Goal: Task Accomplishment & Management: Complete application form

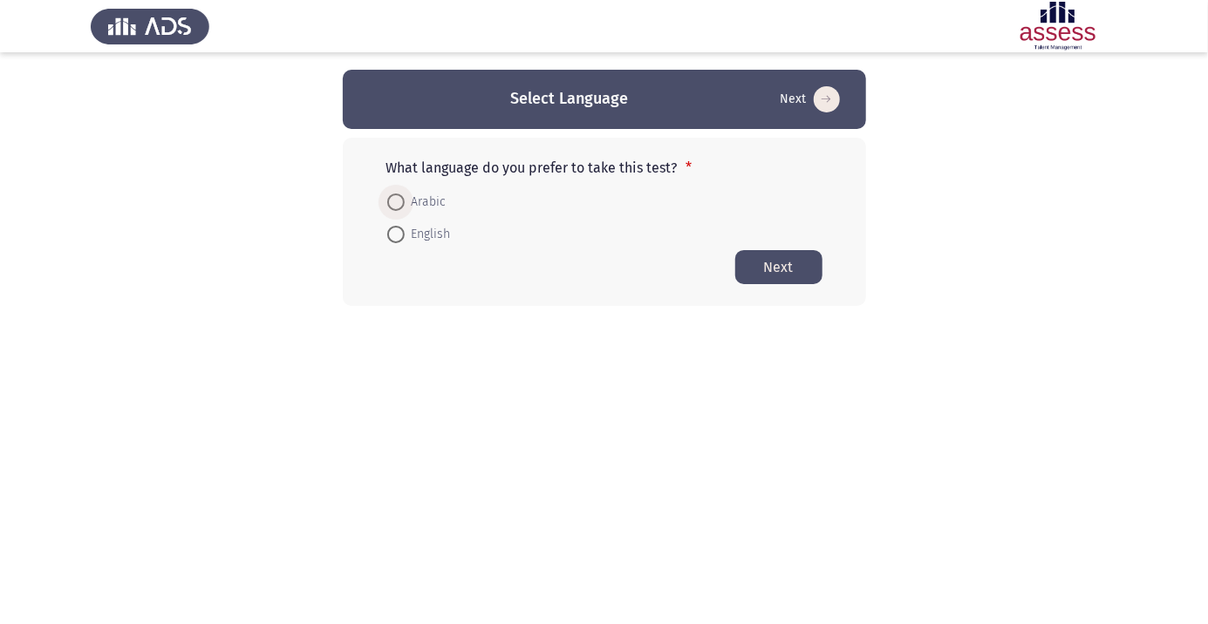
click at [395, 196] on span at bounding box center [395, 202] width 17 height 17
click at [395, 196] on input "Arabic" at bounding box center [395, 202] width 17 height 17
radio input "true"
click at [791, 256] on button "Next" at bounding box center [778, 266] width 87 height 34
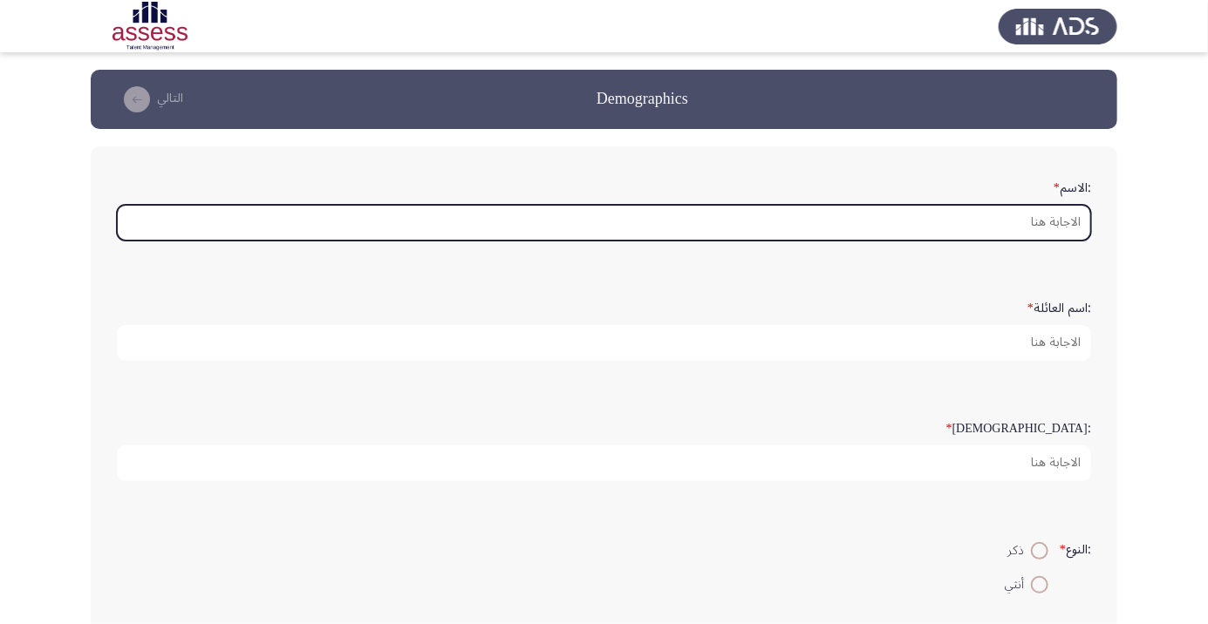
click at [1060, 219] on input ":الاسم *" at bounding box center [604, 223] width 974 height 36
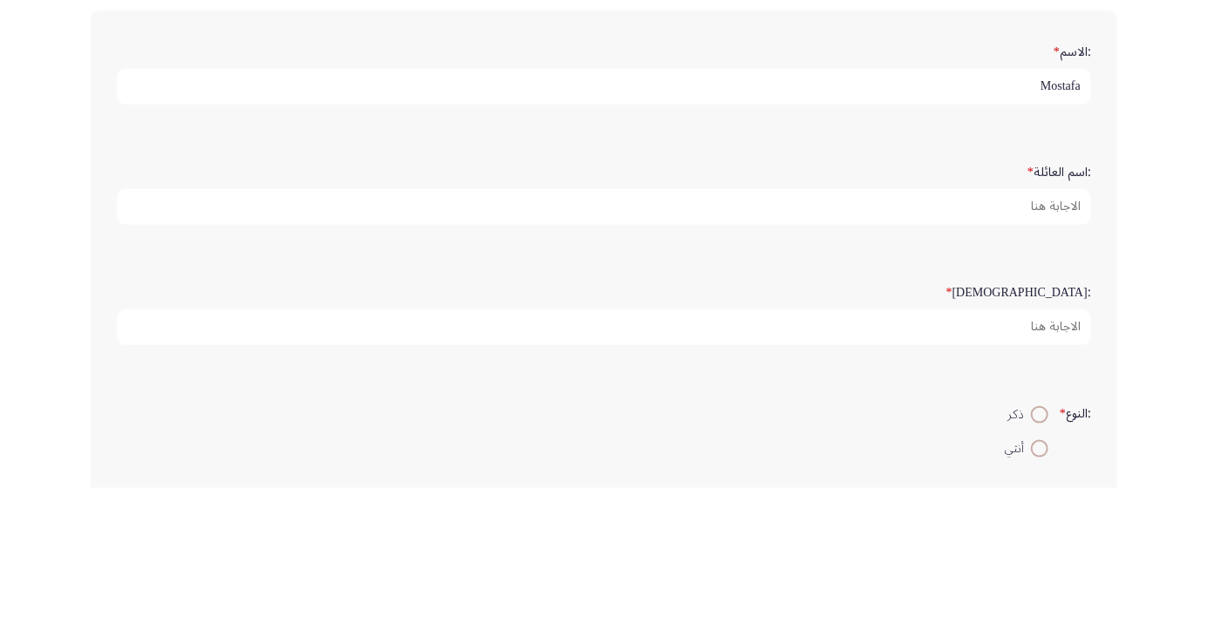
type input "Mostafa"
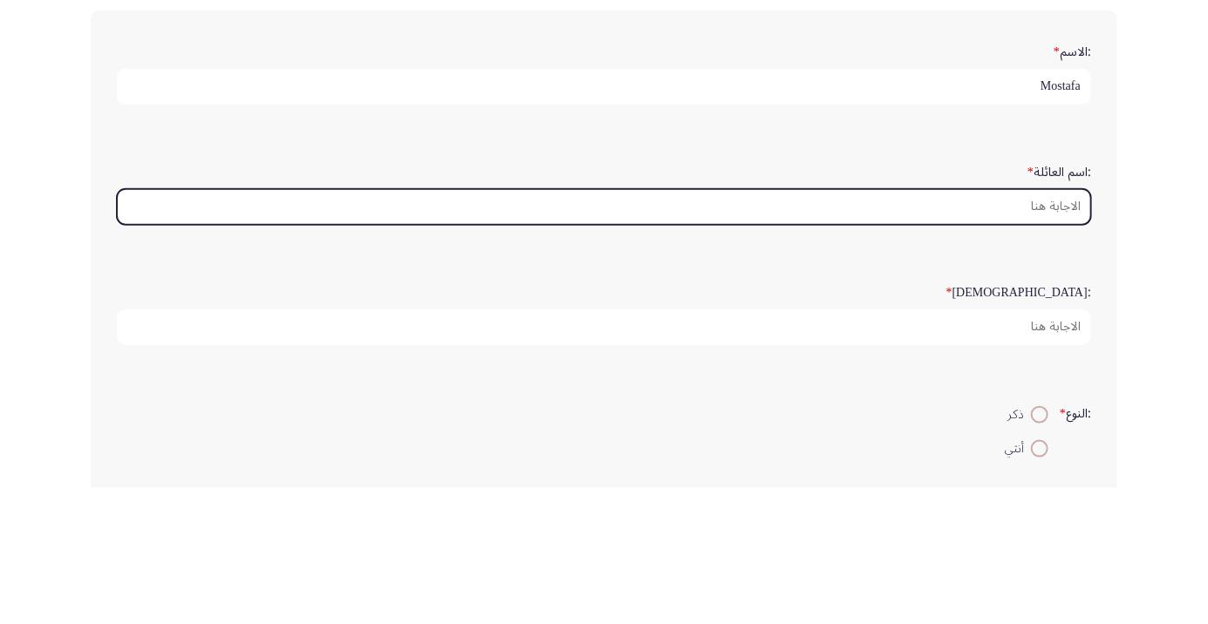
click at [1065, 347] on input ":اسم العائلة *" at bounding box center [604, 343] width 974 height 36
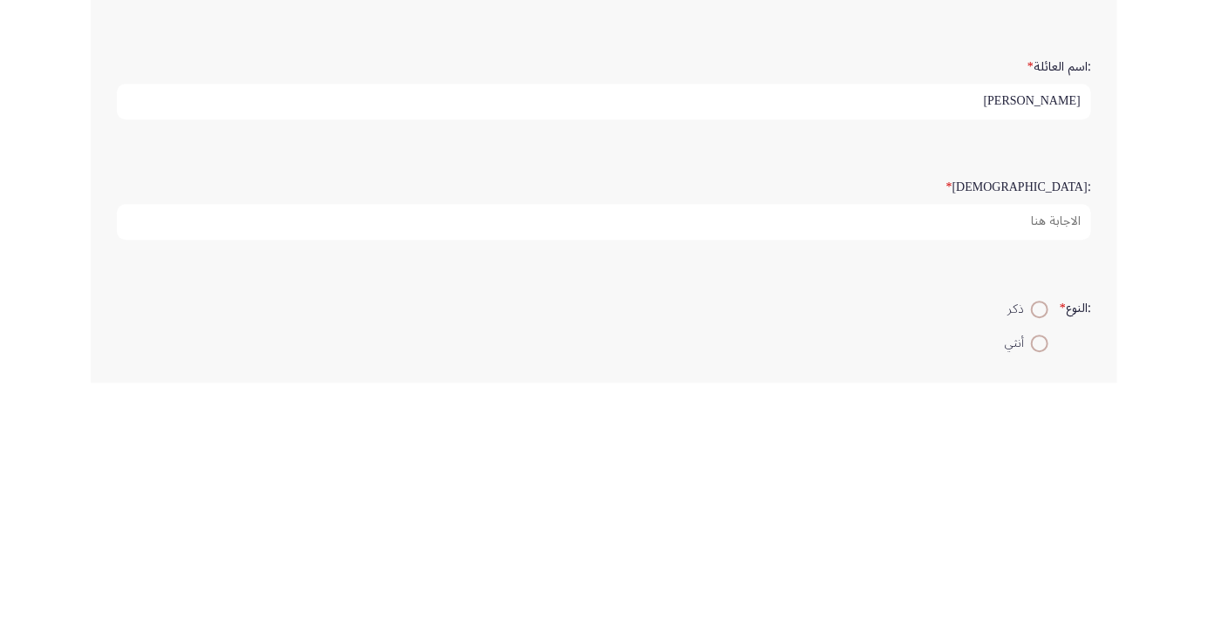
type input "Abdelkader"
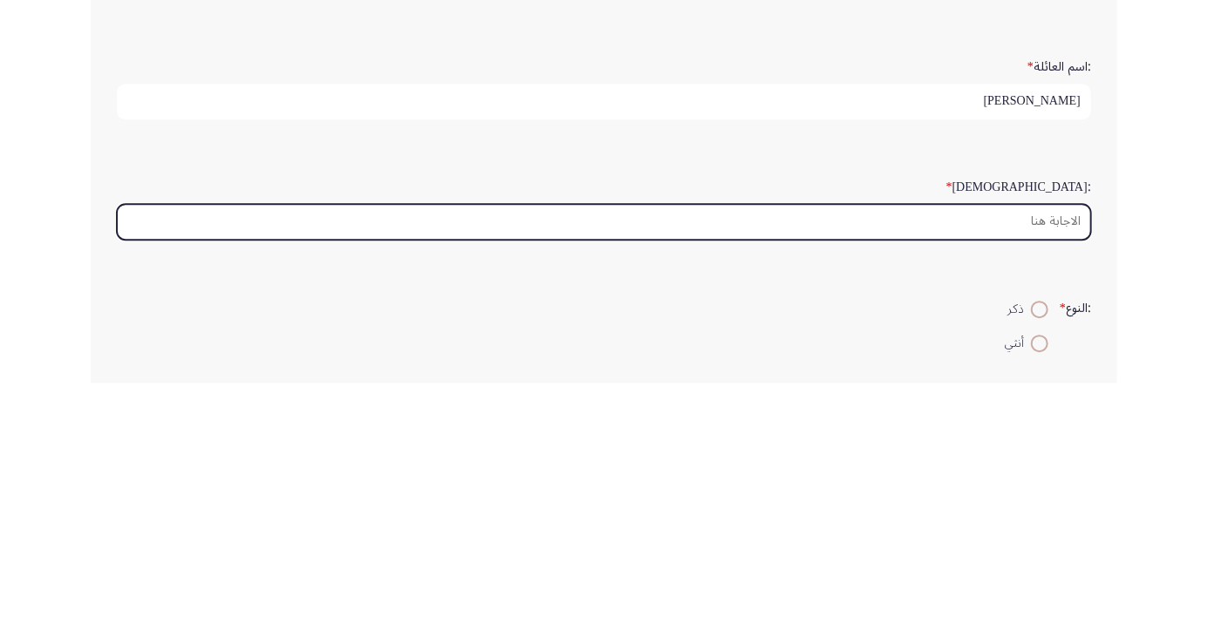
click at [1055, 464] on input ":السن *" at bounding box center [604, 464] width 974 height 36
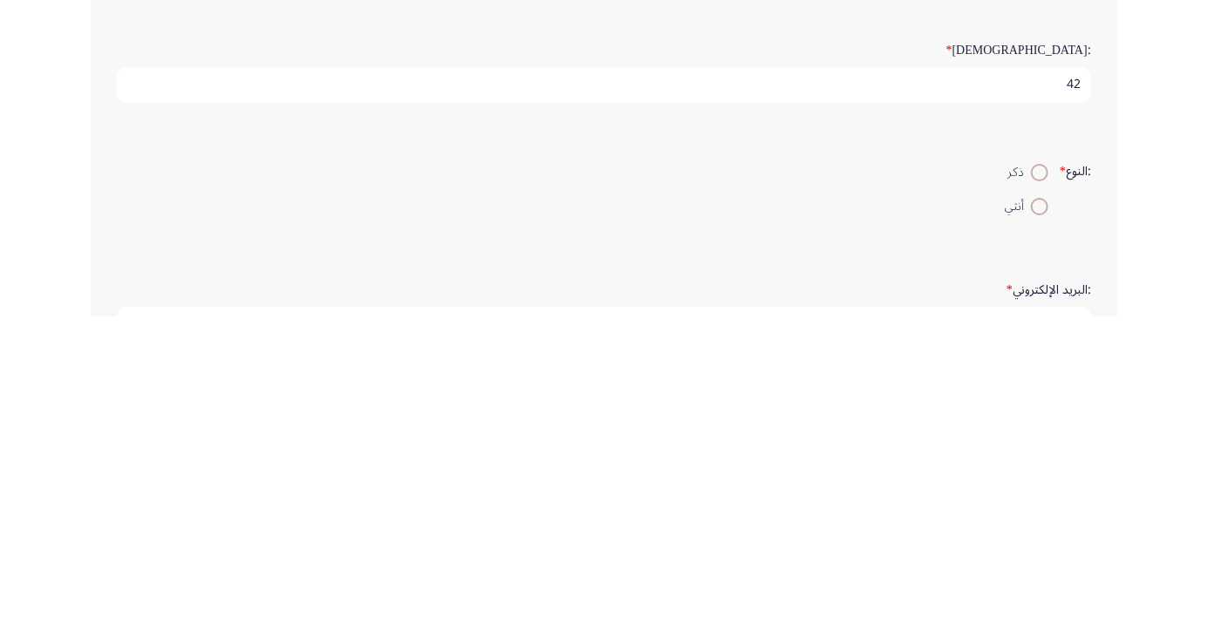
type input "42"
click at [1040, 481] on span at bounding box center [1040, 481] width 0 height 0
click at [1037, 477] on input "ذكر" at bounding box center [1039, 480] width 17 height 17
radio input "true"
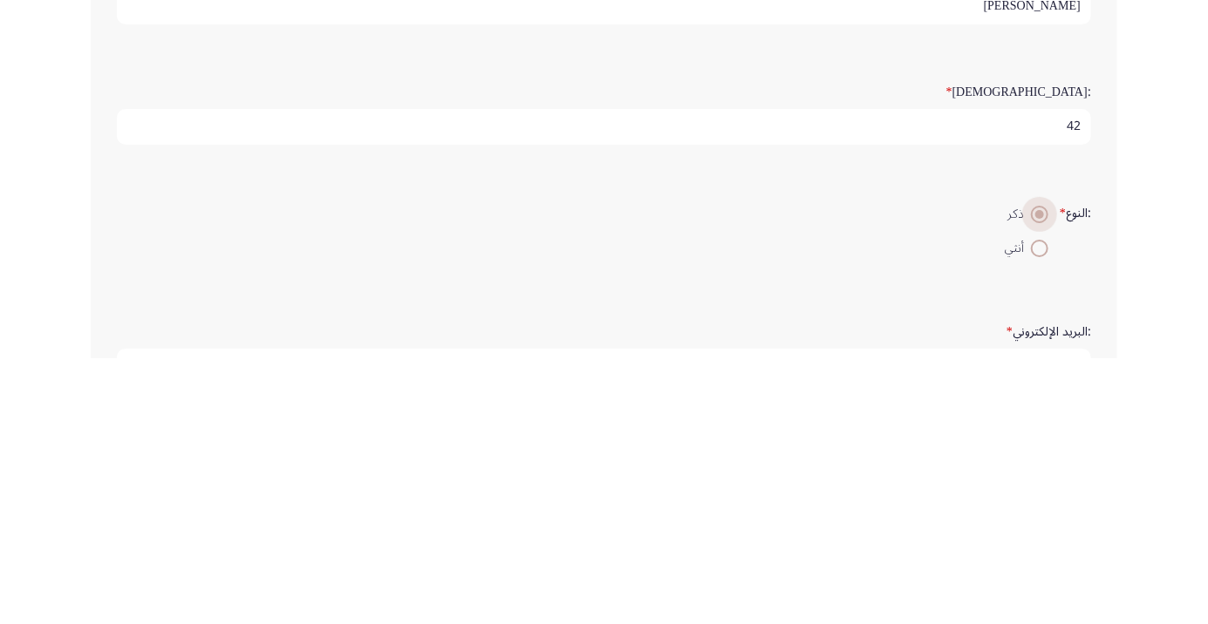
scroll to position [71, 0]
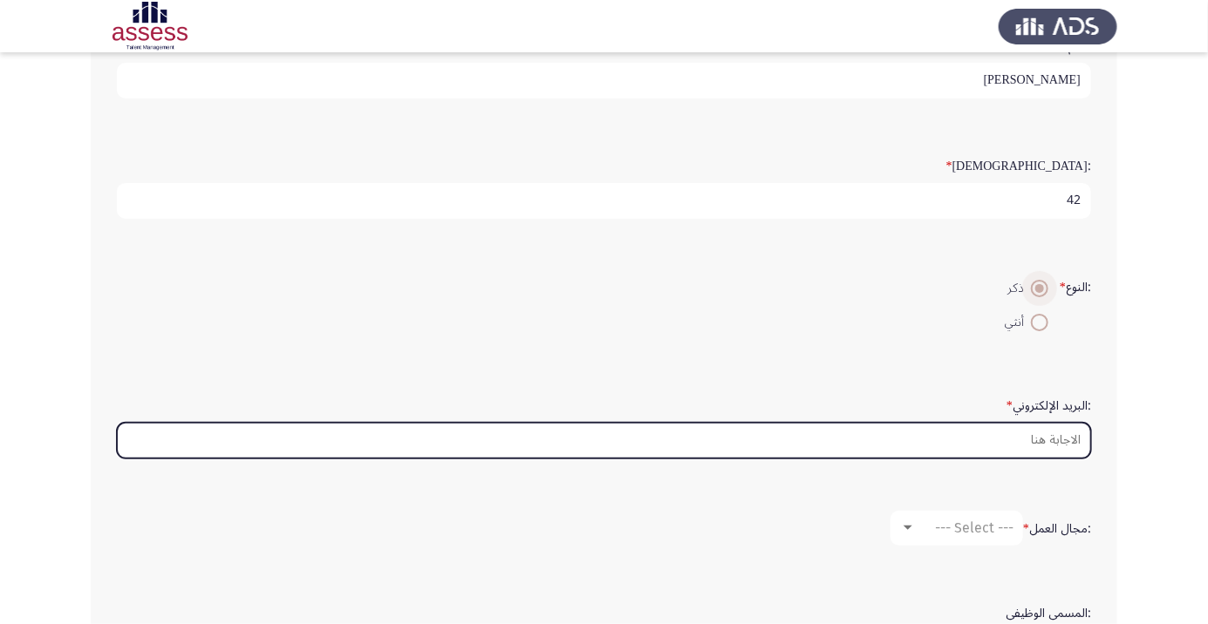
click at [1066, 435] on input ":البريد الإلكتروني *" at bounding box center [604, 441] width 974 height 36
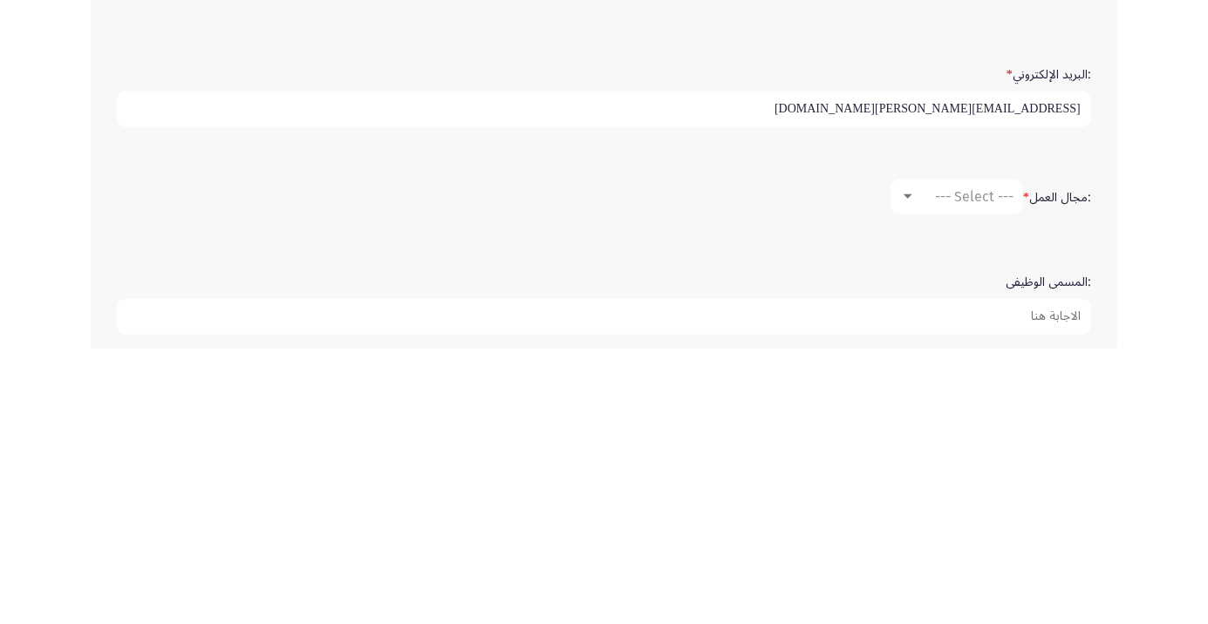
scroll to position [318, 0]
type input "Mostafa.abdel-kader@ibnsina-pharma.com"
click at [906, 470] on div at bounding box center [907, 472] width 9 height 4
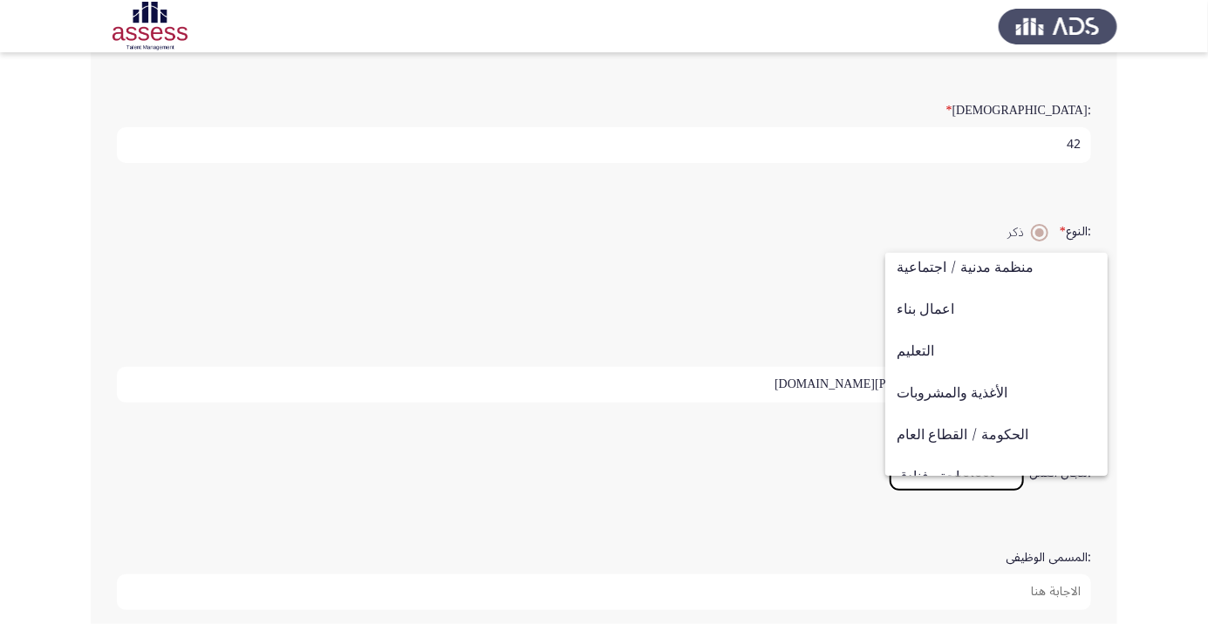
scroll to position [0, 0]
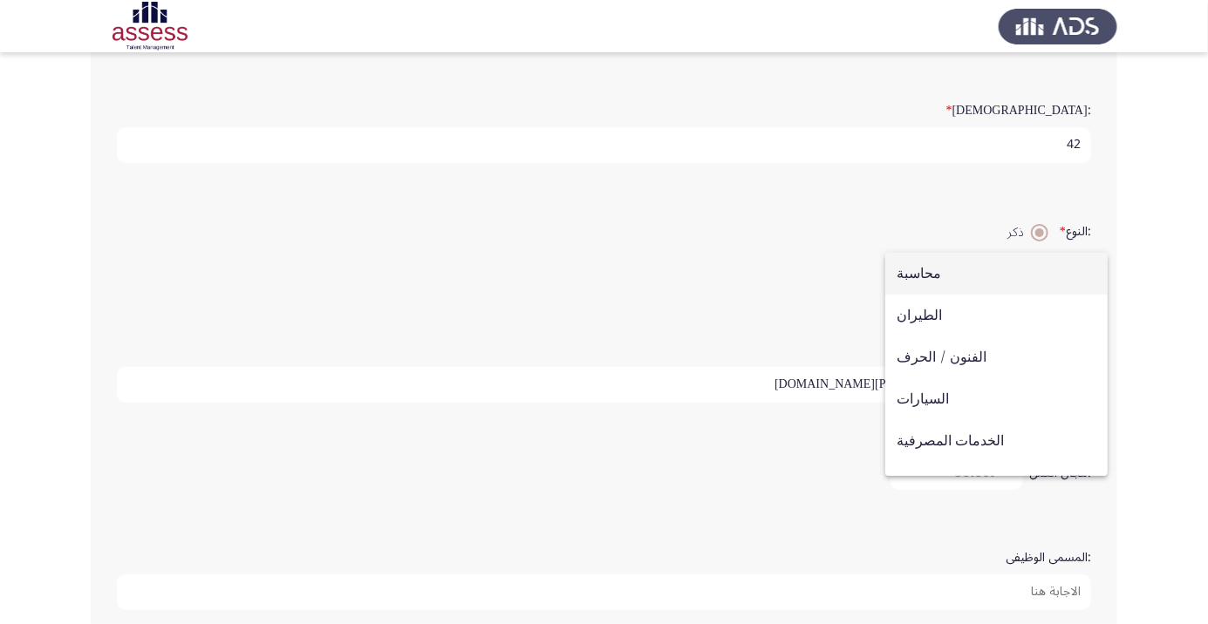
click at [924, 269] on span "محاسبة" at bounding box center [997, 274] width 200 height 42
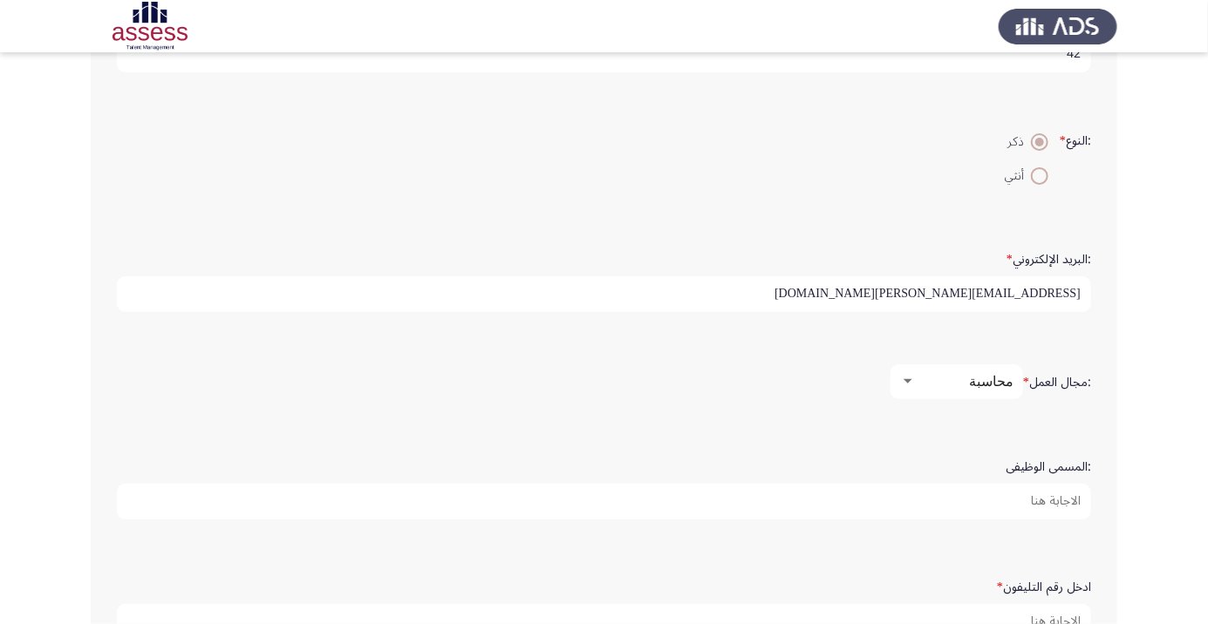
click at [1066, 491] on input ":المسمى الوظيفى" at bounding box center [604, 502] width 974 height 36
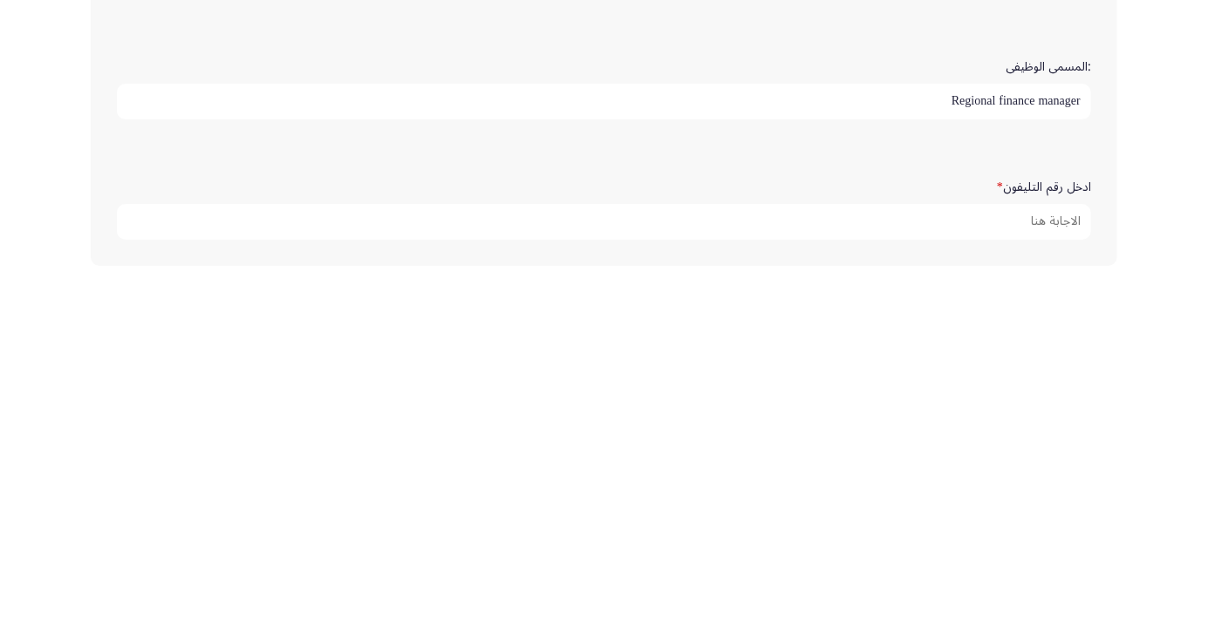
scroll to position [460, 0]
type input "Regional finance manager"
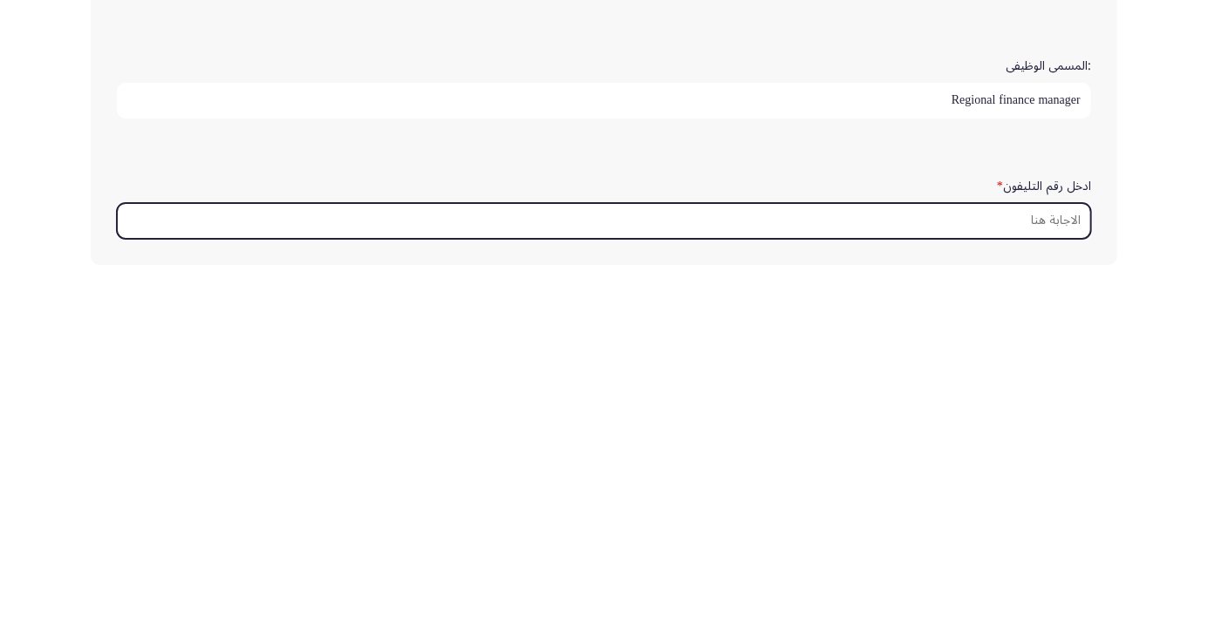
click at [1067, 566] on input "ادخل رقم التليفون *" at bounding box center [604, 571] width 974 height 36
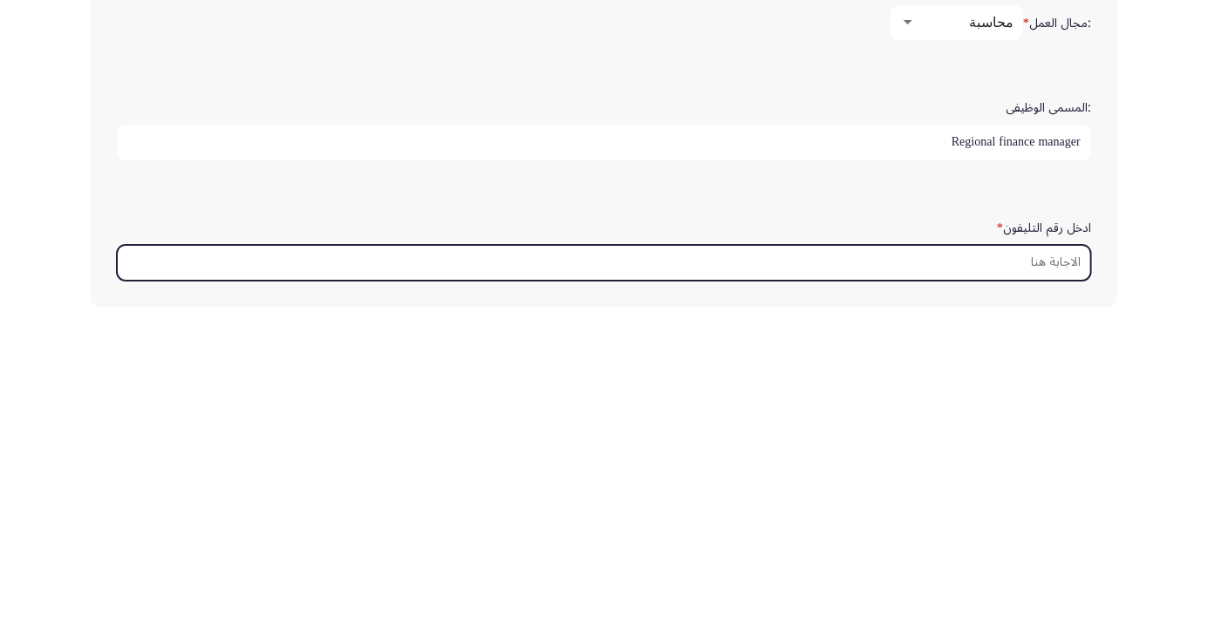
scroll to position [531, 0]
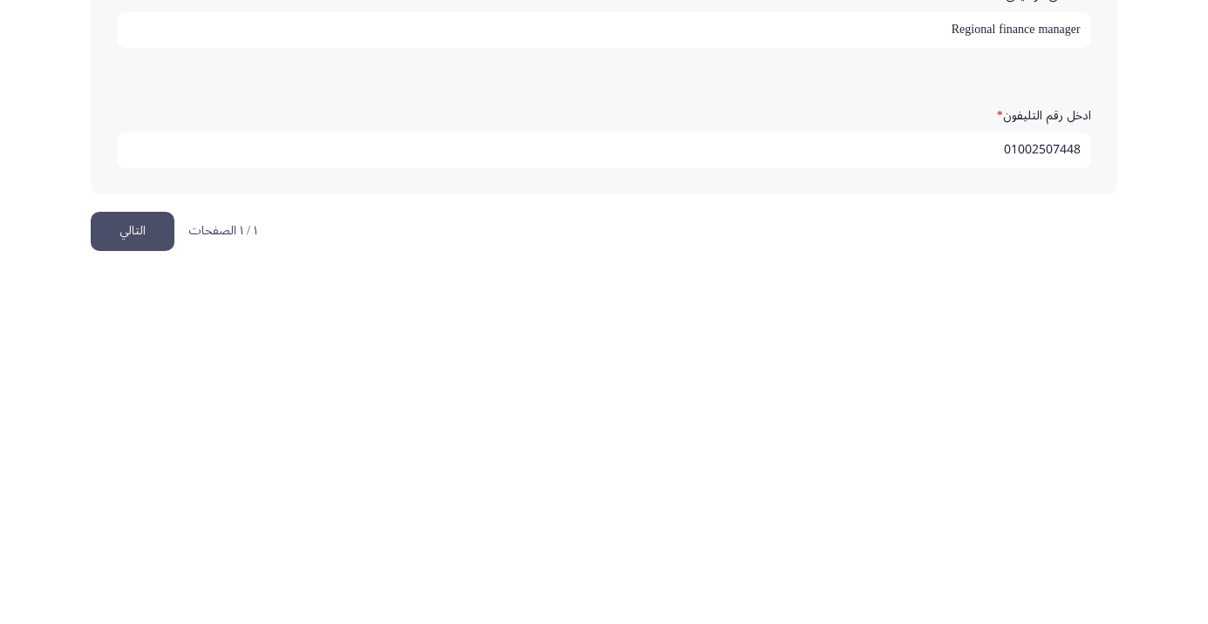
type input "01002507448"
click at [134, 573] on button "التالي" at bounding box center [133, 581] width 84 height 39
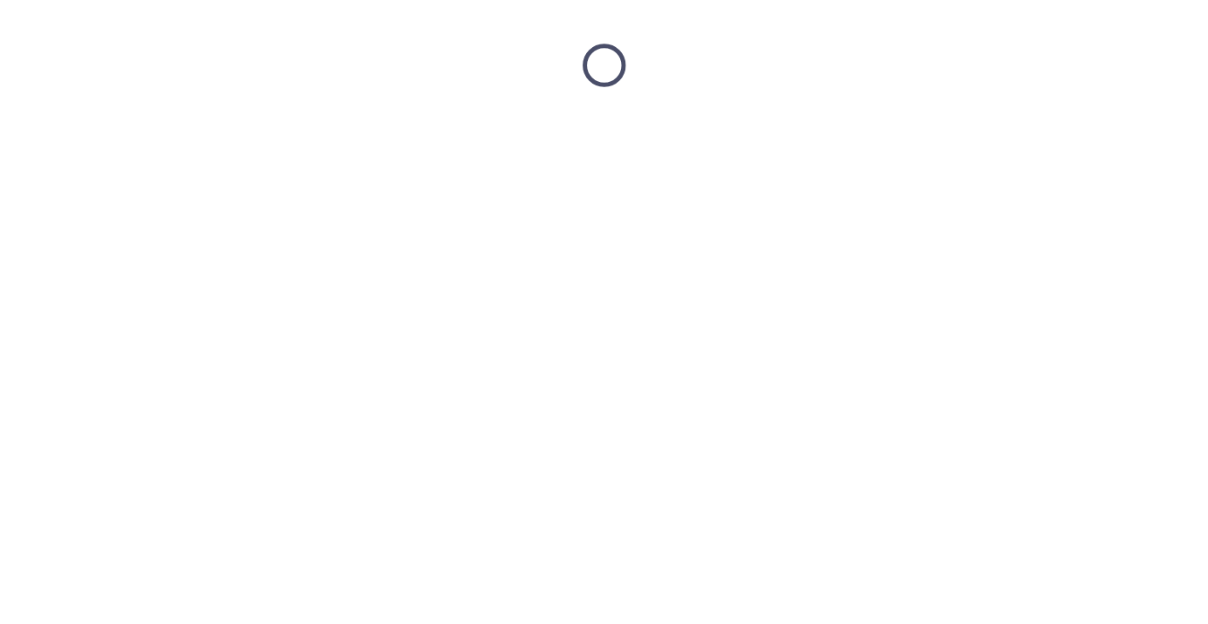
scroll to position [0, 0]
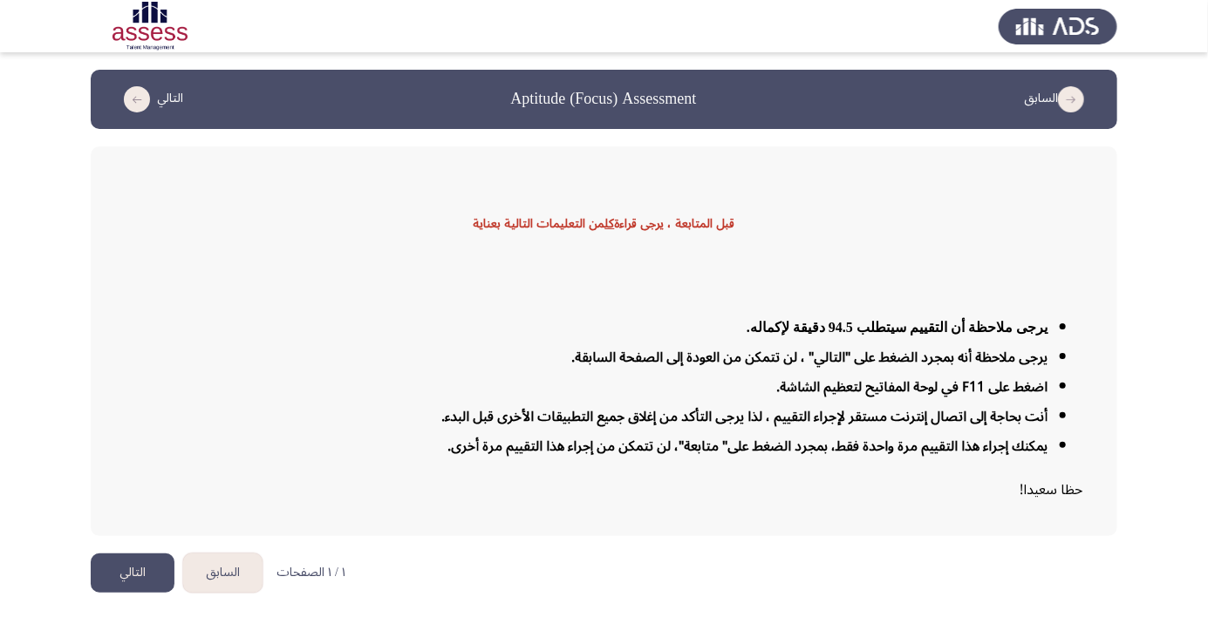
click at [127, 593] on button "التالي" at bounding box center [133, 573] width 84 height 39
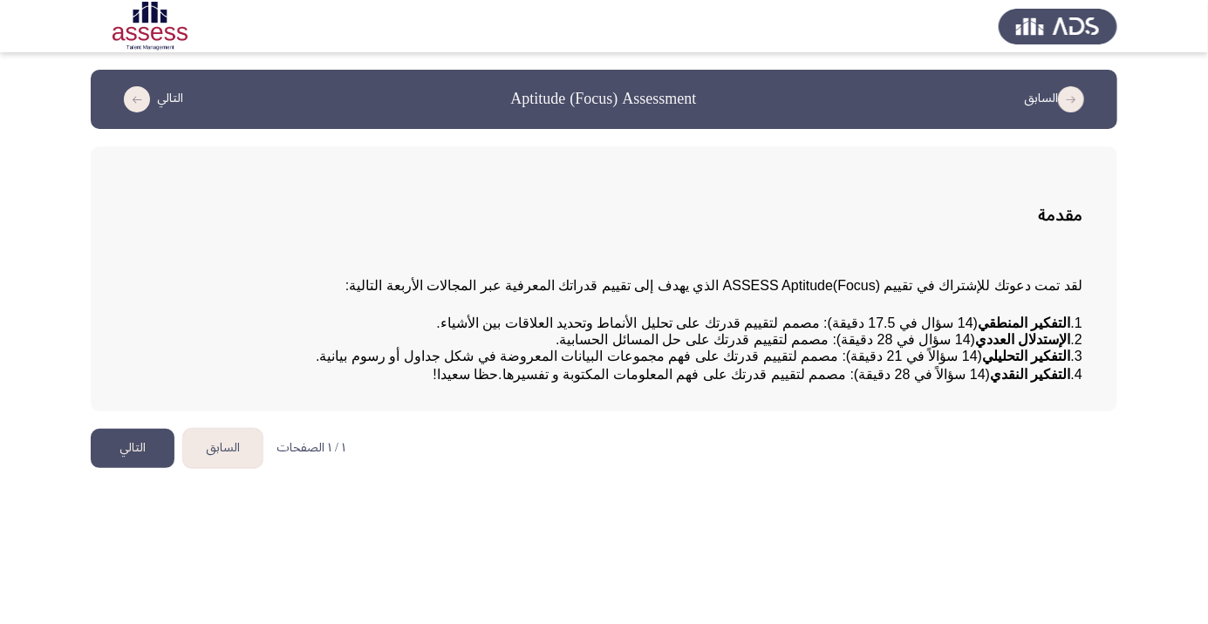
click at [698, 486] on html "السابق Aptitude (Focus) Assessment التالي مقدمة لقد تمت دعوتك للإشتراك في تقييم…" at bounding box center [604, 243] width 1208 height 486
click at [130, 468] on button "التالي" at bounding box center [133, 448] width 84 height 39
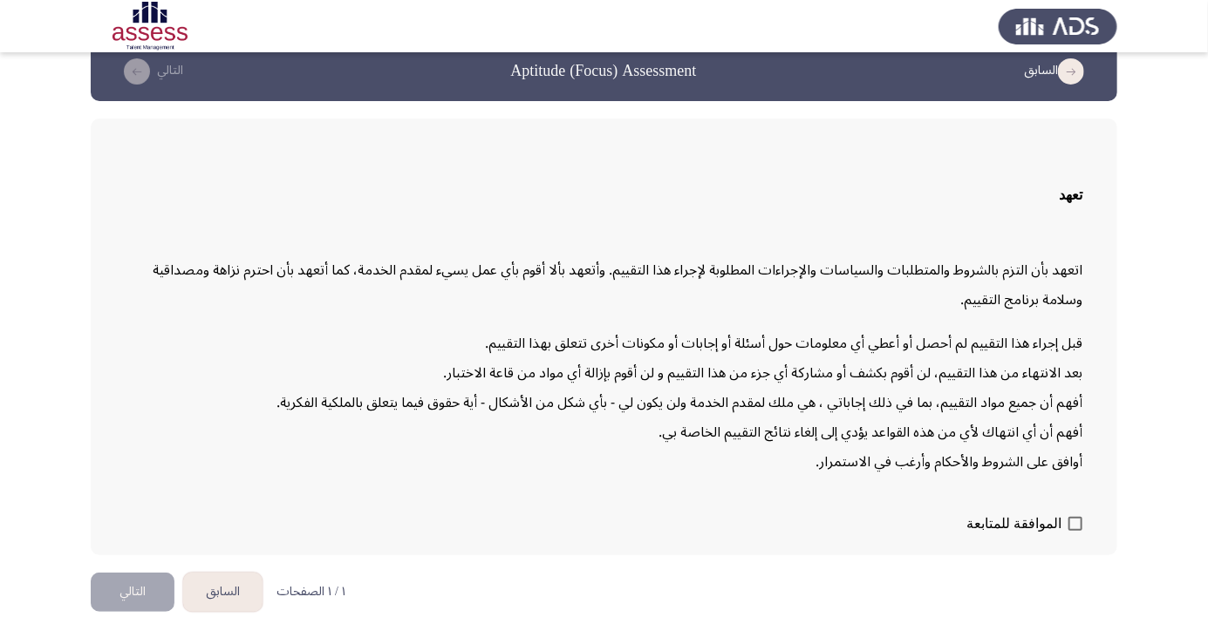
scroll to position [50, 0]
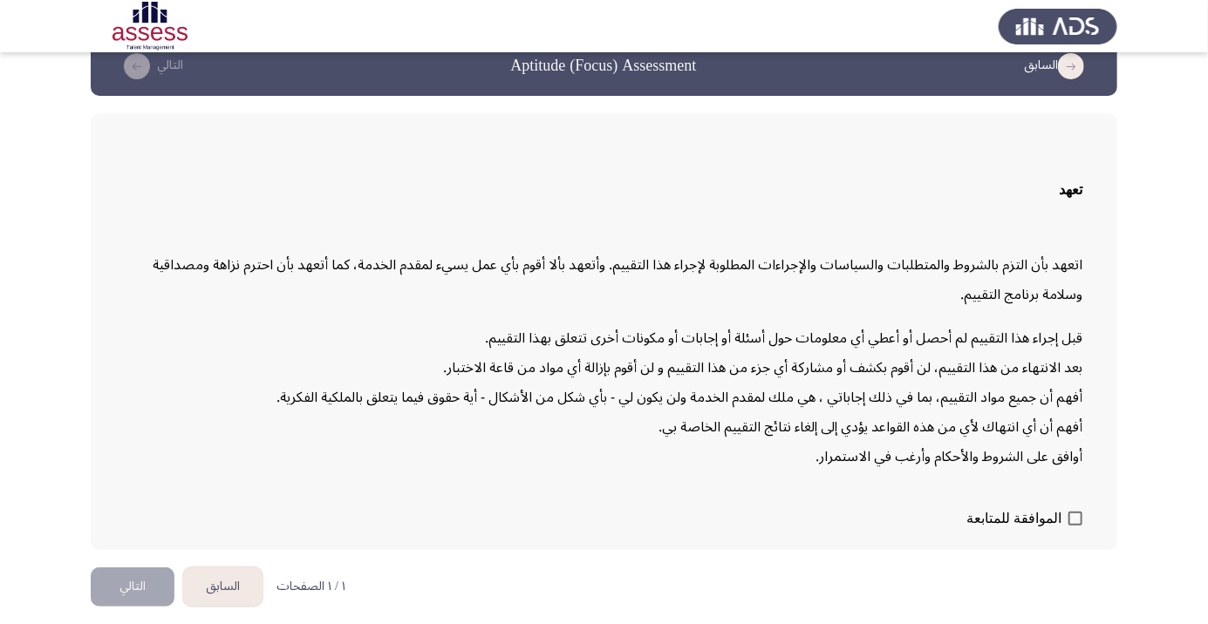
click at [1068, 526] on span at bounding box center [1075, 519] width 14 height 14
click at [1074, 527] on input "الموافقة للمتابعة" at bounding box center [1074, 526] width 1 height 1
checkbox input "true"
click at [118, 607] on button "التالي" at bounding box center [133, 587] width 84 height 39
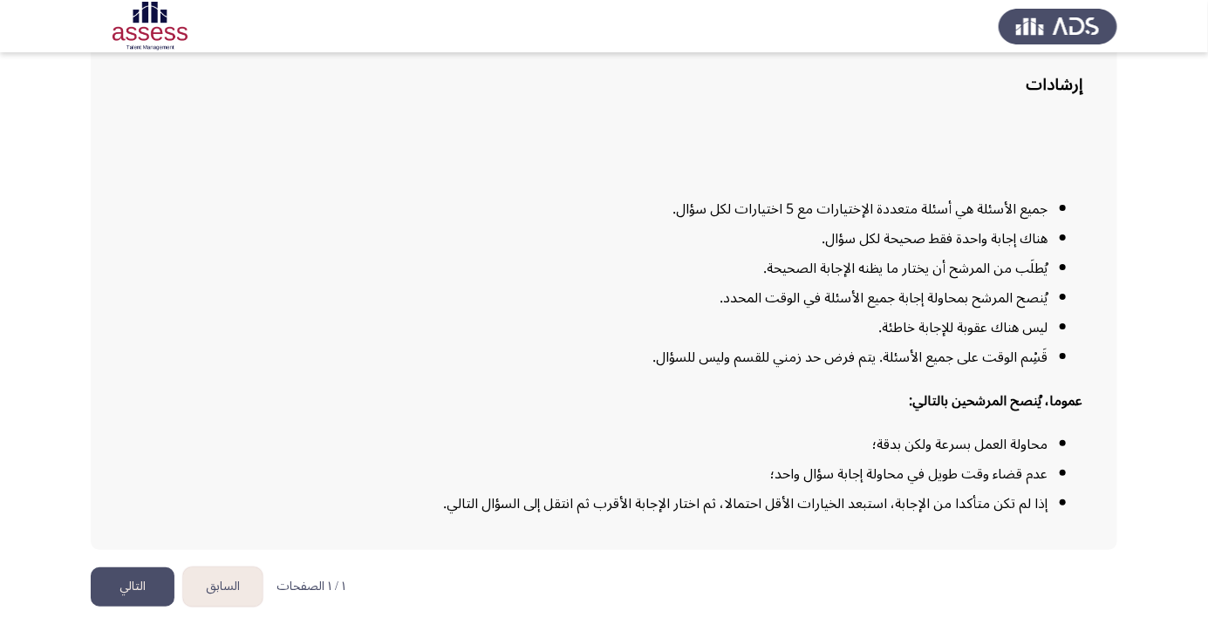
scroll to position [141, 0]
click at [129, 607] on button "التالي" at bounding box center [133, 587] width 84 height 39
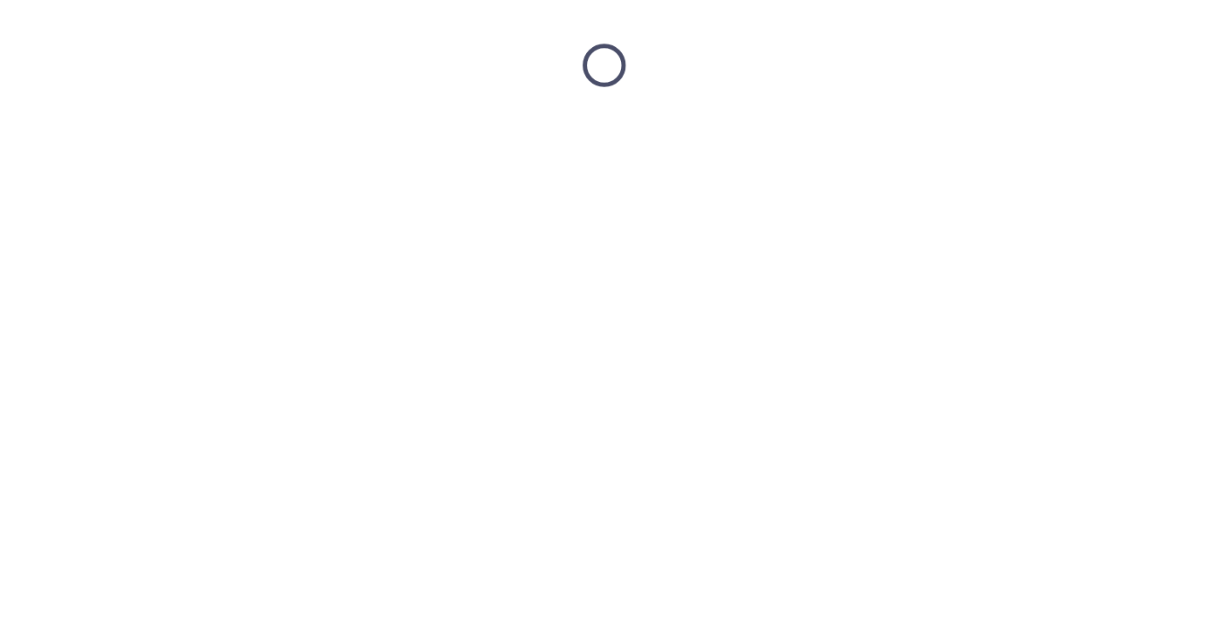
scroll to position [0, 0]
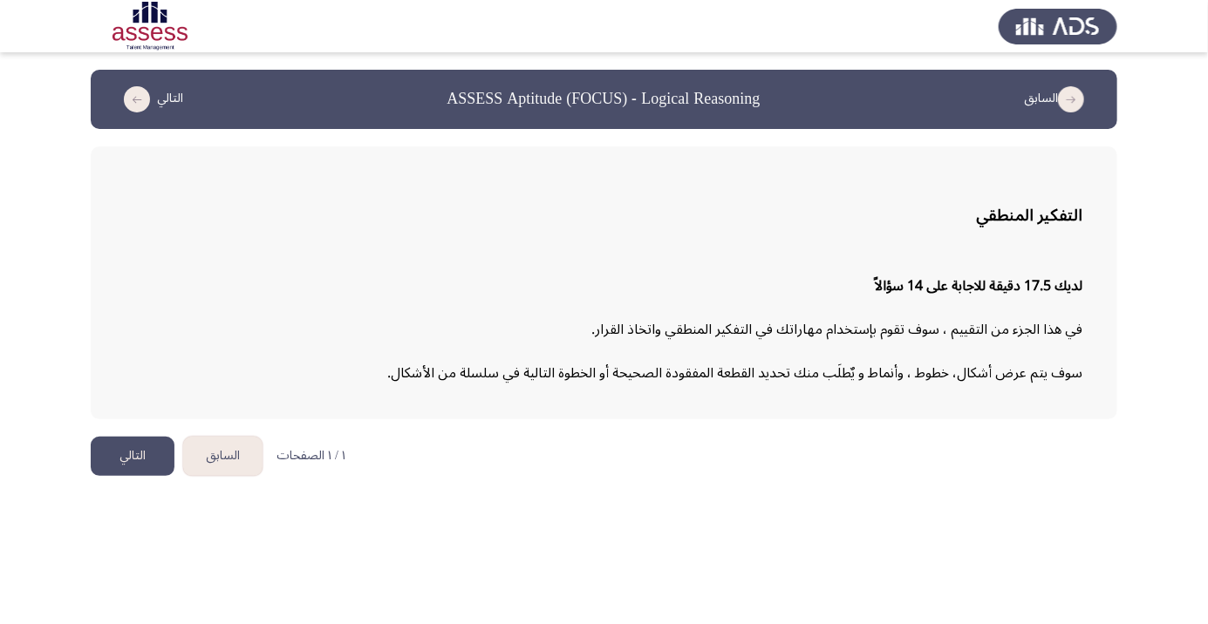
click at [118, 456] on button "التالي" at bounding box center [133, 456] width 84 height 39
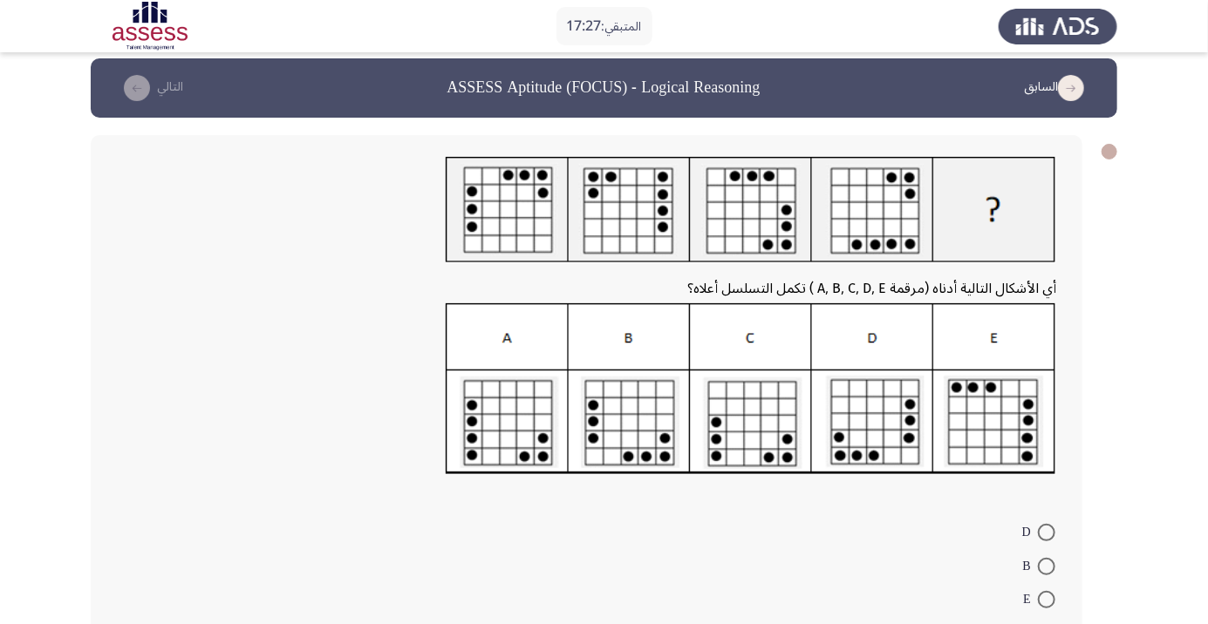
scroll to position [10, 0]
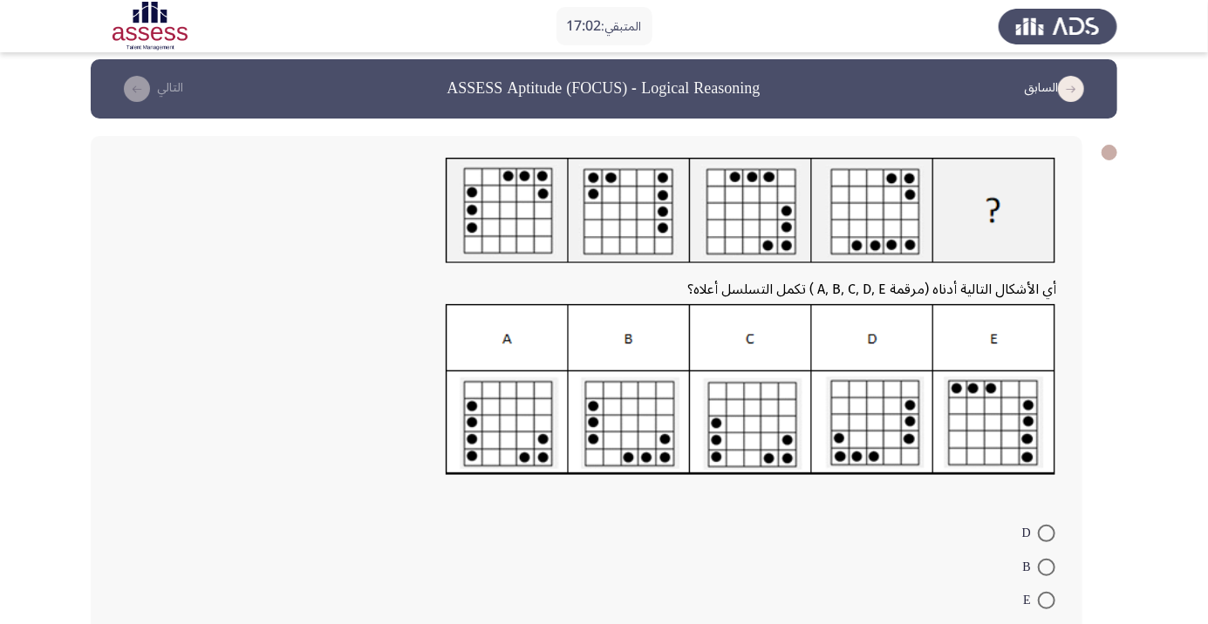
click at [767, 565] on form "D B E A C" at bounding box center [586, 600] width 939 height 168
click at [769, 571] on form "D B E A C" at bounding box center [586, 600] width 939 height 168
click at [1047, 533] on span at bounding box center [1046, 533] width 17 height 17
click at [1047, 533] on input "D" at bounding box center [1046, 533] width 17 height 17
radio input "true"
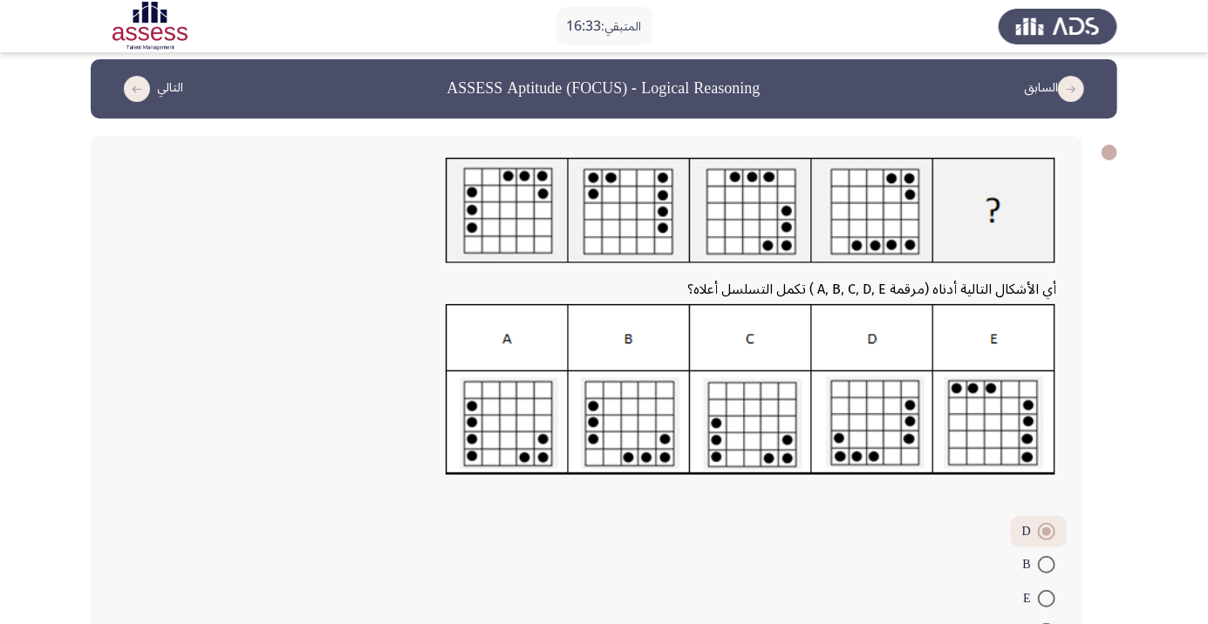
scroll to position [93, 0]
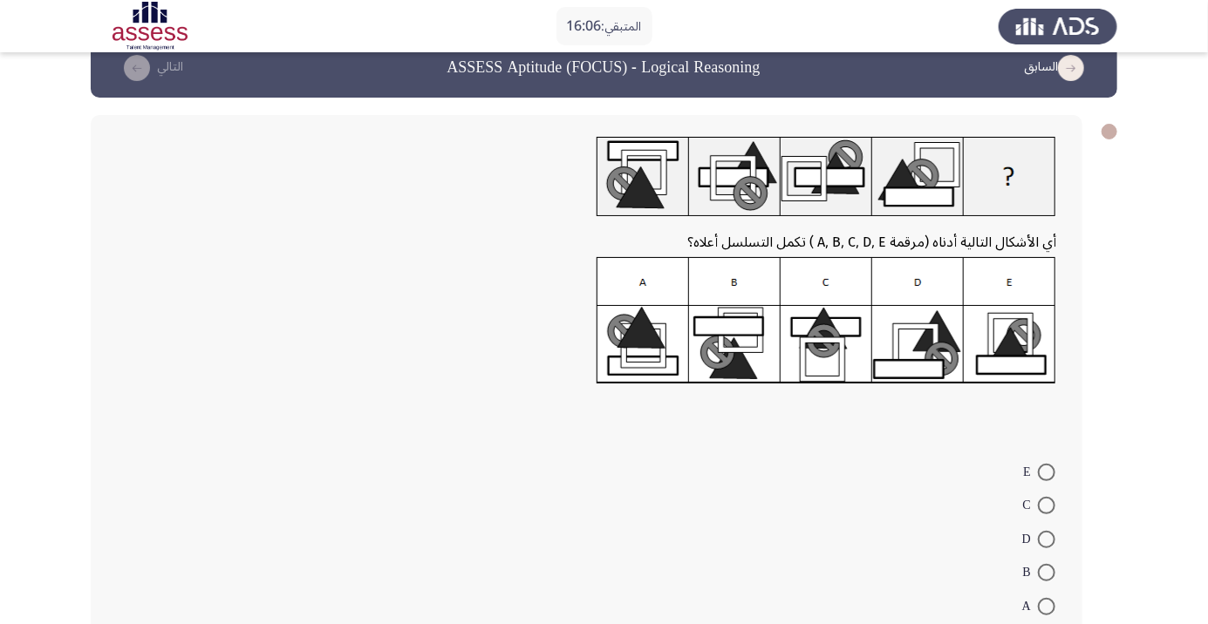
scroll to position [54, 0]
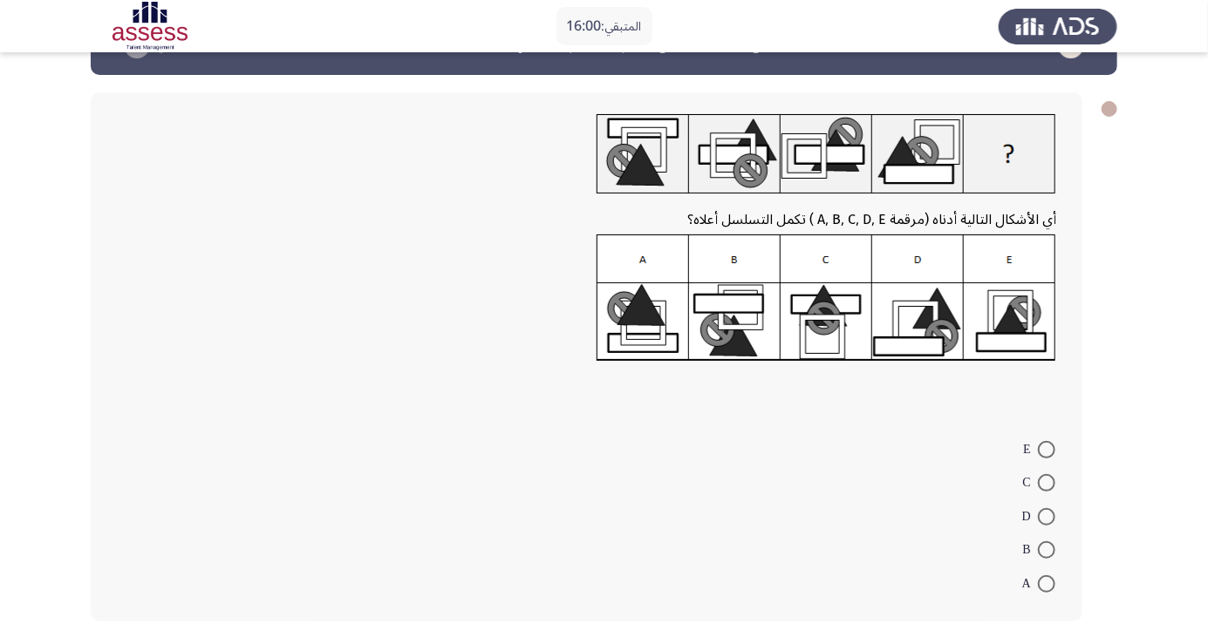
click at [1047, 549] on span at bounding box center [1046, 550] width 17 height 17
click at [1047, 549] on input "B" at bounding box center [1046, 550] width 17 height 17
radio input "true"
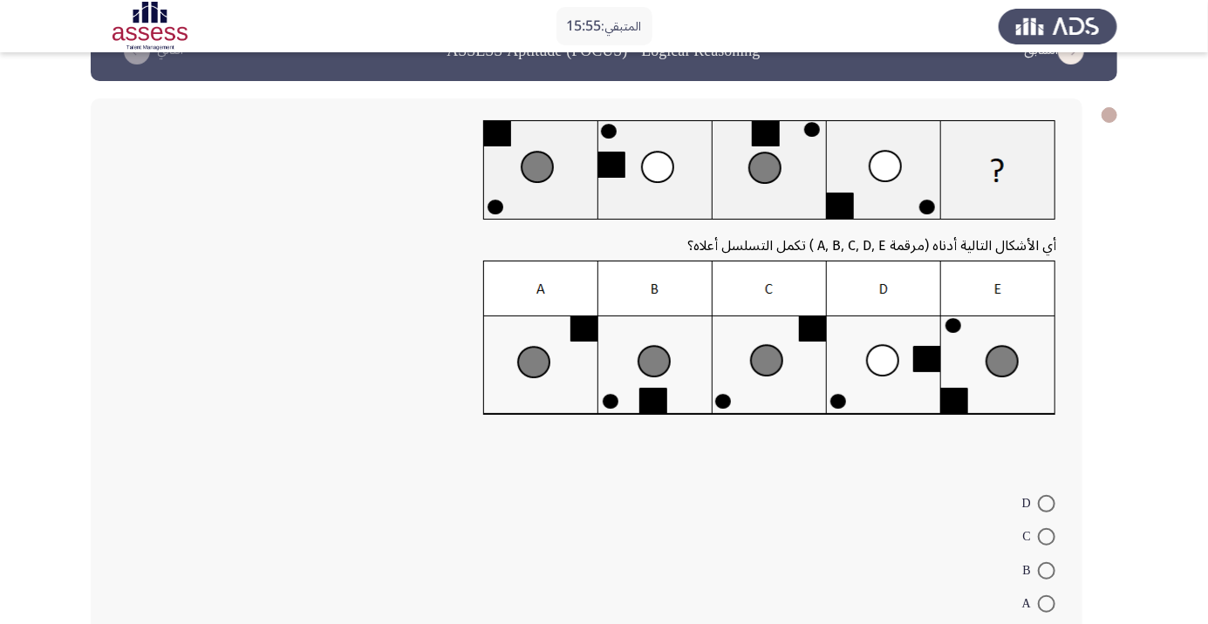
scroll to position [49, 0]
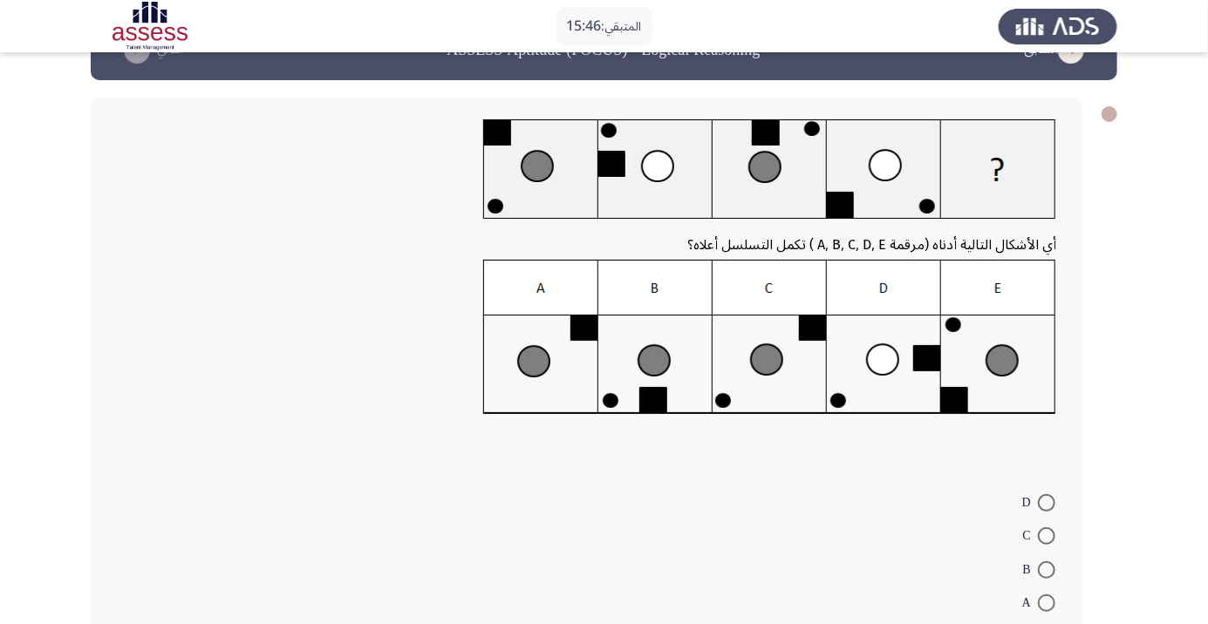
radio input "true"
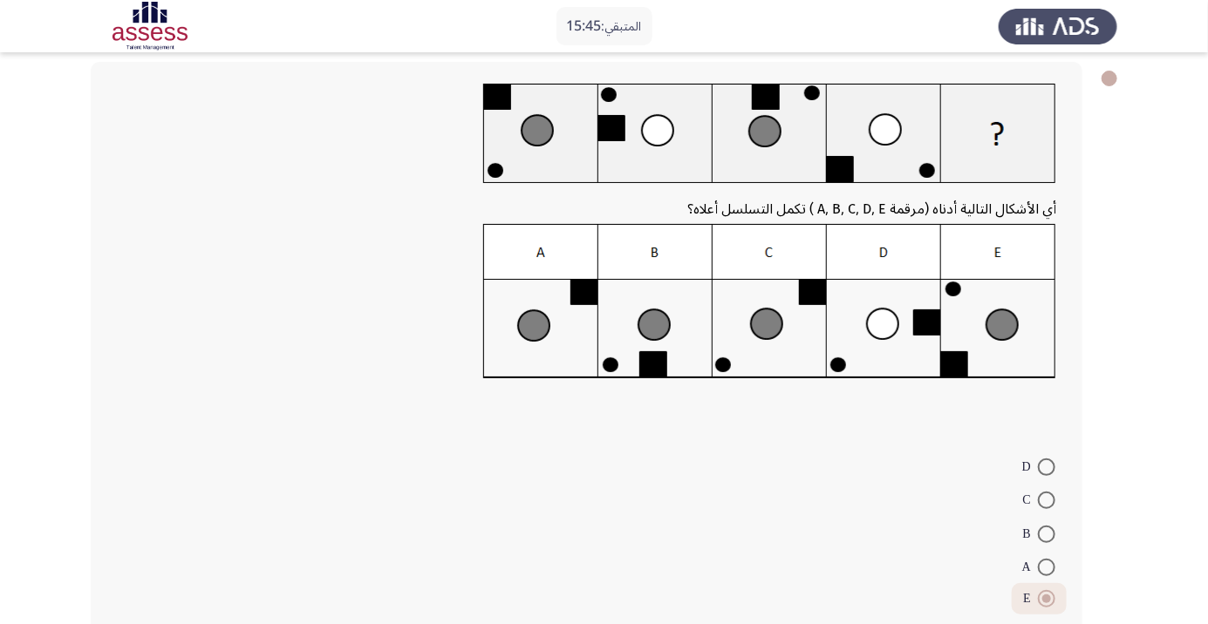
scroll to position [100, 0]
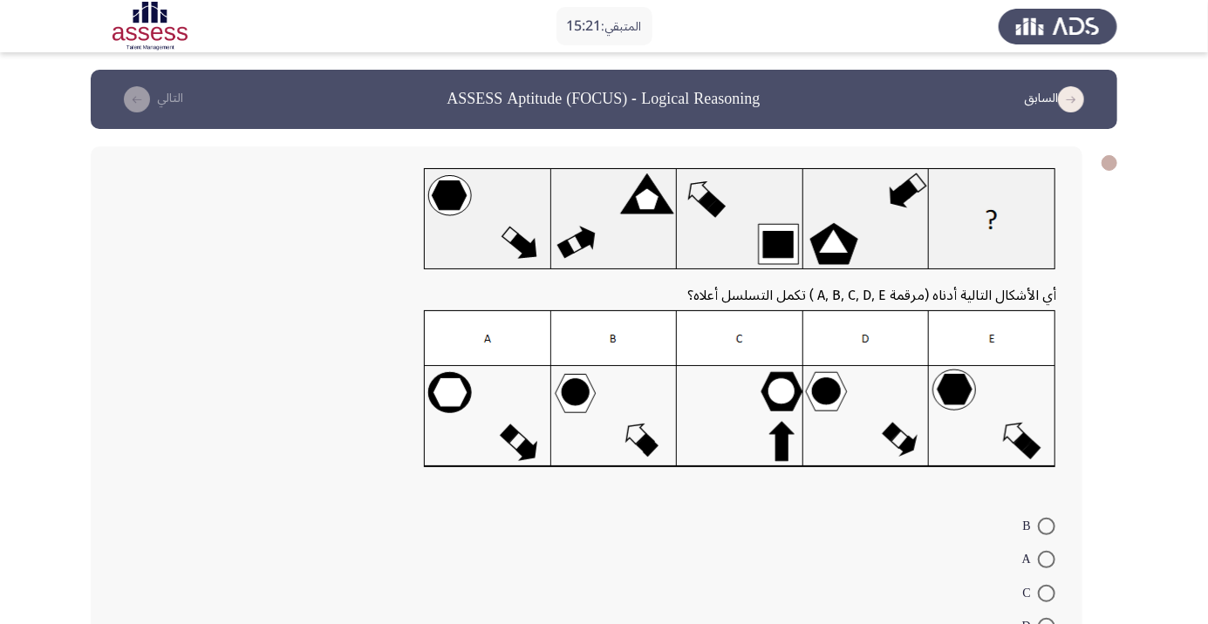
click at [870, 420] on img at bounding box center [740, 389] width 632 height 158
click at [1047, 624] on span at bounding box center [1046, 626] width 17 height 17
click at [1047, 624] on input "D" at bounding box center [1046, 626] width 17 height 17
radio input "true"
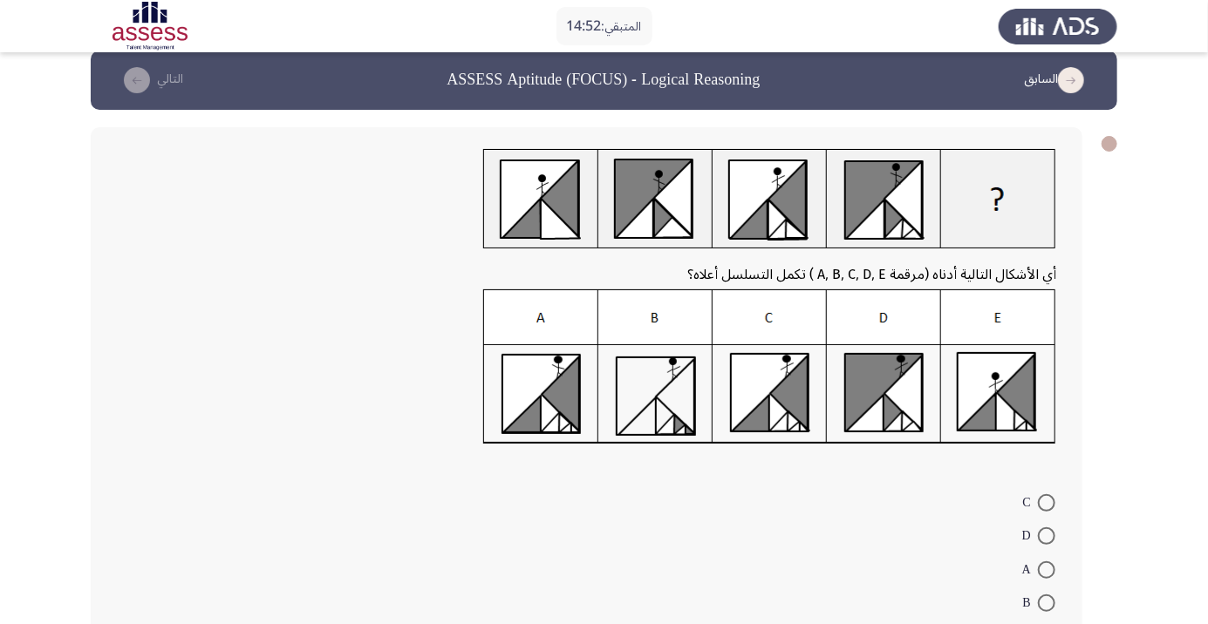
scroll to position [0, 0]
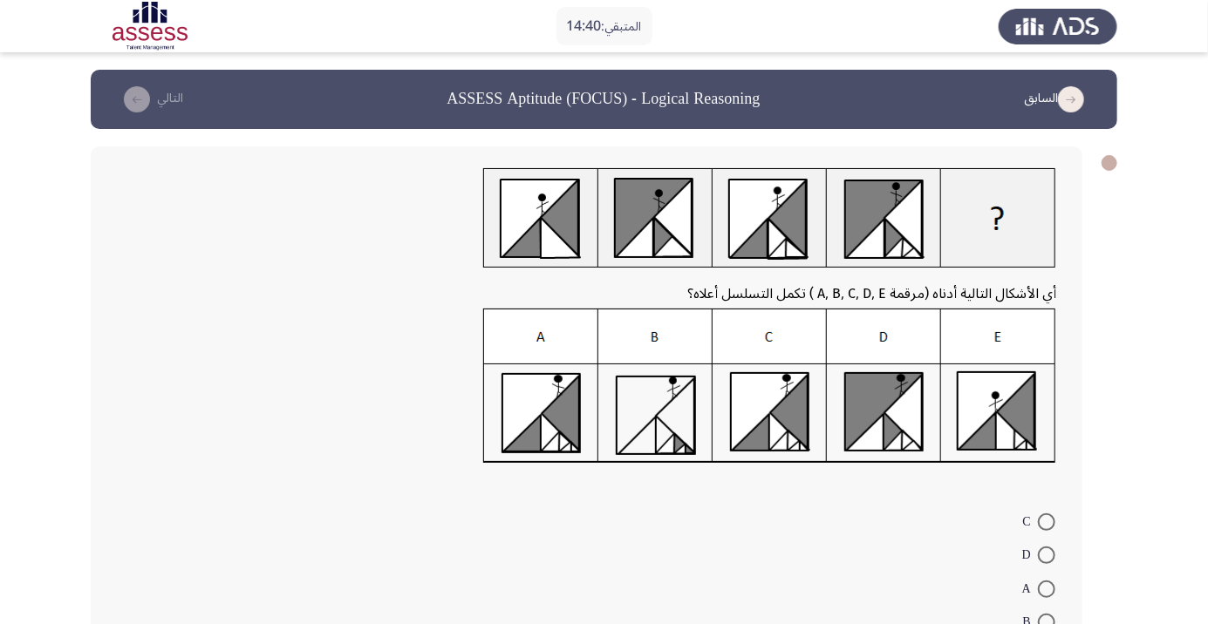
click at [1047, 522] on span at bounding box center [1046, 522] width 17 height 17
click at [1047, 522] on input "C" at bounding box center [1046, 522] width 17 height 17
radio input "true"
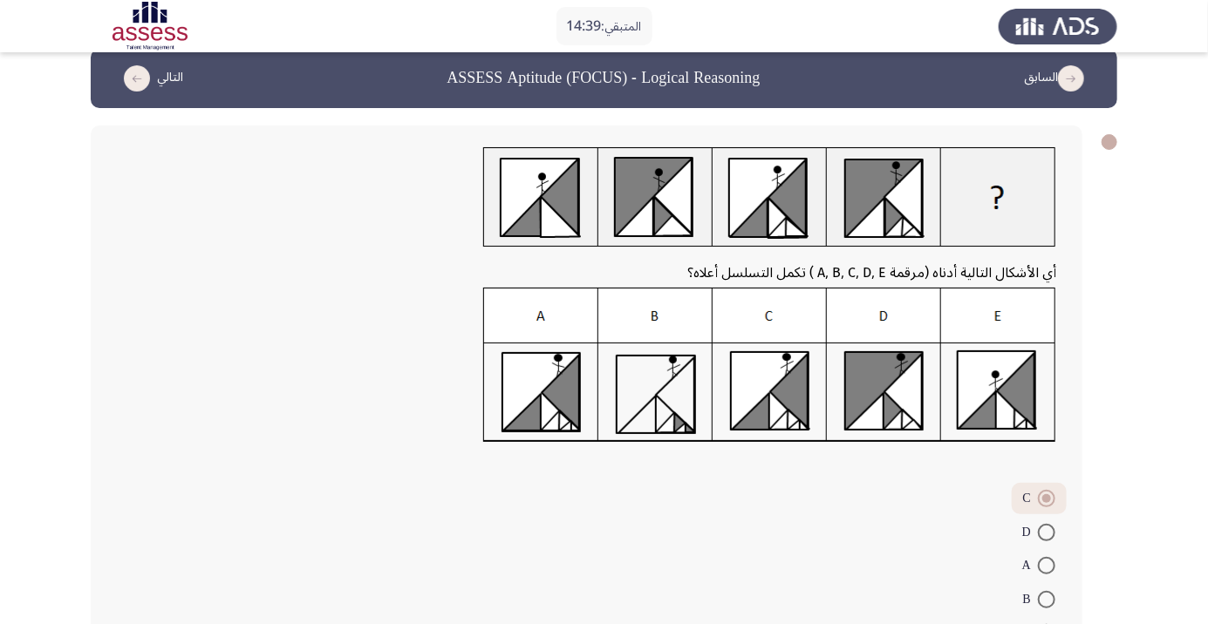
scroll to position [71, 0]
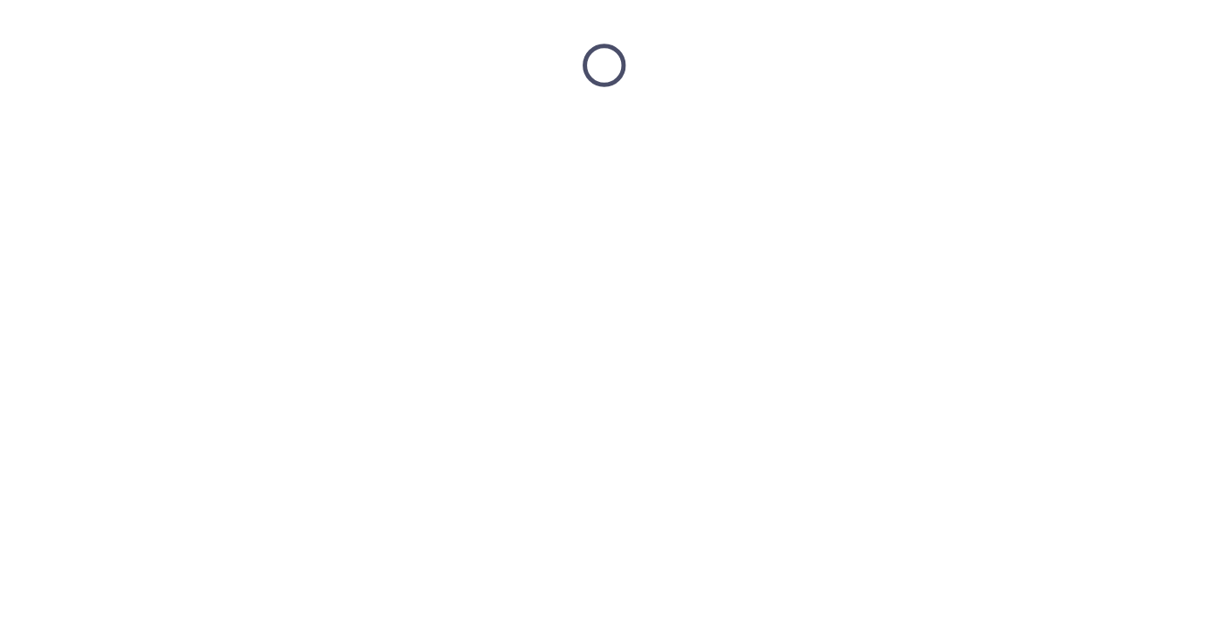
scroll to position [0, 0]
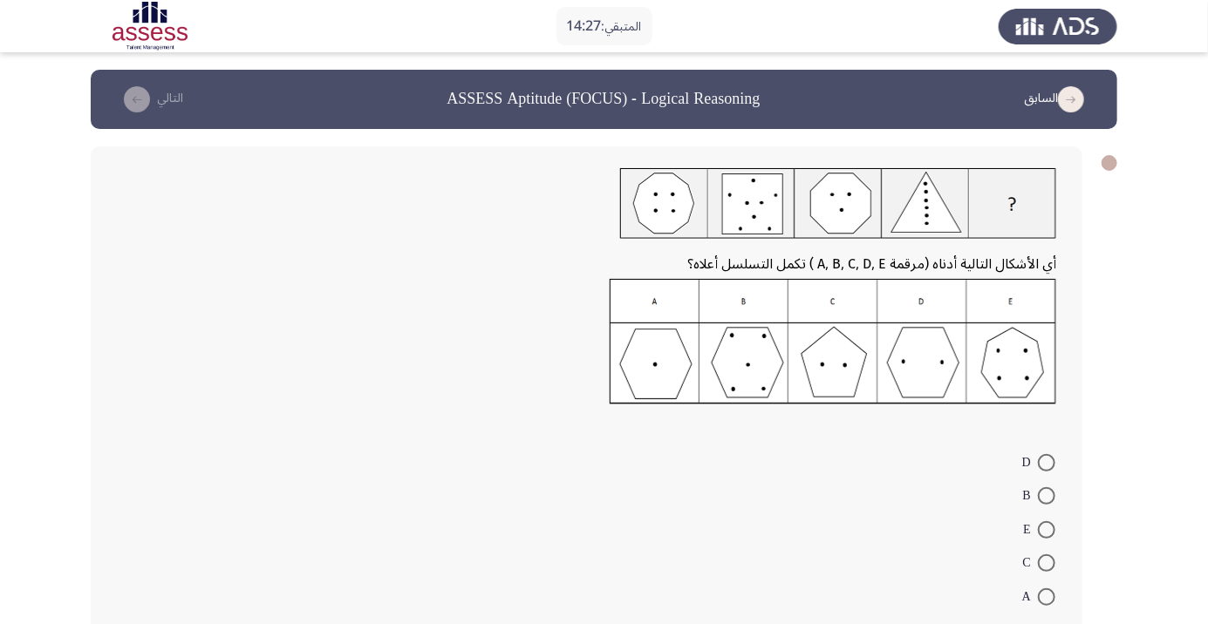
click at [1047, 495] on span at bounding box center [1046, 495] width 17 height 17
click at [1047, 495] on input "B" at bounding box center [1046, 495] width 17 height 17
radio input "true"
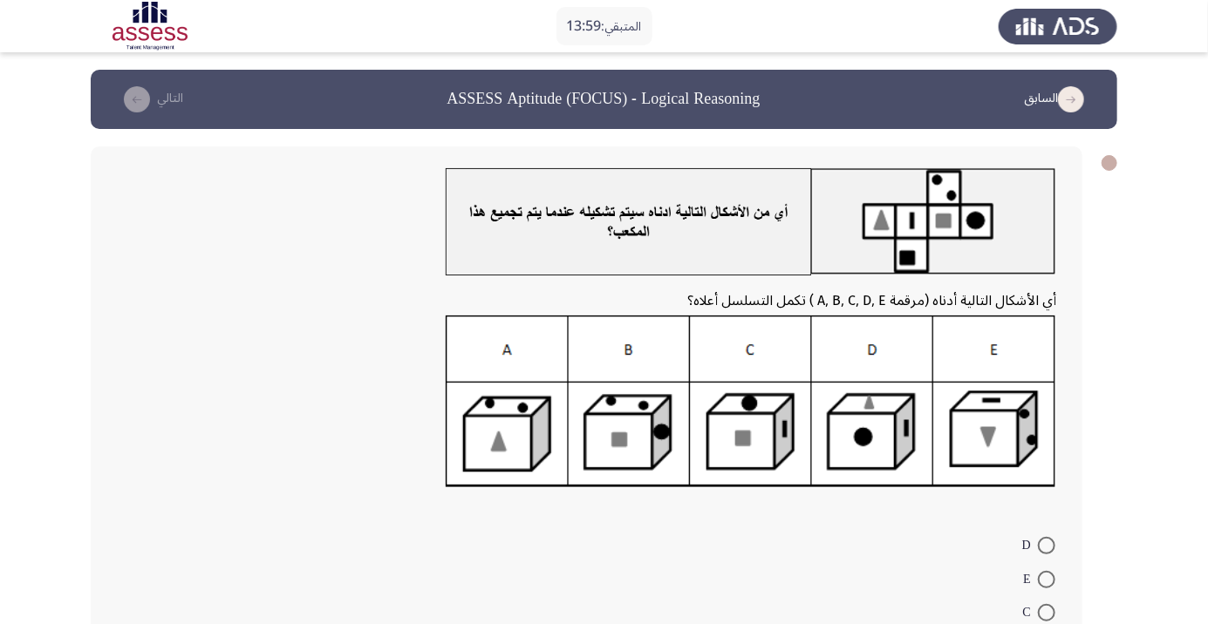
click at [760, 624] on form "D E C A B" at bounding box center [586, 612] width 939 height 168
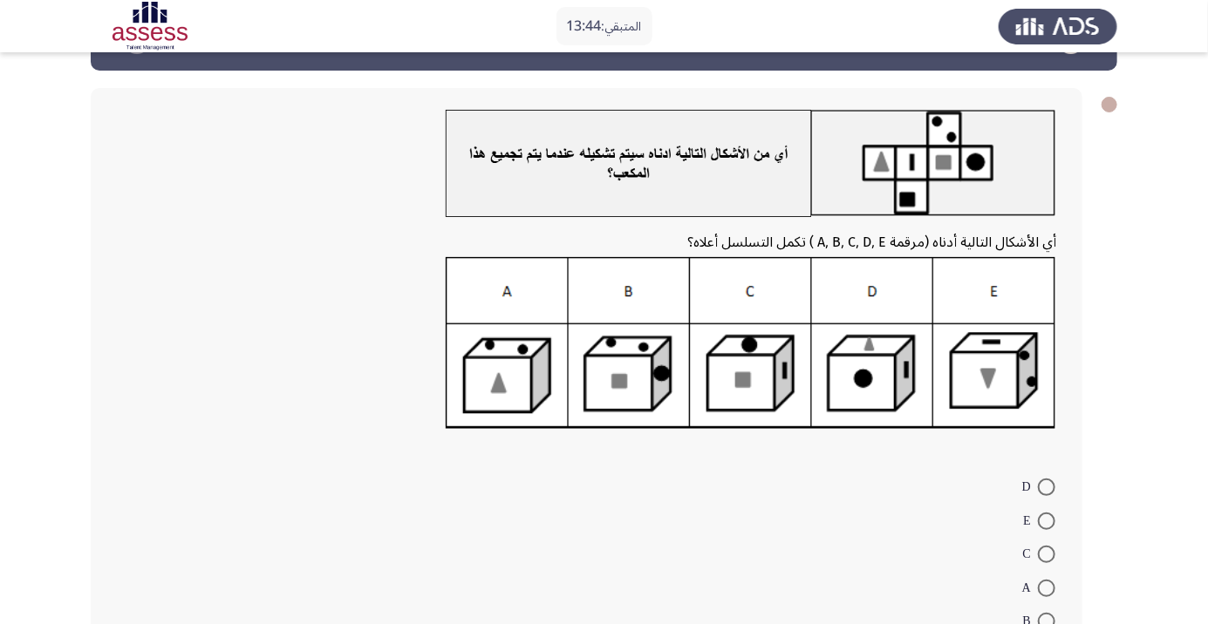
scroll to position [59, 0]
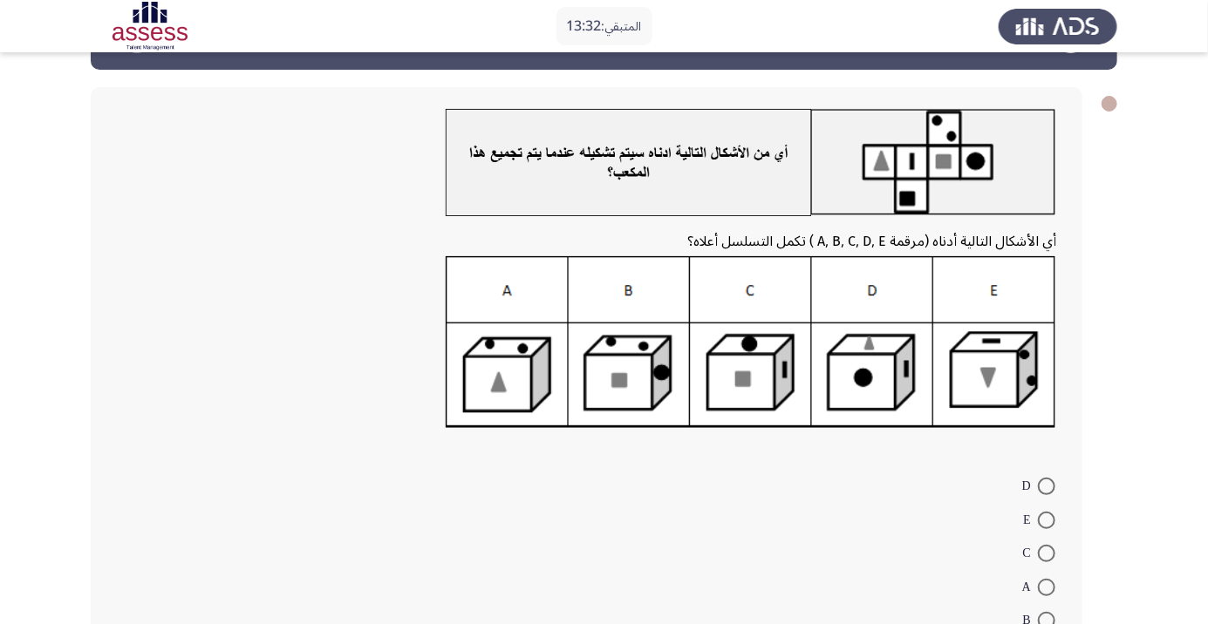
click at [1047, 553] on span at bounding box center [1046, 553] width 17 height 17
click at [1047, 553] on input "C" at bounding box center [1046, 553] width 17 height 17
radio input "true"
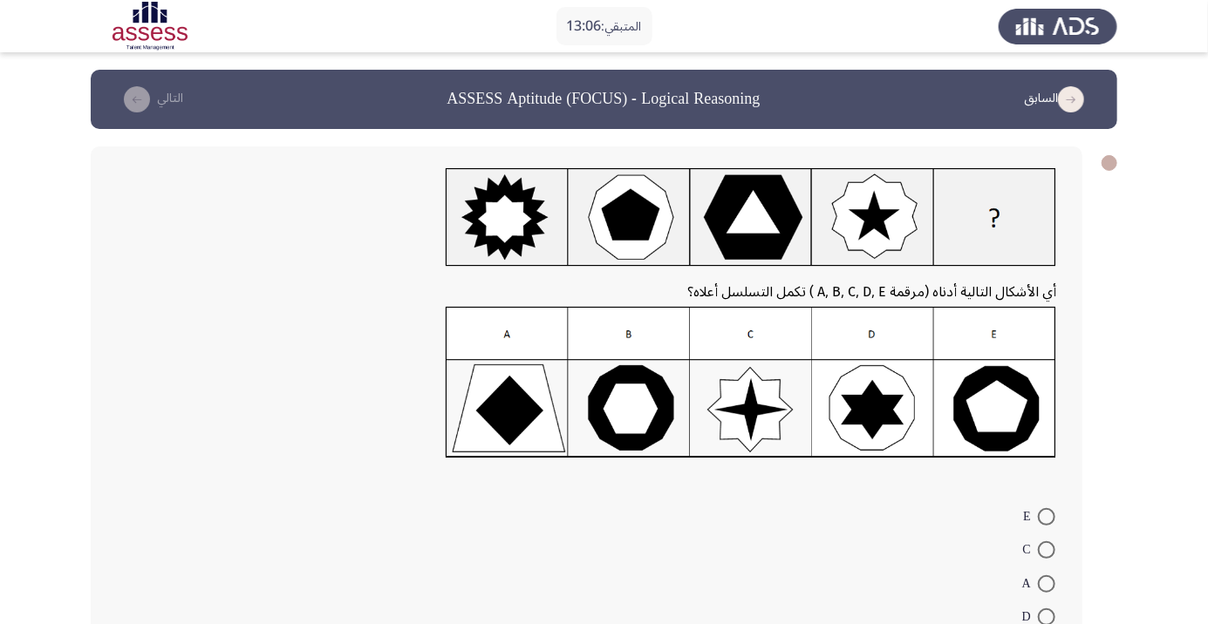
click at [719, 578] on form "E C A D B" at bounding box center [586, 583] width 939 height 168
radio input "true"
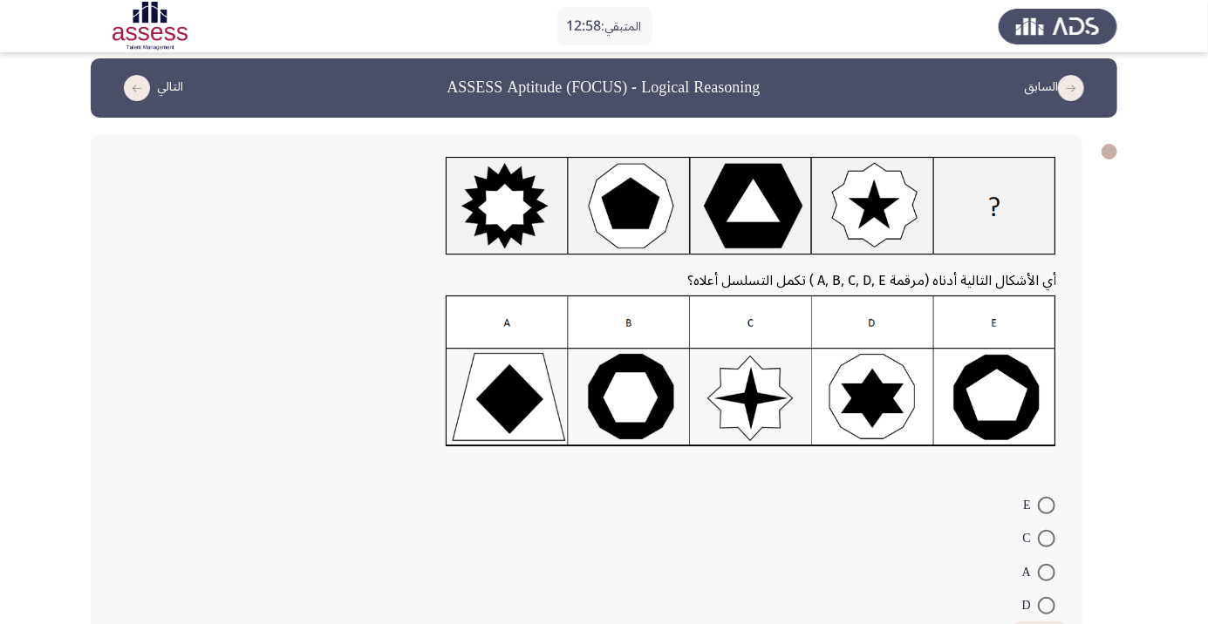
scroll to position [65, 0]
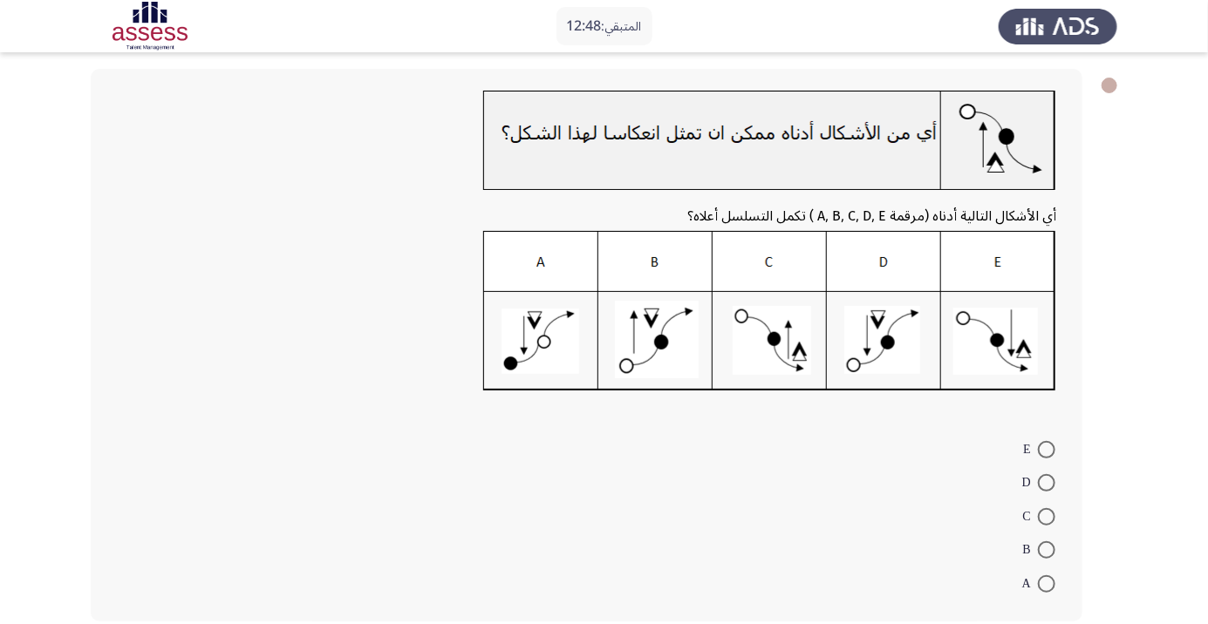
scroll to position [0, 0]
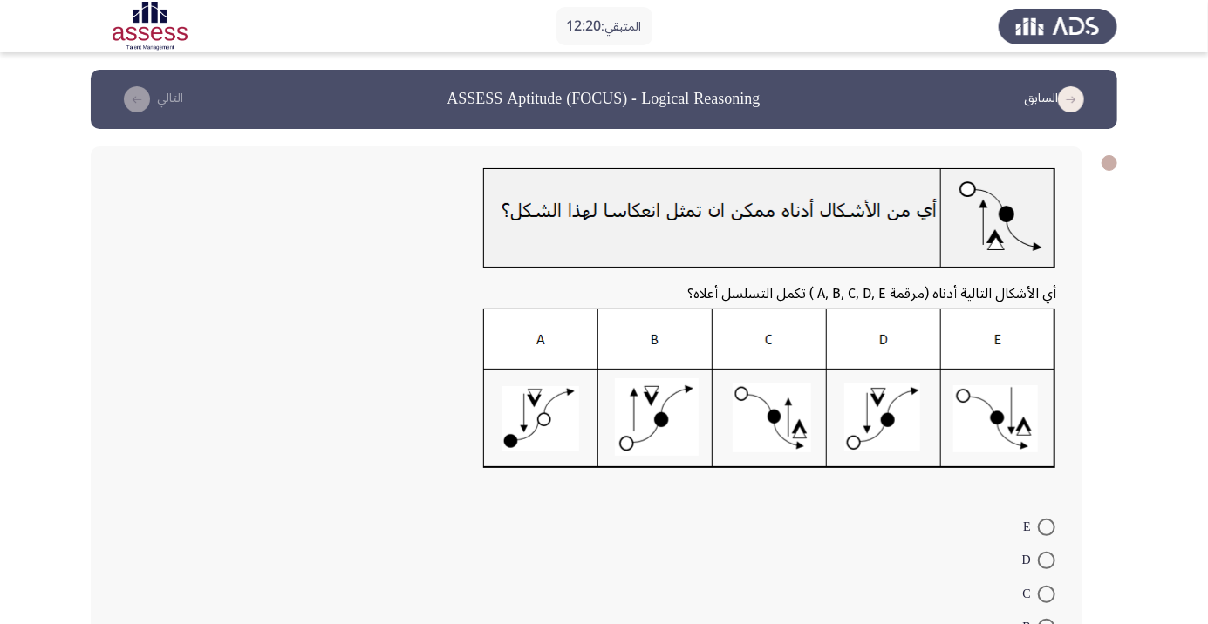
click at [1047, 560] on span at bounding box center [1046, 560] width 17 height 17
click at [1047, 560] on input "D" at bounding box center [1046, 560] width 17 height 17
radio input "true"
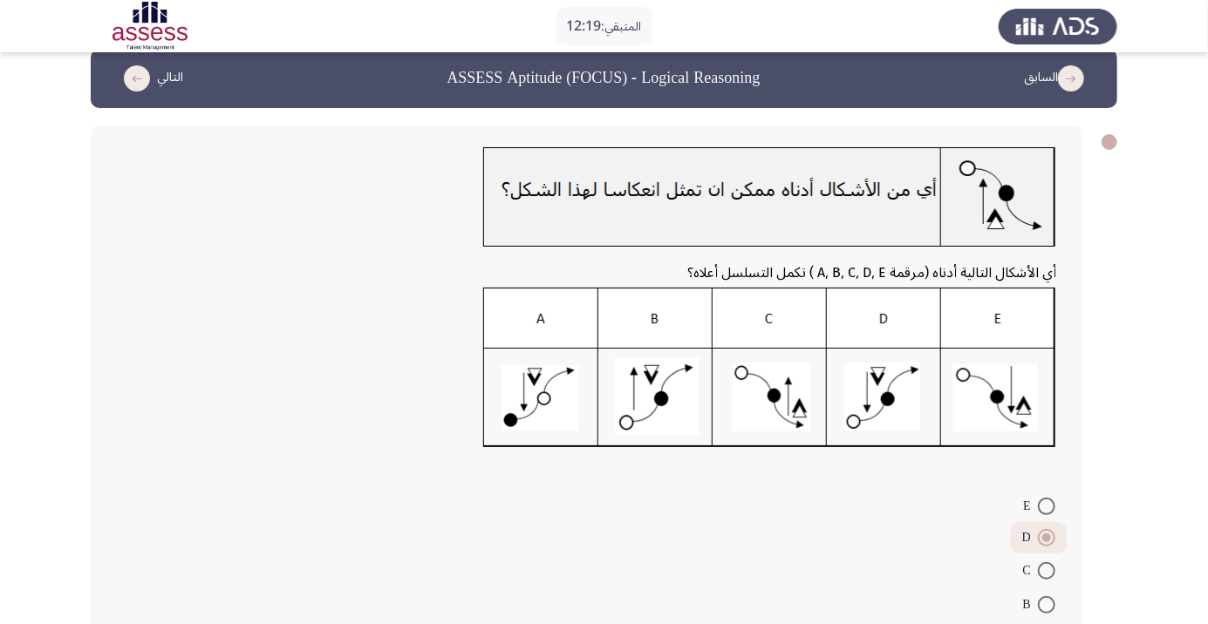
scroll to position [76, 0]
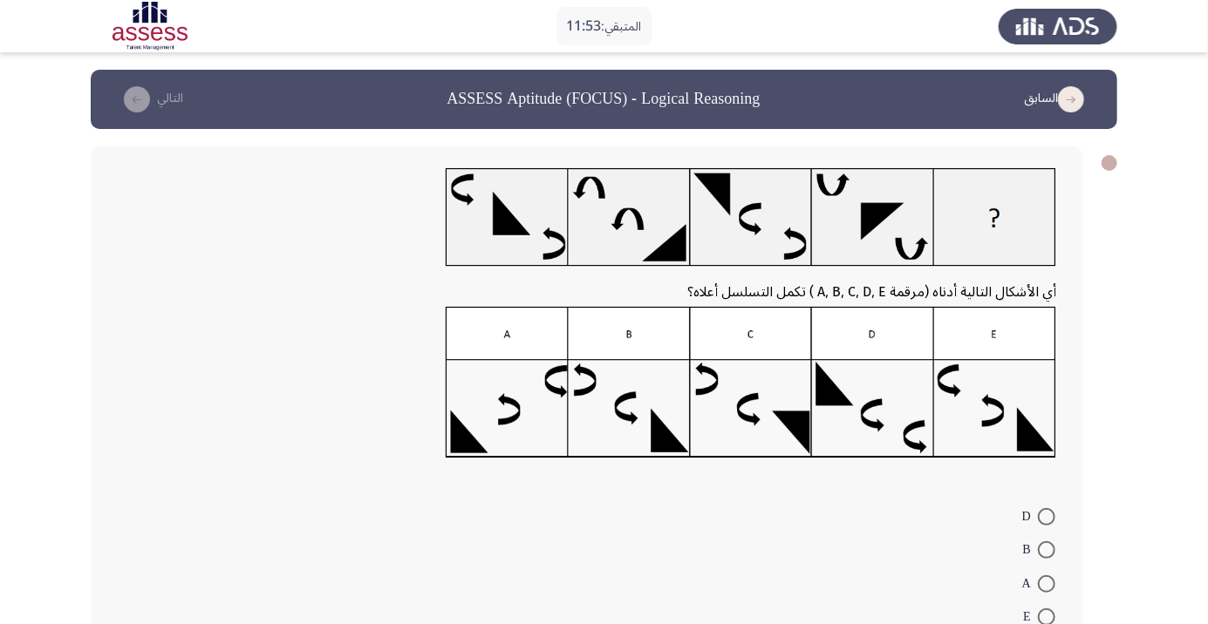
click at [568, 588] on form "D B A E C" at bounding box center [586, 583] width 939 height 168
click at [1047, 617] on span at bounding box center [1046, 617] width 17 height 17
click at [1047, 617] on input "E" at bounding box center [1046, 617] width 17 height 17
radio input "true"
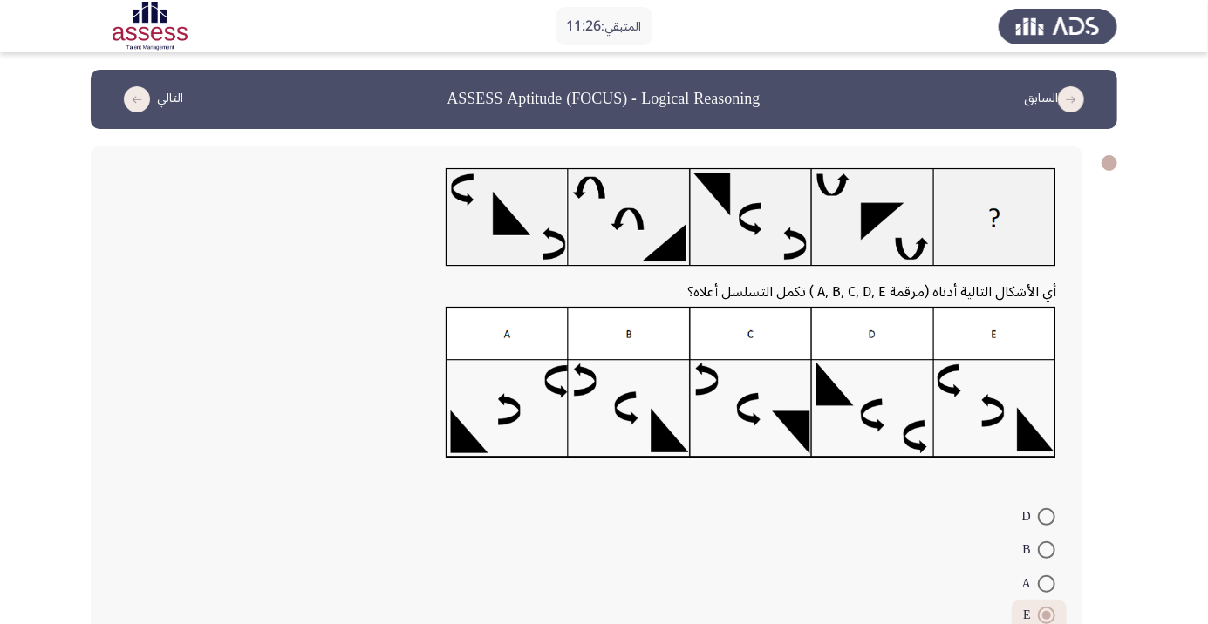
radio input "true"
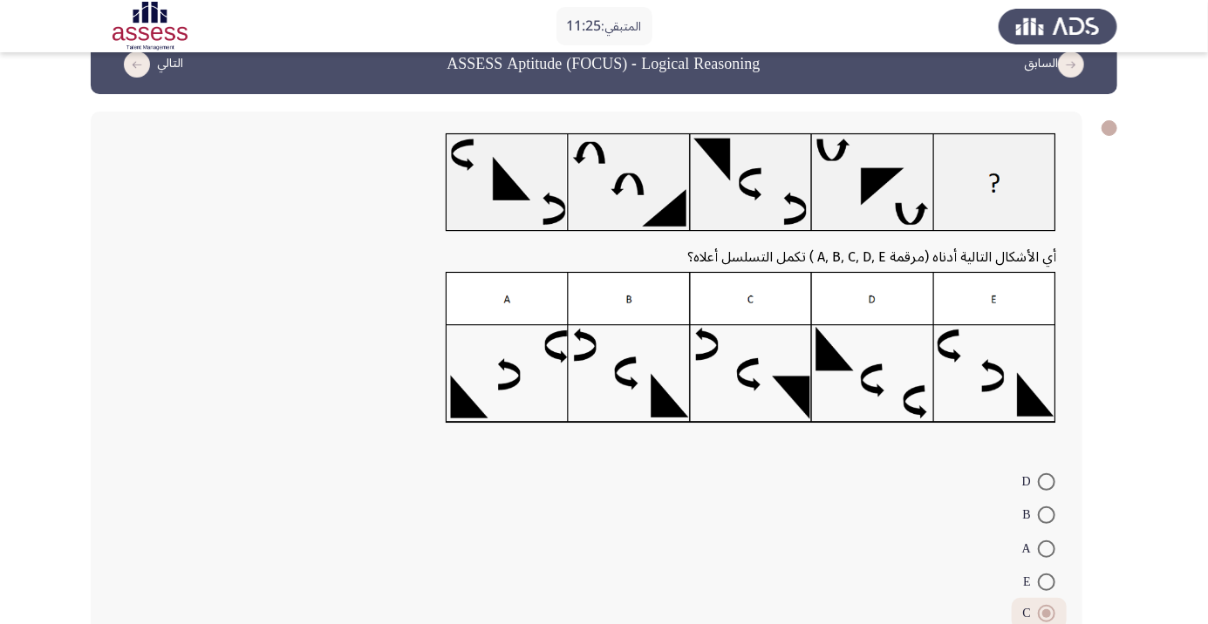
scroll to position [65, 0]
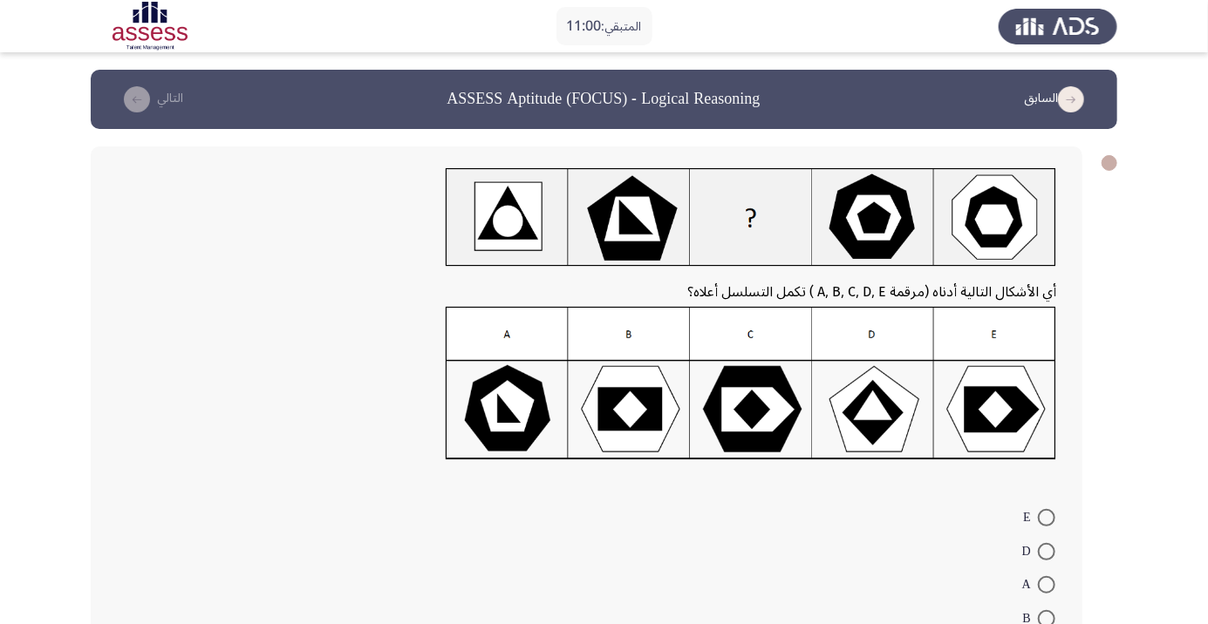
click at [819, 562] on form "E D A B C" at bounding box center [586, 585] width 939 height 168
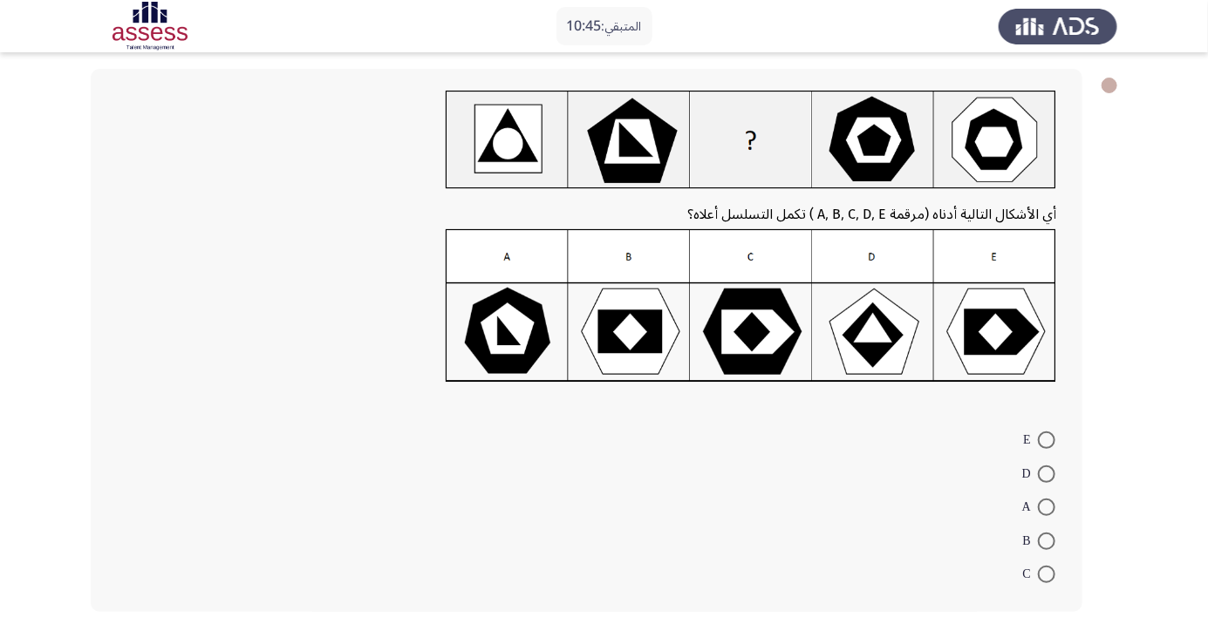
scroll to position [72, 0]
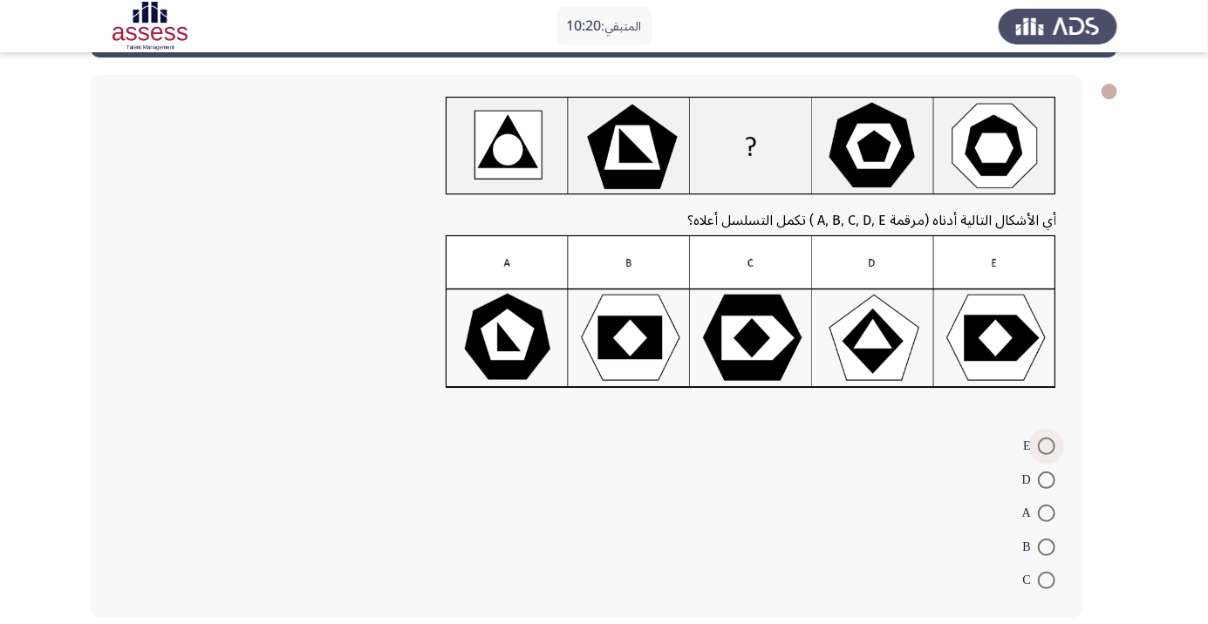
click at [1047, 446] on span at bounding box center [1046, 446] width 17 height 17
click at [1047, 446] on input "E" at bounding box center [1046, 446] width 17 height 17
radio input "true"
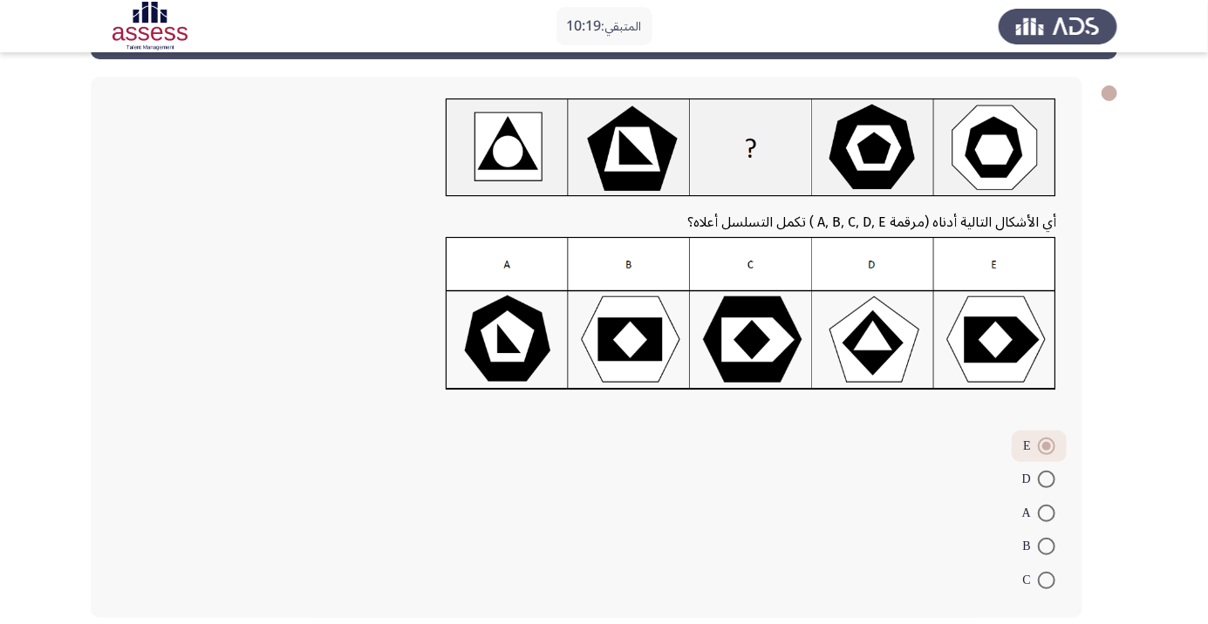
scroll to position [67, 0]
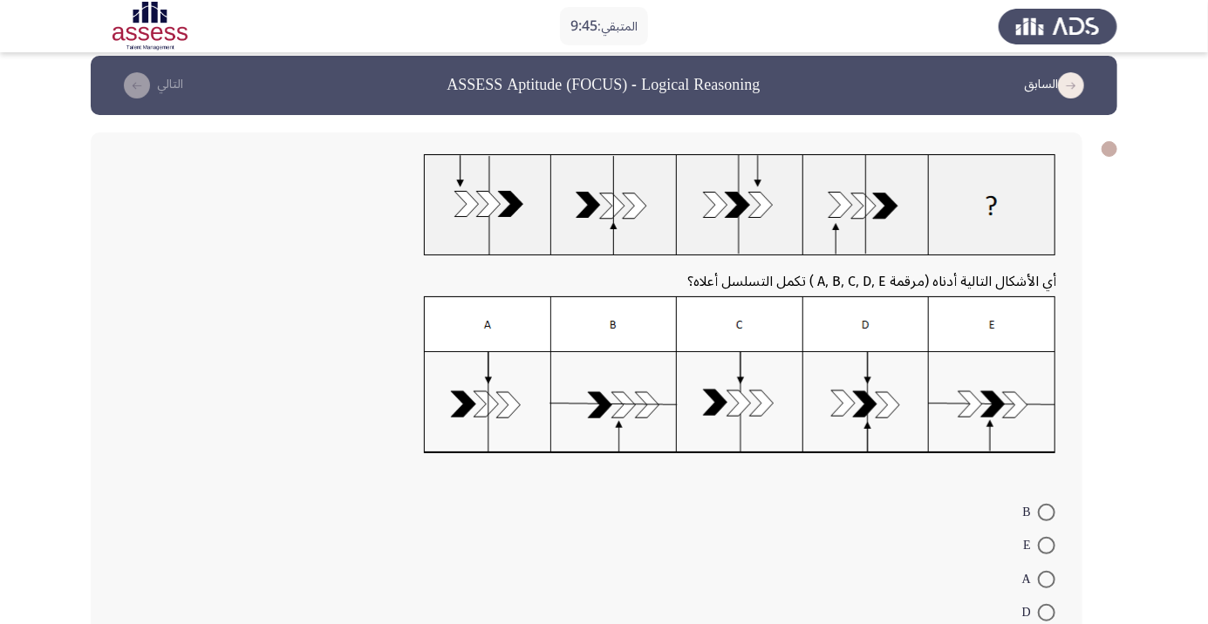
scroll to position [12, 0]
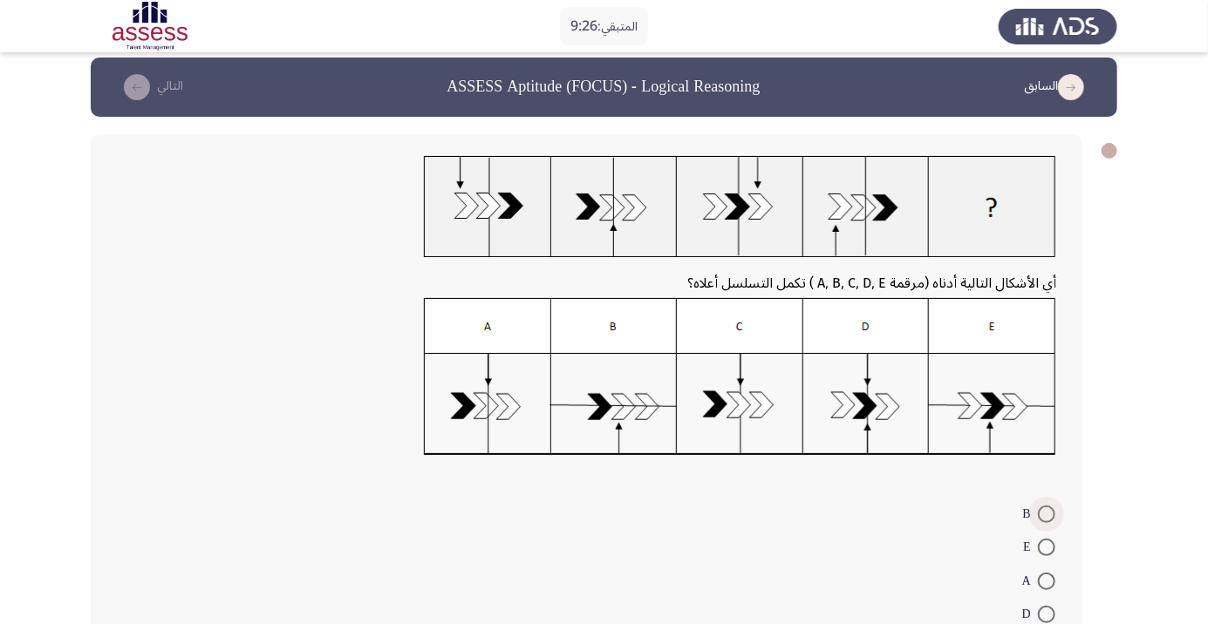
click at [1047, 513] on span at bounding box center [1046, 514] width 17 height 17
click at [1047, 513] on input "B" at bounding box center [1046, 514] width 17 height 17
radio input "true"
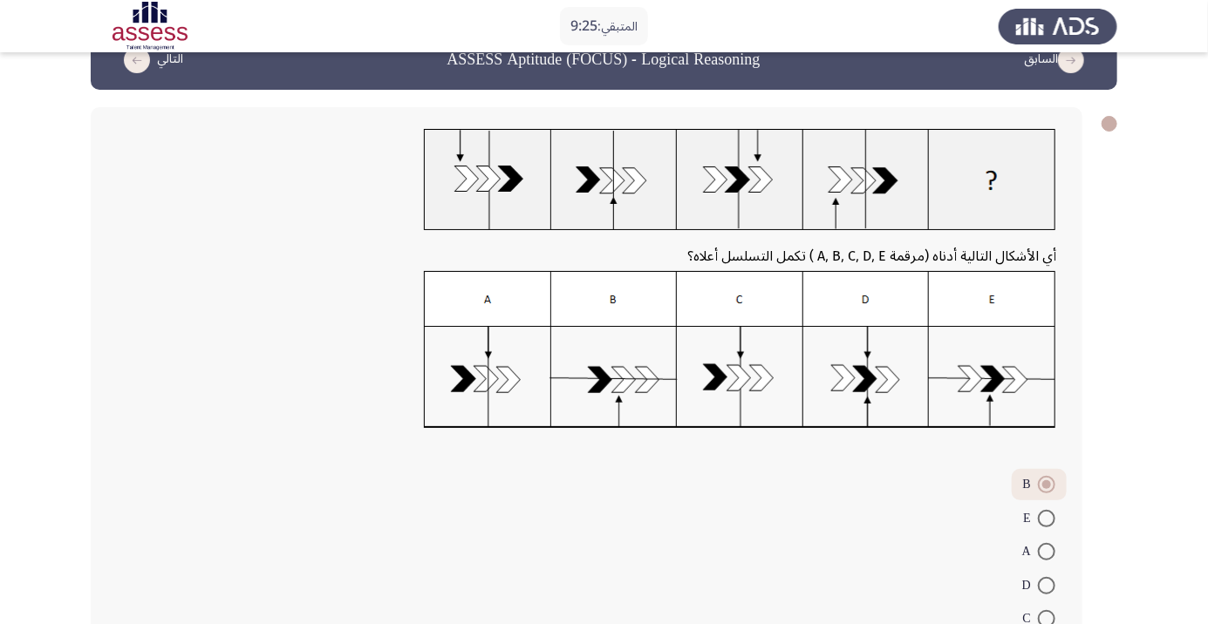
scroll to position [39, 0]
click at [1047, 618] on span at bounding box center [1046, 618] width 17 height 17
click at [1047, 618] on input "C" at bounding box center [1046, 618] width 17 height 17
radio input "true"
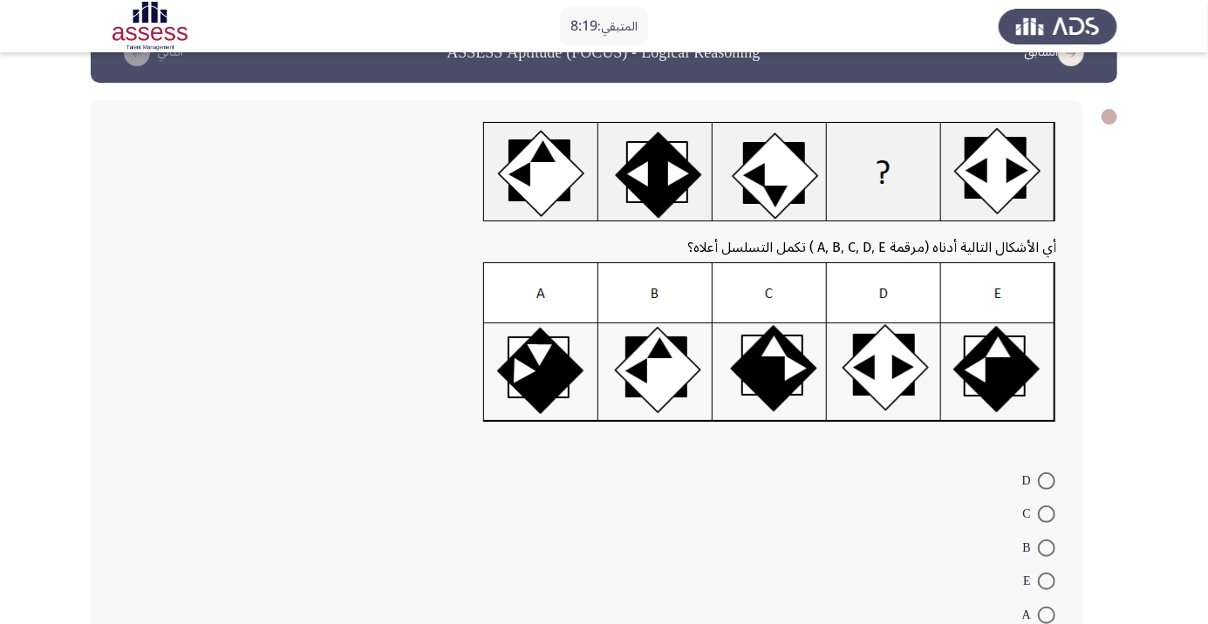
scroll to position [44, 0]
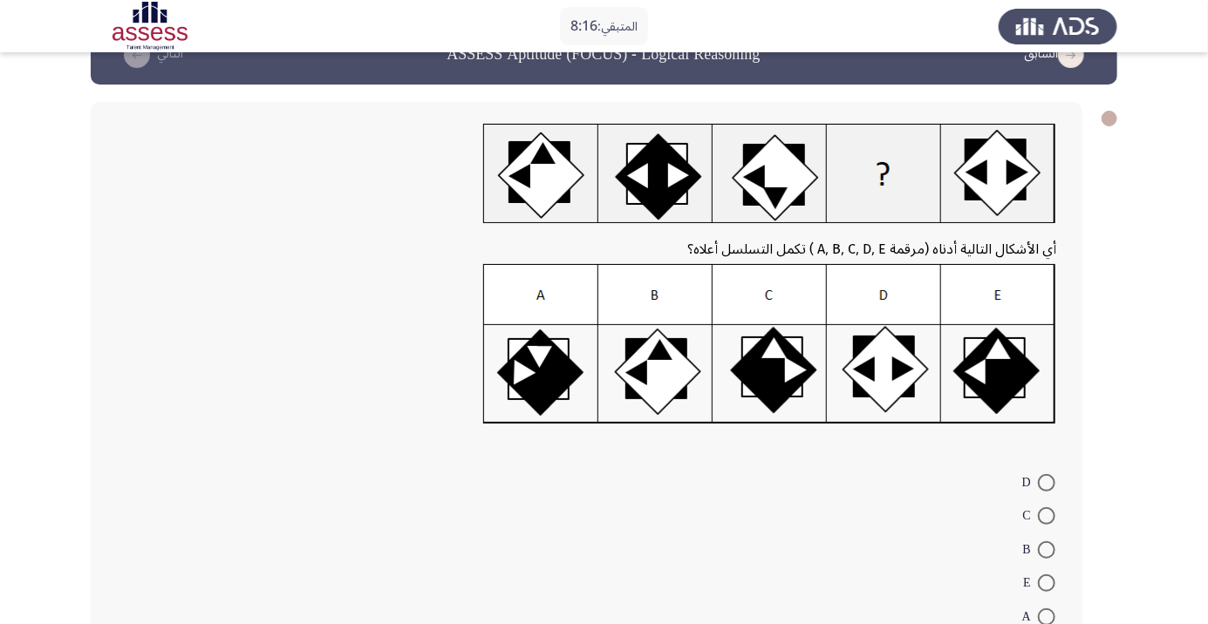
click at [1047, 515] on span at bounding box center [1046, 516] width 17 height 17
click at [1047, 515] on input "C" at bounding box center [1046, 516] width 17 height 17
radio input "true"
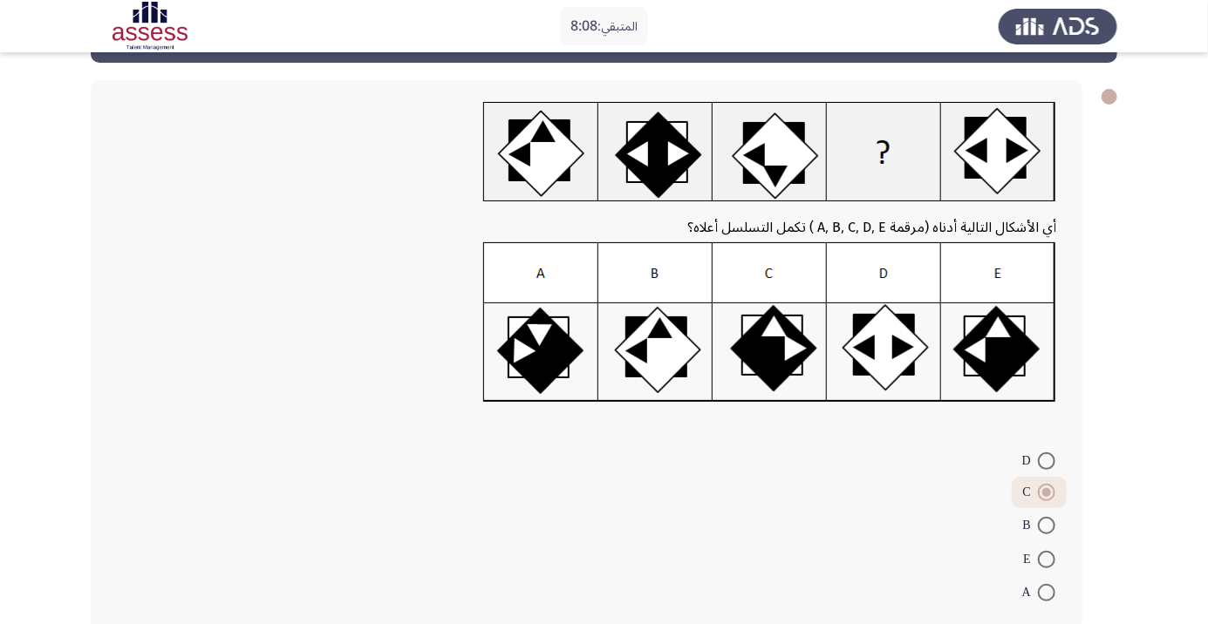
scroll to position [76, 0]
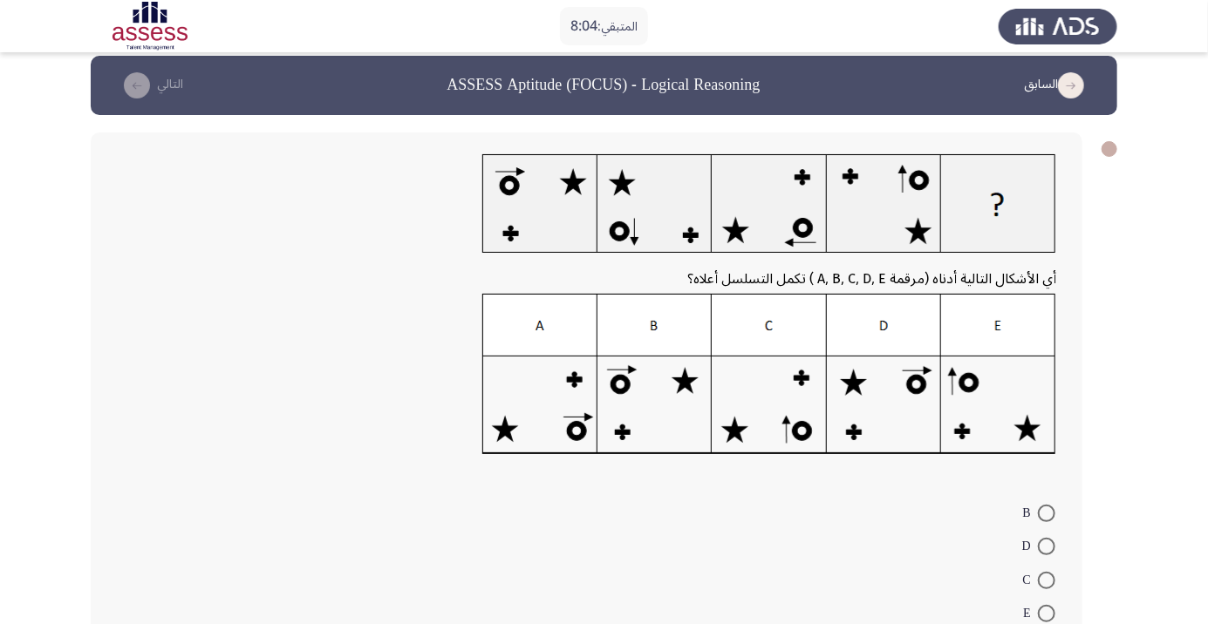
scroll to position [53, 0]
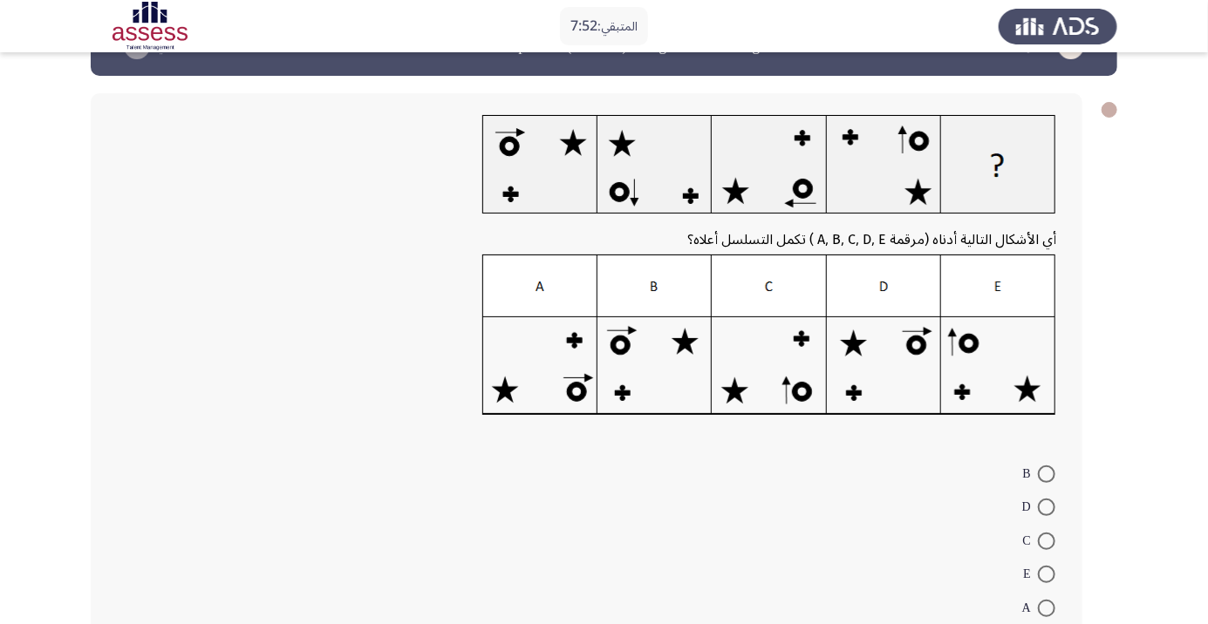
click at [1047, 507] on span at bounding box center [1046, 507] width 17 height 17
click at [1047, 507] on input "D" at bounding box center [1046, 507] width 17 height 17
radio input "true"
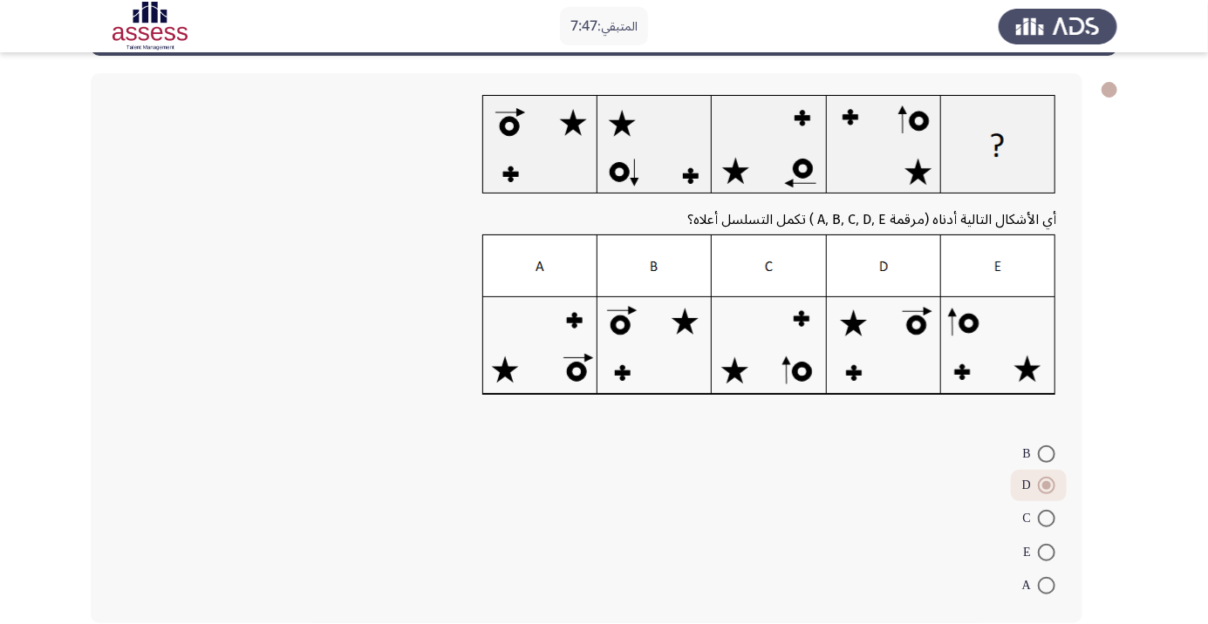
scroll to position [76, 0]
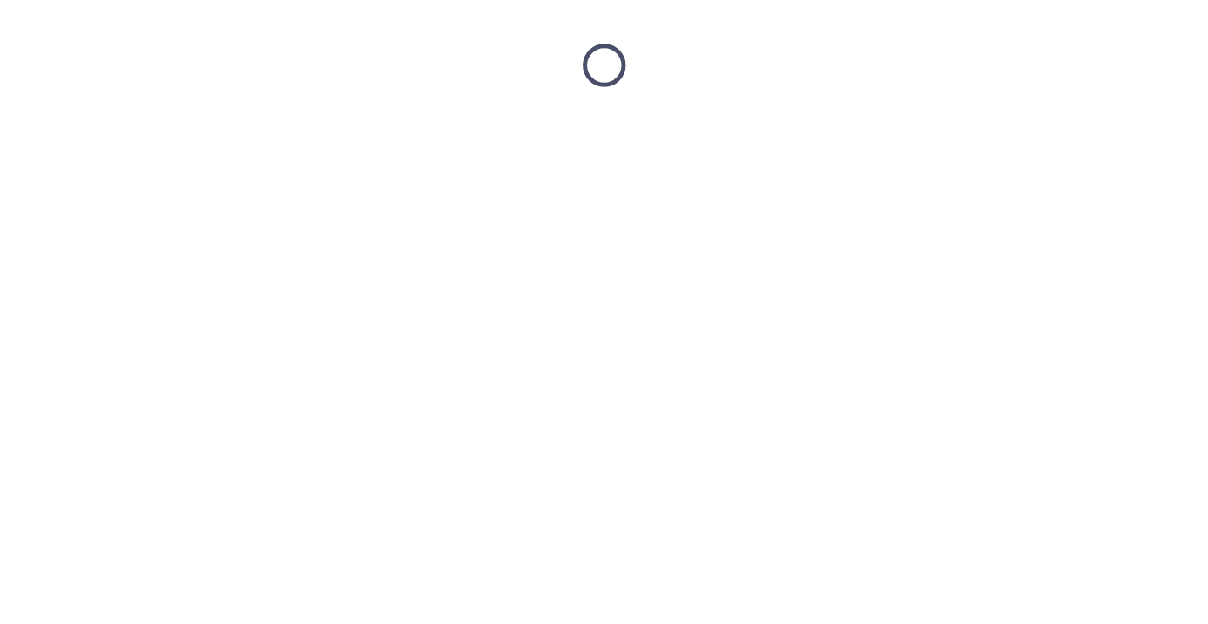
scroll to position [0, 0]
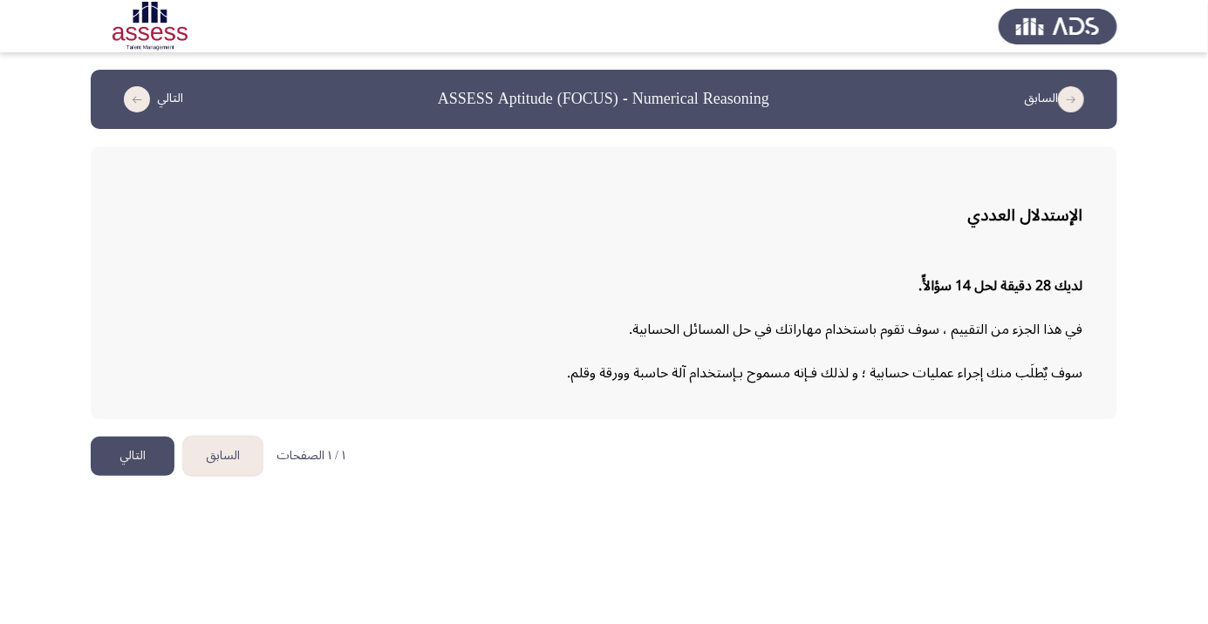
click at [658, 494] on html "السابق ASSESS Aptitude (FOCUS) - Numerical Reasoning التالي الإستدلال العددي لد…" at bounding box center [604, 247] width 1208 height 494
click at [134, 453] on button "التالي" at bounding box center [133, 456] width 84 height 39
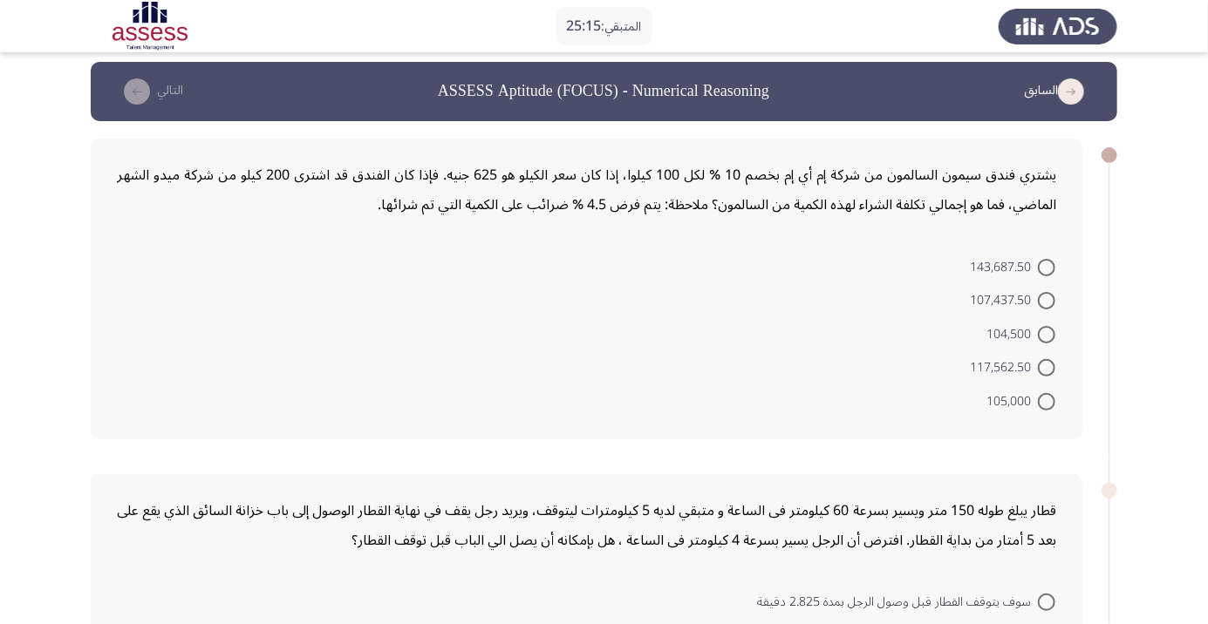
scroll to position [5, 0]
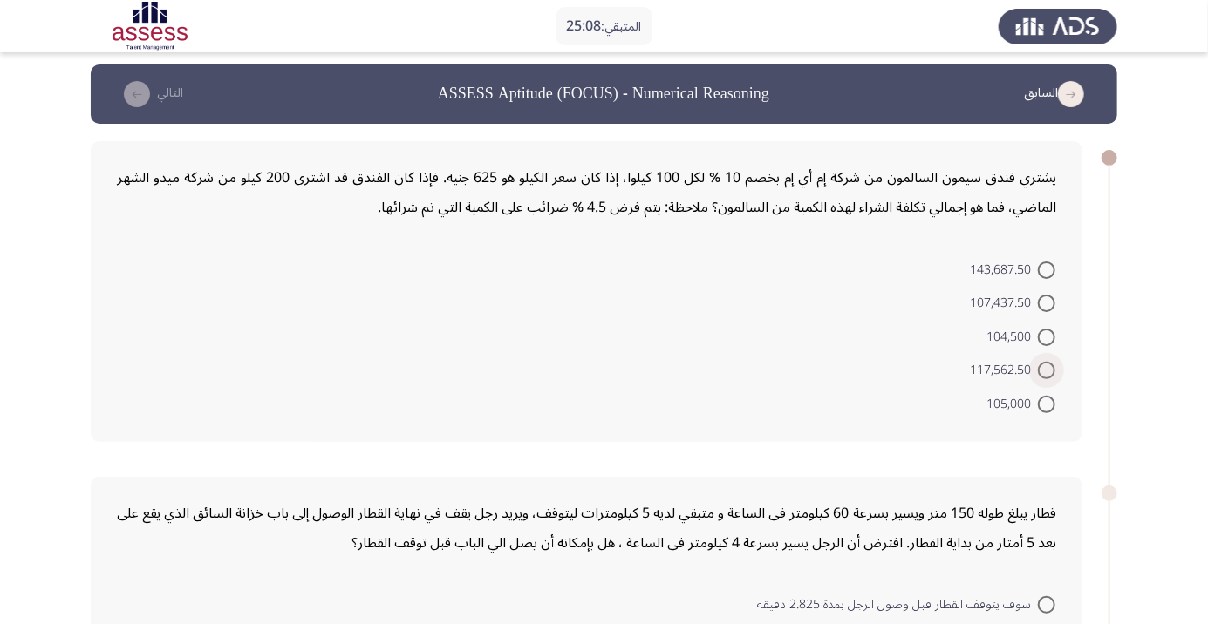
click at [1047, 370] on span at bounding box center [1046, 370] width 17 height 17
click at [1047, 370] on input "117,562.50" at bounding box center [1046, 370] width 17 height 17
radio input "true"
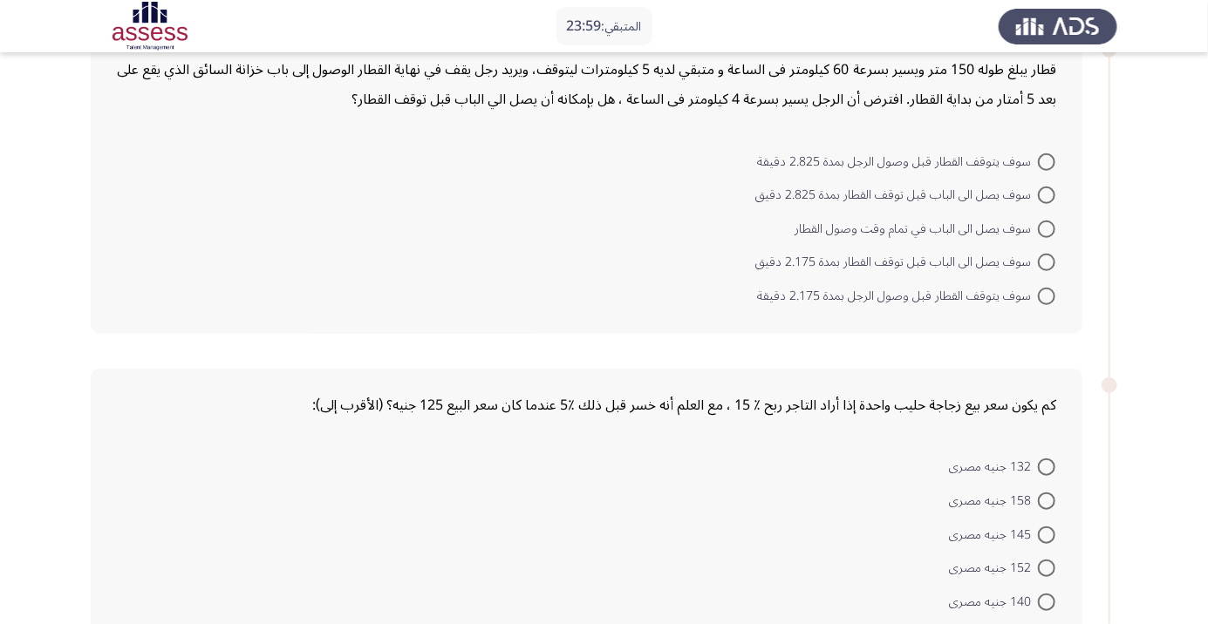
scroll to position [436, 0]
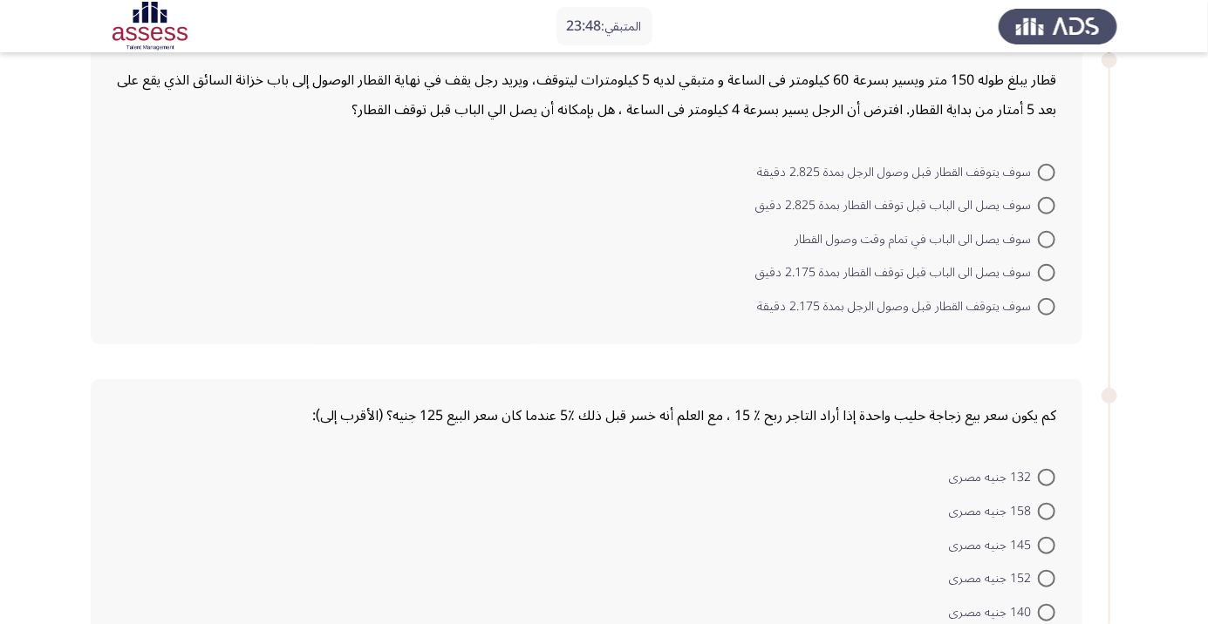
click at [1047, 543] on span at bounding box center [1046, 545] width 17 height 17
click at [1047, 543] on input "145 جنيه مصرى" at bounding box center [1046, 545] width 17 height 17
radio input "true"
click at [1047, 204] on span at bounding box center [1046, 205] width 17 height 17
click at [1047, 204] on input "سوف يصل الى الباب قبل توقف القطار بمدة 2.825 دقيق" at bounding box center [1046, 205] width 17 height 17
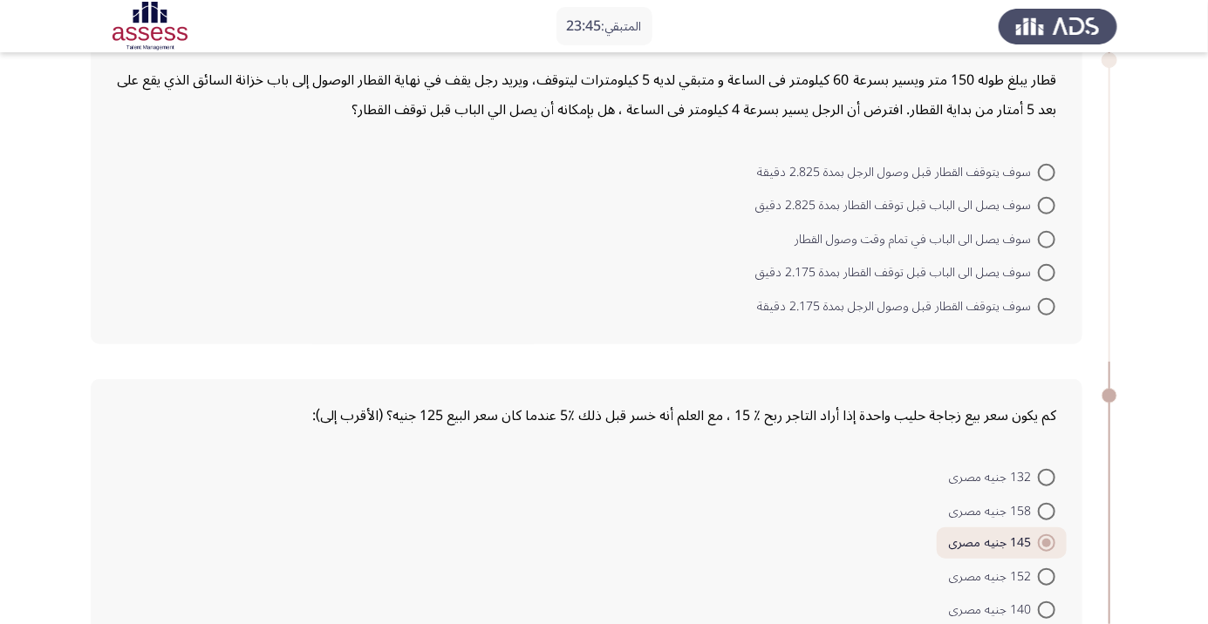
radio input "true"
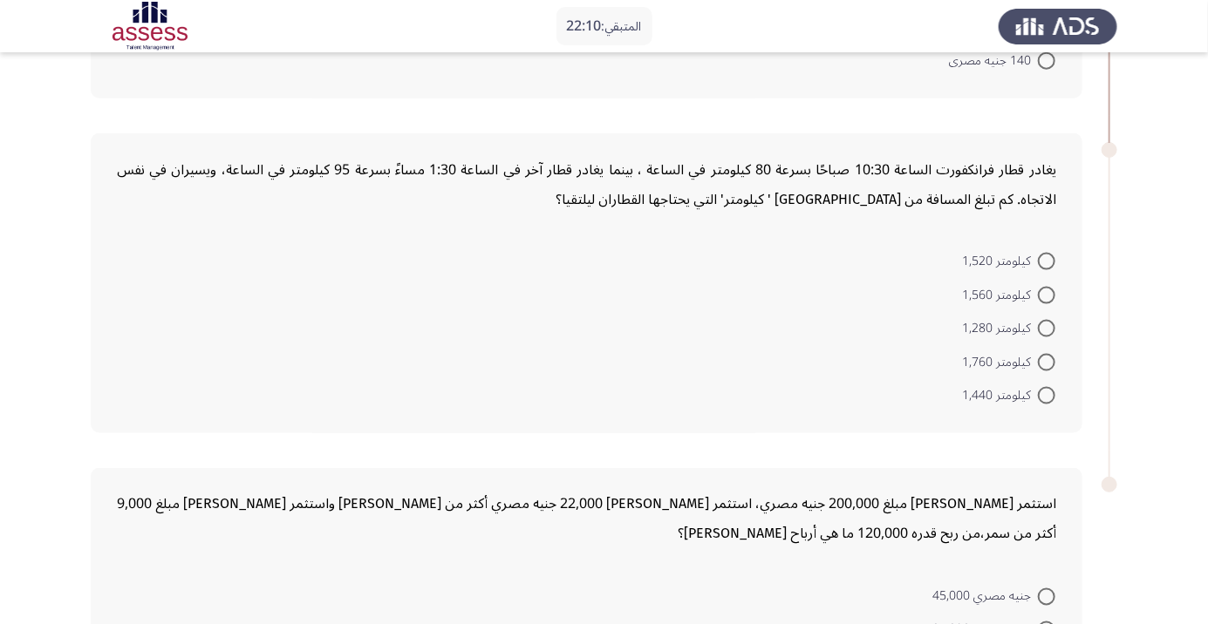
scroll to position [981, 0]
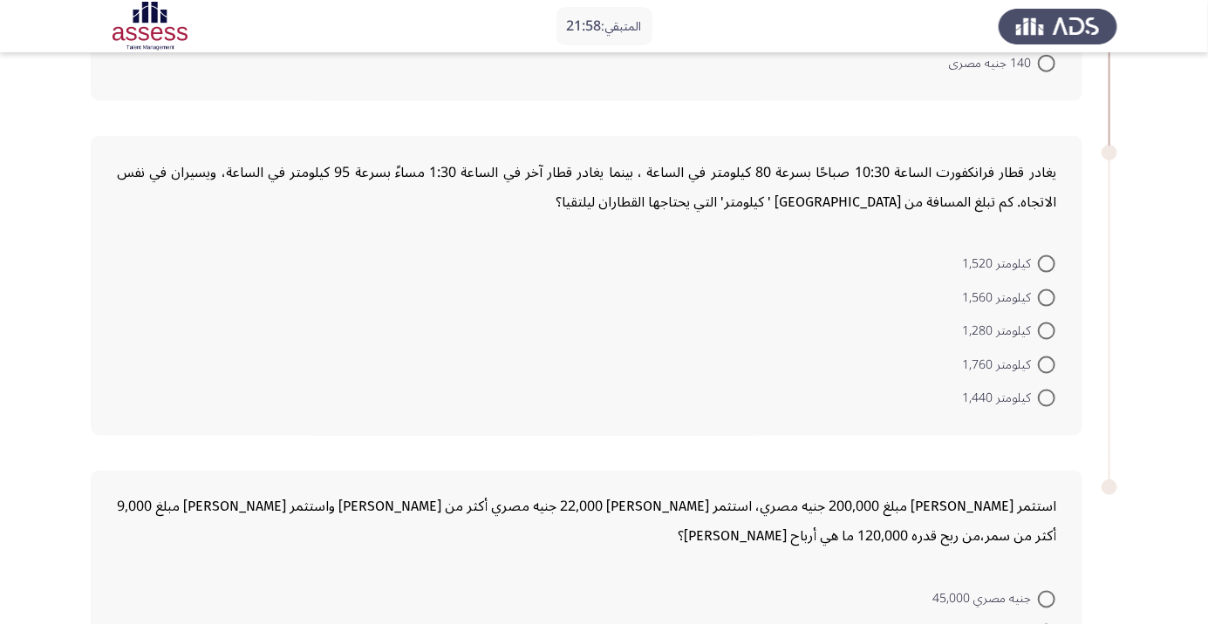
click at [1047, 329] on span at bounding box center [1046, 331] width 17 height 17
click at [1047, 329] on input "كيلومتر 1,280" at bounding box center [1046, 331] width 17 height 17
radio input "true"
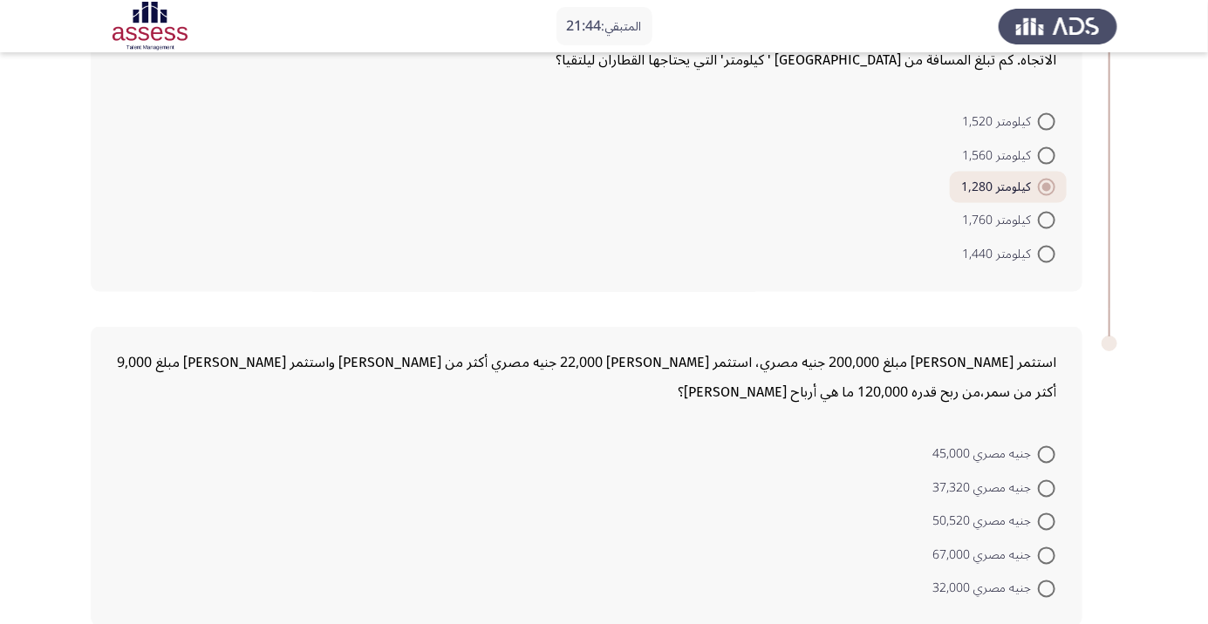
scroll to position [1127, 0]
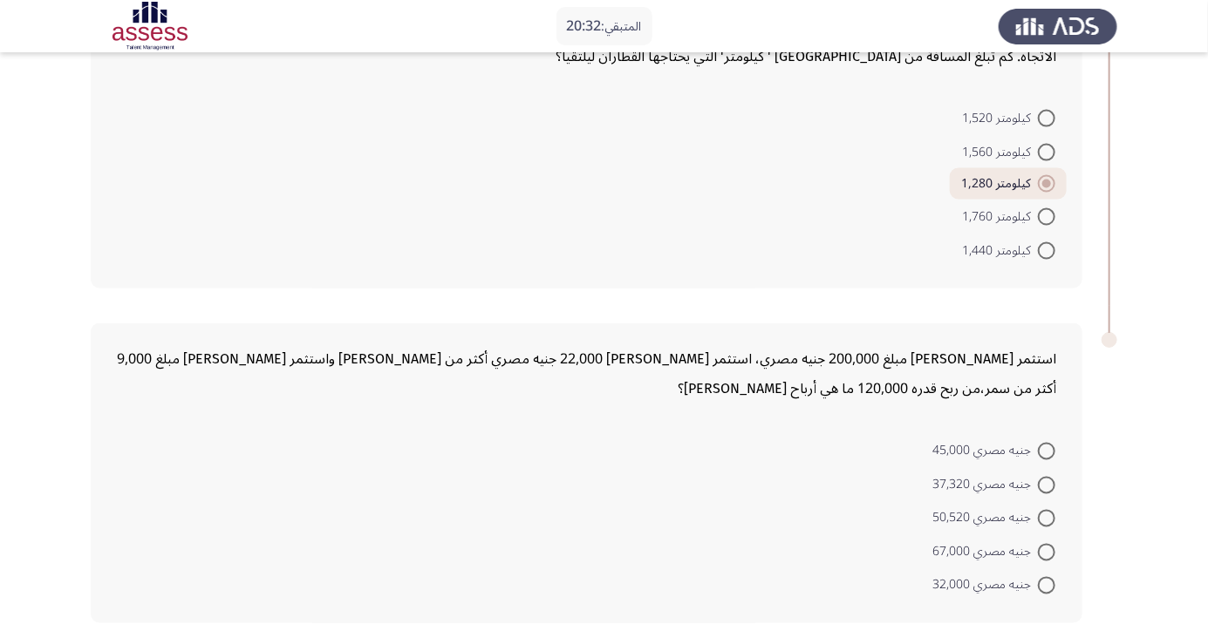
click at [1047, 482] on span at bounding box center [1046, 485] width 17 height 17
click at [1047, 482] on input "جنيه مصري 37,320" at bounding box center [1046, 485] width 17 height 17
radio input "true"
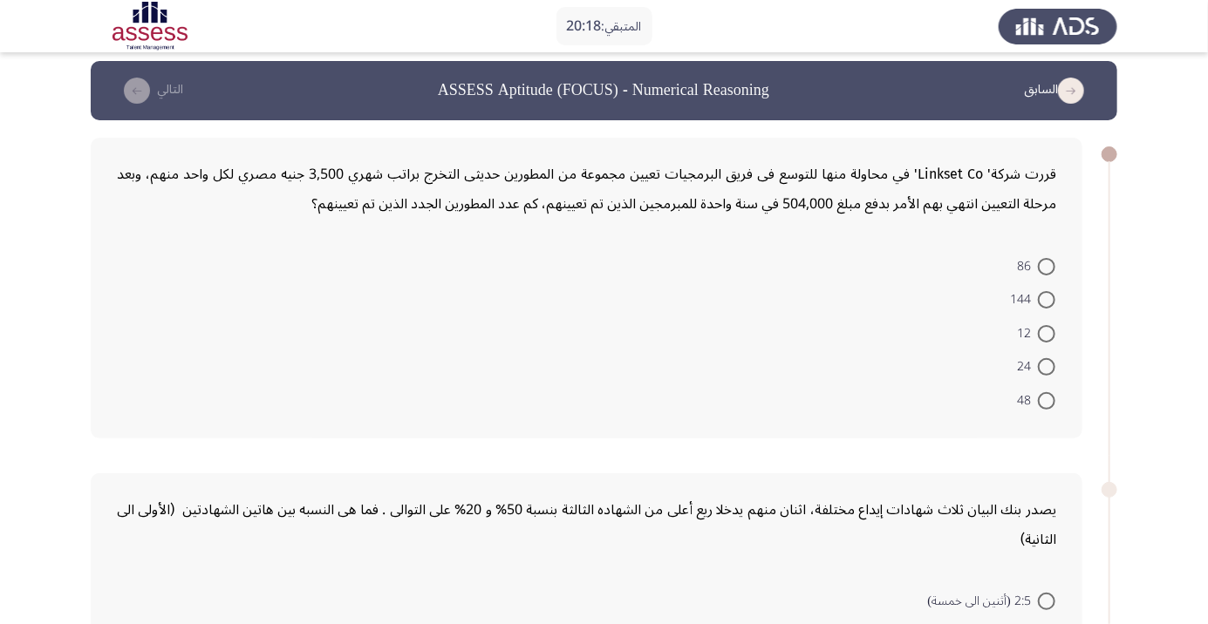
scroll to position [6, 0]
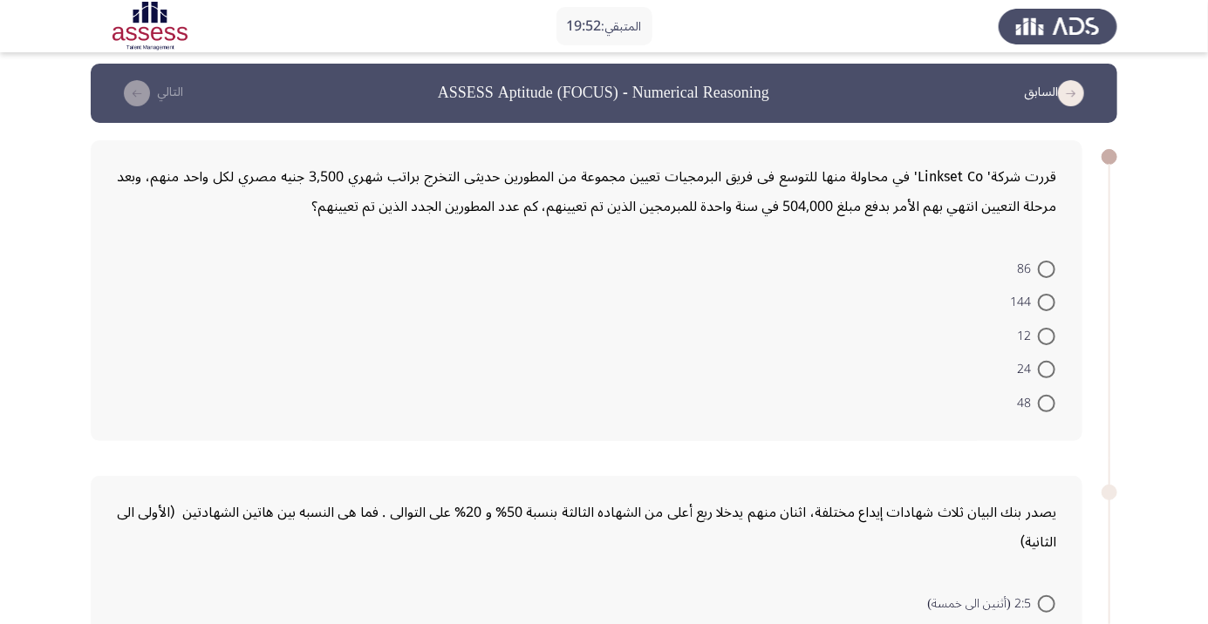
click at [1047, 301] on span at bounding box center [1046, 302] width 17 height 17
click at [1047, 301] on input "144" at bounding box center [1046, 302] width 17 height 17
radio input "true"
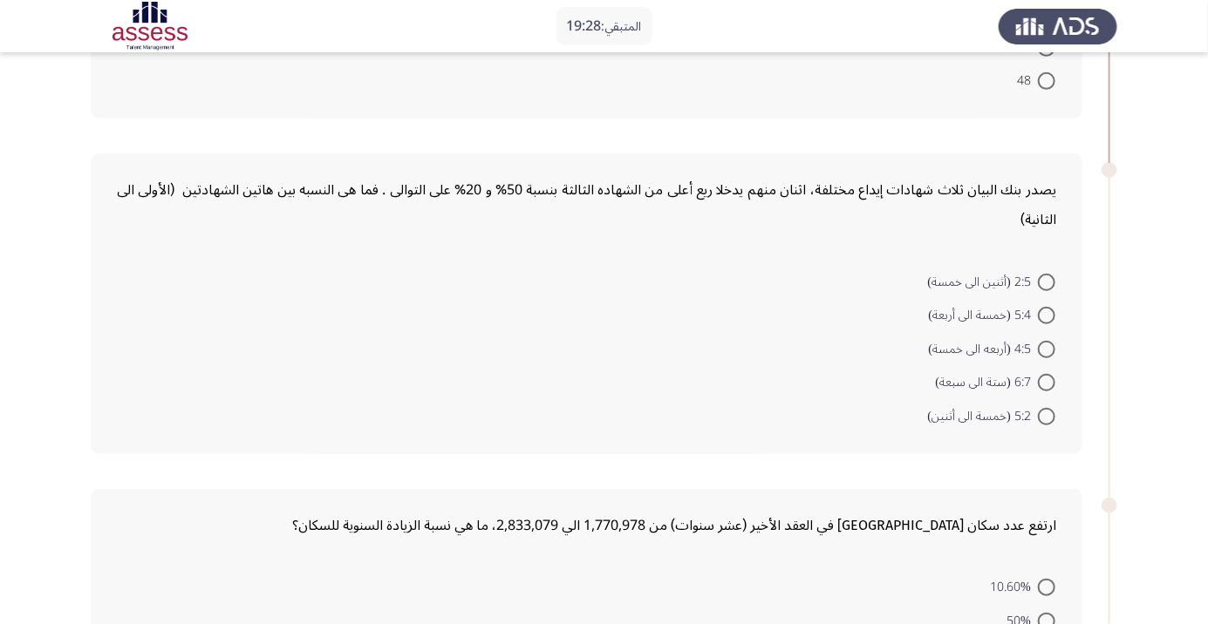
scroll to position [321, 0]
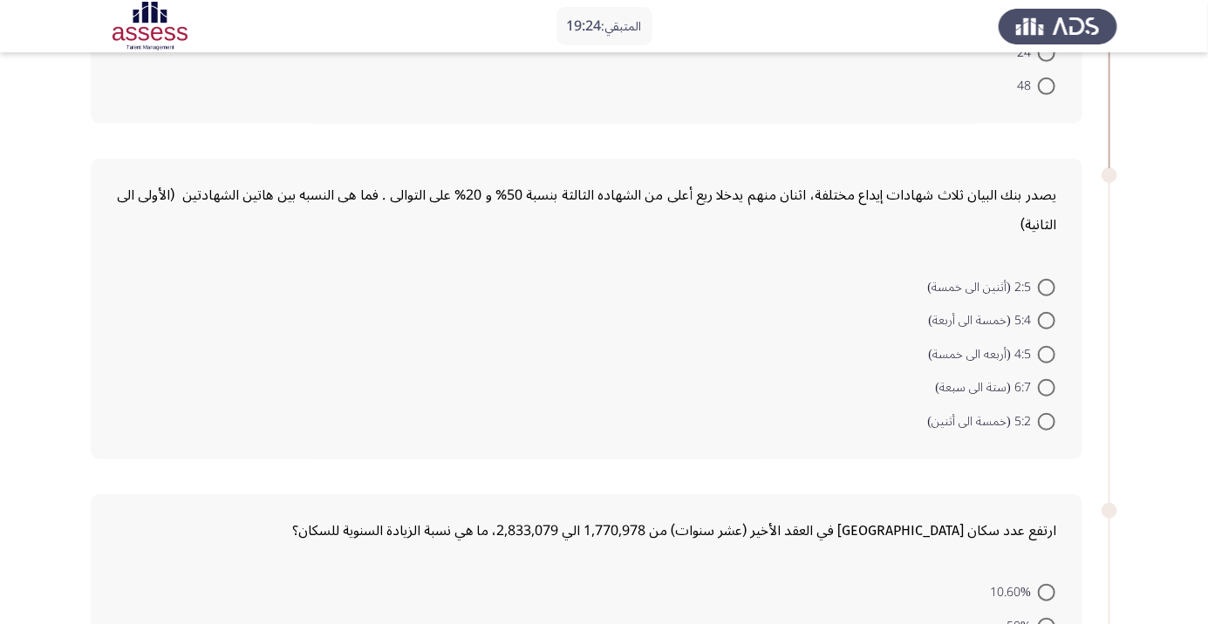
click at [1203, 453] on app-assessment-container "المتبقي: 19:24 السابق ASSESS Aptitude (FOCUS) - Numerical Reasoning التالي قررت…" at bounding box center [604, 601] width 1208 height 1705
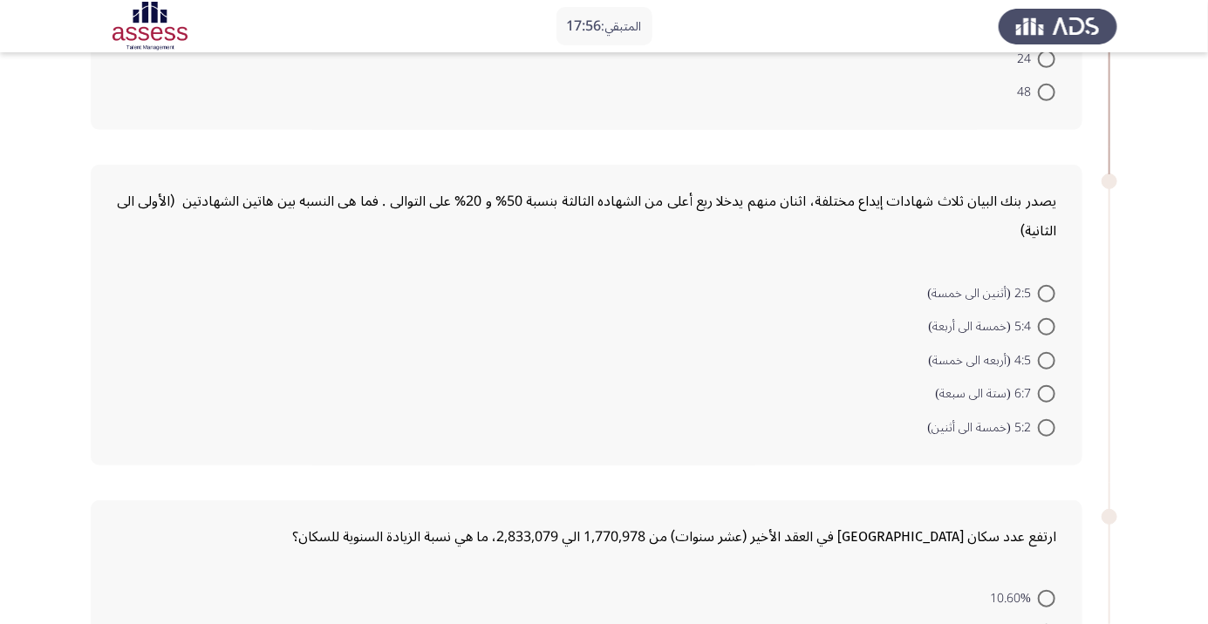
scroll to position [306, 0]
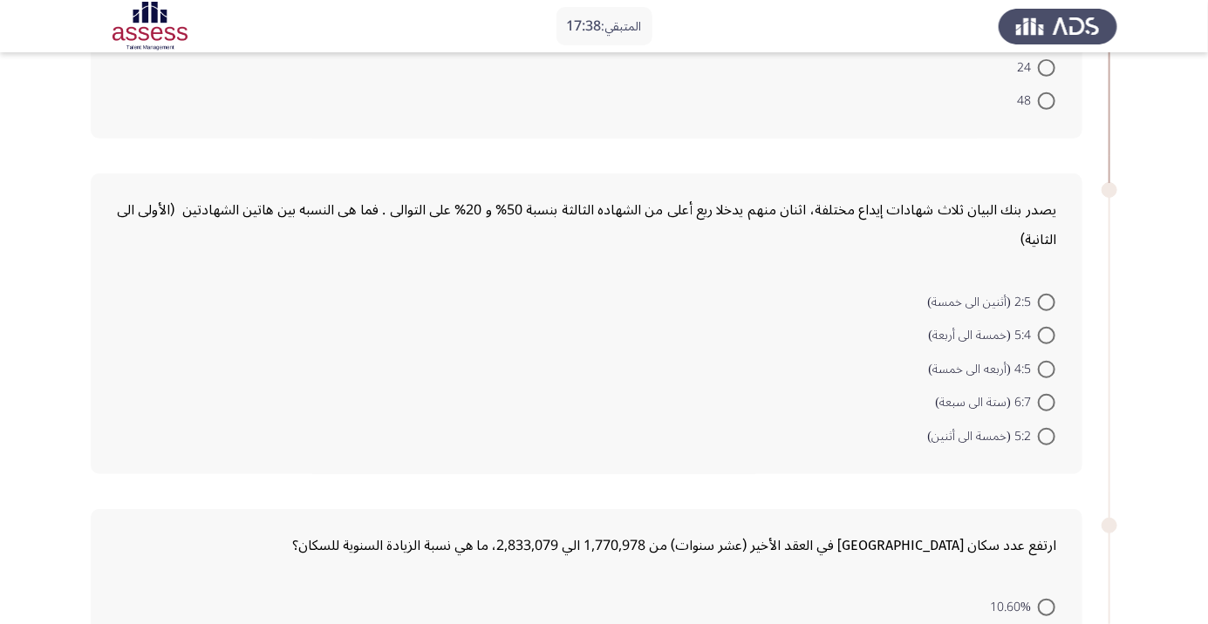
click at [1047, 435] on span at bounding box center [1046, 436] width 17 height 17
click at [1047, 435] on input "5:2 (خمسة الى أثنين)" at bounding box center [1046, 436] width 17 height 17
radio input "true"
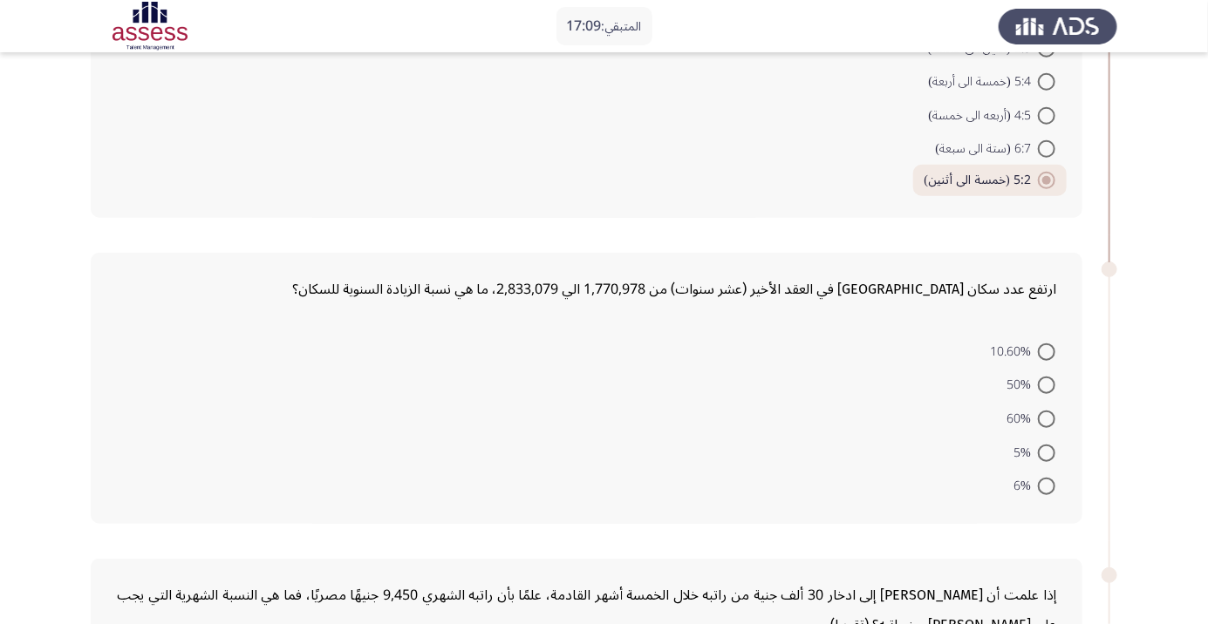
scroll to position [551, 0]
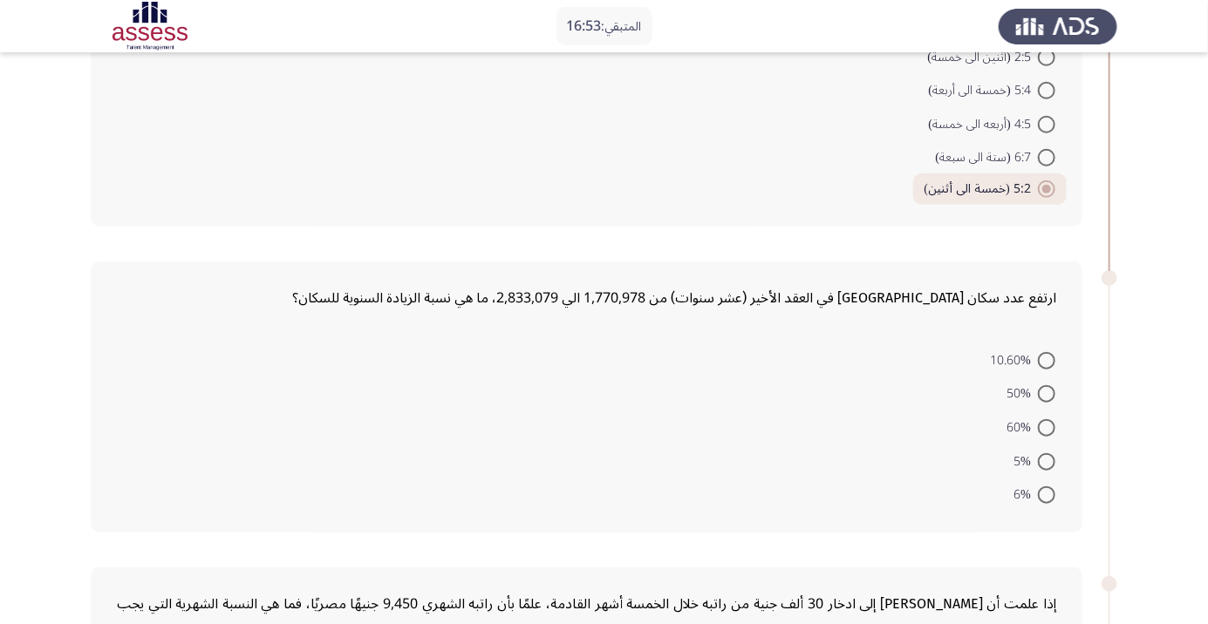
click at [1047, 426] on span at bounding box center [1046, 427] width 17 height 17
click at [1047, 426] on input "60%" at bounding box center [1046, 427] width 17 height 17
radio input "true"
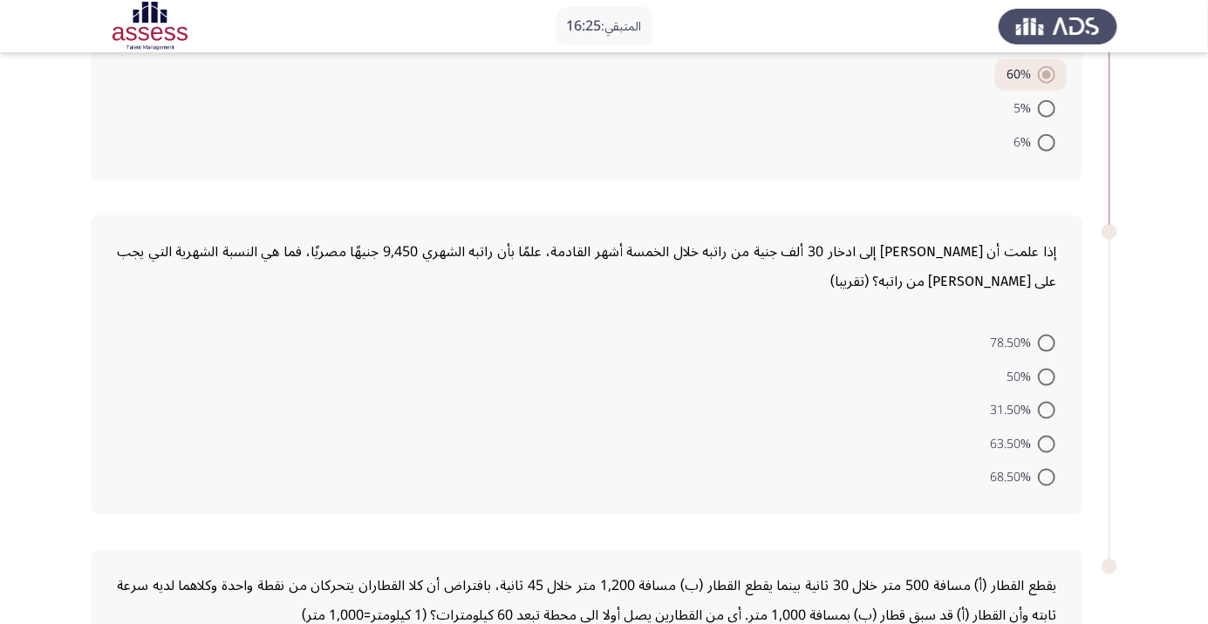
scroll to position [896, 0]
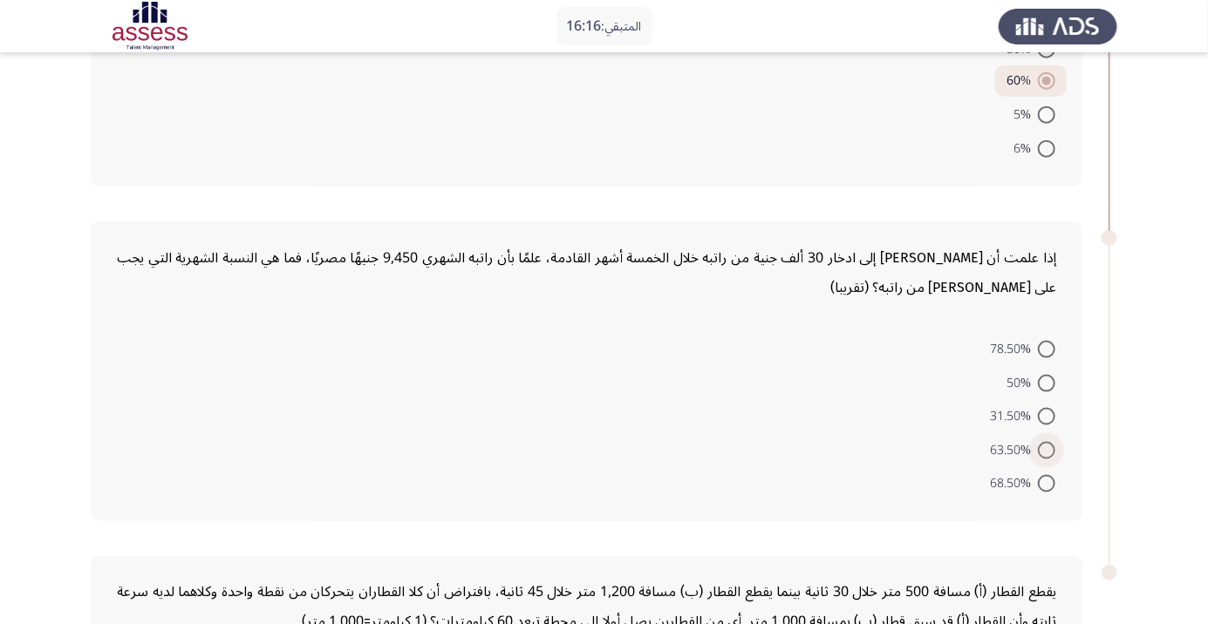
click at [1047, 447] on span at bounding box center [1046, 450] width 17 height 17
click at [1047, 447] on input "63.50%" at bounding box center [1046, 450] width 17 height 17
radio input "true"
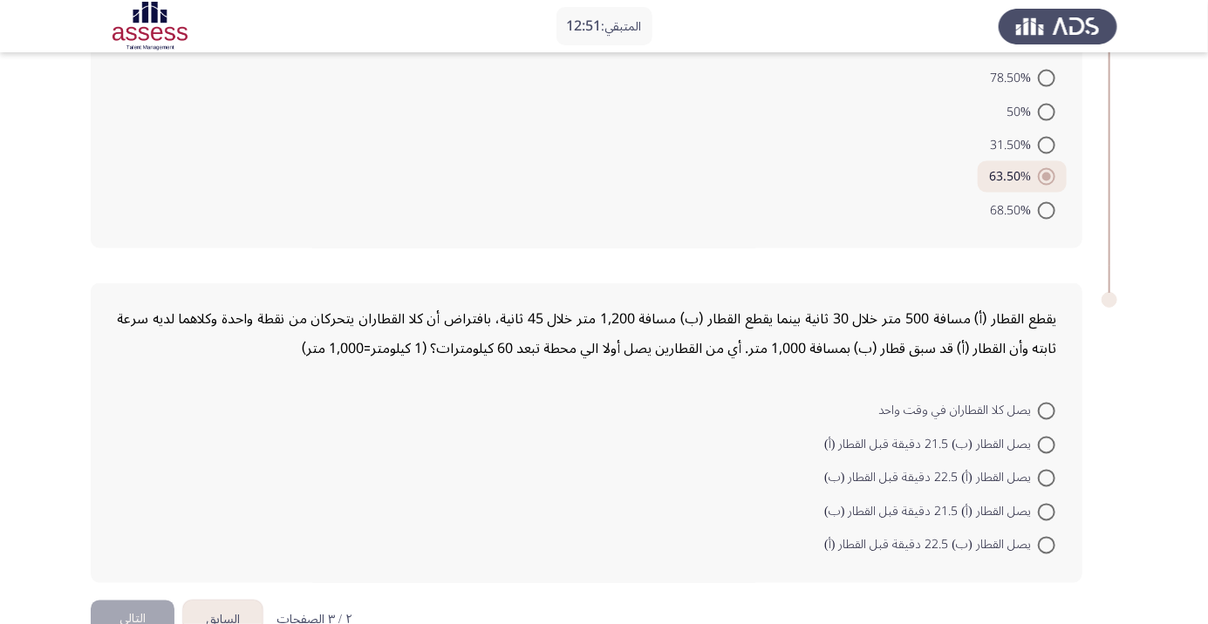
scroll to position [1165, 0]
click at [1047, 411] on span at bounding box center [1046, 413] width 17 height 17
click at [1047, 411] on input "يصل كلا القطاران في وقت واحد" at bounding box center [1046, 413] width 17 height 17
radio input "true"
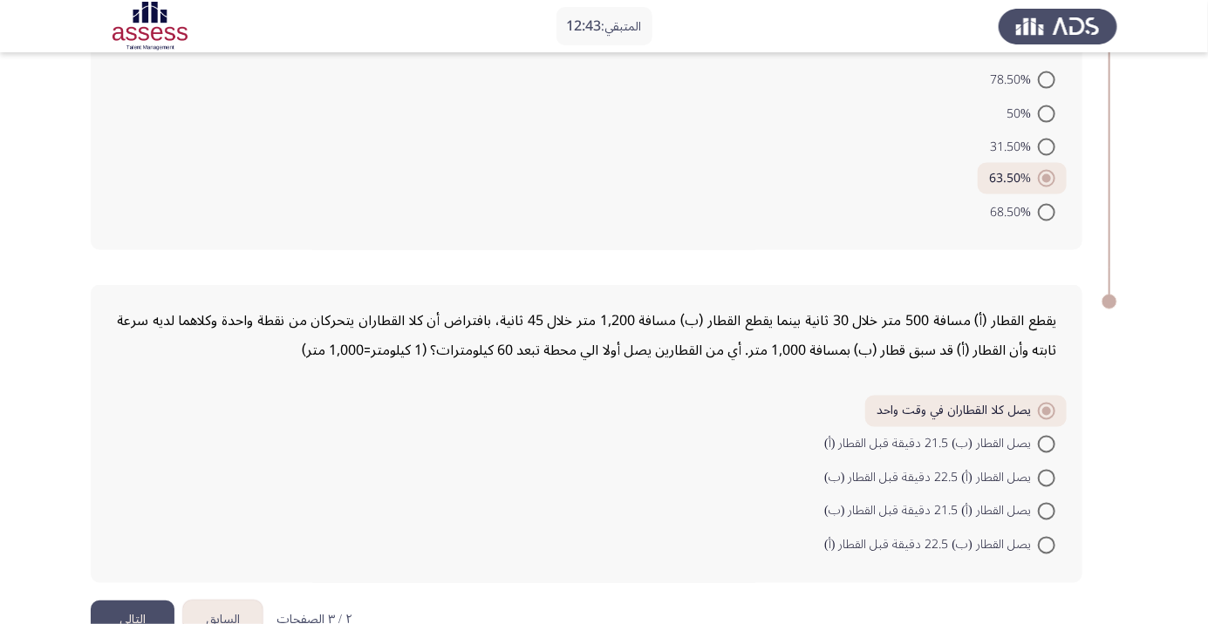
click at [1047, 475] on span at bounding box center [1046, 478] width 17 height 17
click at [1047, 475] on input "يصل القطار (أ) 22.5 دقيقة قبل القطار (ب)" at bounding box center [1046, 478] width 17 height 17
radio input "true"
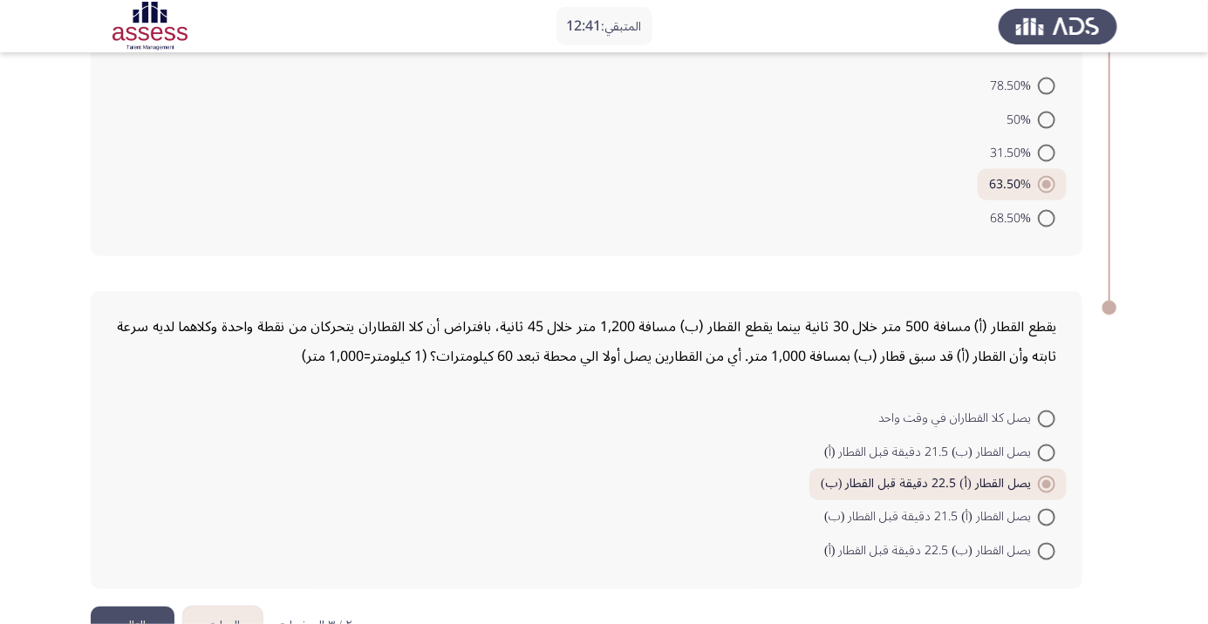
scroll to position [1121, 0]
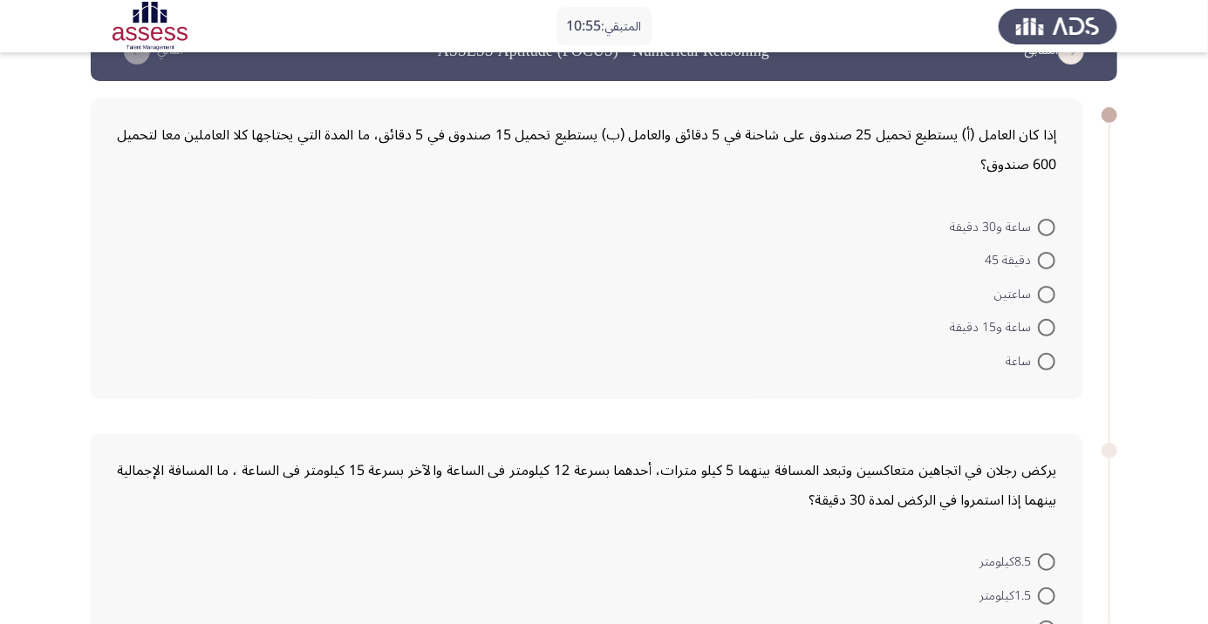
scroll to position [70, 0]
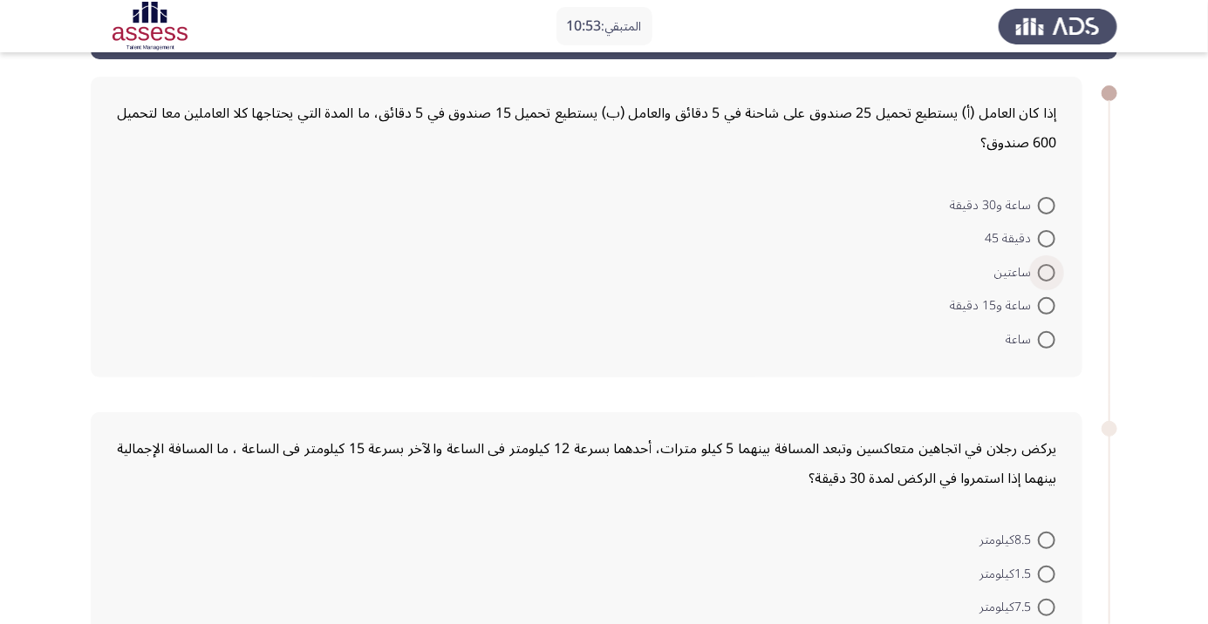
click at [1047, 271] on span at bounding box center [1046, 272] width 17 height 17
click at [1047, 271] on input "ساعتين" at bounding box center [1046, 272] width 17 height 17
radio input "true"
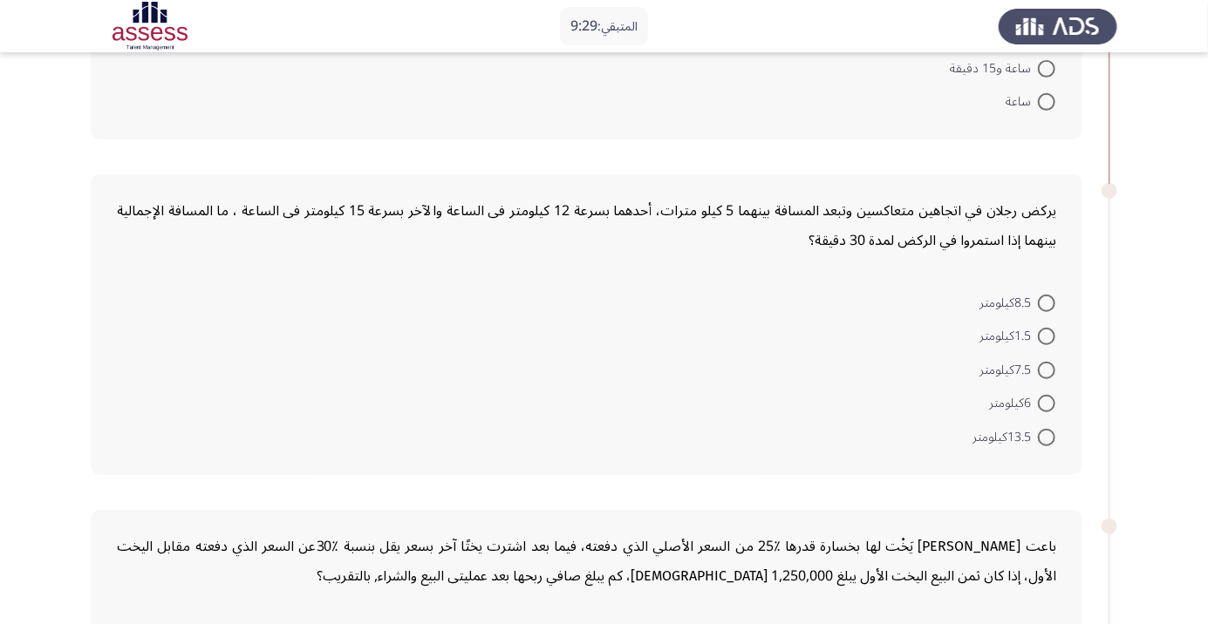
scroll to position [297, 0]
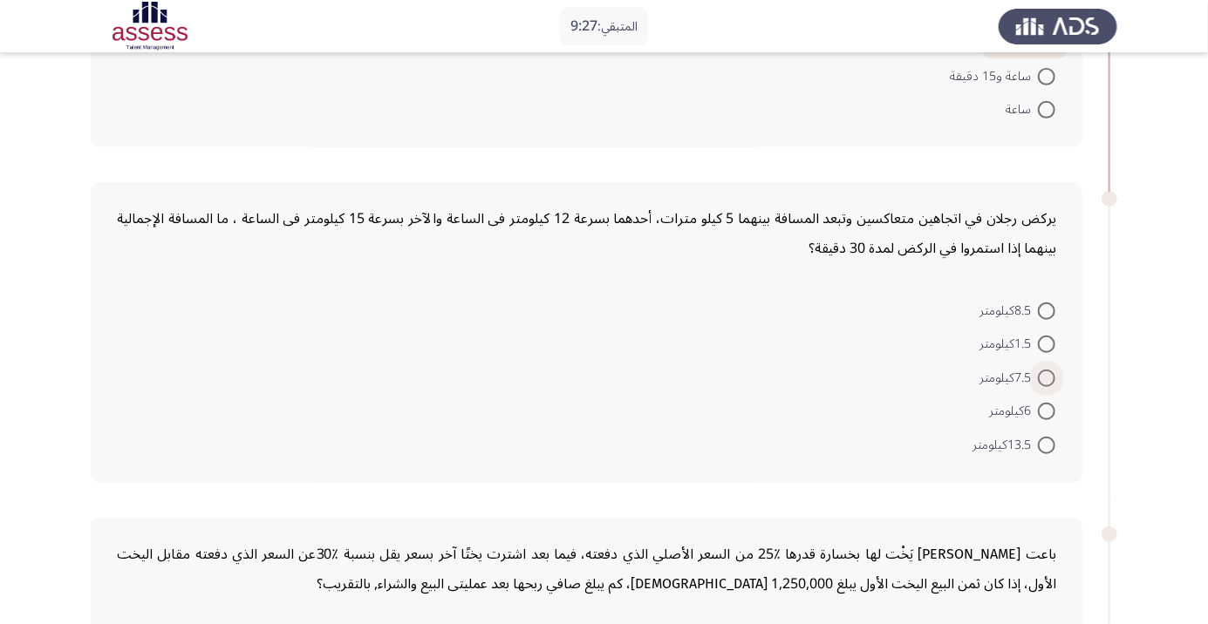
click at [1047, 377] on span at bounding box center [1046, 378] width 17 height 17
click at [1047, 377] on input "7.5كيلومتر" at bounding box center [1046, 378] width 17 height 17
radio input "true"
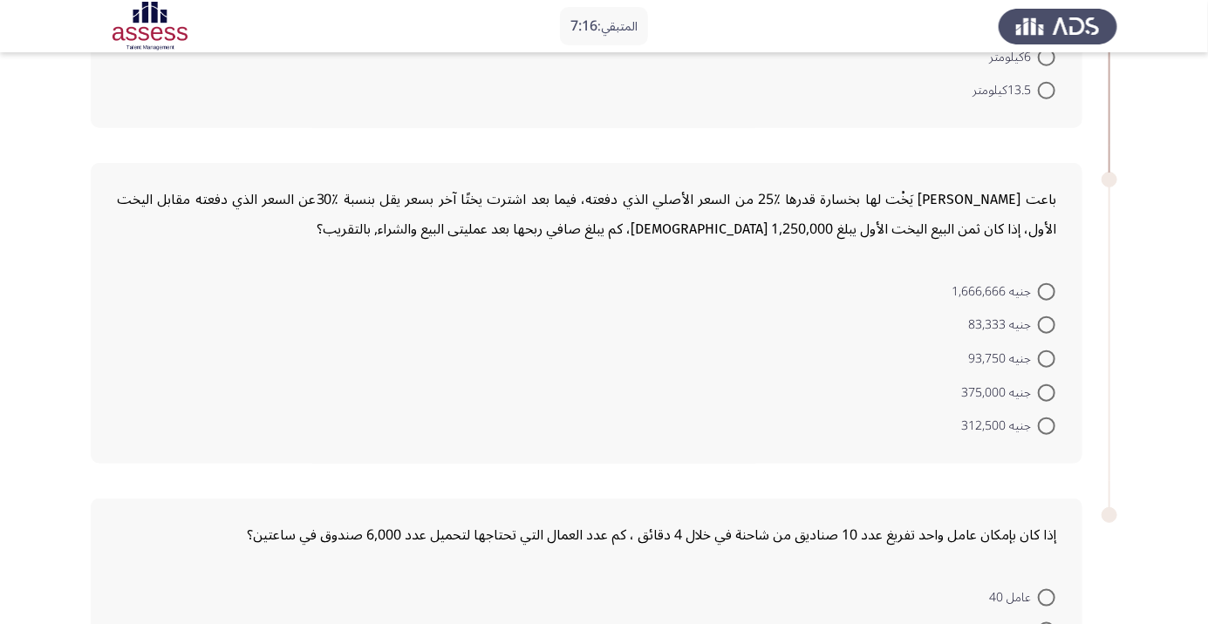
scroll to position [654, 0]
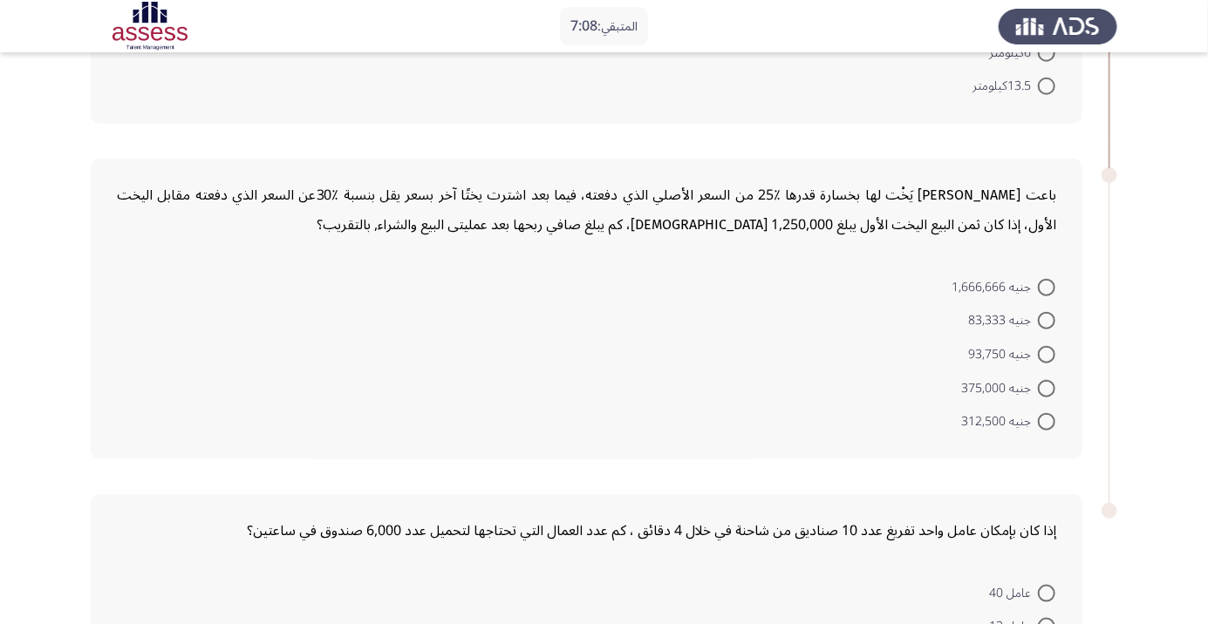
click at [1047, 386] on span at bounding box center [1046, 388] width 17 height 17
click at [1047, 386] on input "جنيه 375,000" at bounding box center [1046, 388] width 17 height 17
radio input "true"
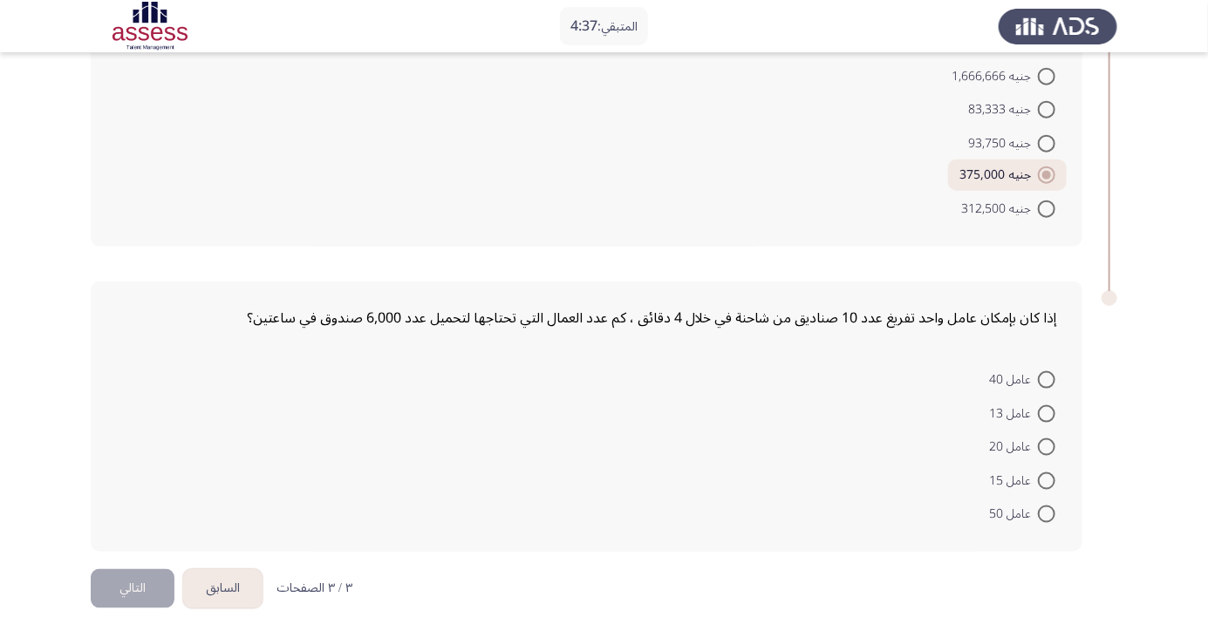
scroll to position [878, 0]
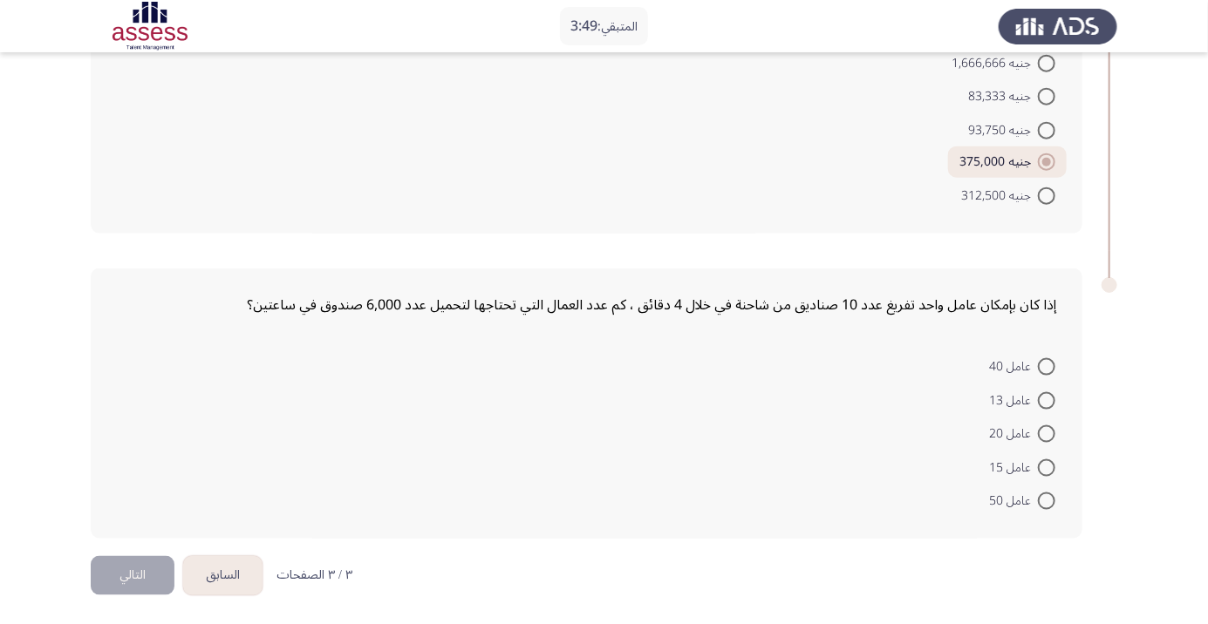
click at [1047, 499] on span at bounding box center [1046, 501] width 17 height 17
click at [1047, 499] on input "عامل 50" at bounding box center [1046, 501] width 17 height 17
radio input "true"
click at [133, 571] on button "التالي" at bounding box center [133, 576] width 84 height 39
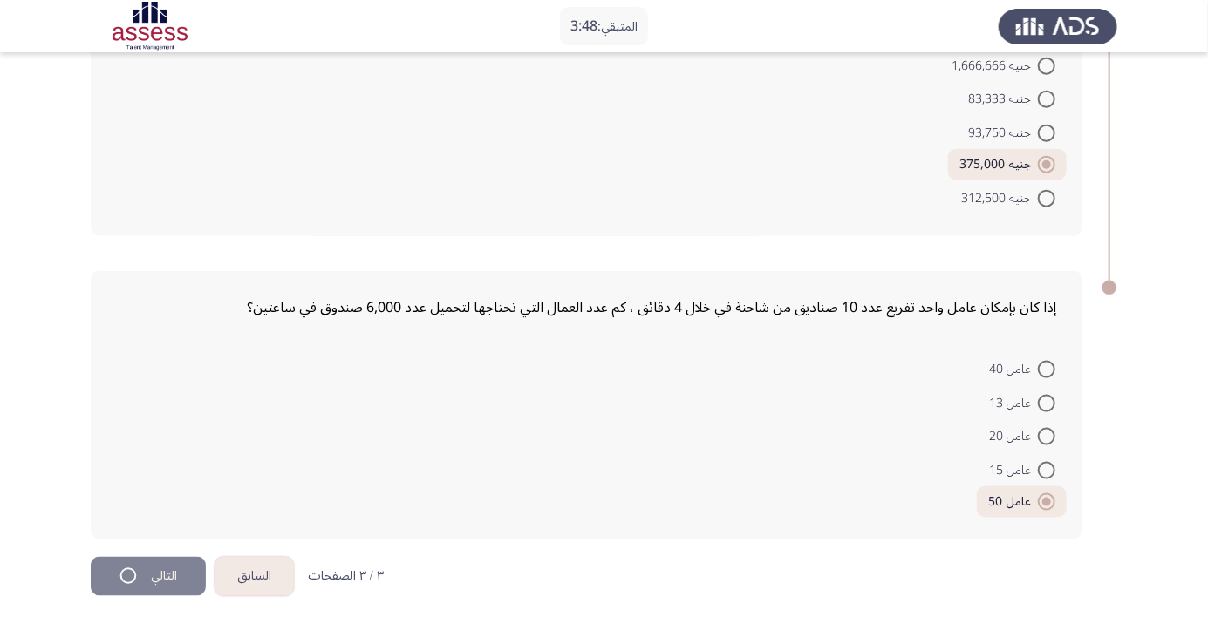
scroll to position [0, 0]
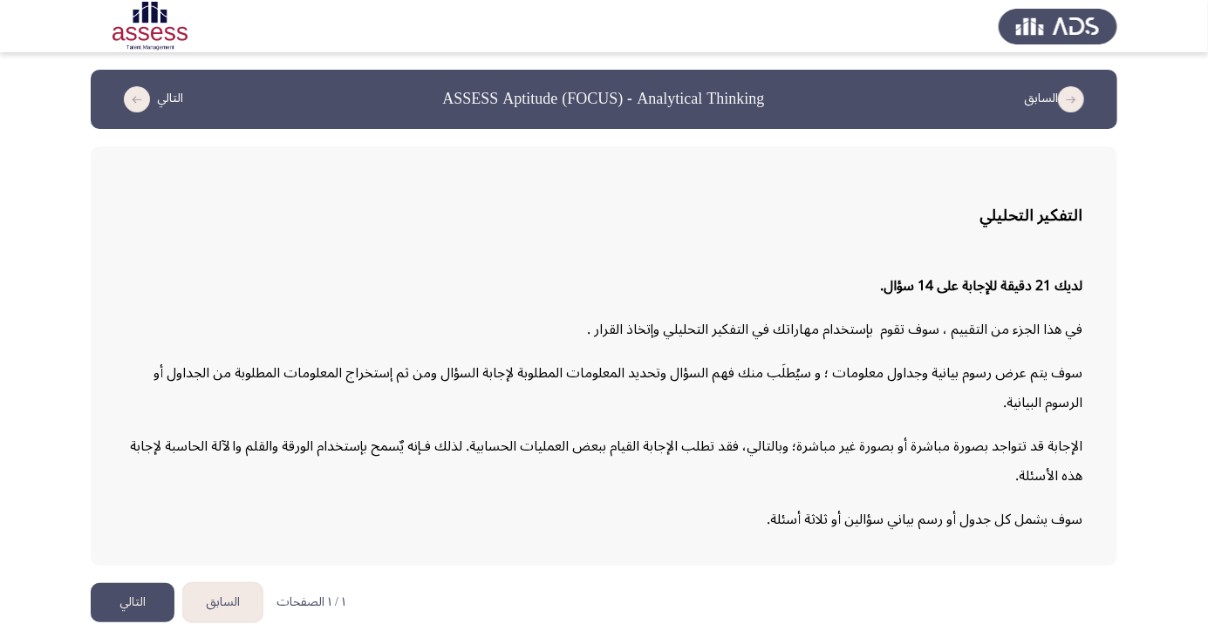
click at [134, 623] on button "التالي" at bounding box center [133, 602] width 84 height 39
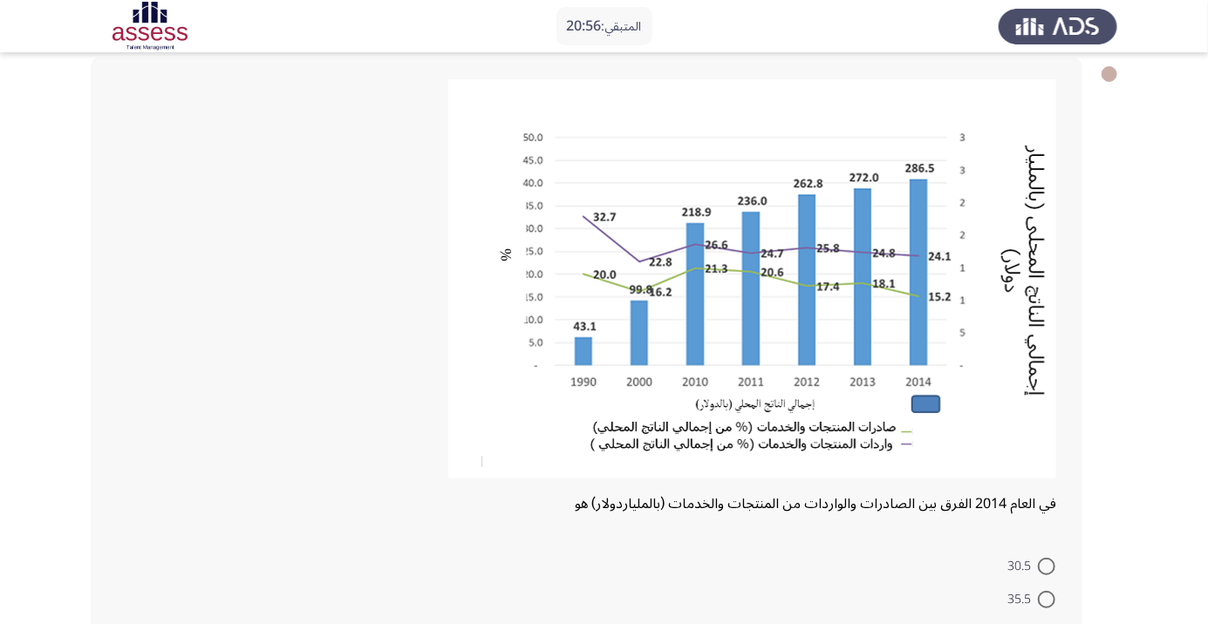
scroll to position [91, 0]
click at [329, 314] on div at bounding box center [586, 283] width 939 height 410
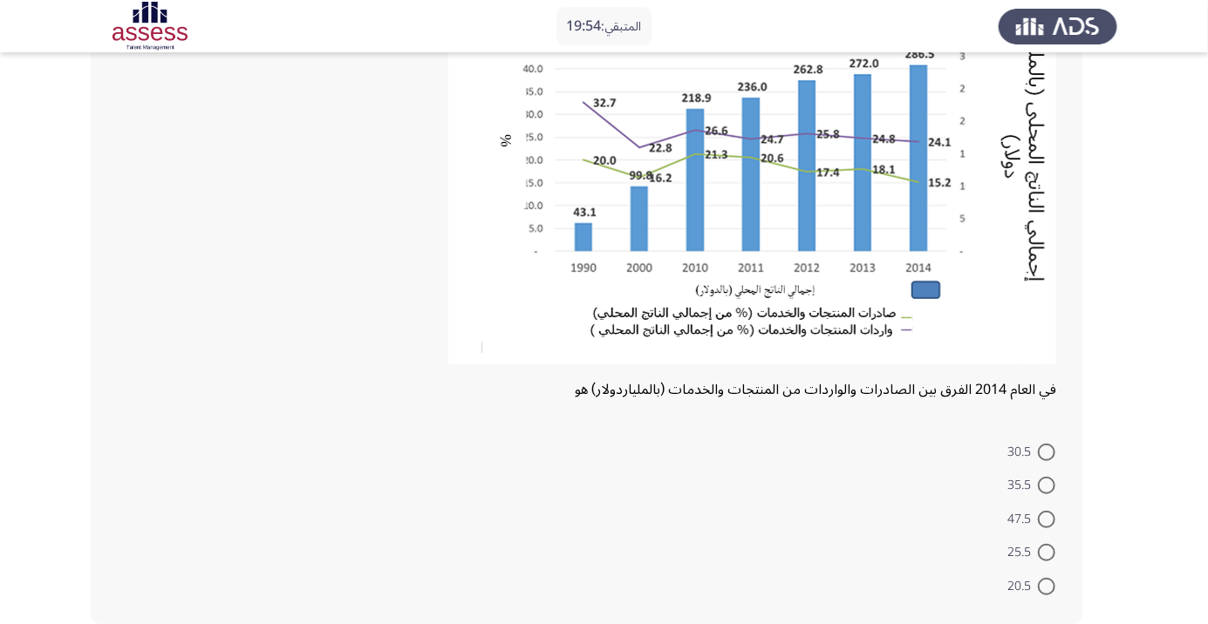
scroll to position [223, 0]
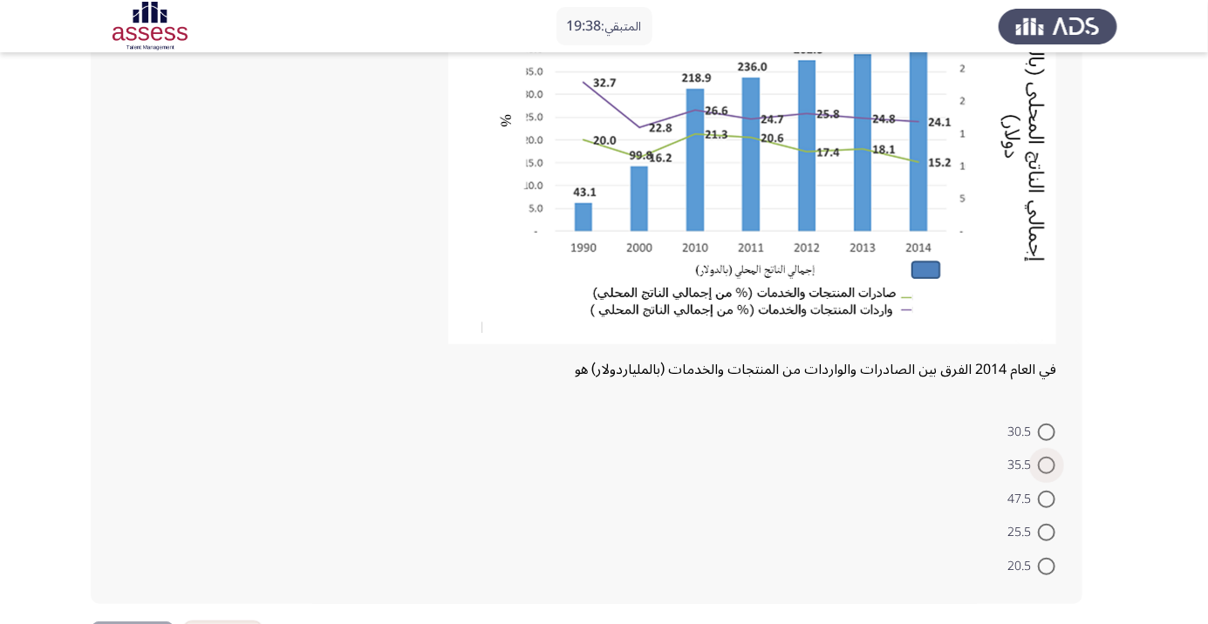
click at [1047, 465] on span at bounding box center [1046, 465] width 17 height 17
click at [1047, 465] on input "35.5" at bounding box center [1046, 465] width 17 height 17
radio input "true"
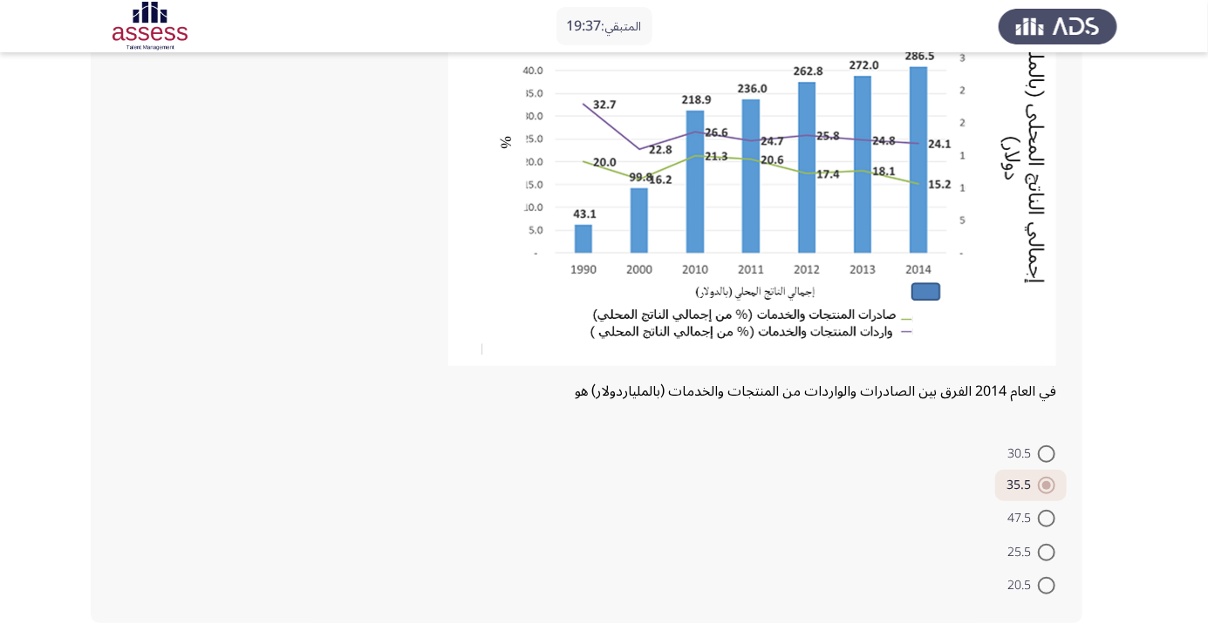
scroll to position [204, 0]
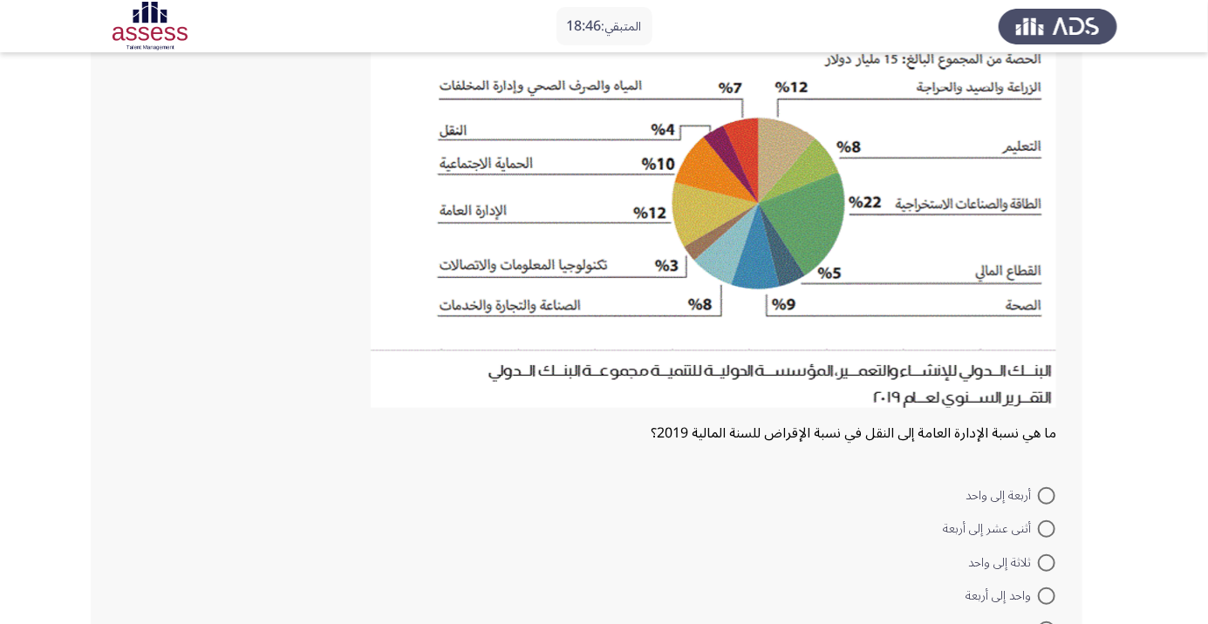
scroll to position [167, 0]
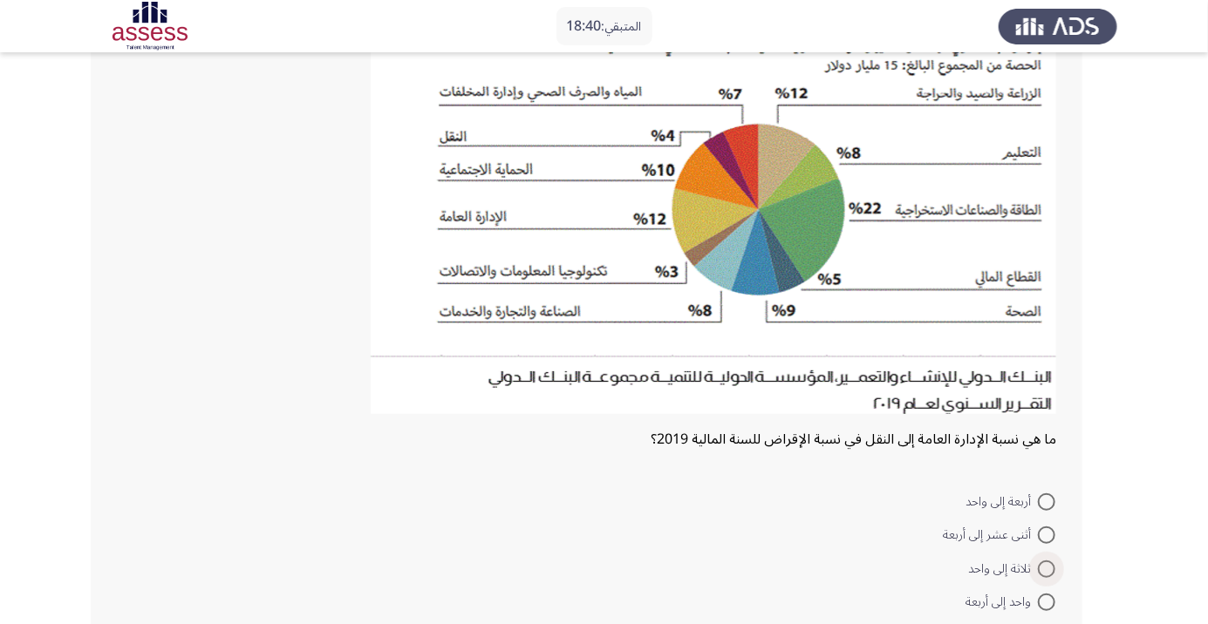
click at [1047, 568] on span at bounding box center [1046, 569] width 17 height 17
click at [1047, 568] on input "ثلاثة إلى واحد" at bounding box center [1046, 569] width 17 height 17
radio input "true"
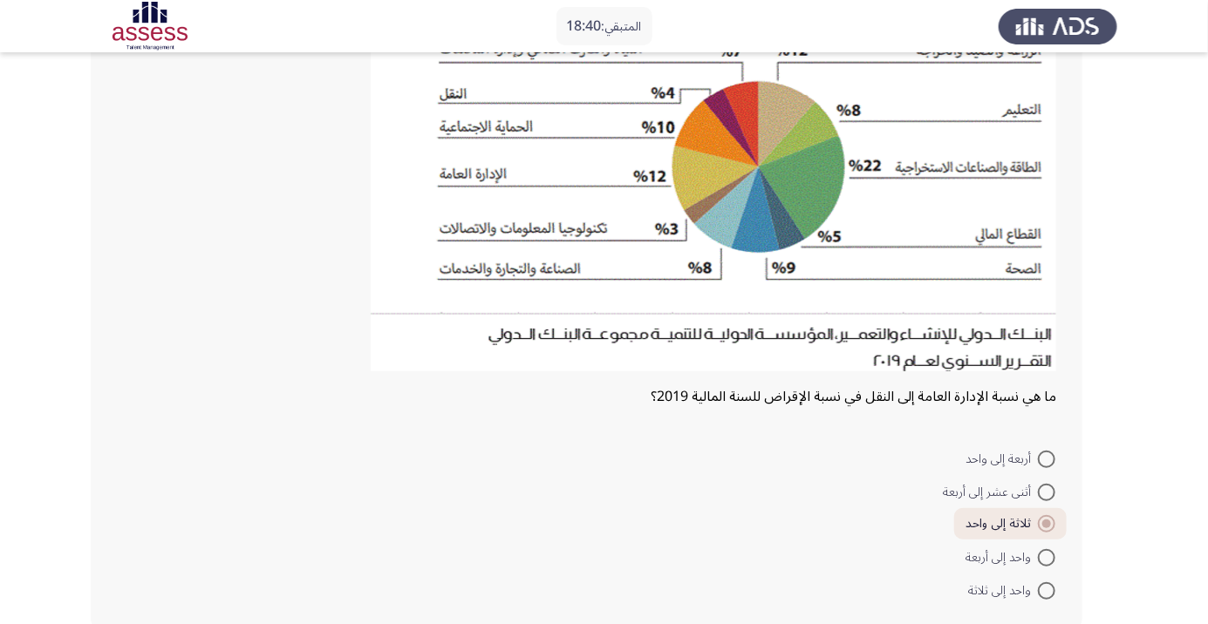
scroll to position [218, 0]
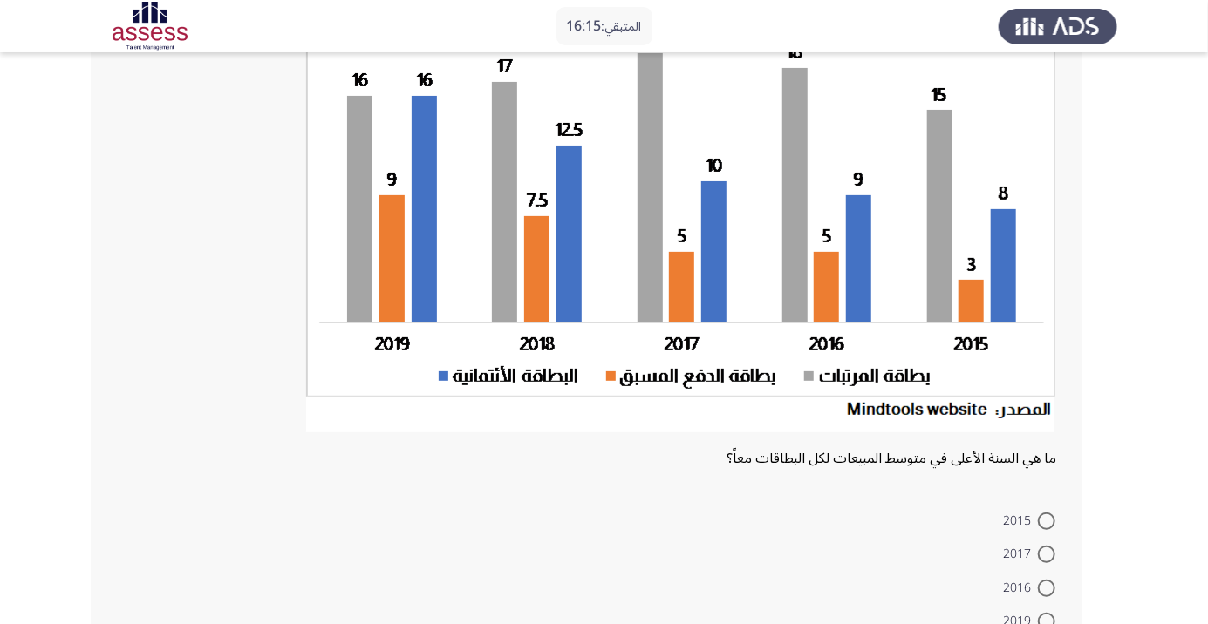
scroll to position [180, 0]
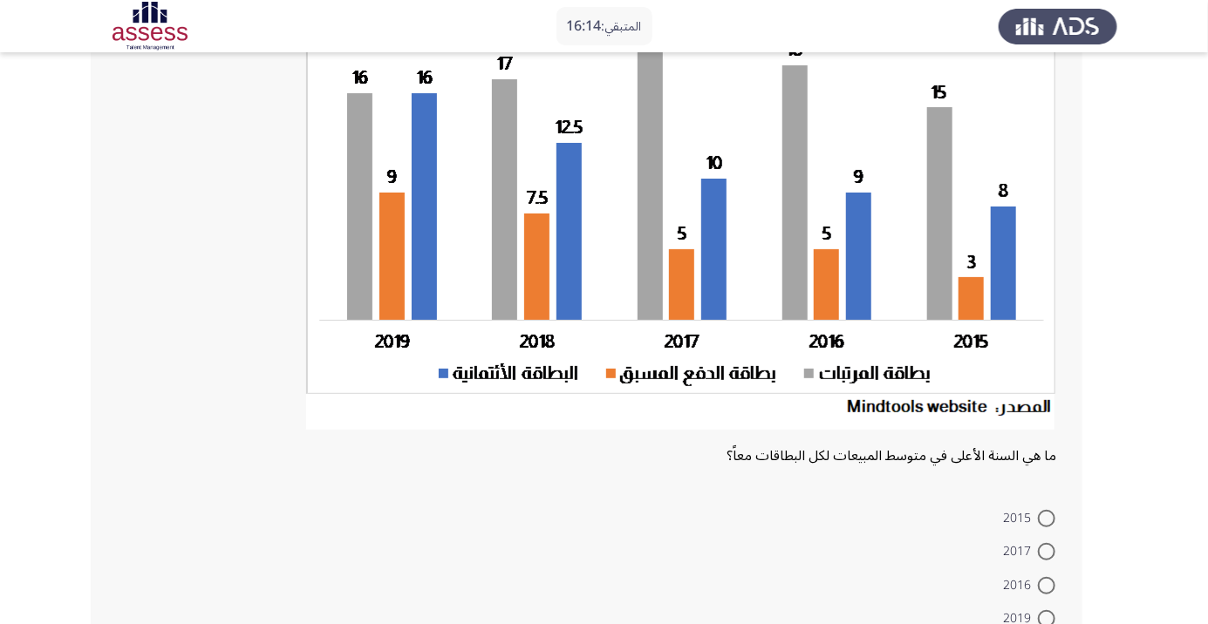
click at [1047, 618] on span at bounding box center [1046, 618] width 17 height 17
click at [1047, 618] on input "2019" at bounding box center [1046, 618] width 17 height 17
radio input "true"
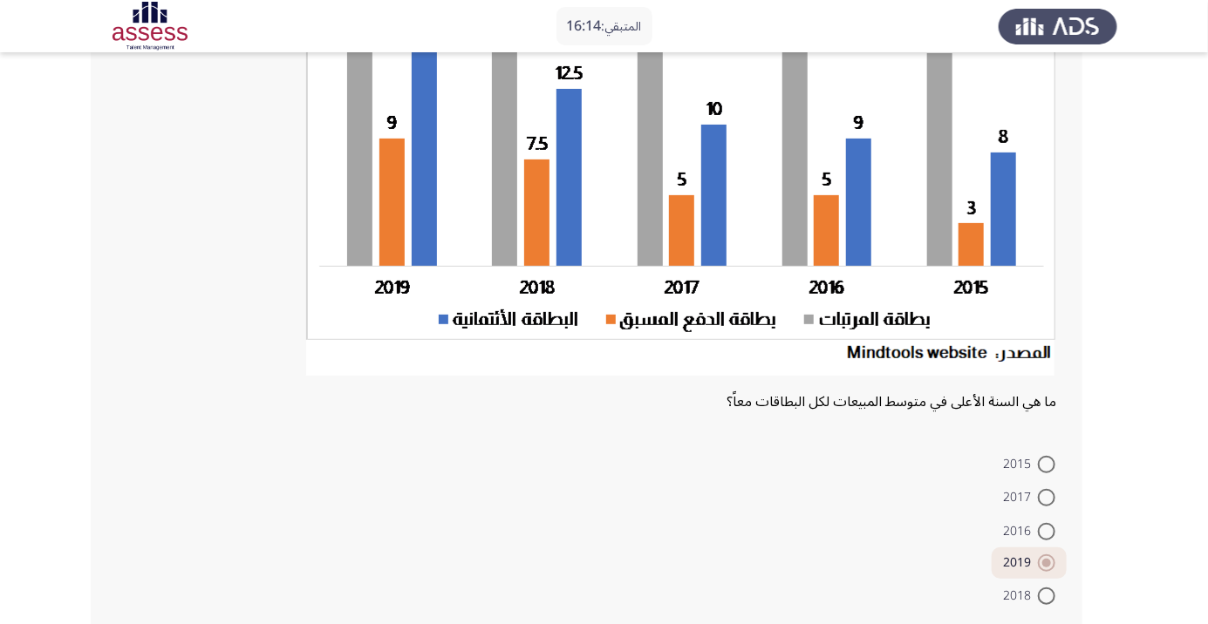
scroll to position [247, 0]
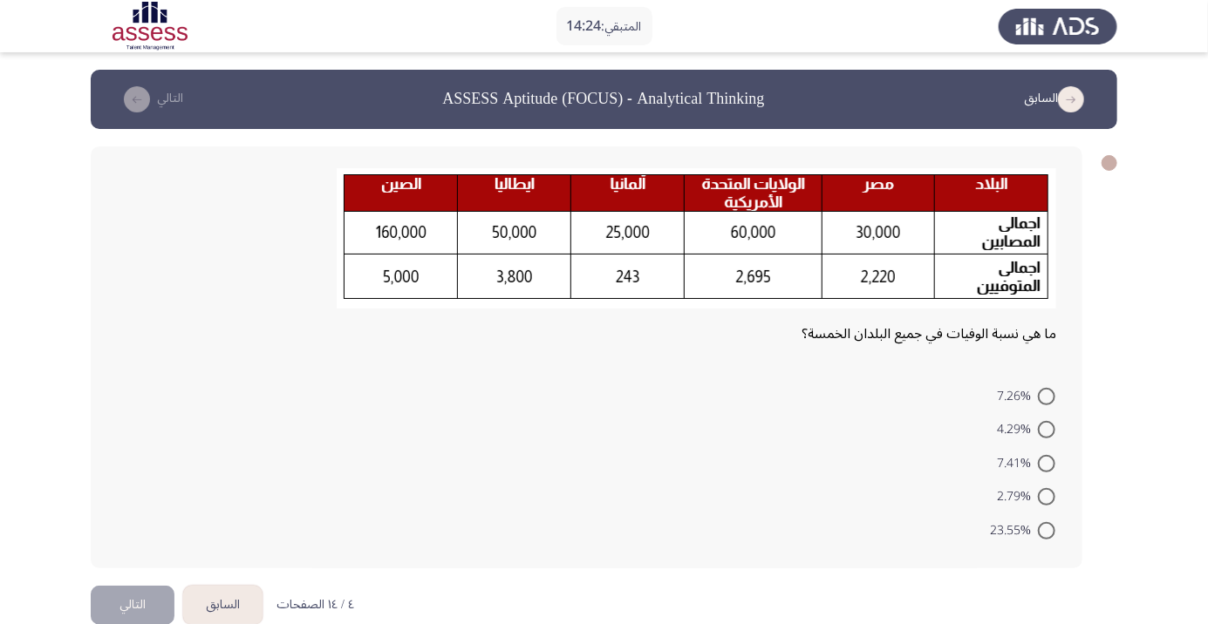
click at [1047, 429] on span at bounding box center [1046, 429] width 17 height 17
click at [1047, 429] on input "4.29%" at bounding box center [1046, 429] width 17 height 17
radio input "true"
click at [137, 603] on button "التالي" at bounding box center [133, 602] width 84 height 39
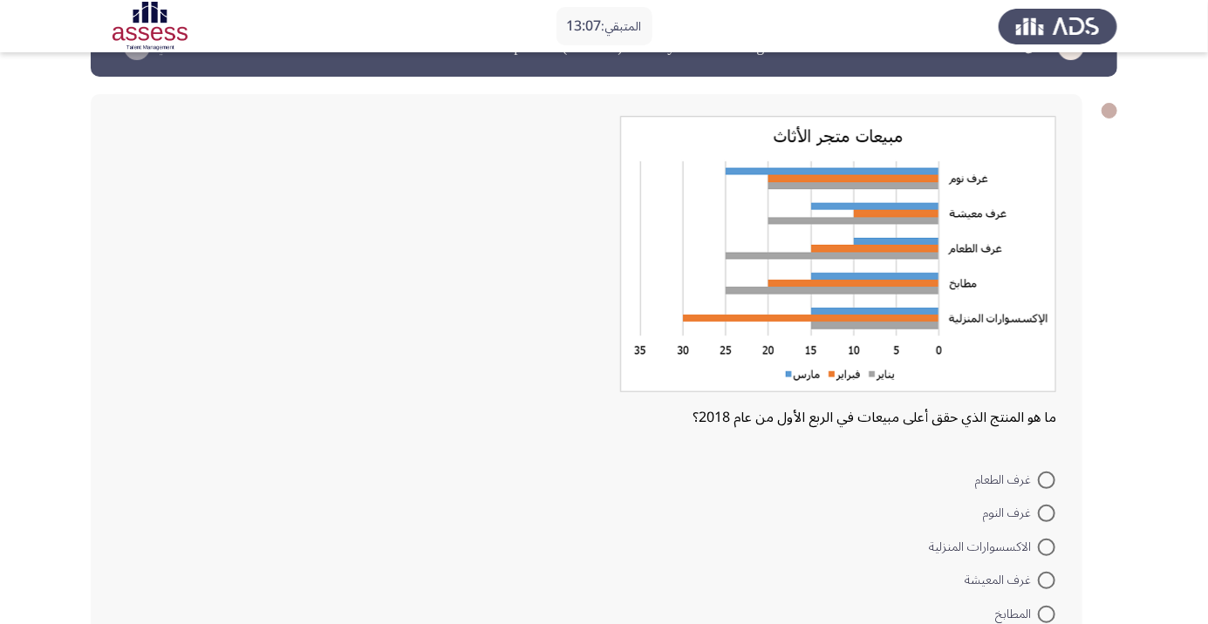
scroll to position [51, 0]
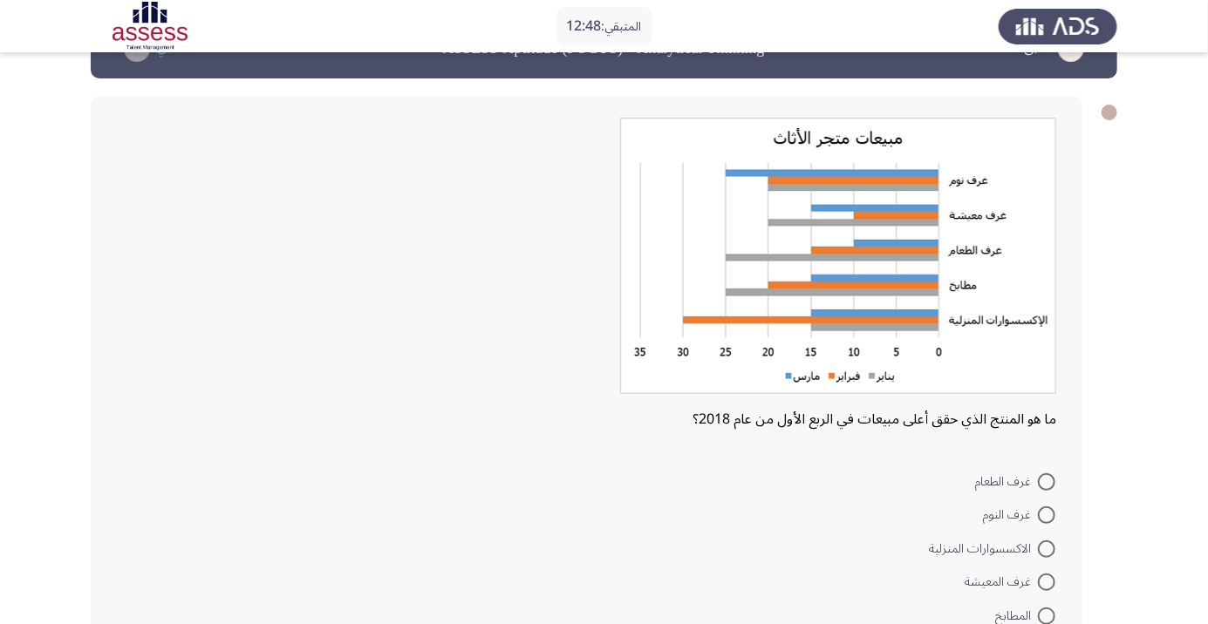
click at [263, 533] on form "غرف الطعام غرف النوم الاكسسوارات المنزلية غرف المعيشة المطابخ" at bounding box center [586, 548] width 939 height 168
click at [1047, 515] on span at bounding box center [1046, 515] width 17 height 17
click at [1047, 515] on input "غرف النوم" at bounding box center [1046, 515] width 17 height 17
radio input "true"
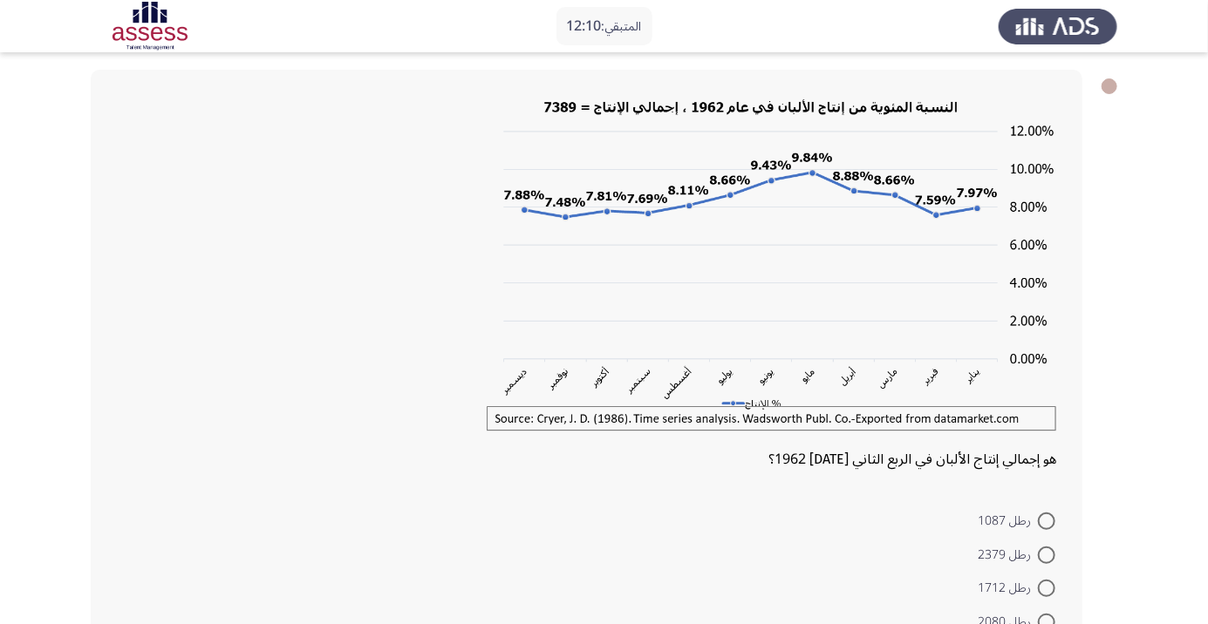
scroll to position [75, 0]
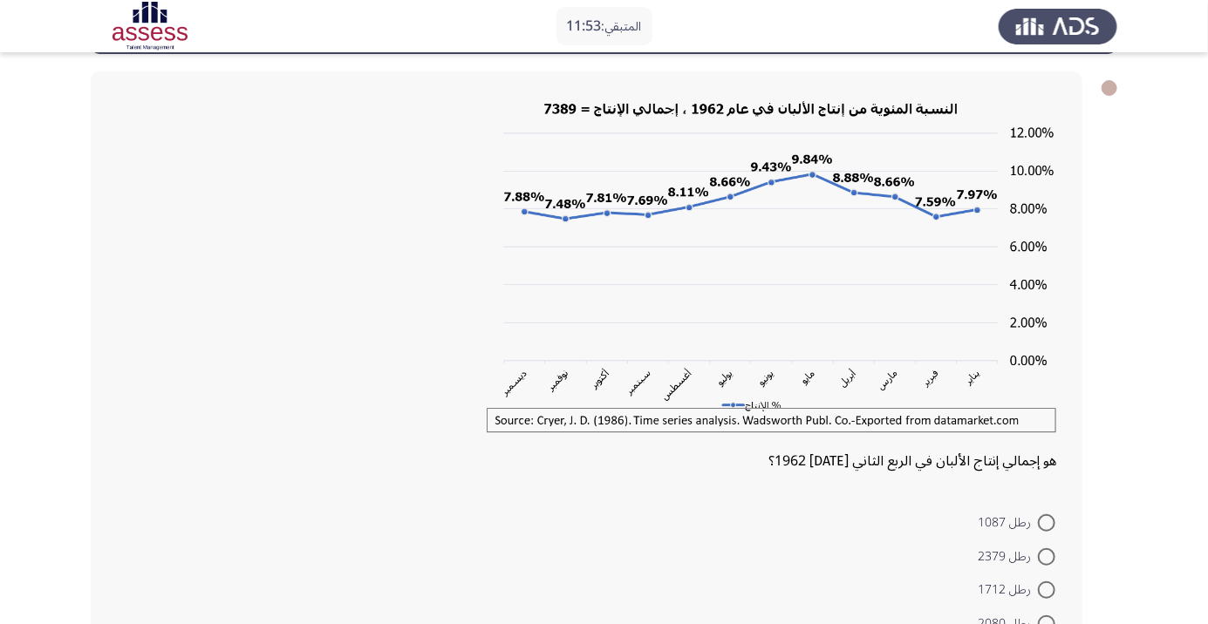
click at [734, 480] on div "هو إجمالي إنتاج الألبان في الربع الثاني من عام 1962؟ رطل 1087 رطل 2379 رطل 1712…" at bounding box center [587, 384] width 992 height 624
click at [774, 475] on div "هو إجمالي إنتاج الألبان في الربع الثاني من عام 1962؟ رطل 1087 رطل 2379 رطل 1712…" at bounding box center [587, 384] width 992 height 624
click at [1047, 623] on span at bounding box center [1046, 624] width 17 height 17
click at [1047, 623] on input "رطل 2080" at bounding box center [1046, 624] width 17 height 17
radio input "true"
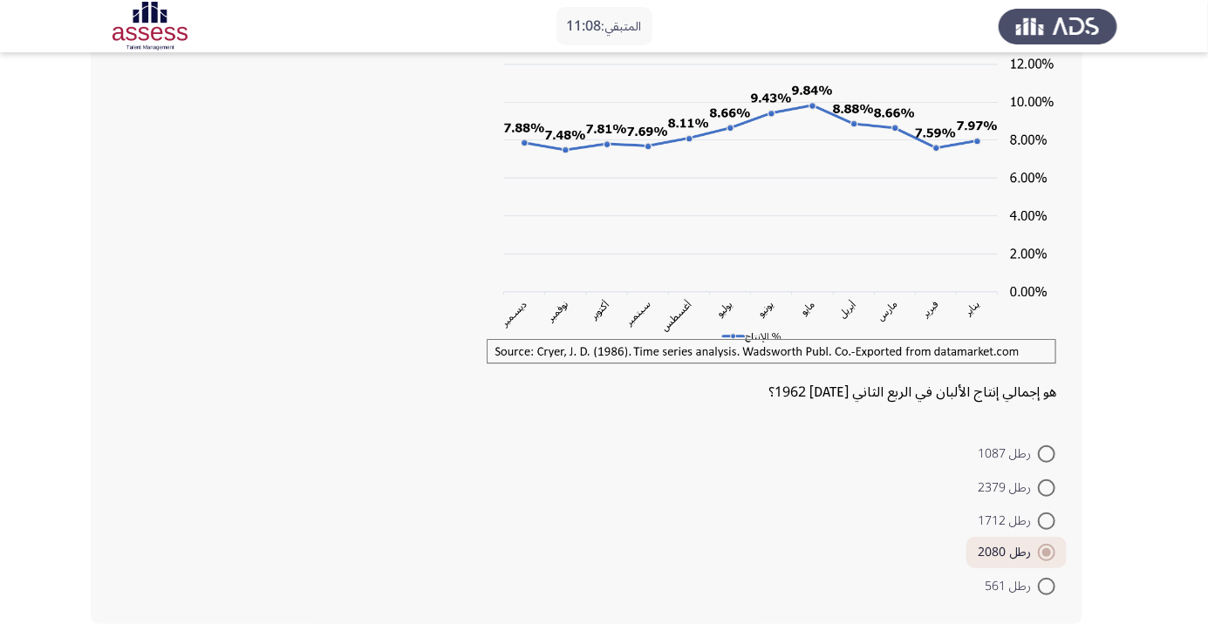
scroll to position [147, 0]
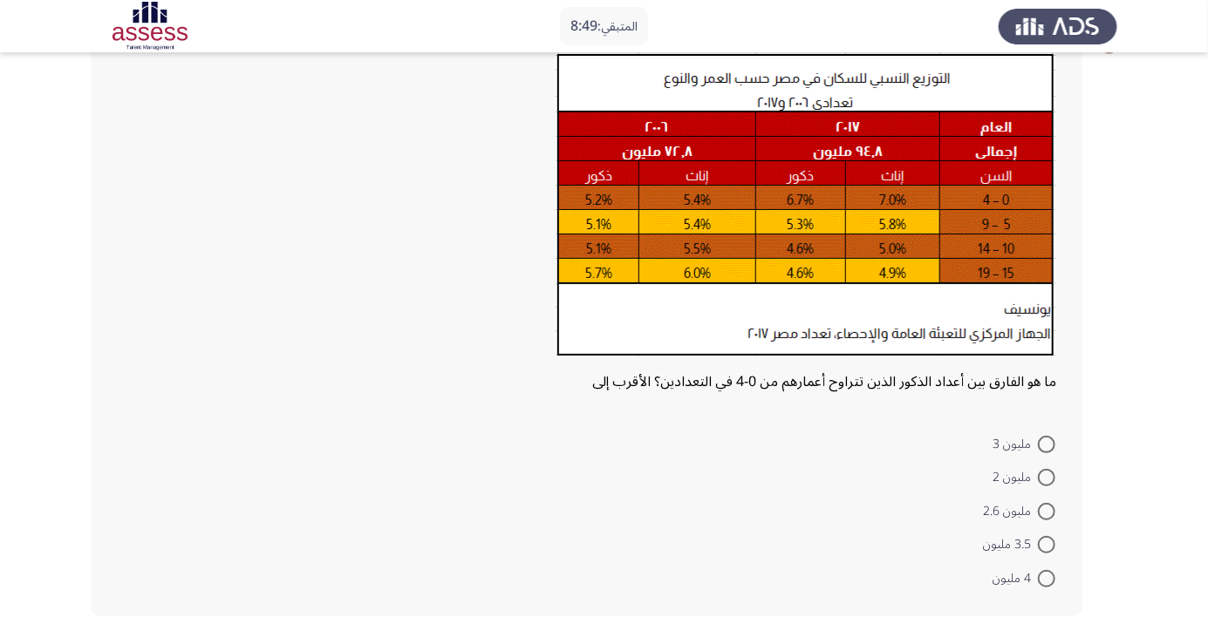
scroll to position [105, 0]
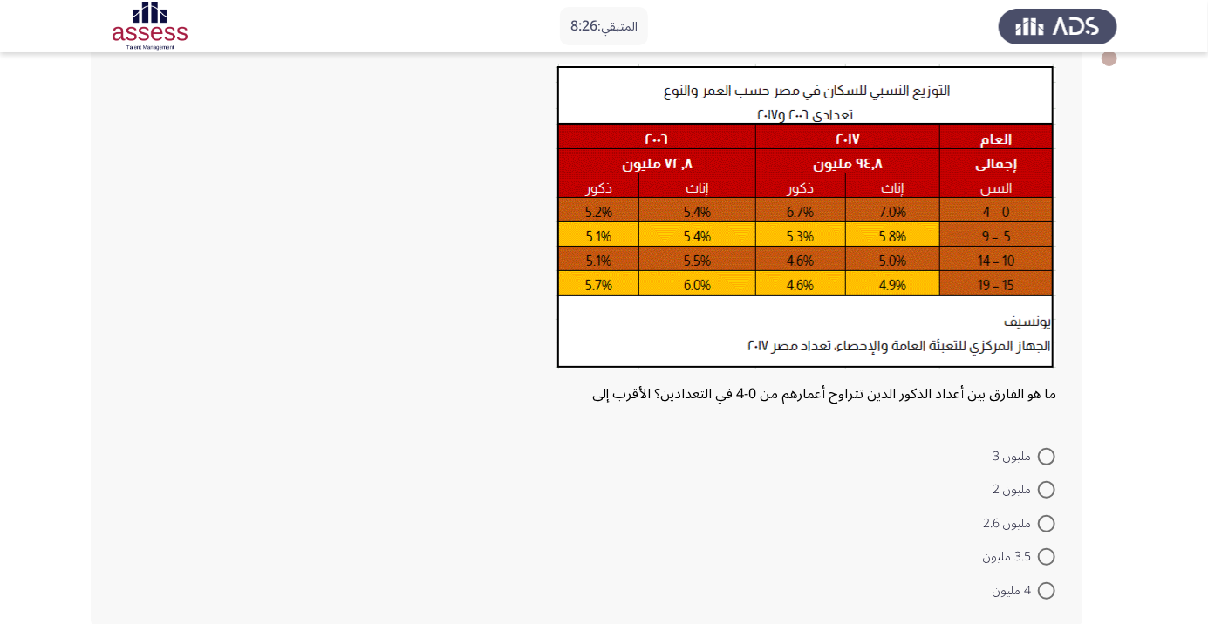
click at [1040, 455] on span at bounding box center [1046, 456] width 17 height 17
click at [1040, 455] on input "مليون 3" at bounding box center [1046, 456] width 17 height 17
radio input "true"
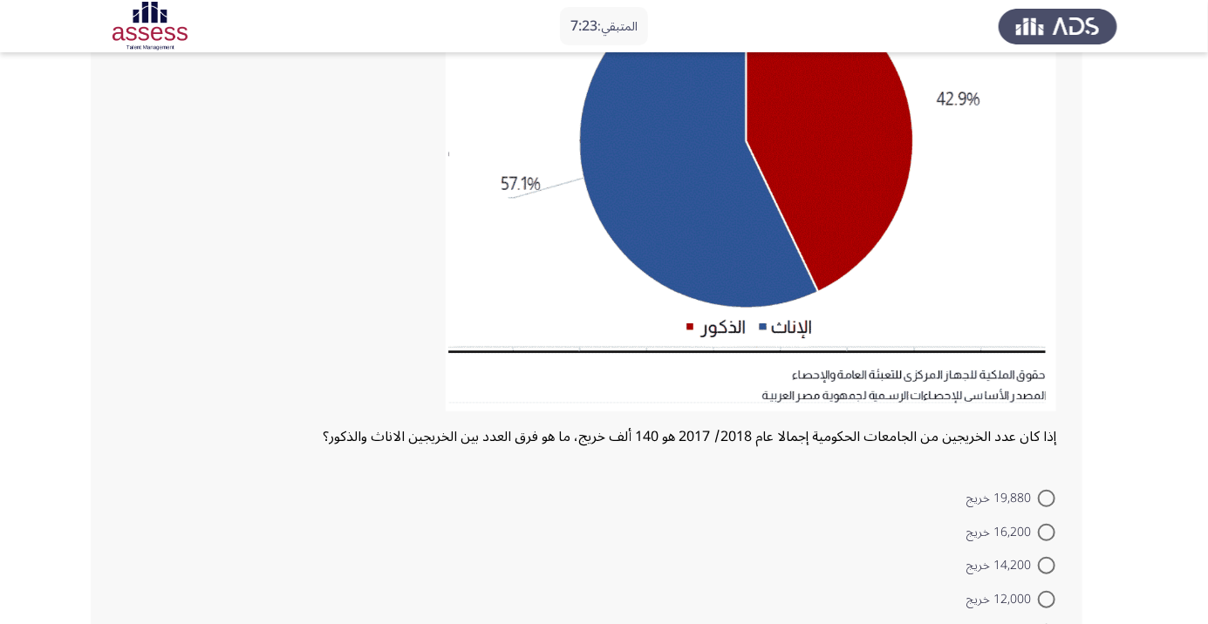
scroll to position [267, 0]
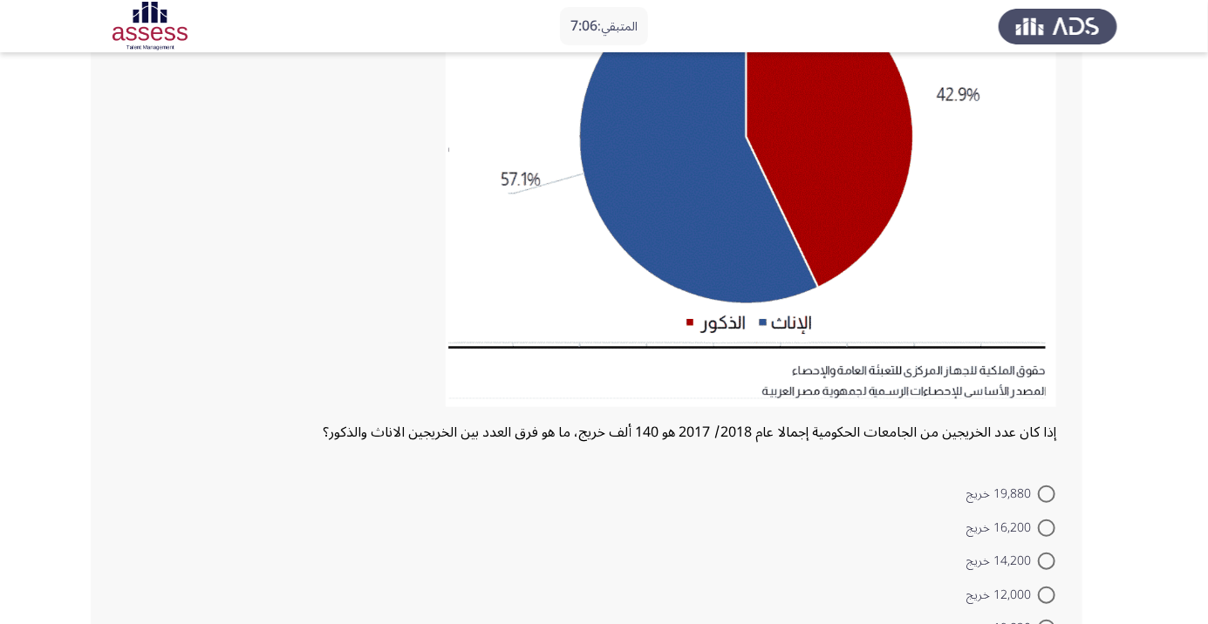
click at [1047, 494] on span at bounding box center [1046, 494] width 17 height 17
click at [1047, 494] on input "19,880 خريج" at bounding box center [1046, 494] width 17 height 17
radio input "true"
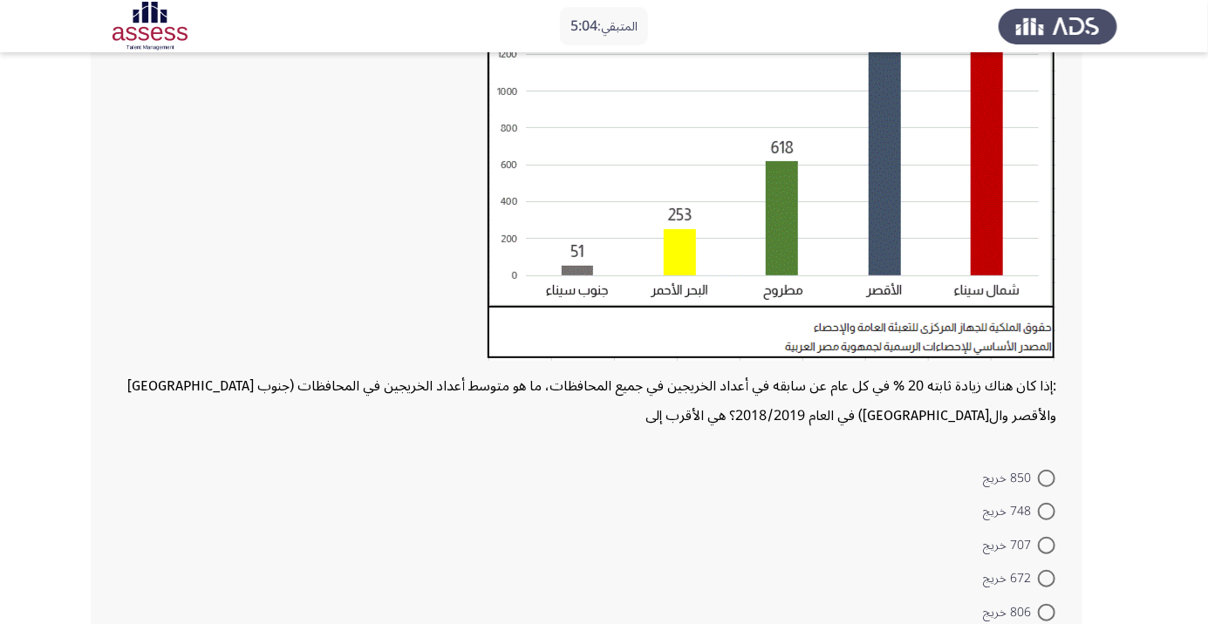
scroll to position [290, 0]
click at [1047, 579] on span at bounding box center [1046, 579] width 17 height 17
click at [1047, 579] on input "672 خريج" at bounding box center [1046, 579] width 17 height 17
radio input "true"
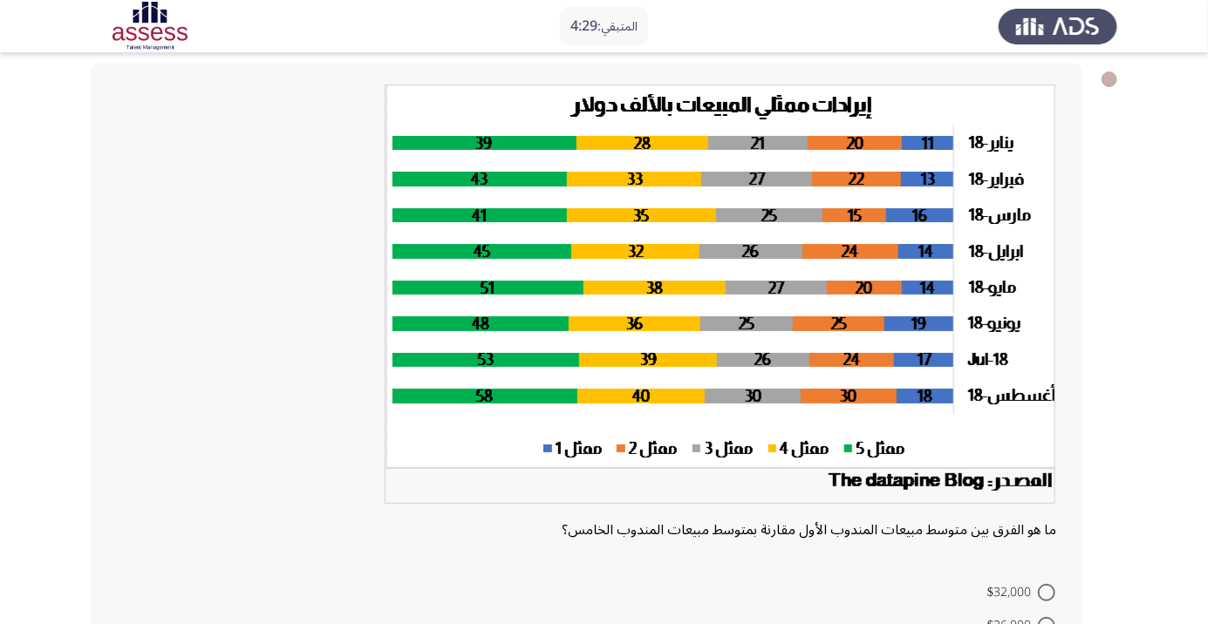
scroll to position [84, 0]
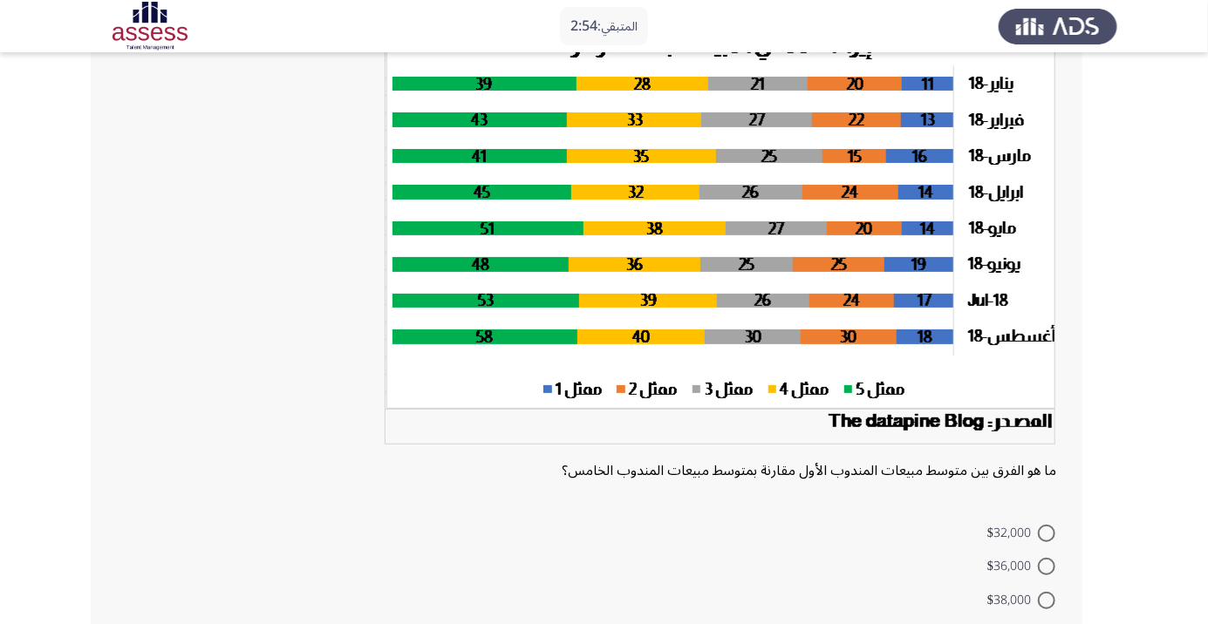
scroll to position [155, 0]
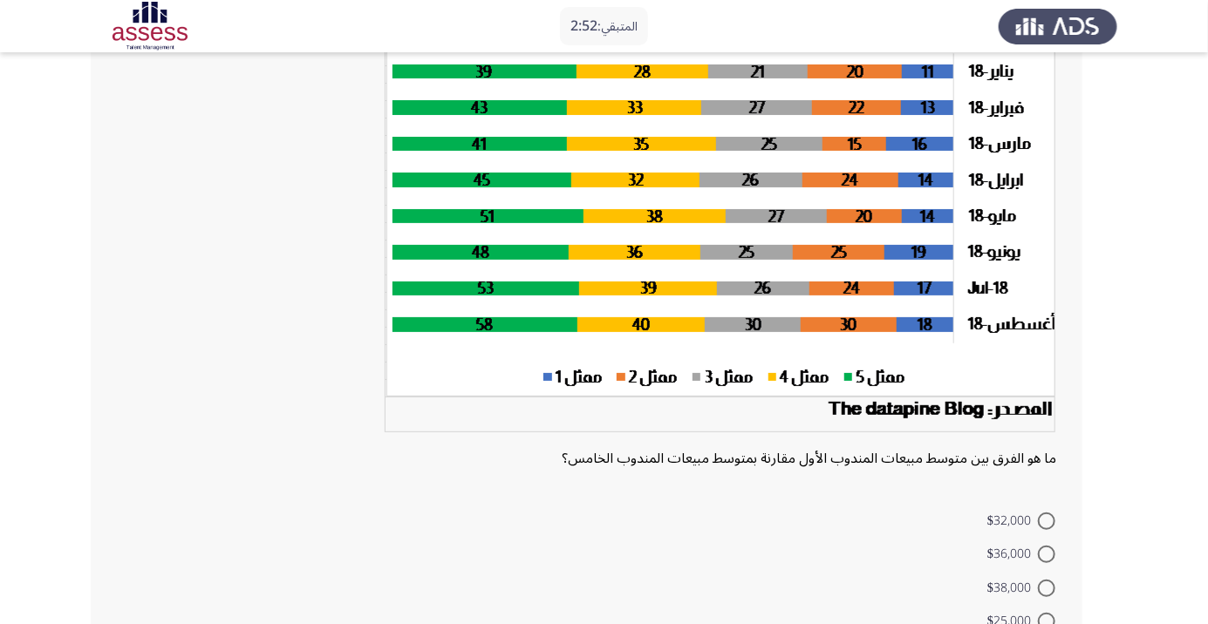
click at [208, 357] on div at bounding box center [586, 228] width 939 height 431
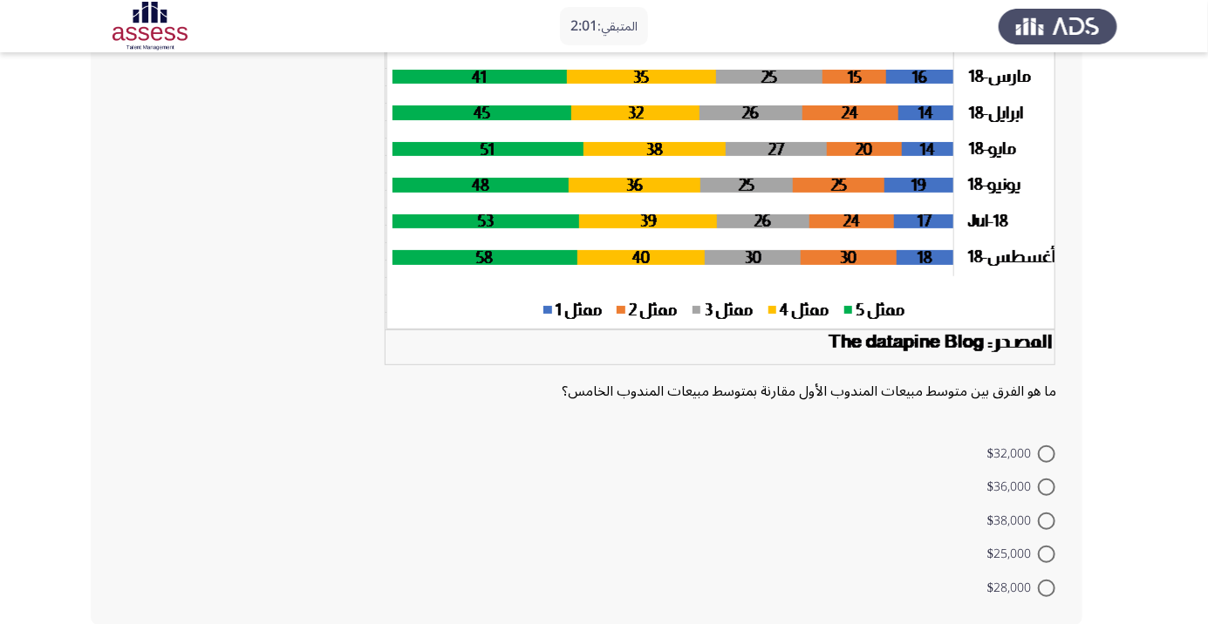
scroll to position [223, 0]
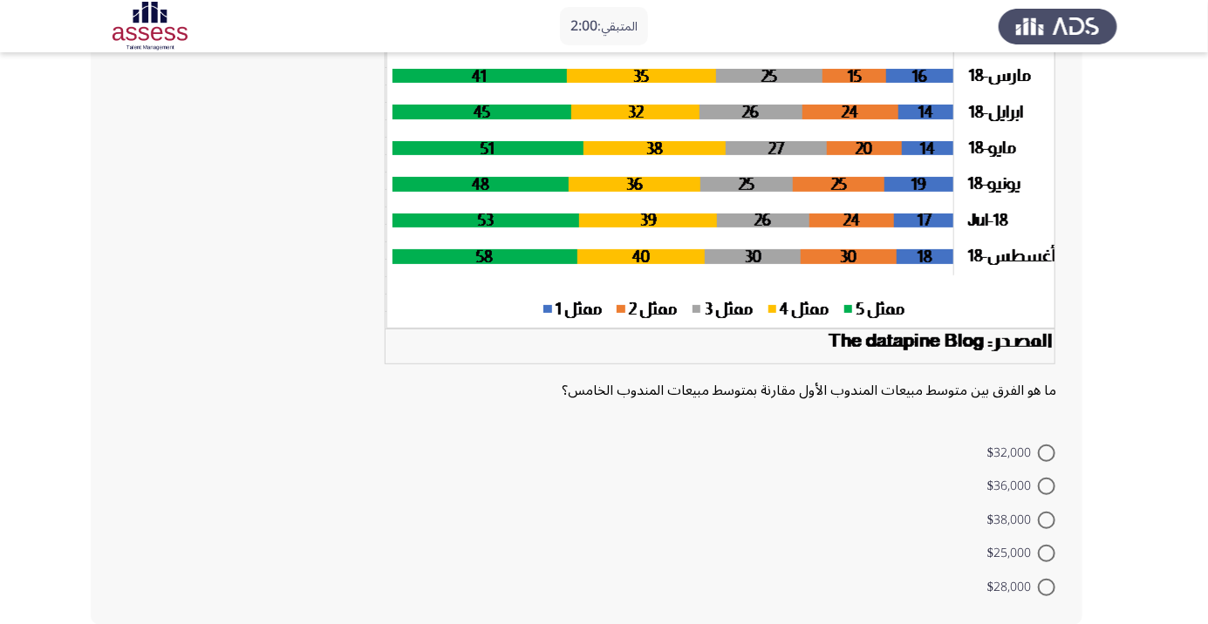
click at [1047, 452] on span at bounding box center [1046, 453] width 17 height 17
click at [1047, 452] on input "$32,000" at bounding box center [1046, 453] width 17 height 17
radio input "true"
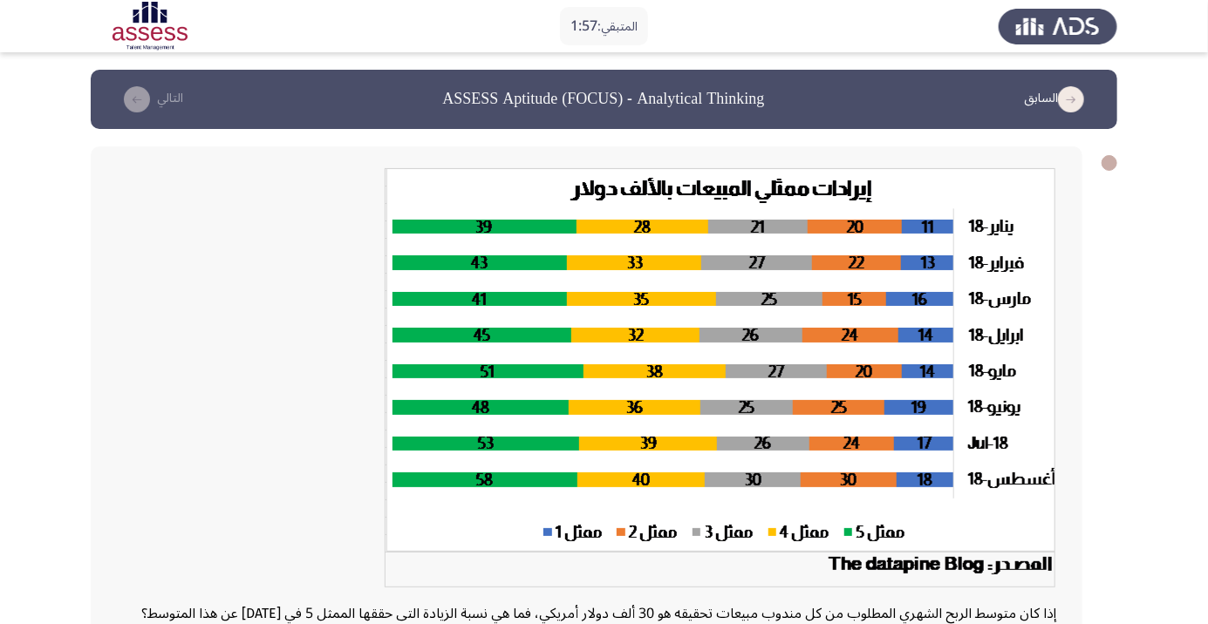
click at [227, 485] on div at bounding box center [586, 383] width 939 height 431
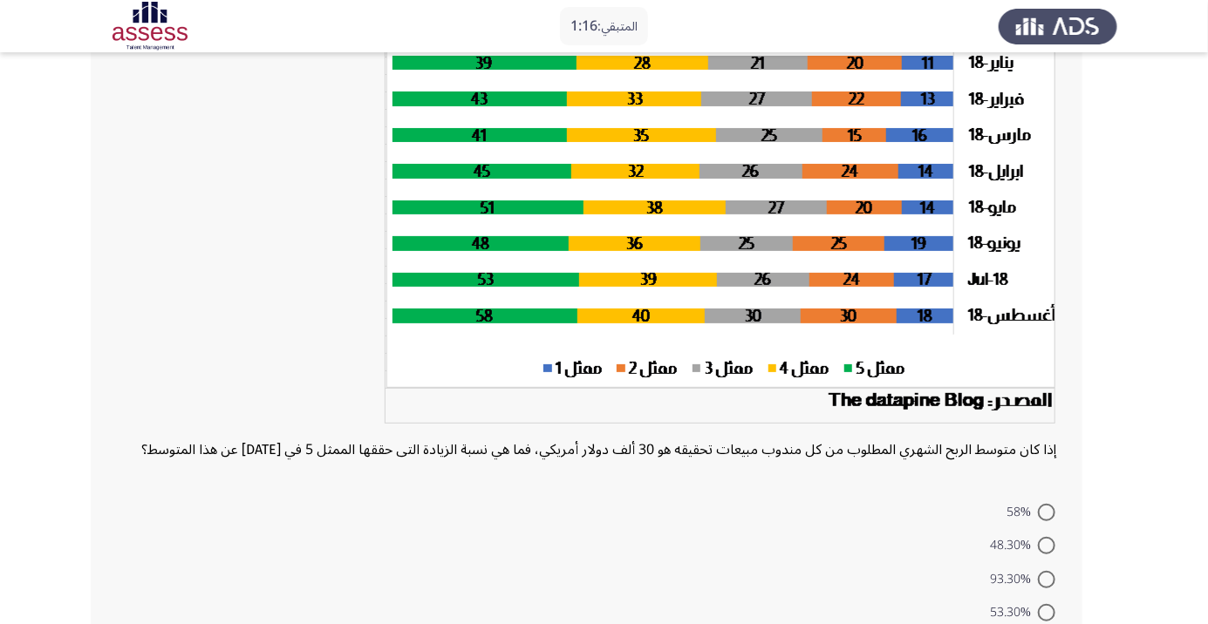
scroll to position [163, 0]
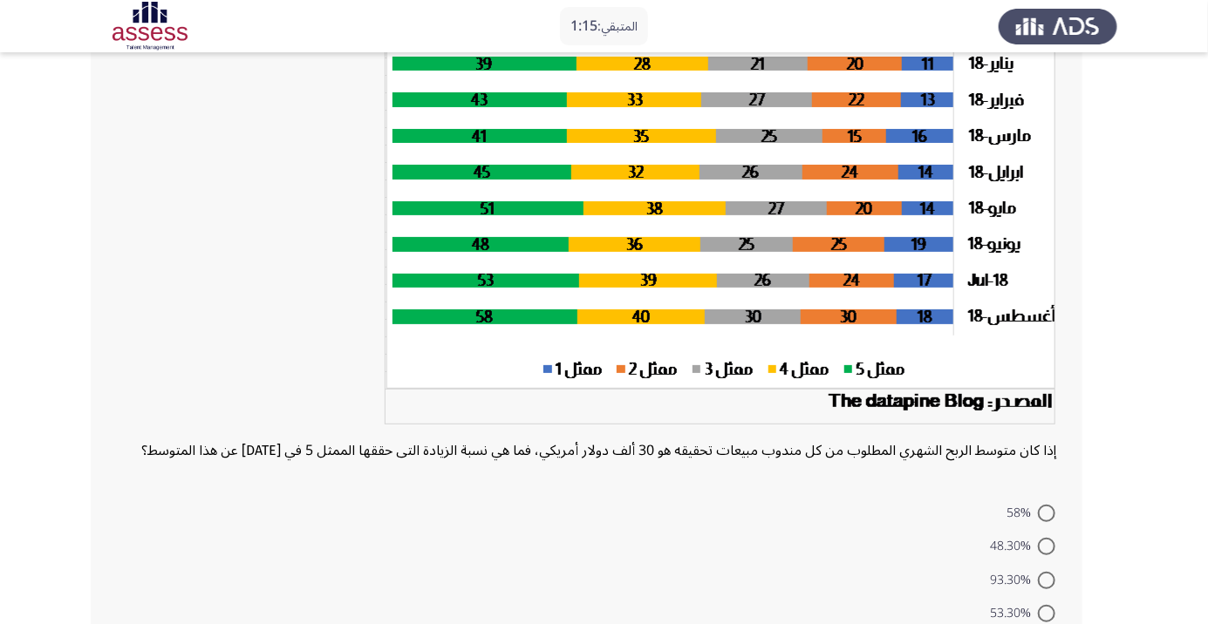
click at [320, 460] on span "إذا كان متوسط الربح الشهري المطلوب من كل مندوب مبيعات تحقيقه هو 30 ألف دولار أم…" at bounding box center [598, 451] width 915 height 30
click at [1047, 556] on span at bounding box center [1046, 546] width 17 height 17
click at [1047, 556] on input "48.30%" at bounding box center [1046, 546] width 17 height 17
radio input "true"
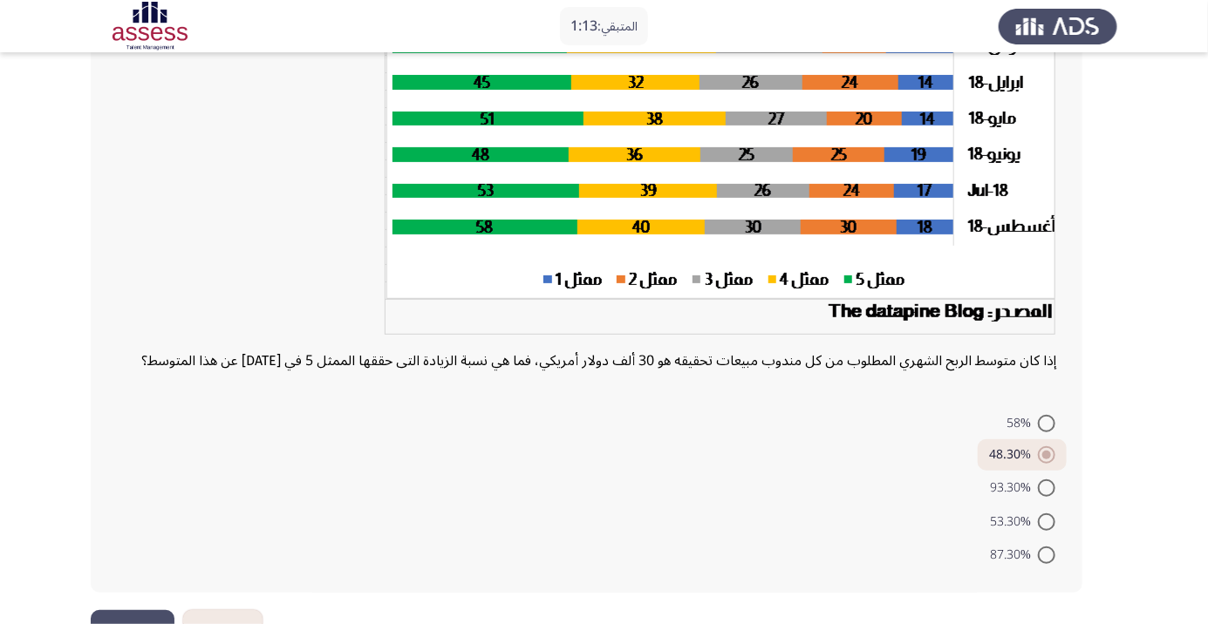
scroll to position [255, 0]
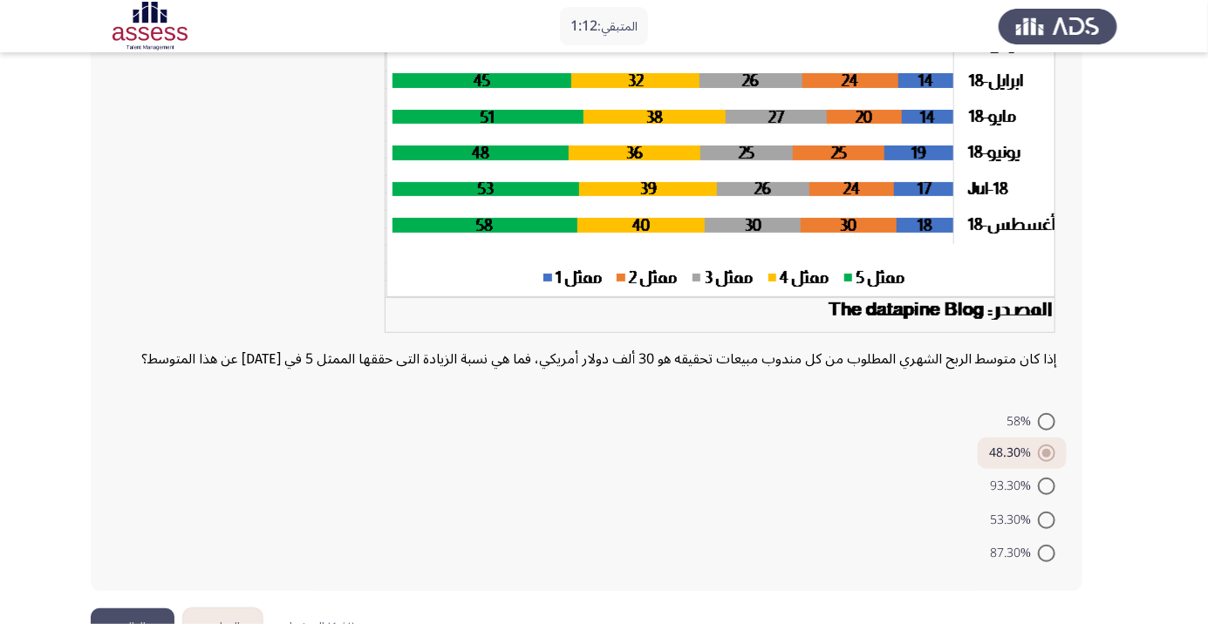
click at [121, 624] on button "التالي" at bounding box center [133, 628] width 84 height 39
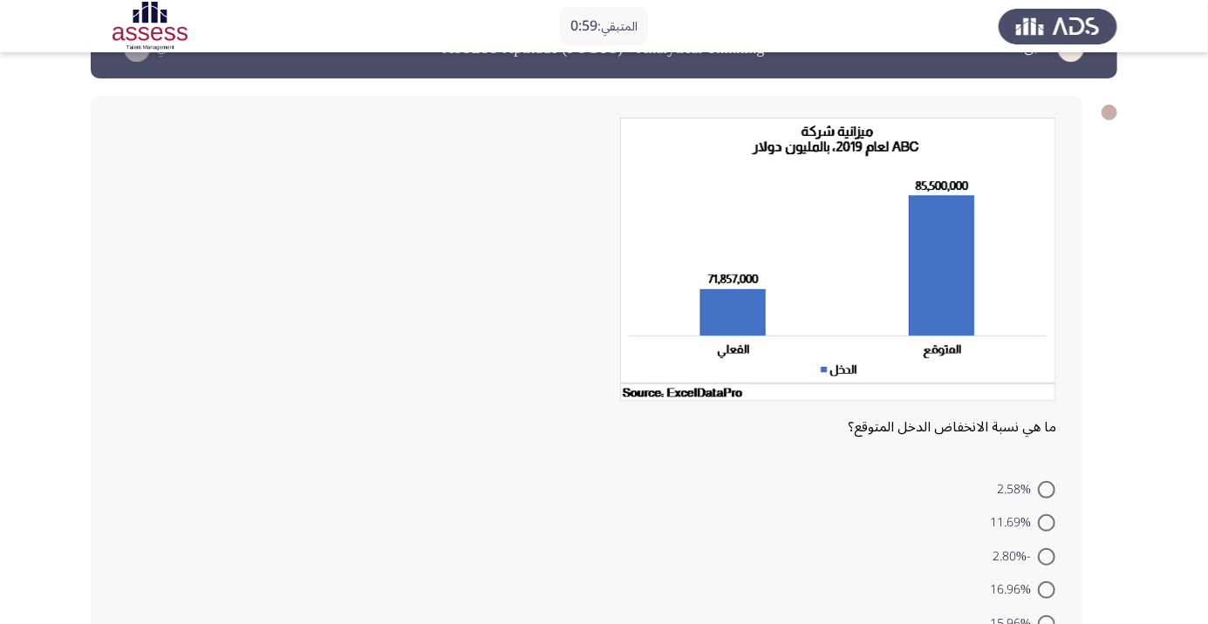
scroll to position [51, 0]
click at [1040, 586] on span at bounding box center [1046, 589] width 17 height 17
click at [1040, 586] on input "16.96%" at bounding box center [1046, 589] width 17 height 17
radio input "true"
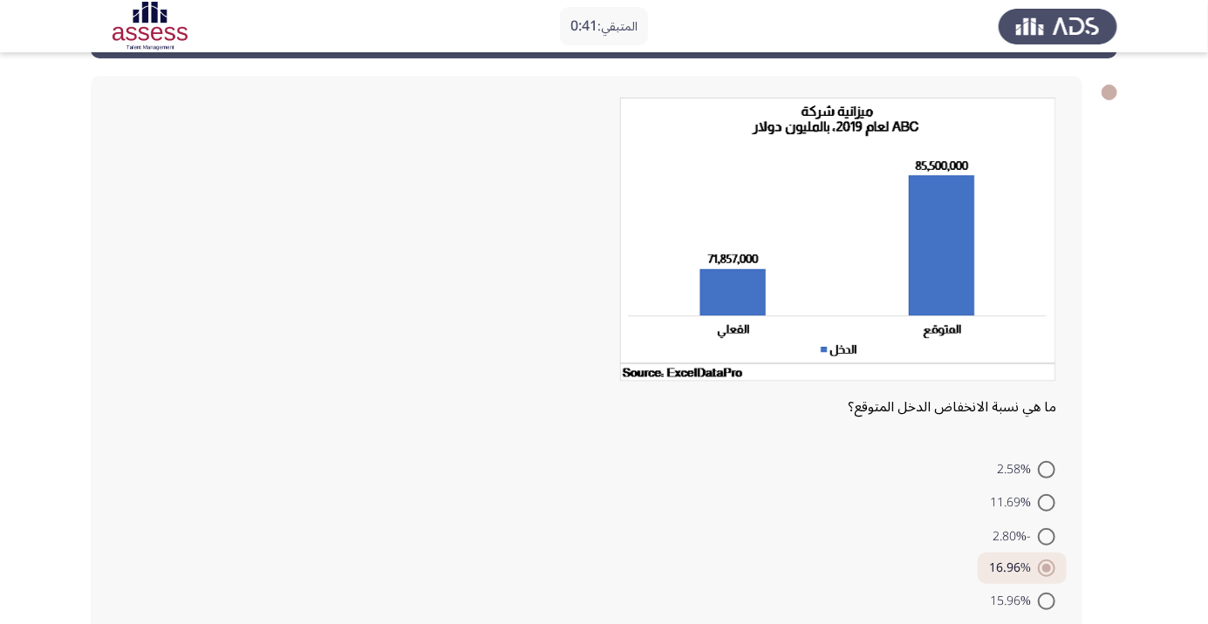
scroll to position [89, 0]
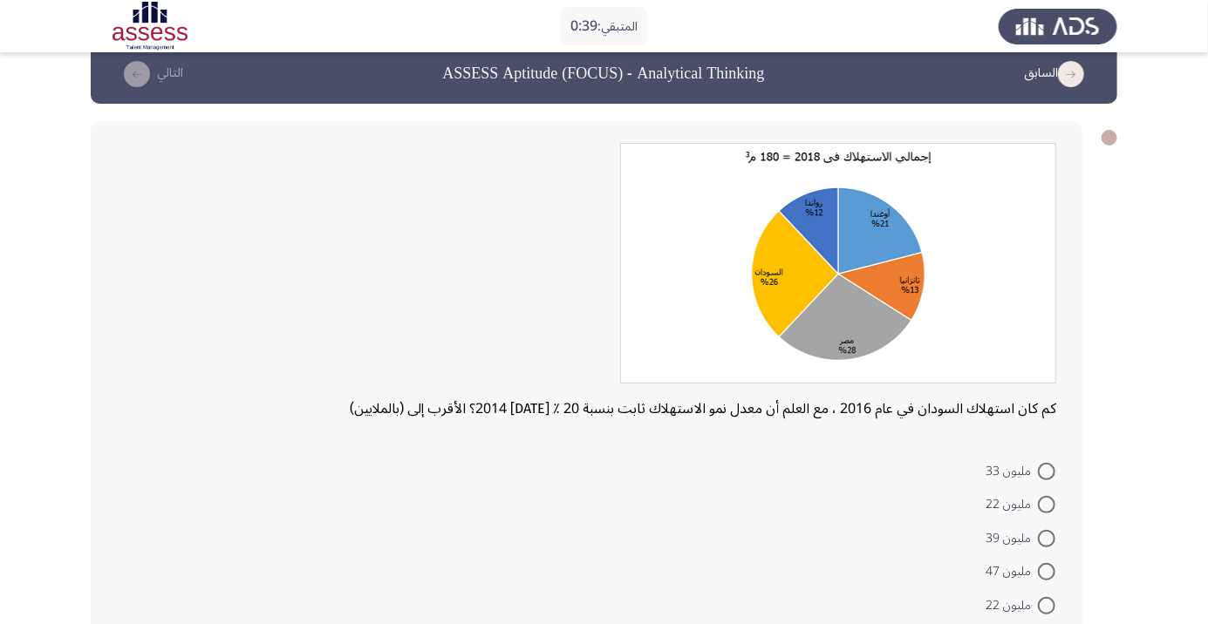
scroll to position [37, 0]
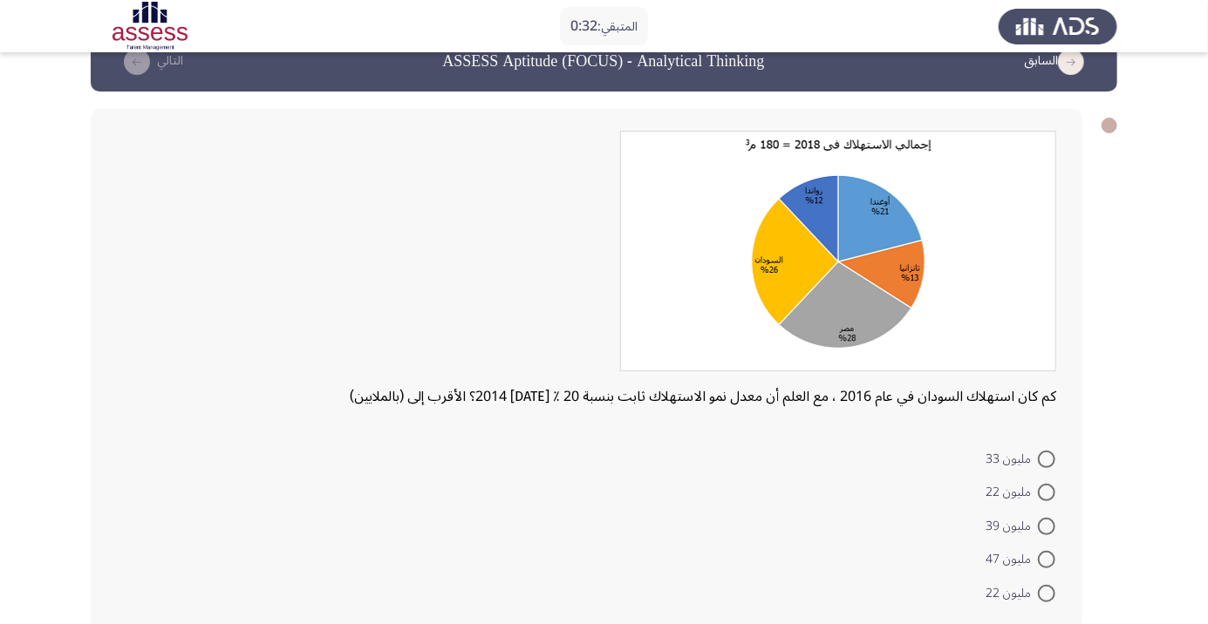
click at [1053, 489] on span at bounding box center [1046, 492] width 17 height 17
click at [1053, 489] on input "مليون 22" at bounding box center [1046, 492] width 17 height 17
radio input "true"
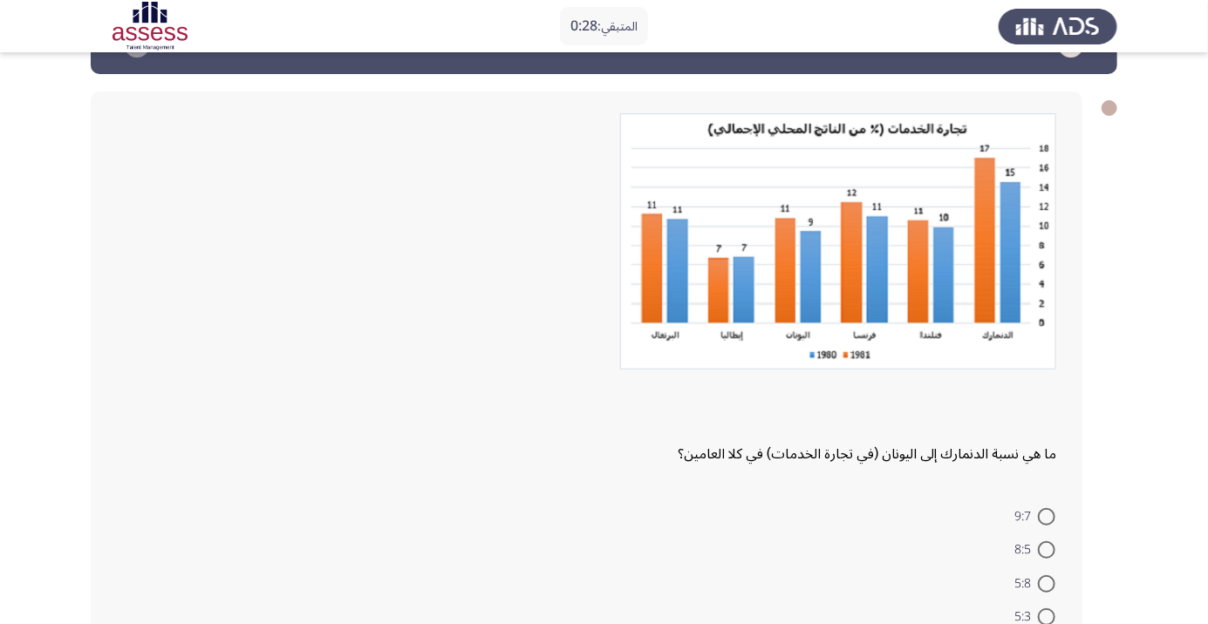
scroll to position [56, 0]
click at [1040, 551] on span at bounding box center [1046, 549] width 17 height 17
click at [1040, 551] on input "8:5" at bounding box center [1046, 549] width 17 height 17
radio input "true"
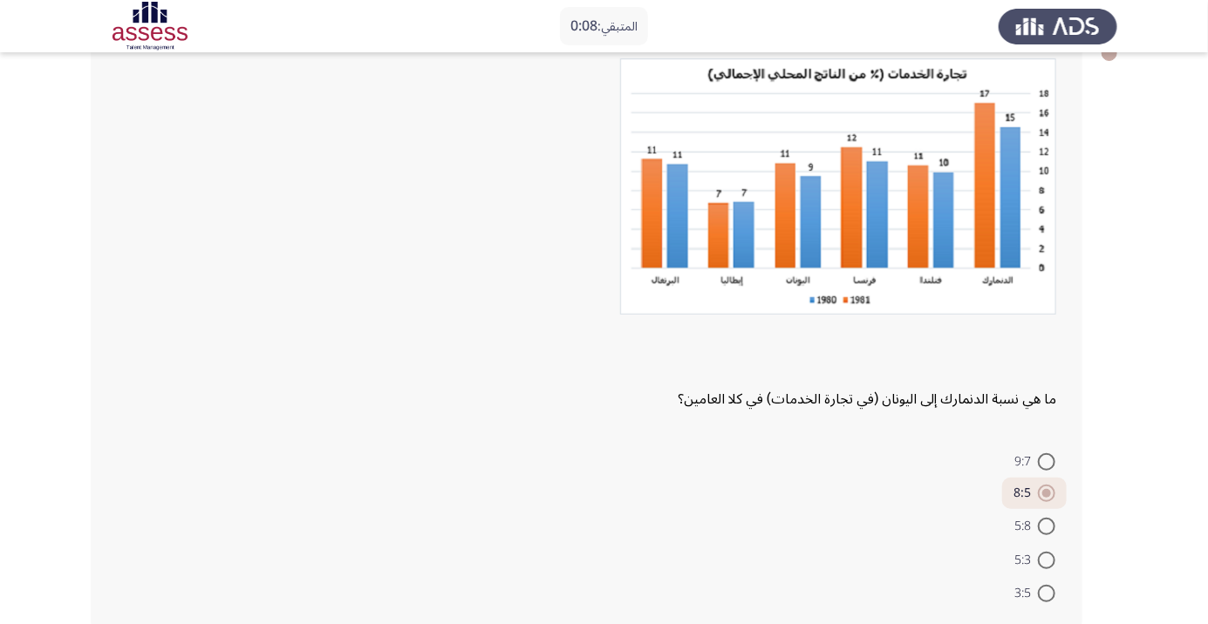
scroll to position [119, 0]
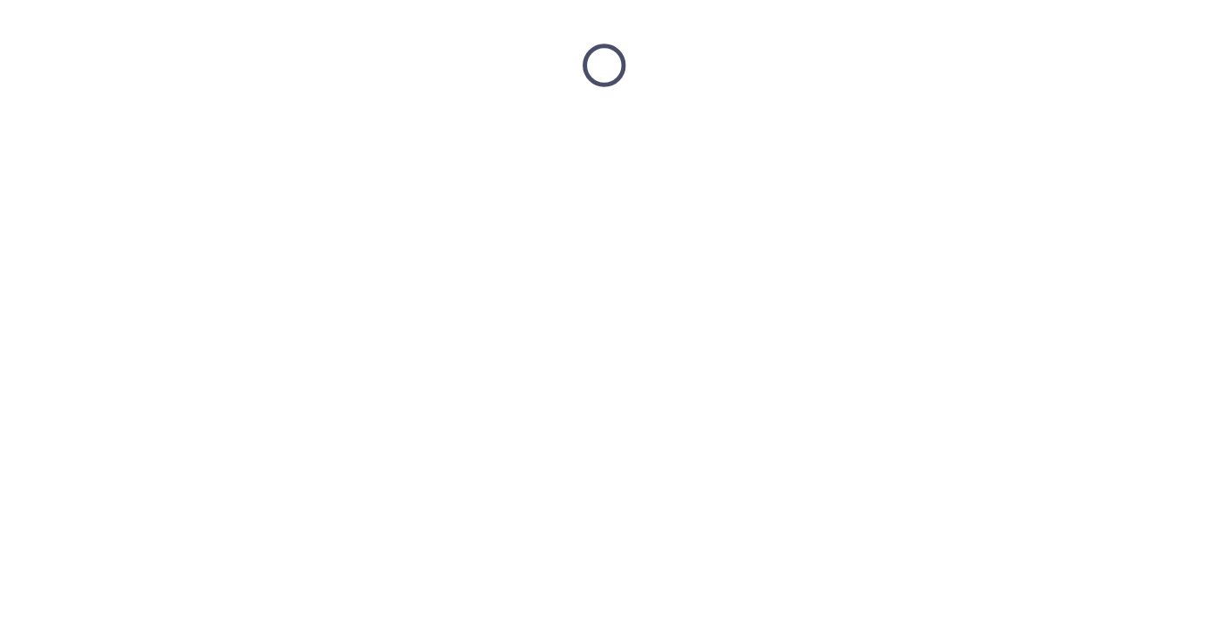
scroll to position [0, 0]
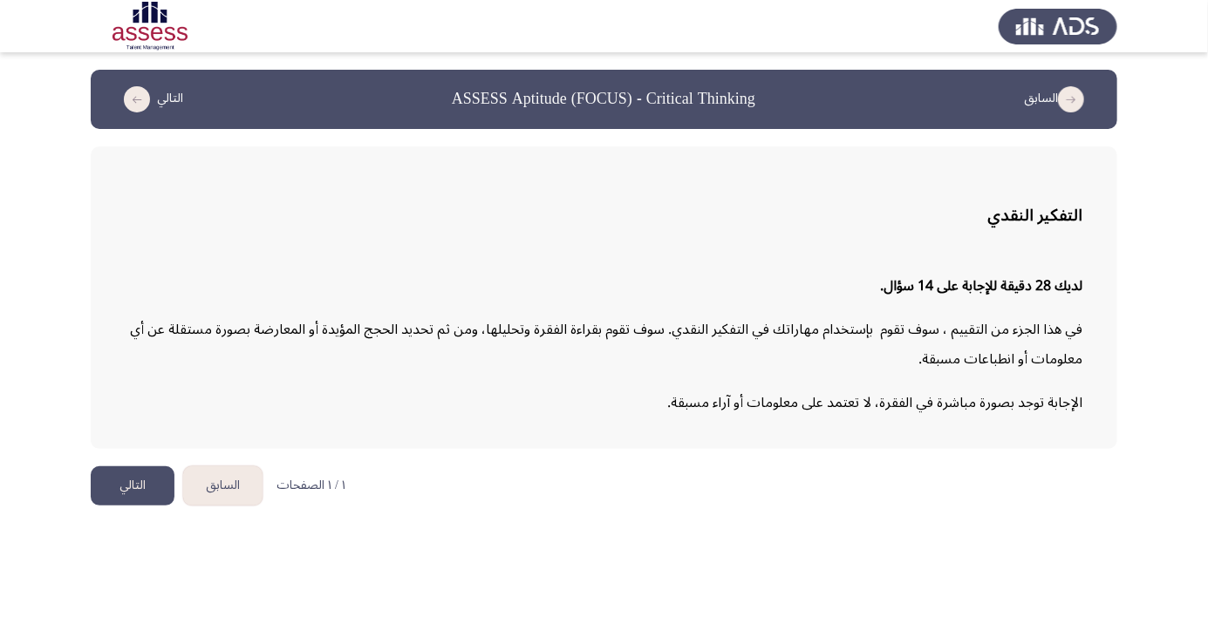
click at [563, 523] on html "السابق ASSESS Aptitude (FOCUS) - Critical Thinking التالي التفكير النقدي لديك 2…" at bounding box center [604, 261] width 1208 height 523
click at [117, 483] on button "التالي" at bounding box center [133, 486] width 84 height 39
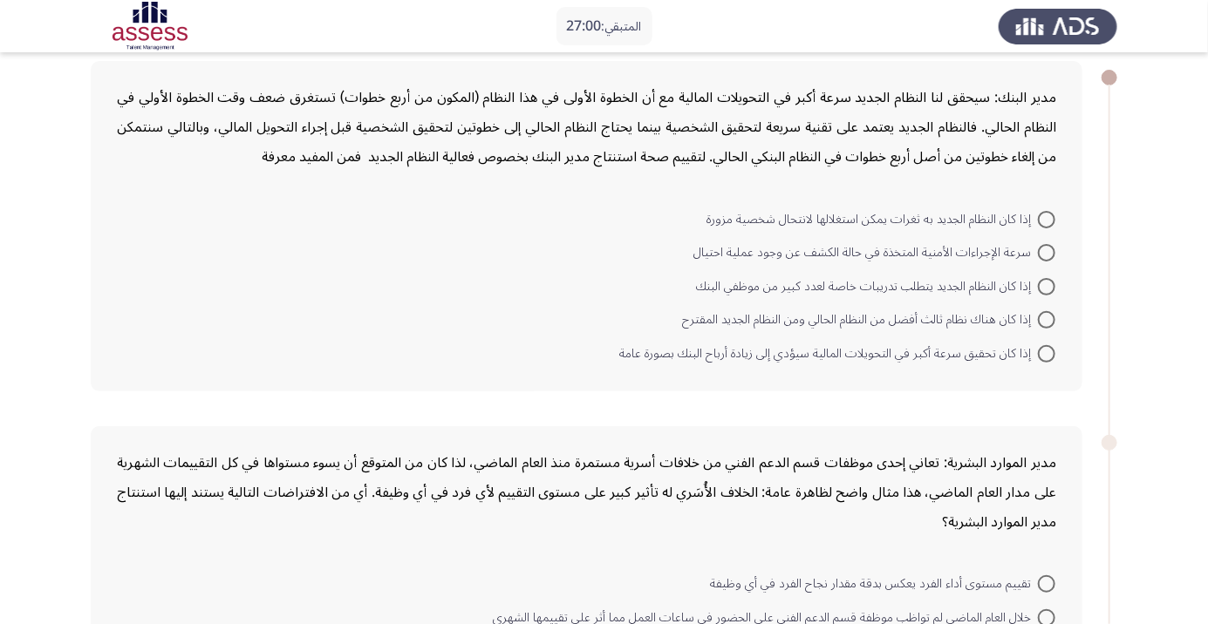
scroll to position [71, 0]
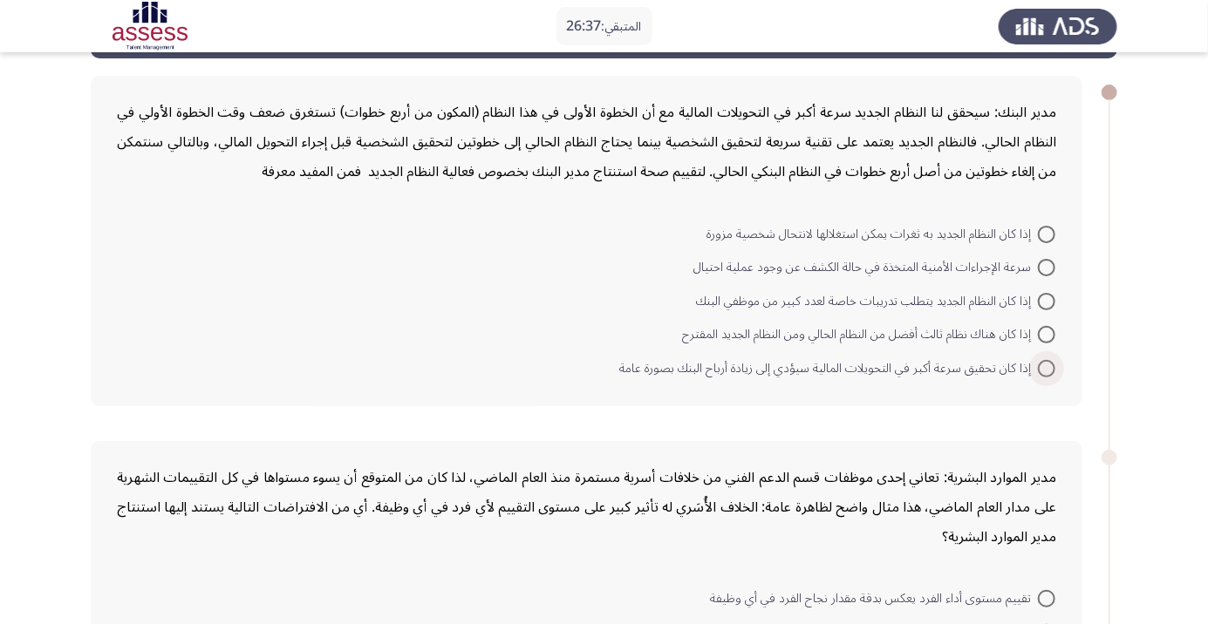
click at [1047, 367] on span at bounding box center [1046, 368] width 17 height 17
click at [1047, 367] on input "إذا كان تحقيق سرعة أكبر في التحويلات المالية سيؤدي إلى زيادة أرباح البنك بصورة …" at bounding box center [1046, 368] width 17 height 17
radio input "true"
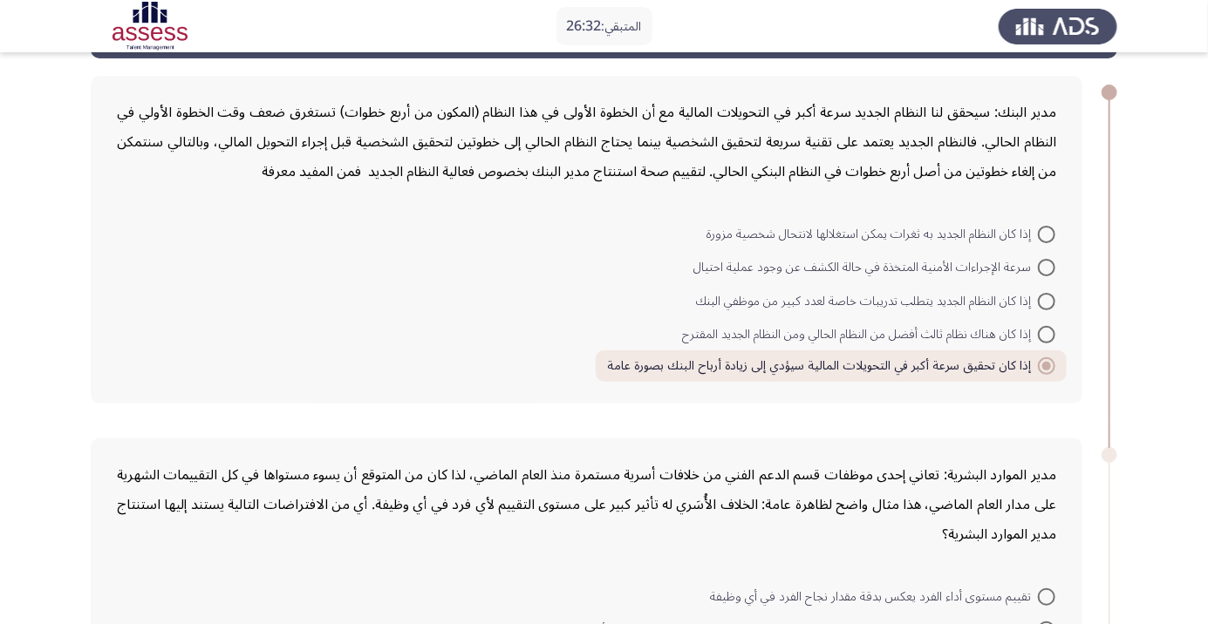
click at [1052, 297] on span at bounding box center [1046, 301] width 17 height 17
click at [1052, 297] on input "إذا كان النظام الجديد يتطلب تدريبات خاصة لعدد كبير من موظفي البنك" at bounding box center [1046, 301] width 17 height 17
radio input "true"
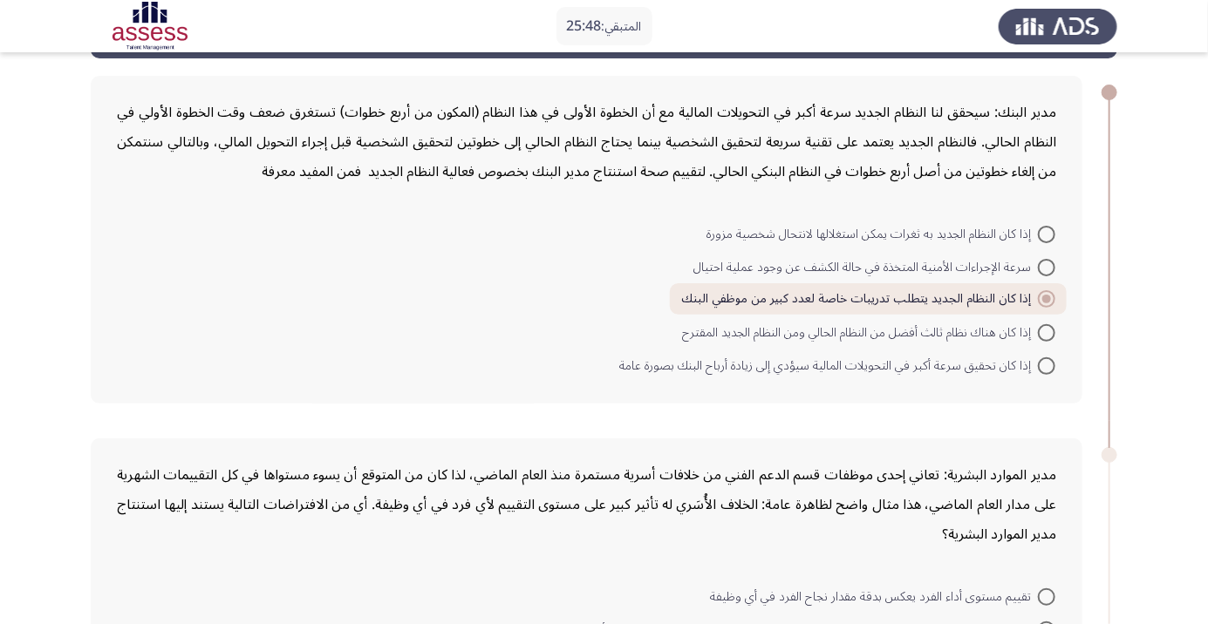
click at [1047, 365] on span at bounding box center [1046, 366] width 17 height 17
click at [1047, 365] on input "إذا كان تحقيق سرعة أكبر في التحويلات المالية سيؤدي إلى زيادة أرباح البنك بصورة …" at bounding box center [1046, 366] width 17 height 17
radio input "true"
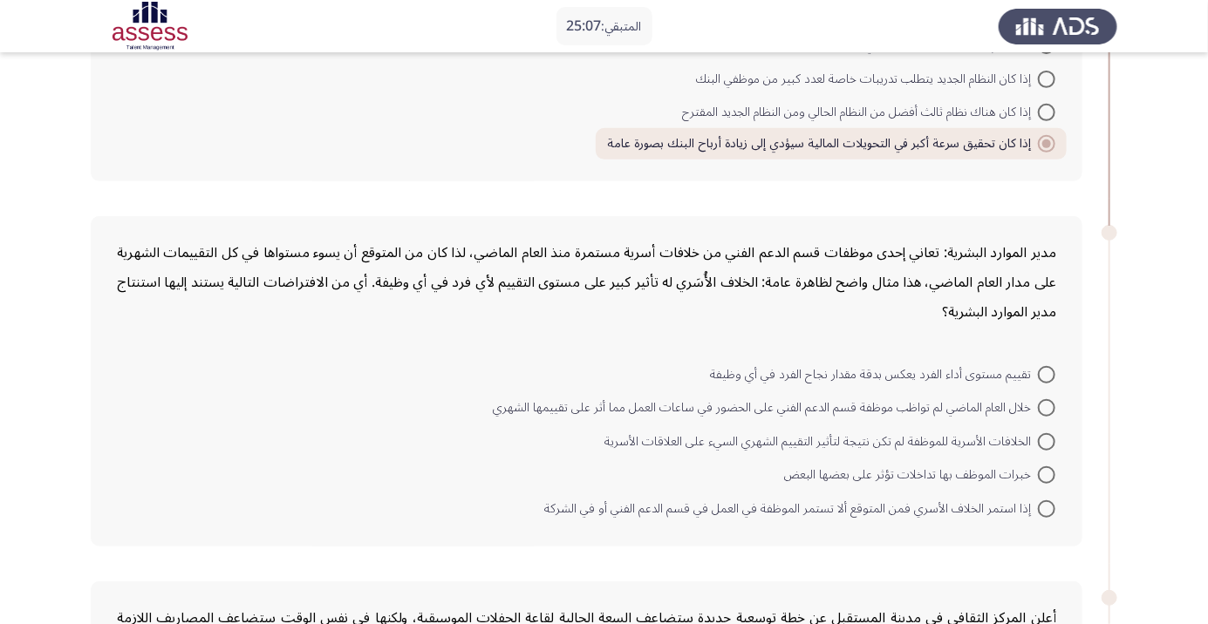
scroll to position [310, 0]
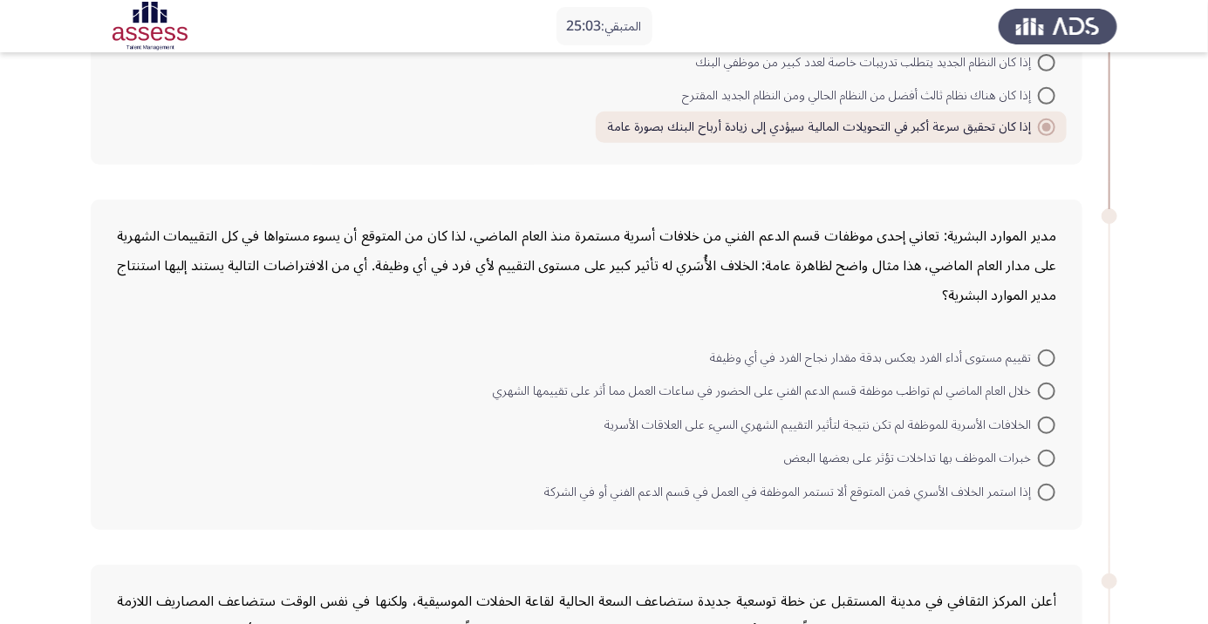
click at [1047, 390] on span at bounding box center [1046, 391] width 17 height 17
click at [1047, 390] on input "خلال العام الماضي لم تواظب موظفة قسم الدعم الفني على الحضور في ساعات العمل مما …" at bounding box center [1046, 391] width 17 height 17
radio input "true"
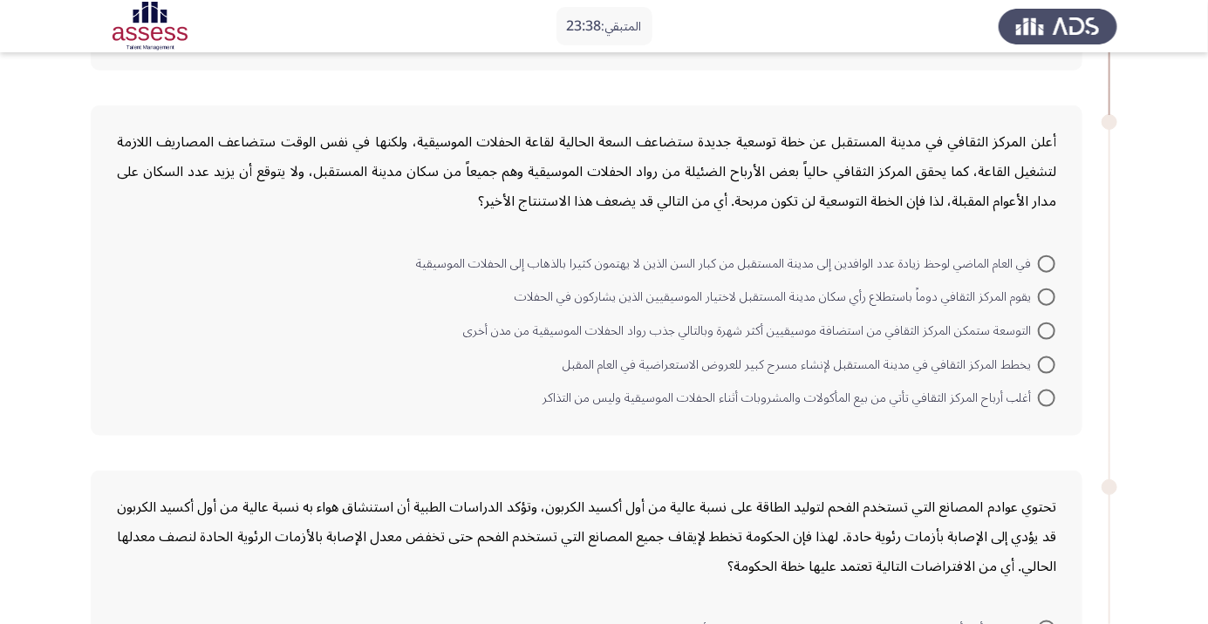
scroll to position [765, 0]
click at [1047, 398] on span at bounding box center [1046, 400] width 17 height 17
click at [1047, 398] on input "أغلب أرباح المركز الثقافي تأتي من بيع المأكولات والمشروبات أثناء الحفلات الموسي…" at bounding box center [1046, 400] width 17 height 17
radio input "true"
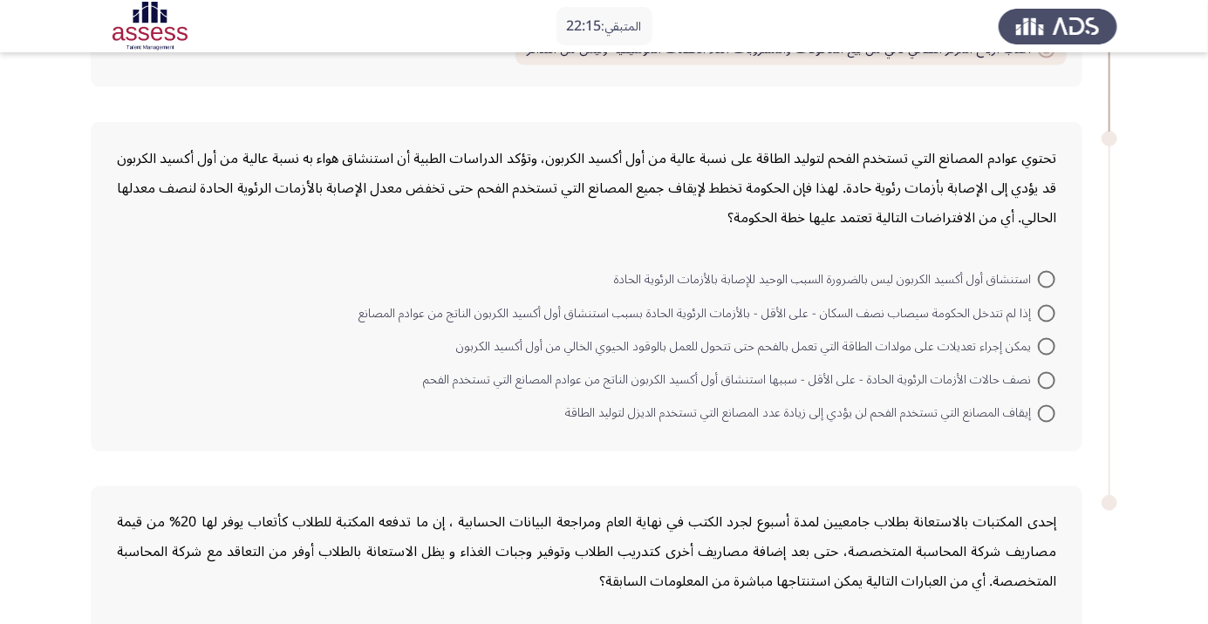
scroll to position [1110, 0]
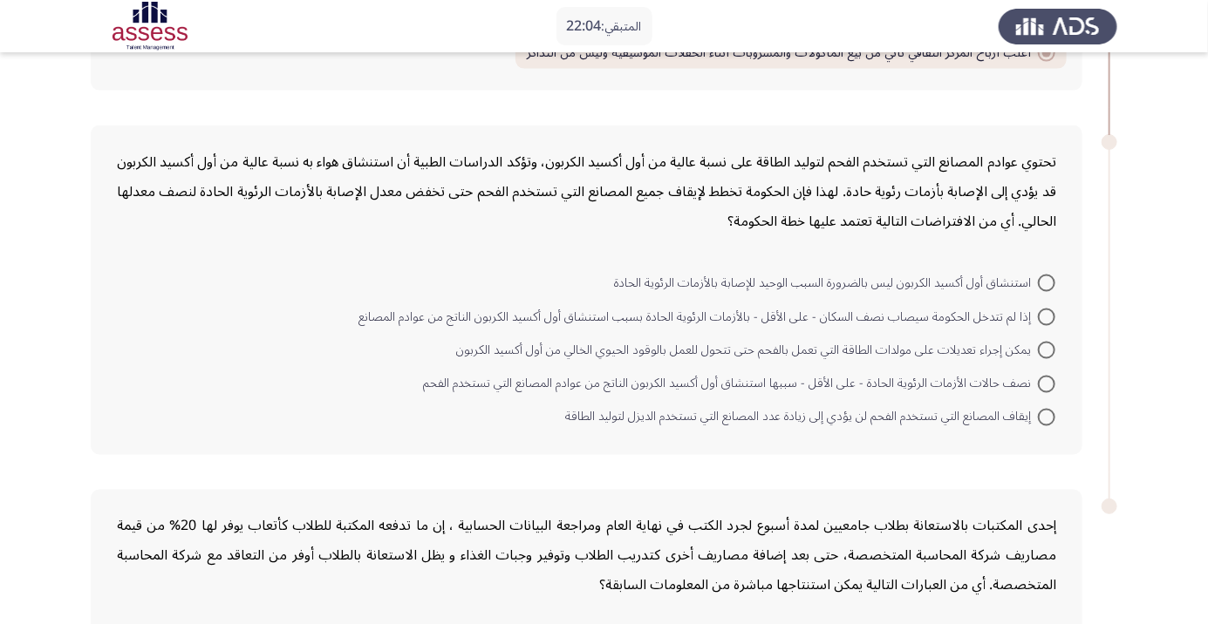
click at [1047, 314] on span at bounding box center [1046, 317] width 17 height 17
click at [1047, 314] on input "إذا لم تتدخل الحكومة سيصاب نصف السكان - على الأقل - بالأزمات الرئوية الحادة بسب…" at bounding box center [1046, 317] width 17 height 17
radio input "true"
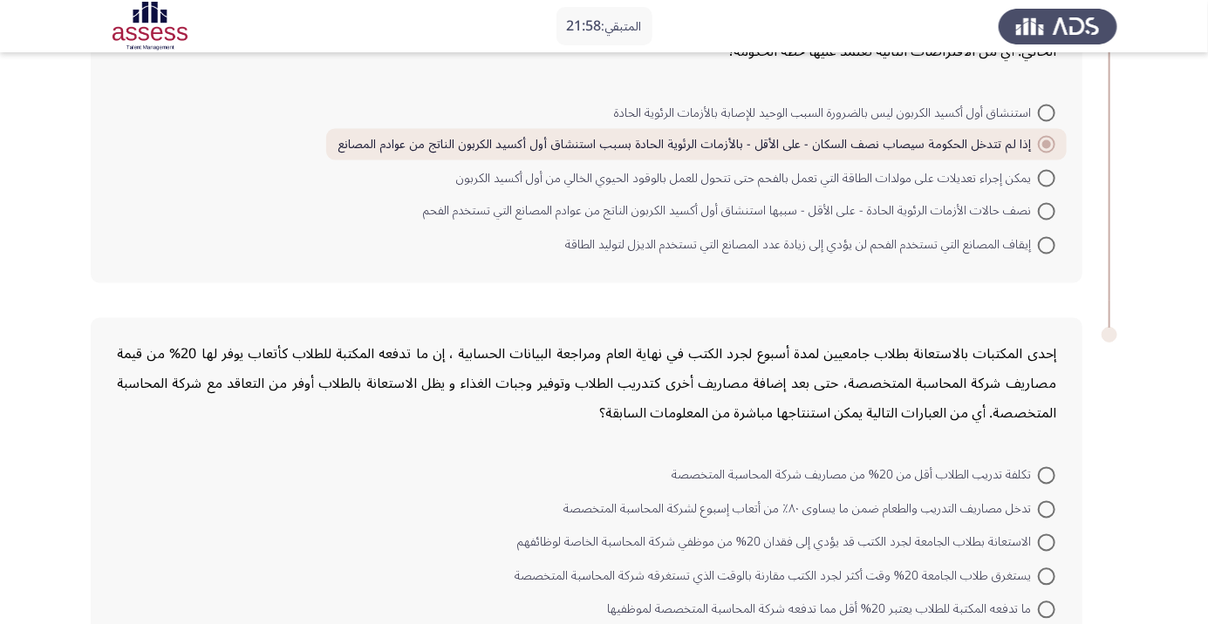
scroll to position [1305, 0]
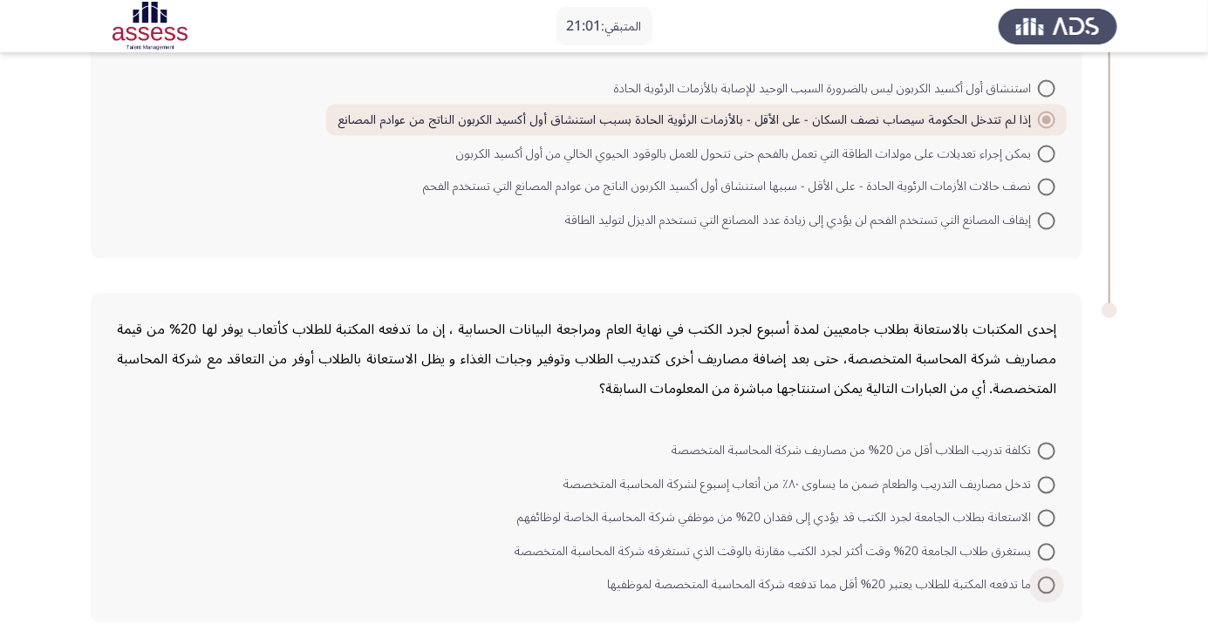
click at [1047, 583] on span at bounding box center [1046, 585] width 17 height 17
click at [1047, 583] on input "ما تدفعه المكتبة للطلاب يعتبر 20% أقل مما تدفعه شركة المحاسبة المتخصصة لموظفيها" at bounding box center [1046, 585] width 17 height 17
radio input "true"
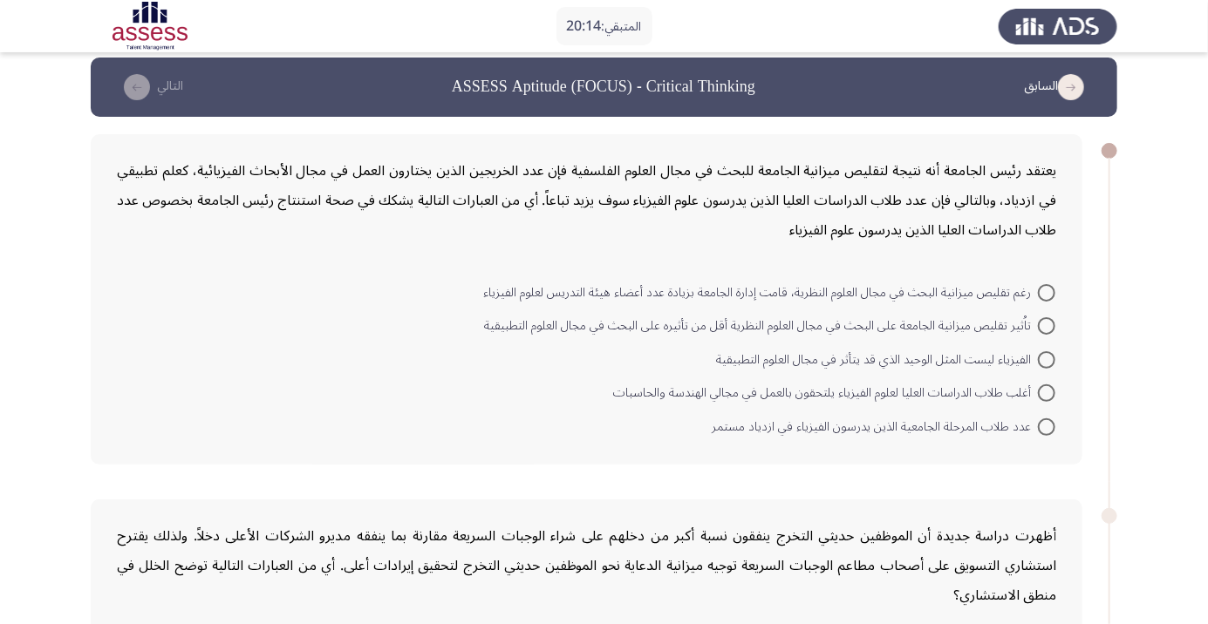
scroll to position [14, 0]
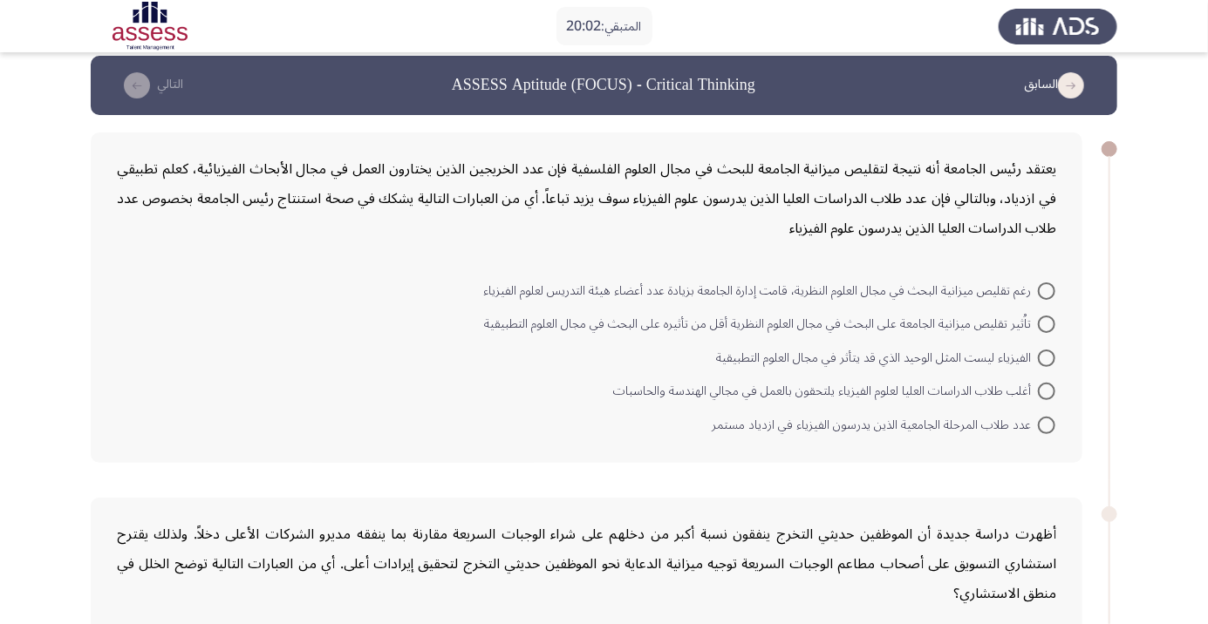
click at [700, 228] on div "يعتقد رئيس الجامعة أنه نتيجة لتقليص ميزانية الجامعة للبحث في مجال العلوم الفلسف…" at bounding box center [586, 198] width 939 height 89
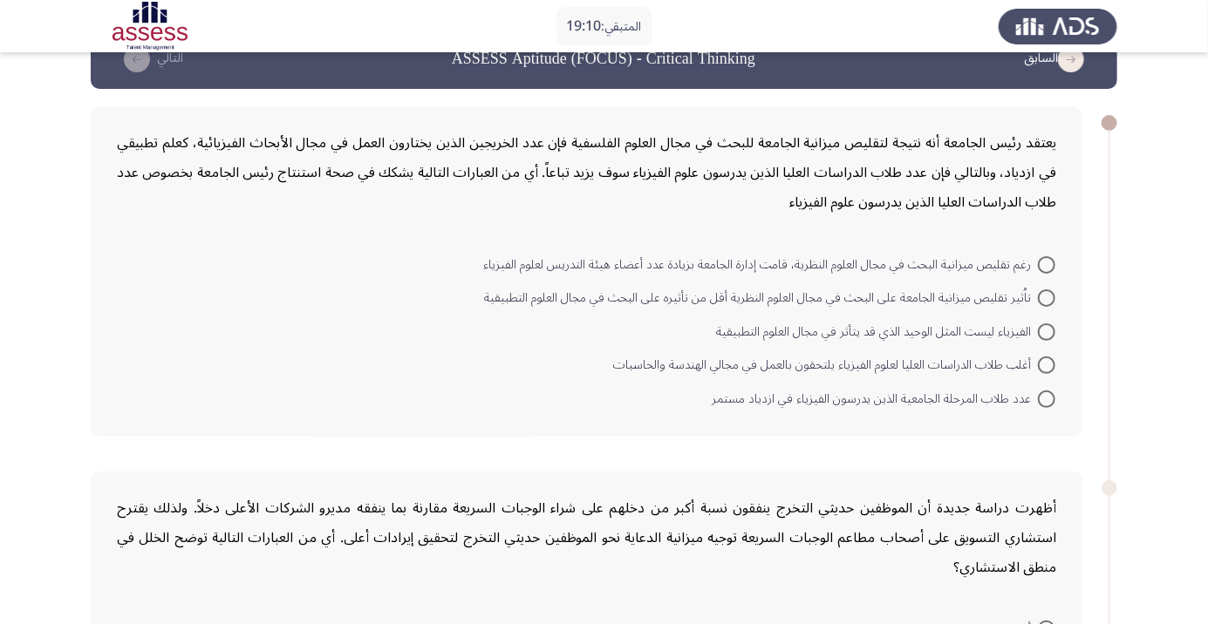
scroll to position [40, 0]
click at [1047, 331] on span at bounding box center [1046, 332] width 17 height 17
click at [1047, 331] on input "الفيزياء ليست المثل الوحيد الذي قد يتأثر في مجال العلوم التطبيقية" at bounding box center [1046, 332] width 17 height 17
radio input "true"
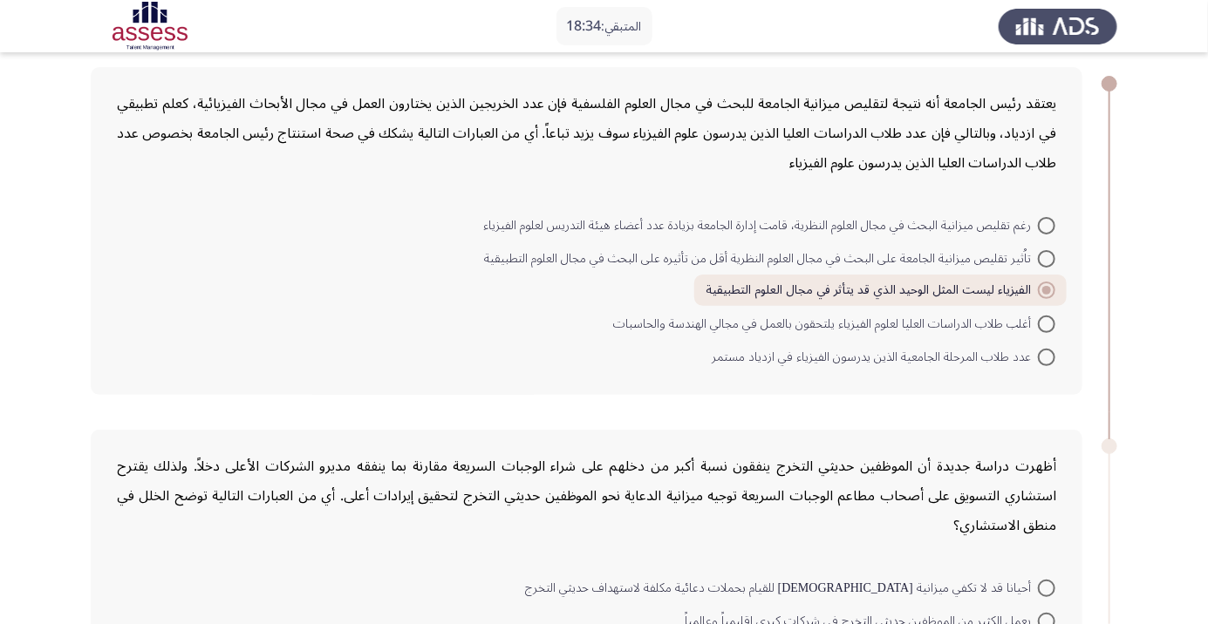
scroll to position [96, 0]
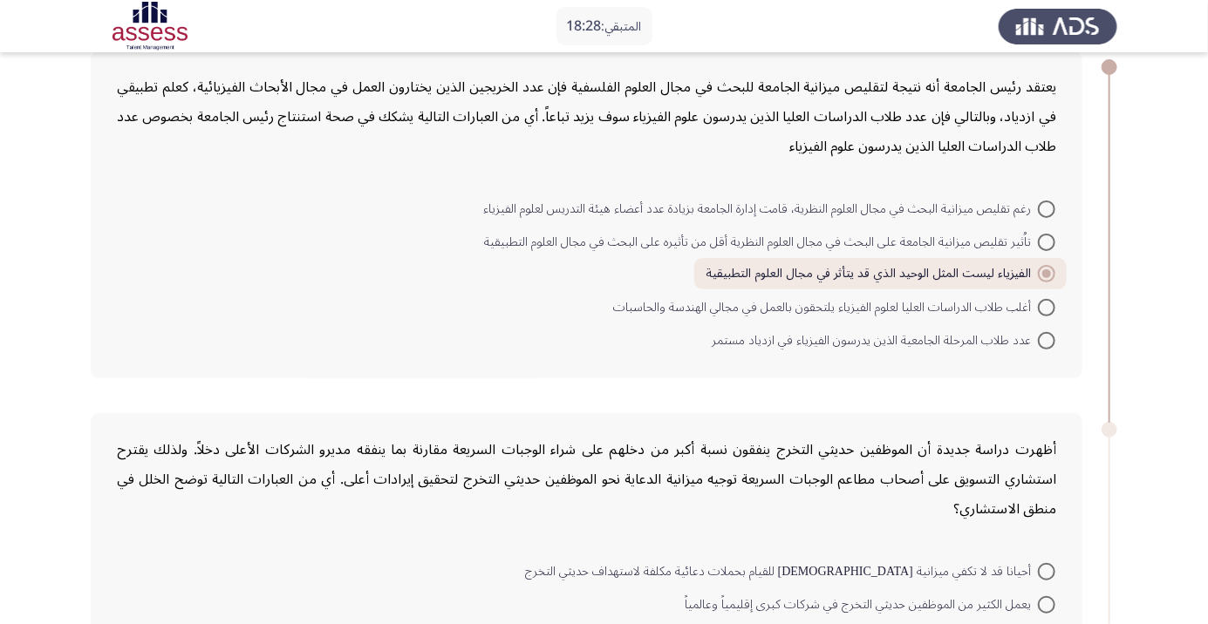
click at [1047, 340] on span at bounding box center [1046, 340] width 17 height 17
click at [1047, 340] on input "عدد طلاب المرحلة الجامعية الذين يدرسون الفيزياء في ازدياد مستمر" at bounding box center [1046, 340] width 17 height 17
radio input "true"
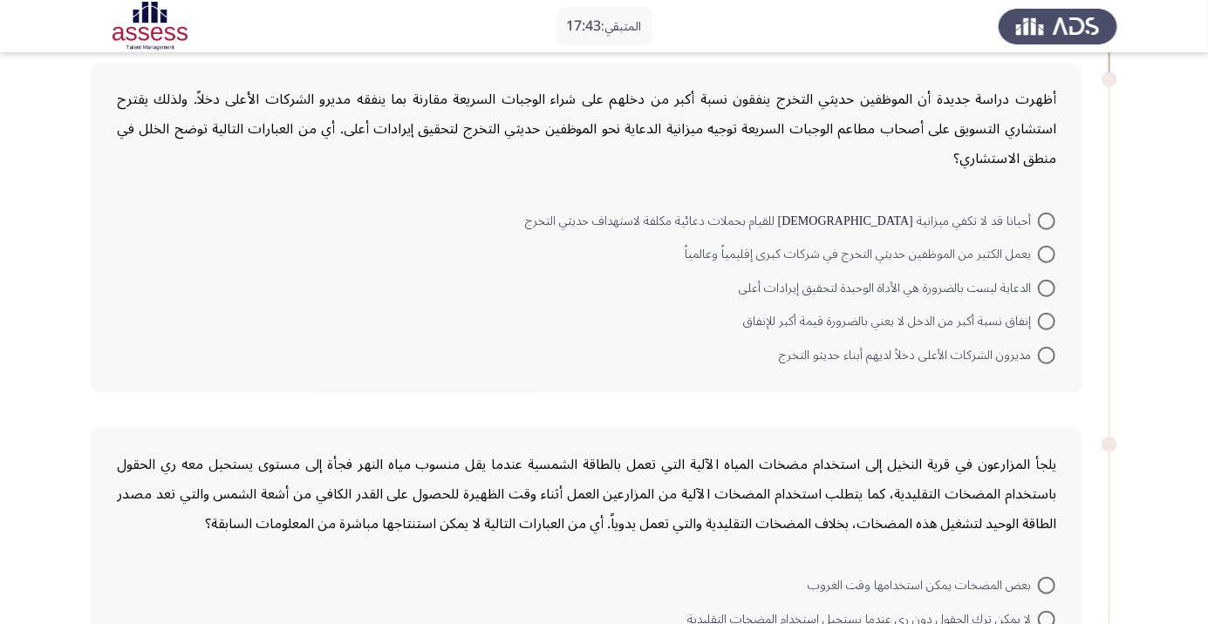
scroll to position [443, 0]
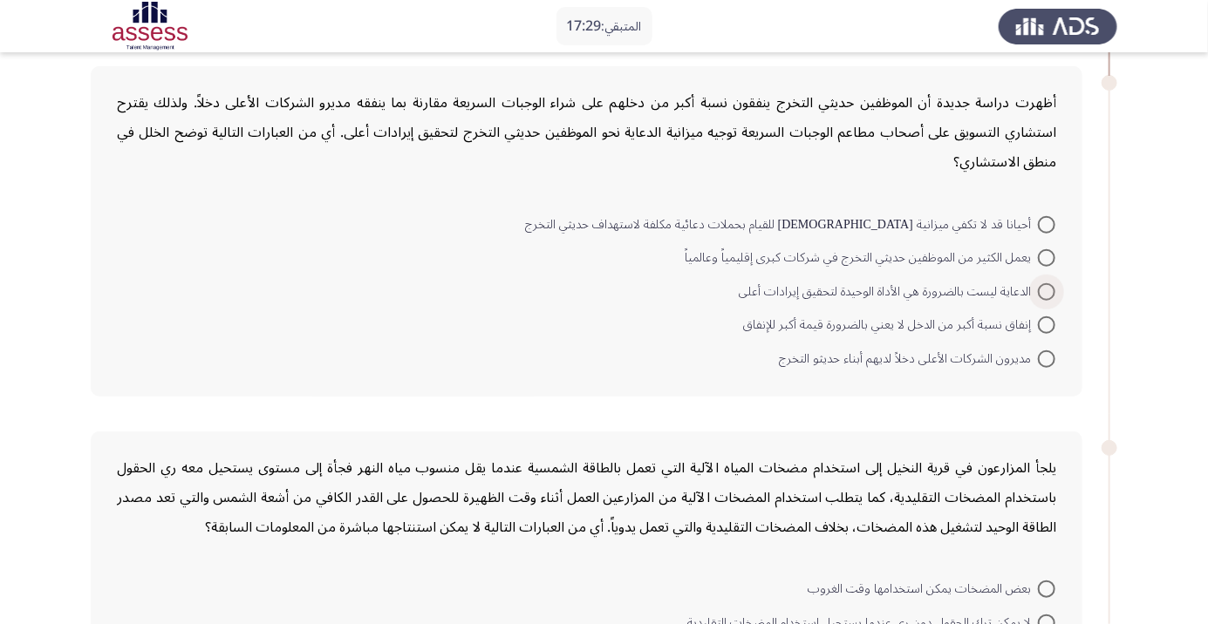
click at [1047, 290] on span at bounding box center [1046, 291] width 17 height 17
click at [1047, 290] on input "الدعاية ليست بالضرورة هي الأداة الوحيدة لتحقيق إيرادات أعلى" at bounding box center [1046, 291] width 17 height 17
radio input "true"
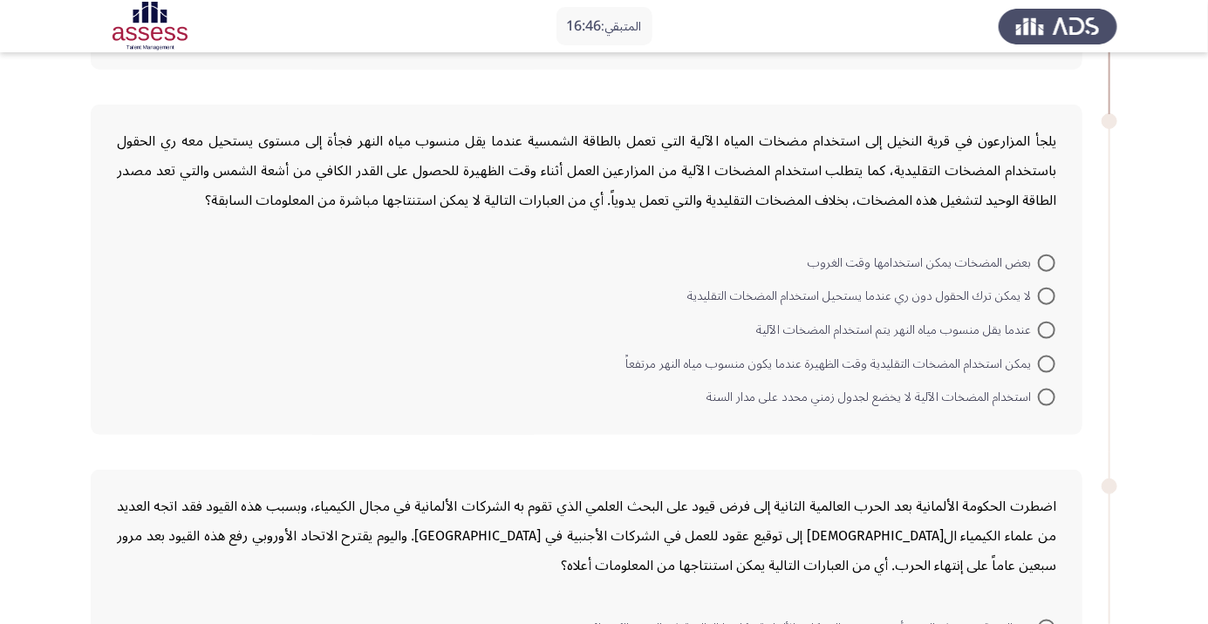
scroll to position [766, 0]
click at [1047, 397] on span at bounding box center [1046, 399] width 17 height 17
click at [1047, 397] on input "استخدام المضخات الآلية لا يخضع لجدول زمني محدد على مدار السنة" at bounding box center [1046, 399] width 17 height 17
radio input "true"
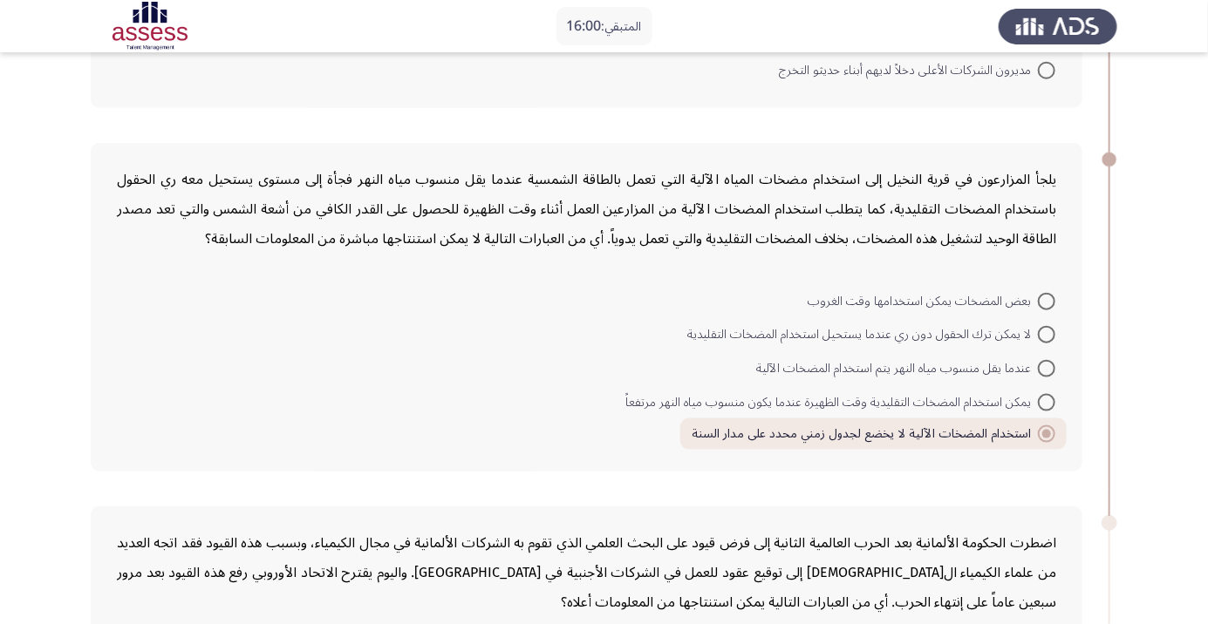
scroll to position [732, 0]
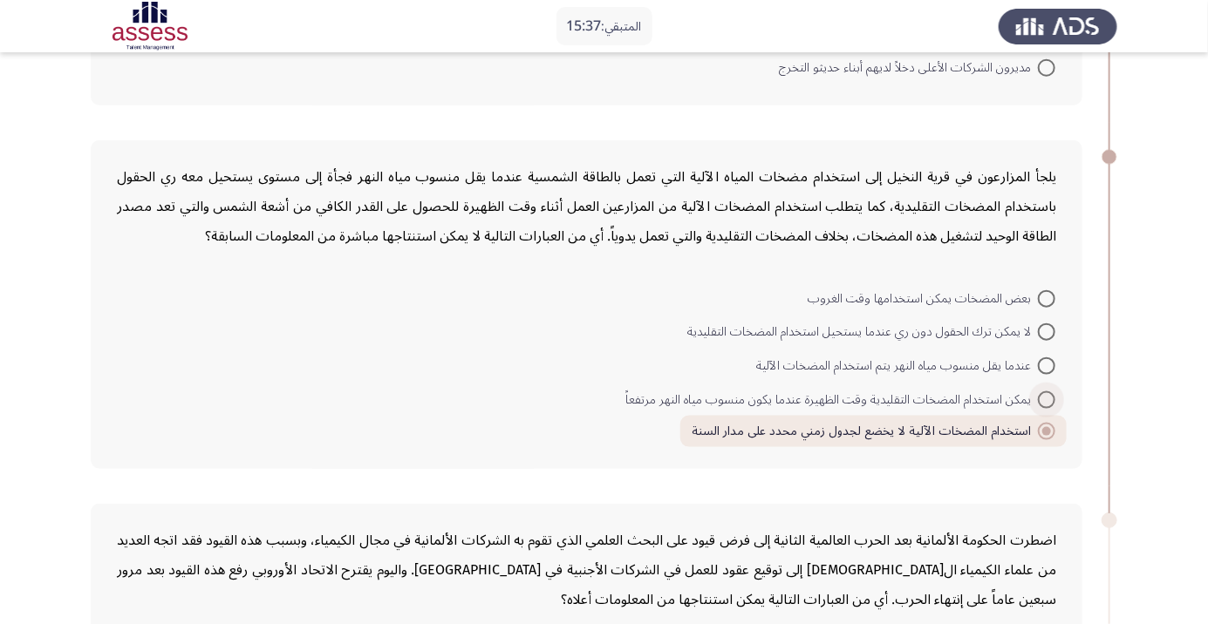
click at [1047, 398] on span at bounding box center [1046, 400] width 17 height 17
click at [1047, 398] on input "يمكن استخدام المضخات التقليدية وقت الظهيرة عندما يكون منسوب مياه النهر مرتفعاً" at bounding box center [1046, 400] width 17 height 17
radio input "true"
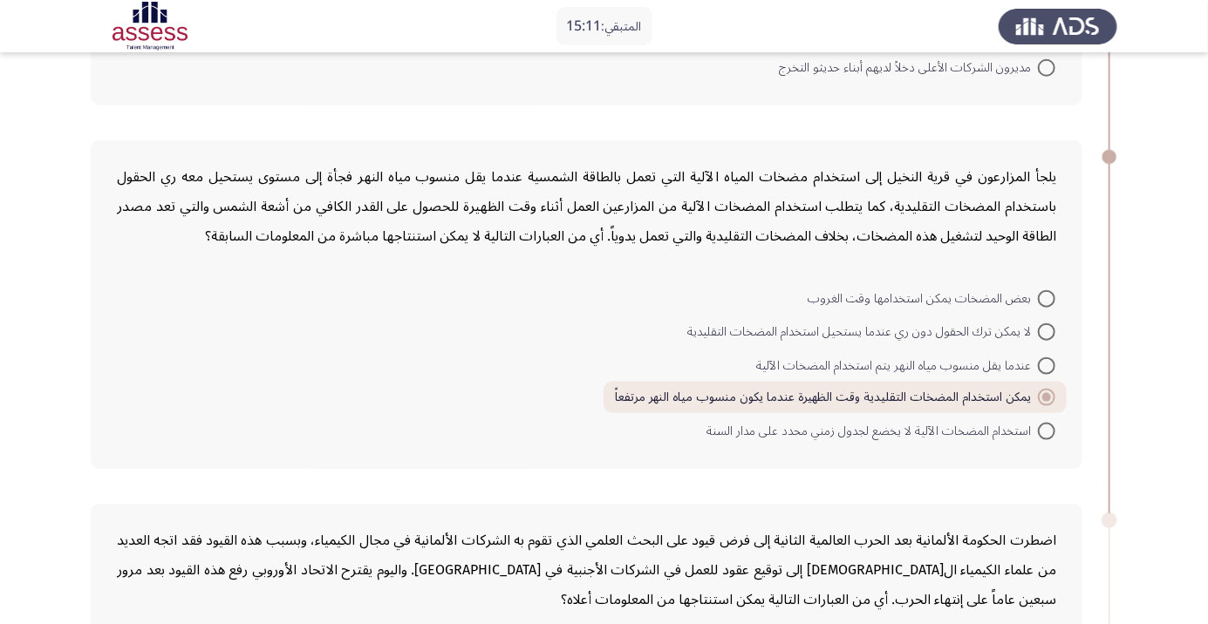
scroll to position [747, 0]
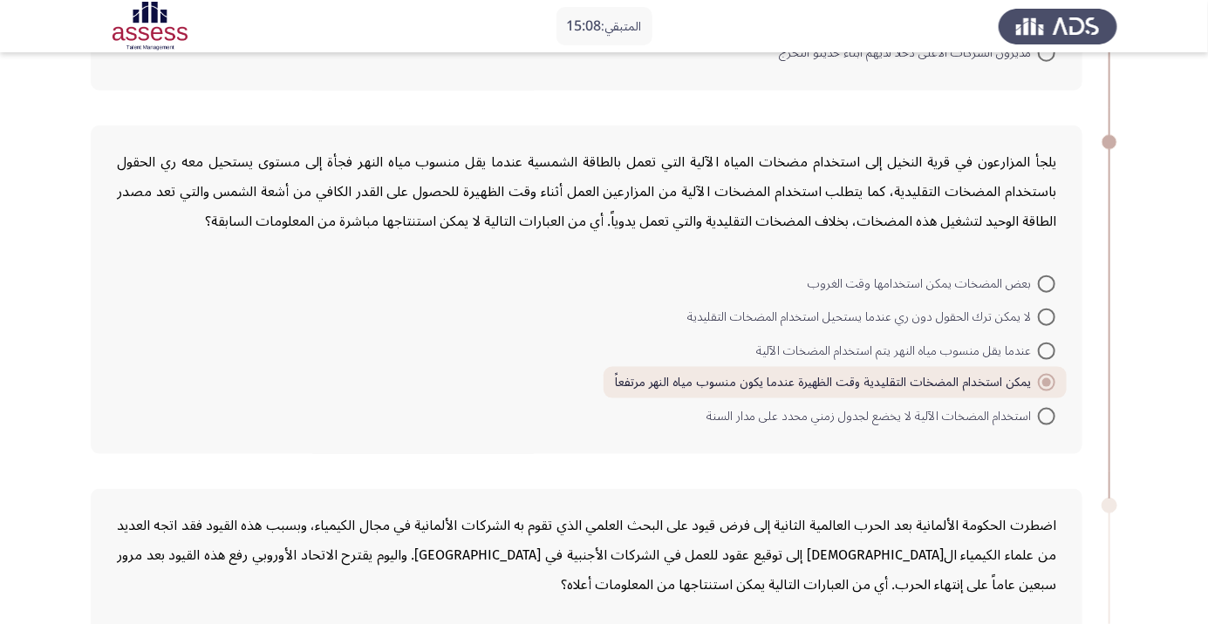
click at [1, 14] on div "المتبقي: 15:08" at bounding box center [604, 26] width 1208 height 52
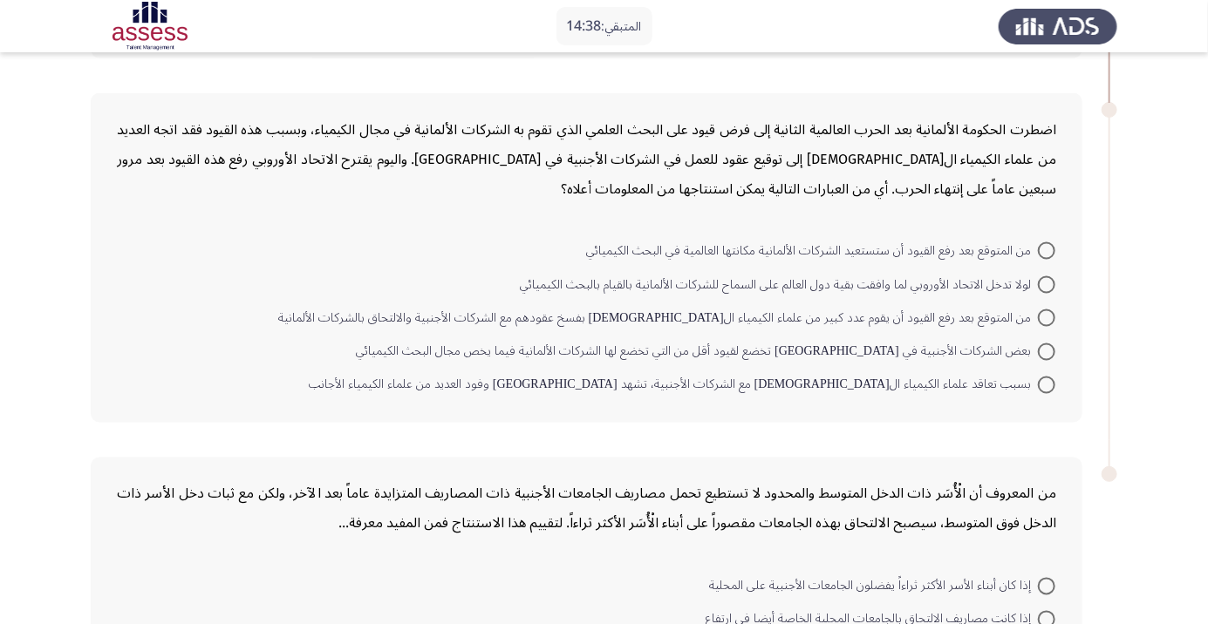
scroll to position [1140, 0]
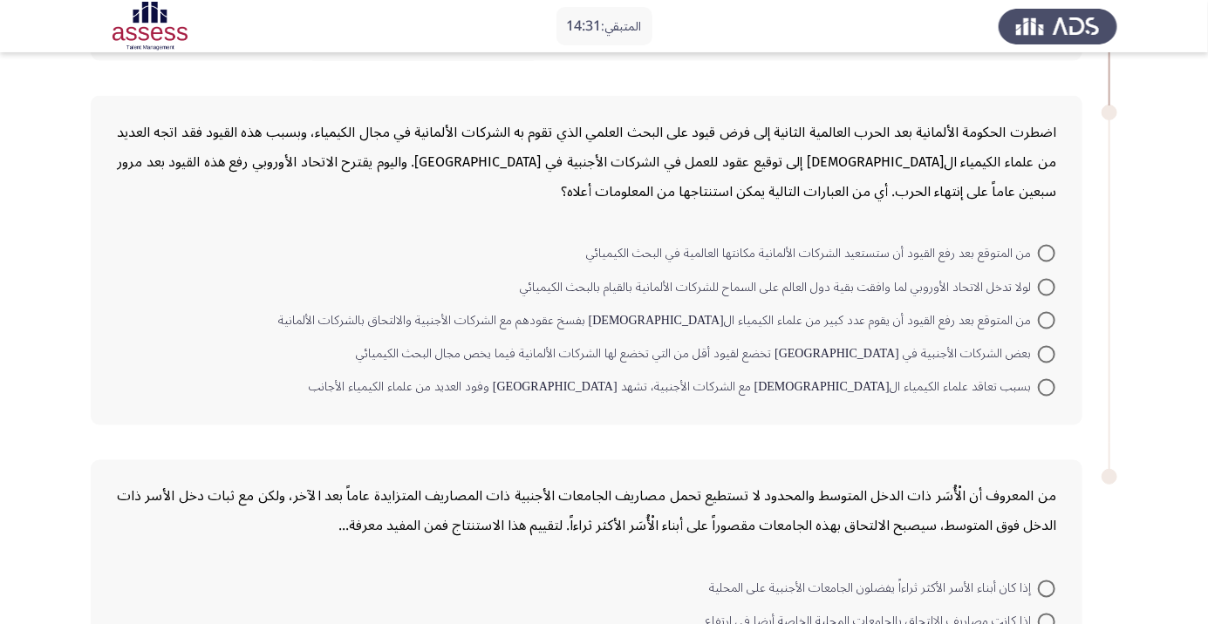
click at [1047, 250] on span at bounding box center [1046, 253] width 17 height 17
click at [1047, 250] on input "من المتوقع بعد رفع القيود أن ستستعيد الشركات الألمانية مكانتها العالمية في البح…" at bounding box center [1046, 253] width 17 height 17
radio input "true"
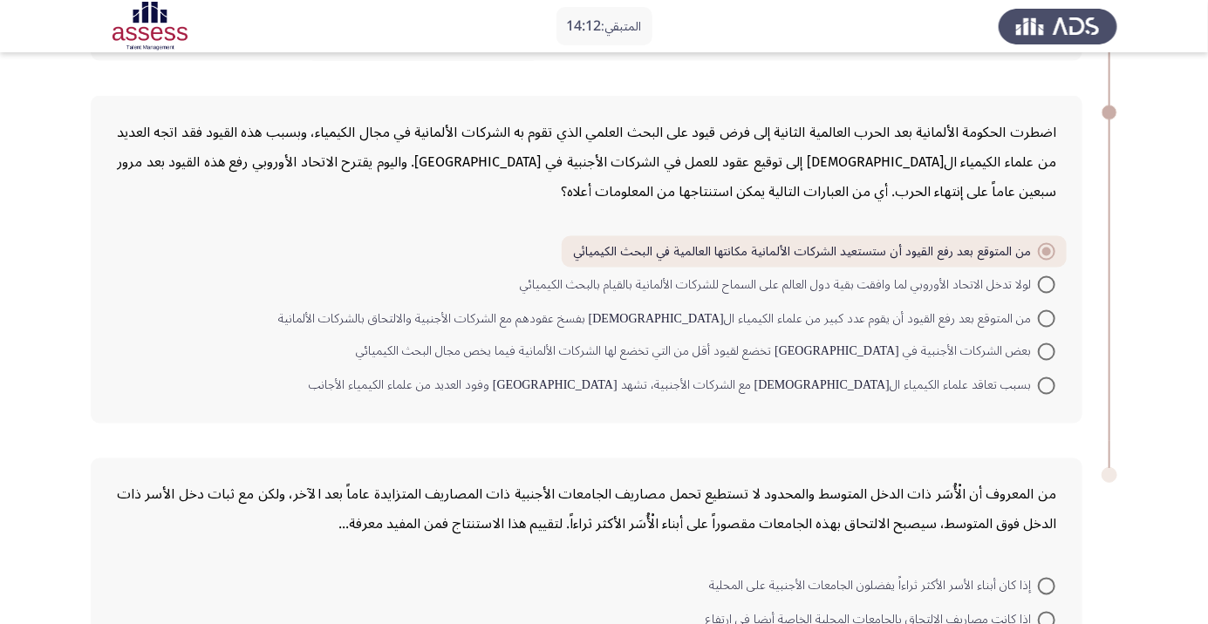
click at [1047, 315] on span at bounding box center [1046, 318] width 17 height 17
click at [1047, 315] on input "من المتوقع بعد رفع القيود أن يقوم عدد كبير من علماء الكيمياء الألمان بفسخ عقوده…" at bounding box center [1046, 318] width 17 height 17
radio input "true"
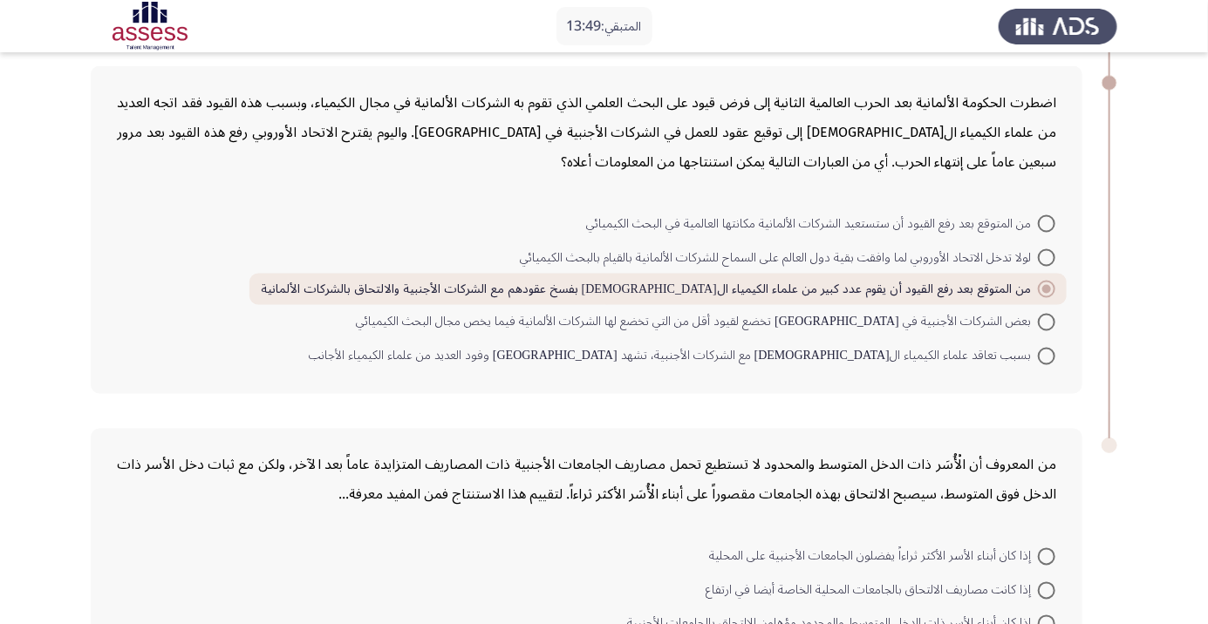
scroll to position [1176, 0]
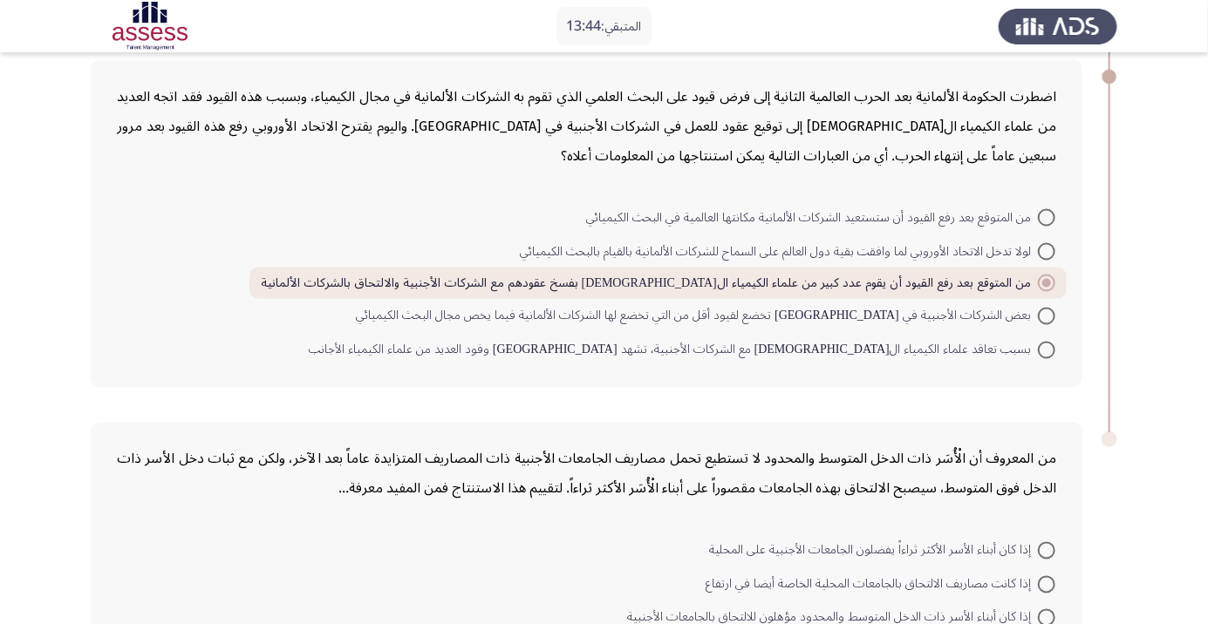
click at [1047, 215] on span at bounding box center [1046, 217] width 17 height 17
click at [1047, 215] on input "من المتوقع بعد رفع القيود أن ستستعيد الشركات الألمانية مكانتها العالمية في البح…" at bounding box center [1046, 217] width 17 height 17
radio input "true"
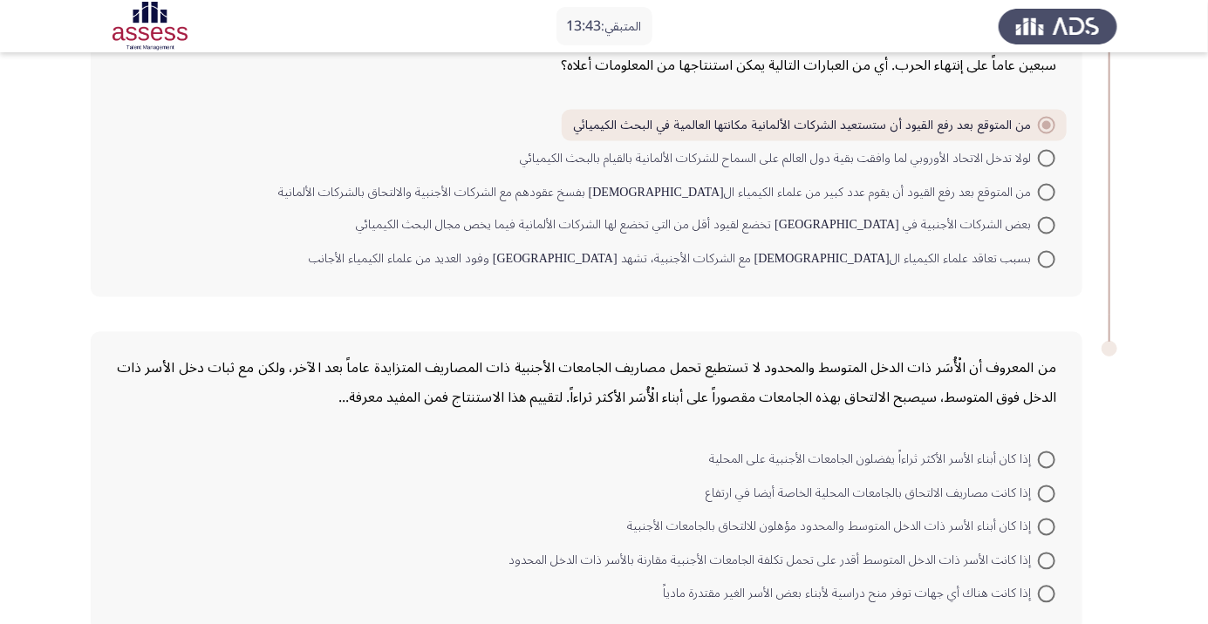
scroll to position [1275, 0]
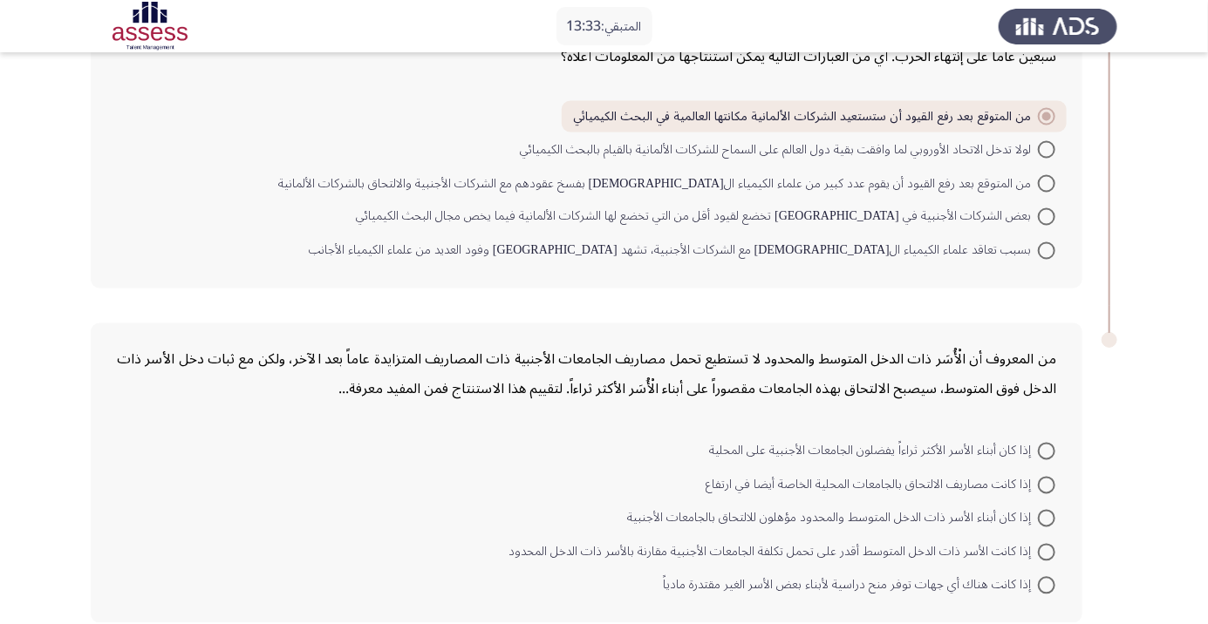
click at [1047, 181] on span at bounding box center [1046, 183] width 17 height 17
click at [1047, 181] on input "من المتوقع بعد رفع القيود أن يقوم عدد كبير من علماء الكيمياء الألمان بفسخ عقوده…" at bounding box center [1046, 183] width 17 height 17
radio input "true"
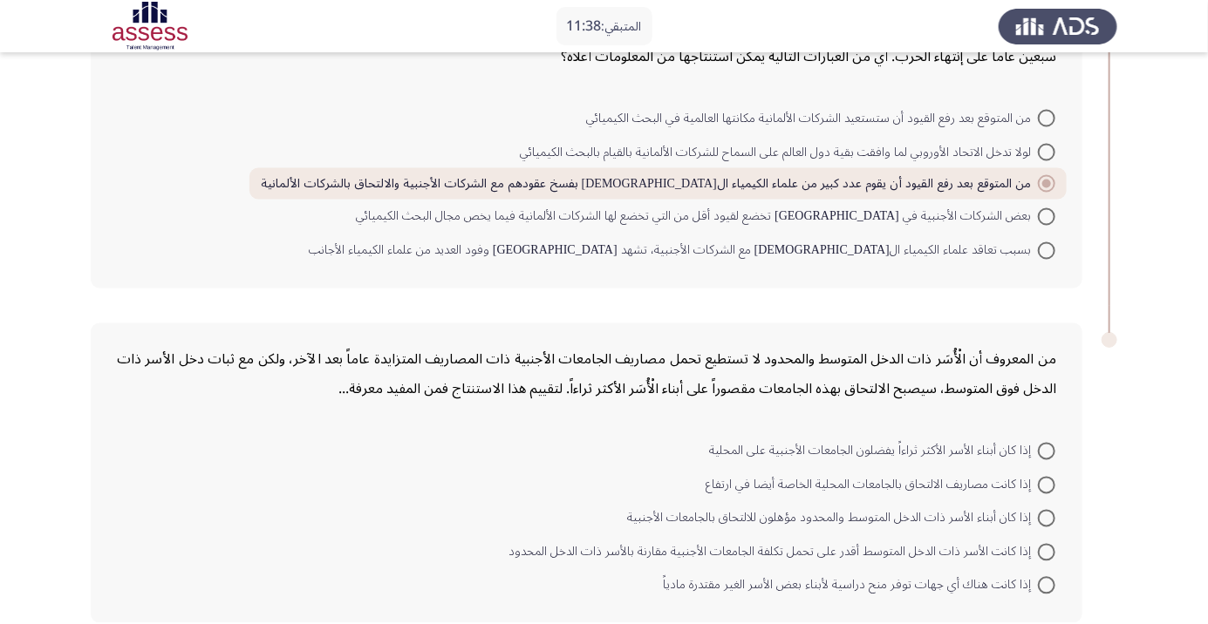
click at [1047, 516] on span at bounding box center [1046, 518] width 17 height 17
click at [1047, 516] on input "إذا كان أبناء الأسر ذات الدخل المتوسط والمحدود مؤهلون للالتحاق بالجامعات الأجنب…" at bounding box center [1046, 518] width 17 height 17
radio input "true"
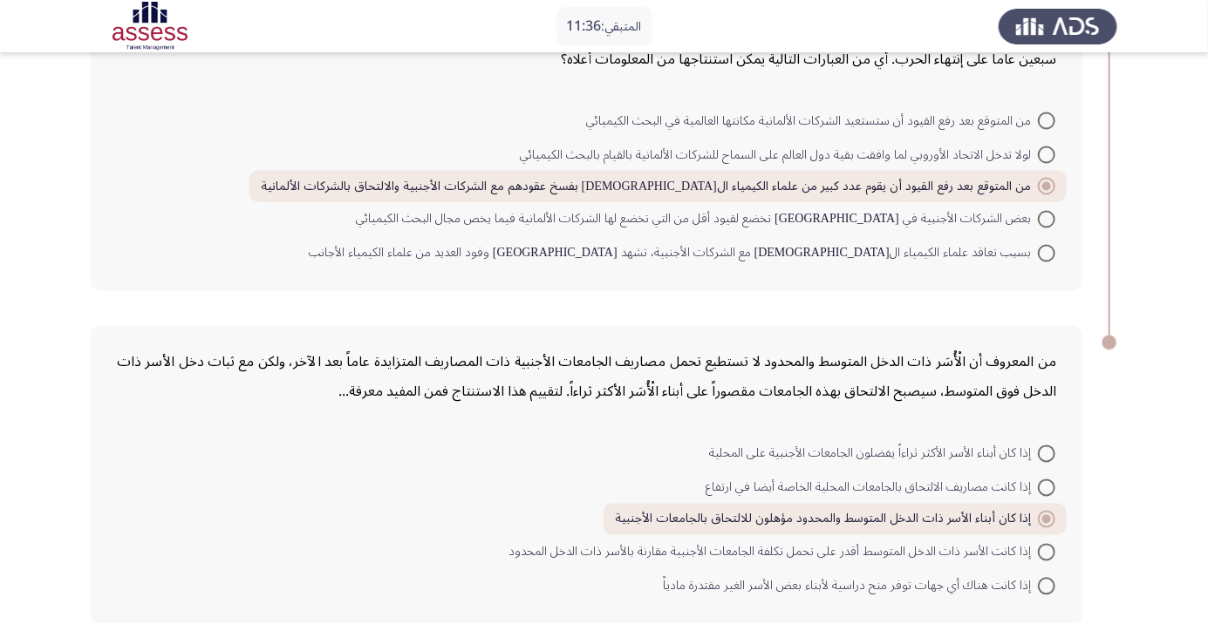
click at [1047, 451] on span at bounding box center [1046, 454] width 17 height 17
click at [1047, 451] on input "إذا كان أبناء الأسر الأكثر ثراءاً يفضلون الجامعات الأجنبية على المحلية" at bounding box center [1046, 454] width 17 height 17
radio input "true"
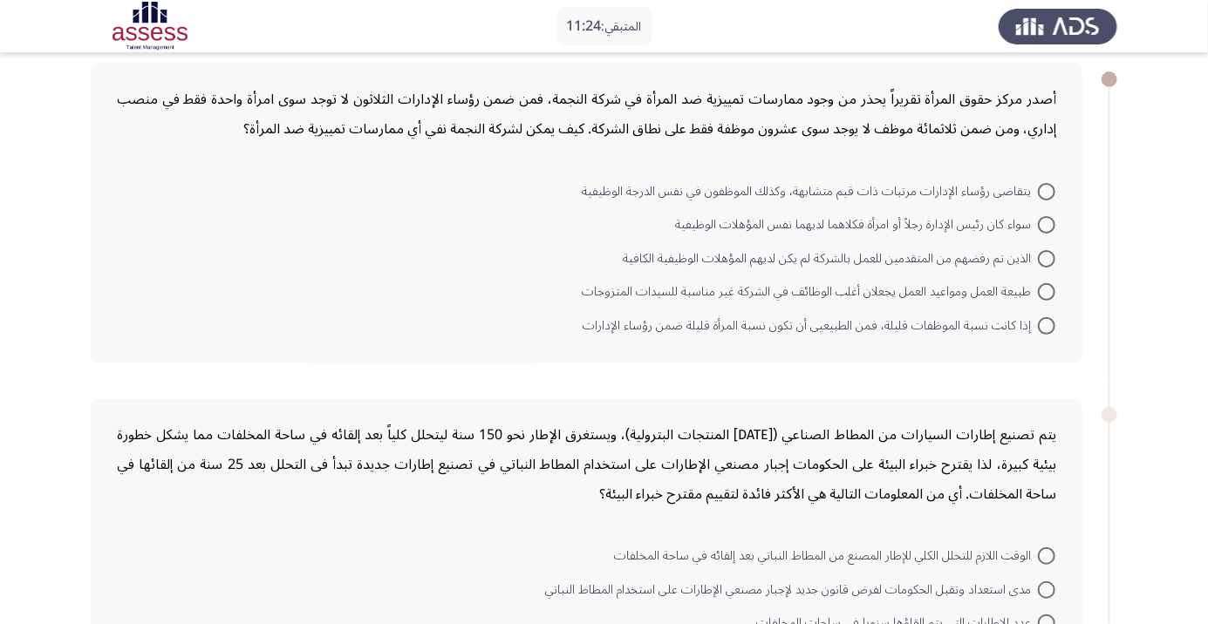
scroll to position [0, 0]
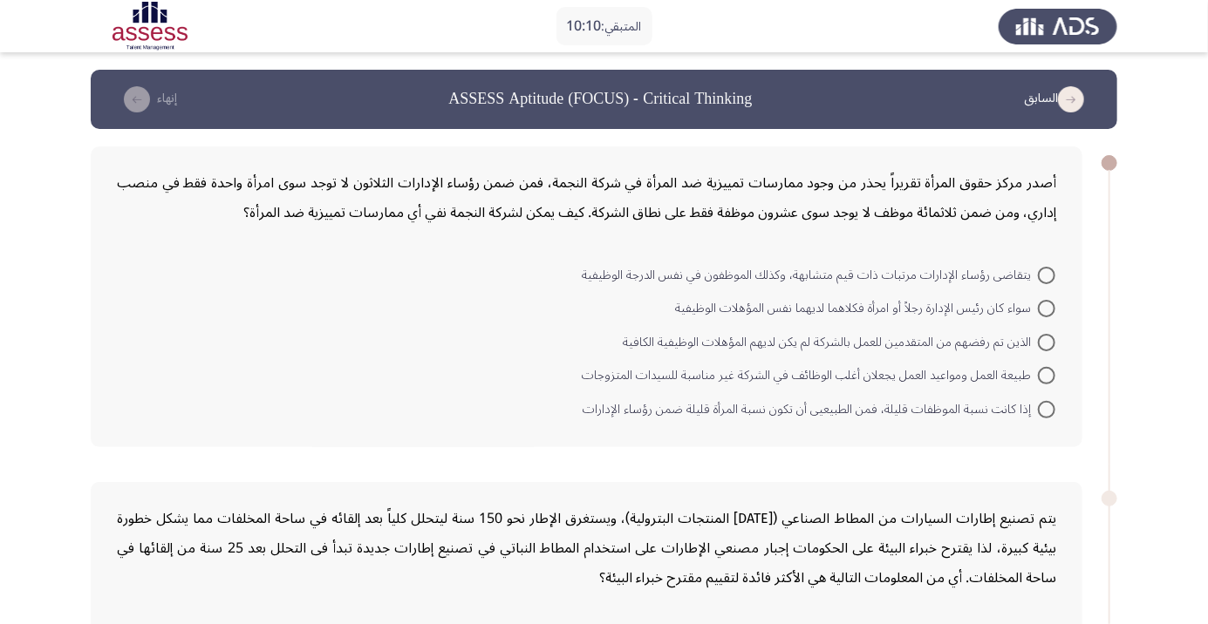
click at [1047, 342] on span at bounding box center [1046, 342] width 17 height 17
click at [1047, 342] on input "الذين تم رفضهم من المتقدمين للعمل بالشركة لم يكن لديهم المؤهلات الوظيفية الكافية" at bounding box center [1046, 342] width 17 height 17
radio input "true"
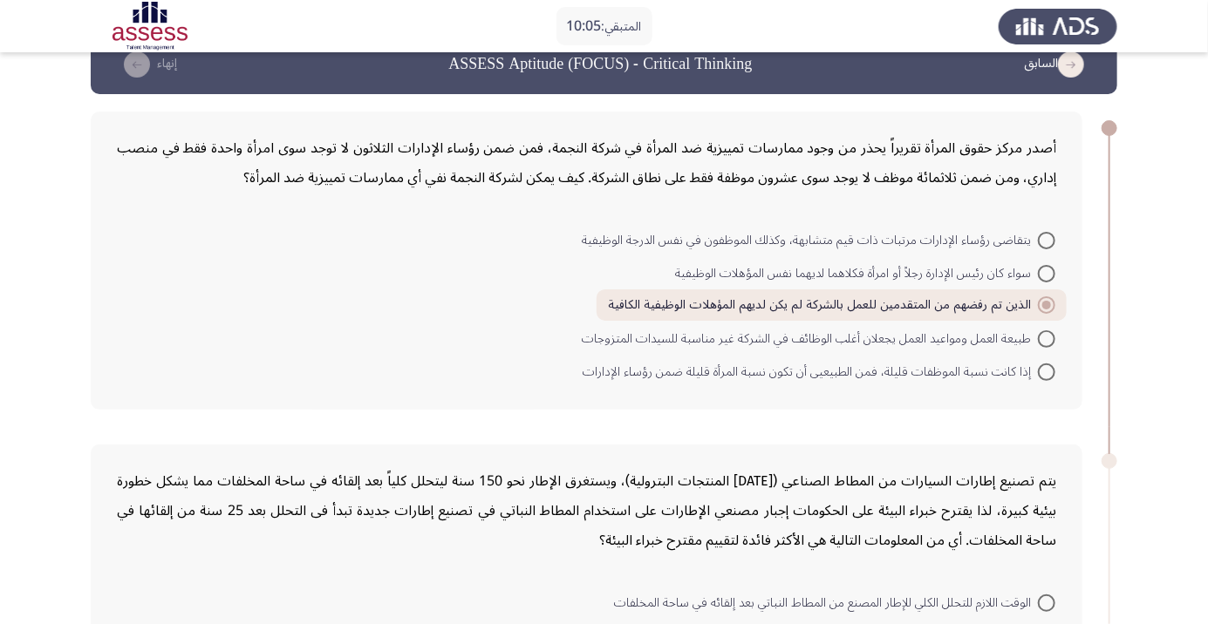
scroll to position [31, 0]
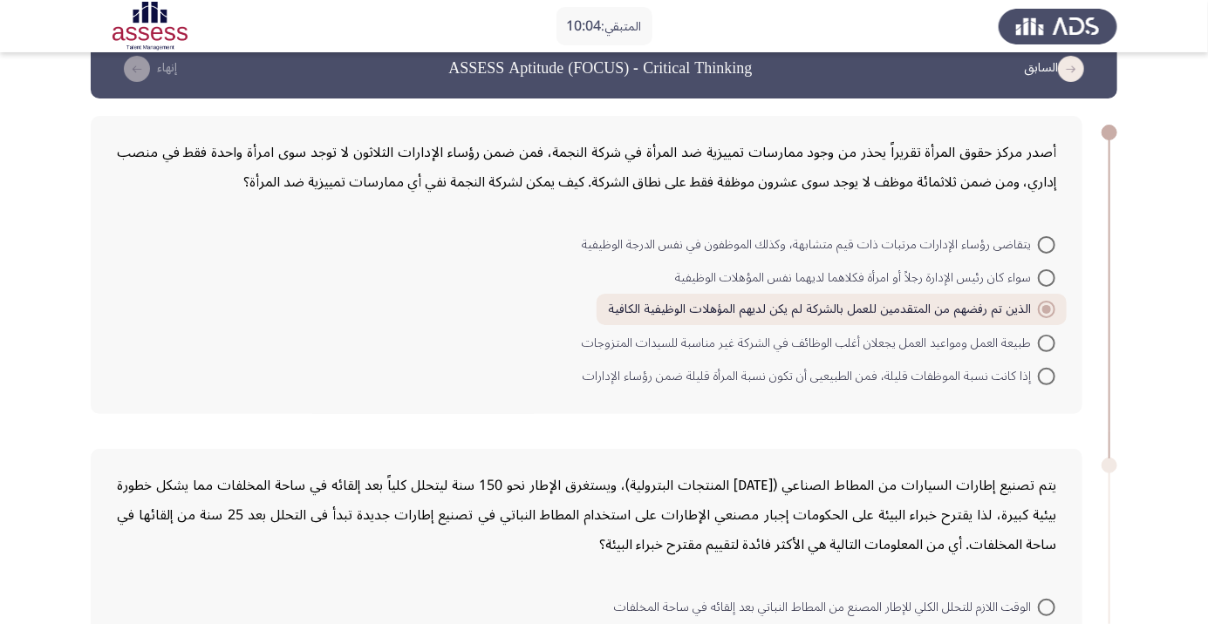
click at [1047, 342] on span at bounding box center [1046, 343] width 17 height 17
click at [1047, 342] on input "طبيعة العمل ومواعيد العمل يجعلان أغلب الوظائف في الشركة غير مناسبة للسيدات المت…" at bounding box center [1046, 343] width 17 height 17
radio input "true"
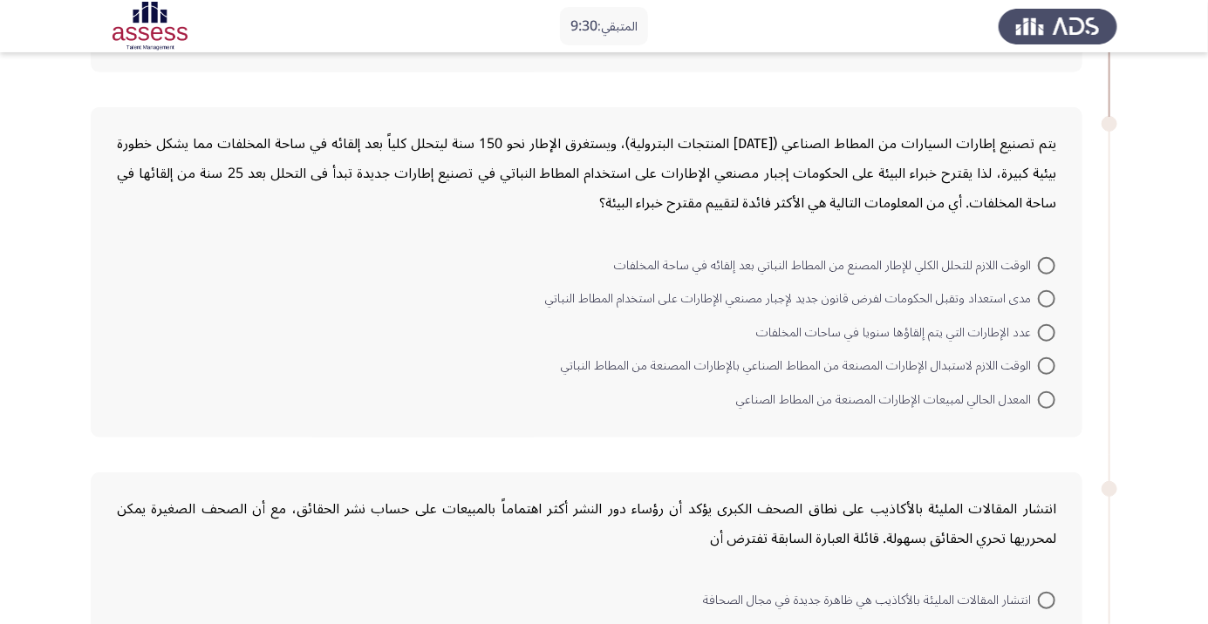
scroll to position [381, 0]
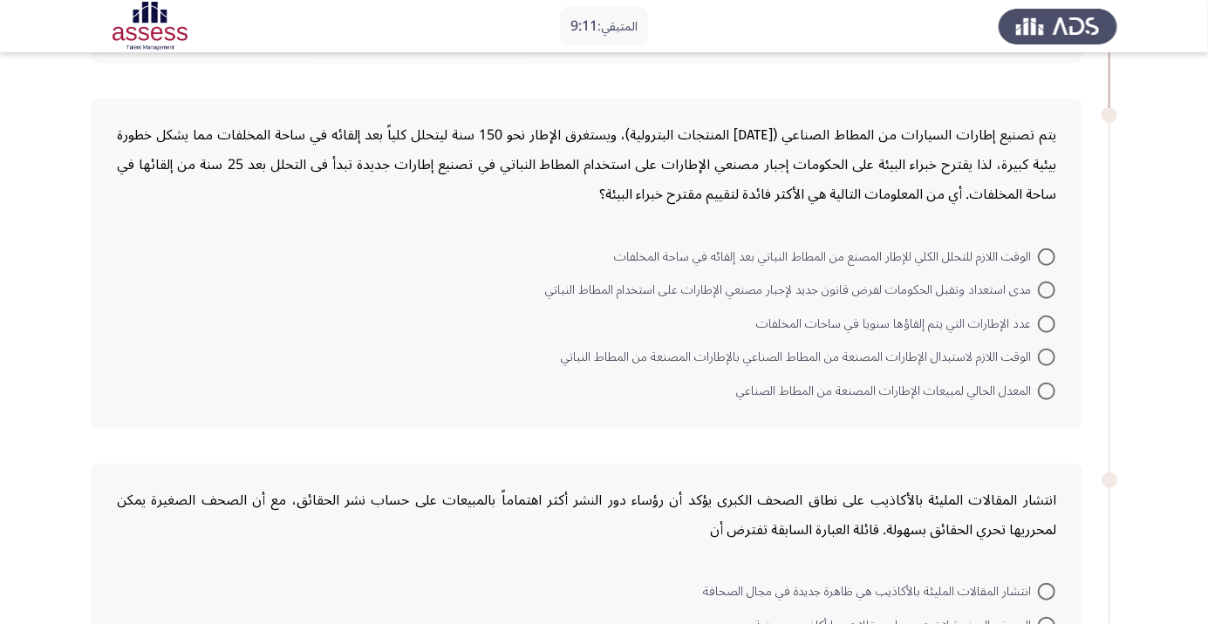
click at [1047, 356] on span at bounding box center [1046, 357] width 17 height 17
click at [1047, 356] on input "الوقت اللازم لاستبدال الإطارات المصنعة من المطاط الصناعي بالإطارات المصنعة من ا…" at bounding box center [1046, 357] width 17 height 17
radio input "true"
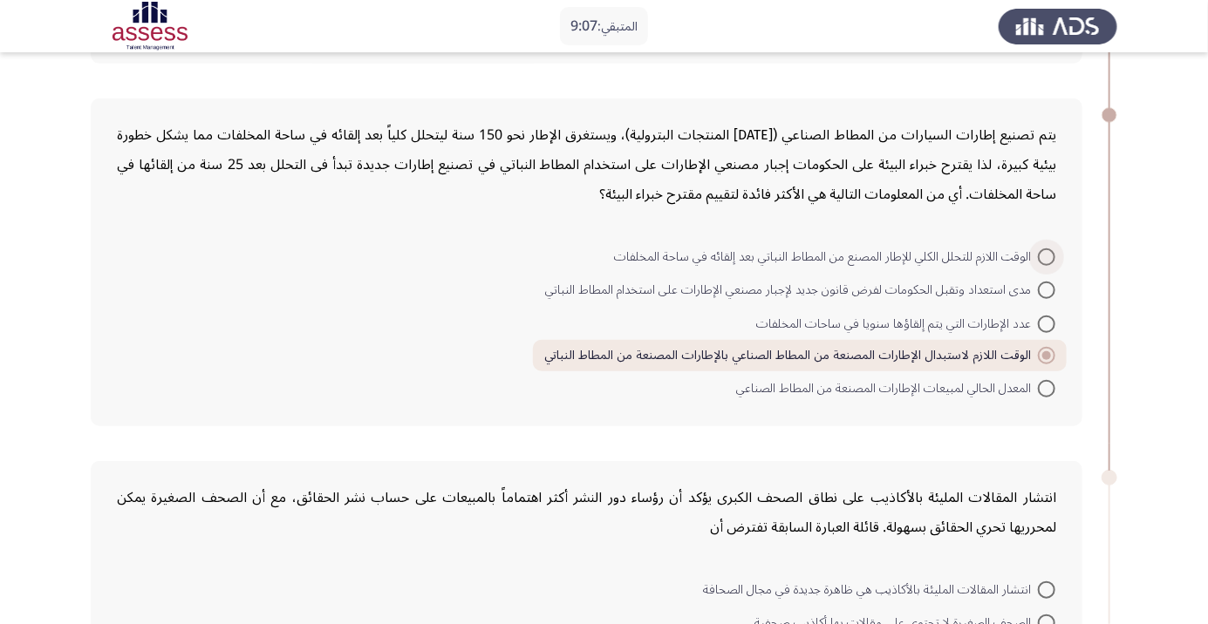
click at [1047, 256] on span at bounding box center [1046, 257] width 17 height 17
click at [1047, 256] on input "الوقت اللازم للتحلل الكلي للإطار المصنع من المطاط النباتي بعد إلقائه في ساحة ال…" at bounding box center [1046, 257] width 17 height 17
radio input "true"
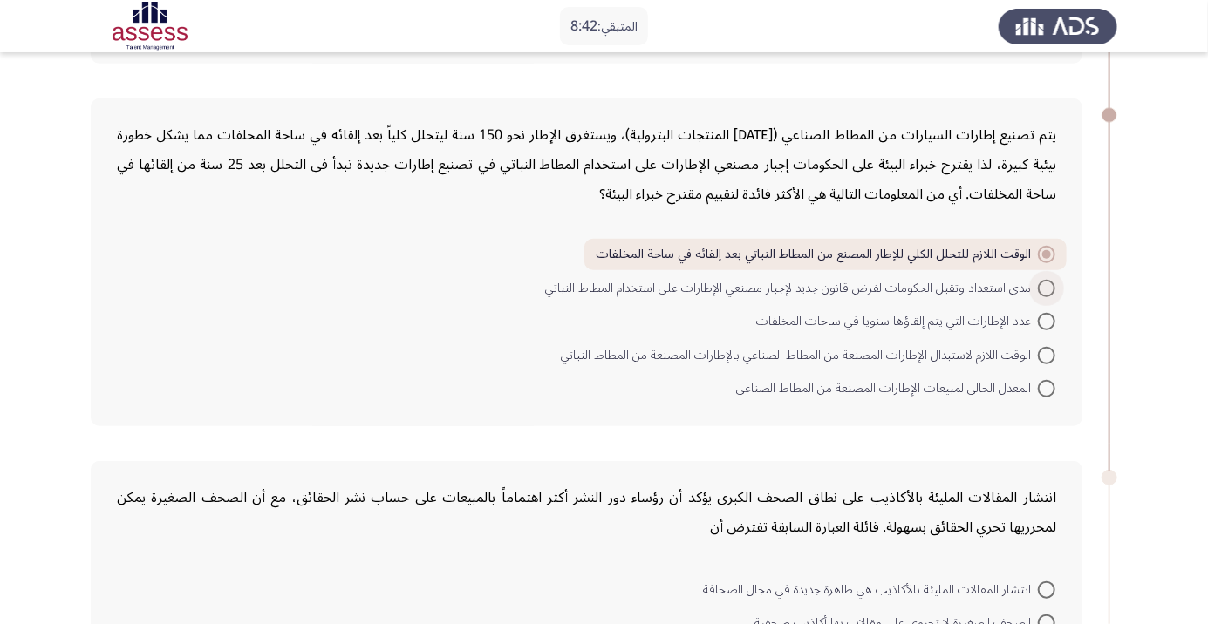
click at [1051, 289] on span at bounding box center [1046, 288] width 17 height 17
click at [1051, 289] on input "مدى استعداد وتقبل الحكومات لفرض قانون جديد لإجبار مصنعي الإطارات على استخدام ال…" at bounding box center [1046, 288] width 17 height 17
radio input "true"
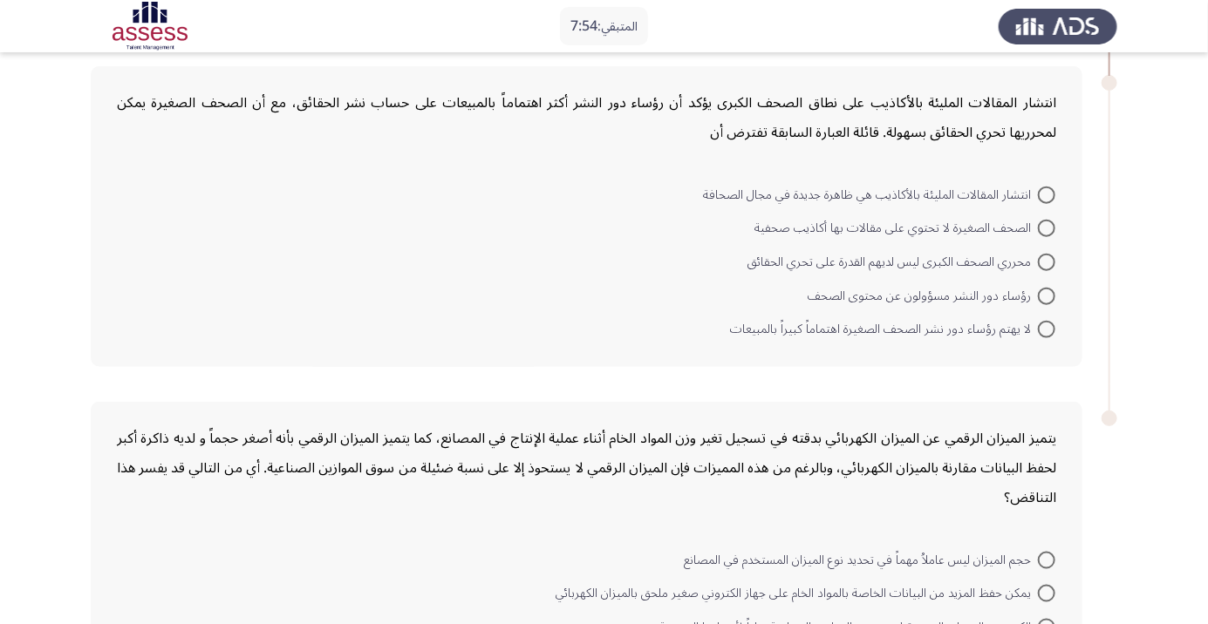
scroll to position [775, 0]
click at [1055, 269] on span at bounding box center [1046, 263] width 17 height 17
click at [1055, 269] on input "محرري الصحف الكبرى ليس لديهم القدرة على تحري الحقائق" at bounding box center [1046, 263] width 17 height 17
radio input "true"
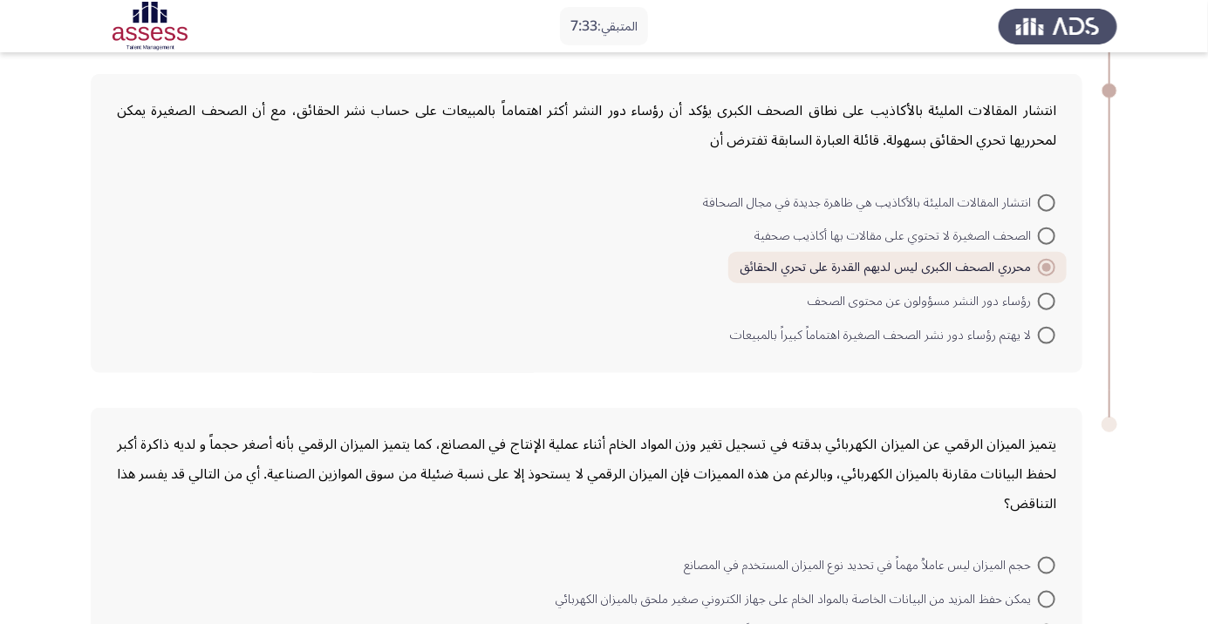
scroll to position [747, 0]
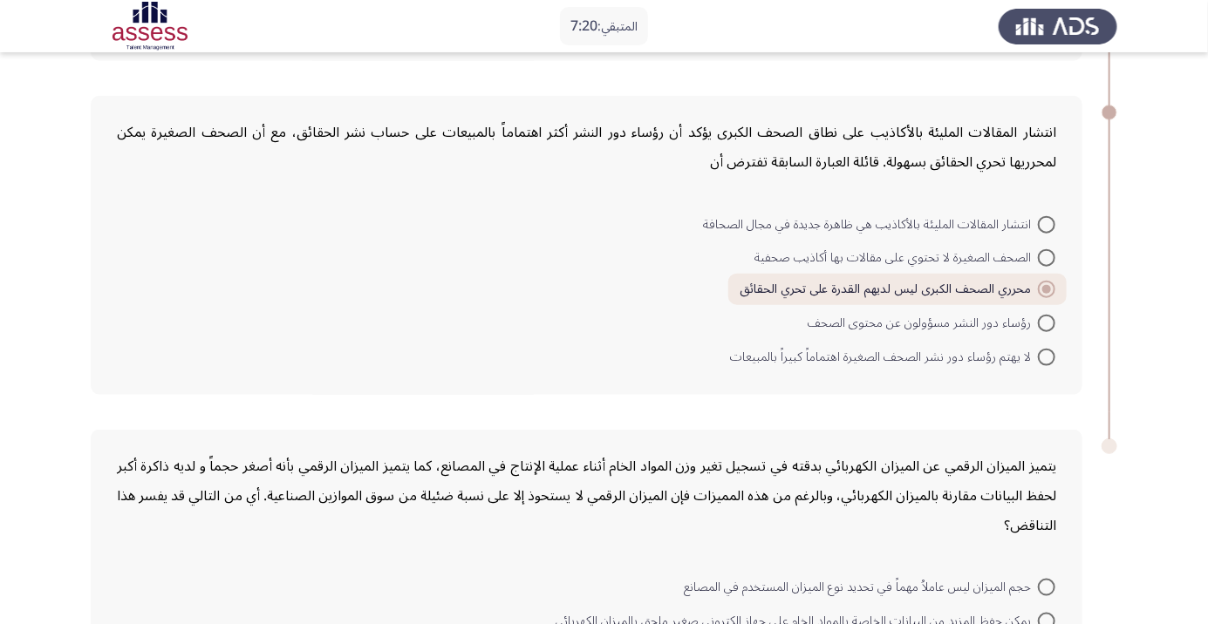
click at [1047, 355] on span at bounding box center [1046, 357] width 17 height 17
click at [1047, 355] on input "لا يهتم رؤساء دور نشر الصحف الصغيرة اهتماماً كبيراً بالمبيعات" at bounding box center [1046, 357] width 17 height 17
radio input "true"
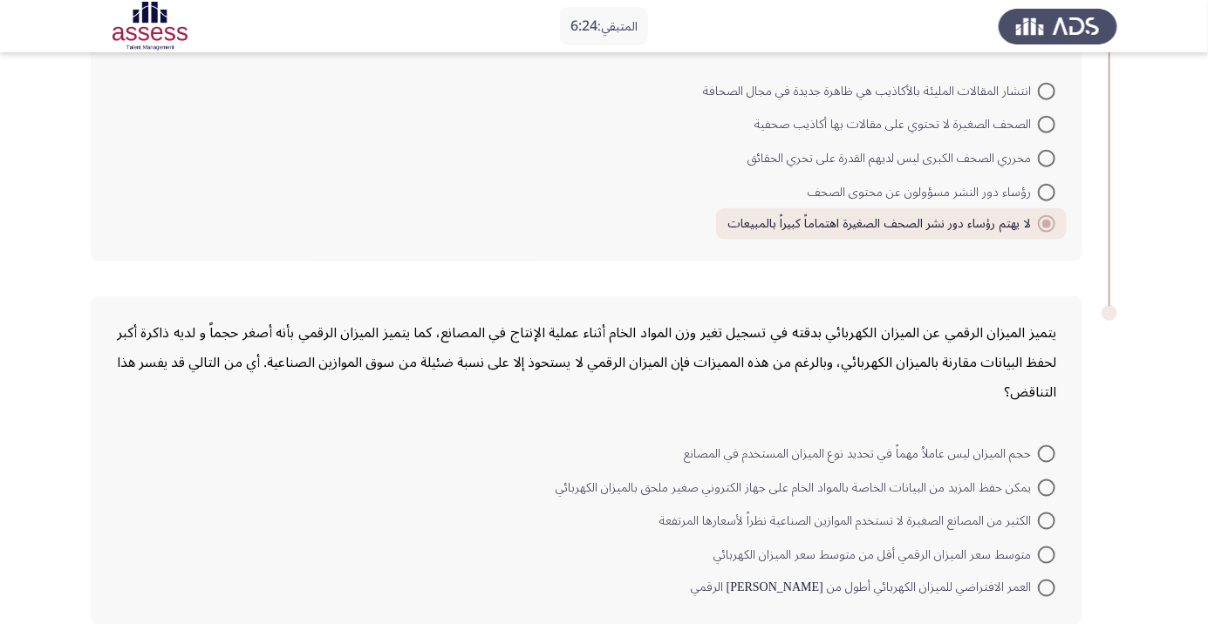
scroll to position [883, 0]
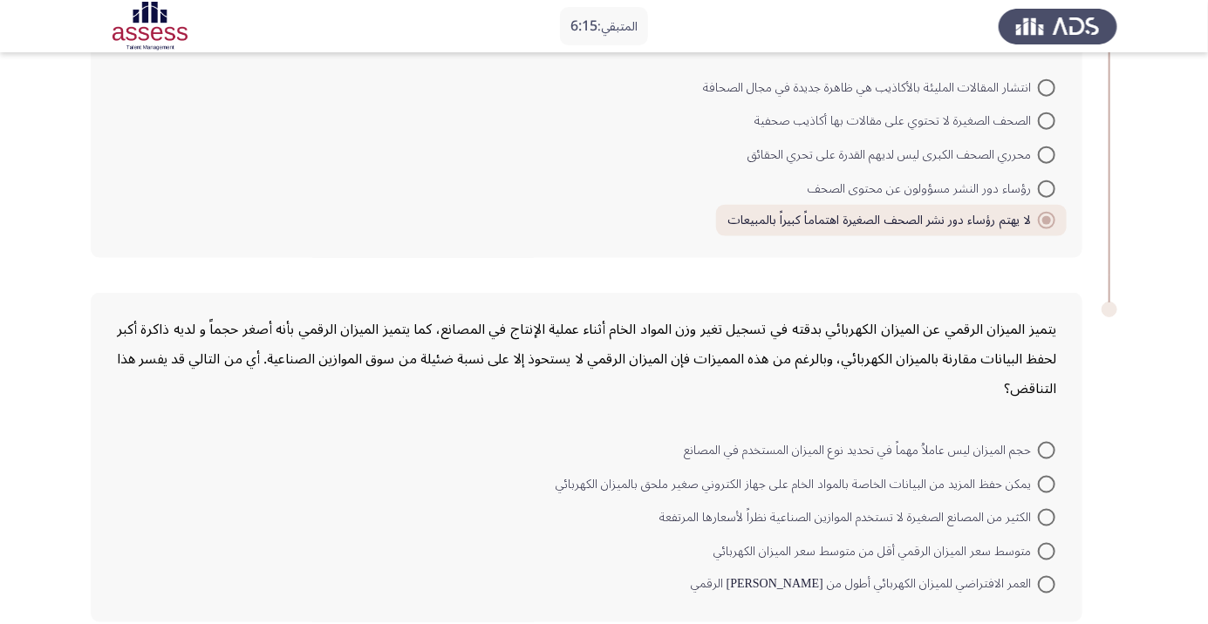
click at [1047, 583] on span at bounding box center [1046, 584] width 17 height 17
click at [1047, 583] on input "العمر الافتراضي للميزان الكهربائي أطول من عمر نظيره الرقمي" at bounding box center [1046, 584] width 17 height 17
radio input "true"
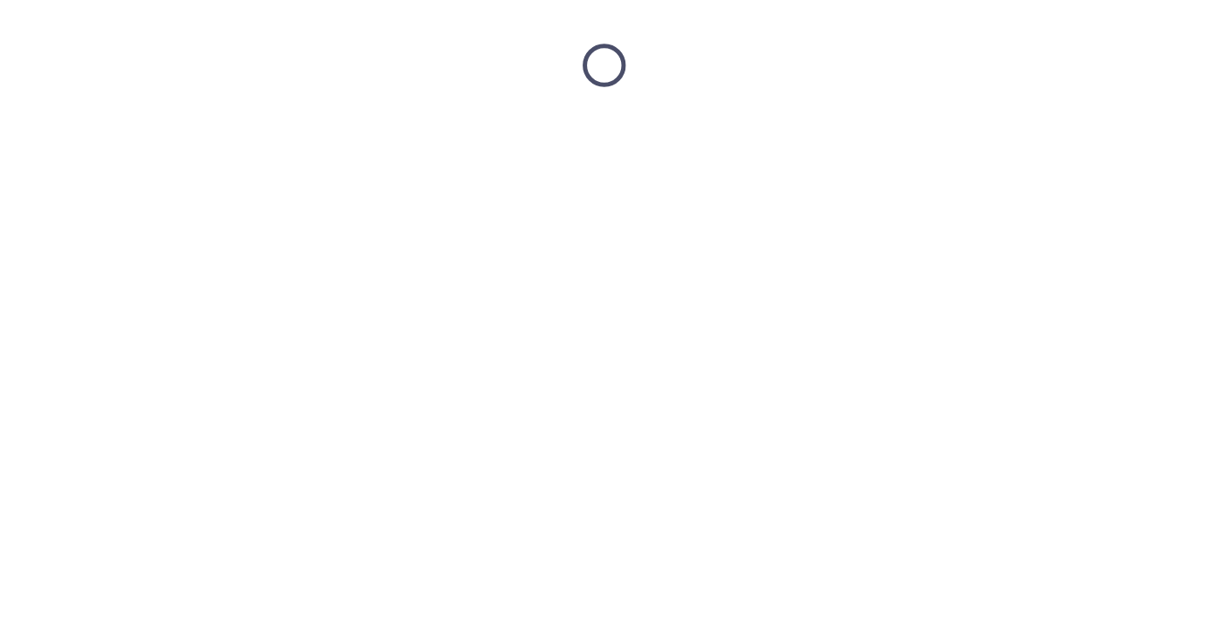
scroll to position [0, 0]
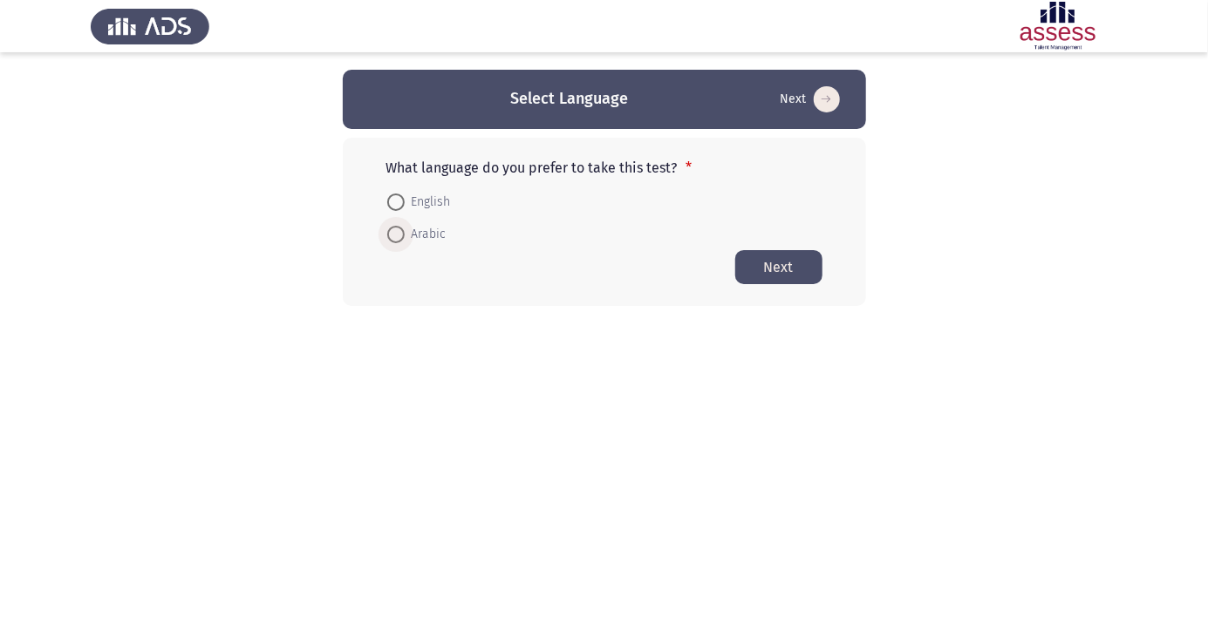
click at [395, 235] on span at bounding box center [395, 235] width 0 height 0
click at [395, 234] on input "Arabic" at bounding box center [395, 234] width 17 height 17
radio input "true"
click at [793, 272] on button "Next" at bounding box center [778, 266] width 87 height 34
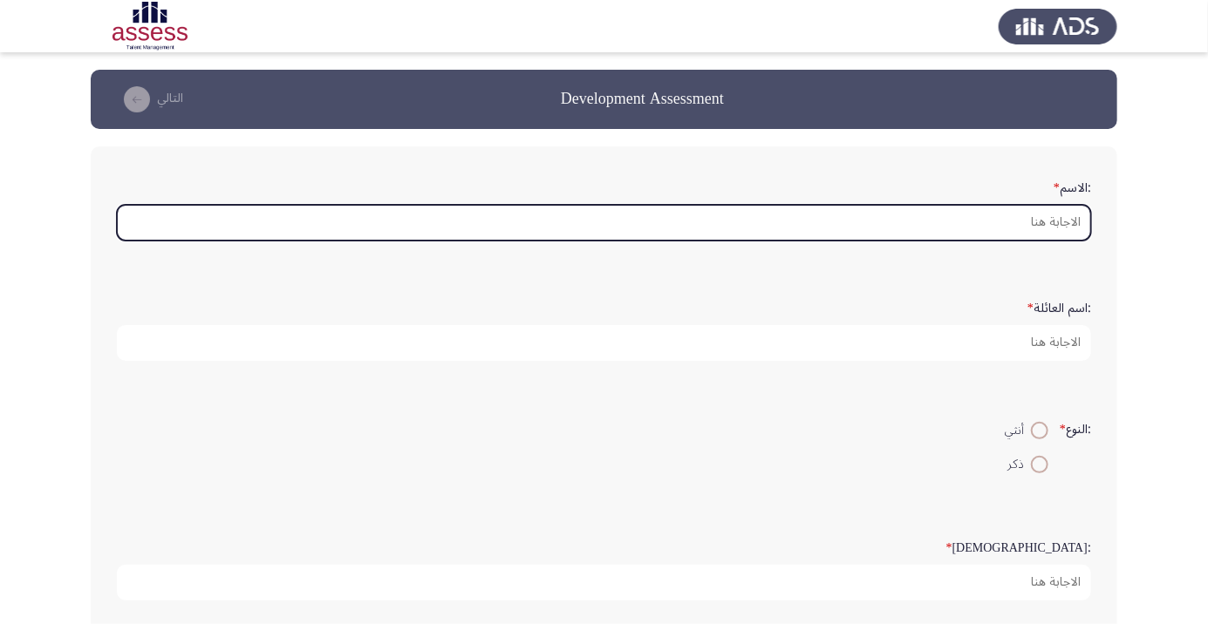
click at [1063, 225] on input ":الاسم *" at bounding box center [604, 223] width 974 height 36
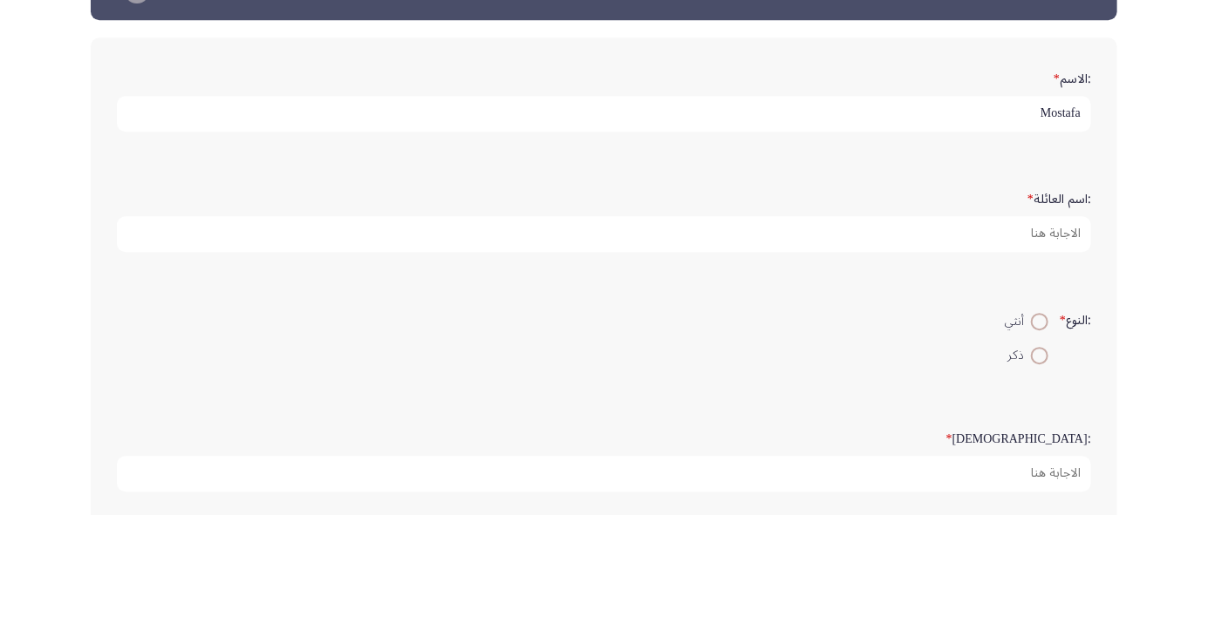
type input "Mostafa"
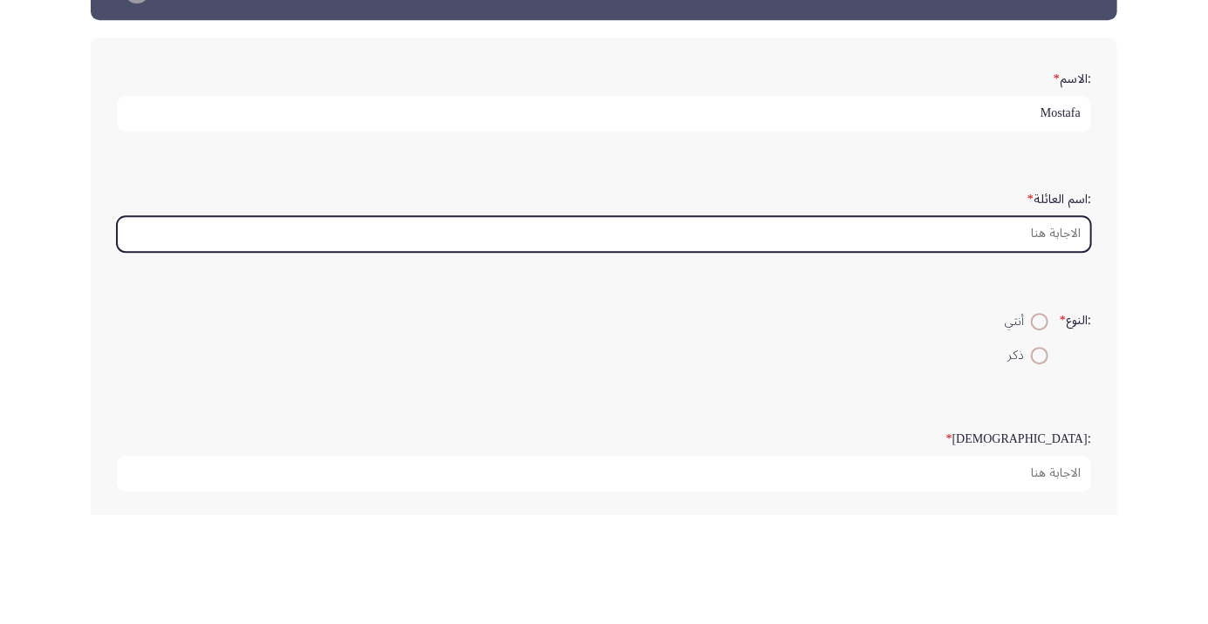
click at [1067, 342] on input ":اسم العائلة *" at bounding box center [604, 343] width 974 height 36
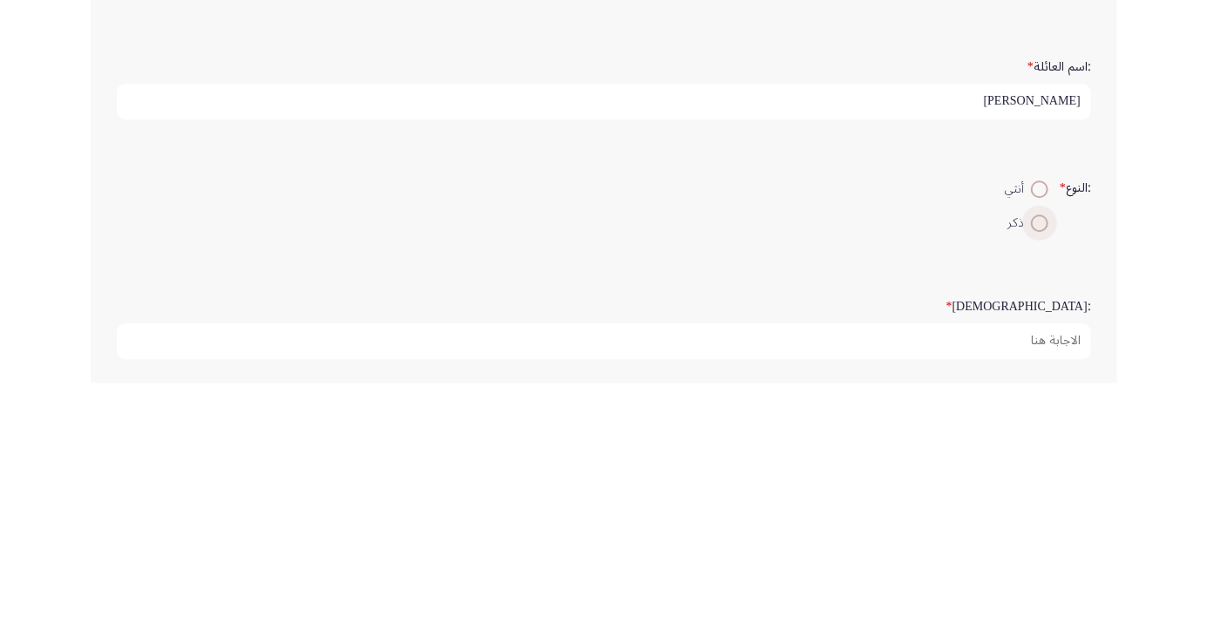
type input "Abdelkader"
click at [1040, 465] on span at bounding box center [1040, 465] width 0 height 0
click at [1037, 462] on input "ذكر" at bounding box center [1039, 464] width 17 height 17
radio input "true"
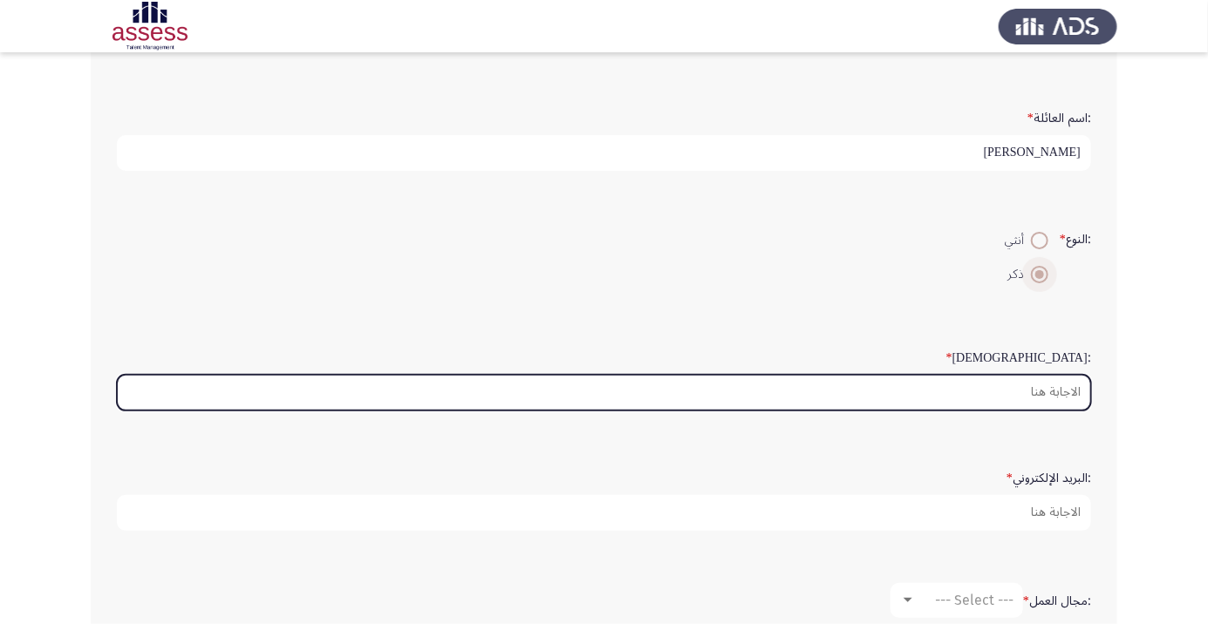
click at [1069, 382] on input ":السن *" at bounding box center [604, 393] width 974 height 36
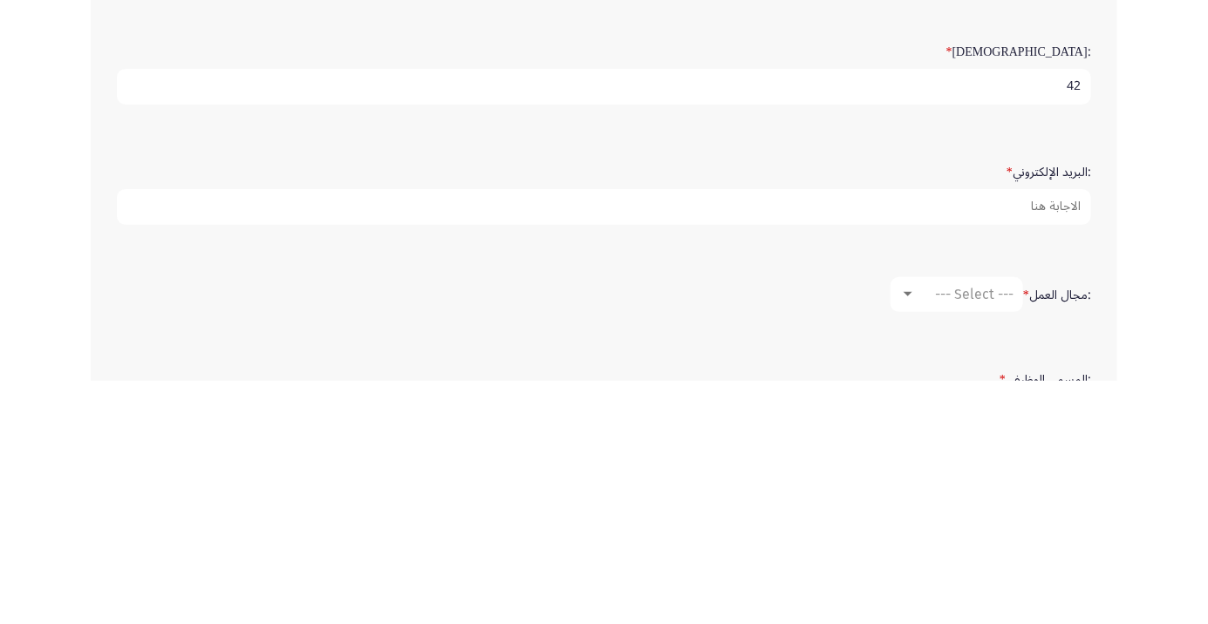
scroll to position [253, 0]
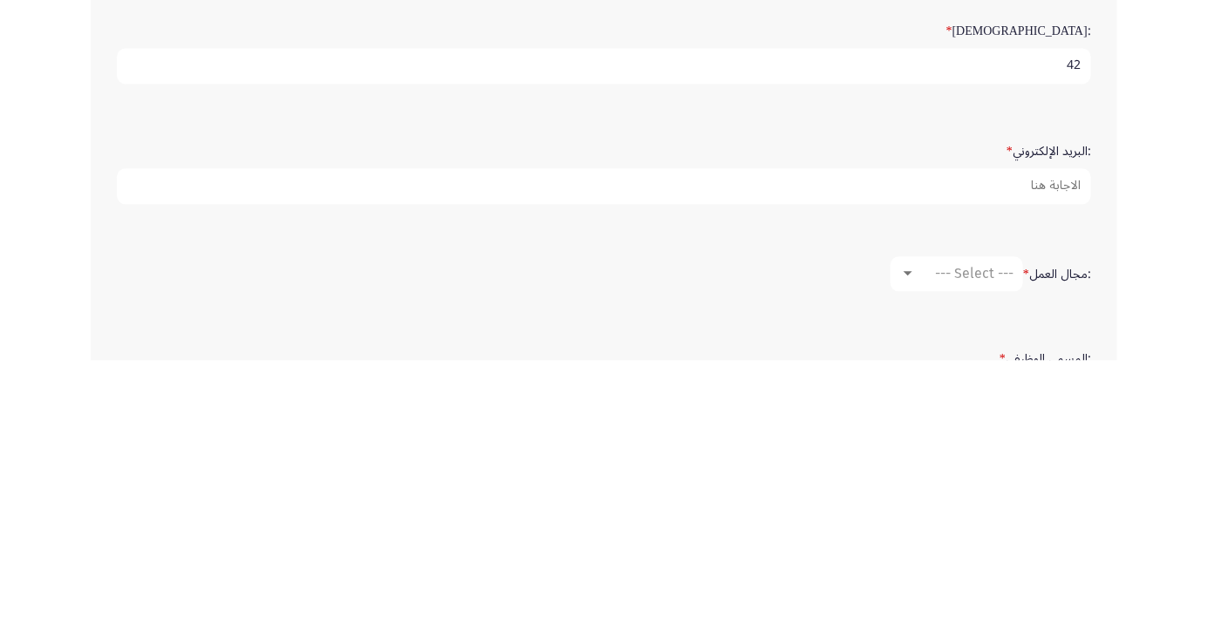
type input "42"
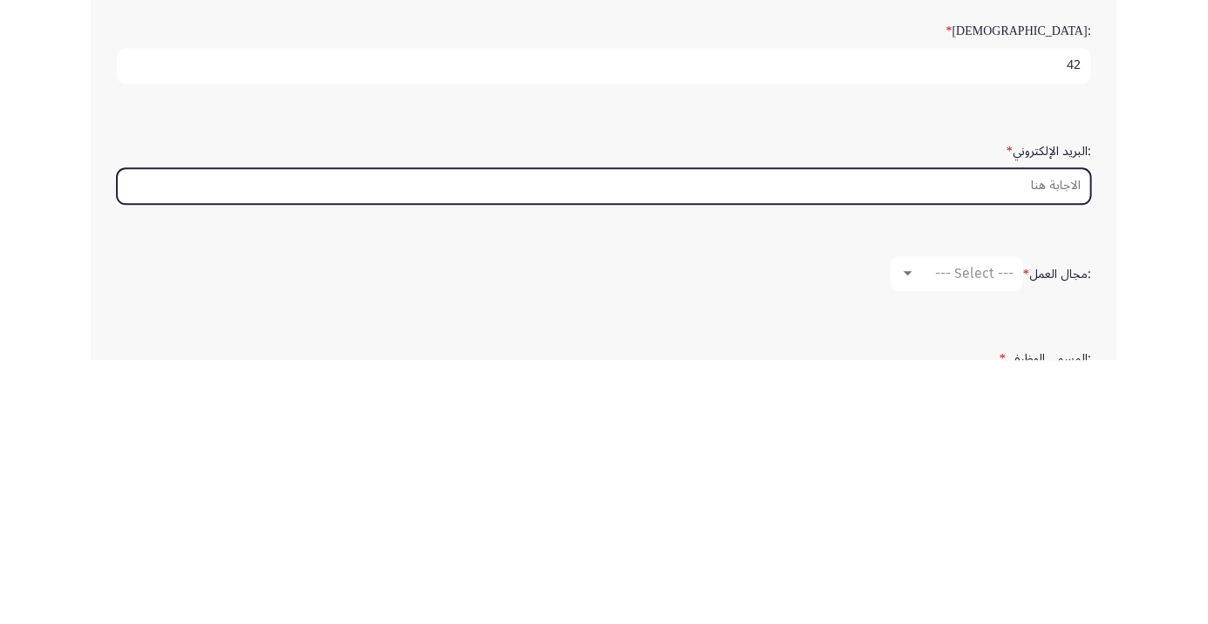
click at [1070, 446] on input ":البريد الإلكتروني *" at bounding box center [604, 451] width 974 height 36
type input "Mostafa"
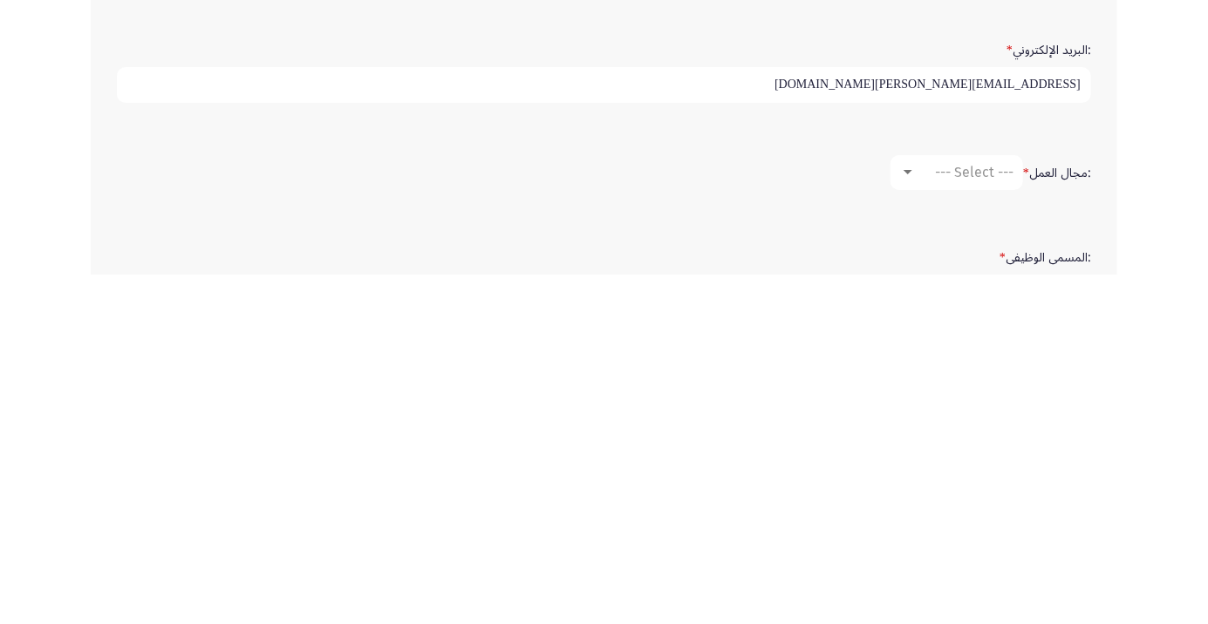
scroll to position [278, 0]
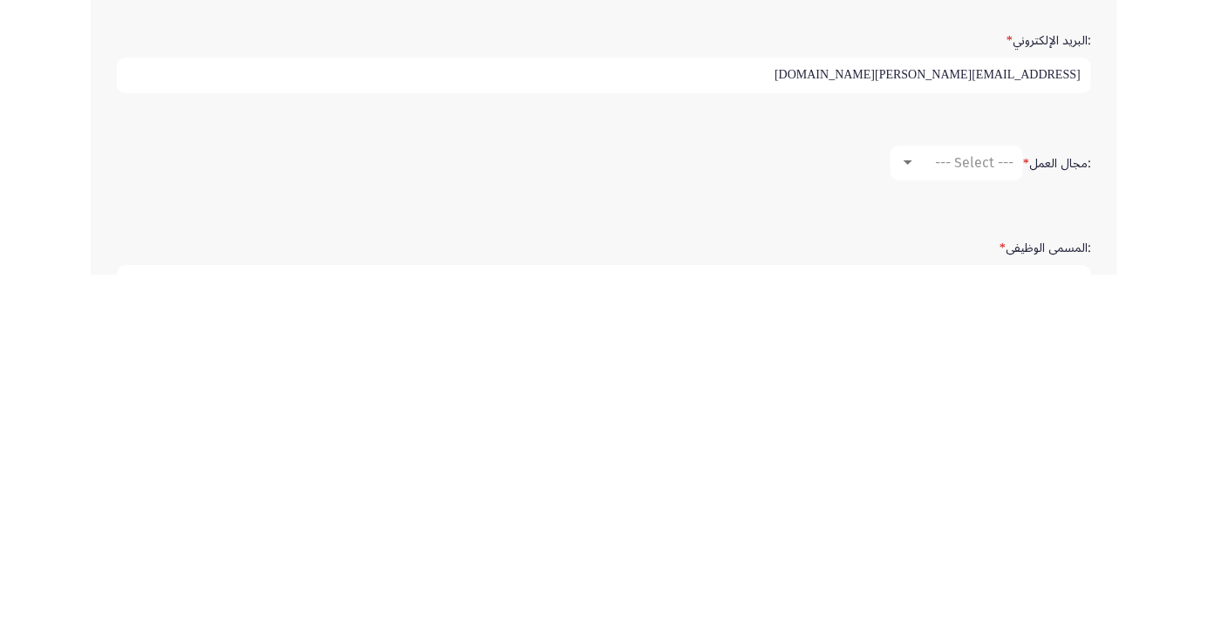
type input "mostafa.abdel-kader@ibnsina-pharma.com"
click at [906, 510] on div at bounding box center [907, 512] width 9 height 4
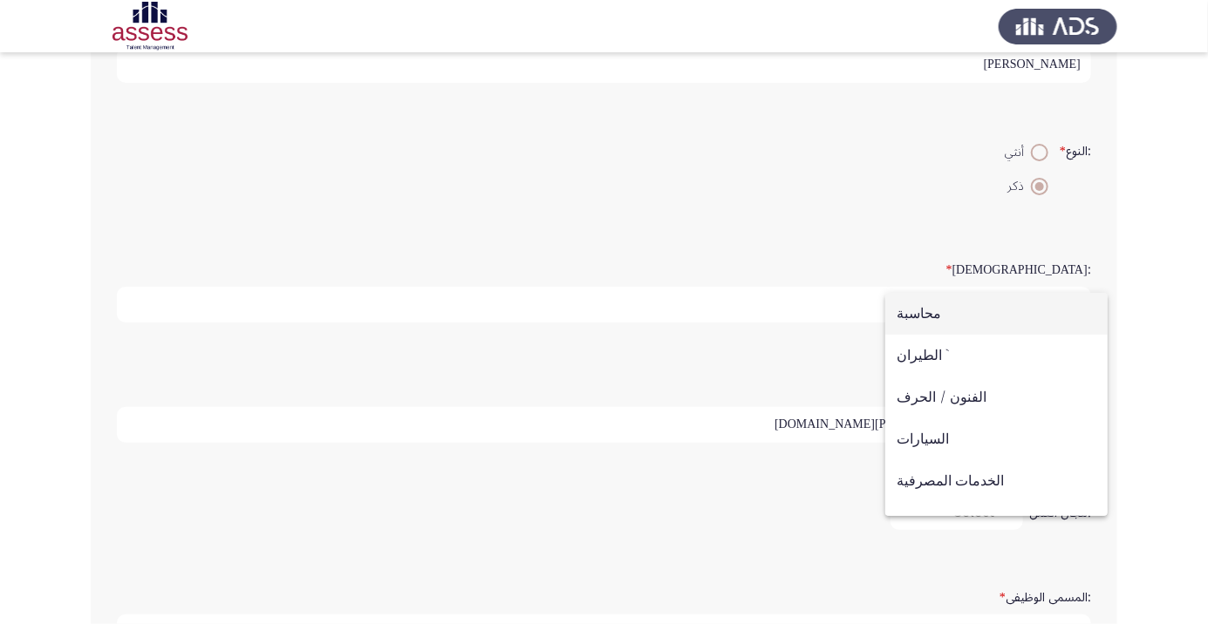
click at [927, 317] on span "محاسبة" at bounding box center [997, 314] width 200 height 42
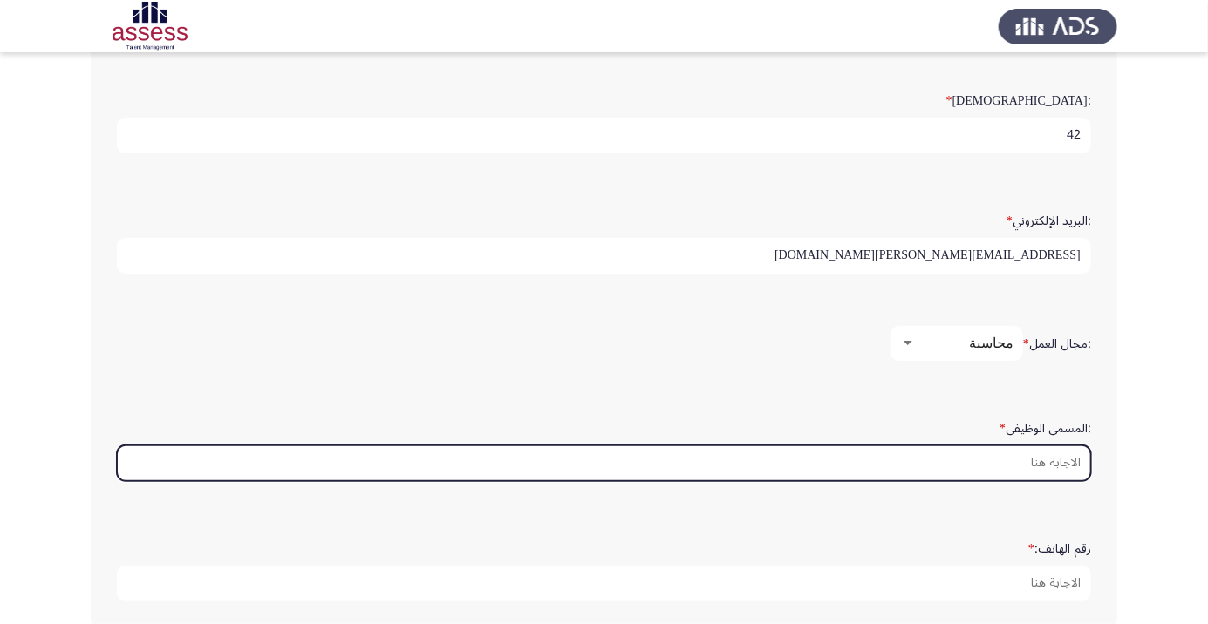
click at [1068, 460] on input ":المسمى الوظيفى *" at bounding box center [604, 464] width 974 height 36
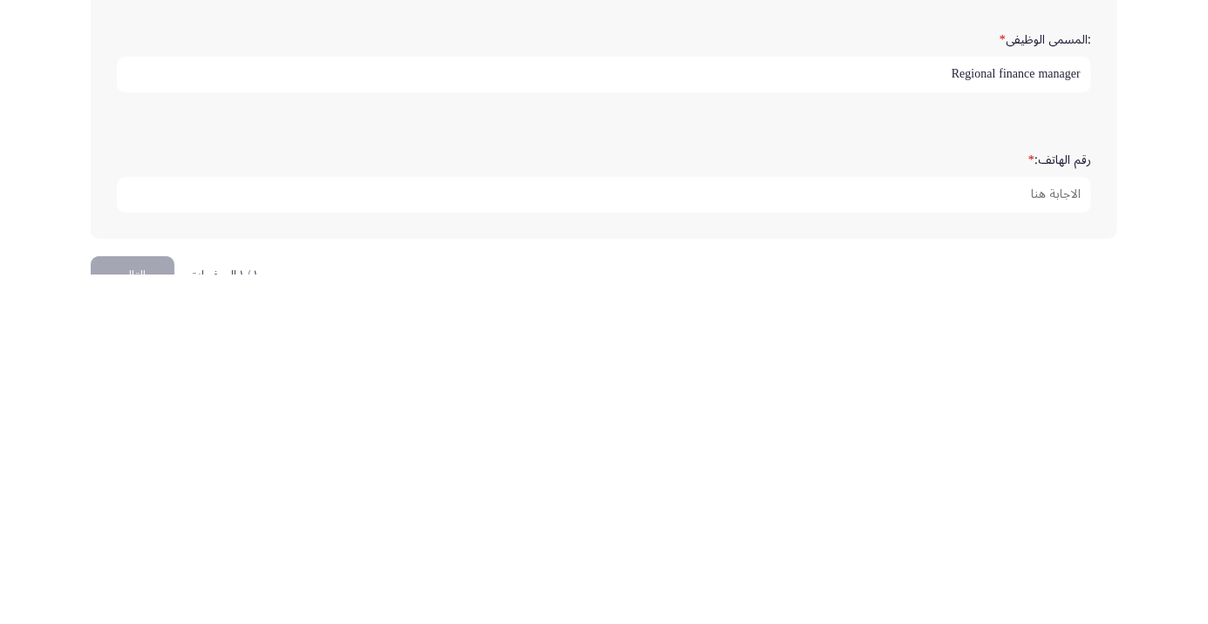
scroll to position [494, 0]
type input "Regional finance manager"
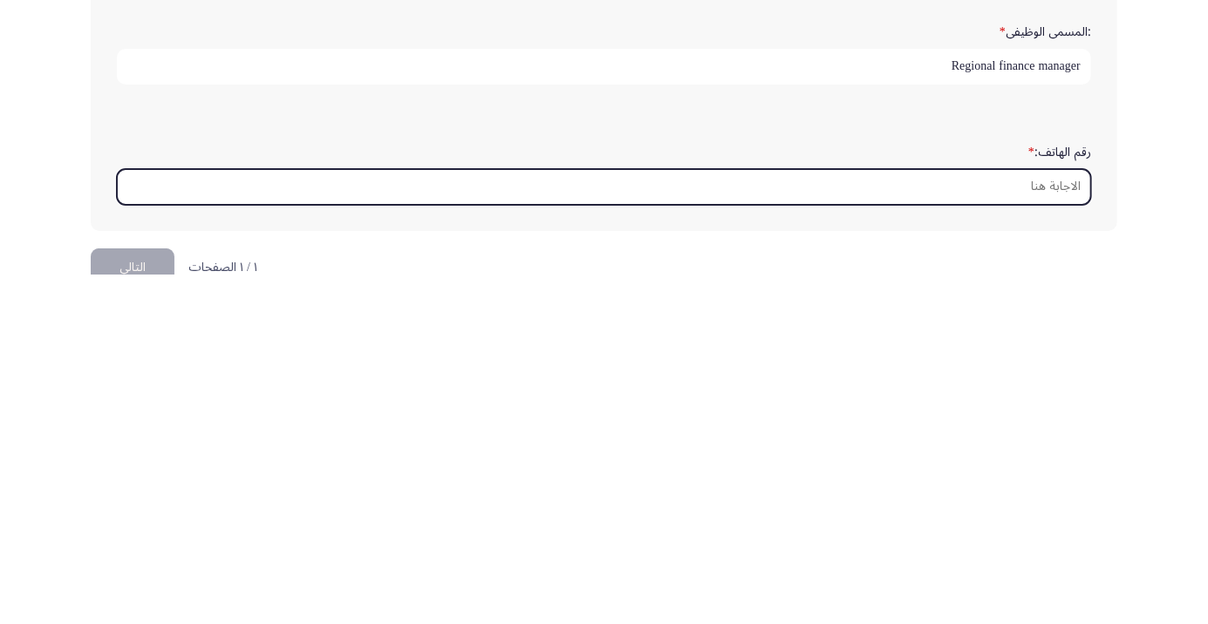
click at [1067, 524] on input "رقم الهاتف: *" at bounding box center [604, 537] width 974 height 36
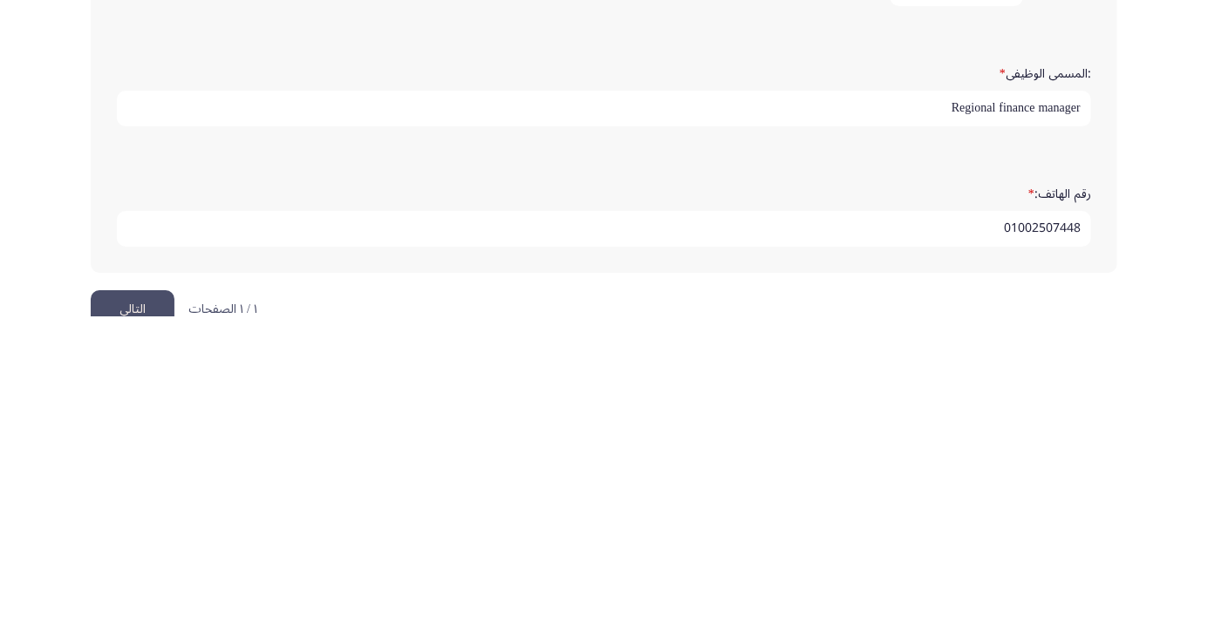
scroll to position [531, 0]
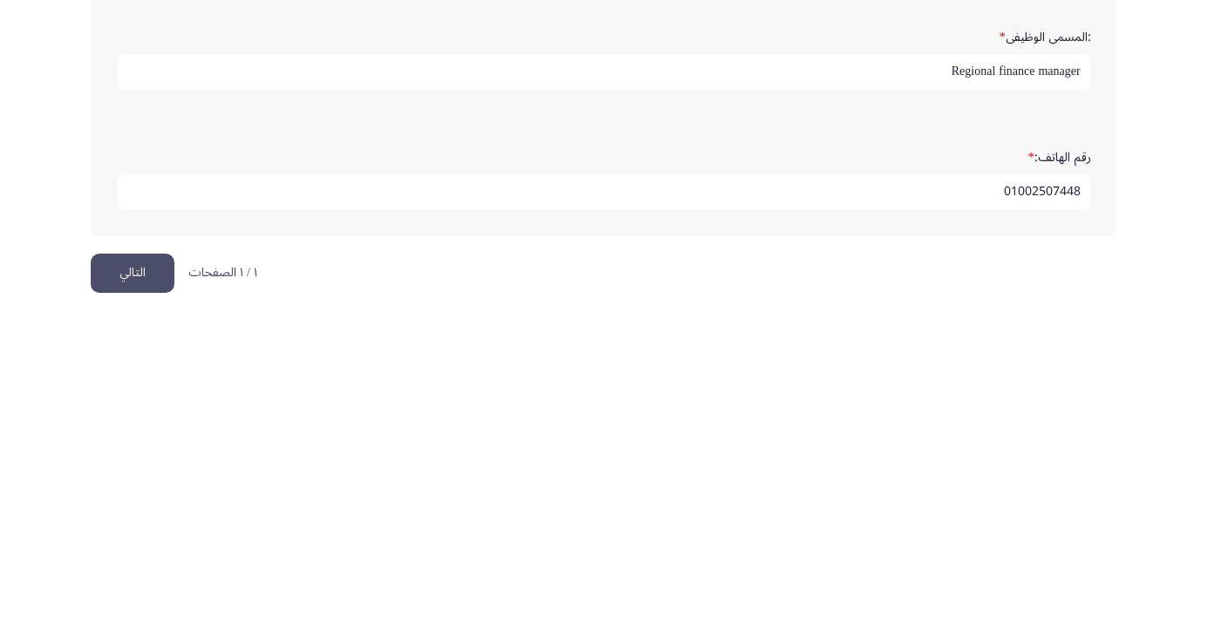
type input "01002507448"
click at [131, 566] on button "التالي" at bounding box center [133, 581] width 84 height 39
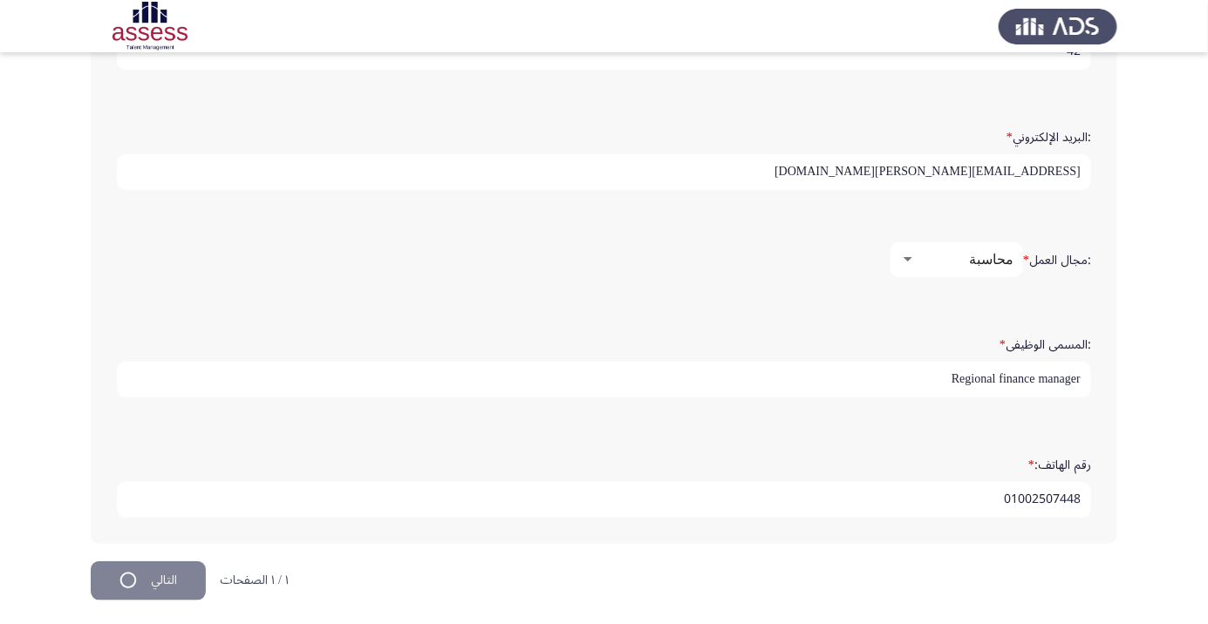
scroll to position [0, 0]
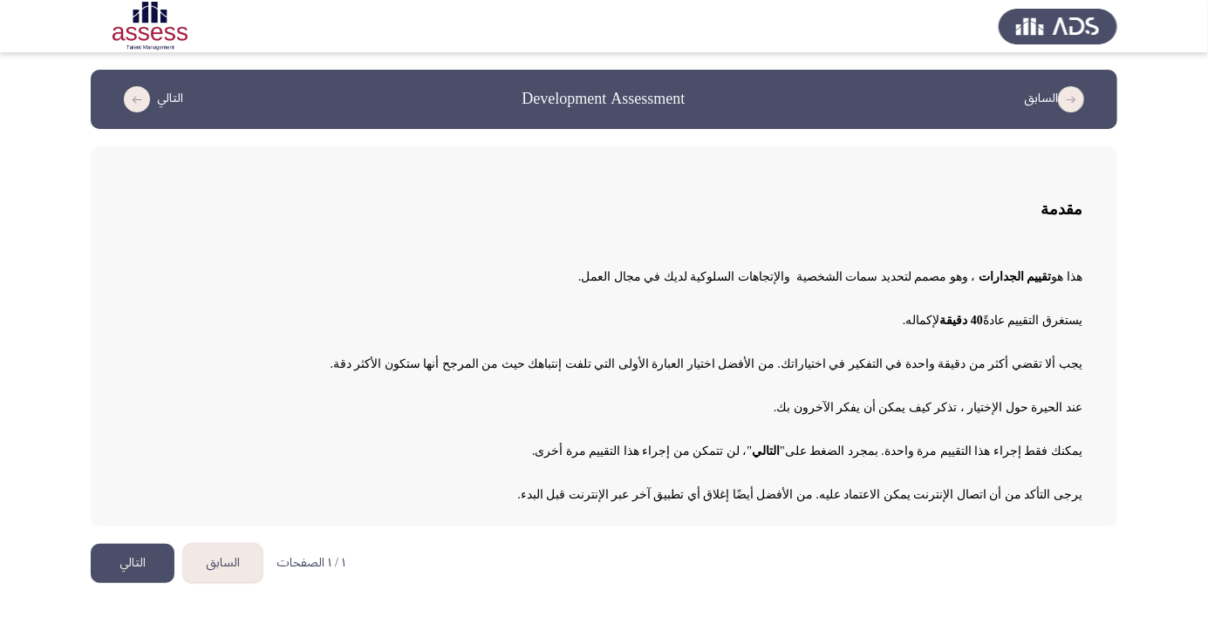
click at [132, 561] on button "التالي" at bounding box center [133, 563] width 84 height 39
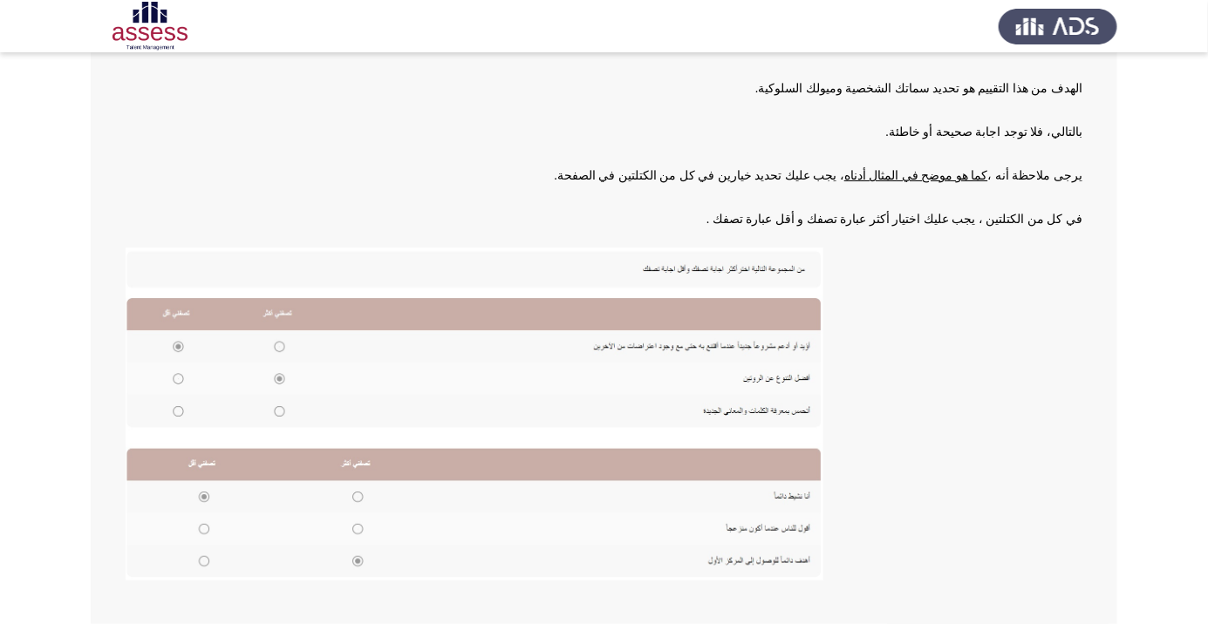
scroll to position [192, 0]
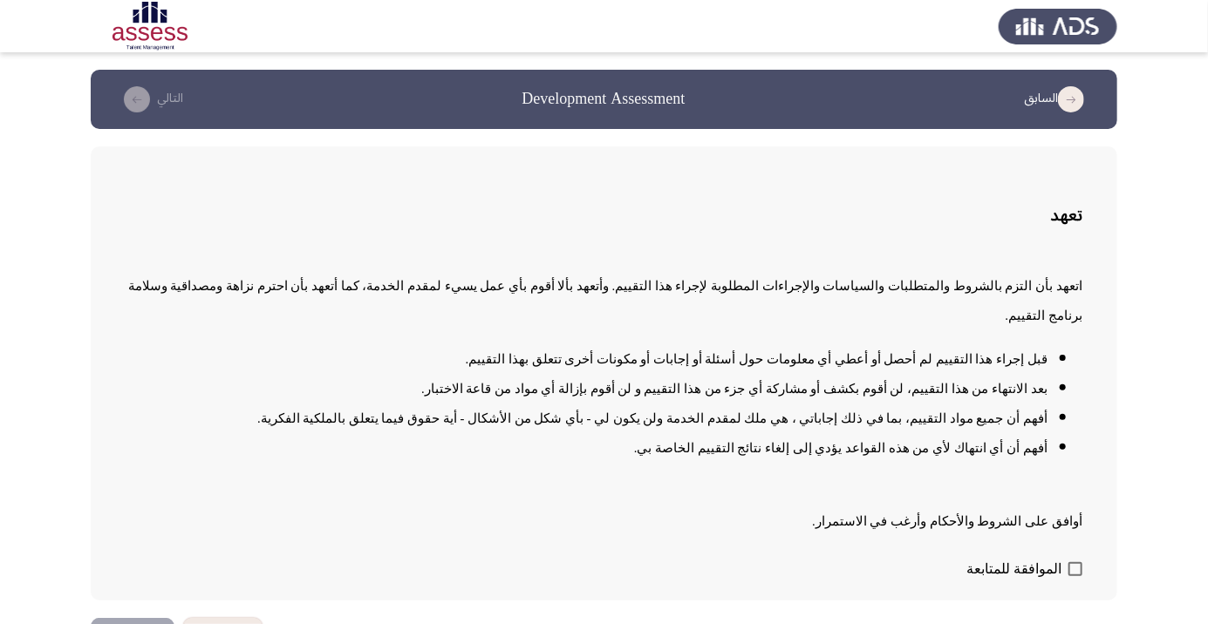
scroll to position [2, 0]
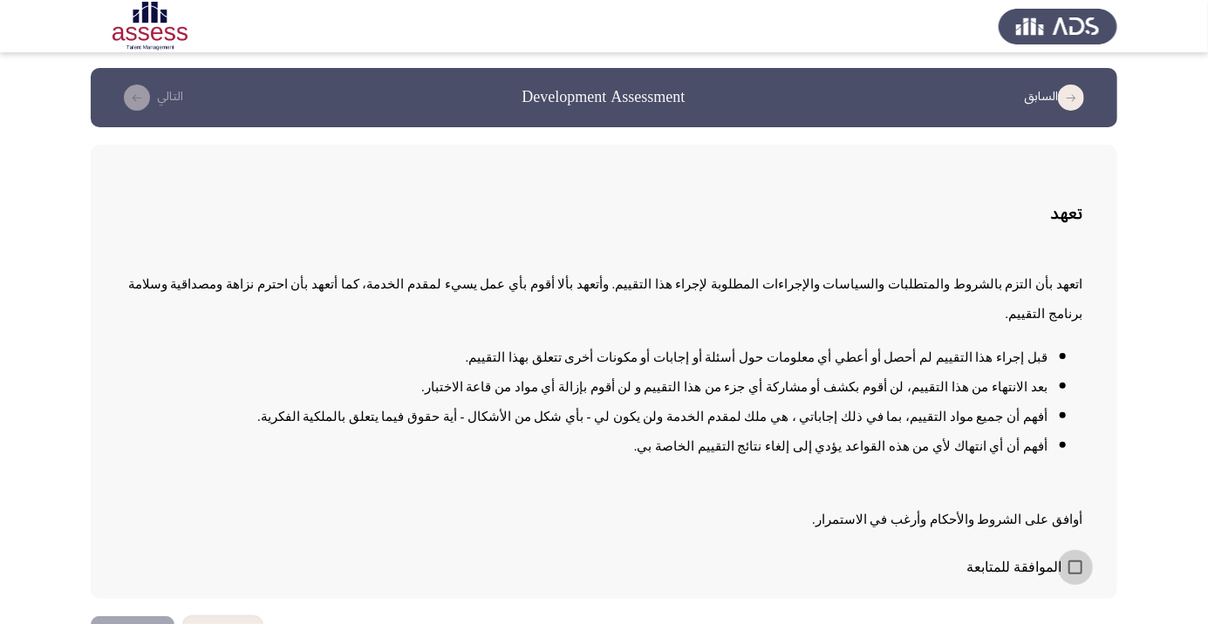
click at [1076, 575] on span at bounding box center [1075, 568] width 14 height 14
click at [1075, 576] on input "الموافقة للمتابعة" at bounding box center [1074, 575] width 1 height 1
checkbox input "true"
click at [133, 624] on button "التالي" at bounding box center [133, 636] width 84 height 39
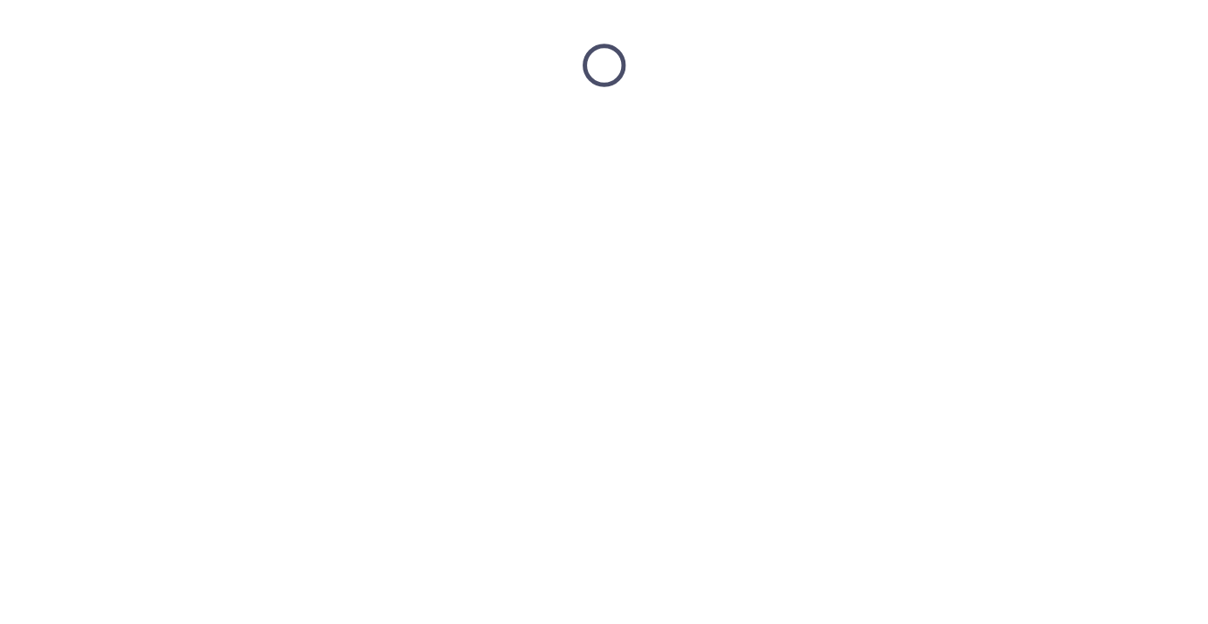
scroll to position [0, 0]
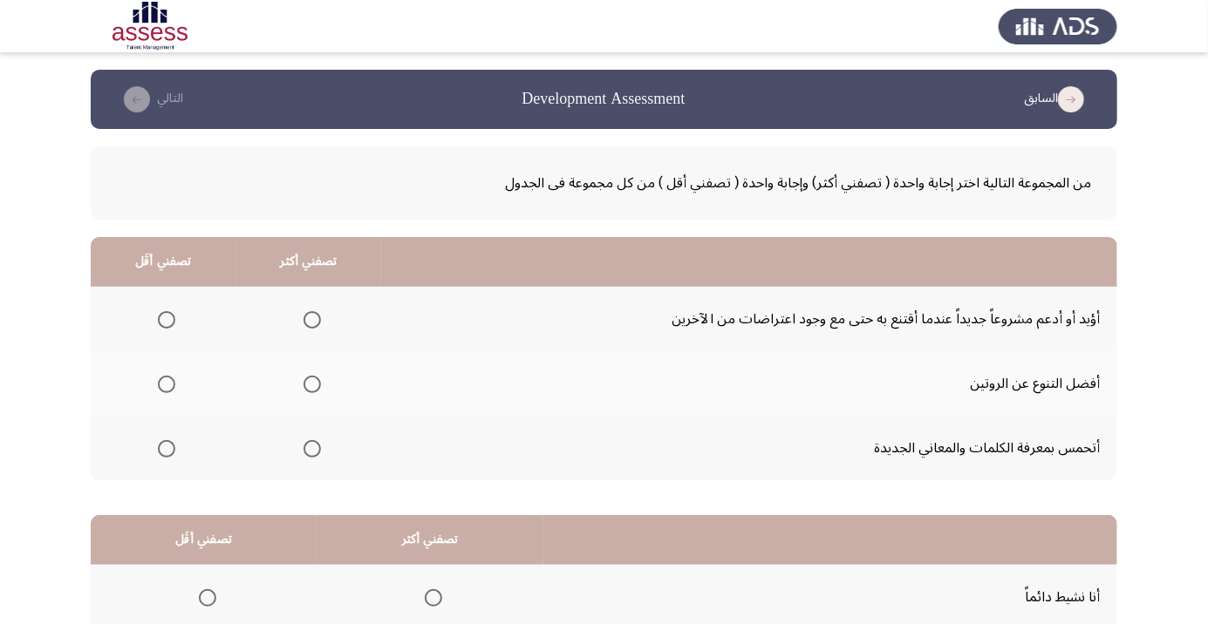
click at [167, 320] on span "Select an option" at bounding box center [167, 320] width 0 height 0
click at [166, 319] on input "Select an option" at bounding box center [166, 319] width 17 height 17
click at [312, 385] on span "Select an option" at bounding box center [312, 385] width 0 height 0
click at [310, 384] on input "Select an option" at bounding box center [311, 384] width 17 height 17
click at [312, 320] on span "Select an option" at bounding box center [312, 320] width 0 height 0
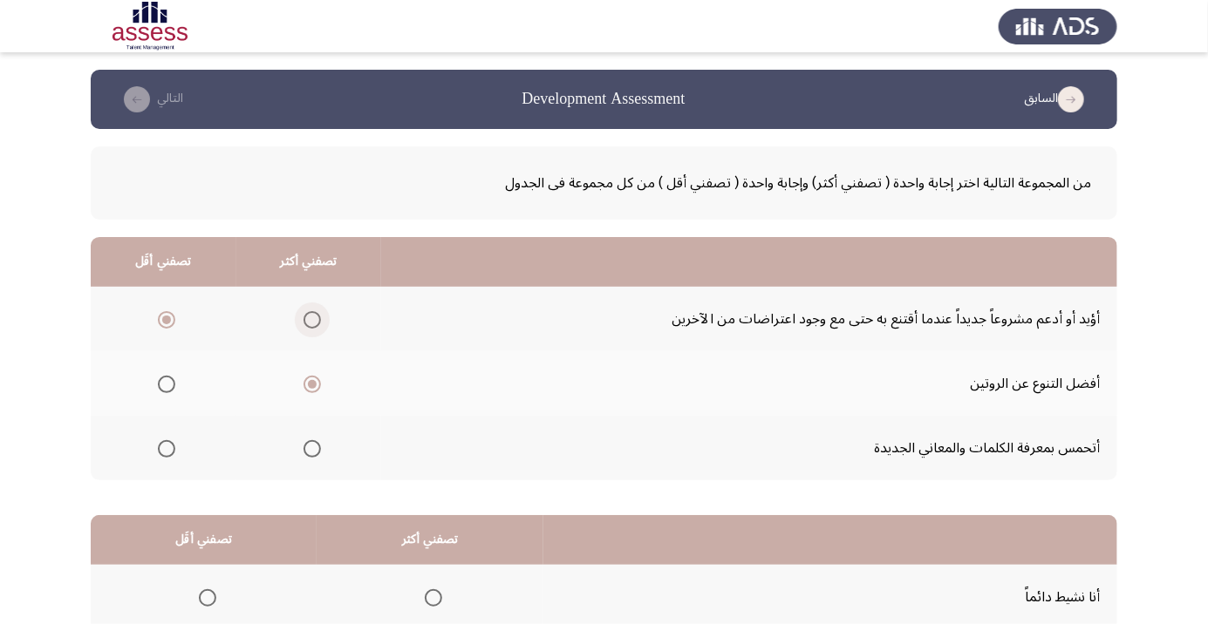
click at [310, 319] on input "Select an option" at bounding box center [311, 319] width 17 height 17
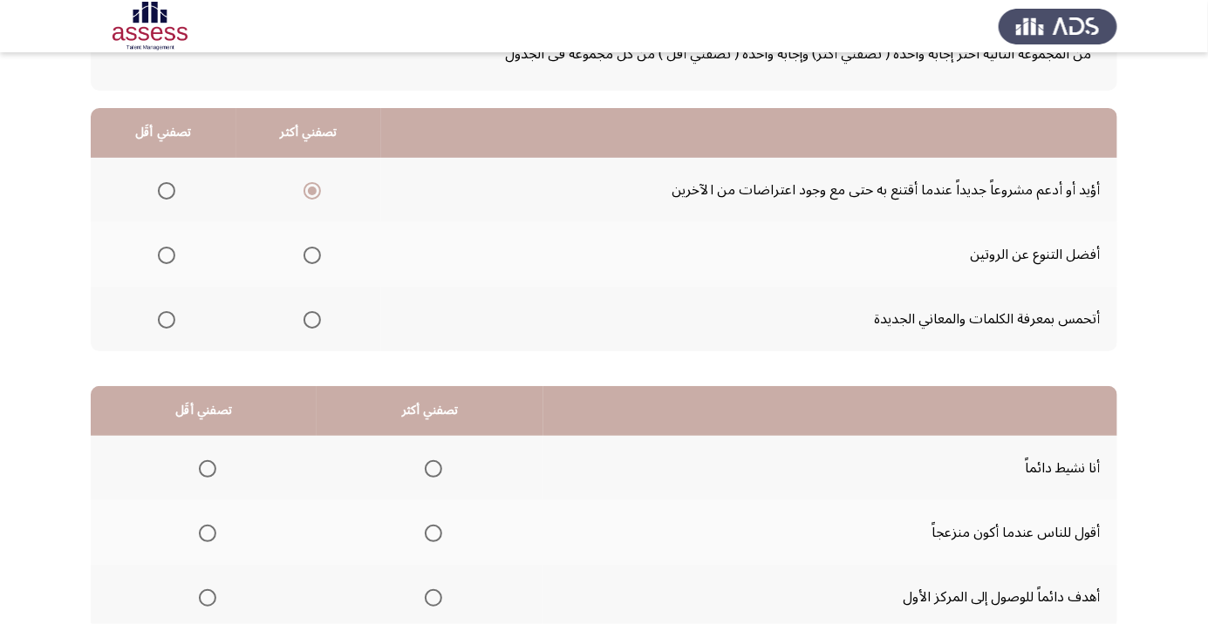
scroll to position [140, 0]
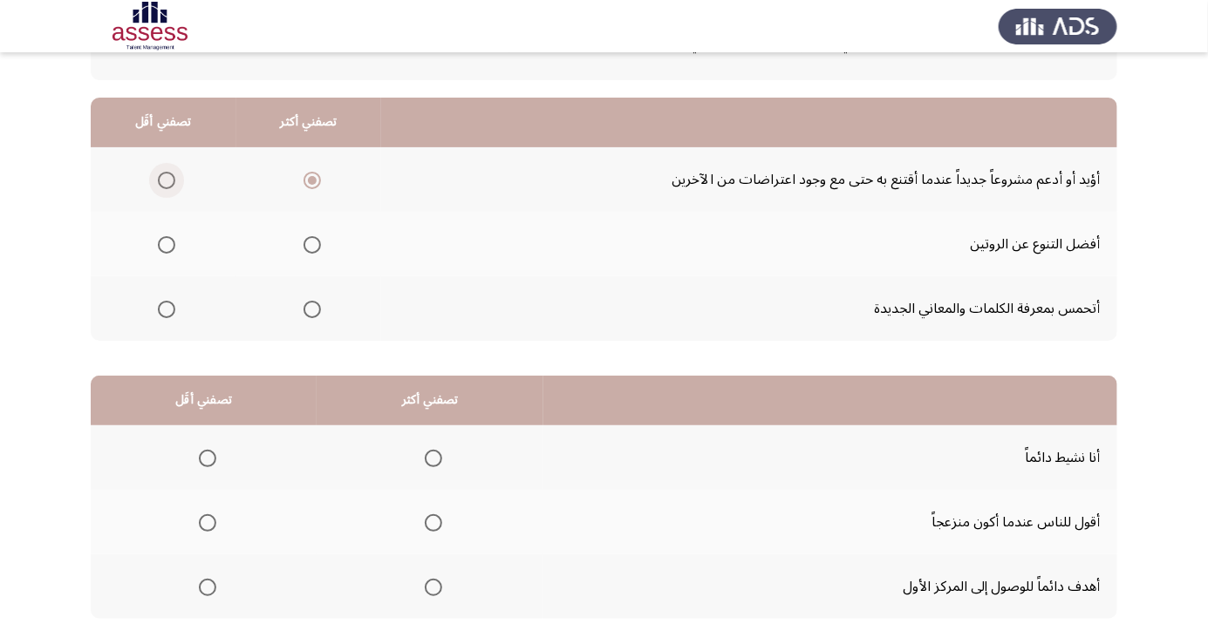
click at [167, 181] on span "Select an option" at bounding box center [167, 181] width 0 height 0
click at [166, 180] on input "Select an option" at bounding box center [166, 180] width 17 height 17
click at [306, 244] on span "Select an option" at bounding box center [311, 244] width 17 height 17
click at [306, 244] on input "Select an option" at bounding box center [311, 244] width 17 height 17
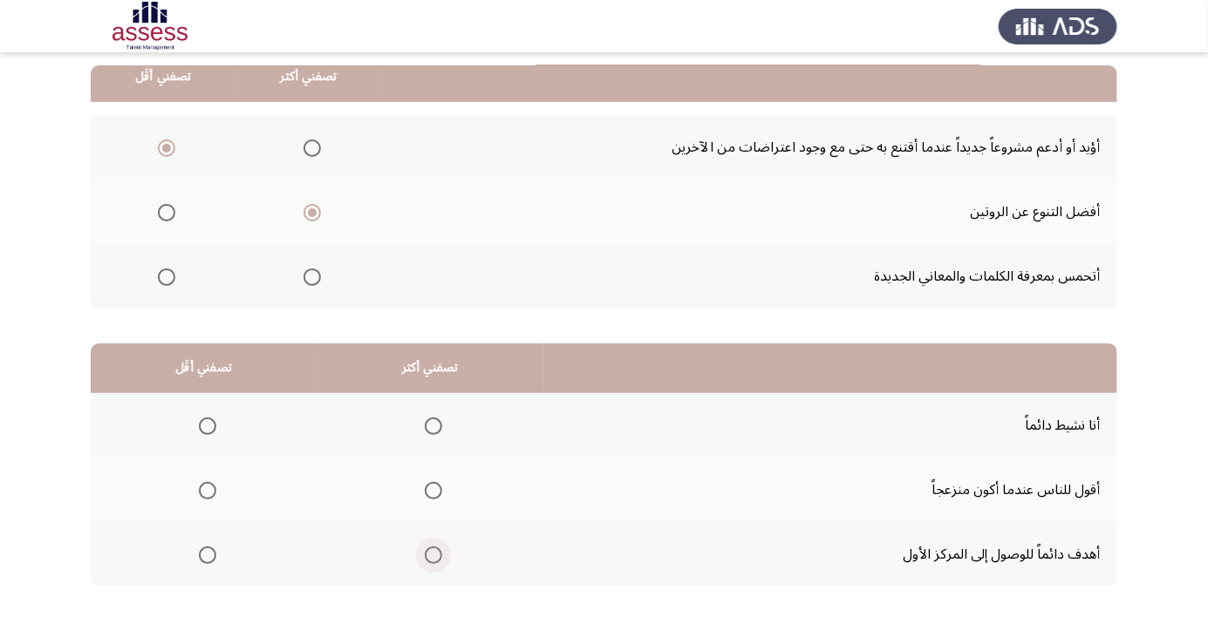
click at [433, 556] on span "Select an option" at bounding box center [433, 556] width 0 height 0
click at [431, 554] on input "Select an option" at bounding box center [433, 555] width 17 height 17
click at [208, 491] on span "Select an option" at bounding box center [208, 491] width 0 height 0
click at [206, 489] on input "Select an option" at bounding box center [207, 490] width 17 height 17
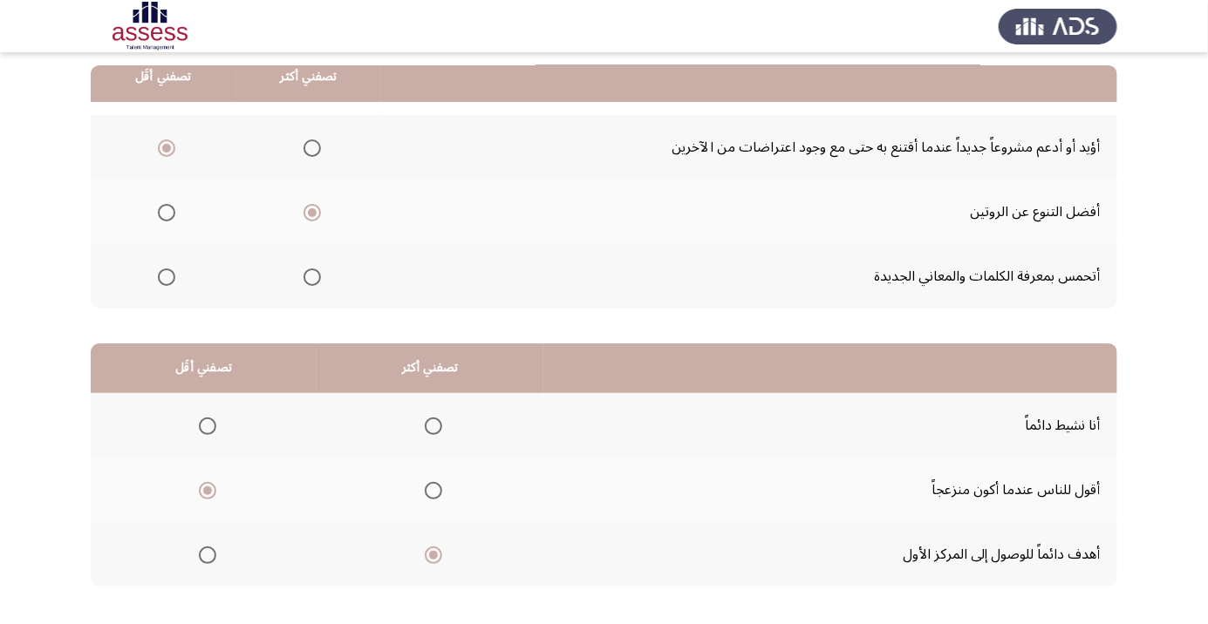
scroll to position [0, 0]
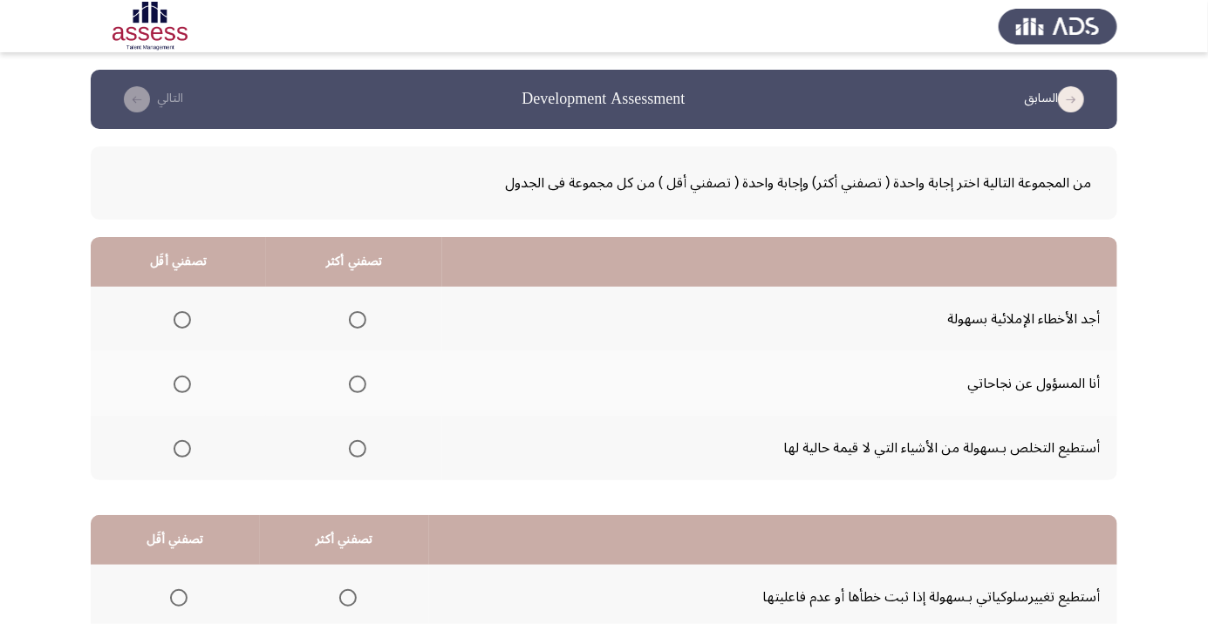
click at [358, 320] on span "Select an option" at bounding box center [358, 320] width 0 height 0
click at [354, 319] on input "Select an option" at bounding box center [357, 319] width 17 height 17
click at [174, 384] on span "Select an option" at bounding box center [182, 384] width 17 height 17
click at [174, 384] on input "Select an option" at bounding box center [182, 384] width 17 height 17
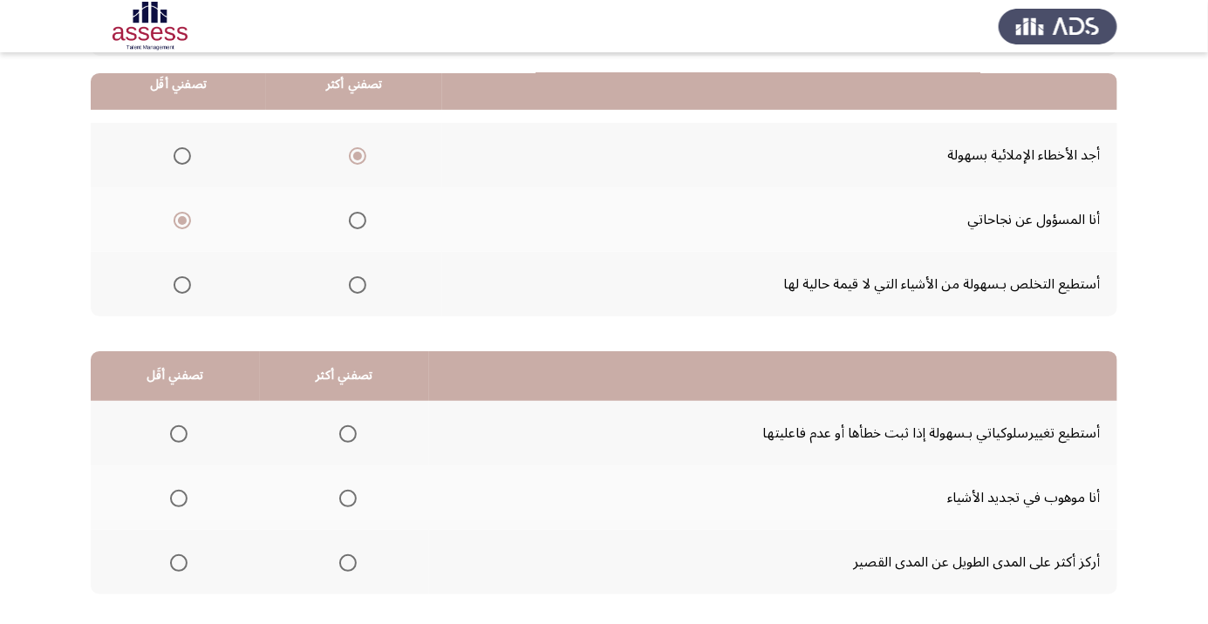
scroll to position [172, 0]
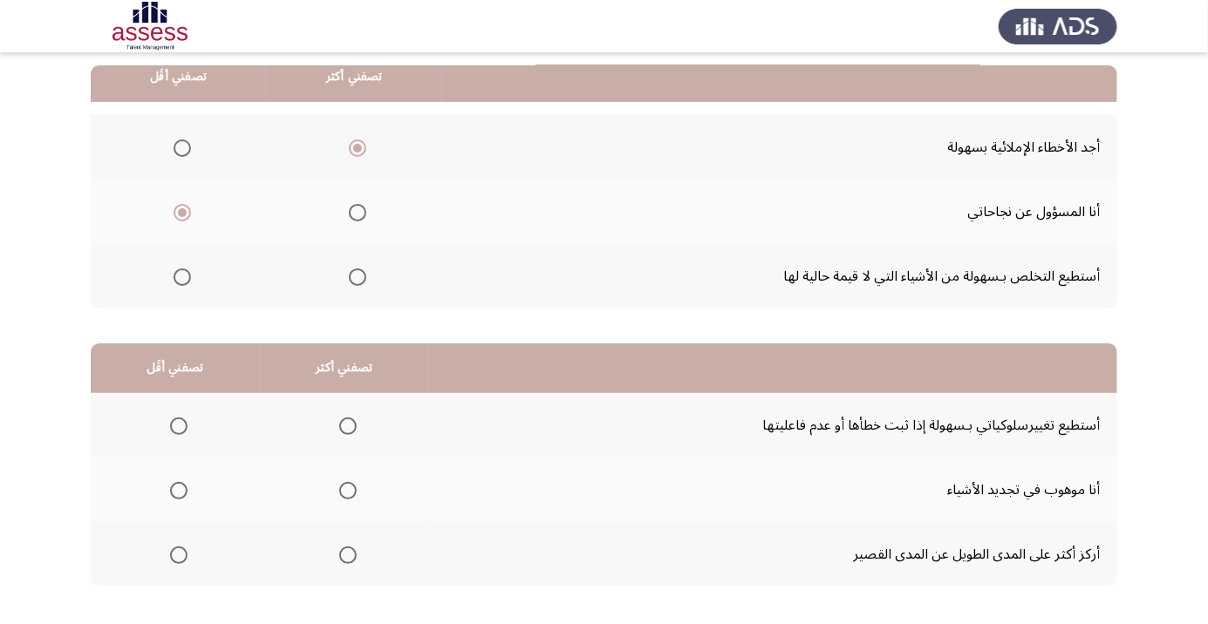
click at [182, 210] on span "Select an option" at bounding box center [182, 212] width 9 height 9
click at [182, 210] on input "Select an option" at bounding box center [182, 212] width 17 height 17
click at [181, 276] on span "Select an option" at bounding box center [182, 277] width 17 height 17
click at [181, 276] on input "Select an option" at bounding box center [182, 277] width 17 height 17
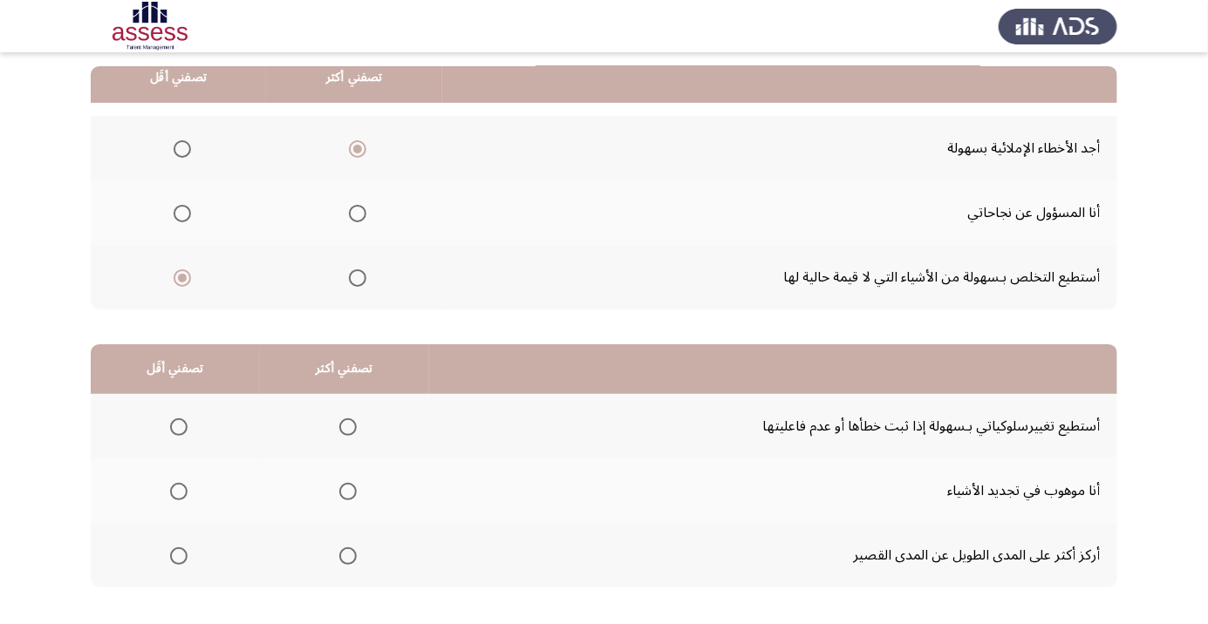
click at [181, 212] on span "Select an option" at bounding box center [182, 213] width 17 height 17
click at [181, 212] on input "Select an option" at bounding box center [182, 213] width 17 height 17
click at [181, 276] on span "Select an option" at bounding box center [182, 277] width 17 height 17
click at [181, 276] on input "Select an option" at bounding box center [182, 277] width 17 height 17
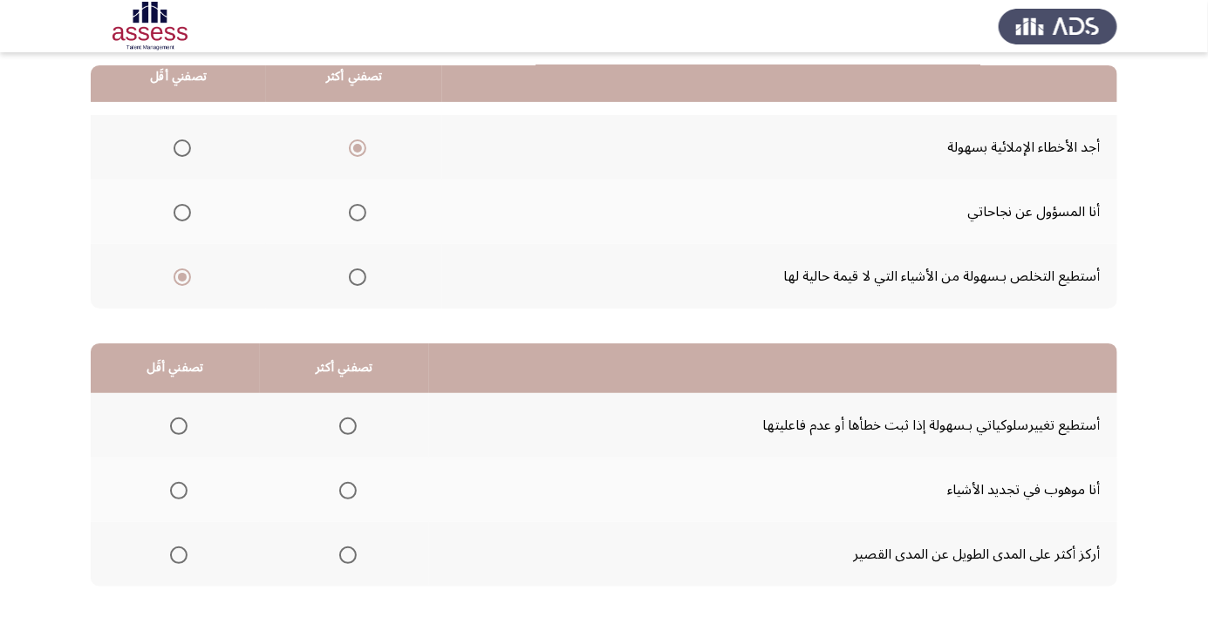
click at [342, 418] on span "Select an option" at bounding box center [347, 426] width 17 height 17
click at [342, 418] on input "Select an option" at bounding box center [347, 426] width 17 height 17
click at [179, 556] on span "Select an option" at bounding box center [179, 556] width 0 height 0
click at [177, 554] on input "Select an option" at bounding box center [178, 555] width 17 height 17
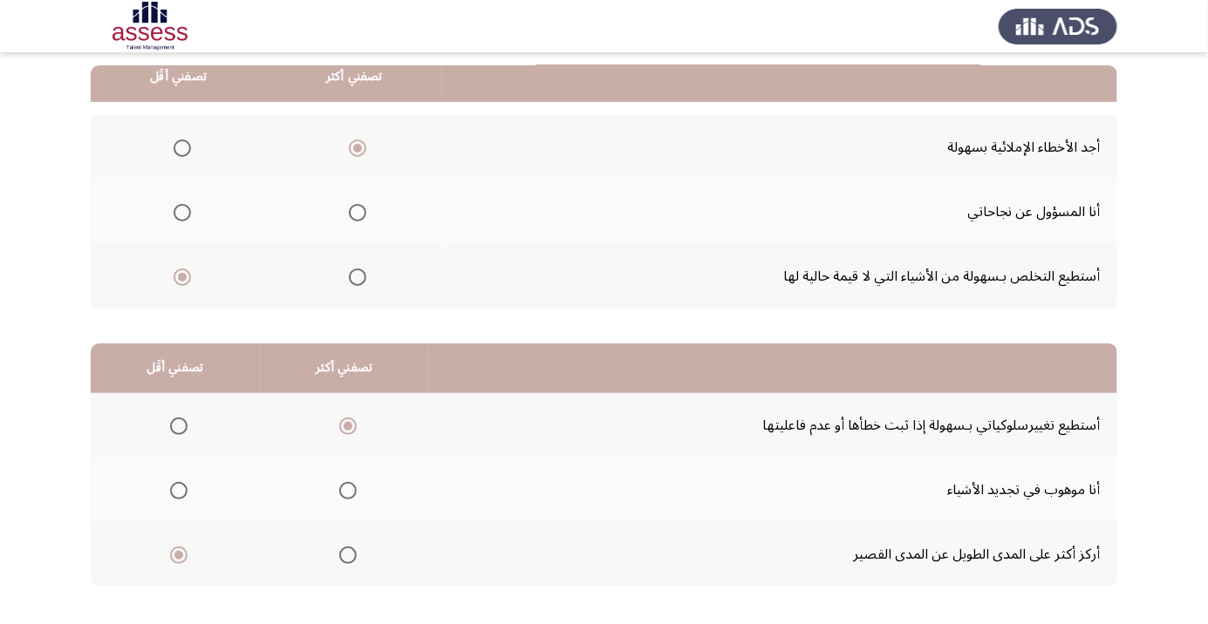
scroll to position [0, 0]
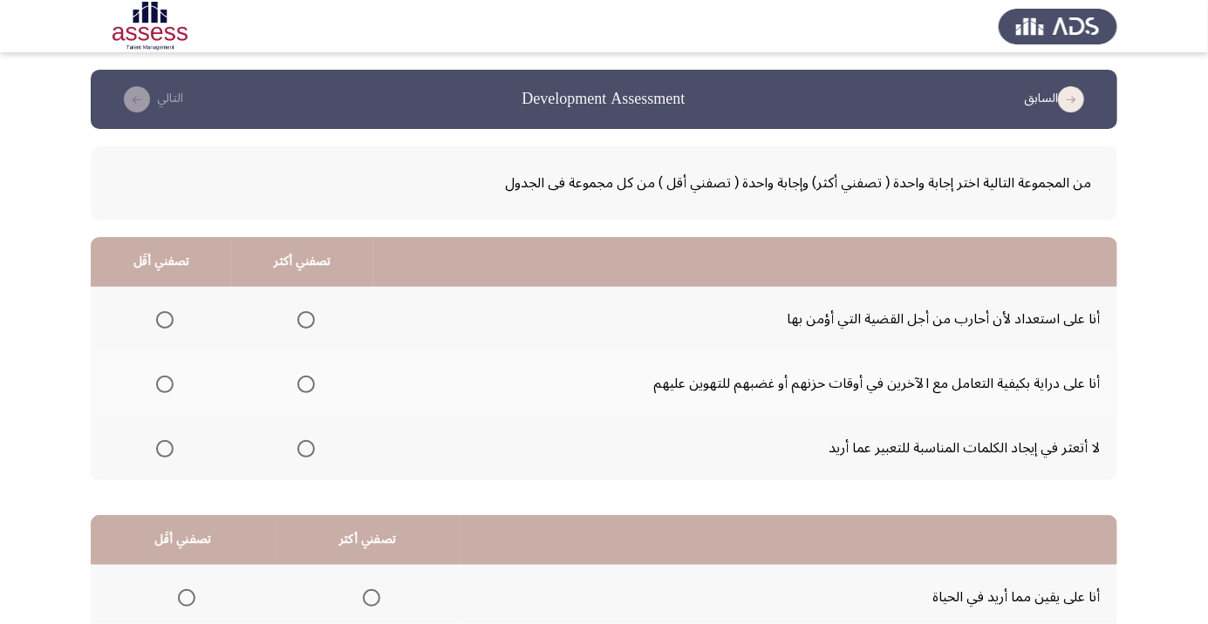
click at [304, 384] on span "Select an option" at bounding box center [305, 384] width 17 height 17
click at [304, 384] on input "Select an option" at bounding box center [305, 384] width 17 height 17
click at [159, 446] on span "Select an option" at bounding box center [164, 448] width 17 height 17
click at [159, 446] on input "Select an option" at bounding box center [164, 448] width 17 height 17
click at [165, 320] on span "Select an option" at bounding box center [165, 320] width 0 height 0
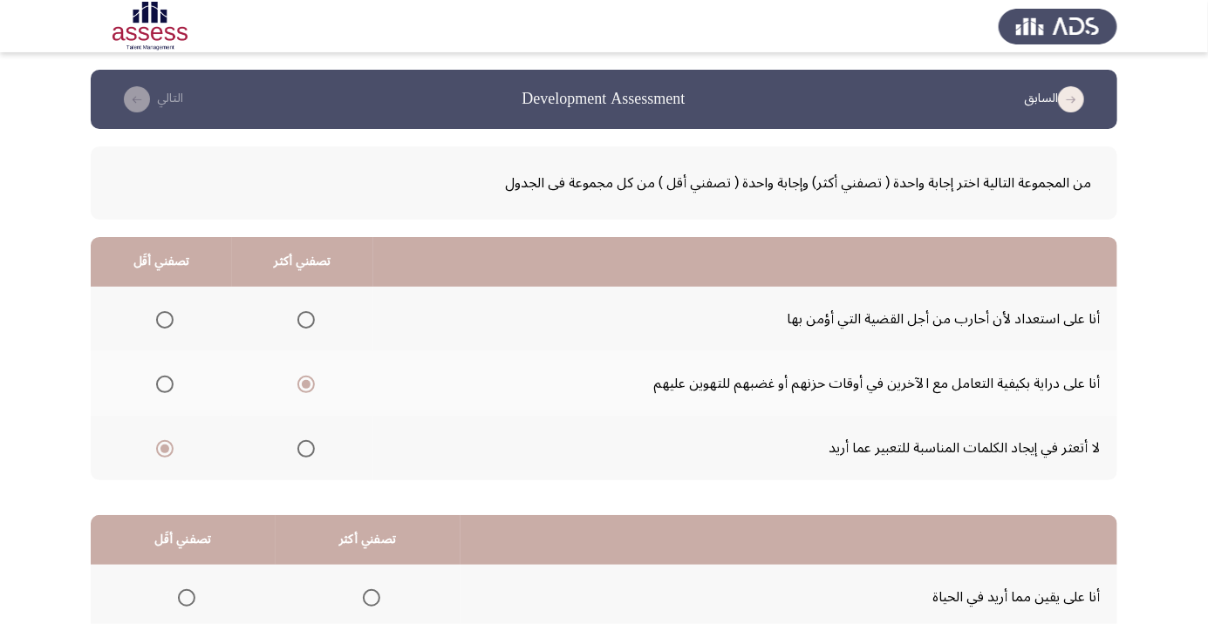
click at [164, 319] on input "Select an option" at bounding box center [164, 319] width 17 height 17
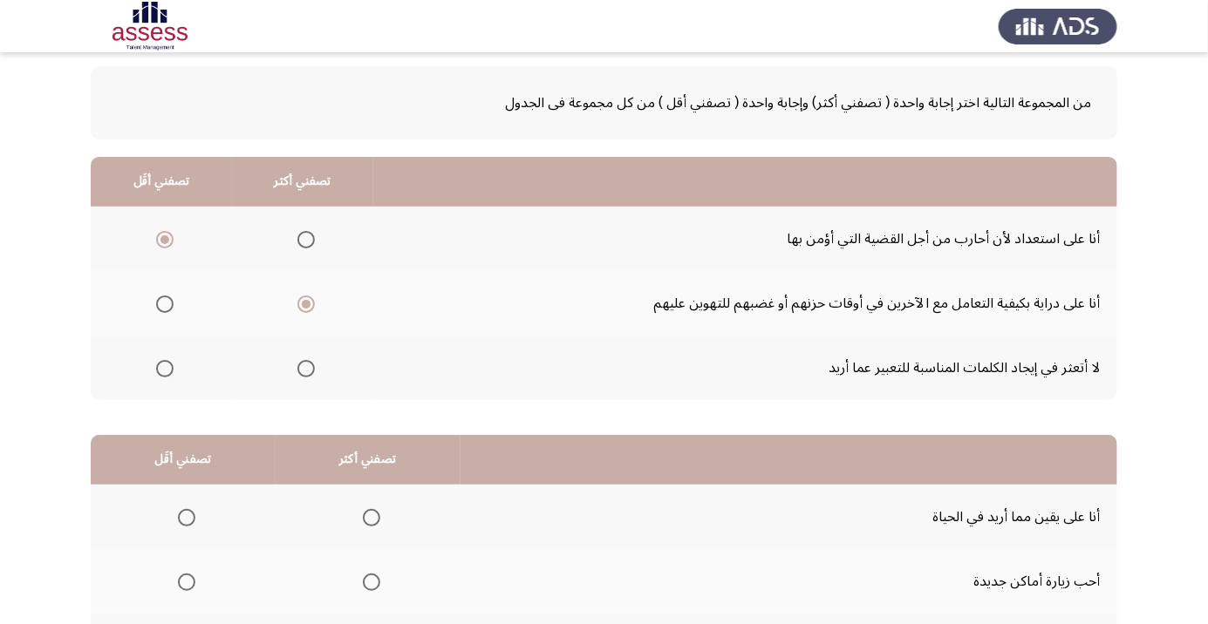
scroll to position [172, 0]
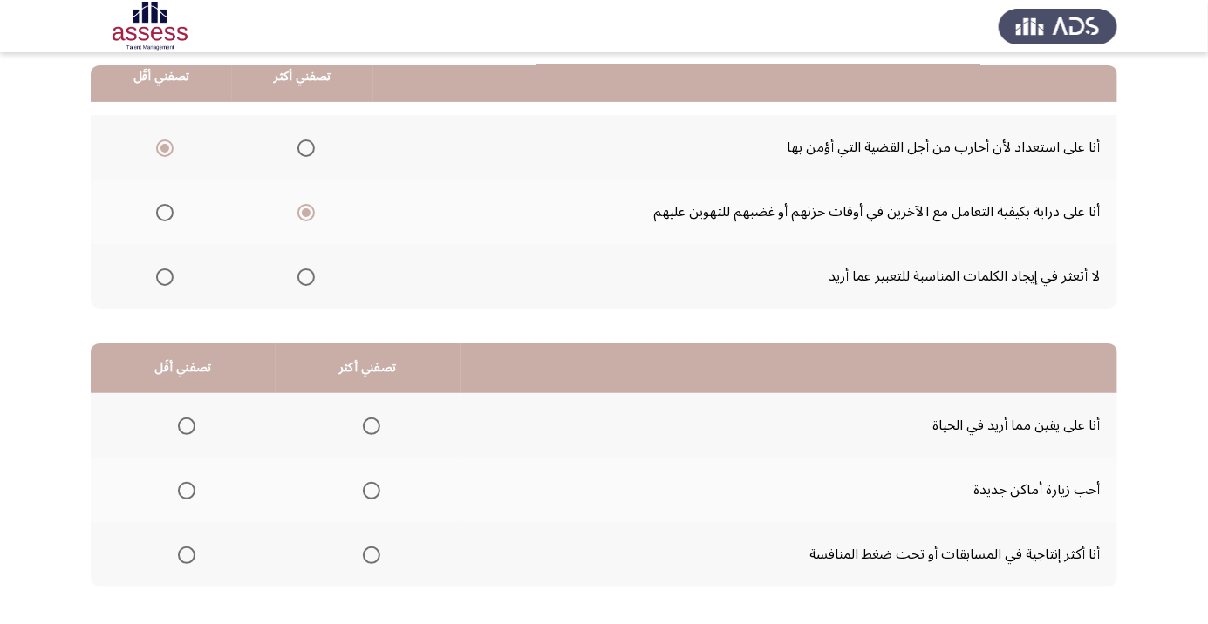
click at [185, 489] on span "Select an option" at bounding box center [186, 490] width 17 height 17
click at [185, 489] on input "Select an option" at bounding box center [186, 490] width 17 height 17
click at [367, 425] on span "Select an option" at bounding box center [371, 426] width 17 height 17
click at [367, 425] on input "Select an option" at bounding box center [371, 426] width 17 height 17
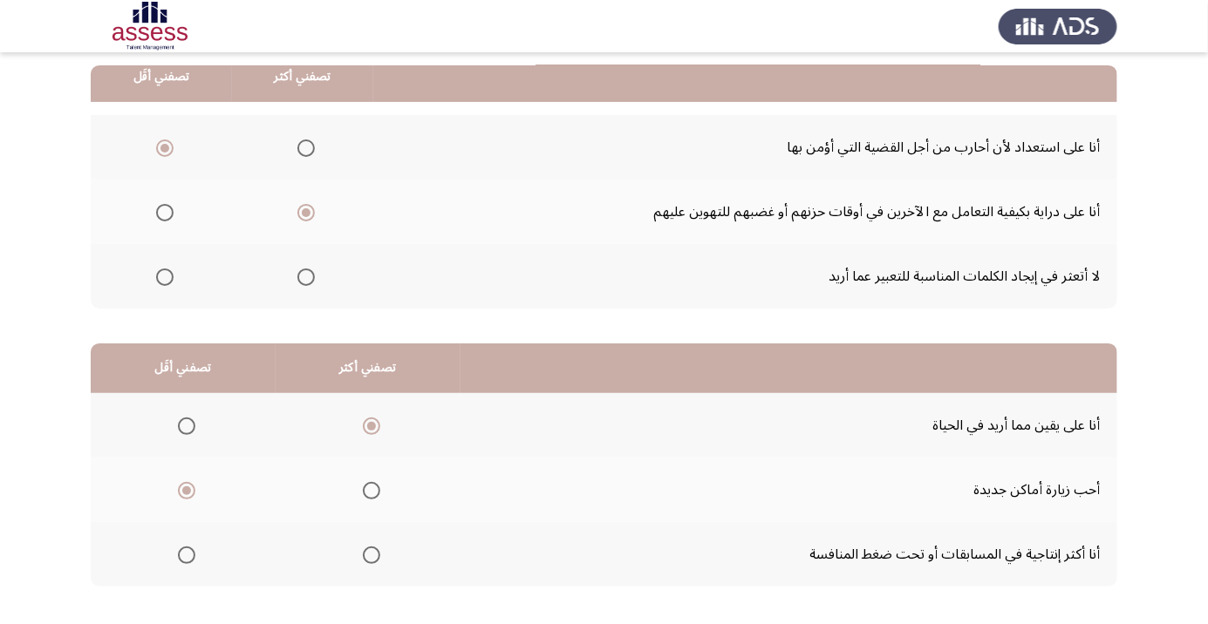
scroll to position [0, 0]
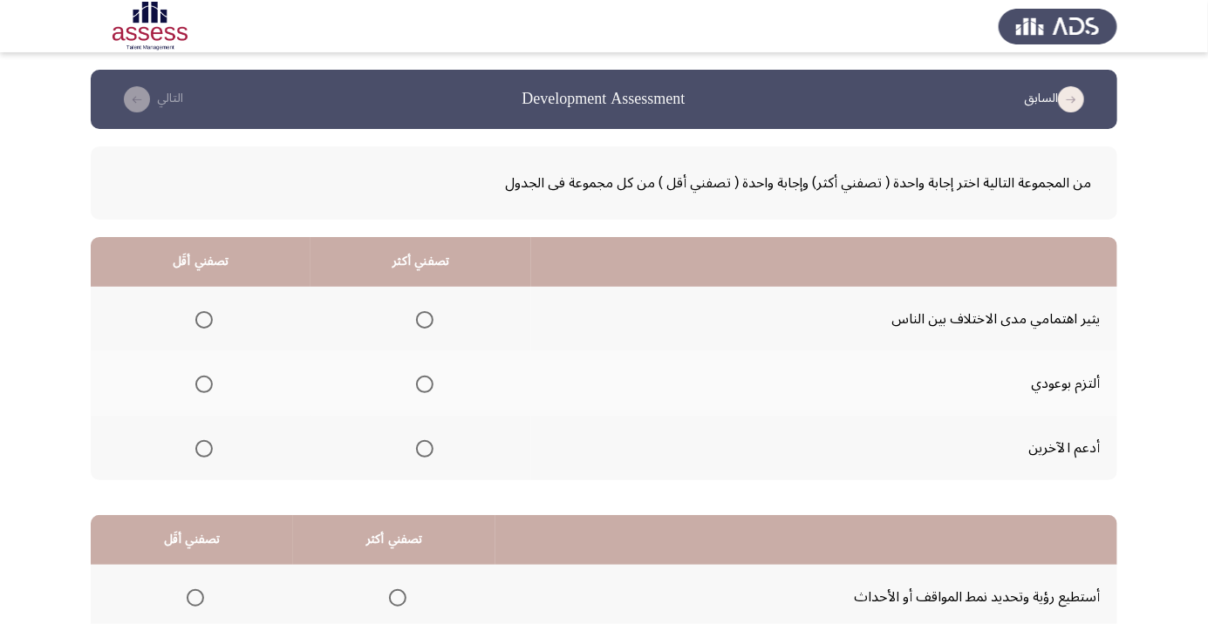
click at [420, 384] on span "Select an option" at bounding box center [424, 384] width 17 height 17
click at [420, 384] on input "Select an option" at bounding box center [424, 384] width 17 height 17
click at [202, 319] on span "Select an option" at bounding box center [203, 319] width 17 height 17
click at [202, 319] on input "Select an option" at bounding box center [203, 319] width 17 height 17
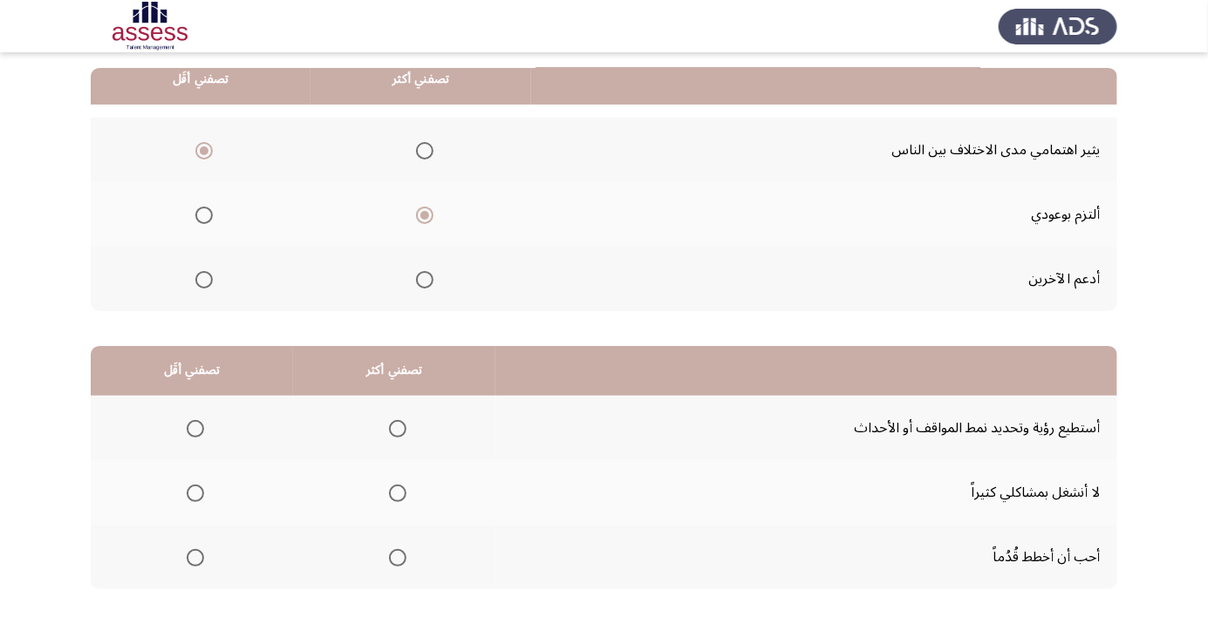
scroll to position [172, 0]
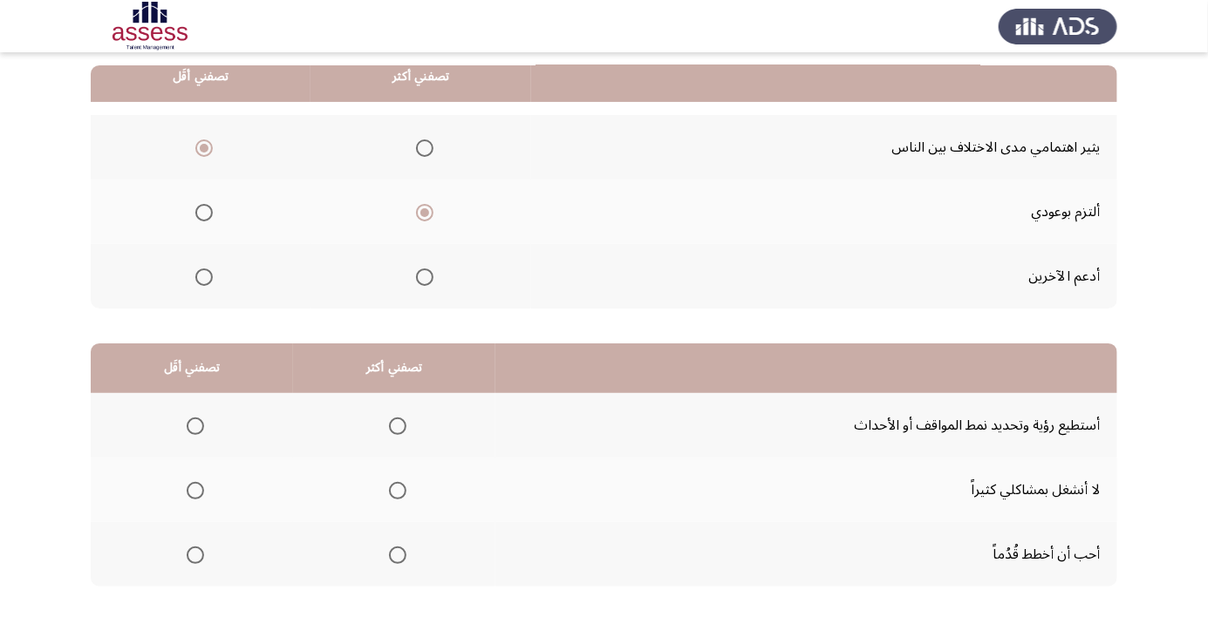
click at [195, 491] on span "Select an option" at bounding box center [195, 491] width 0 height 0
click at [194, 489] on input "Select an option" at bounding box center [195, 490] width 17 height 17
click at [398, 426] on span "Select an option" at bounding box center [398, 426] width 0 height 0
click at [392, 425] on input "Select an option" at bounding box center [397, 426] width 17 height 17
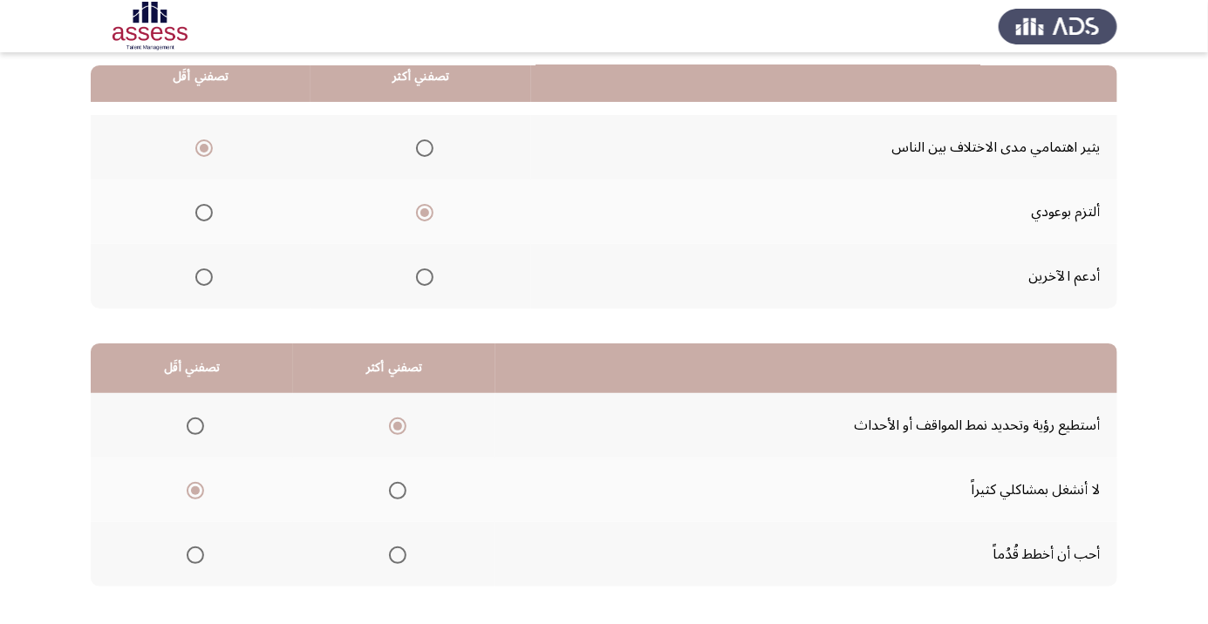
scroll to position [0, 0]
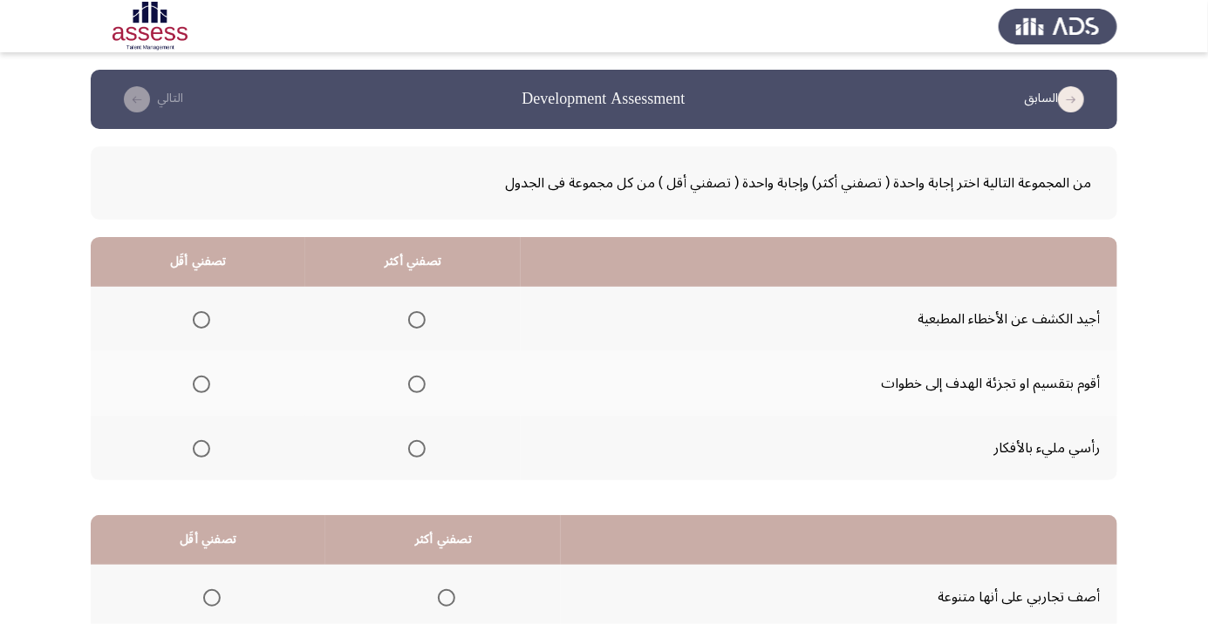
click at [417, 385] on span "Select an option" at bounding box center [417, 385] width 0 height 0
click at [413, 384] on input "Select an option" at bounding box center [416, 384] width 17 height 17
click at [200, 447] on span "Select an option" at bounding box center [201, 448] width 17 height 17
click at [200, 447] on input "Select an option" at bounding box center [201, 448] width 17 height 17
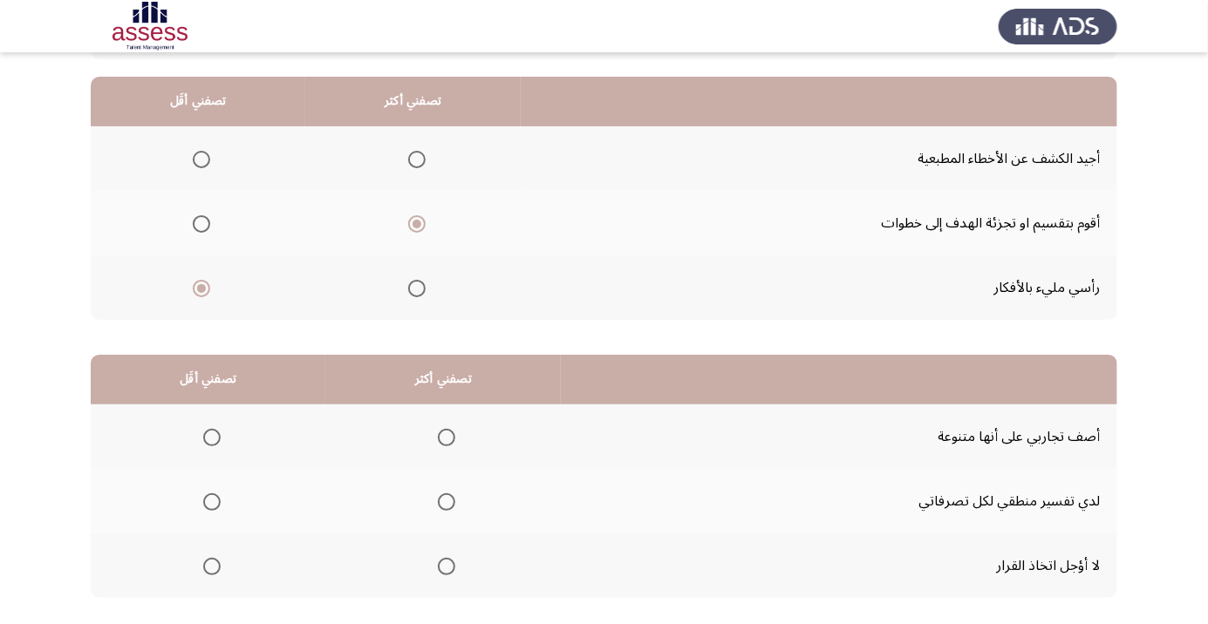
scroll to position [167, 0]
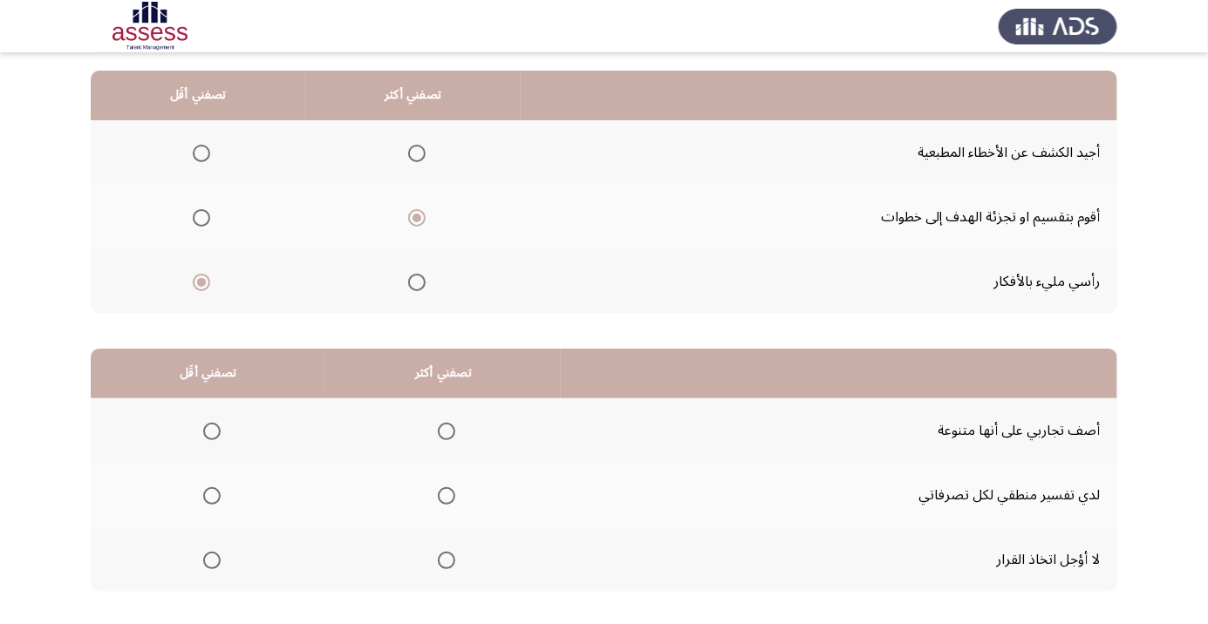
click at [200, 153] on span "Select an option" at bounding box center [201, 153] width 17 height 17
click at [200, 153] on input "Select an option" at bounding box center [201, 153] width 17 height 17
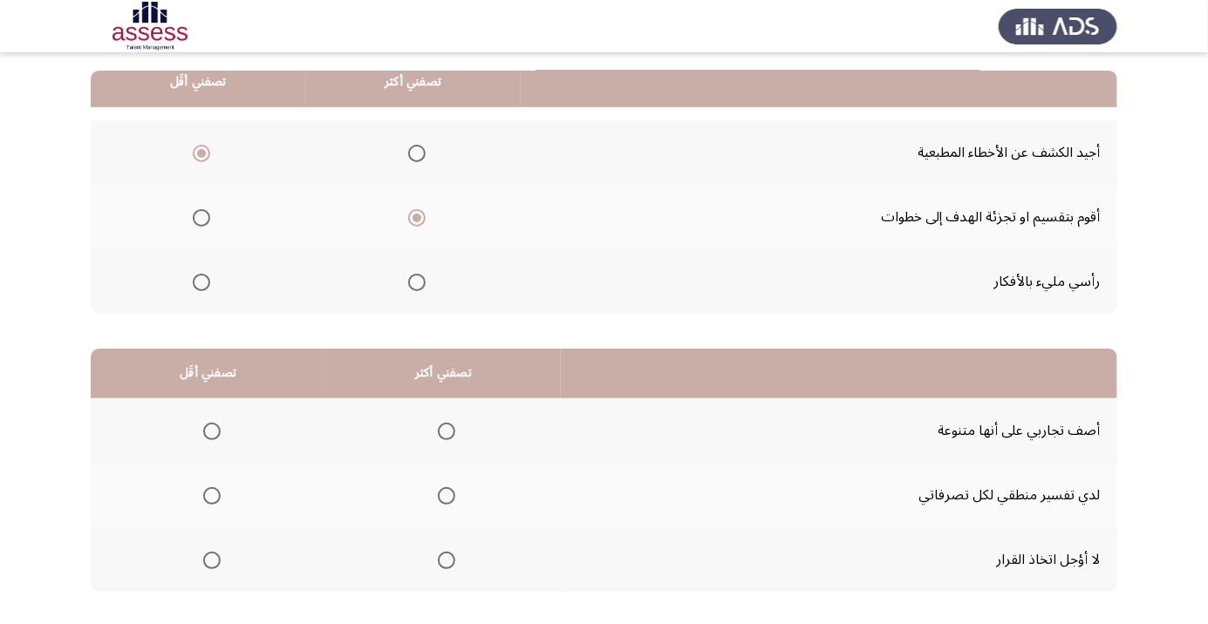
scroll to position [172, 0]
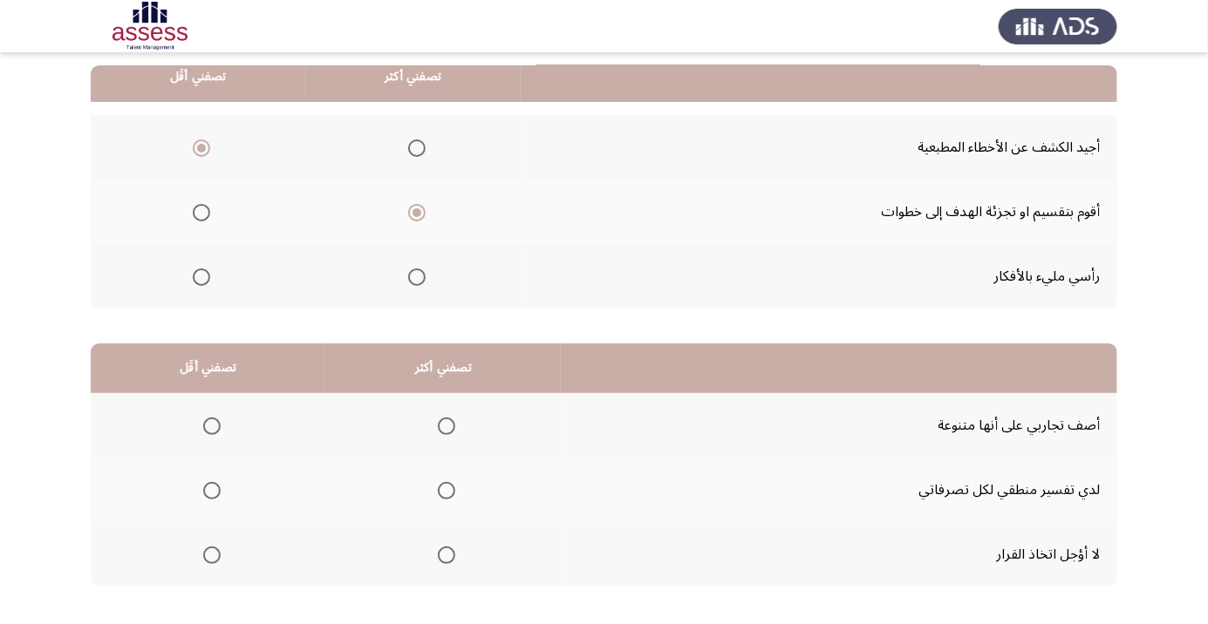
click at [209, 494] on span "Select an option" at bounding box center [211, 490] width 17 height 17
click at [209, 494] on input "Select an option" at bounding box center [211, 490] width 17 height 17
click at [447, 554] on span "Select an option" at bounding box center [446, 555] width 17 height 17
click at [447, 554] on input "Select an option" at bounding box center [446, 555] width 17 height 17
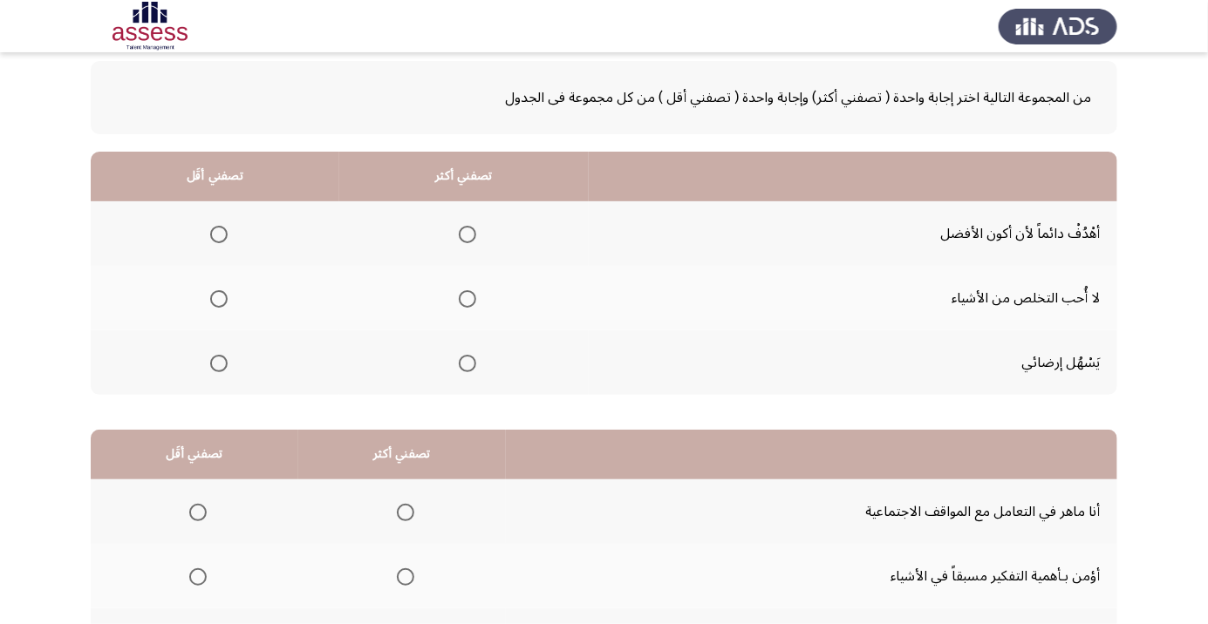
scroll to position [99, 0]
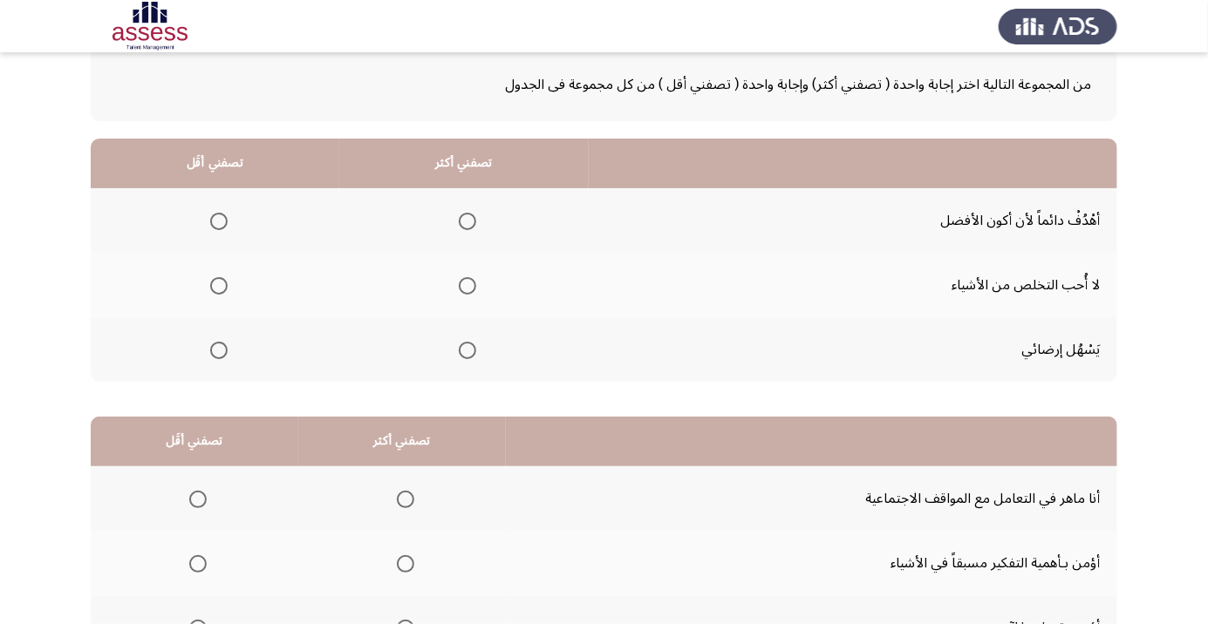
click at [462, 228] on span "Select an option" at bounding box center [467, 221] width 17 height 17
click at [462, 228] on input "Select an option" at bounding box center [467, 221] width 17 height 17
click at [219, 286] on span "Select an option" at bounding box center [219, 286] width 0 height 0
click at [218, 284] on input "Select an option" at bounding box center [218, 285] width 17 height 17
click at [220, 353] on span "Select an option" at bounding box center [218, 350] width 17 height 17
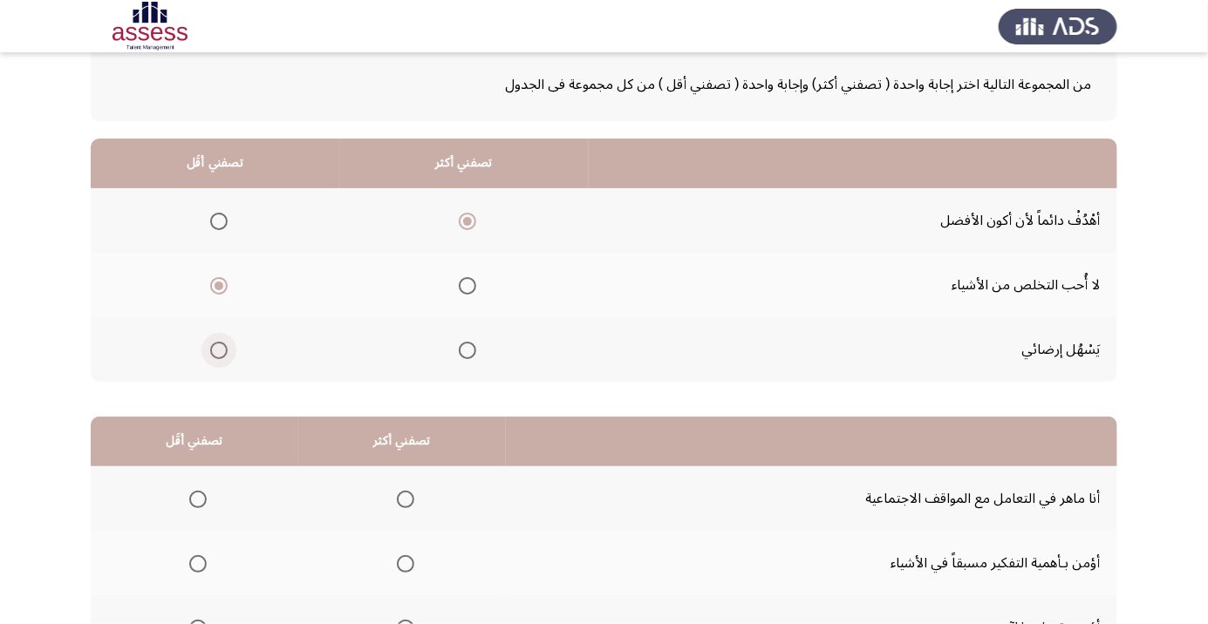
click at [220, 353] on input "Select an option" at bounding box center [218, 350] width 17 height 17
click at [223, 291] on span "Select an option" at bounding box center [218, 285] width 17 height 17
click at [223, 291] on input "Select an option" at bounding box center [218, 285] width 17 height 17
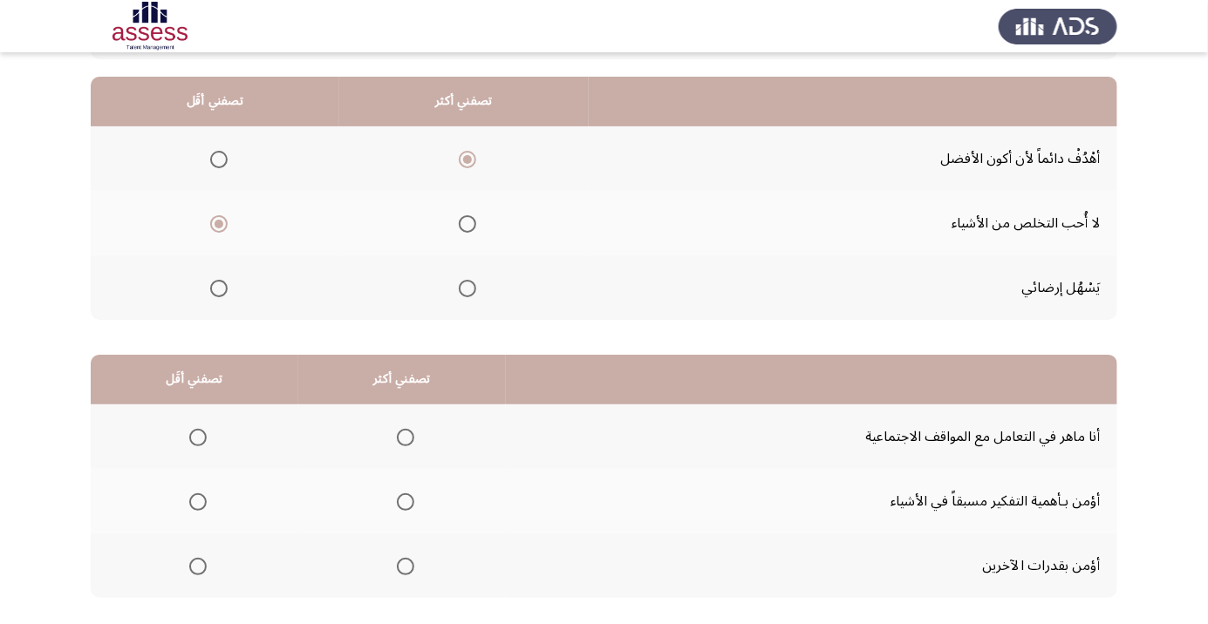
scroll to position [172, 0]
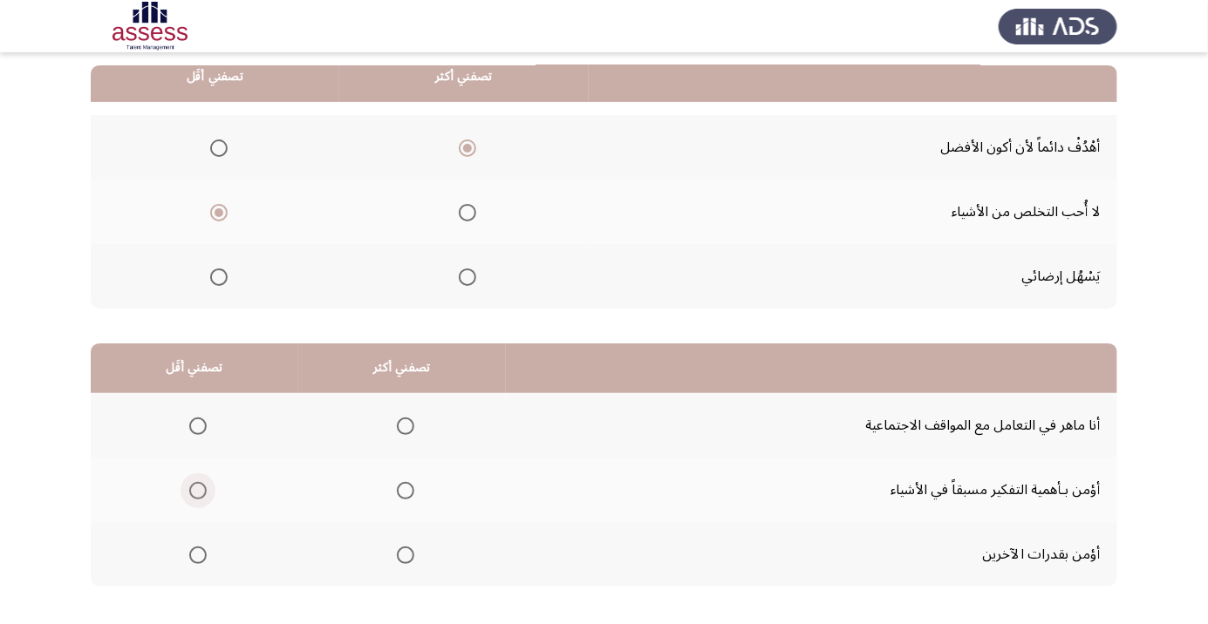
click at [198, 491] on span "Select an option" at bounding box center [198, 491] width 0 height 0
click at [196, 489] on input "Select an option" at bounding box center [197, 490] width 17 height 17
click at [406, 426] on span "Select an option" at bounding box center [406, 426] width 0 height 0
click at [403, 425] on input "Select an option" at bounding box center [405, 426] width 17 height 17
click at [406, 556] on span "Select an option" at bounding box center [406, 556] width 0 height 0
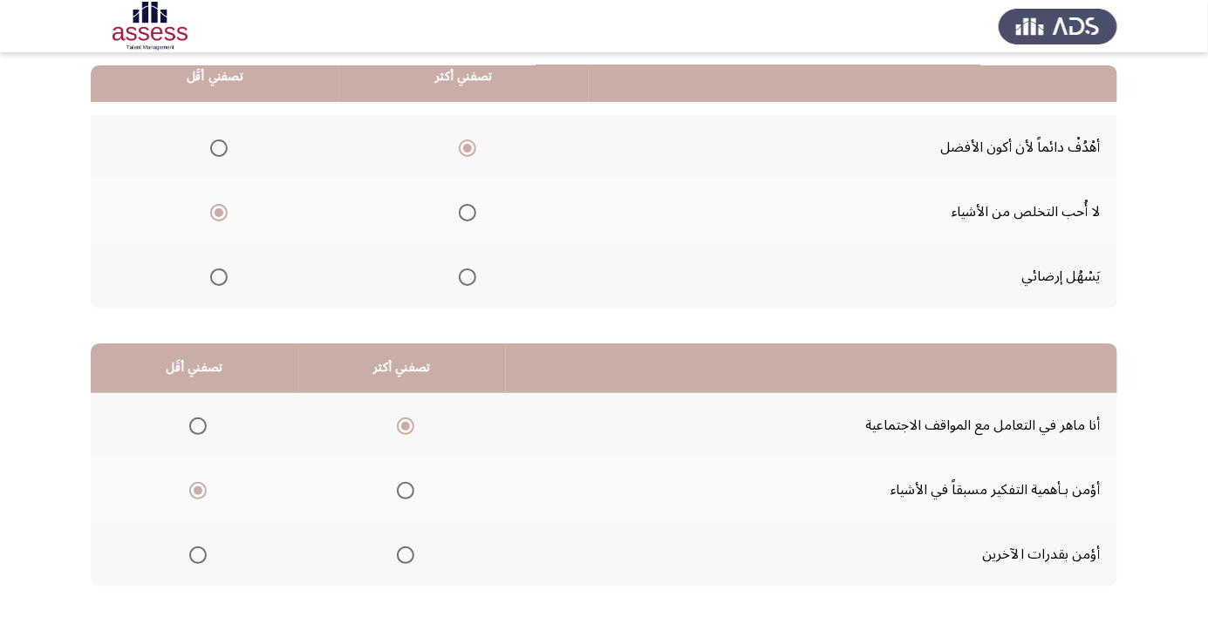
click at [403, 554] on input "Select an option" at bounding box center [405, 555] width 17 height 17
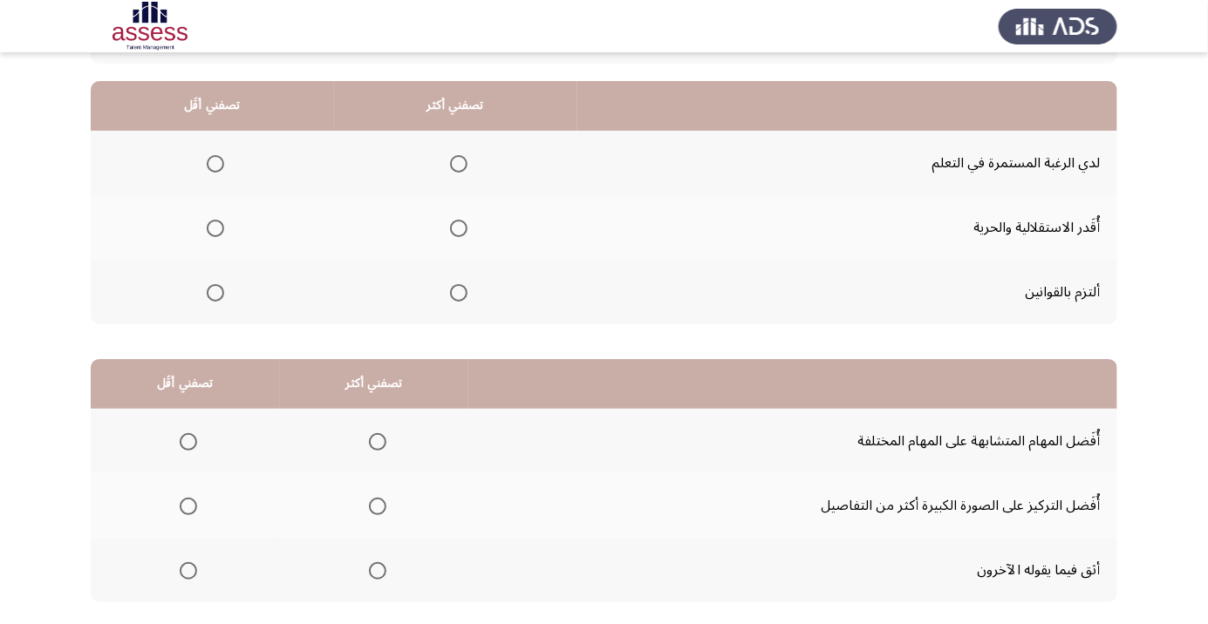
scroll to position [121, 0]
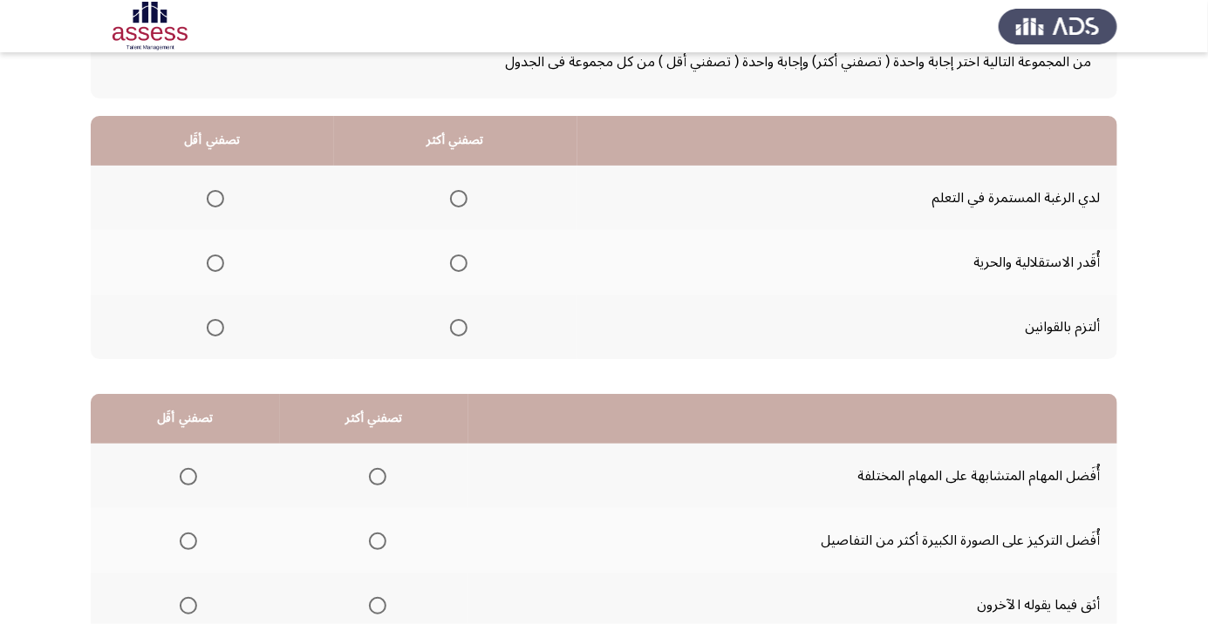
click at [456, 197] on span "Select an option" at bounding box center [458, 198] width 17 height 17
click at [456, 197] on input "Select an option" at bounding box center [458, 198] width 17 height 17
click at [215, 263] on span "Select an option" at bounding box center [215, 263] width 0 height 0
click at [215, 262] on input "Select an option" at bounding box center [215, 263] width 17 height 17
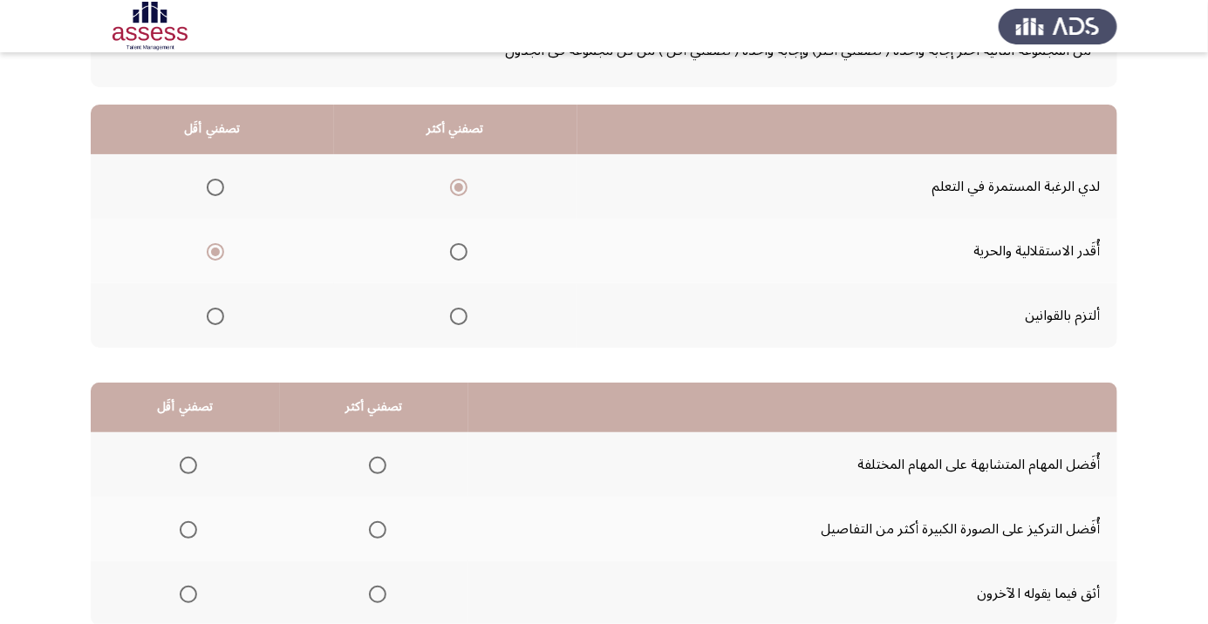
scroll to position [172, 0]
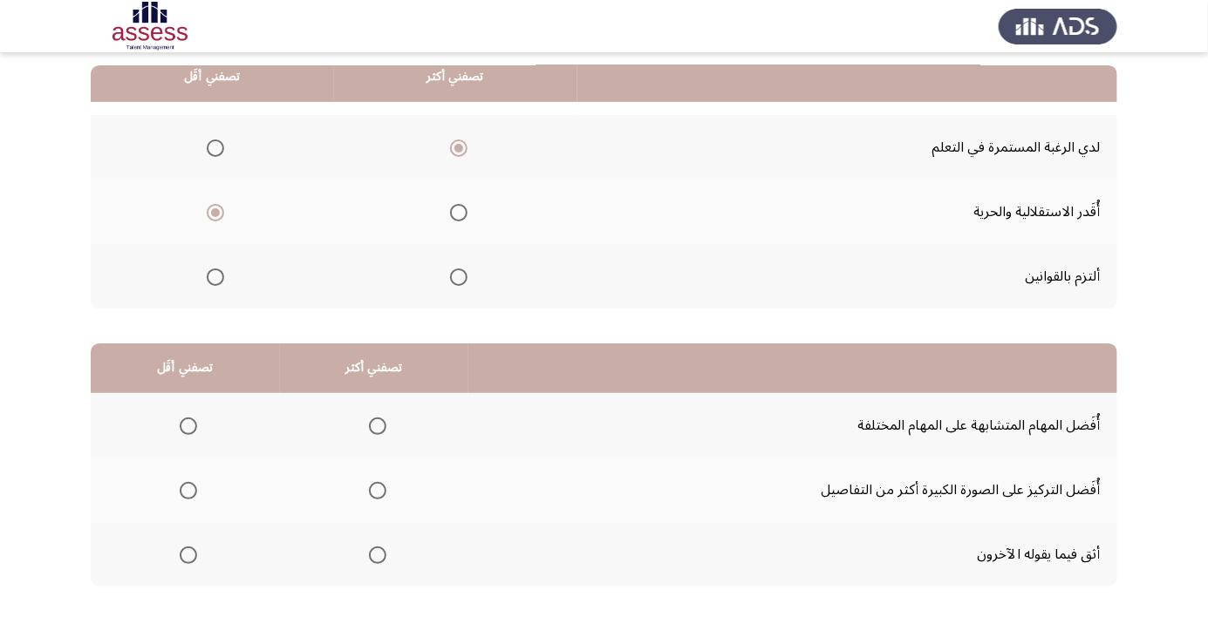
click at [185, 562] on span "Select an option" at bounding box center [188, 555] width 17 height 17
click at [185, 562] on input "Select an option" at bounding box center [188, 555] width 17 height 17
click at [378, 491] on span "Select an option" at bounding box center [378, 491] width 0 height 0
click at [376, 489] on input "Select an option" at bounding box center [377, 490] width 17 height 17
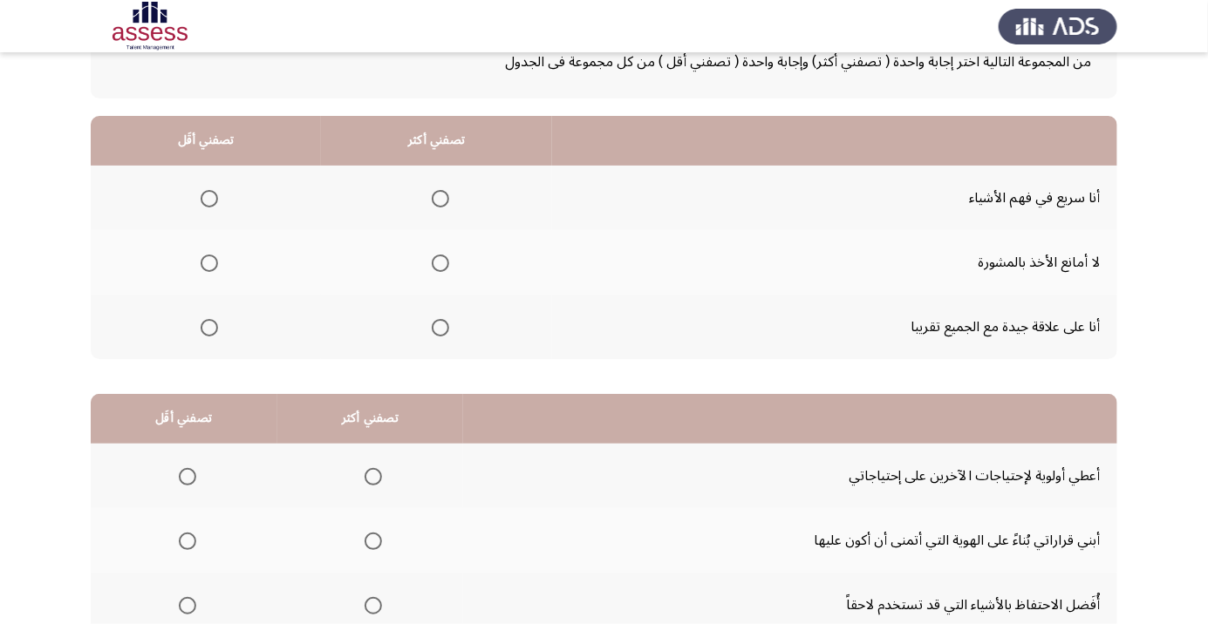
scroll to position [133, 0]
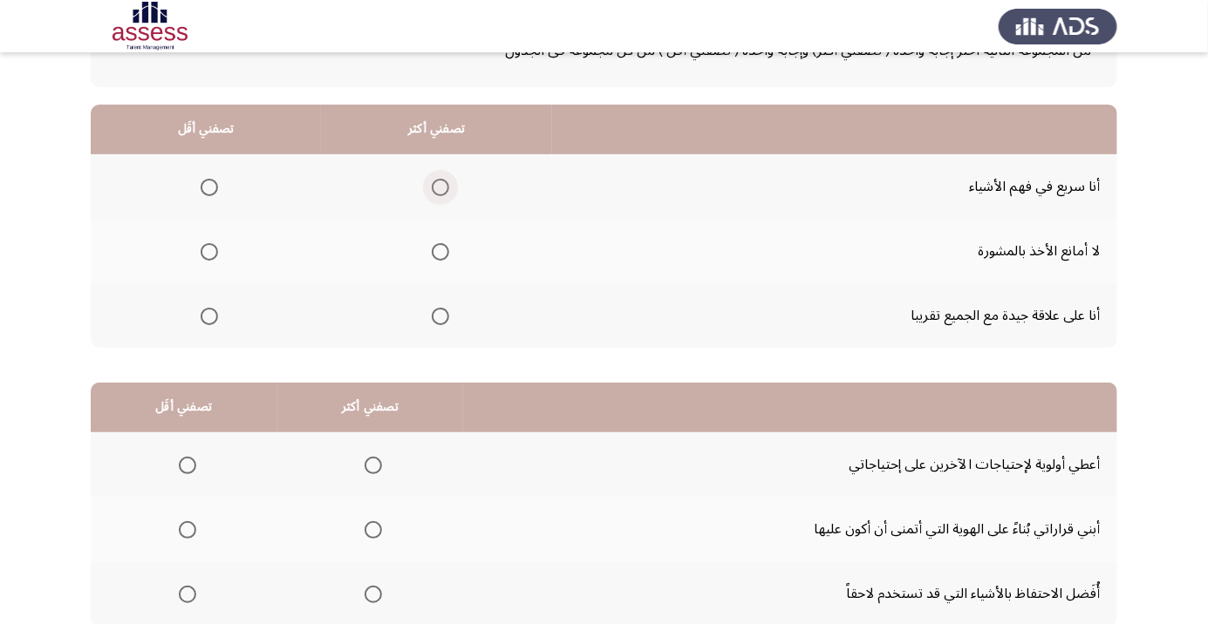
click at [440, 187] on span "Select an option" at bounding box center [440, 187] width 0 height 0
click at [435, 187] on input "Select an option" at bounding box center [440, 187] width 17 height 17
click at [209, 252] on span "Select an option" at bounding box center [209, 252] width 0 height 0
click at [208, 251] on input "Select an option" at bounding box center [209, 251] width 17 height 17
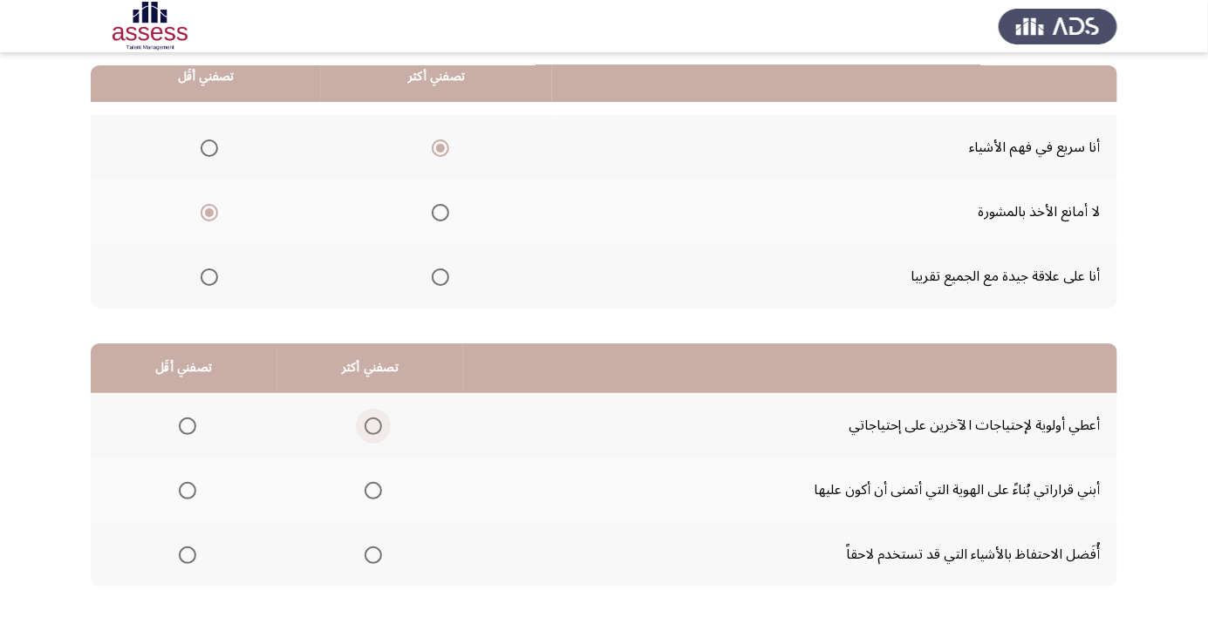
click at [377, 429] on span "Select an option" at bounding box center [373, 426] width 17 height 17
click at [377, 429] on input "Select an option" at bounding box center [373, 426] width 17 height 17
click at [187, 556] on span "Select an option" at bounding box center [187, 556] width 0 height 0
click at [187, 554] on input "Select an option" at bounding box center [187, 555] width 17 height 17
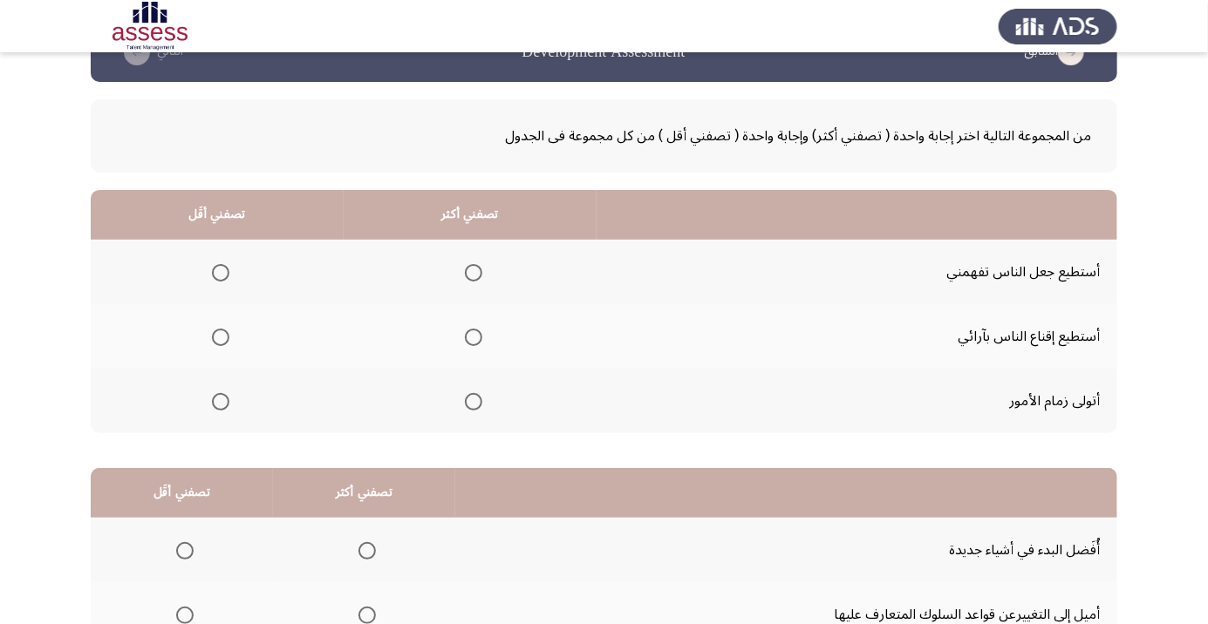
scroll to position [48, 0]
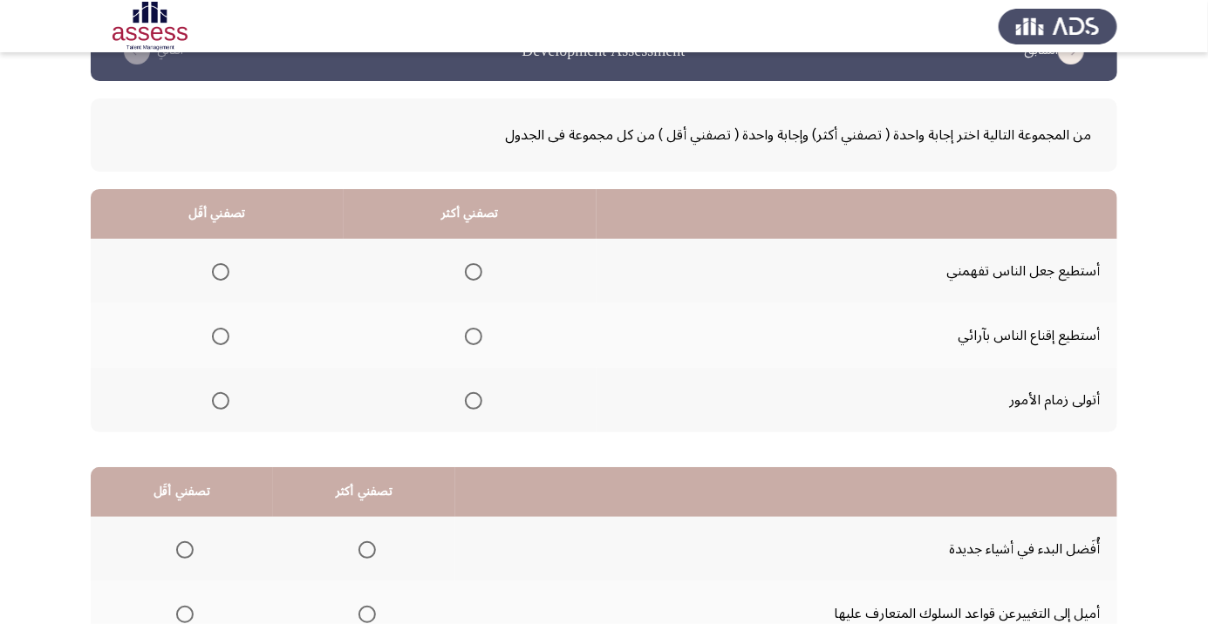
click at [470, 335] on span "Select an option" at bounding box center [473, 336] width 17 height 17
click at [470, 335] on input "Select an option" at bounding box center [473, 336] width 17 height 17
click at [215, 269] on span "Select an option" at bounding box center [220, 271] width 17 height 17
click at [215, 269] on input "Select an option" at bounding box center [220, 271] width 17 height 17
click at [215, 269] on span "Select an option" at bounding box center [220, 271] width 17 height 17
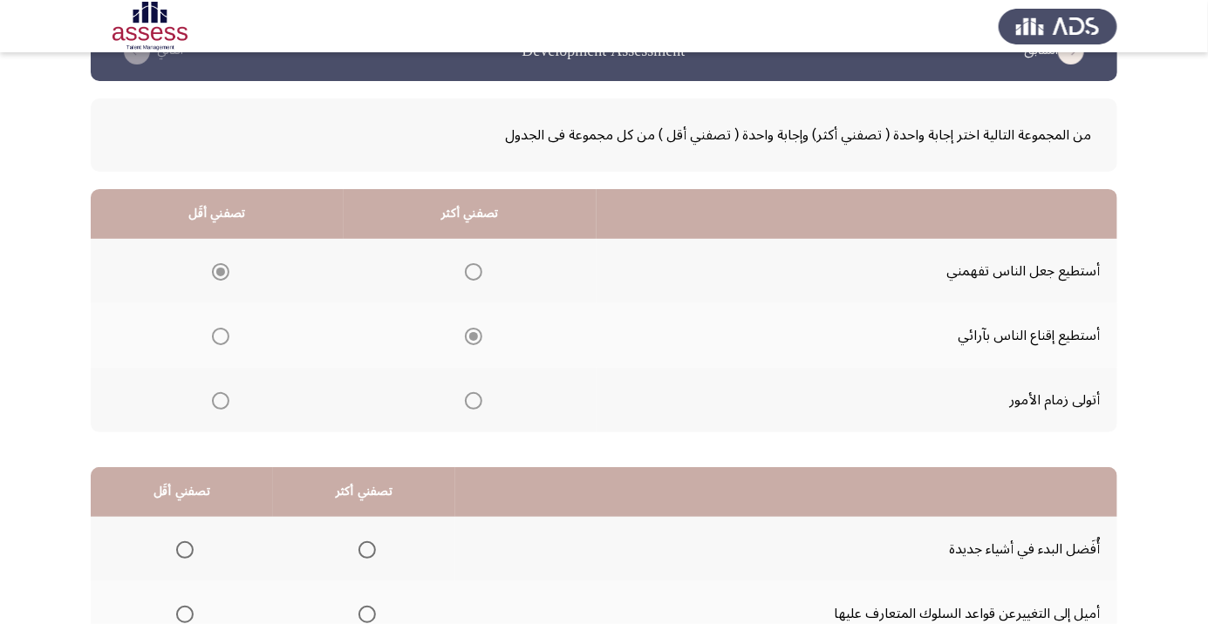
click at [216, 269] on span "Select an option" at bounding box center [220, 272] width 9 height 9
click at [1203, 278] on app-assessment-container "السابق Development Assessment التالي من المجموعة التالية اختر إجابة واحدة ( تصف…" at bounding box center [604, 392] width 1208 height 741
click at [466, 379] on th at bounding box center [470, 400] width 253 height 65
click at [470, 399] on span "Select an option" at bounding box center [473, 400] width 17 height 17
click at [470, 399] on input "Select an option" at bounding box center [473, 400] width 17 height 17
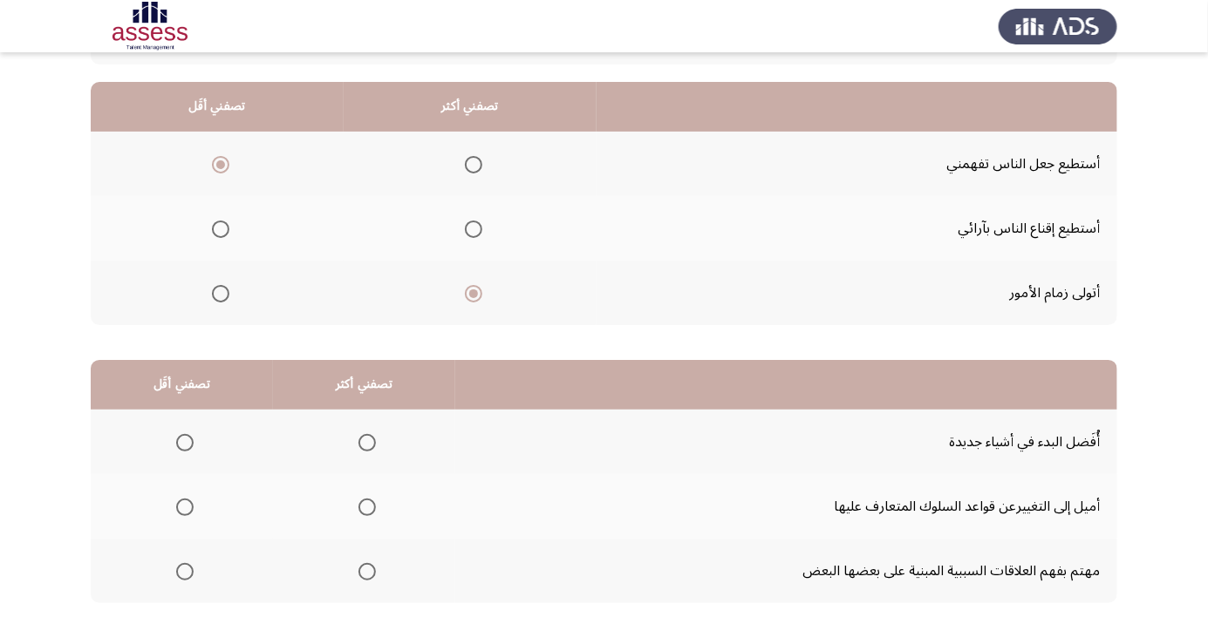
scroll to position [172, 0]
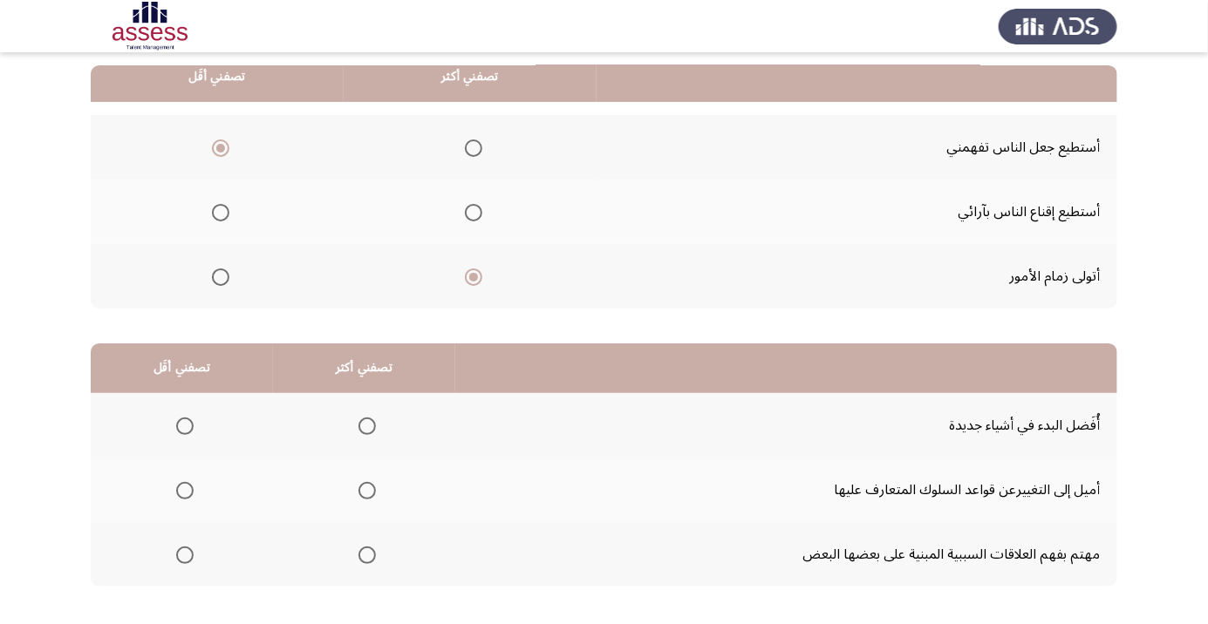
click at [367, 556] on span "Select an option" at bounding box center [367, 556] width 0 height 0
click at [364, 554] on input "Select an option" at bounding box center [366, 555] width 17 height 17
click at [185, 491] on span "Select an option" at bounding box center [185, 491] width 0 height 0
click at [184, 489] on input "Select an option" at bounding box center [184, 490] width 17 height 17
click at [189, 426] on span "Select an option" at bounding box center [184, 426] width 17 height 17
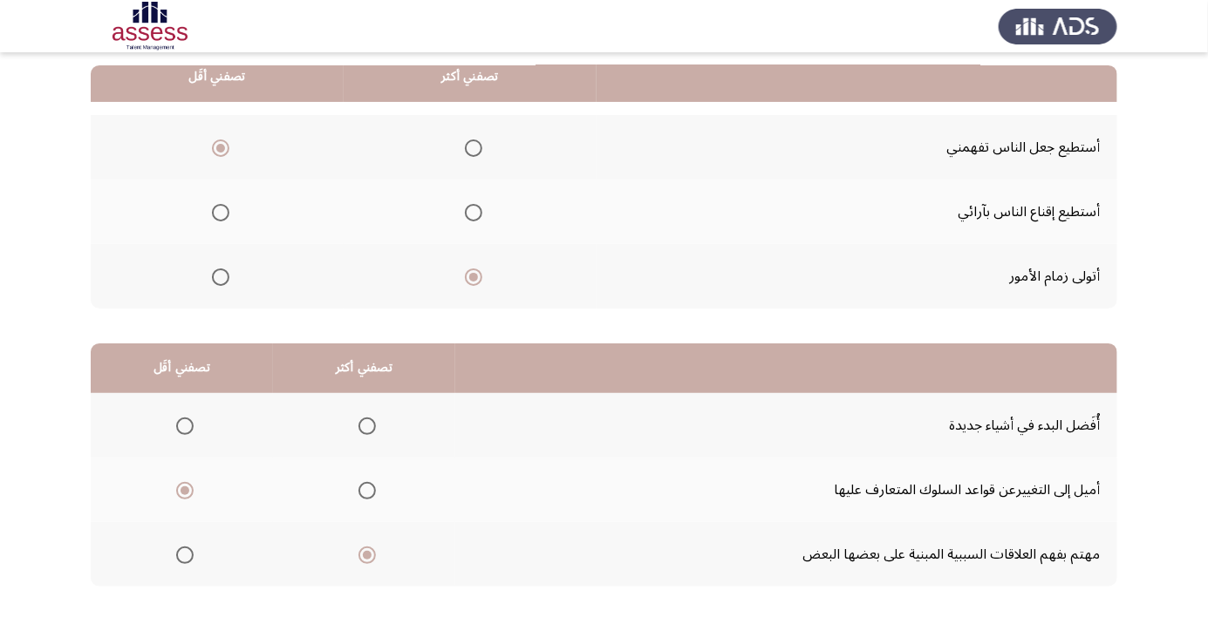
click at [189, 426] on input "Select an option" at bounding box center [184, 426] width 17 height 17
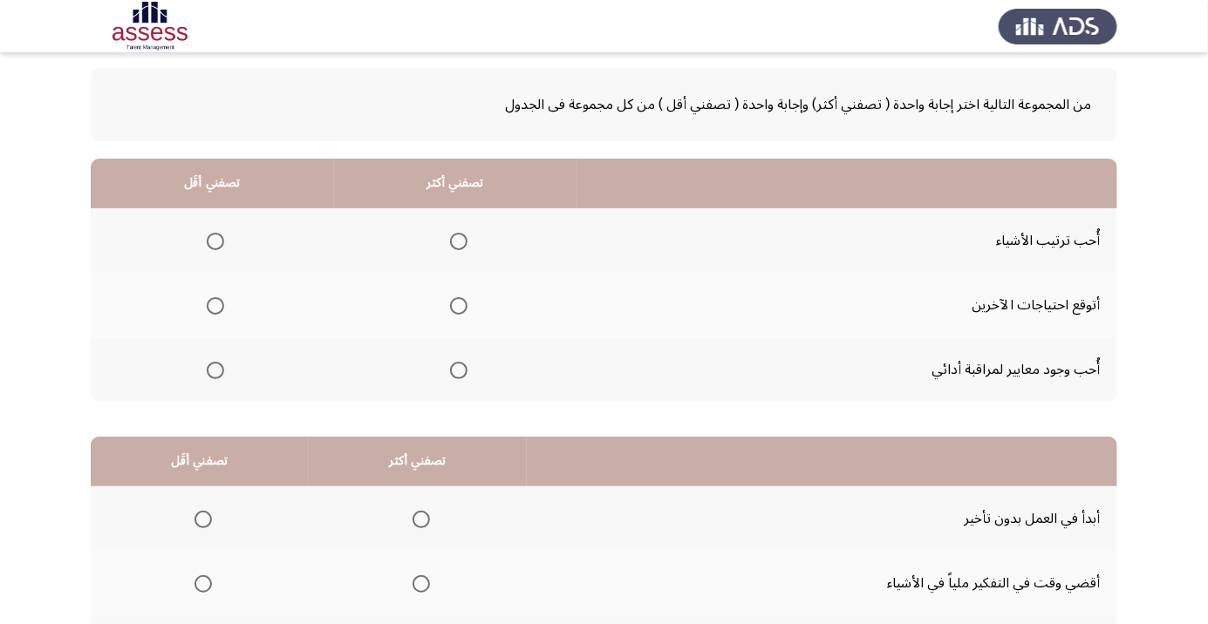
scroll to position [83, 0]
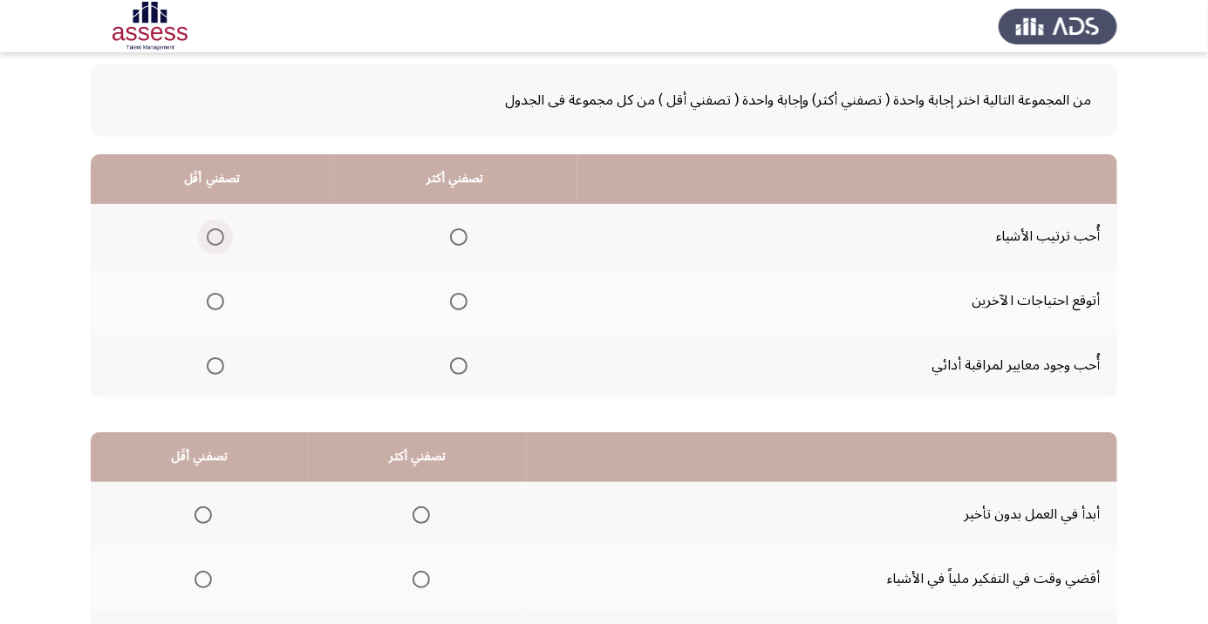
click at [215, 237] on span "Select an option" at bounding box center [215, 237] width 0 height 0
click at [215, 236] on input "Select an option" at bounding box center [215, 236] width 17 height 17
click at [453, 370] on span "Select an option" at bounding box center [458, 366] width 17 height 17
click at [453, 370] on input "Select an option" at bounding box center [458, 366] width 17 height 17
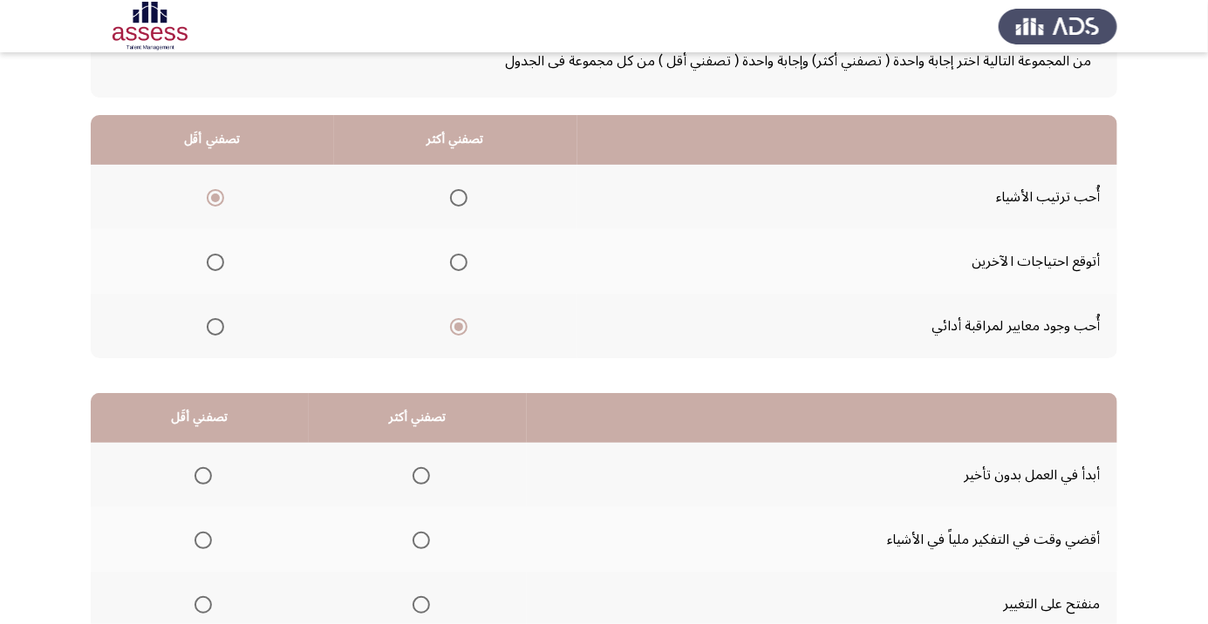
scroll to position [172, 0]
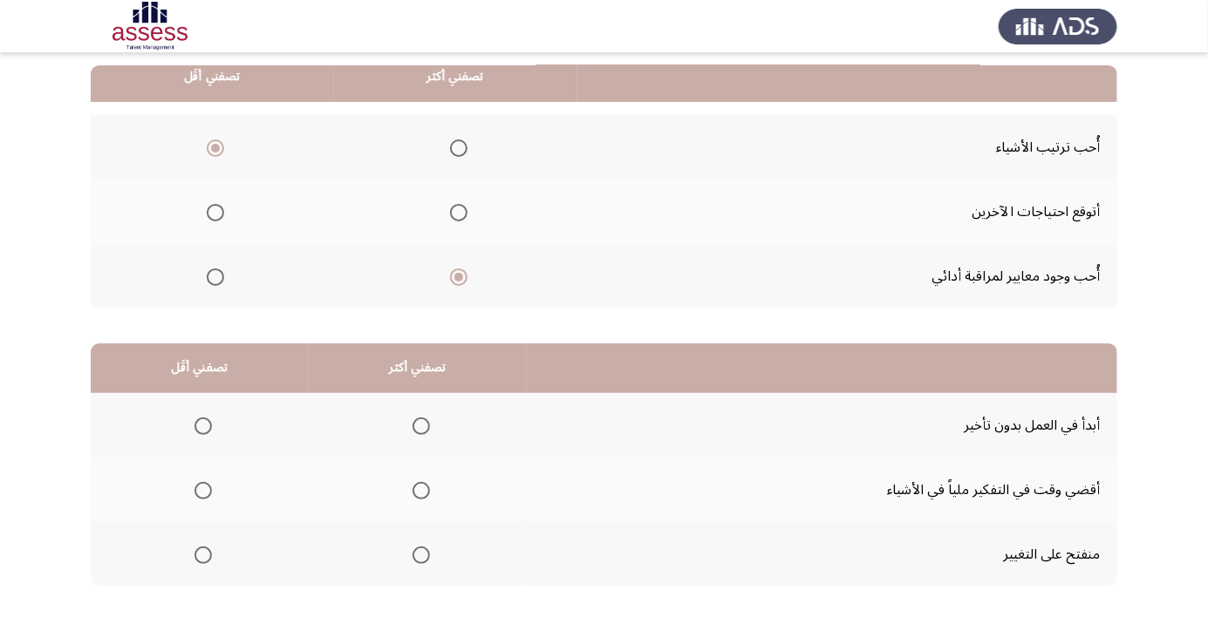
click at [421, 426] on span "Select an option" at bounding box center [421, 426] width 0 height 0
click at [419, 425] on input "Select an option" at bounding box center [420, 426] width 17 height 17
click at [203, 491] on span "Select an option" at bounding box center [203, 491] width 0 height 0
click at [202, 489] on input "Select an option" at bounding box center [202, 490] width 17 height 17
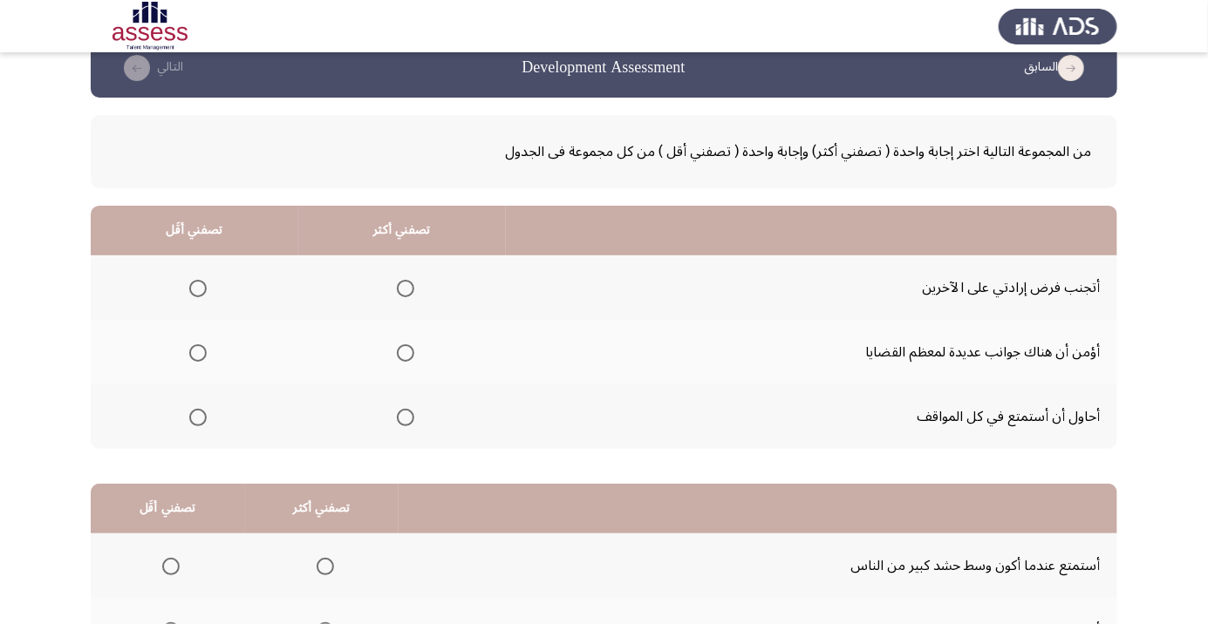
scroll to position [34, 0]
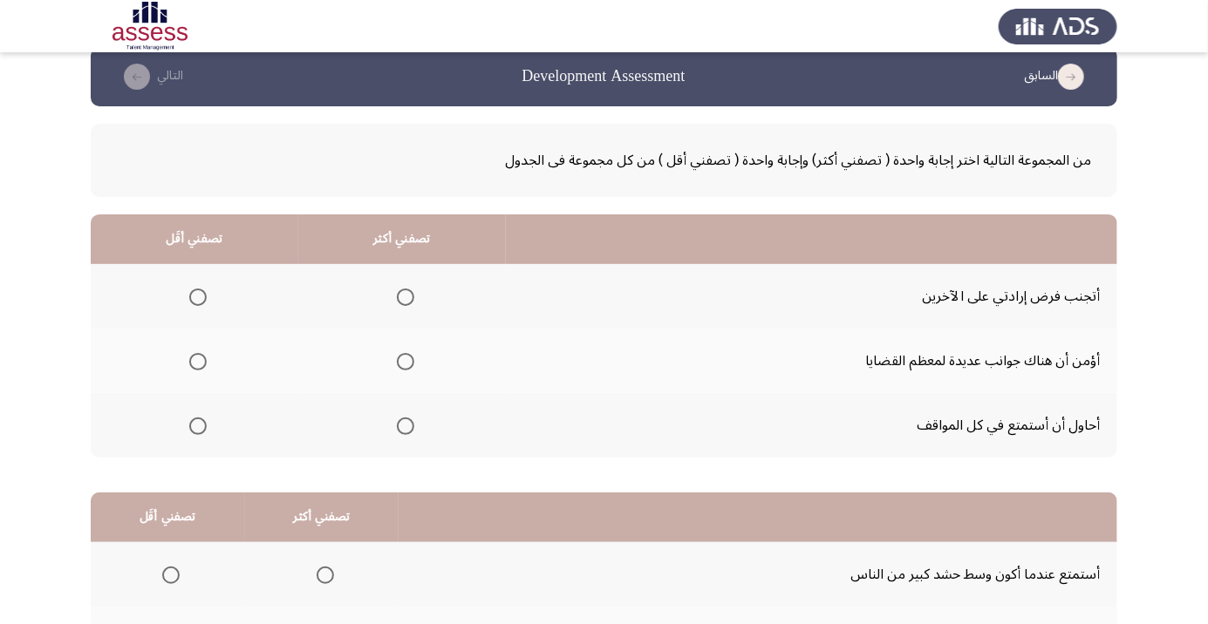
scroll to position [45, 0]
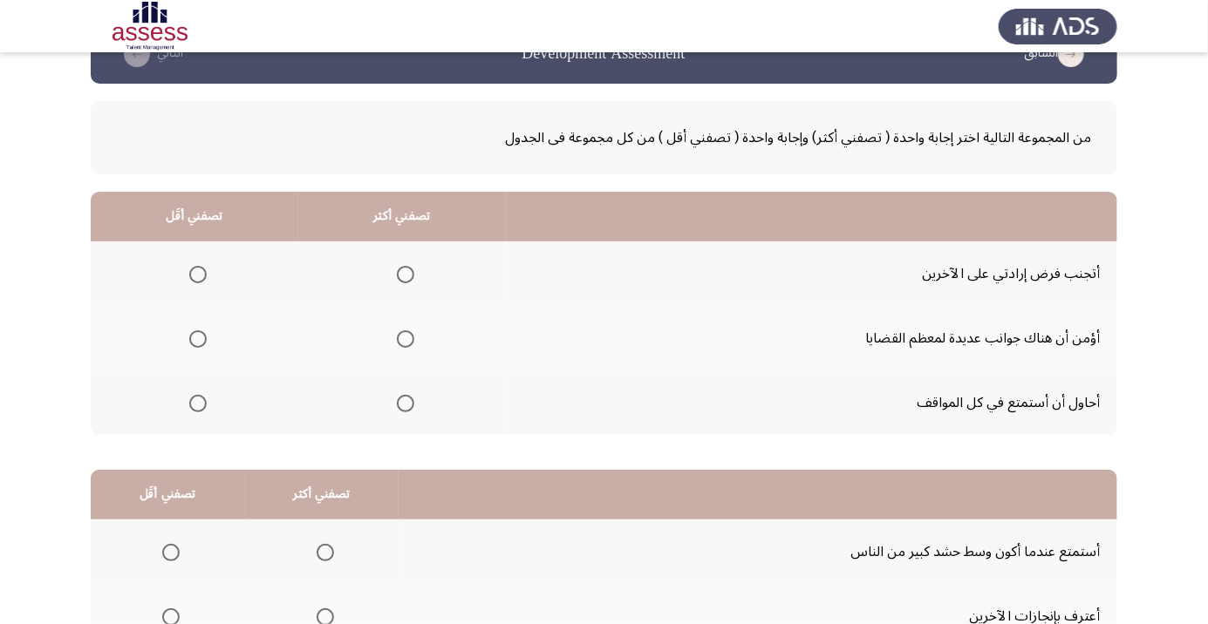
click at [195, 337] on span "Select an option" at bounding box center [197, 339] width 17 height 17
click at [195, 337] on input "Select an option" at bounding box center [197, 339] width 17 height 17
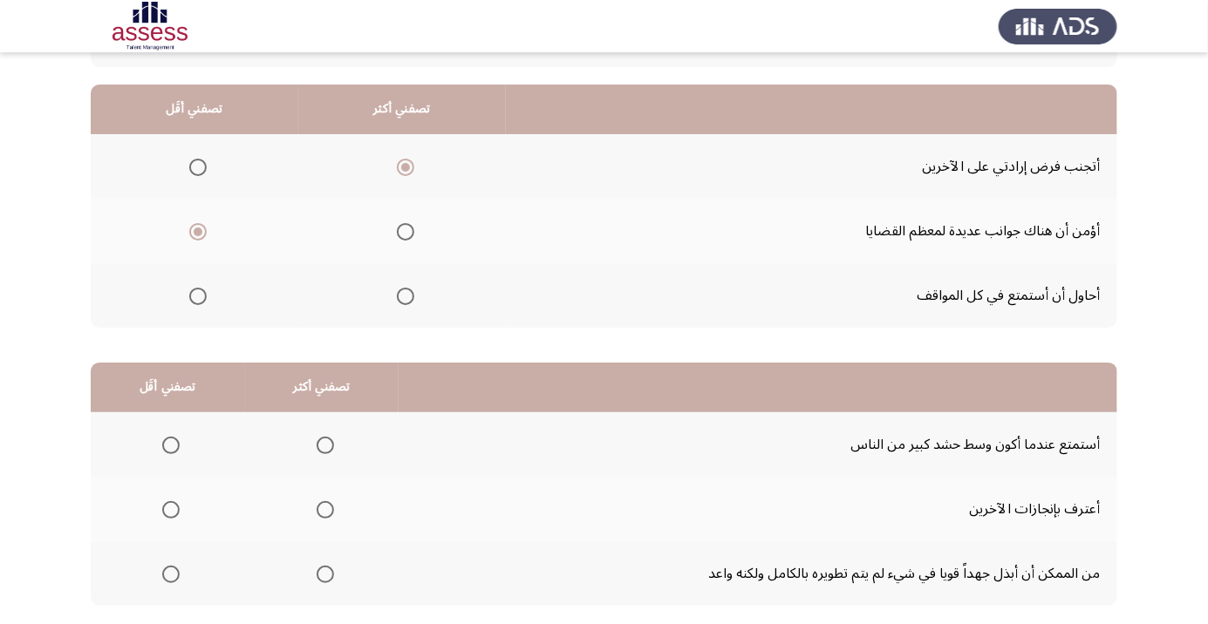
scroll to position [155, 0]
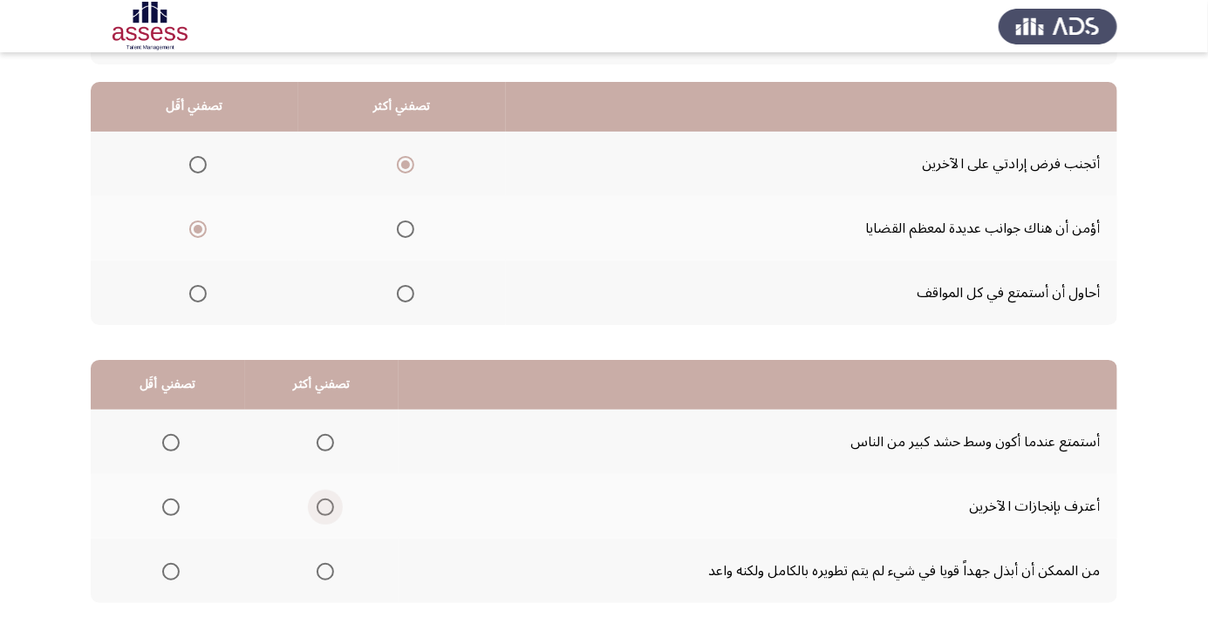
click at [317, 510] on span "Select an option" at bounding box center [325, 507] width 17 height 17
click at [317, 510] on input "Select an option" at bounding box center [325, 507] width 17 height 17
click at [171, 443] on span "Select an option" at bounding box center [171, 443] width 0 height 0
click at [170, 441] on input "Select an option" at bounding box center [170, 442] width 17 height 17
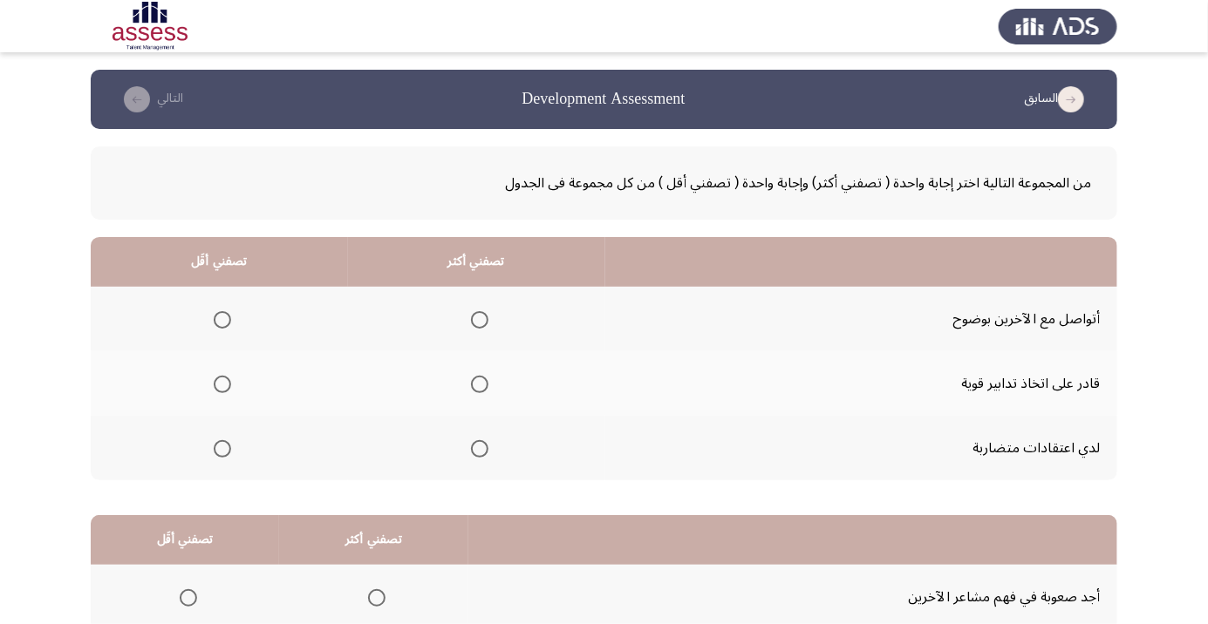
click at [480, 385] on span "Select an option" at bounding box center [480, 385] width 0 height 0
click at [478, 384] on input "Select an option" at bounding box center [479, 384] width 17 height 17
click at [222, 447] on span "Select an option" at bounding box center [222, 448] width 17 height 17
click at [222, 447] on input "Select an option" at bounding box center [222, 448] width 17 height 17
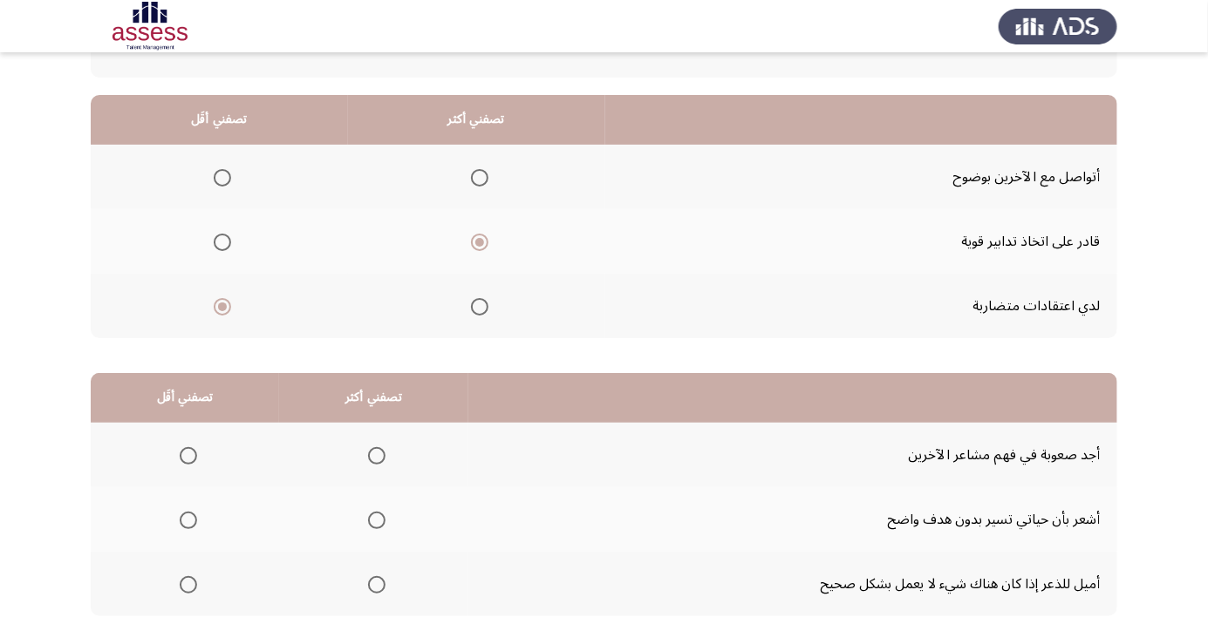
scroll to position [172, 0]
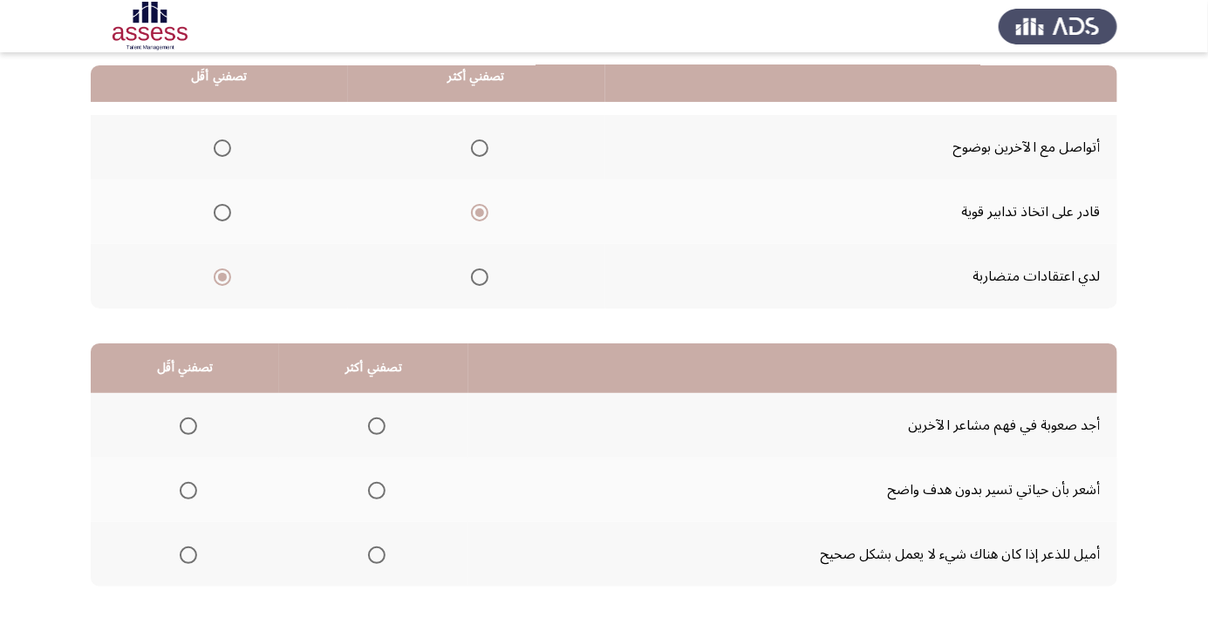
click at [187, 554] on span "Select an option" at bounding box center [188, 555] width 17 height 17
click at [187, 554] on input "Select an option" at bounding box center [188, 555] width 17 height 17
click at [377, 426] on span "Select an option" at bounding box center [377, 426] width 0 height 0
click at [372, 425] on input "Select an option" at bounding box center [376, 426] width 17 height 17
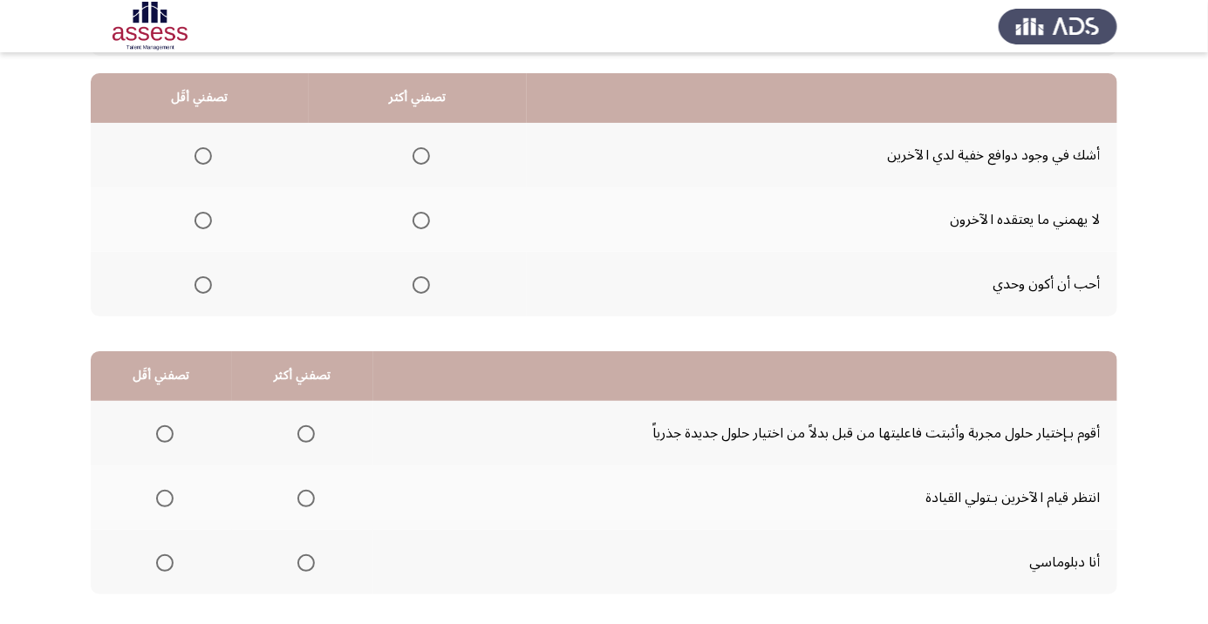
scroll to position [163, 0]
click at [415, 224] on span "Select an option" at bounding box center [420, 221] width 17 height 17
click at [415, 224] on input "Select an option" at bounding box center [420, 221] width 17 height 17
click at [203, 286] on span "Select an option" at bounding box center [203, 286] width 0 height 0
click at [201, 284] on input "Select an option" at bounding box center [202, 285] width 17 height 17
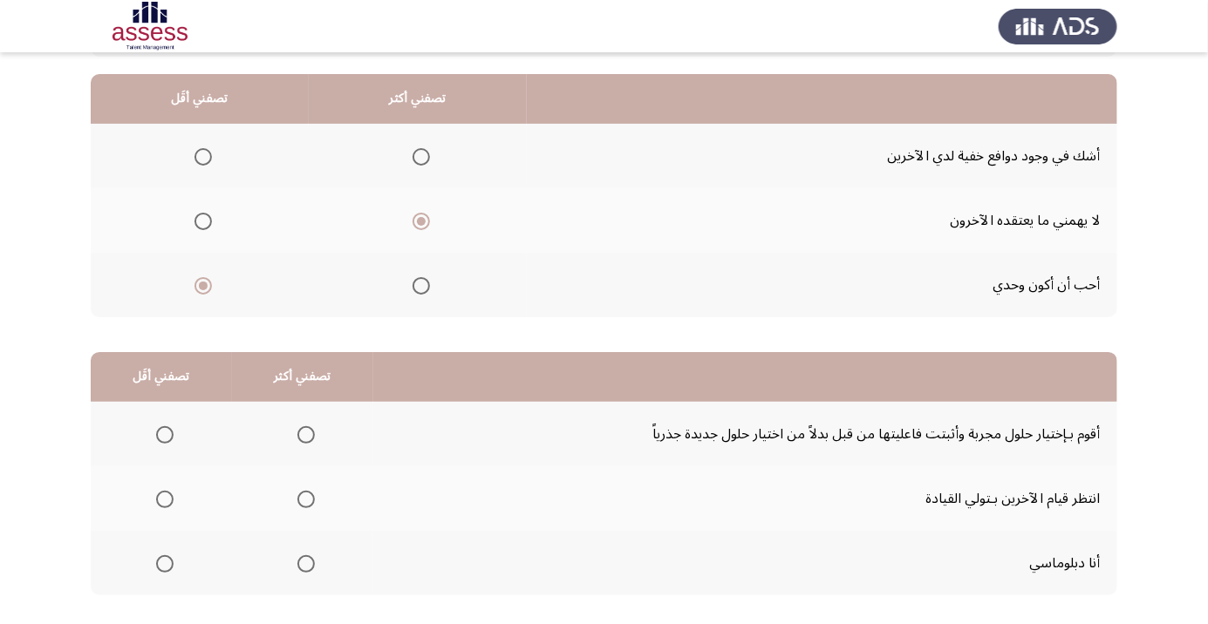
scroll to position [172, 0]
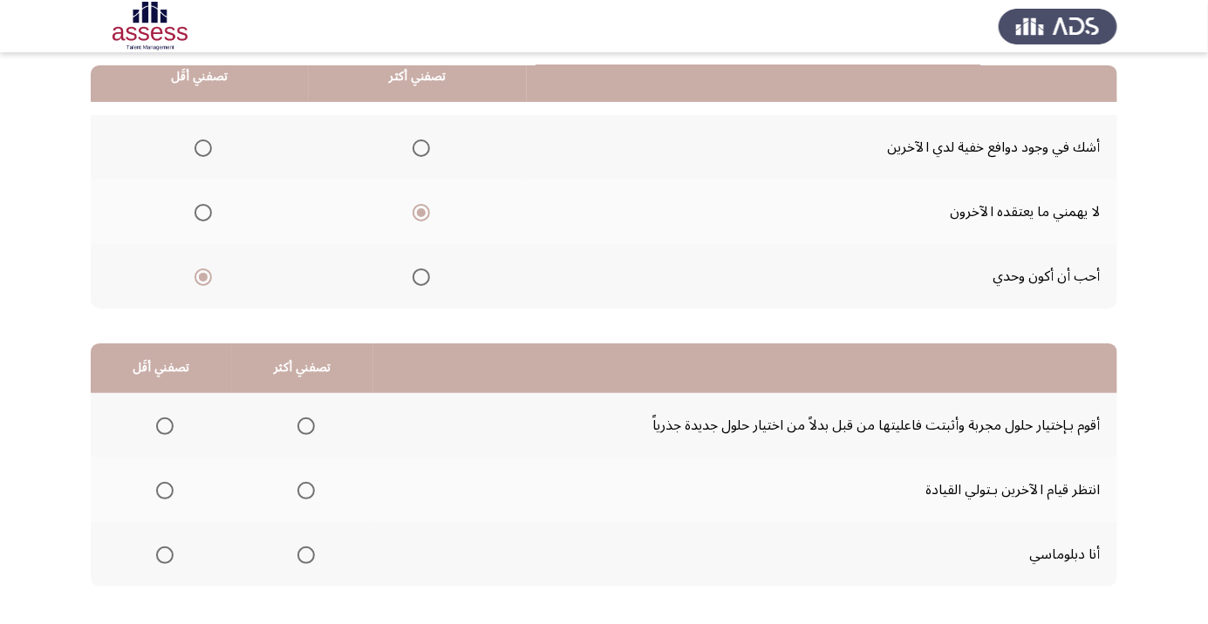
click at [153, 469] on th at bounding box center [161, 490] width 141 height 65
click at [165, 491] on span "Select an option" at bounding box center [165, 491] width 0 height 0
click at [163, 489] on input "Select an option" at bounding box center [164, 490] width 17 height 17
click at [302, 425] on span "Select an option" at bounding box center [305, 426] width 17 height 17
click at [302, 425] on input "Select an option" at bounding box center [305, 426] width 17 height 17
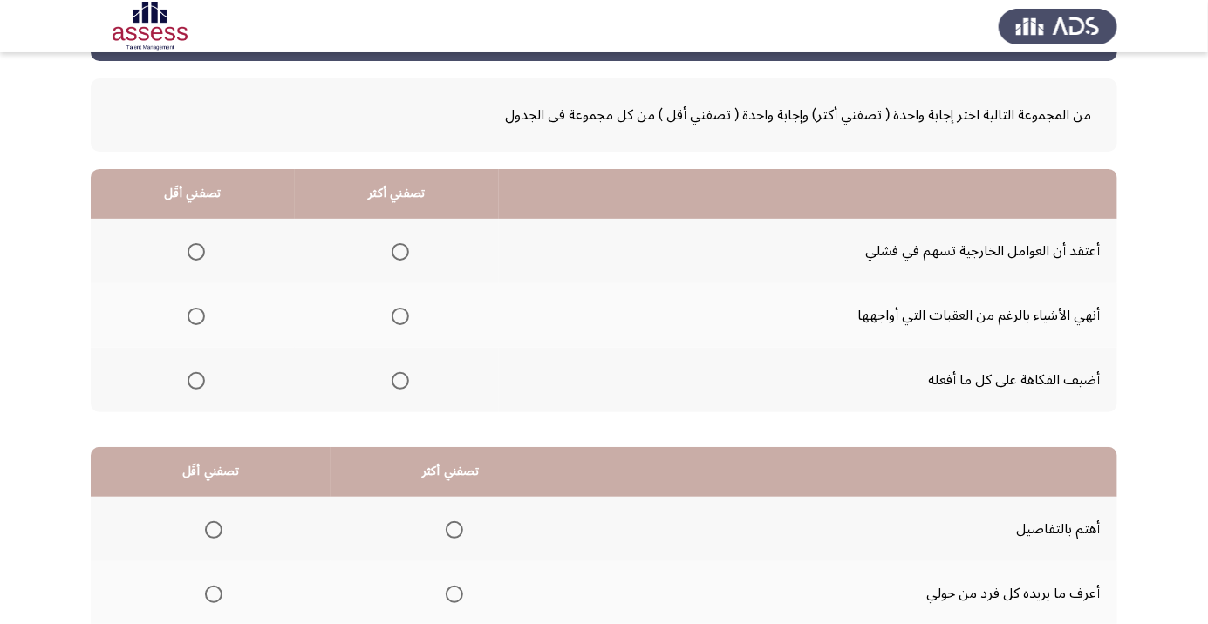
scroll to position [69, 0]
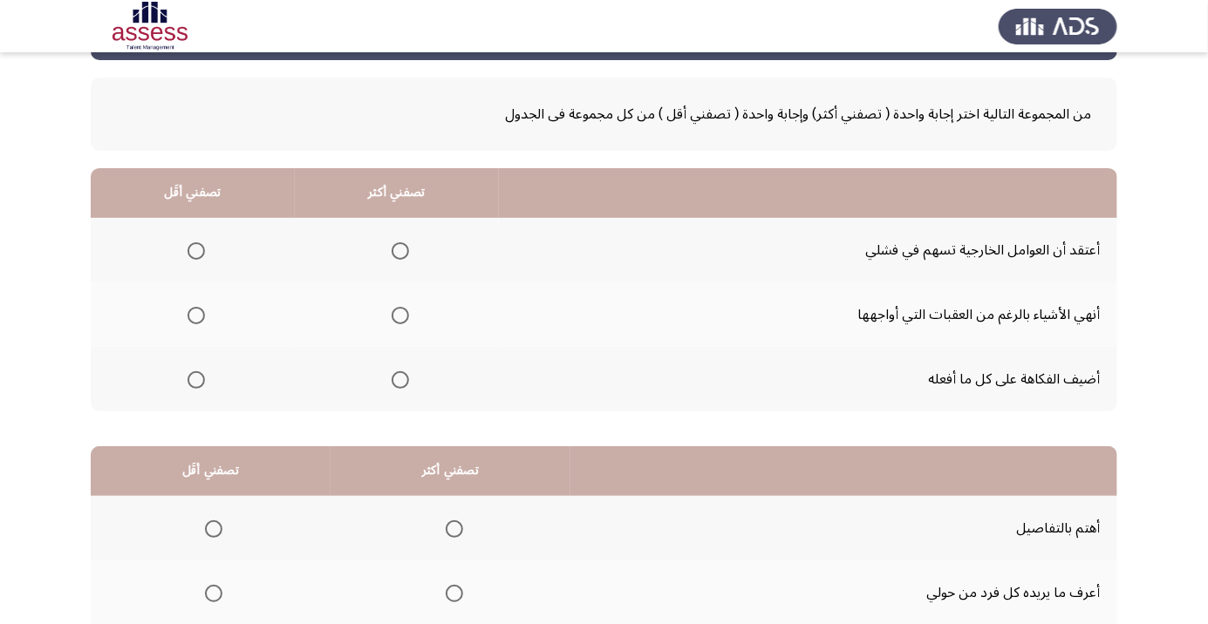
click at [21, 223] on app-assessment-container "السابق Development Assessment التالي من المجموعة التالية اختر إجابة واحدة ( تصف…" at bounding box center [604, 371] width 1208 height 741
click at [406, 315] on span "Select an option" at bounding box center [400, 315] width 17 height 17
click at [406, 315] on input "Select an option" at bounding box center [400, 315] width 17 height 17
click at [189, 255] on span "Select an option" at bounding box center [195, 250] width 17 height 17
click at [189, 255] on input "Select an option" at bounding box center [195, 250] width 17 height 17
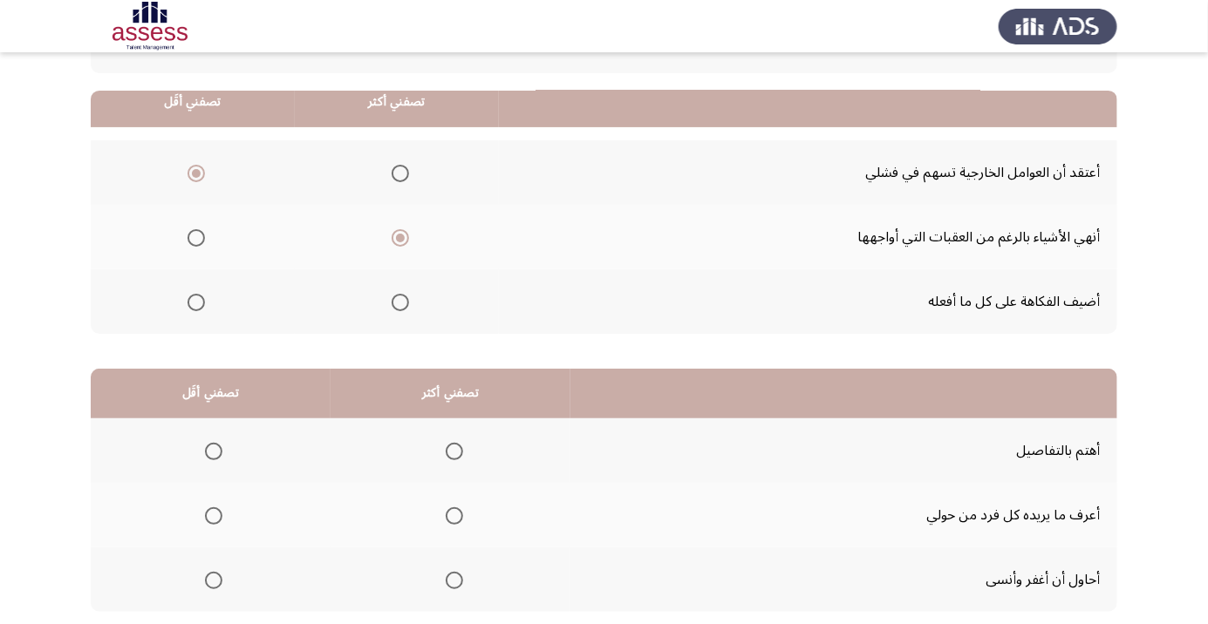
scroll to position [172, 0]
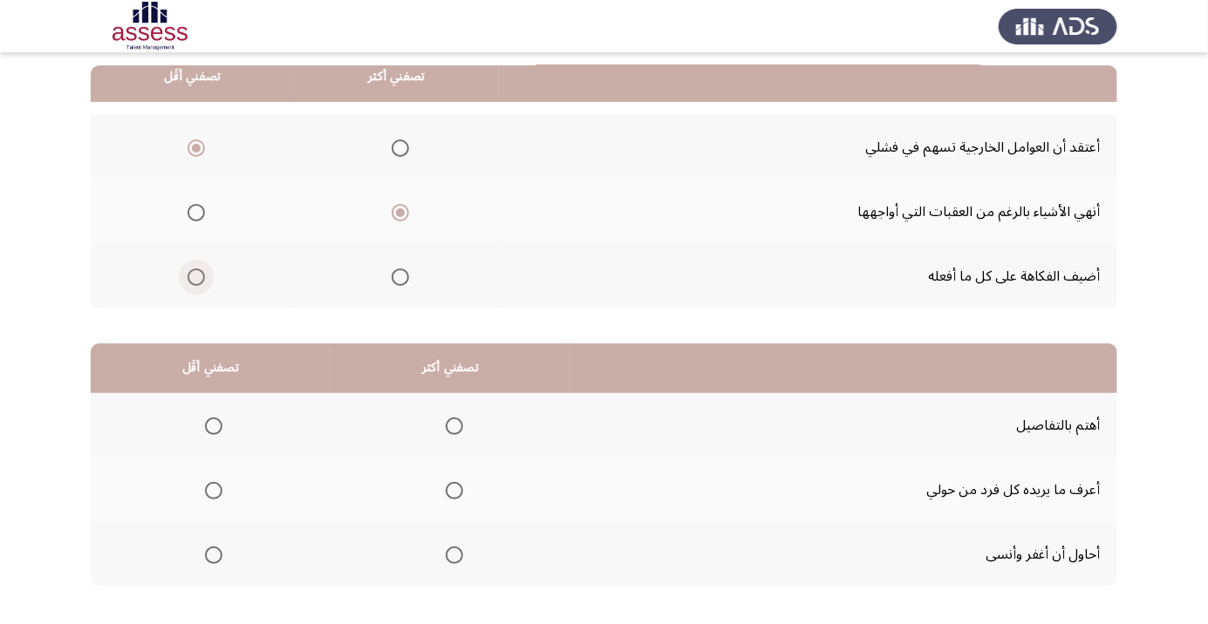
click at [196, 277] on span "Select an option" at bounding box center [196, 277] width 0 height 0
click at [195, 276] on input "Select an option" at bounding box center [195, 277] width 17 height 17
click at [454, 426] on span "Select an option" at bounding box center [454, 426] width 0 height 0
click at [453, 425] on input "Select an option" at bounding box center [454, 426] width 17 height 17
click at [209, 549] on span "Select an option" at bounding box center [213, 555] width 17 height 17
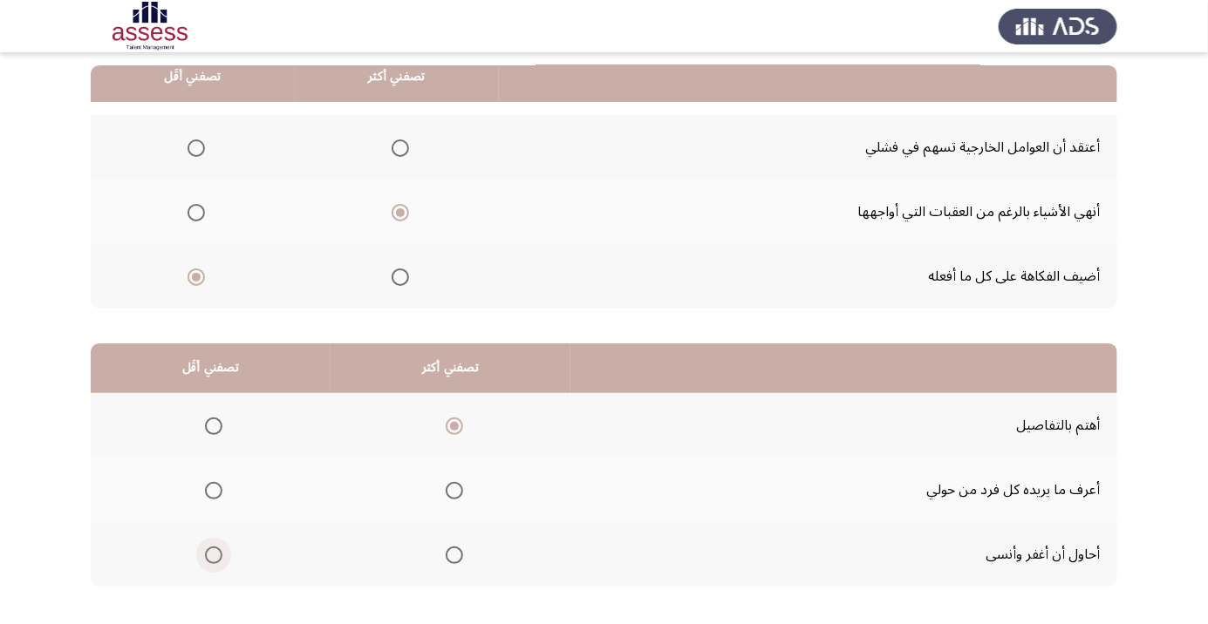
click at [209, 549] on input "Select an option" at bounding box center [213, 555] width 17 height 17
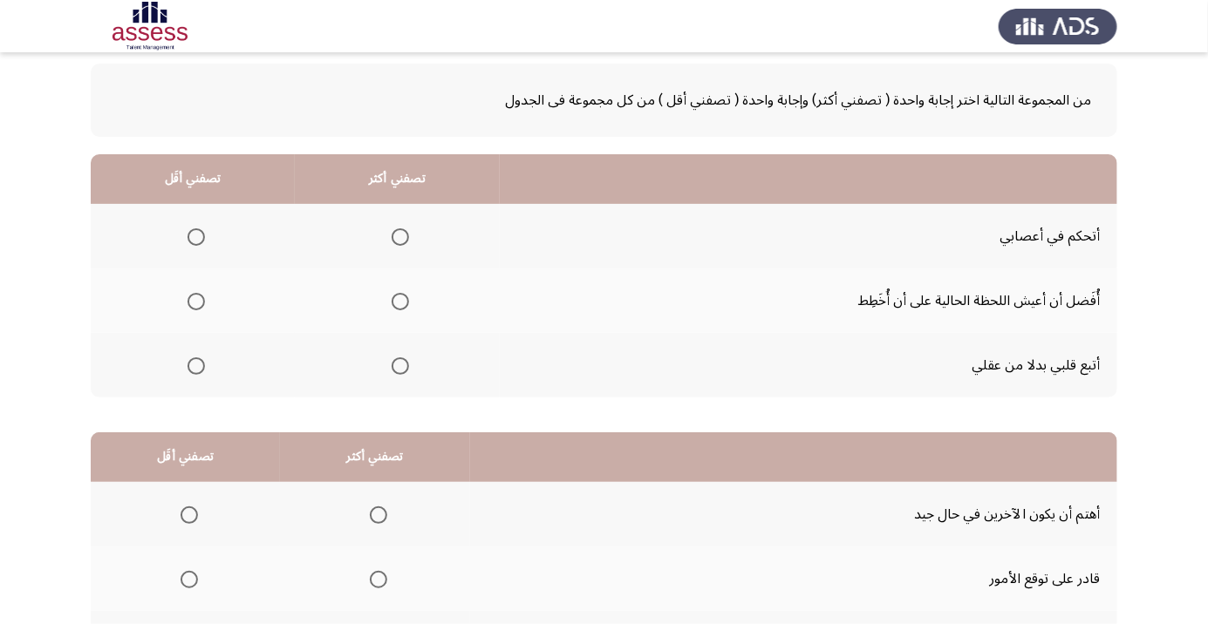
scroll to position [83, 0]
click at [400, 237] on span "Select an option" at bounding box center [400, 237] width 0 height 0
click at [395, 236] on input "Select an option" at bounding box center [400, 236] width 17 height 17
click at [189, 300] on span "Select an option" at bounding box center [195, 301] width 17 height 17
click at [189, 300] on input "Select an option" at bounding box center [195, 301] width 17 height 17
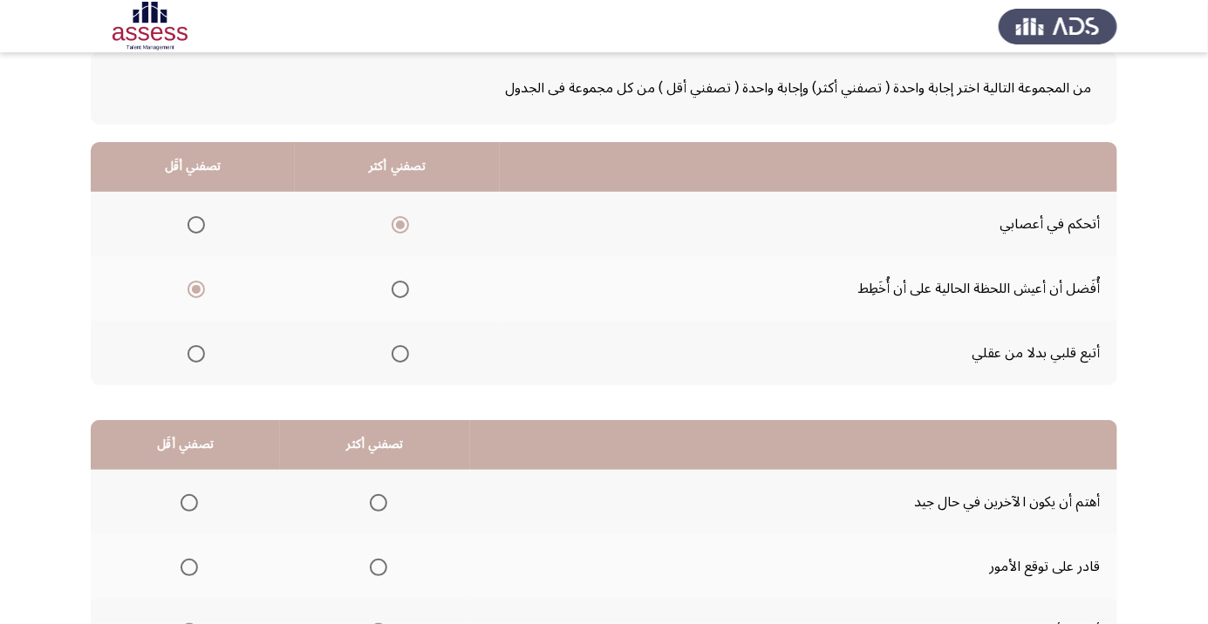
scroll to position [172, 0]
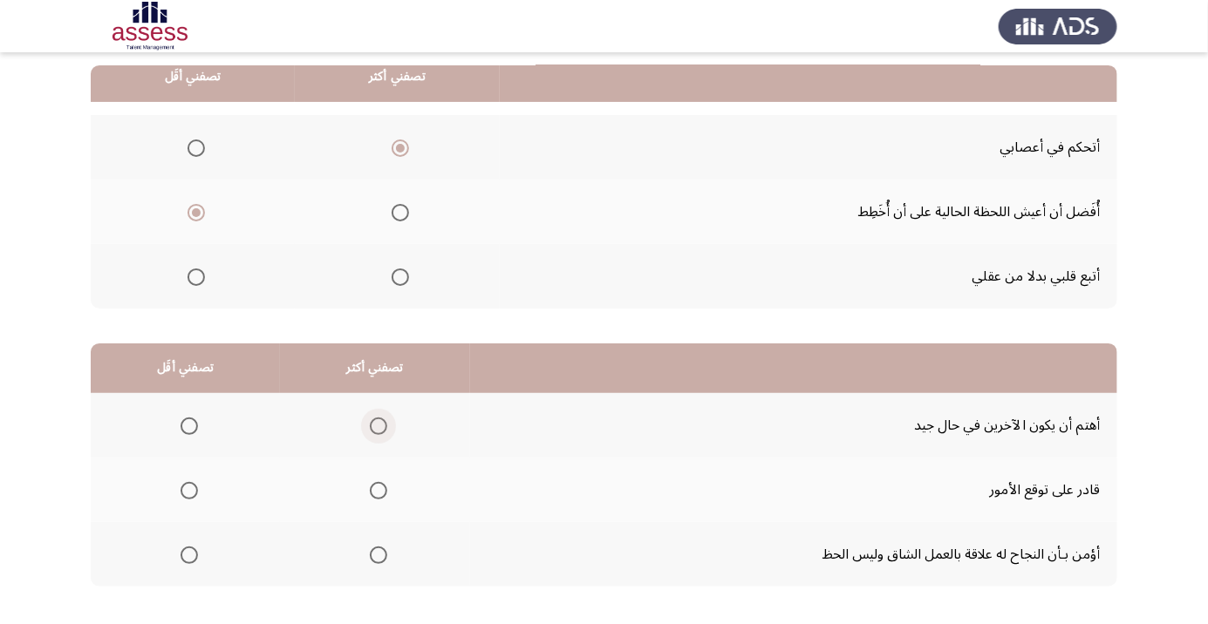
click at [378, 426] on span "Select an option" at bounding box center [378, 426] width 0 height 0
click at [373, 425] on input "Select an option" at bounding box center [378, 426] width 17 height 17
click at [189, 491] on span "Select an option" at bounding box center [189, 491] width 0 height 0
click at [187, 489] on input "Select an option" at bounding box center [189, 490] width 17 height 17
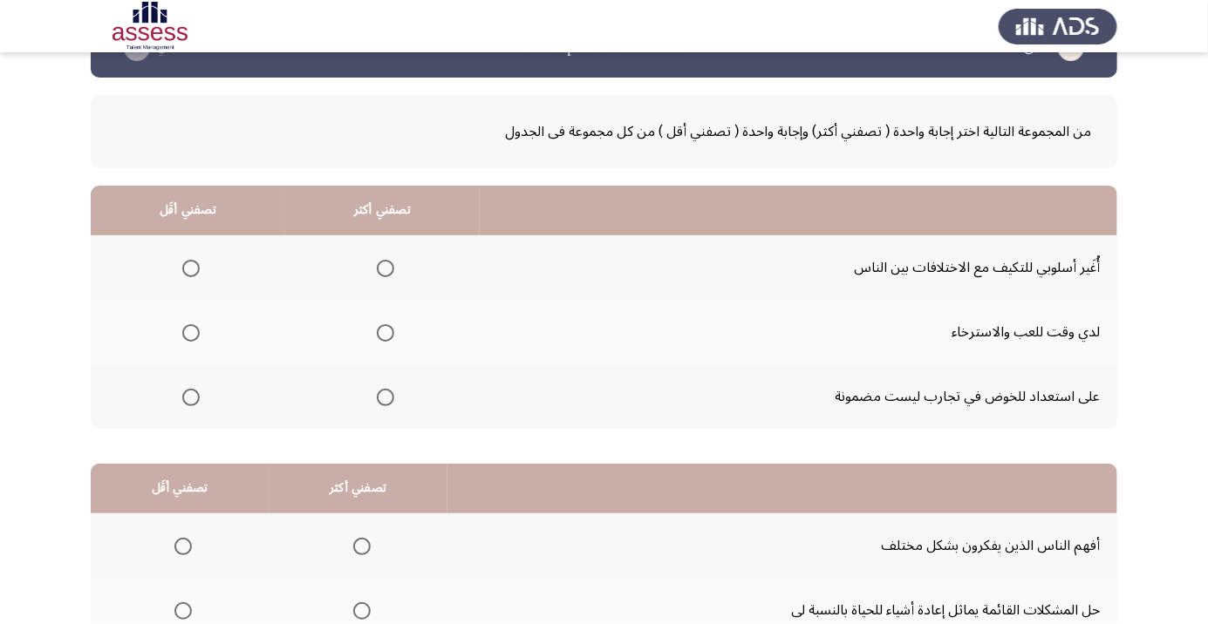
scroll to position [58, 0]
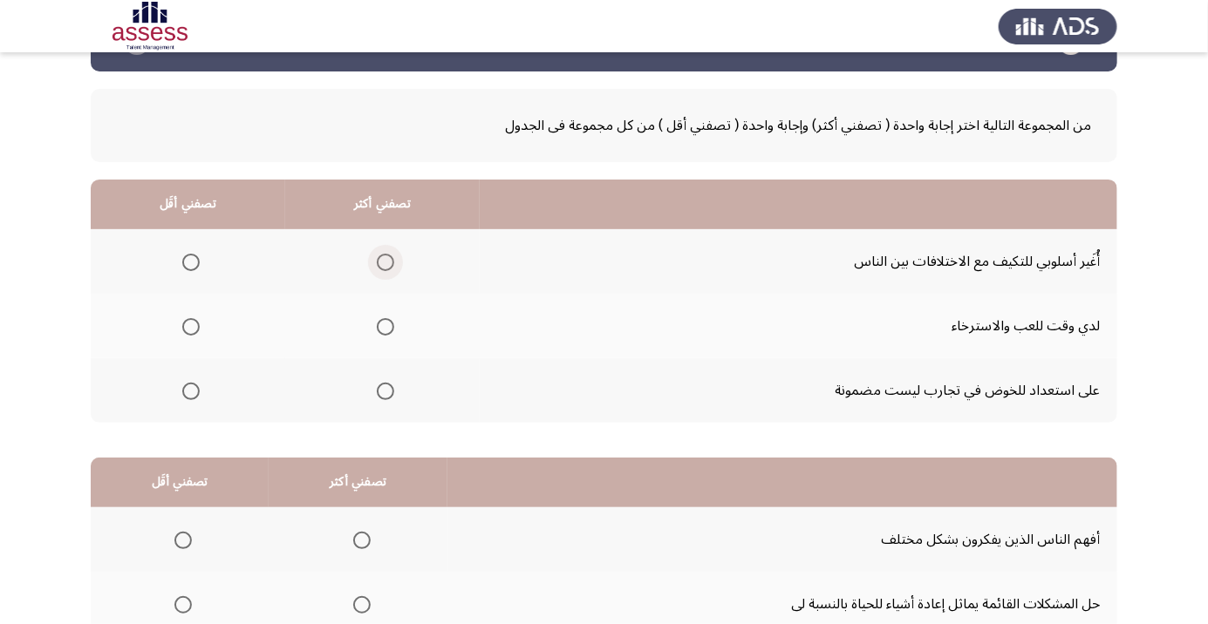
click at [377, 259] on span "Select an option" at bounding box center [385, 262] width 17 height 17
click at [377, 259] on input "Select an option" at bounding box center [385, 262] width 17 height 17
click at [191, 327] on span "Select an option" at bounding box center [191, 327] width 0 height 0
click at [190, 325] on input "Select an option" at bounding box center [190, 326] width 17 height 17
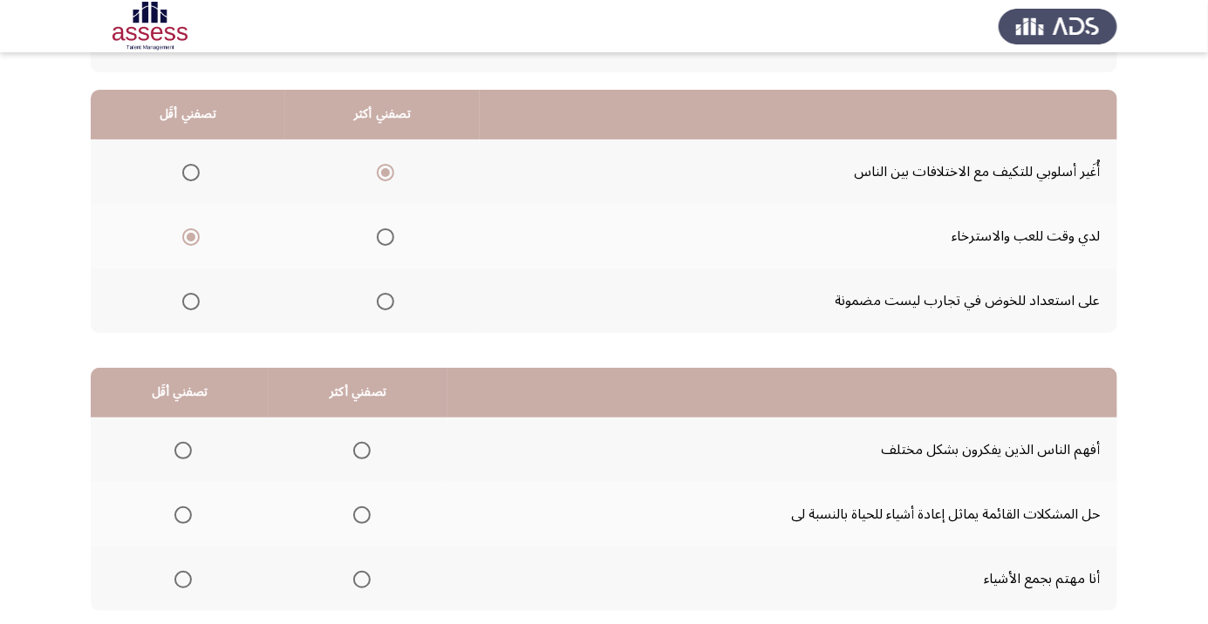
scroll to position [172, 0]
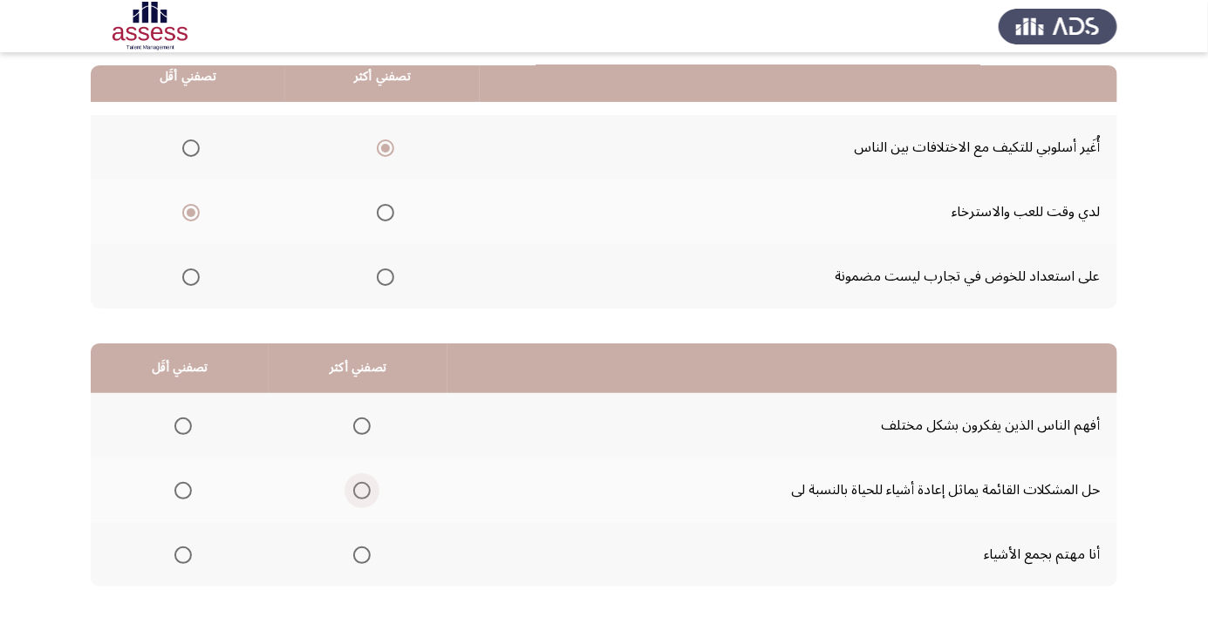
click at [362, 491] on span "Select an option" at bounding box center [362, 491] width 0 height 0
click at [356, 489] on input "Select an option" at bounding box center [361, 490] width 17 height 17
click at [169, 558] on label "Select an option" at bounding box center [179, 555] width 24 height 17
click at [174, 558] on input "Select an option" at bounding box center [182, 555] width 17 height 17
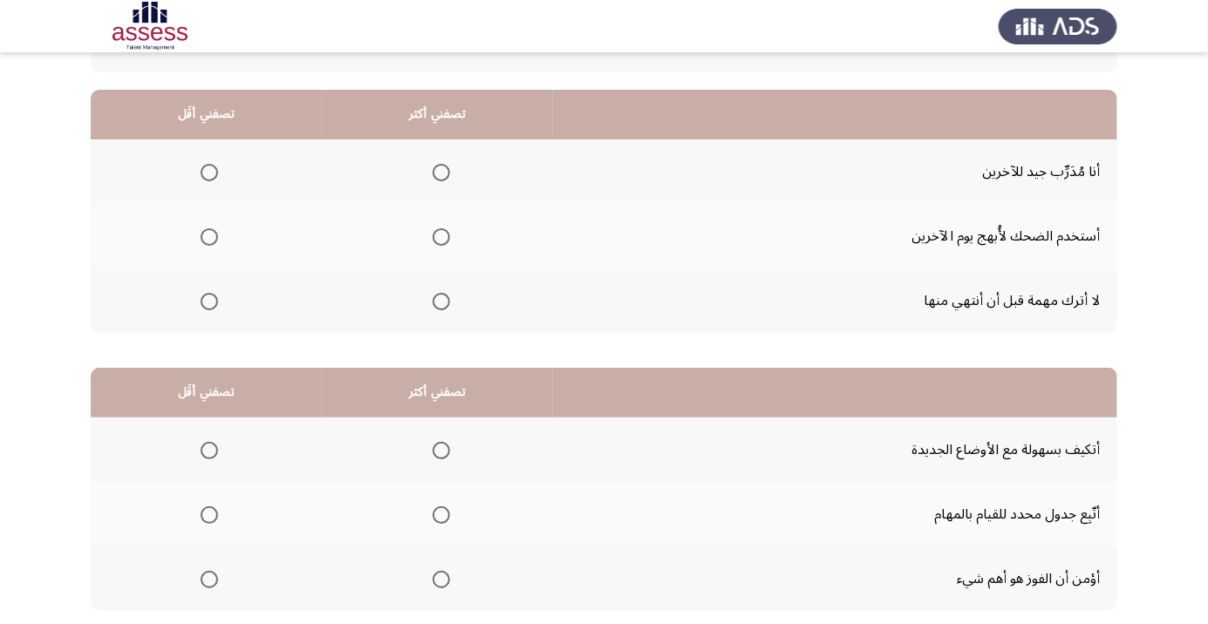
scroll to position [147, 0]
click at [440, 174] on span "Select an option" at bounding box center [440, 174] width 0 height 0
click at [440, 172] on input "Select an option" at bounding box center [441, 173] width 17 height 17
click at [209, 238] on span "Select an option" at bounding box center [209, 238] width 0 height 0
click at [209, 236] on input "Select an option" at bounding box center [209, 237] width 17 height 17
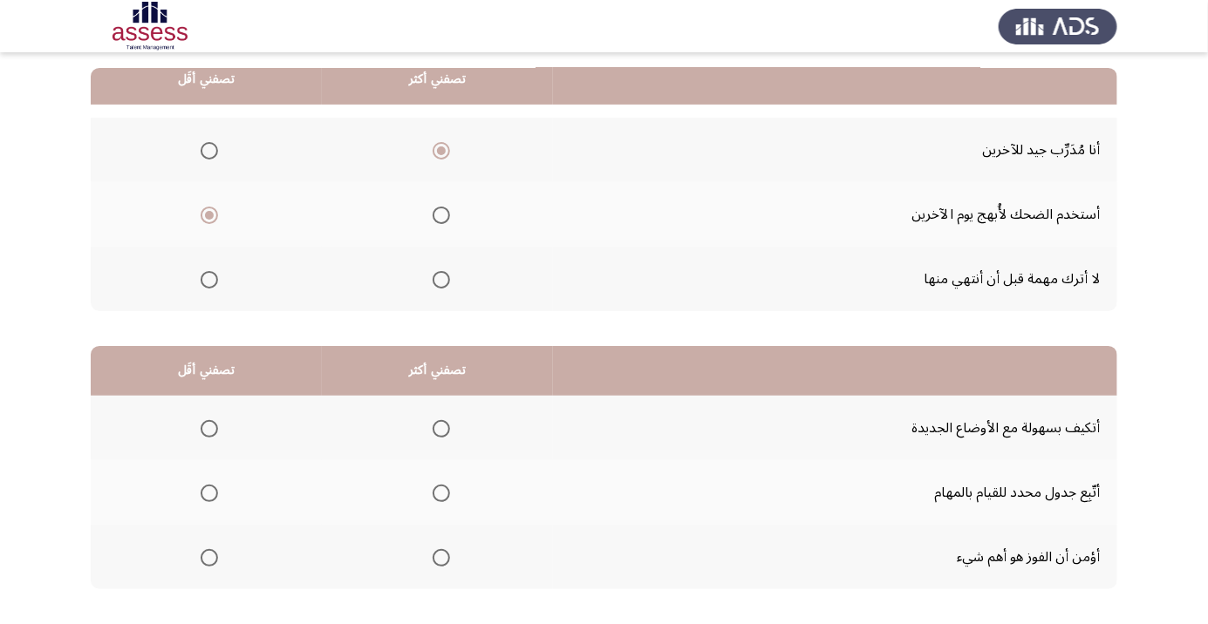
scroll to position [172, 0]
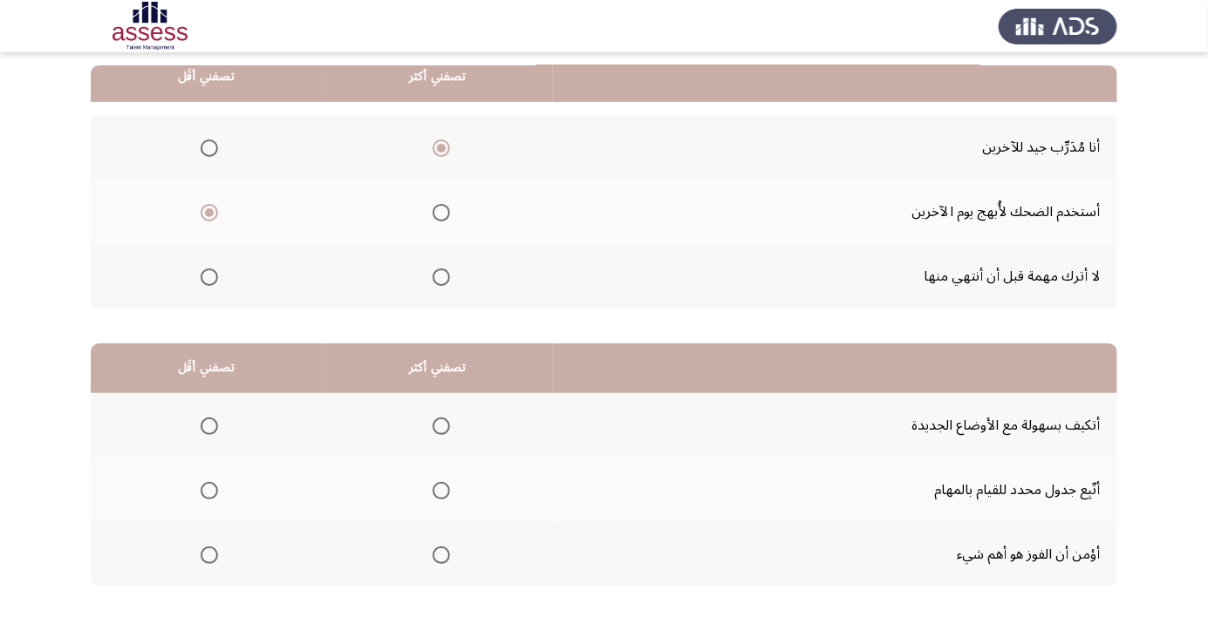
click at [440, 426] on span "Select an option" at bounding box center [440, 426] width 0 height 0
click at [440, 425] on input "Select an option" at bounding box center [441, 426] width 17 height 17
click at [208, 489] on span "Select an option" at bounding box center [209, 490] width 17 height 17
click at [208, 489] on input "Select an option" at bounding box center [209, 490] width 17 height 17
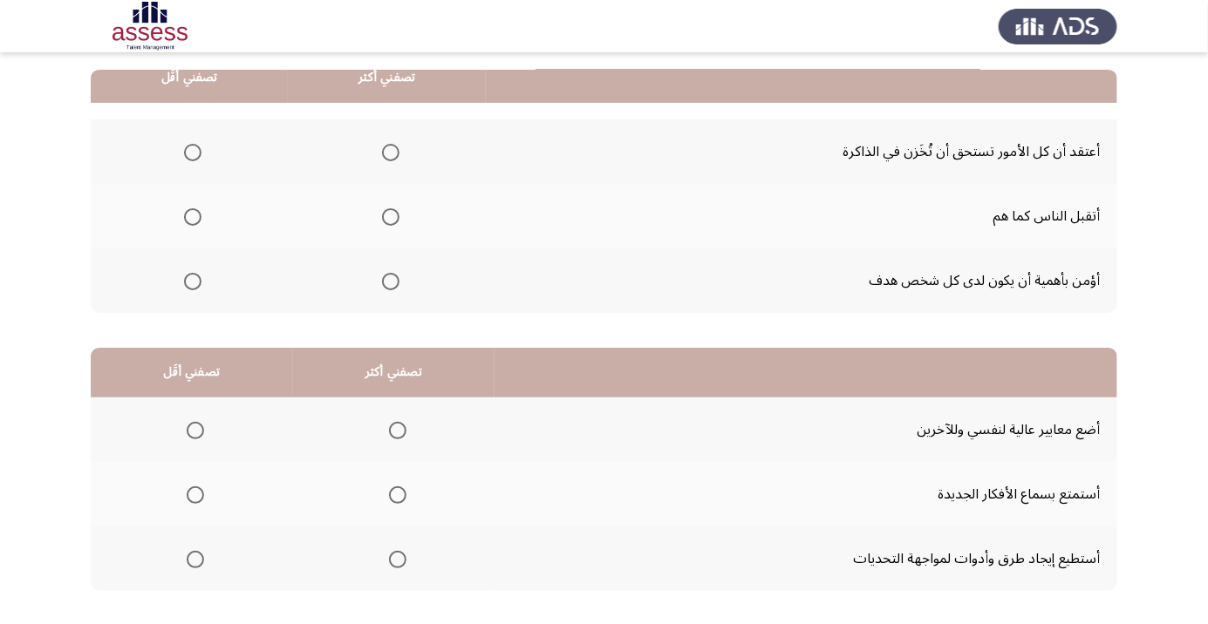
scroll to position [167, 0]
click at [388, 285] on span "Select an option" at bounding box center [390, 281] width 17 height 17
click at [388, 285] on input "Select an option" at bounding box center [390, 281] width 17 height 17
click at [193, 153] on span "Select an option" at bounding box center [193, 153] width 0 height 0
click at [193, 151] on input "Select an option" at bounding box center [192, 152] width 17 height 17
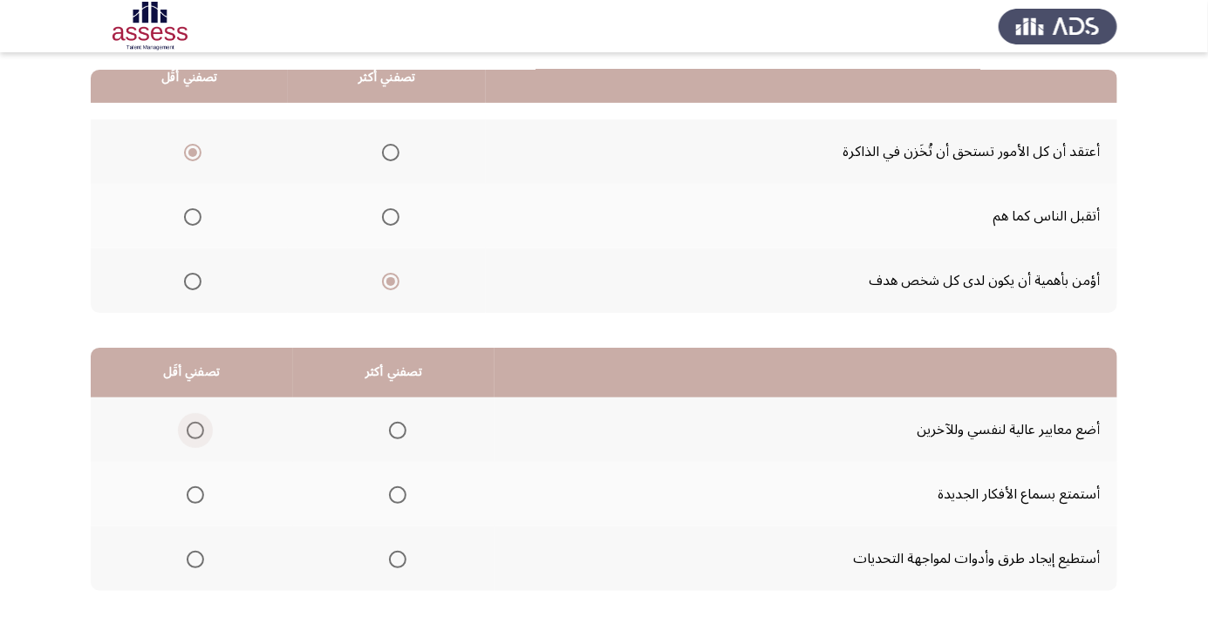
click at [194, 428] on span "Select an option" at bounding box center [195, 430] width 17 height 17
click at [194, 428] on input "Select an option" at bounding box center [195, 430] width 17 height 17
click at [398, 560] on span "Select an option" at bounding box center [398, 560] width 0 height 0
click at [393, 557] on input "Select an option" at bounding box center [397, 559] width 17 height 17
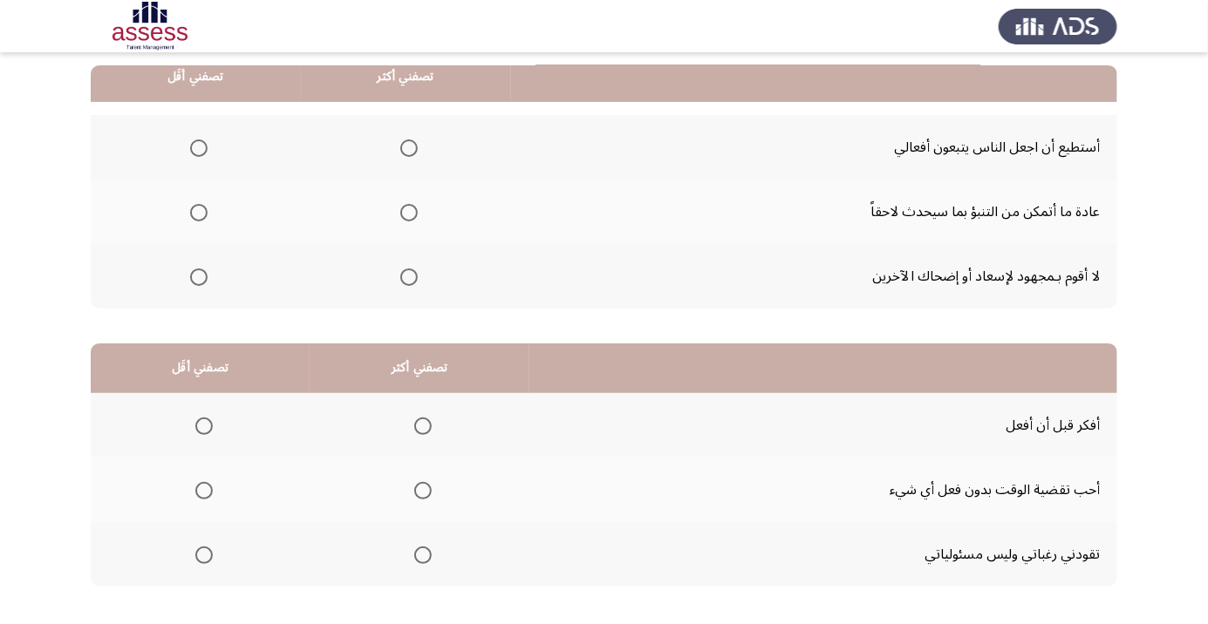
click at [409, 148] on span "Select an option" at bounding box center [409, 148] width 0 height 0
click at [406, 147] on input "Select an option" at bounding box center [408, 148] width 17 height 17
click at [199, 277] on span "Select an option" at bounding box center [199, 277] width 0 height 0
click at [198, 276] on input "Select an option" at bounding box center [198, 277] width 17 height 17
click at [195, 482] on span "Select an option" at bounding box center [203, 490] width 17 height 17
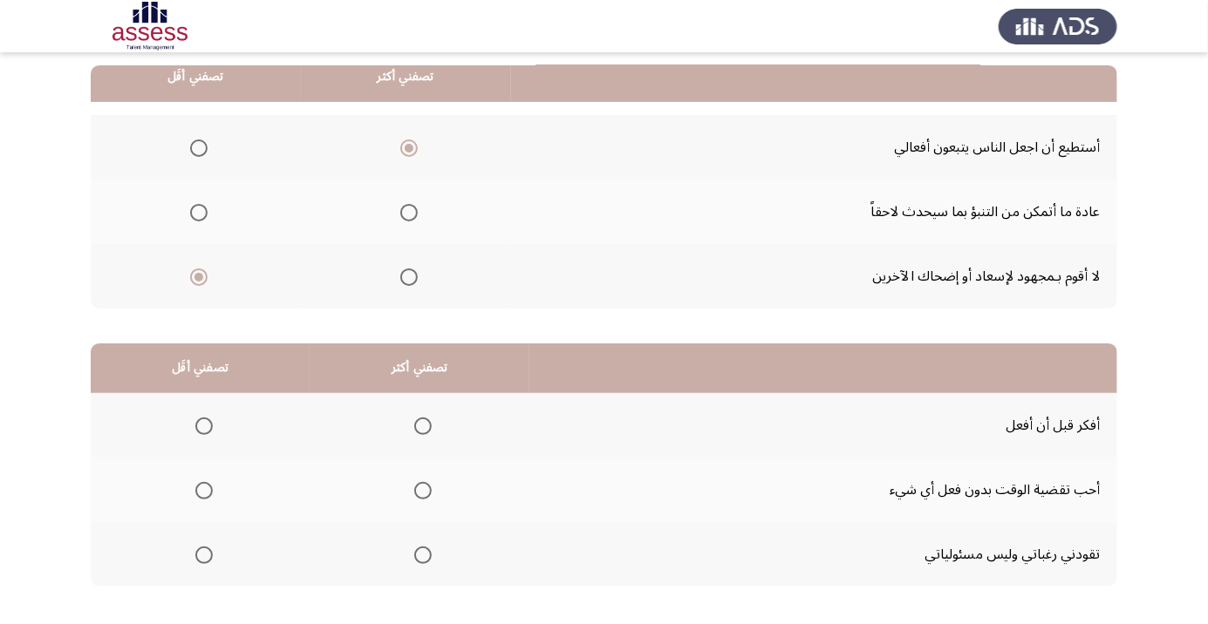
click at [195, 482] on input "Select an option" at bounding box center [203, 490] width 17 height 17
click at [419, 425] on span "Select an option" at bounding box center [422, 426] width 17 height 17
click at [419, 425] on input "Select an option" at bounding box center [422, 426] width 17 height 17
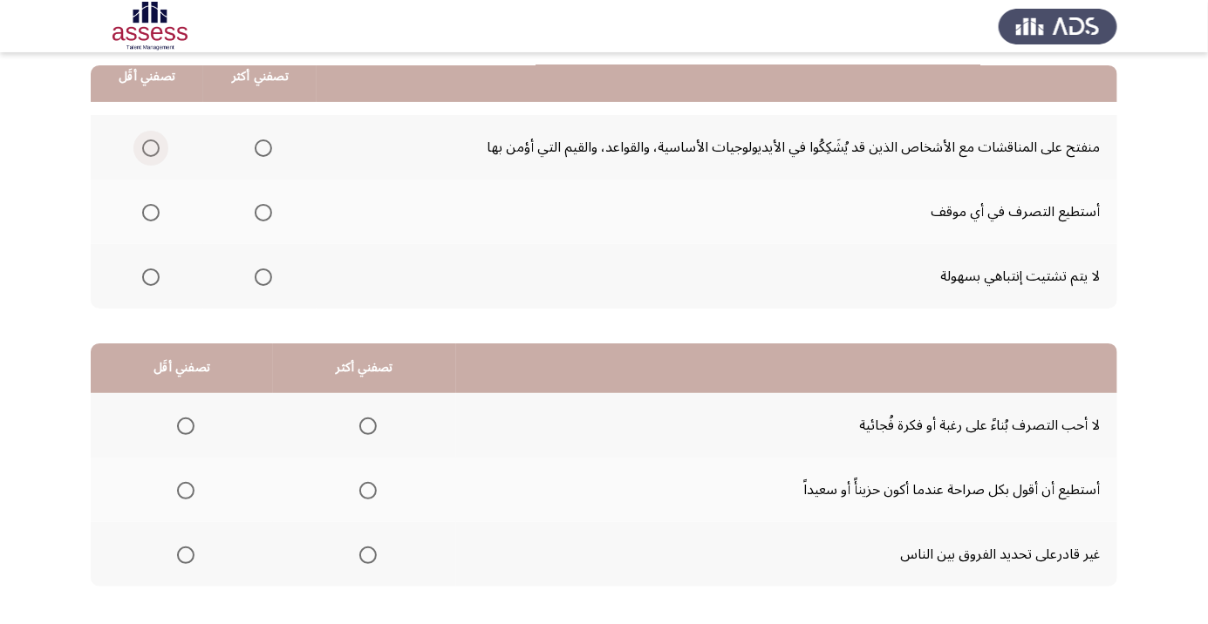
click at [144, 149] on span "Select an option" at bounding box center [150, 148] width 17 height 17
click at [144, 149] on input "Select an option" at bounding box center [150, 148] width 17 height 17
click at [263, 277] on span "Select an option" at bounding box center [263, 277] width 0 height 0
click at [261, 276] on input "Select an option" at bounding box center [263, 277] width 17 height 17
click at [255, 209] on span "Select an option" at bounding box center [263, 212] width 17 height 17
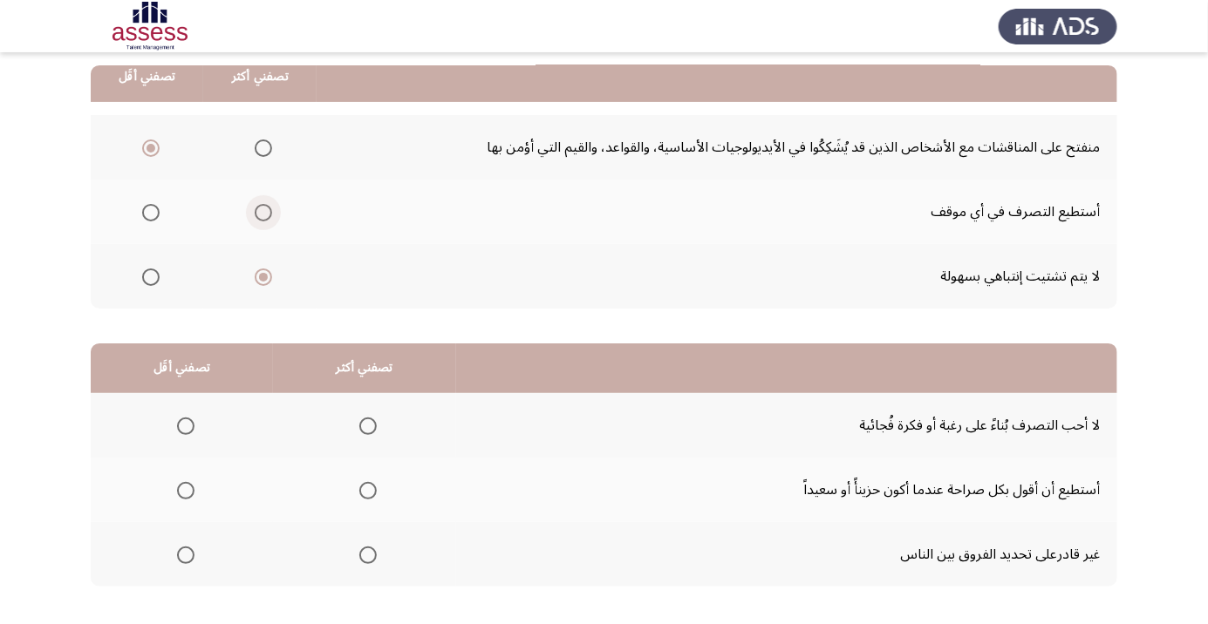
click at [255, 209] on input "Select an option" at bounding box center [263, 212] width 17 height 17
click at [186, 556] on span "Select an option" at bounding box center [186, 556] width 0 height 0
click at [184, 554] on input "Select an option" at bounding box center [185, 555] width 17 height 17
click at [368, 426] on span "Select an option" at bounding box center [368, 426] width 0 height 0
click at [364, 425] on input "Select an option" at bounding box center [367, 426] width 17 height 17
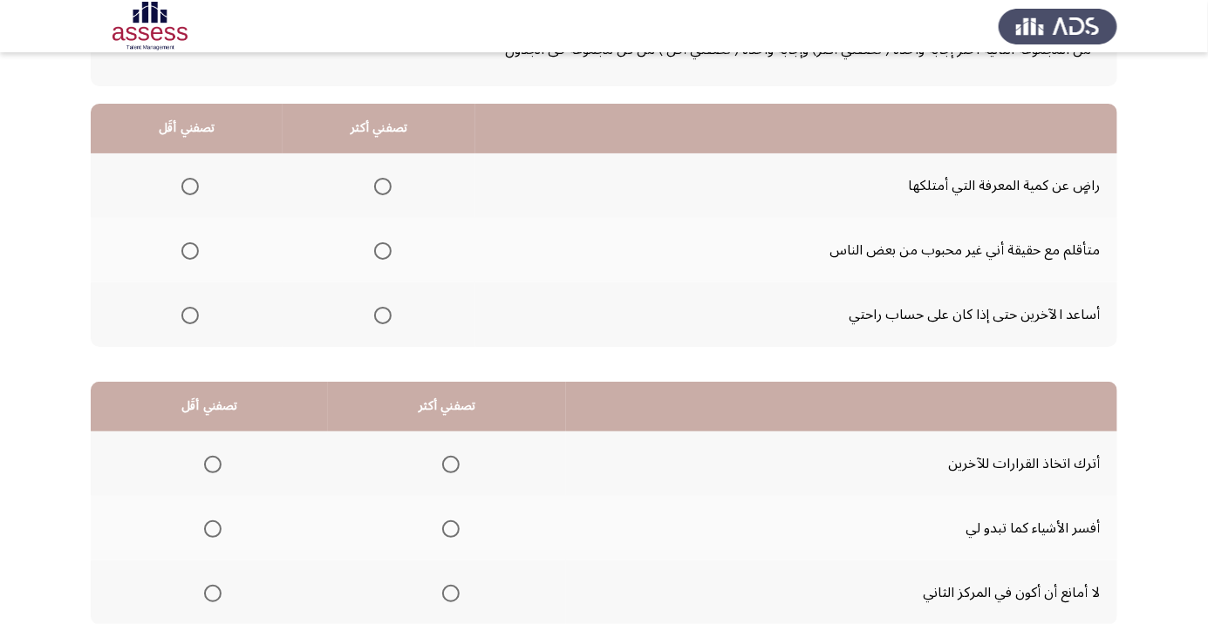
scroll to position [128, 0]
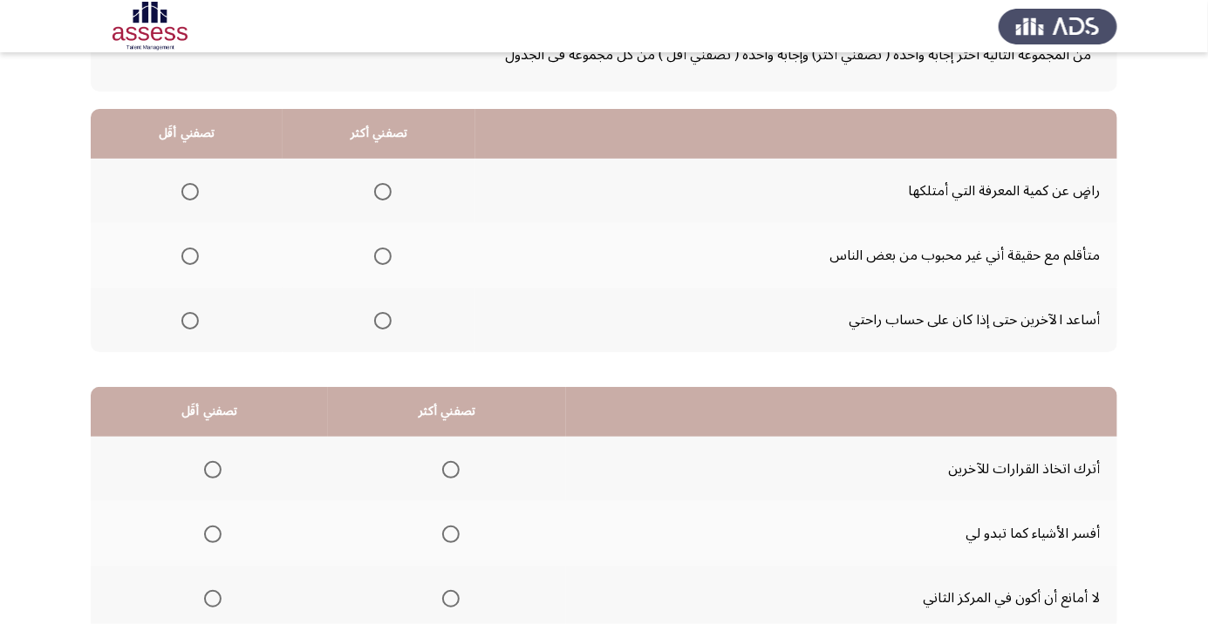
click at [190, 192] on span "Select an option" at bounding box center [190, 192] width 0 height 0
click at [188, 190] on input "Select an option" at bounding box center [189, 191] width 17 height 17
click at [383, 321] on span "Select an option" at bounding box center [383, 321] width 0 height 0
click at [379, 319] on input "Select an option" at bounding box center [382, 320] width 17 height 17
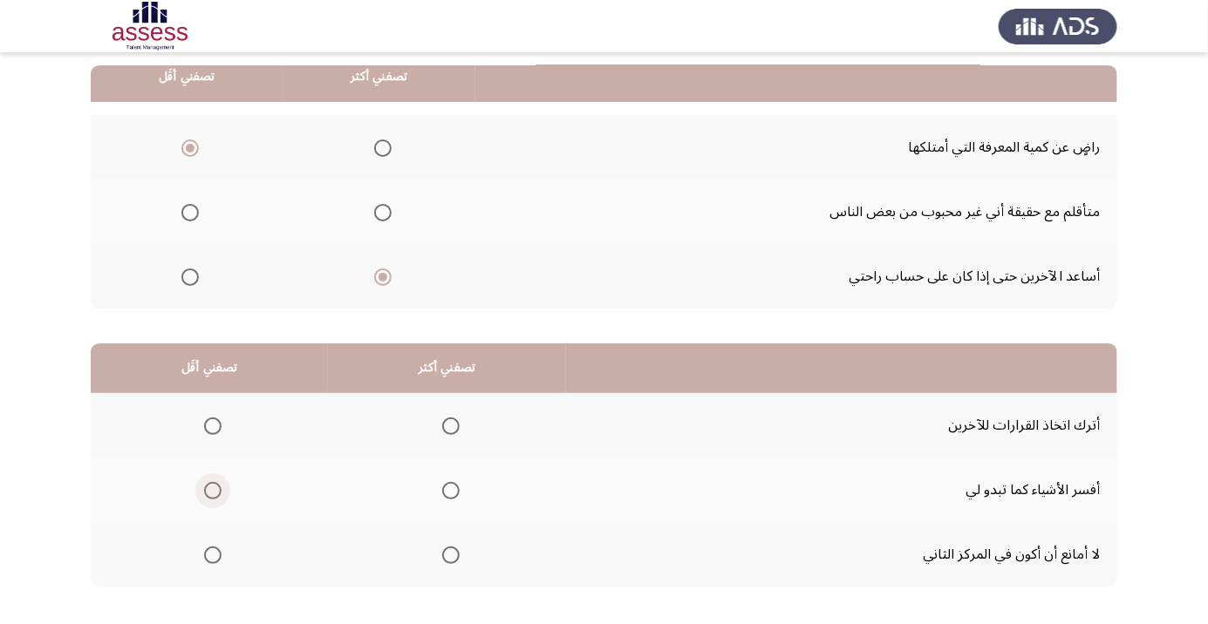
click at [211, 494] on span "Select an option" at bounding box center [212, 490] width 17 height 17
click at [211, 494] on input "Select an option" at bounding box center [212, 490] width 17 height 17
click at [444, 489] on span "Select an option" at bounding box center [450, 490] width 17 height 17
click at [444, 489] on input "Select an option" at bounding box center [450, 490] width 17 height 17
click at [213, 560] on span "Select an option" at bounding box center [212, 555] width 17 height 17
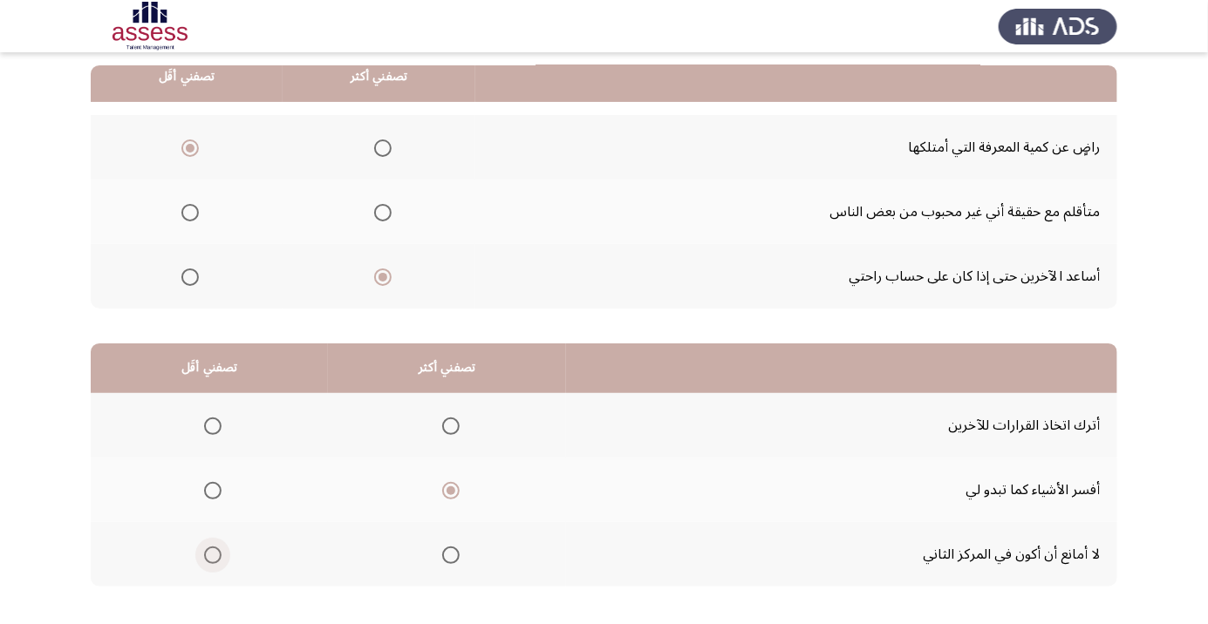
click at [213, 560] on input "Select an option" at bounding box center [212, 555] width 17 height 17
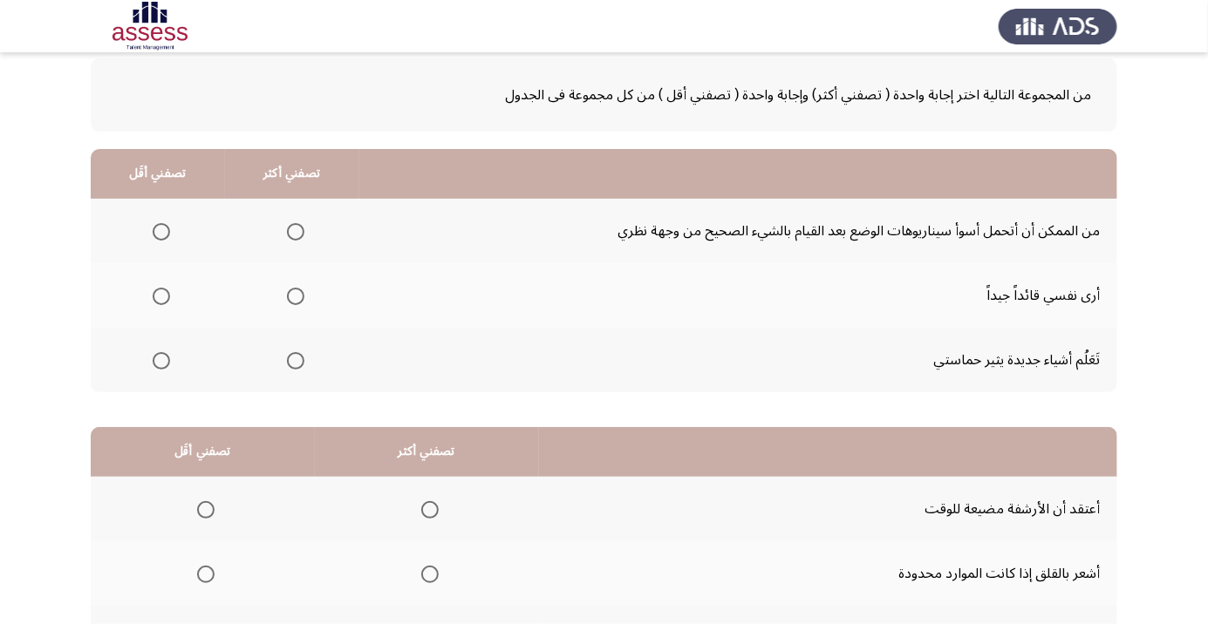
scroll to position [90, 0]
click at [296, 295] on span "Select an option" at bounding box center [296, 295] width 0 height 0
click at [292, 293] on input "Select an option" at bounding box center [295, 294] width 17 height 17
click at [161, 230] on span "Select an option" at bounding box center [161, 230] width 0 height 0
click at [160, 228] on input "Select an option" at bounding box center [161, 230] width 17 height 17
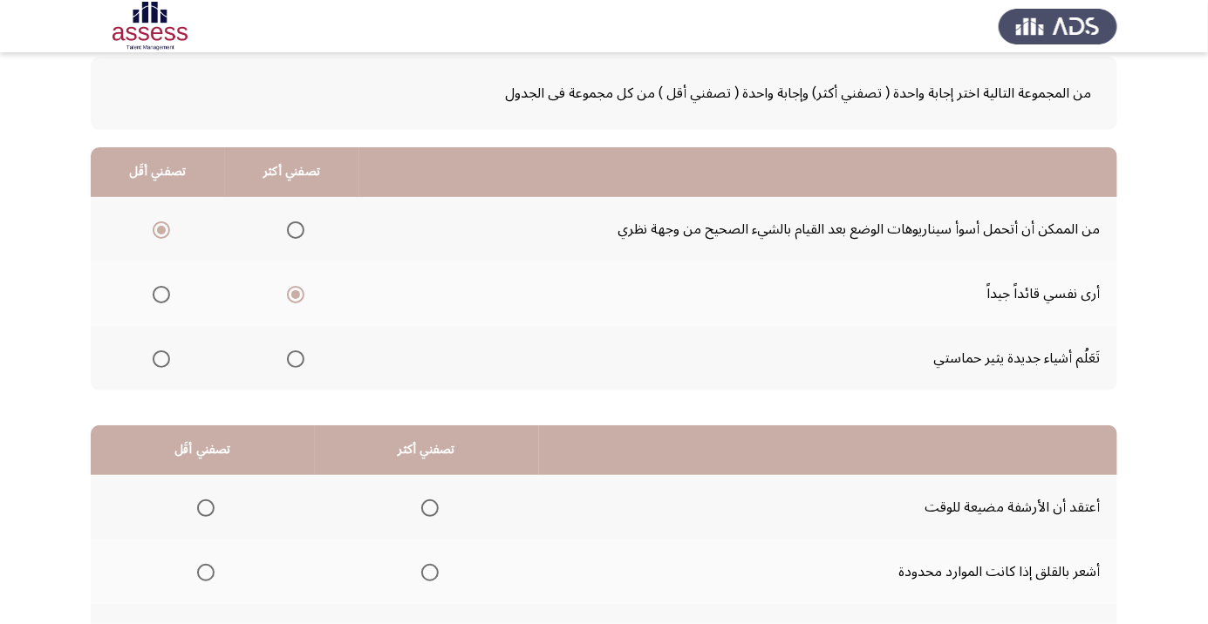
click at [160, 365] on span "Select an option" at bounding box center [161, 359] width 17 height 17
click at [160, 365] on input "Select an option" at bounding box center [161, 359] width 17 height 17
click at [161, 230] on span "Select an option" at bounding box center [161, 230] width 0 height 0
click at [160, 228] on input "Select an option" at bounding box center [161, 230] width 17 height 17
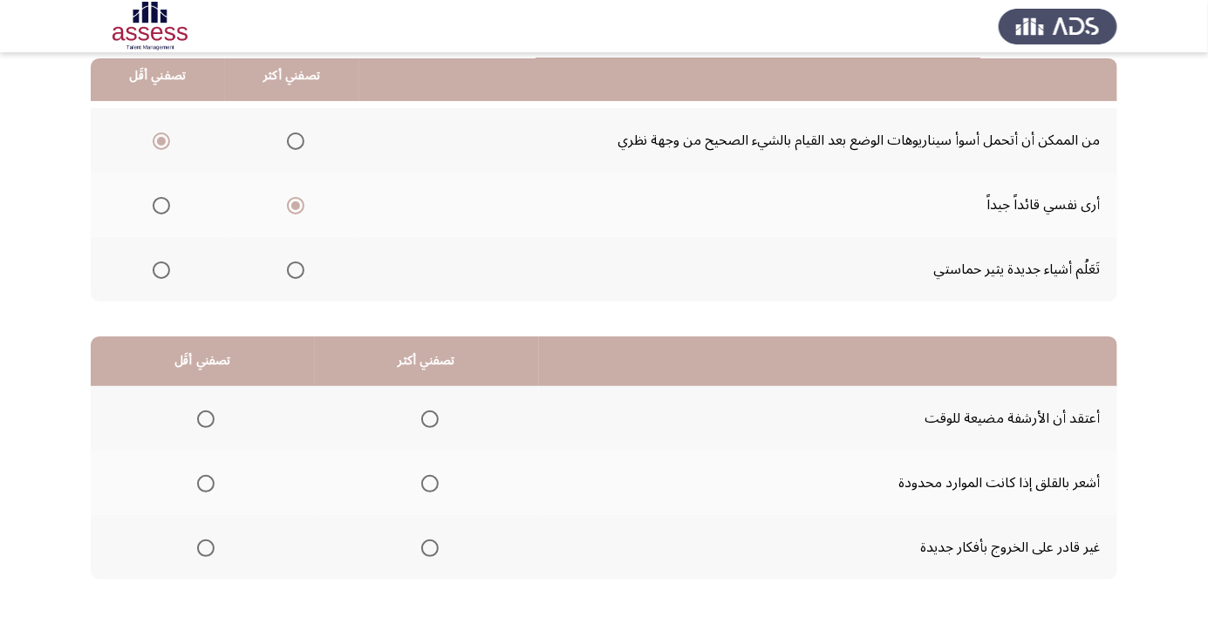
scroll to position [177, 0]
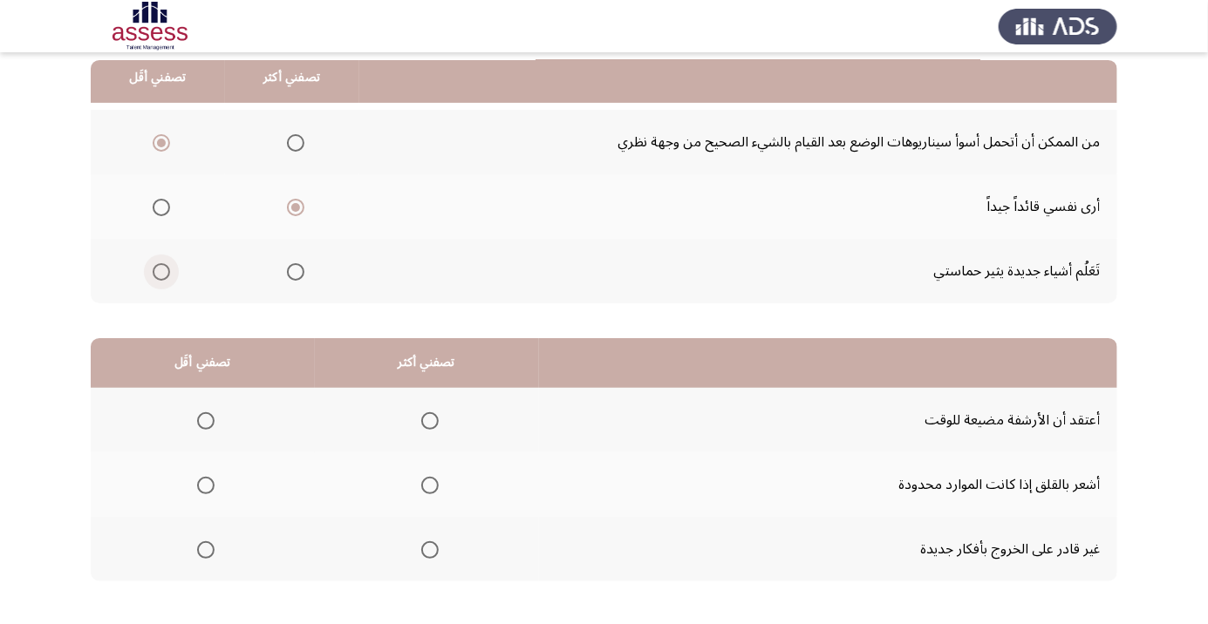
click at [154, 270] on span "Select an option" at bounding box center [161, 271] width 17 height 17
click at [154, 270] on input "Select an option" at bounding box center [161, 271] width 17 height 17
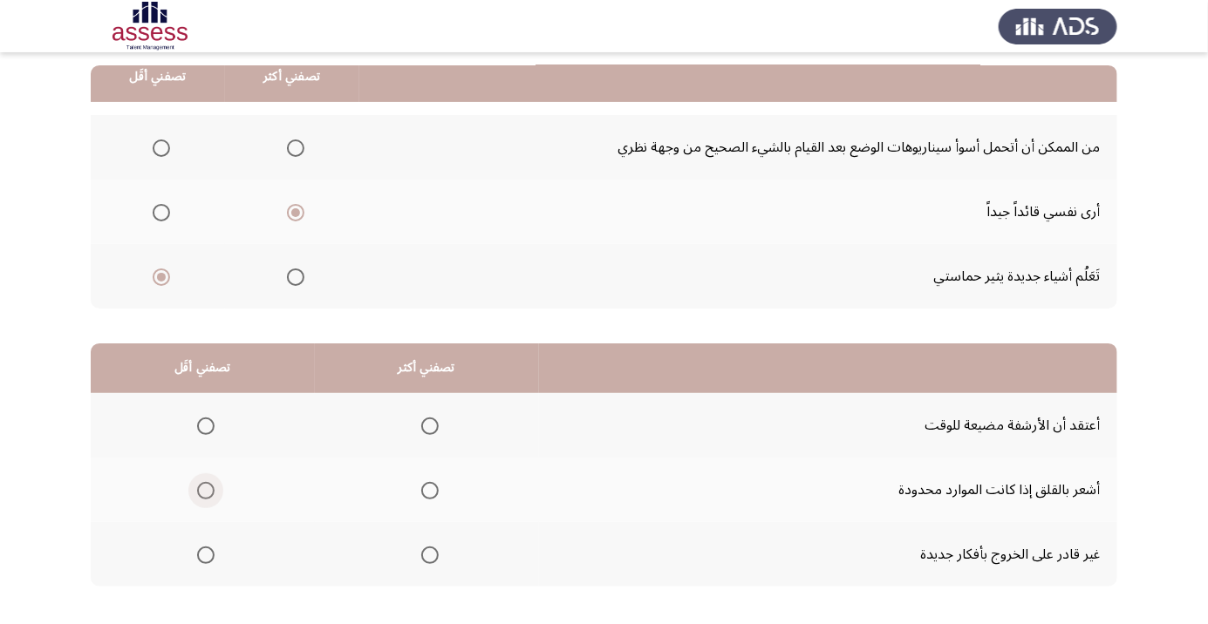
click at [206, 491] on span "Select an option" at bounding box center [206, 491] width 0 height 0
click at [205, 489] on input "Select an option" at bounding box center [205, 490] width 17 height 17
click at [432, 425] on span "Select an option" at bounding box center [429, 426] width 17 height 17
click at [432, 425] on input "Select an option" at bounding box center [429, 426] width 17 height 17
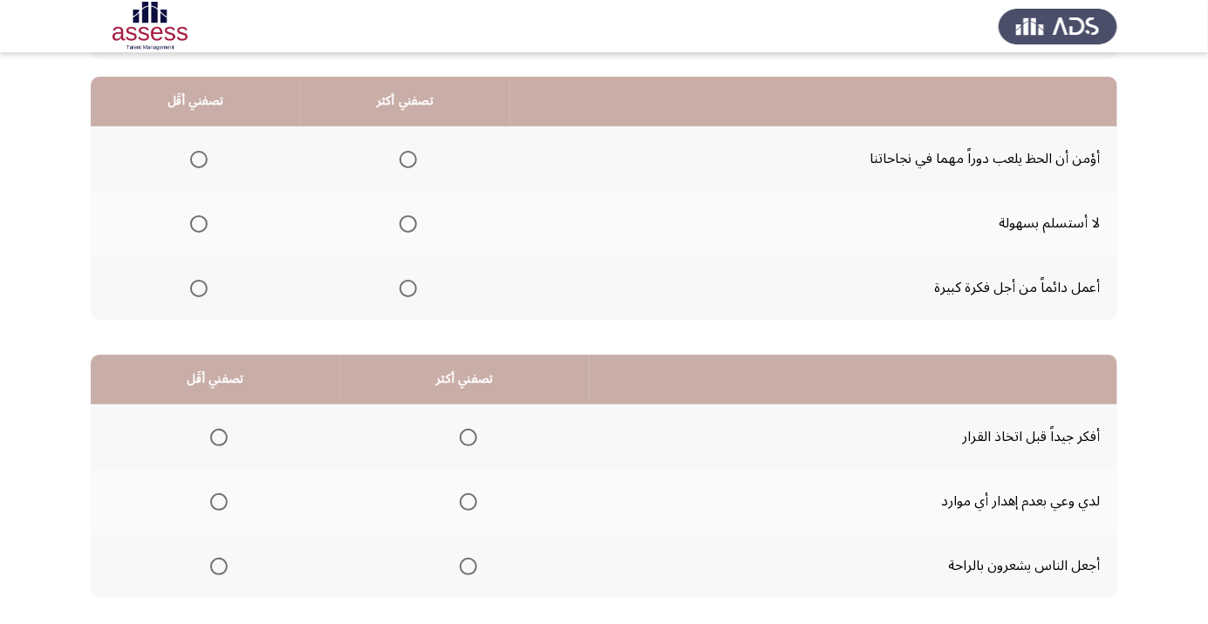
scroll to position [159, 0]
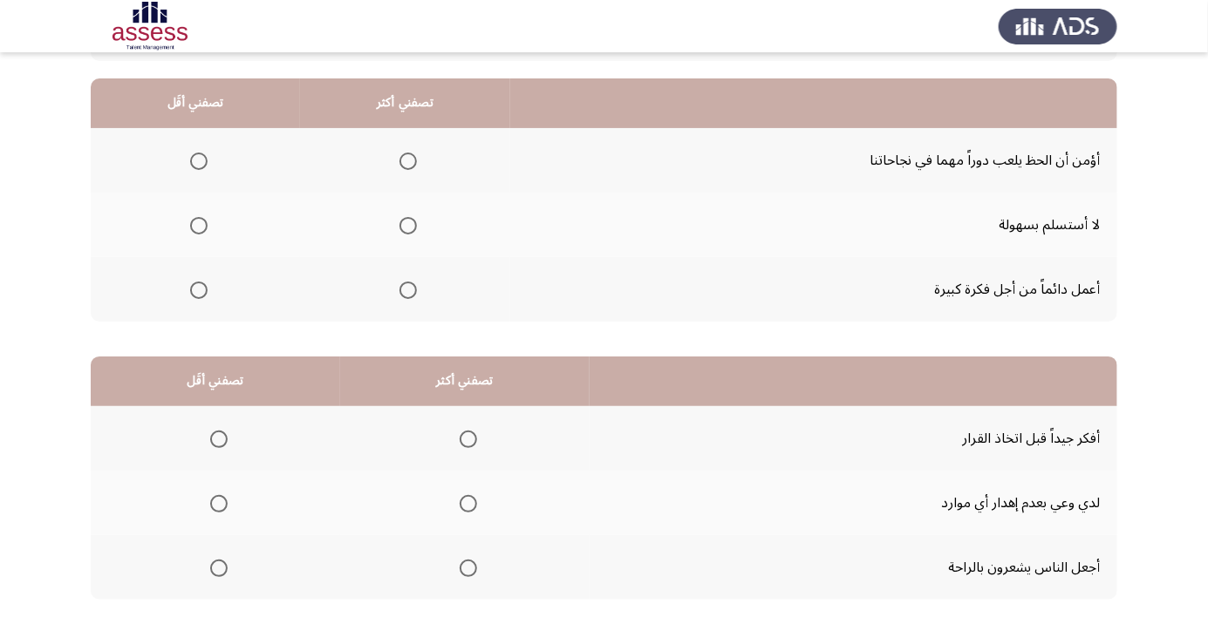
click at [408, 226] on span "Select an option" at bounding box center [408, 226] width 0 height 0
click at [405, 224] on input "Select an option" at bounding box center [407, 225] width 17 height 17
click at [191, 160] on span "Select an option" at bounding box center [198, 161] width 17 height 17
click at [191, 160] on input "Select an option" at bounding box center [198, 161] width 17 height 17
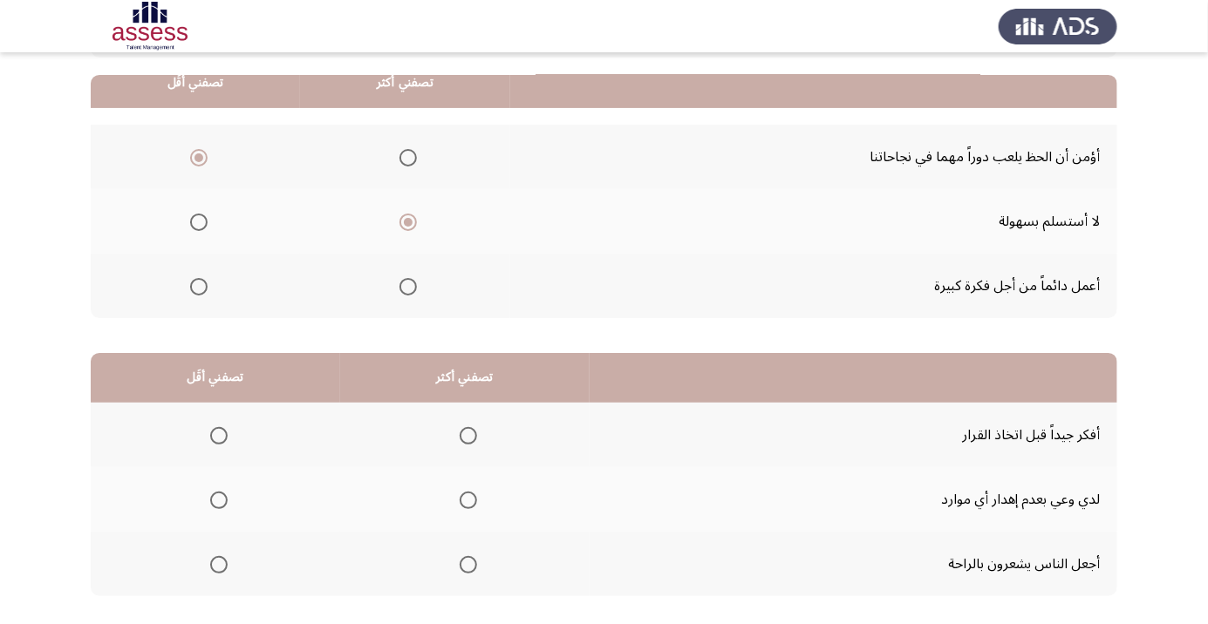
scroll to position [172, 0]
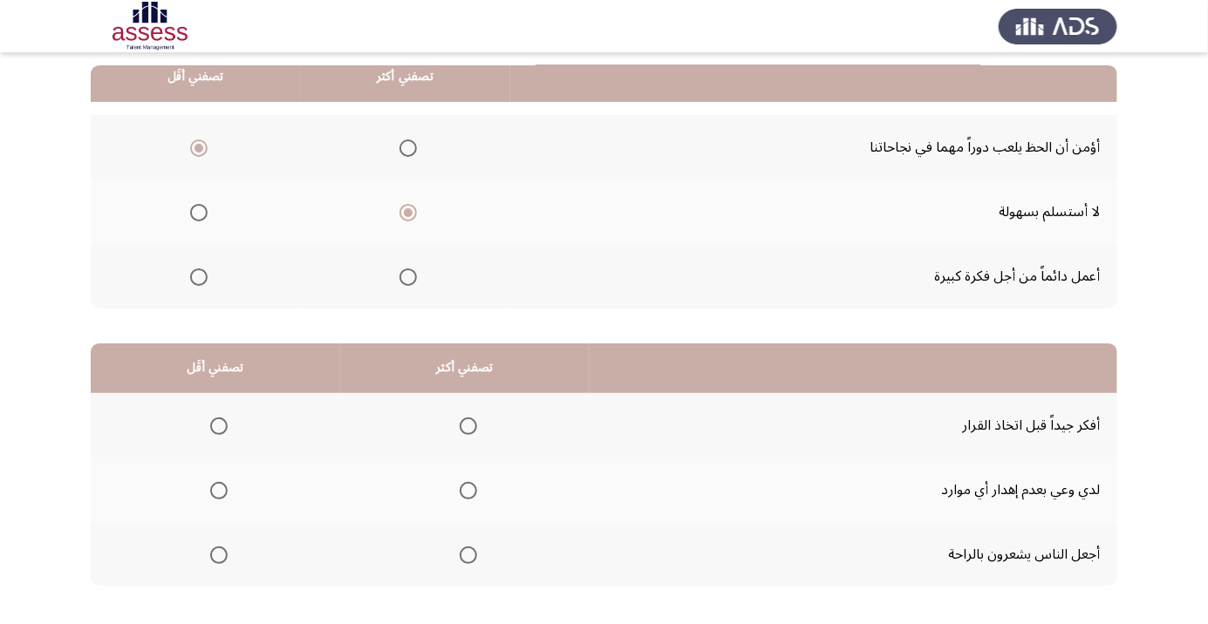
click at [0, 56] on app-assessment-container "السابق Development Assessment التالي من المجموعة التالية اختر إجابة واحدة ( تصف…" at bounding box center [604, 268] width 1208 height 741
click at [0, 14] on div at bounding box center [604, 26] width 1208 height 52
click at [467, 494] on span "Select an option" at bounding box center [468, 490] width 17 height 17
click at [467, 494] on input "Select an option" at bounding box center [468, 490] width 17 height 17
click at [219, 426] on span "Select an option" at bounding box center [219, 426] width 0 height 0
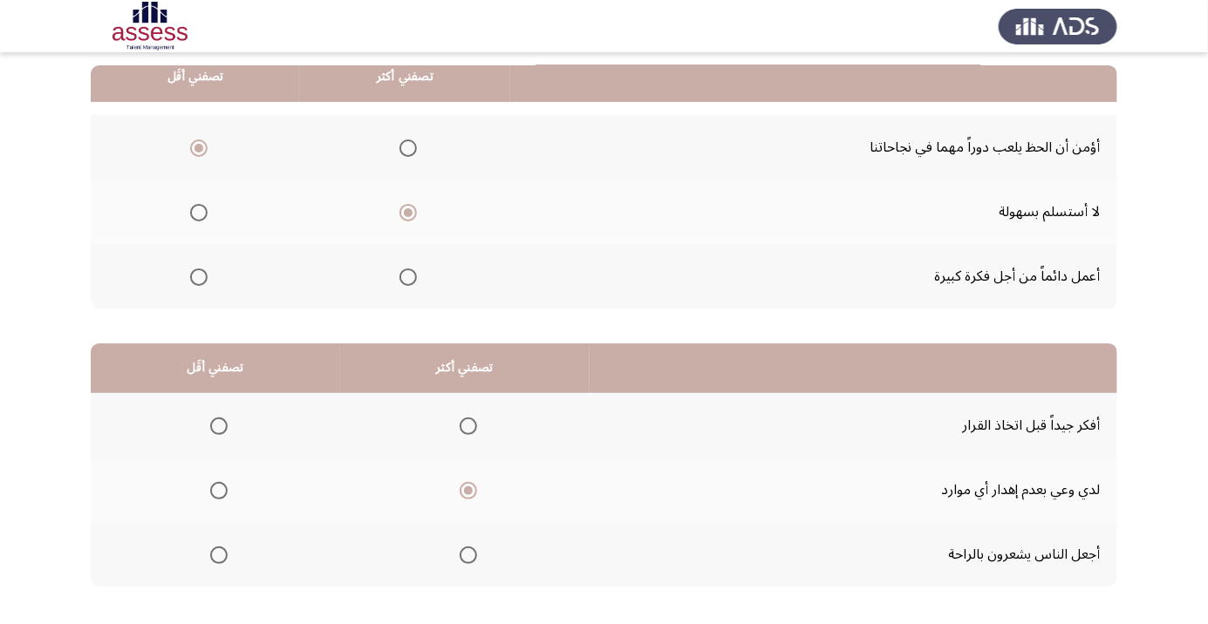
click at [217, 425] on input "Select an option" at bounding box center [218, 426] width 17 height 17
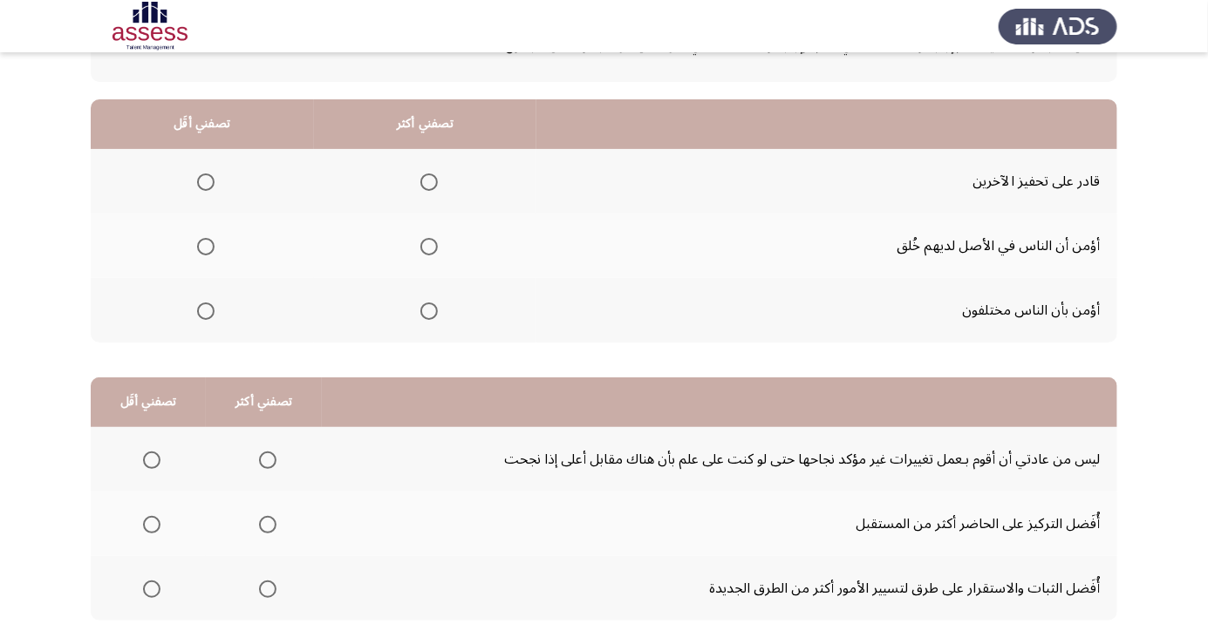
scroll to position [147, 0]
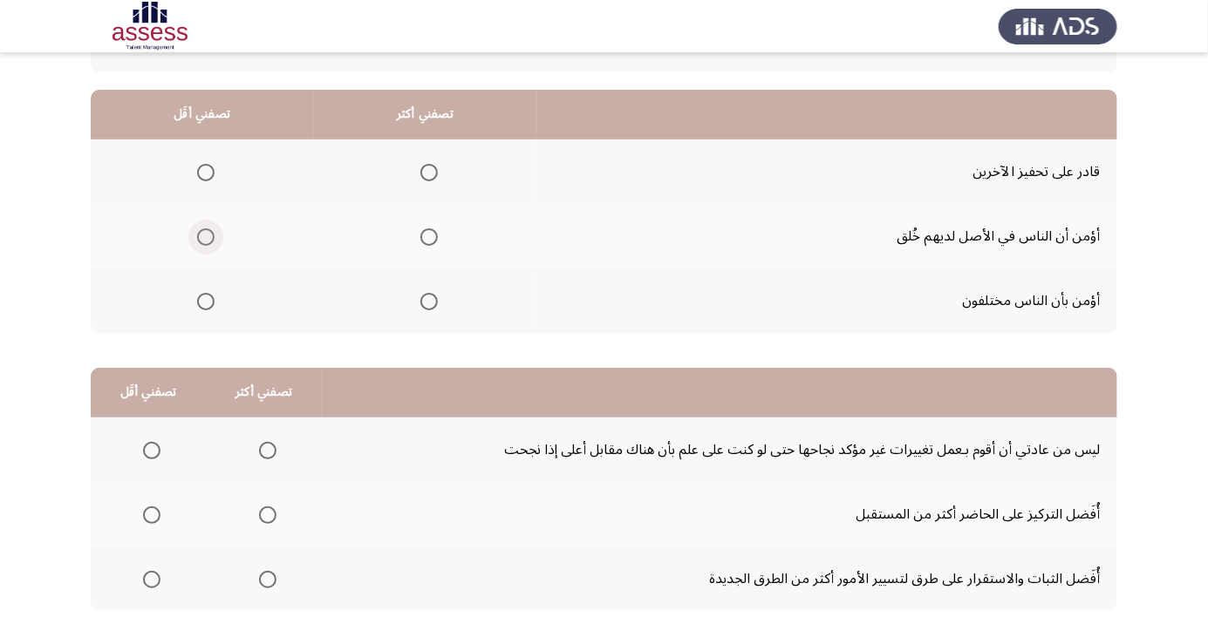
click at [206, 237] on span "Select an option" at bounding box center [206, 237] width 0 height 0
click at [205, 235] on input "Select an option" at bounding box center [205, 236] width 17 height 17
click at [428, 173] on span "Select an option" at bounding box center [428, 173] width 0 height 0
click at [428, 171] on input "Select an option" at bounding box center [428, 172] width 17 height 17
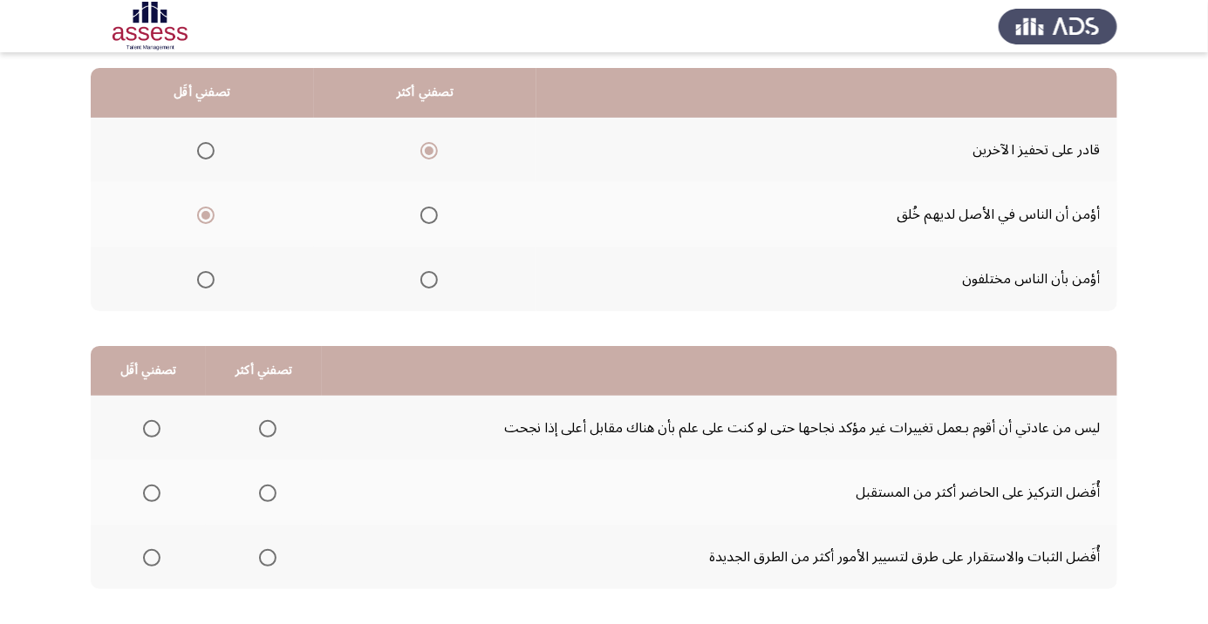
scroll to position [172, 0]
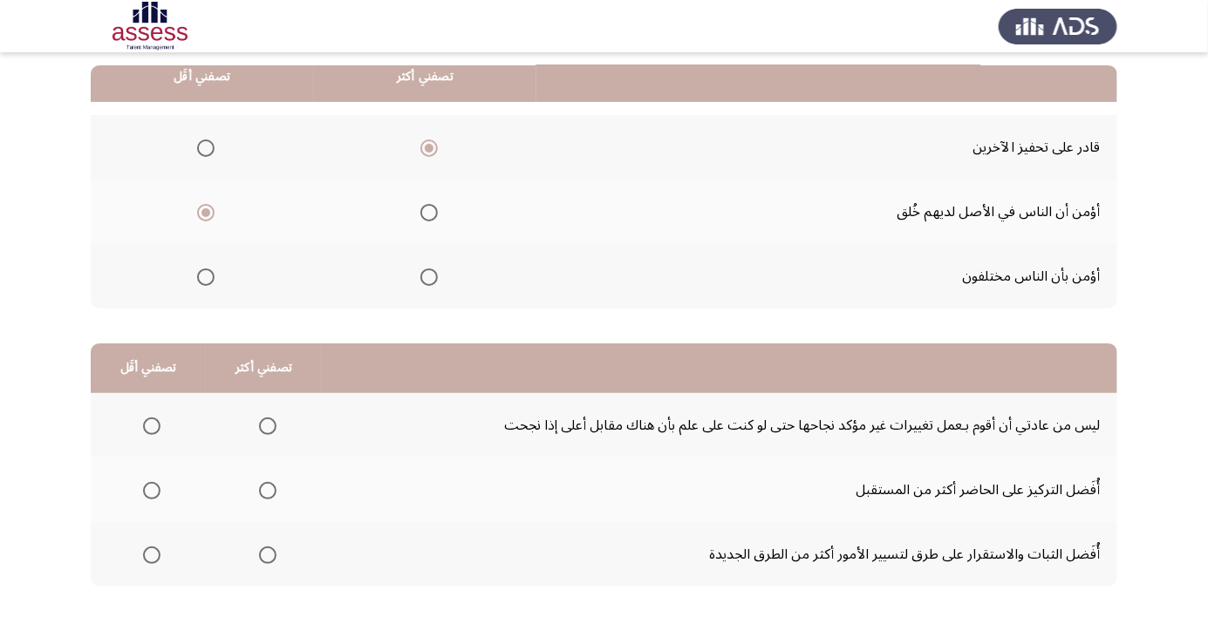
click at [264, 554] on span "Select an option" at bounding box center [267, 555] width 17 height 17
click at [264, 554] on input "Select an option" at bounding box center [267, 555] width 17 height 17
click at [150, 489] on span "Select an option" at bounding box center [151, 490] width 17 height 17
click at [150, 489] on input "Select an option" at bounding box center [151, 490] width 17 height 17
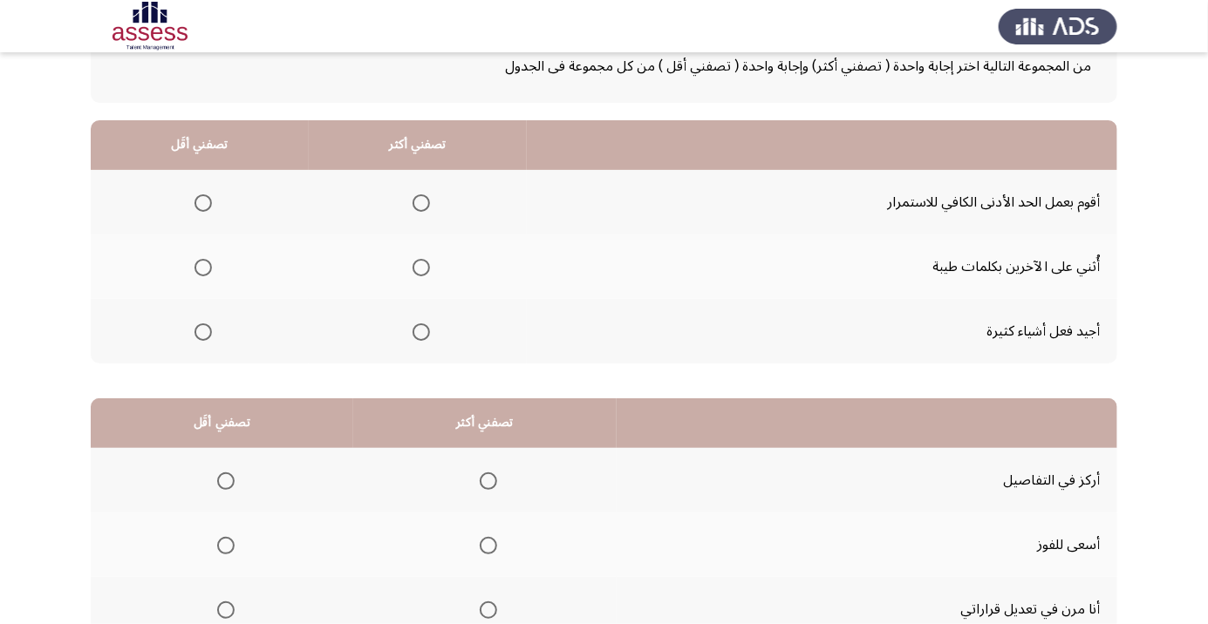
scroll to position [113, 0]
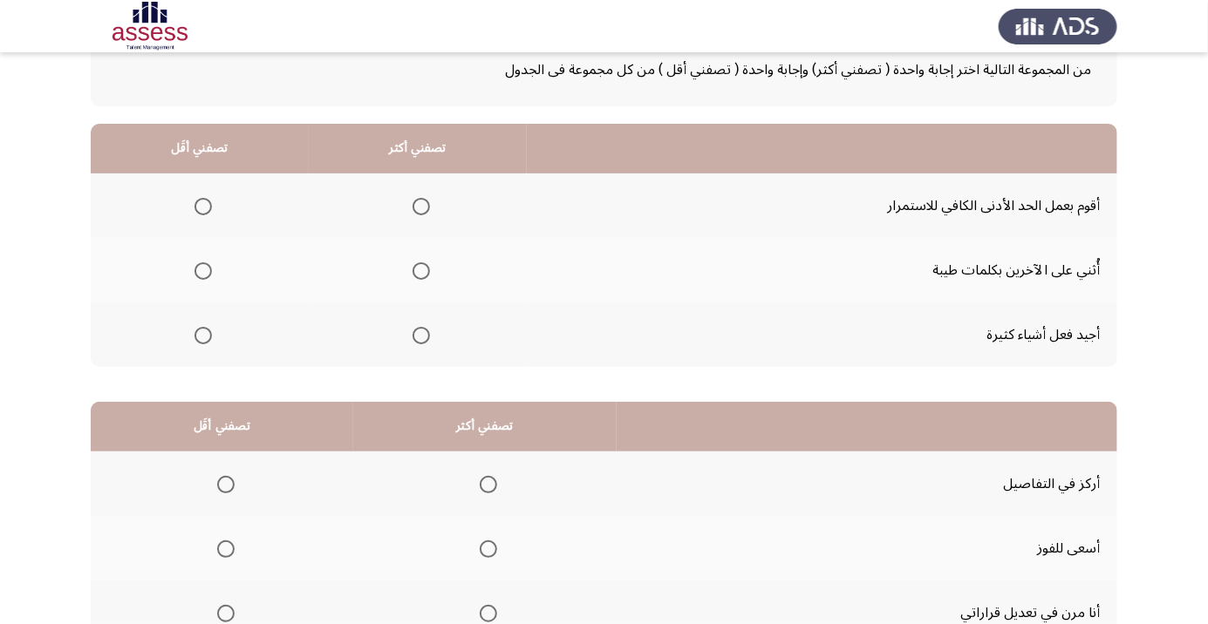
click at [425, 272] on span "Select an option" at bounding box center [420, 270] width 17 height 17
click at [425, 272] on input "Select an option" at bounding box center [420, 270] width 17 height 17
click at [202, 205] on span "Select an option" at bounding box center [202, 206] width 17 height 17
click at [202, 205] on input "Select an option" at bounding box center [202, 206] width 17 height 17
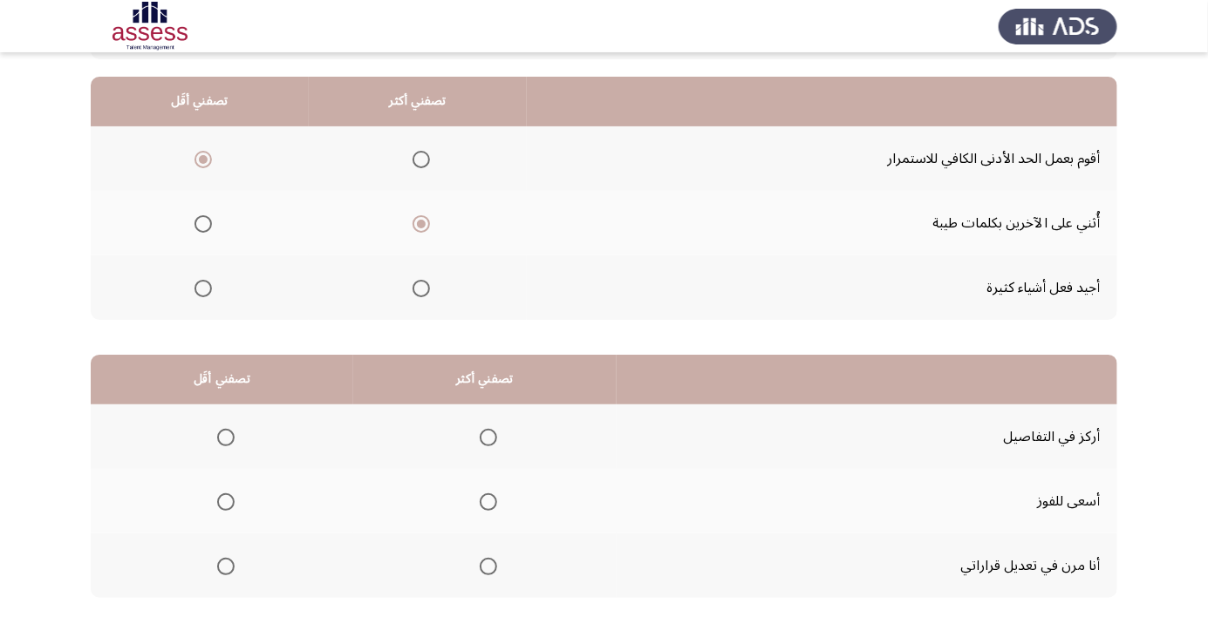
scroll to position [172, 0]
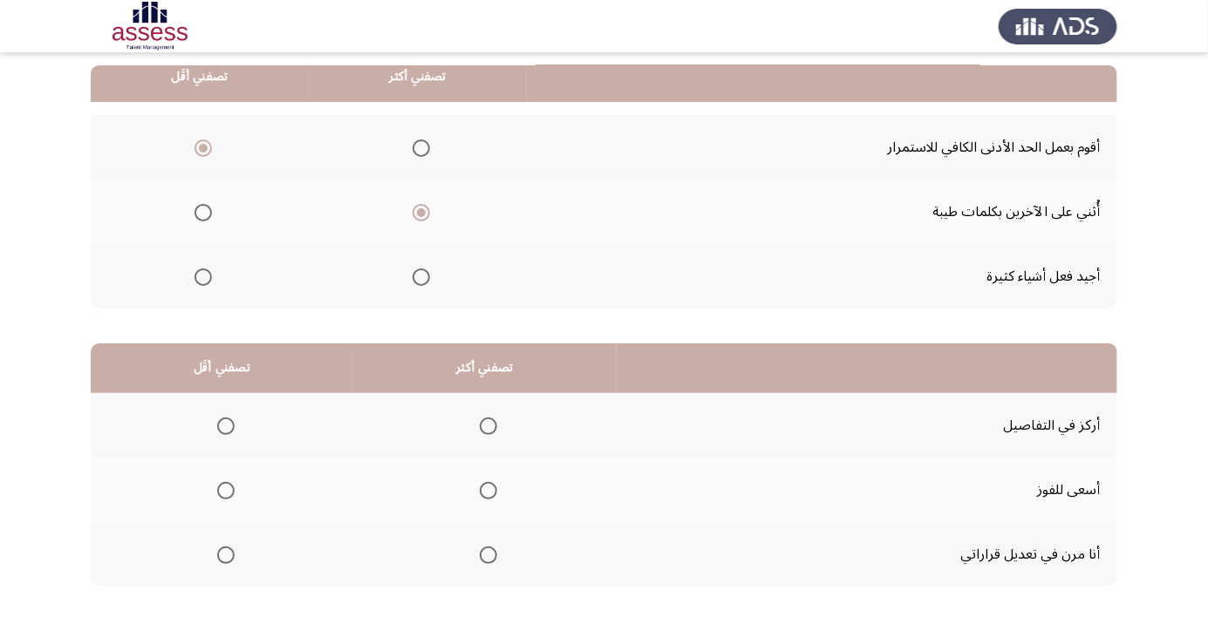
click at [488, 556] on span "Select an option" at bounding box center [488, 556] width 0 height 0
click at [484, 554] on input "Select an option" at bounding box center [488, 555] width 17 height 17
click at [226, 426] on span "Select an option" at bounding box center [226, 426] width 0 height 0
click at [223, 425] on input "Select an option" at bounding box center [225, 426] width 17 height 17
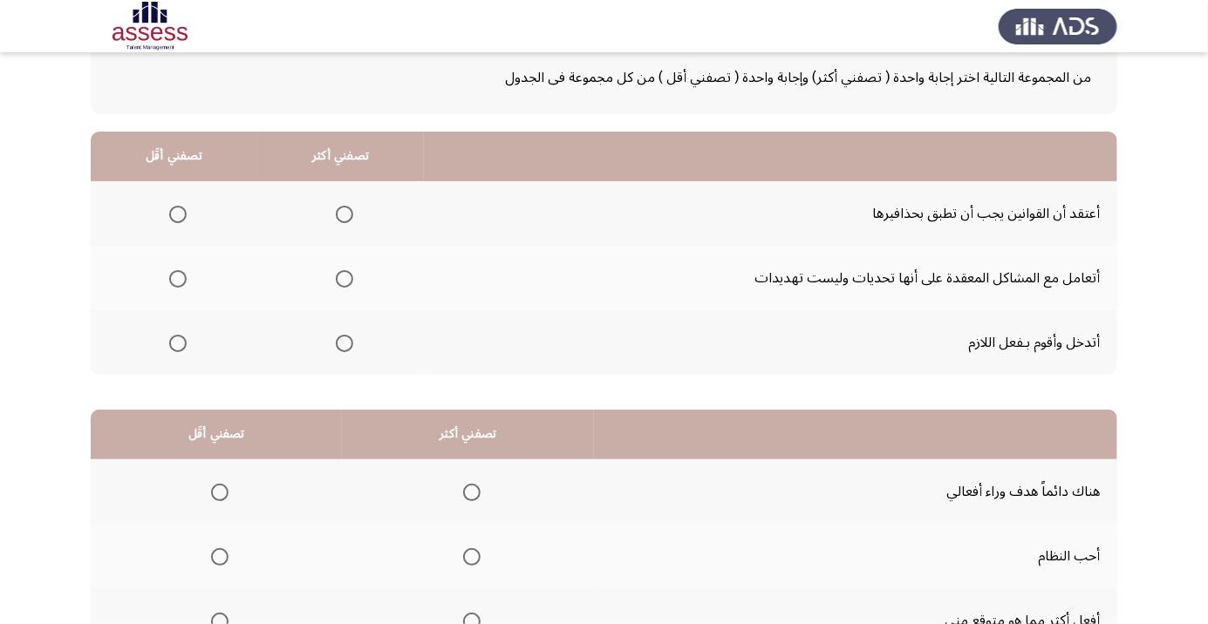
scroll to position [106, 0]
click at [347, 277] on span "Select an option" at bounding box center [344, 277] width 17 height 17
click at [347, 277] on input "Select an option" at bounding box center [344, 277] width 17 height 17
click at [171, 214] on span "Select an option" at bounding box center [177, 213] width 17 height 17
click at [171, 214] on input "Select an option" at bounding box center [177, 213] width 17 height 17
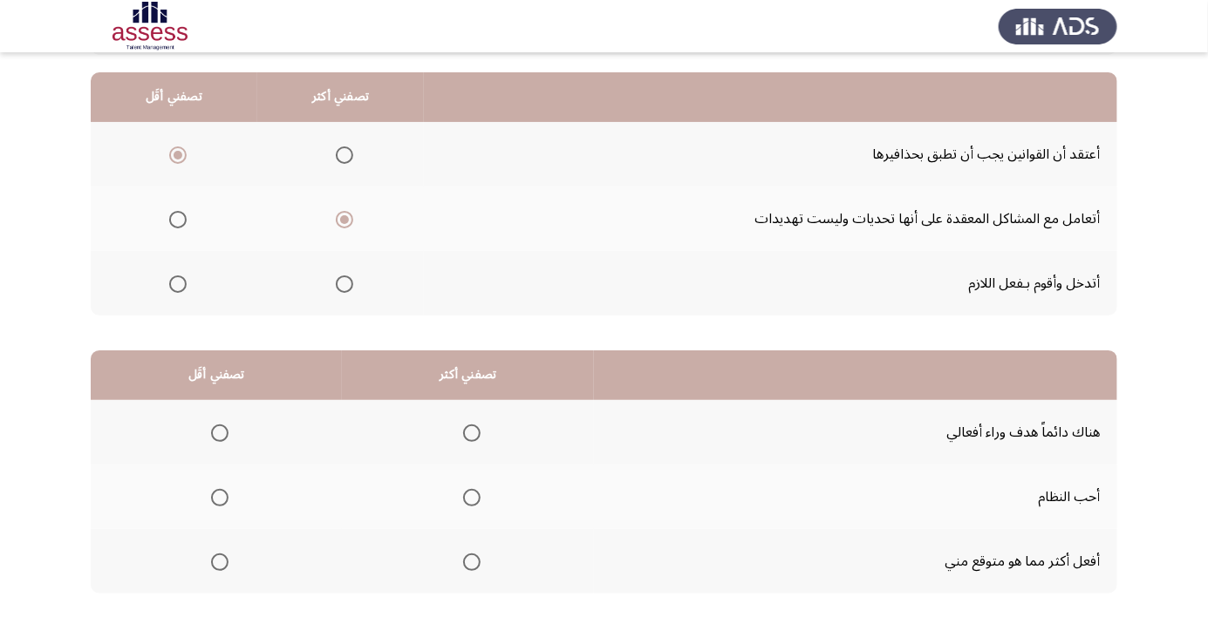
scroll to position [172, 0]
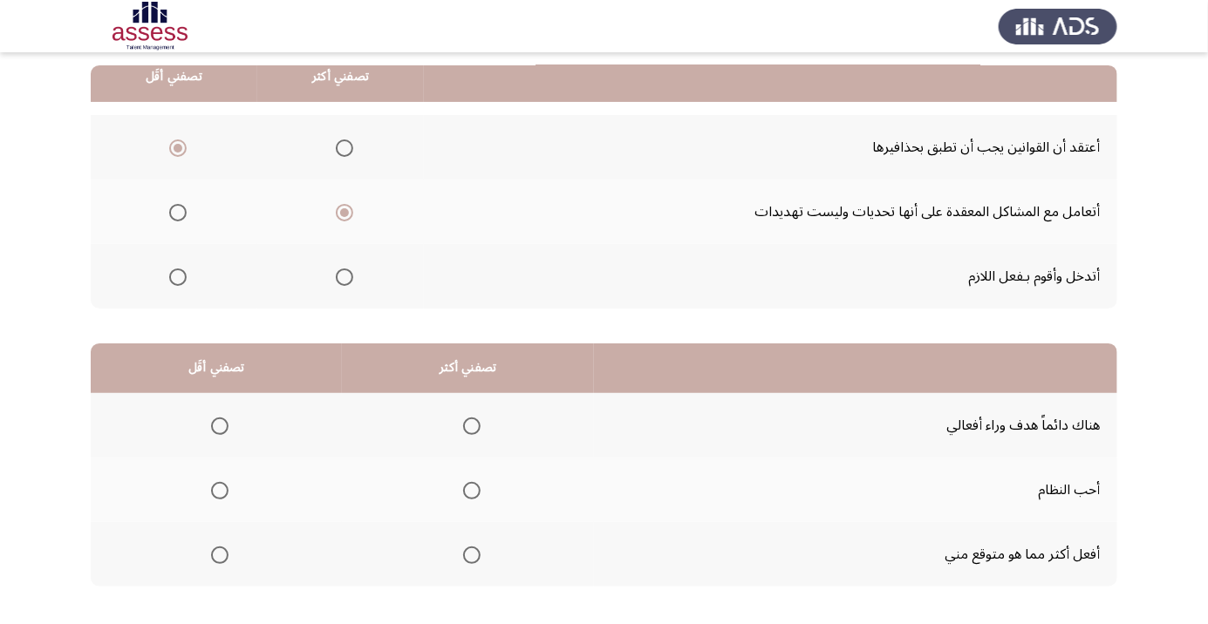
click at [468, 554] on span "Select an option" at bounding box center [471, 555] width 17 height 17
click at [468, 554] on input "Select an option" at bounding box center [471, 555] width 17 height 17
click at [212, 428] on span "Select an option" at bounding box center [219, 426] width 17 height 17
click at [212, 428] on input "Select an option" at bounding box center [219, 426] width 17 height 17
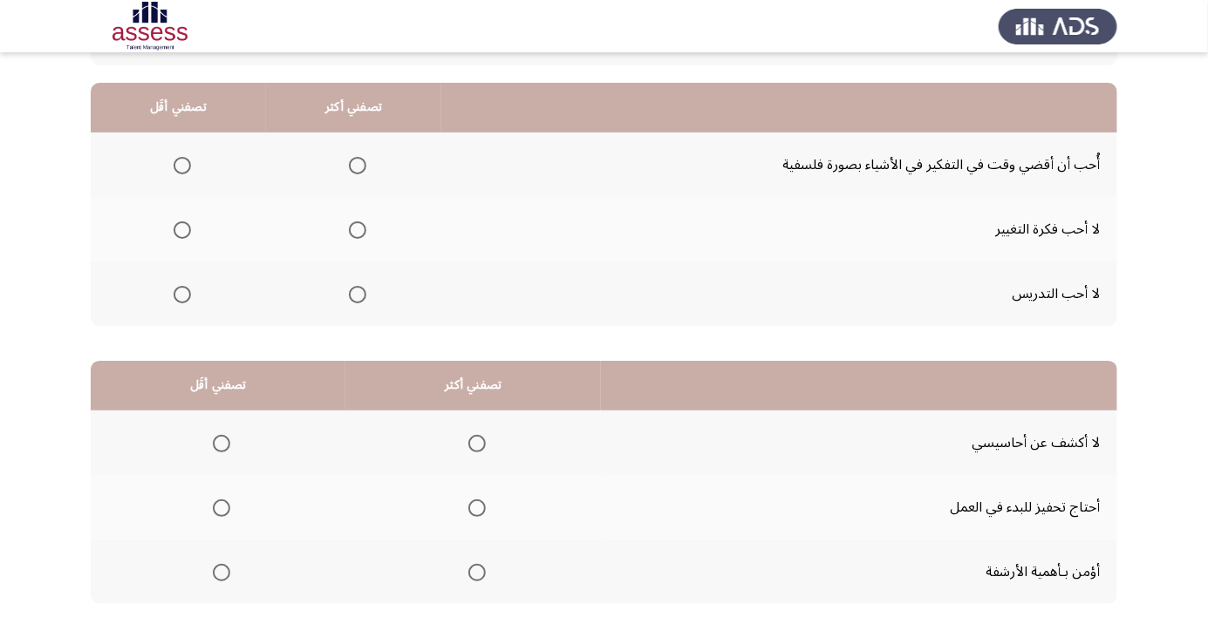
scroll to position [161, 0]
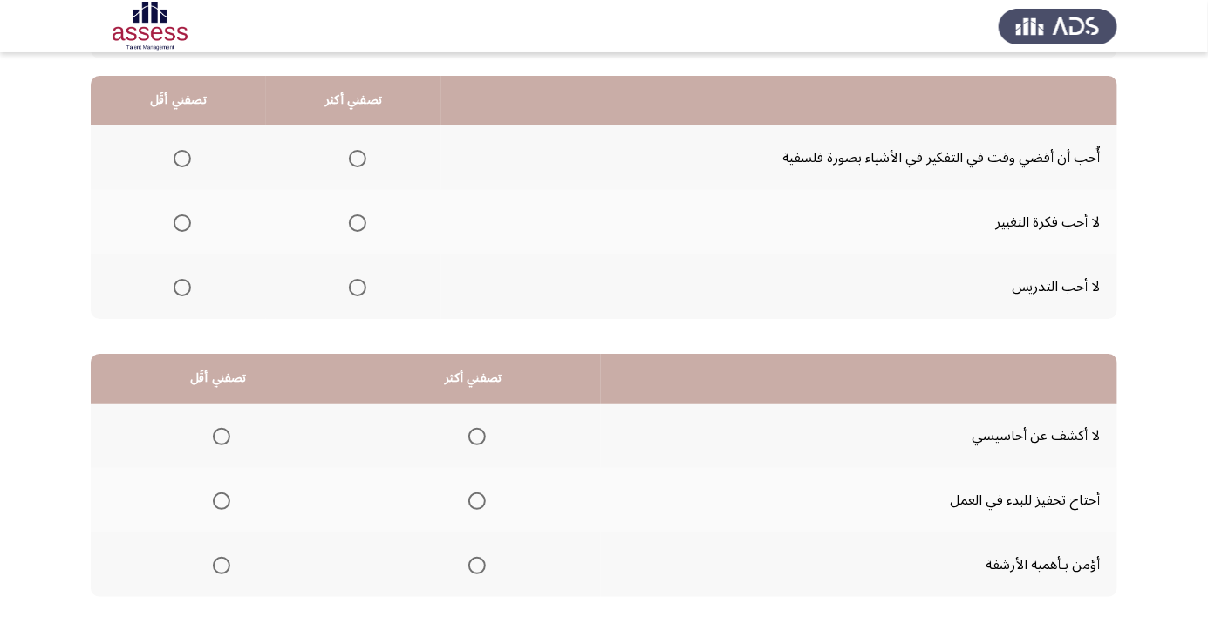
click at [354, 286] on span "Select an option" at bounding box center [357, 287] width 17 height 17
click at [354, 286] on input "Select an option" at bounding box center [357, 287] width 17 height 17
click at [181, 159] on span "Select an option" at bounding box center [181, 159] width 0 height 0
click at [181, 157] on input "Select an option" at bounding box center [182, 158] width 17 height 17
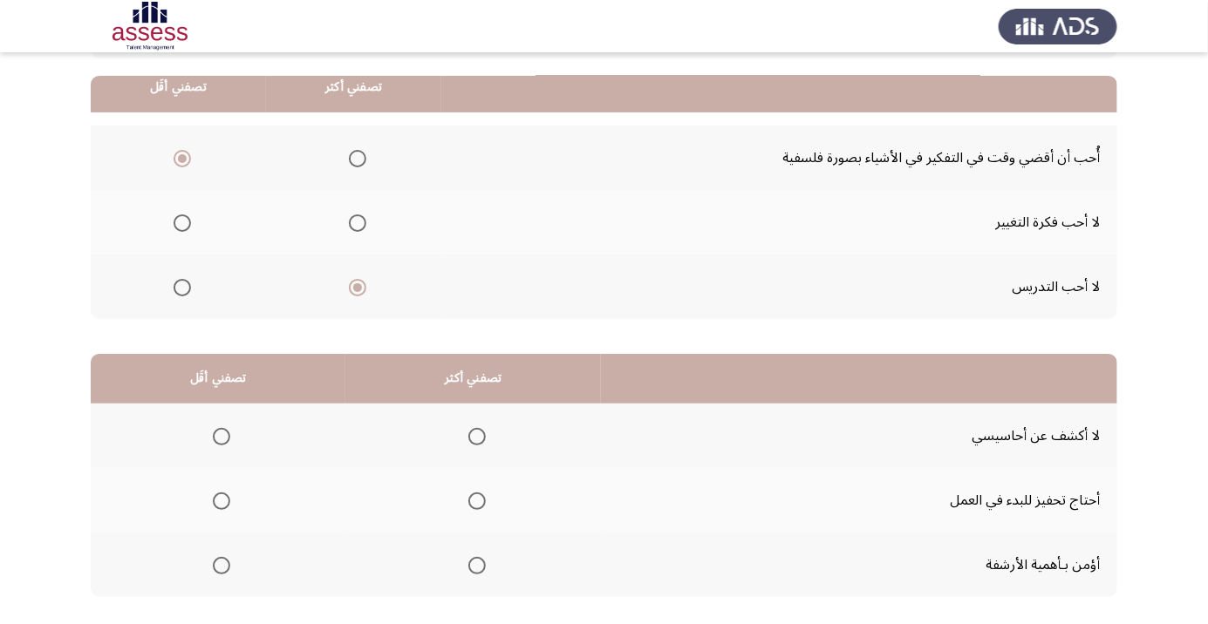
scroll to position [172, 0]
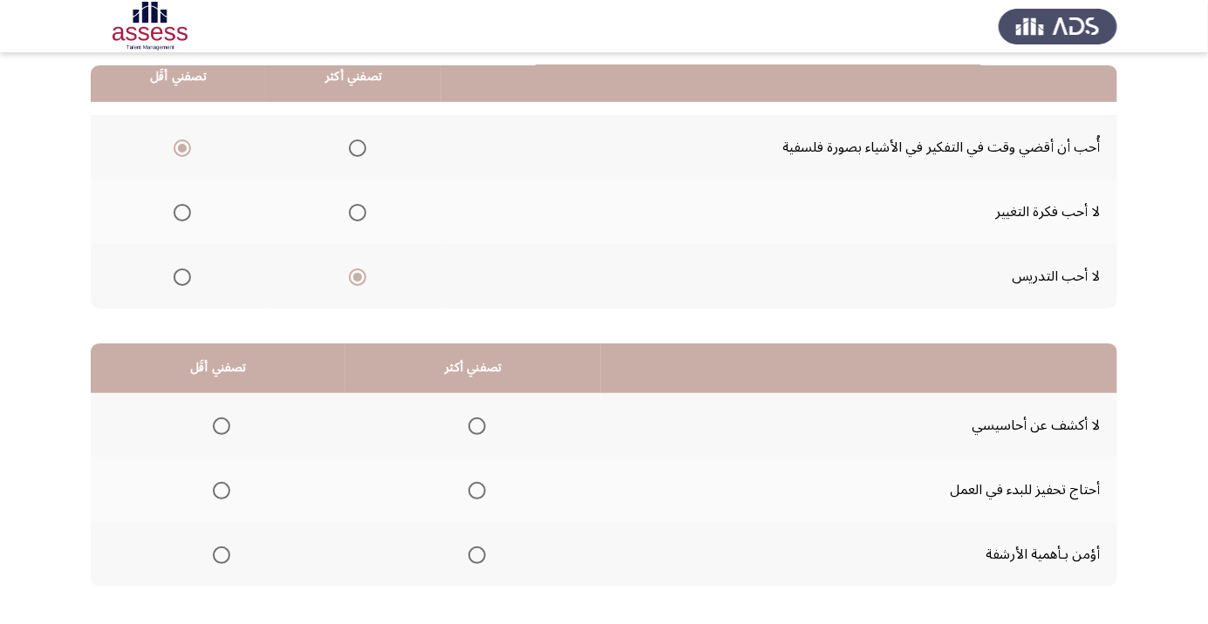
click at [474, 425] on span "Select an option" at bounding box center [476, 426] width 17 height 17
click at [474, 425] on input "Select an option" at bounding box center [476, 426] width 17 height 17
click at [215, 482] on span "Select an option" at bounding box center [221, 490] width 17 height 17
click at [215, 482] on input "Select an option" at bounding box center [221, 490] width 17 height 17
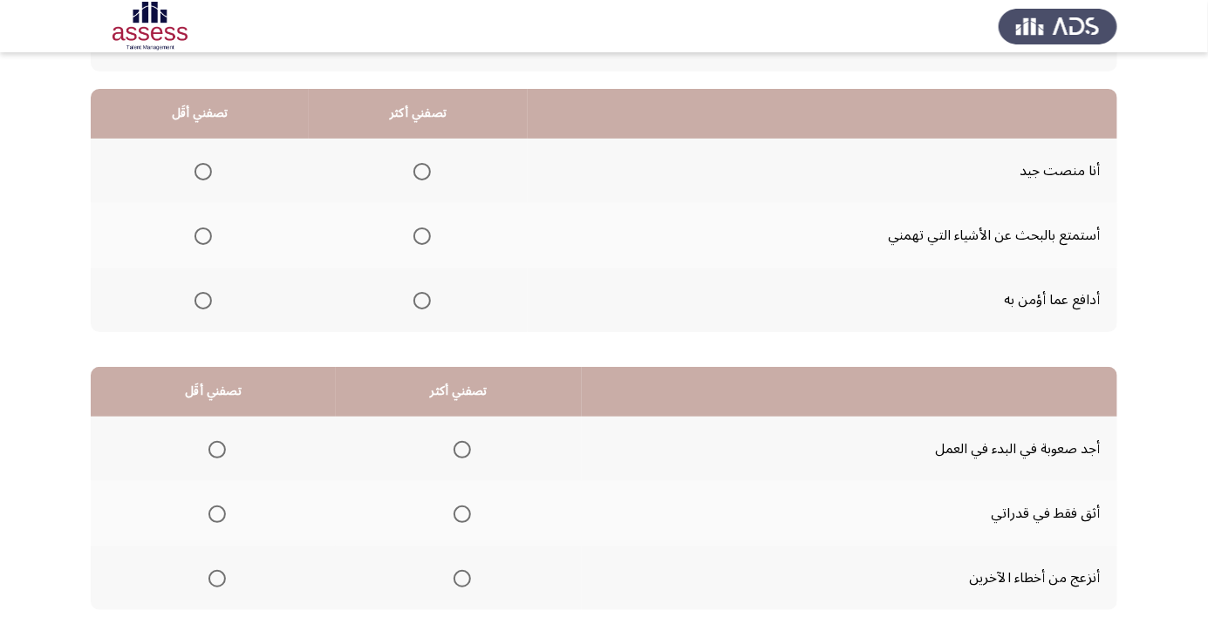
scroll to position [155, 0]
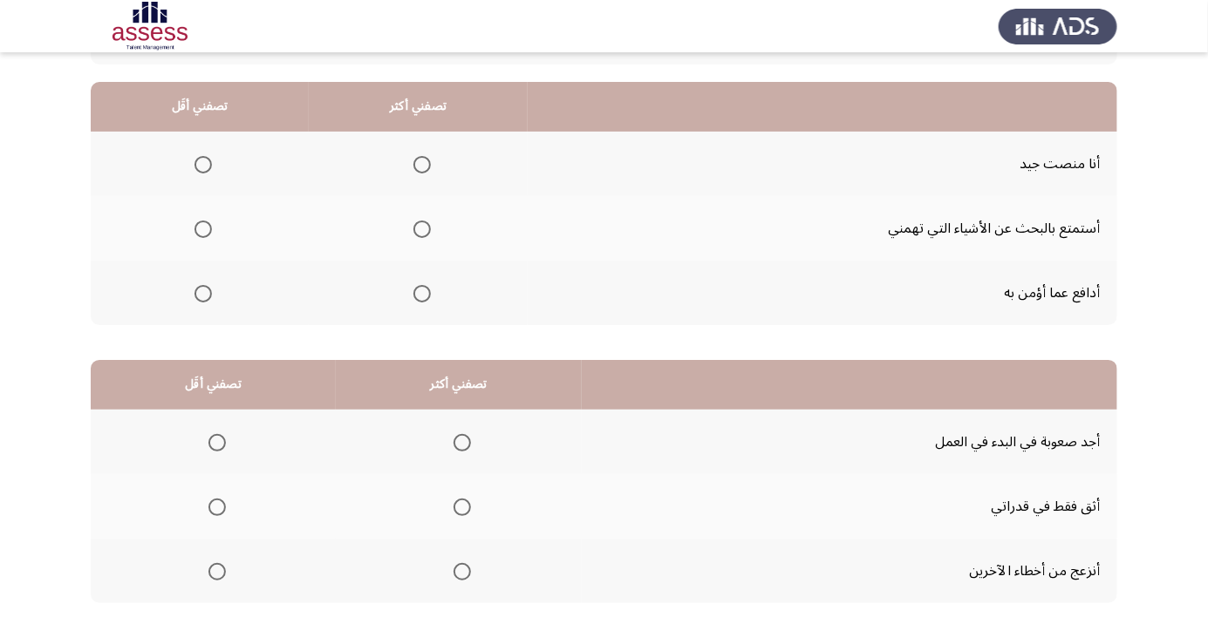
click at [203, 229] on span "Select an option" at bounding box center [203, 229] width 0 height 0
click at [202, 228] on input "Select an option" at bounding box center [202, 229] width 17 height 17
click at [422, 294] on span "Select an option" at bounding box center [422, 294] width 0 height 0
click at [419, 292] on input "Select an option" at bounding box center [421, 293] width 17 height 17
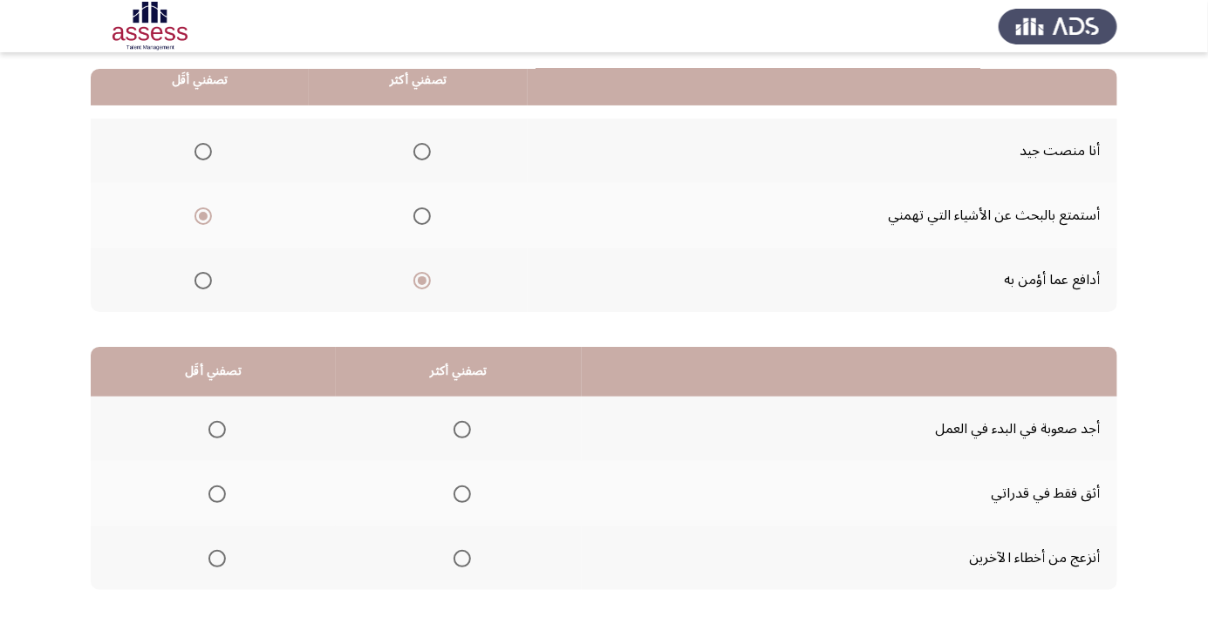
scroll to position [172, 0]
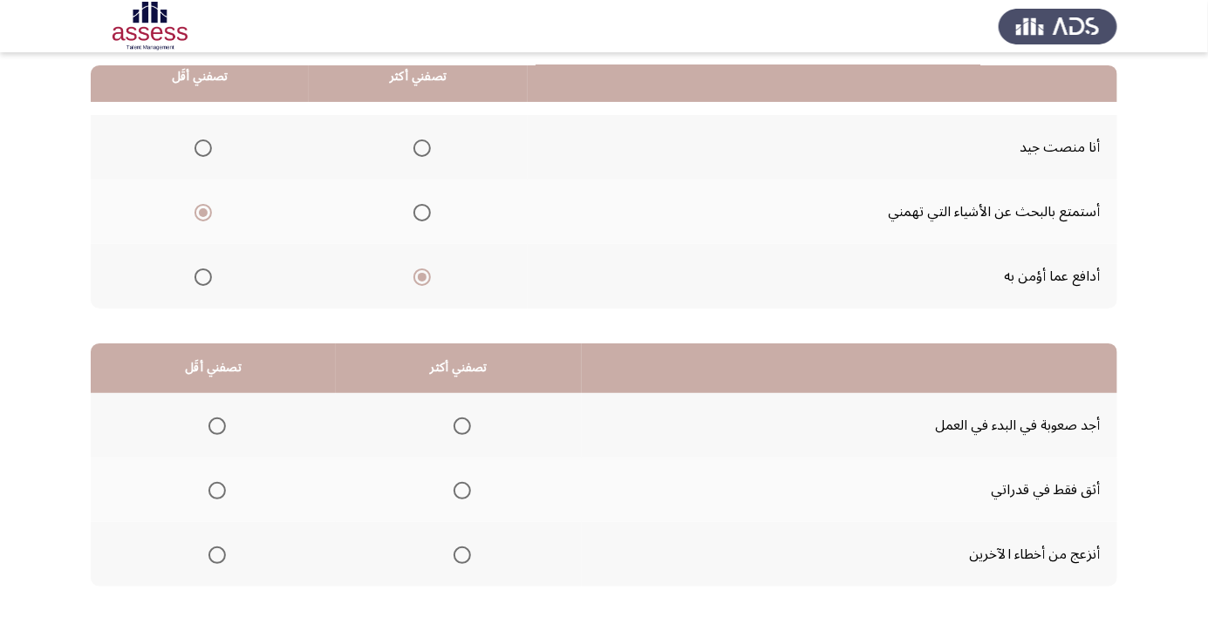
click at [215, 554] on span "Select an option" at bounding box center [216, 555] width 17 height 17
click at [215, 554] on input "Select an option" at bounding box center [216, 555] width 17 height 17
click at [459, 489] on span "Select an option" at bounding box center [461, 490] width 17 height 17
click at [459, 489] on input "Select an option" at bounding box center [461, 490] width 17 height 17
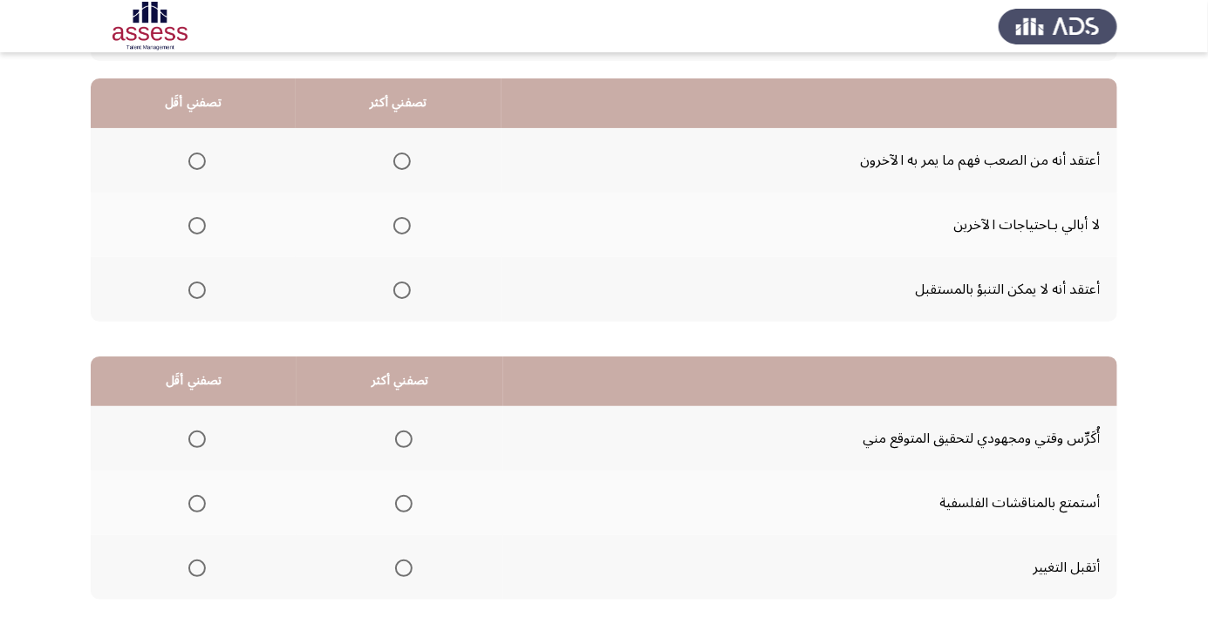
scroll to position [159, 0]
click at [195, 224] on span "Select an option" at bounding box center [196, 225] width 17 height 17
click at [195, 224] on input "Select an option" at bounding box center [196, 225] width 17 height 17
click at [393, 162] on span "Select an option" at bounding box center [401, 161] width 17 height 17
click at [393, 162] on input "Select an option" at bounding box center [401, 161] width 17 height 17
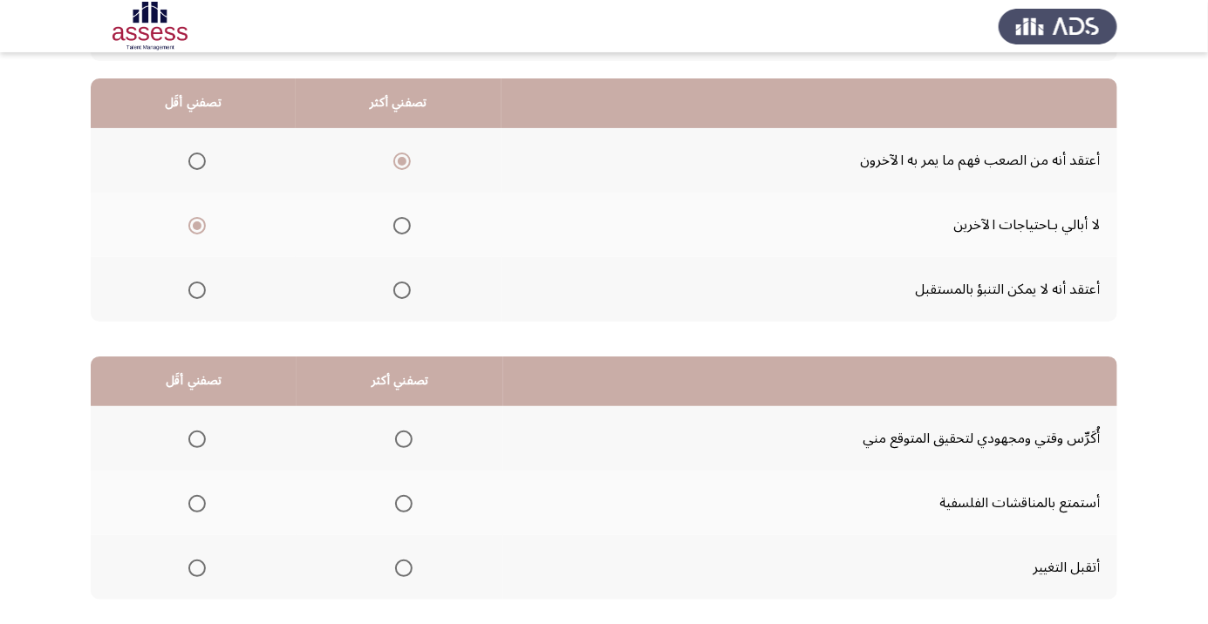
scroll to position [172, 0]
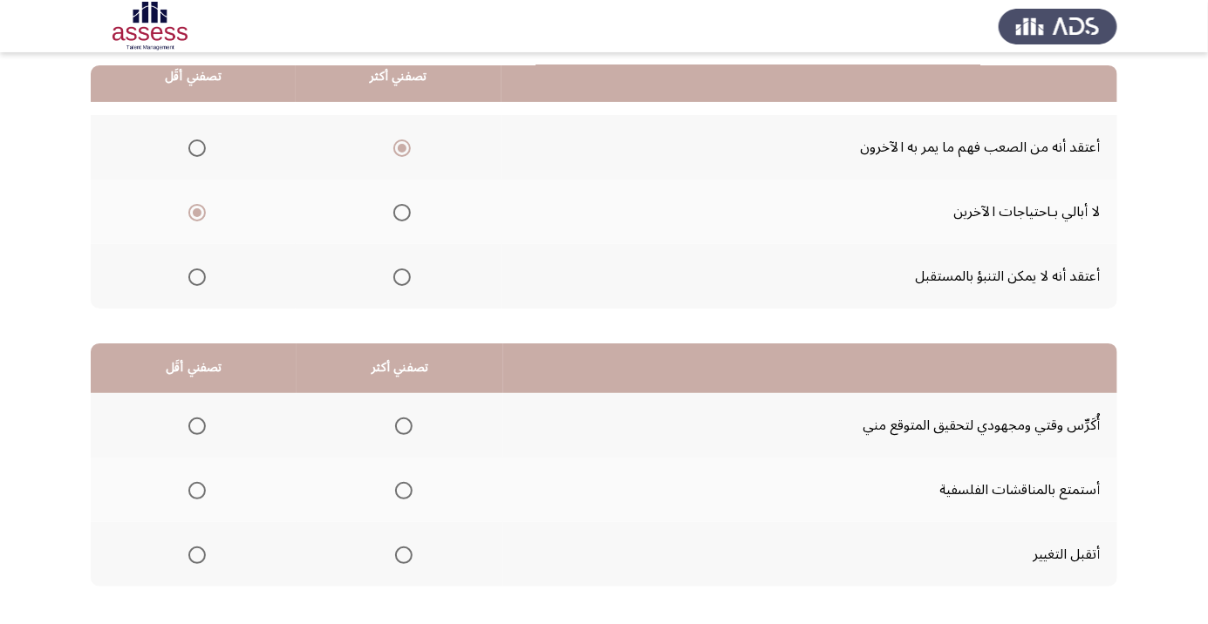
click at [466, 594] on div "من المجموعة التالية اختر إجابة واحدة ( تصفني أكثر) وإجابة واحدة ( تصفني أقل ) م…" at bounding box center [604, 289] width 1026 height 665
click at [404, 556] on span "Select an option" at bounding box center [404, 556] width 0 height 0
click at [401, 554] on input "Select an option" at bounding box center [403, 555] width 17 height 17
click at [189, 487] on span "Select an option" at bounding box center [196, 490] width 17 height 17
click at [189, 487] on input "Select an option" at bounding box center [196, 490] width 17 height 17
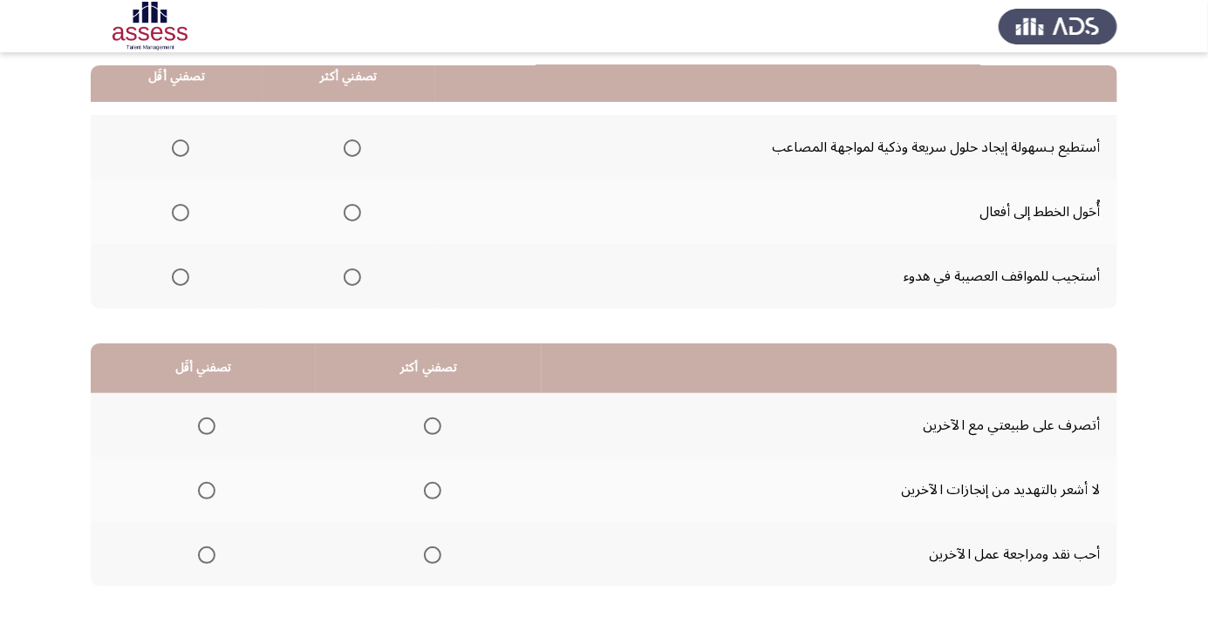
click at [207, 556] on span "Select an option" at bounding box center [207, 556] width 0 height 0
click at [206, 554] on input "Select an option" at bounding box center [206, 555] width 17 height 17
click at [430, 489] on span "Select an option" at bounding box center [432, 490] width 17 height 17
click at [430, 489] on input "Select an option" at bounding box center [432, 490] width 17 height 17
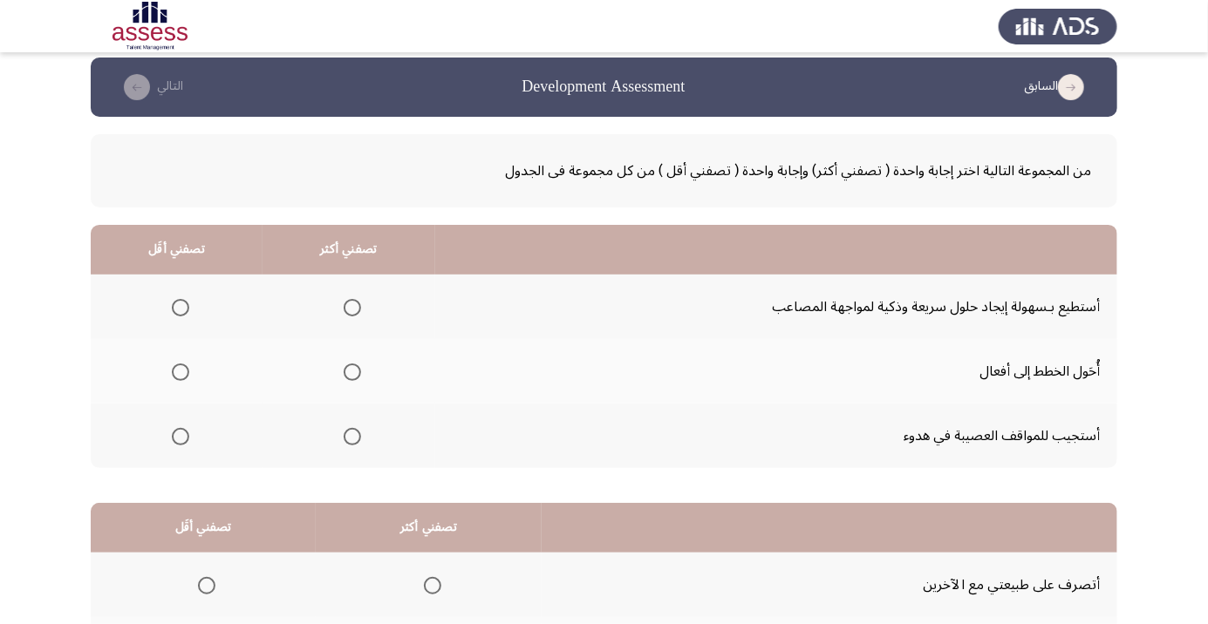
scroll to position [0, 0]
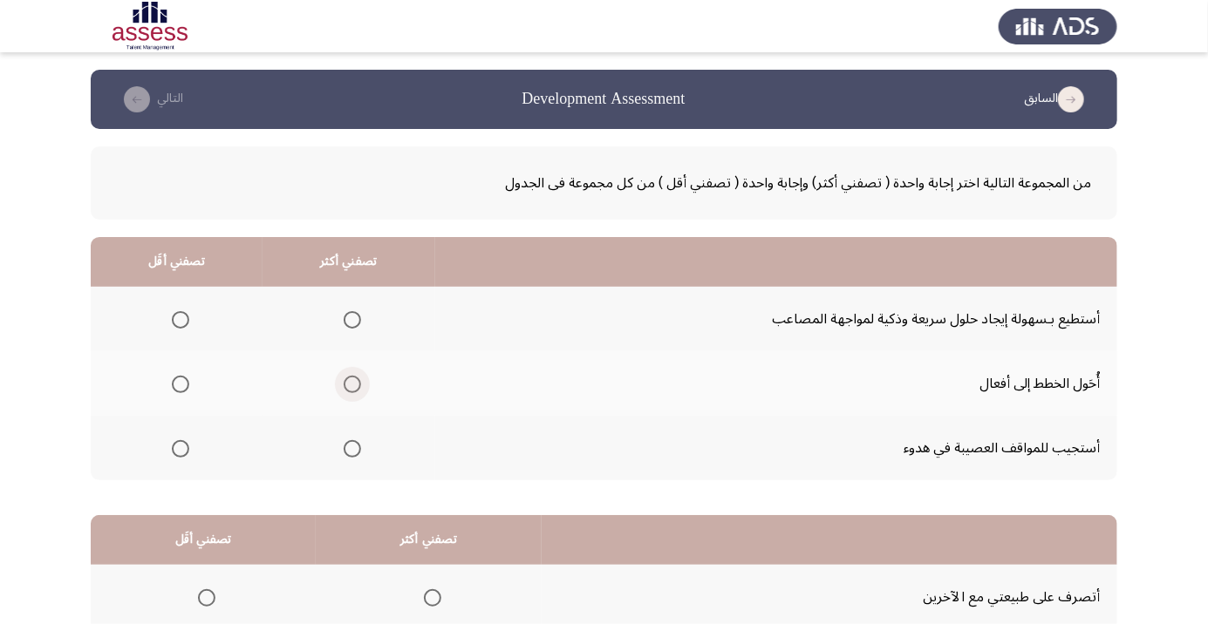
click at [352, 385] on span "Select an option" at bounding box center [352, 385] width 0 height 0
click at [348, 384] on input "Select an option" at bounding box center [352, 384] width 17 height 17
click at [174, 453] on span "Select an option" at bounding box center [180, 448] width 17 height 17
click at [174, 453] on input "Select an option" at bounding box center [180, 448] width 17 height 17
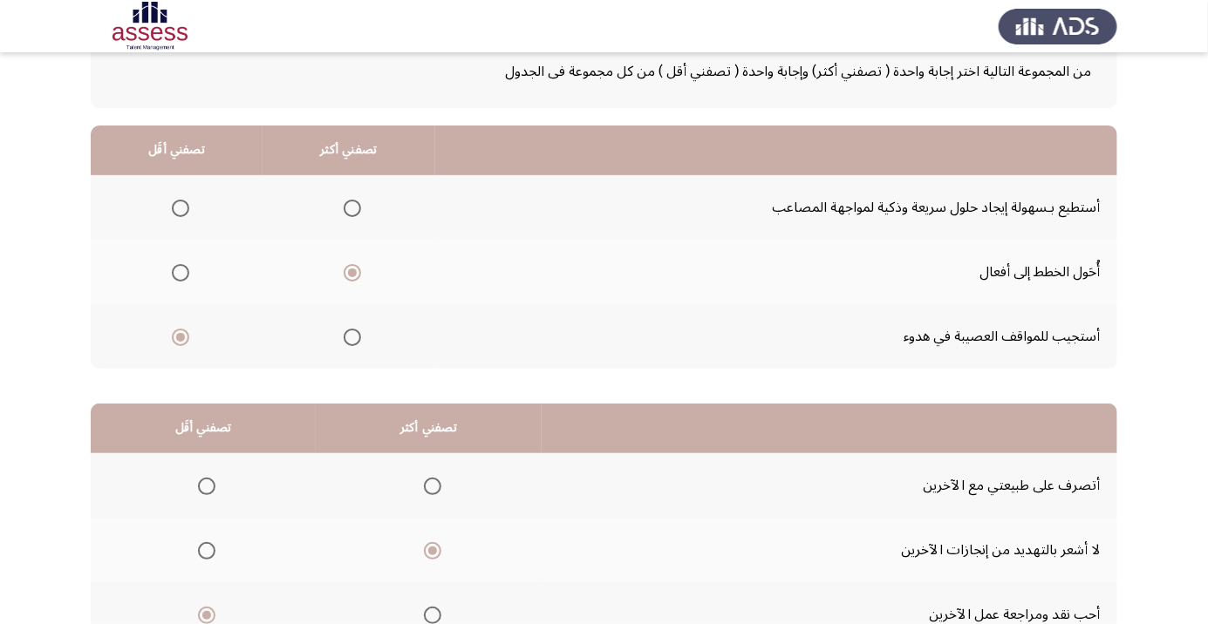
scroll to position [172, 0]
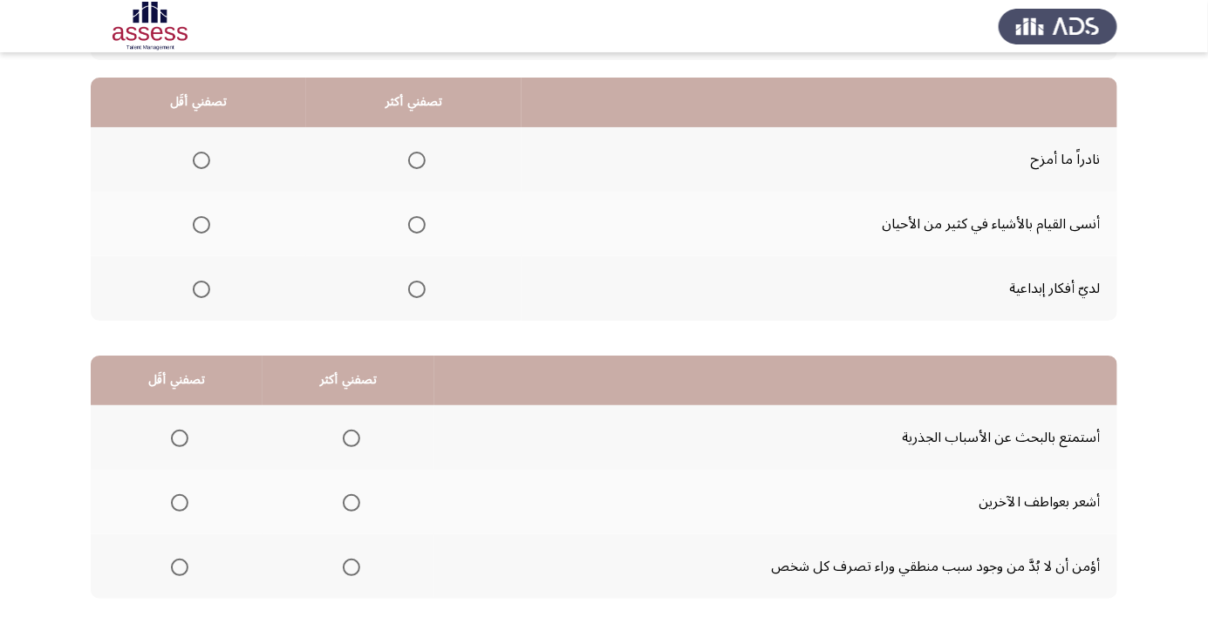
scroll to position [101, 0]
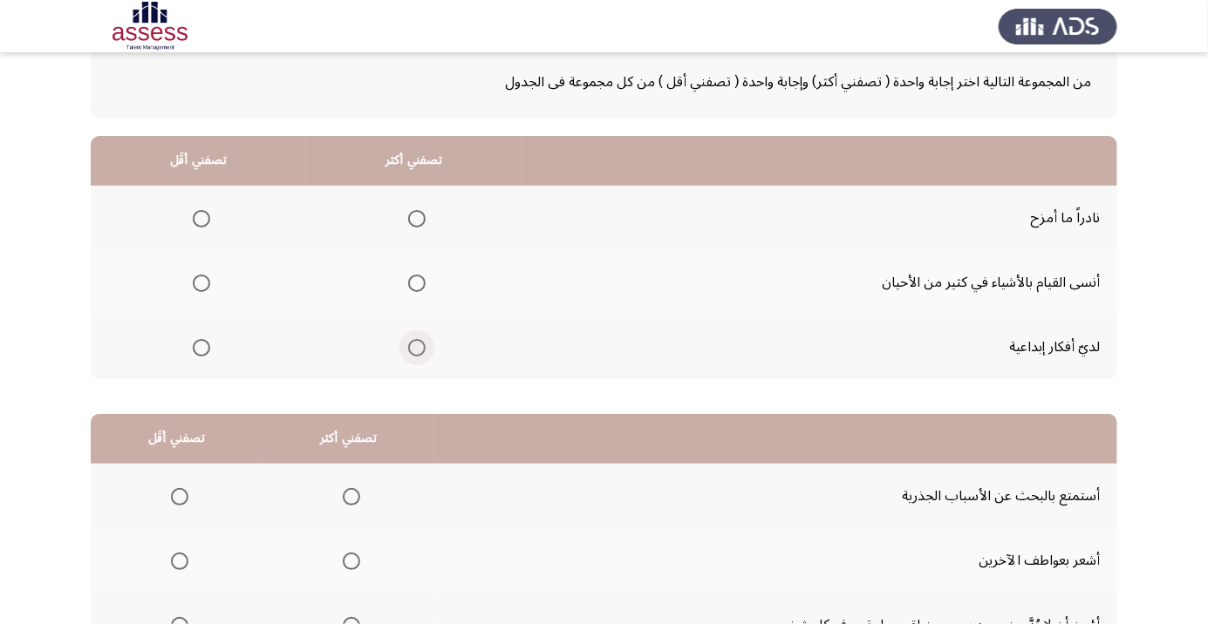
click at [423, 344] on span "Select an option" at bounding box center [416, 347] width 17 height 17
click at [423, 344] on input "Select an option" at bounding box center [416, 347] width 17 height 17
click at [201, 282] on span "Select an option" at bounding box center [201, 283] width 17 height 17
click at [201, 282] on input "Select an option" at bounding box center [201, 283] width 17 height 17
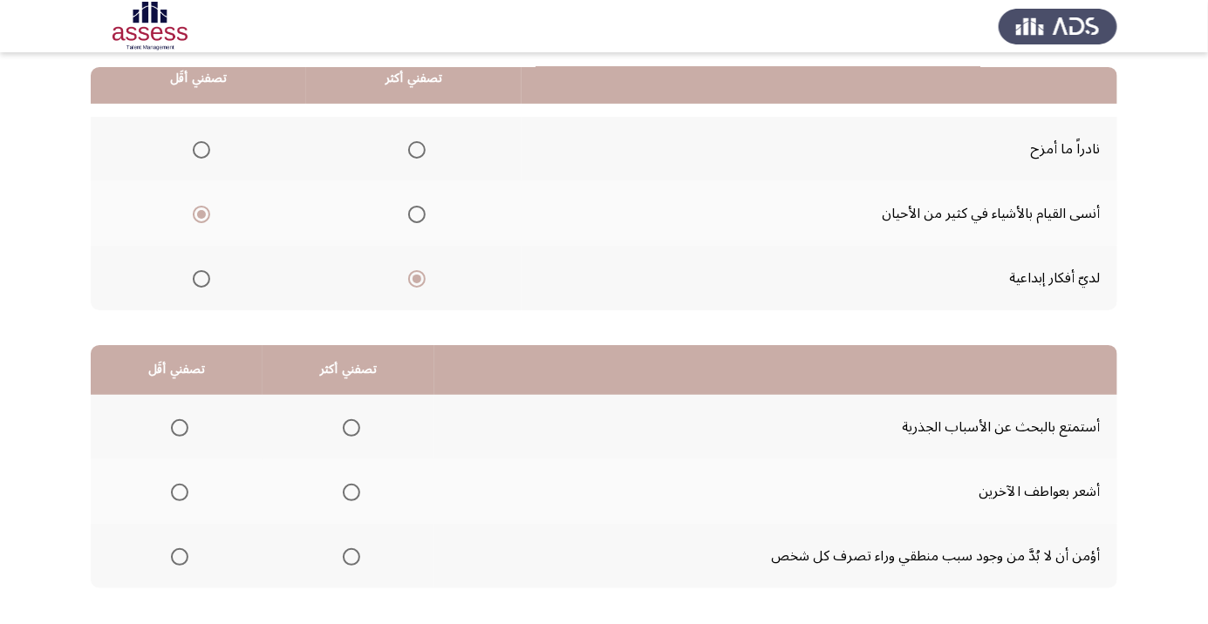
scroll to position [172, 0]
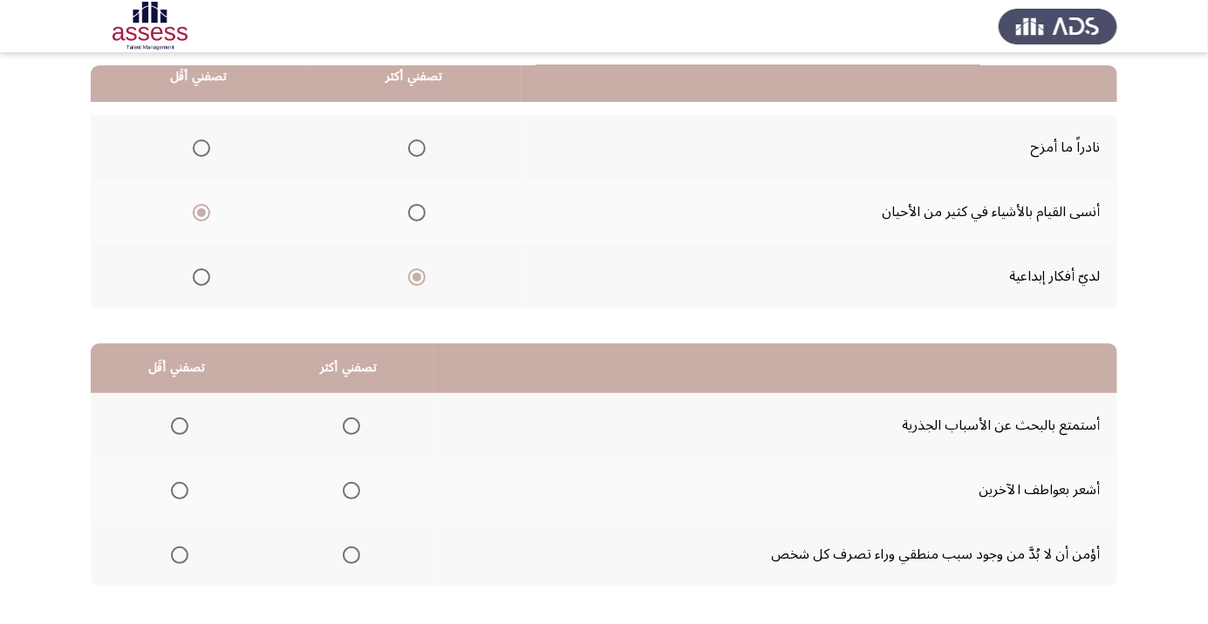
click at [180, 426] on span "Select an option" at bounding box center [180, 426] width 0 height 0
click at [179, 425] on input "Select an option" at bounding box center [179, 426] width 17 height 17
click at [351, 556] on span "Select an option" at bounding box center [351, 556] width 0 height 0
click at [349, 554] on input "Select an option" at bounding box center [351, 555] width 17 height 17
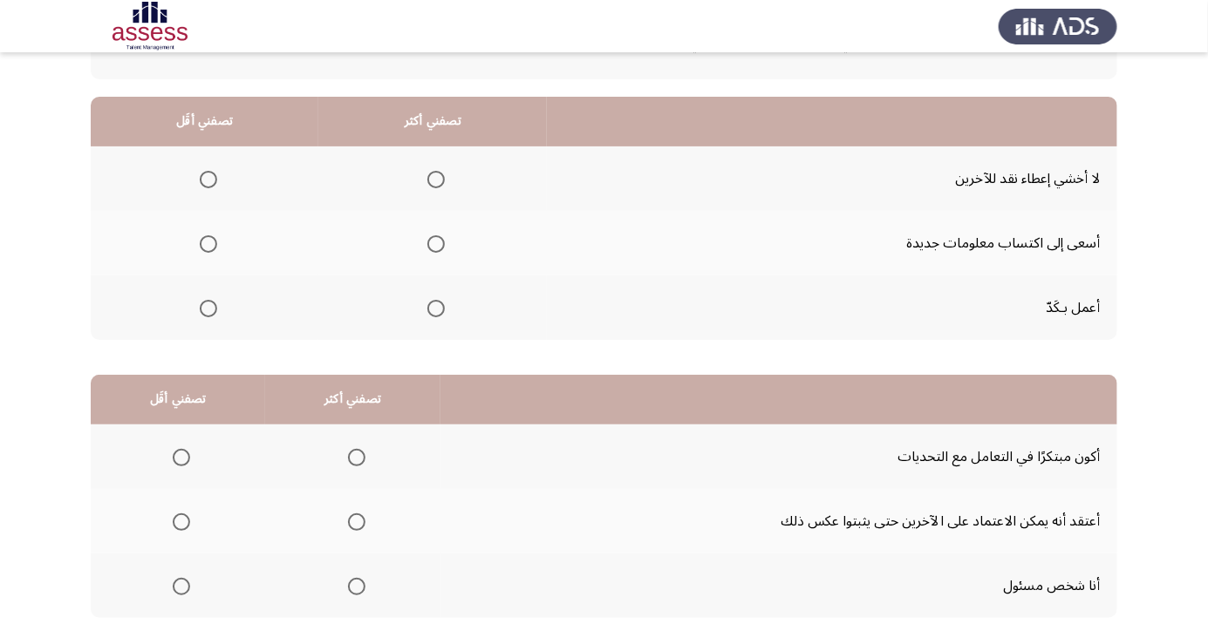
scroll to position [155, 0]
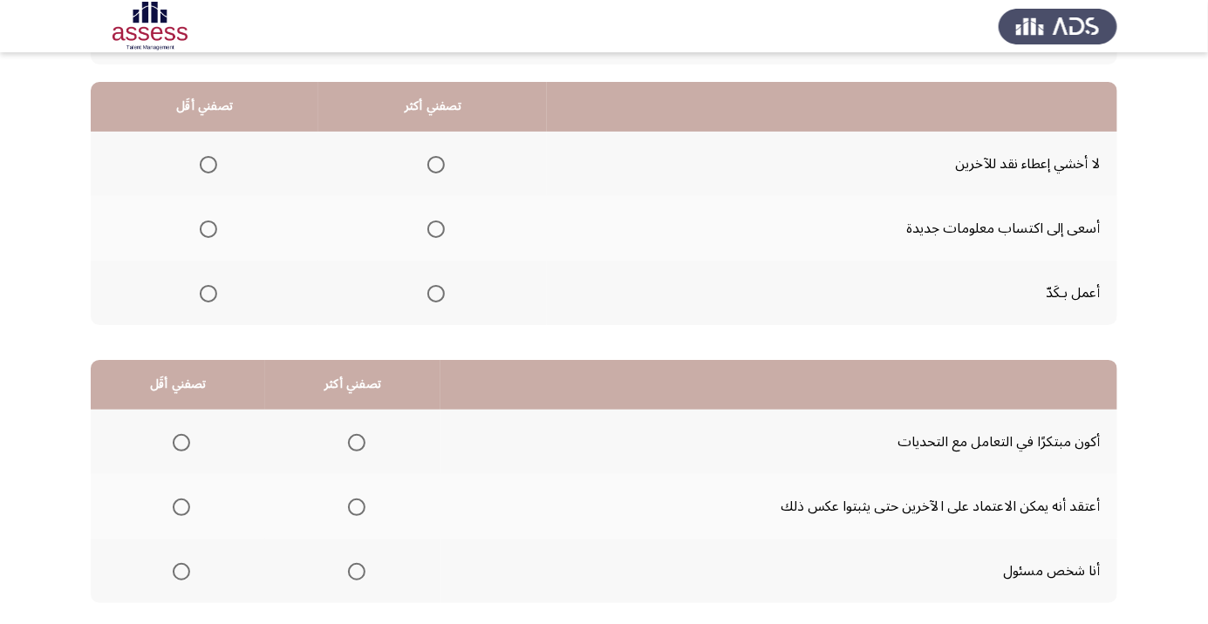
click at [436, 294] on span "Select an option" at bounding box center [436, 294] width 0 height 0
click at [434, 292] on input "Select an option" at bounding box center [435, 293] width 17 height 17
click at [357, 572] on span "Select an option" at bounding box center [357, 572] width 0 height 0
click at [353, 570] on input "Select an option" at bounding box center [356, 571] width 17 height 17
click at [181, 508] on span "Select an option" at bounding box center [181, 508] width 0 height 0
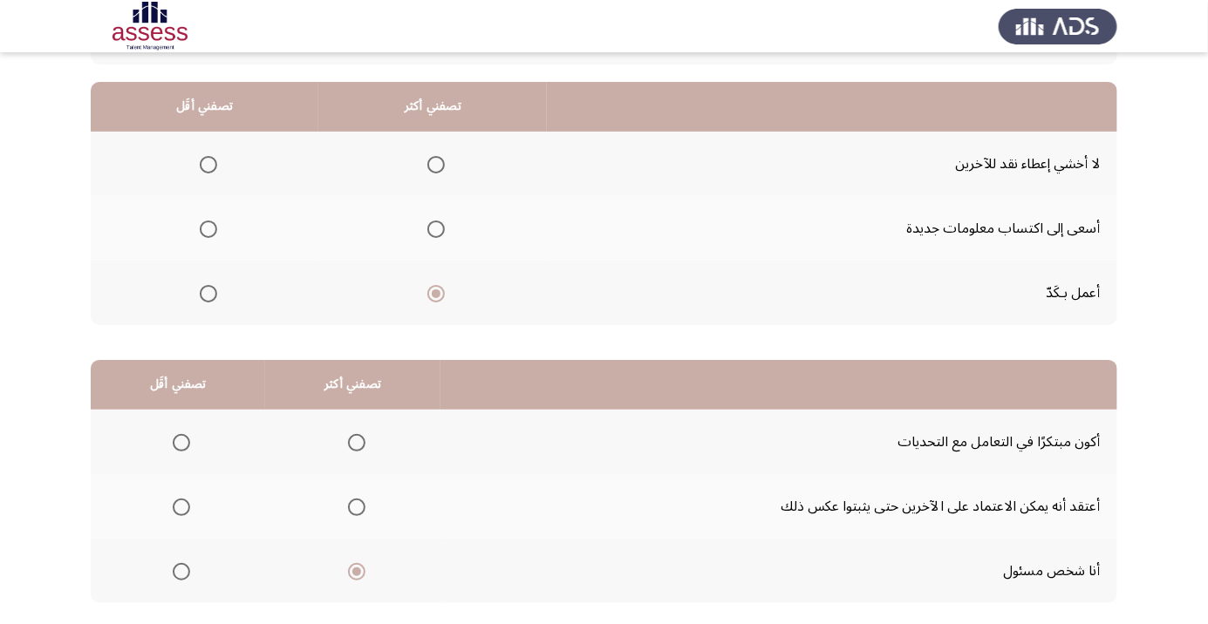
click at [181, 506] on input "Select an option" at bounding box center [181, 507] width 17 height 17
click at [202, 163] on span "Select an option" at bounding box center [208, 164] width 17 height 17
click at [202, 163] on input "Select an option" at bounding box center [208, 164] width 17 height 17
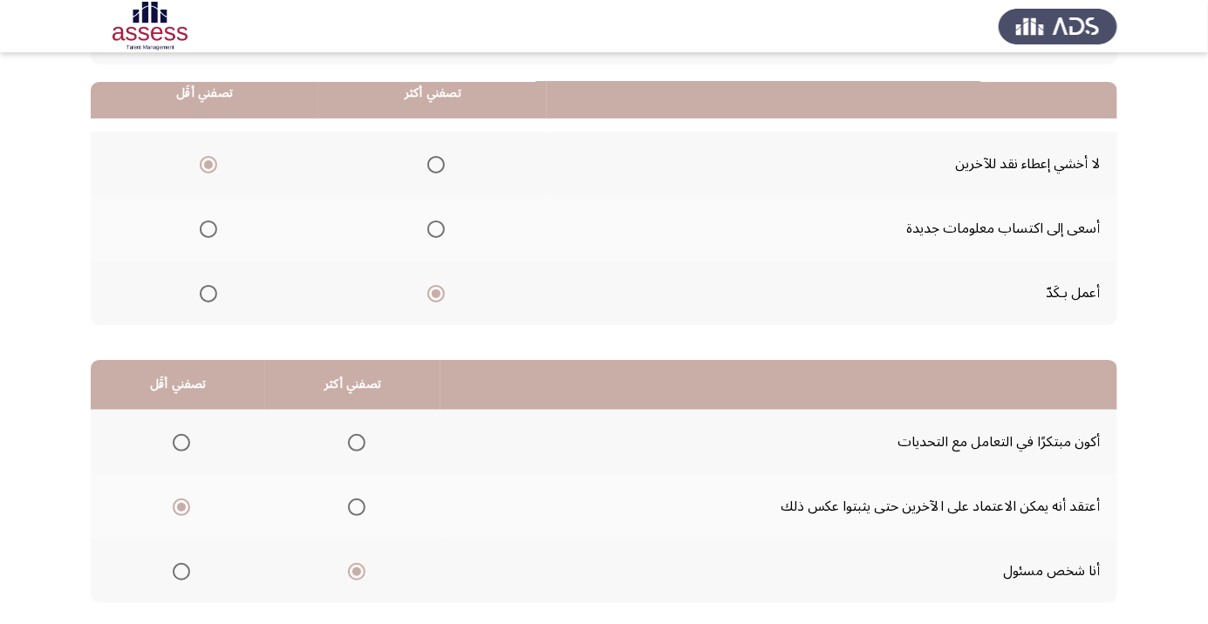
scroll to position [172, 0]
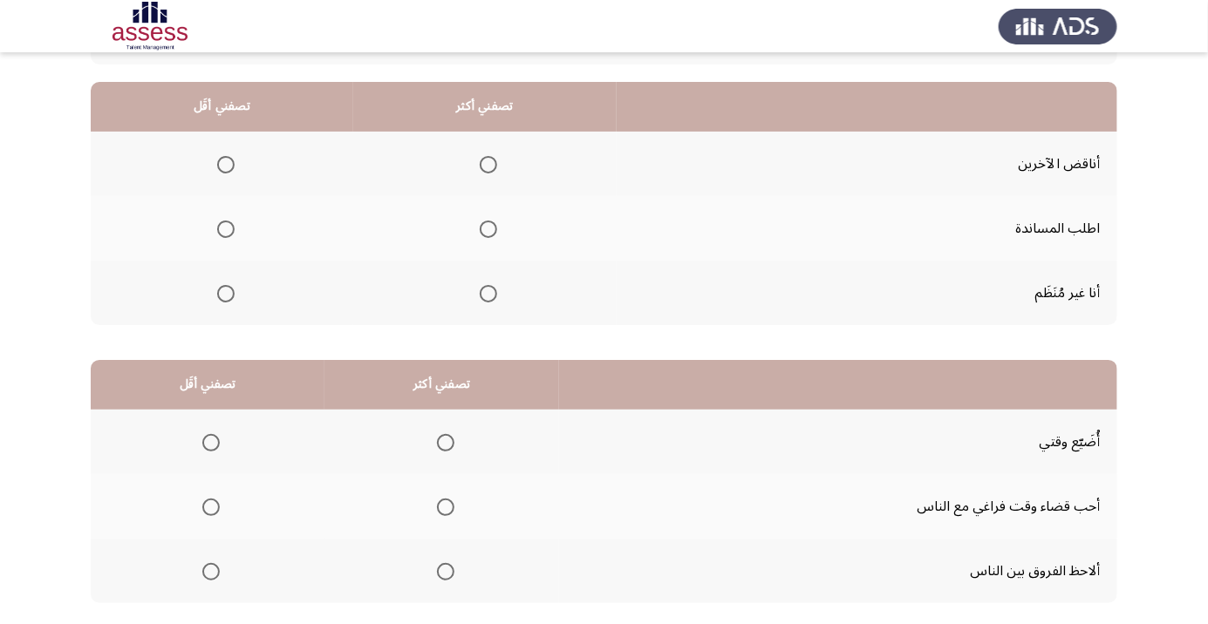
scroll to position [155, 0]
click at [489, 228] on span "Select an option" at bounding box center [488, 229] width 17 height 17
click at [489, 228] on input "Select an option" at bounding box center [488, 229] width 17 height 17
click at [219, 292] on span "Select an option" at bounding box center [225, 293] width 17 height 17
click at [219, 292] on input "Select an option" at bounding box center [225, 293] width 17 height 17
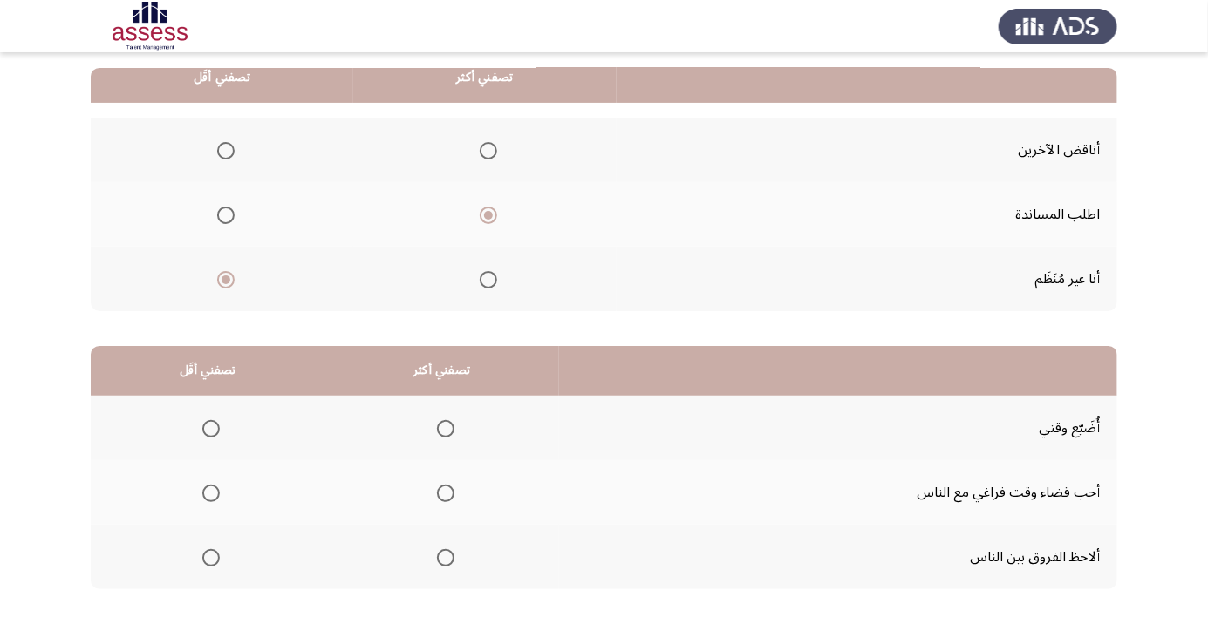
scroll to position [172, 0]
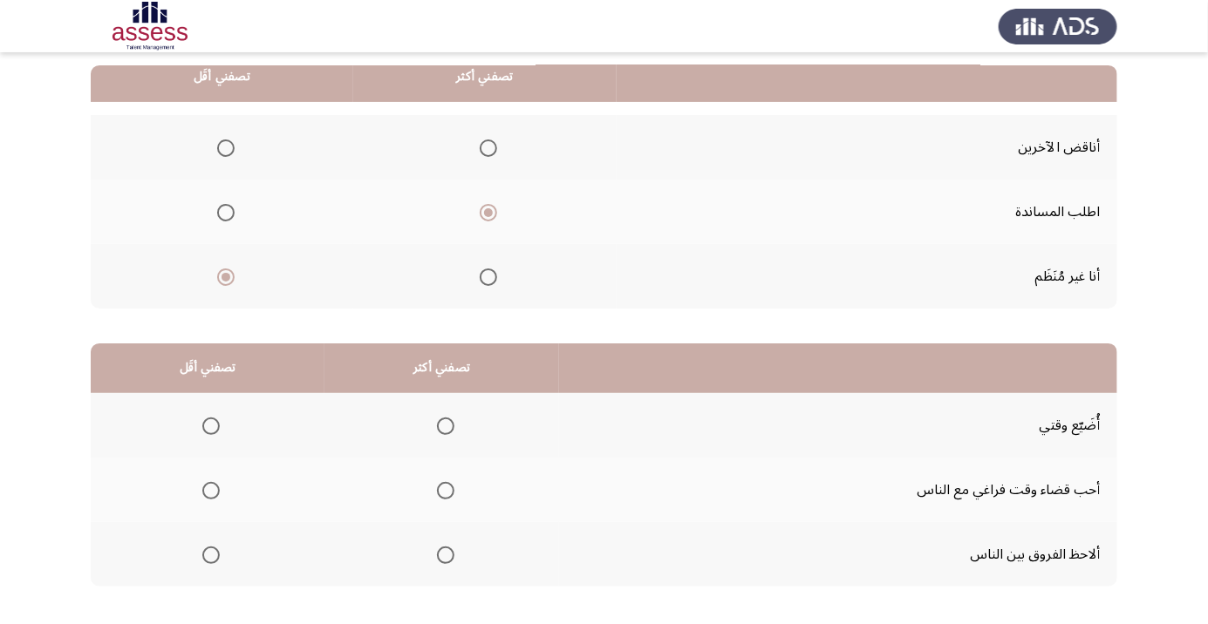
click at [205, 425] on span "Select an option" at bounding box center [210, 426] width 17 height 17
click at [205, 425] on input "Select an option" at bounding box center [210, 426] width 17 height 17
click at [441, 495] on span "Select an option" at bounding box center [445, 490] width 17 height 17
click at [441, 495] on input "Select an option" at bounding box center [445, 490] width 17 height 17
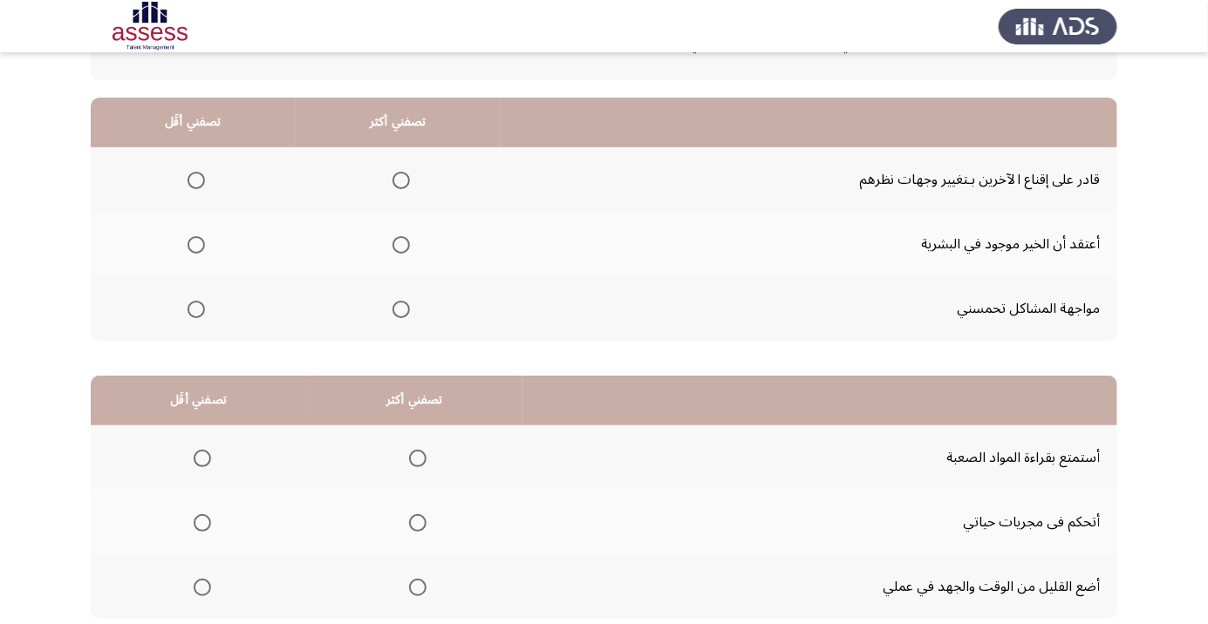
scroll to position [143, 0]
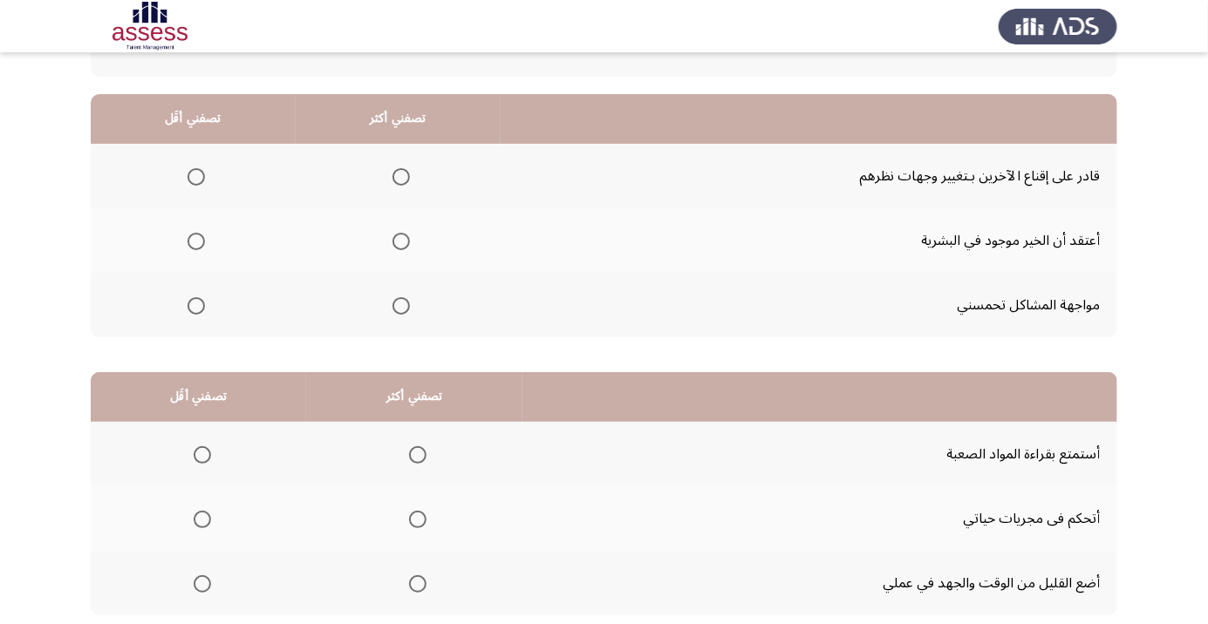
click at [196, 242] on span "Select an option" at bounding box center [196, 242] width 0 height 0
click at [194, 240] on input "Select an option" at bounding box center [195, 241] width 17 height 17
click at [197, 242] on span "Select an option" at bounding box center [196, 241] width 9 height 9
click at [197, 242] on input "Select an option" at bounding box center [195, 241] width 17 height 17
click at [401, 177] on span "Select an option" at bounding box center [401, 177] width 0 height 0
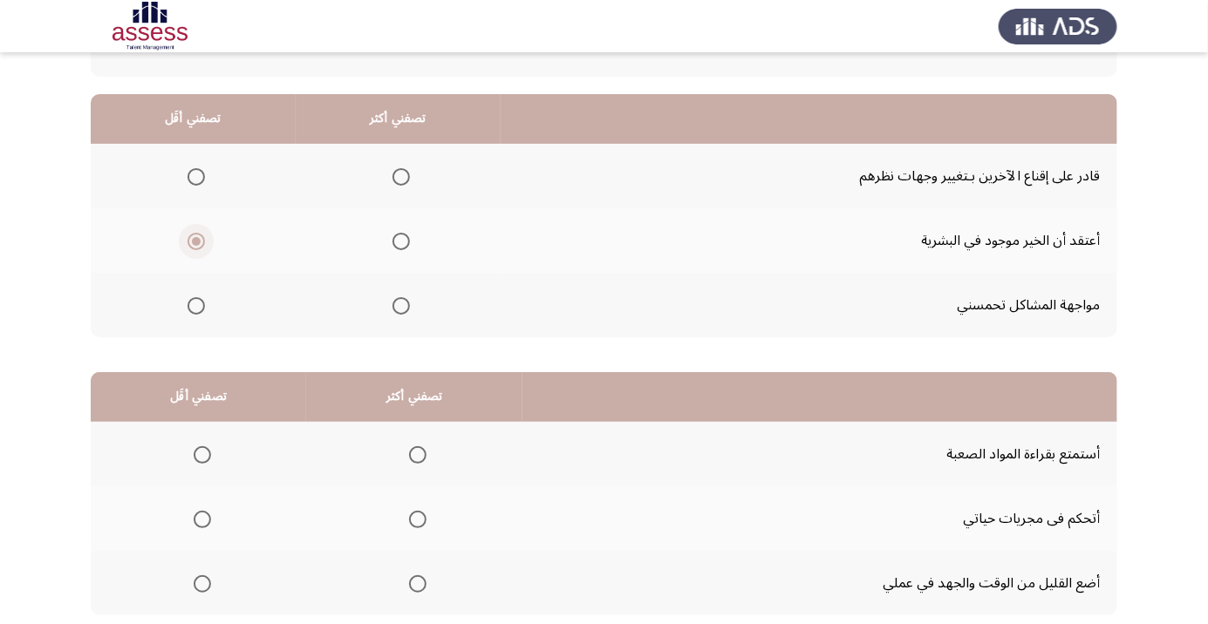
click at [397, 175] on input "Select an option" at bounding box center [400, 176] width 17 height 17
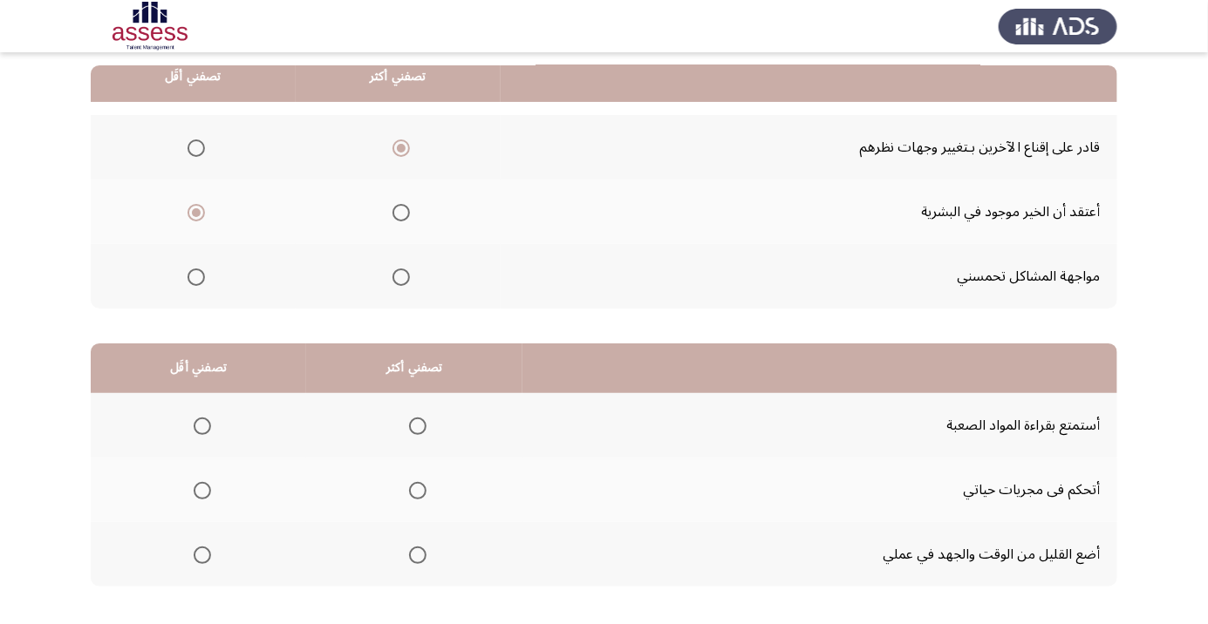
click at [203, 562] on span "Select an option" at bounding box center [202, 555] width 17 height 17
click at [203, 562] on input "Select an option" at bounding box center [202, 555] width 17 height 17
click at [418, 426] on span "Select an option" at bounding box center [418, 426] width 0 height 0
click at [417, 425] on input "Select an option" at bounding box center [417, 426] width 17 height 17
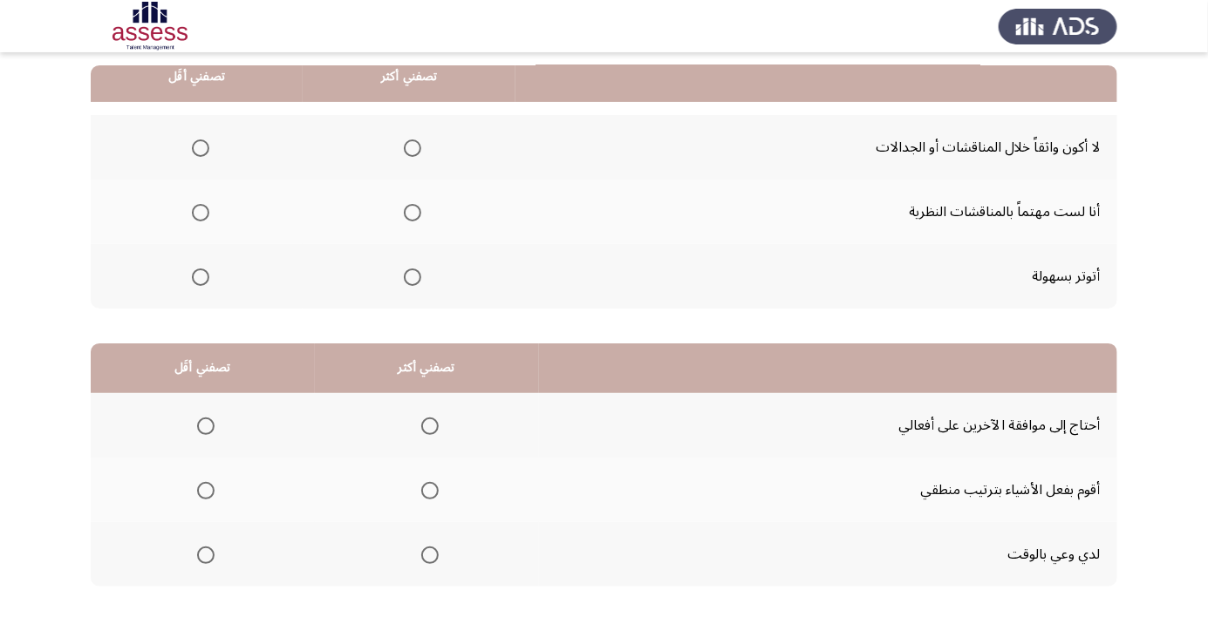
click at [1203, 577] on app-assessment-container "السابق Development Assessment التالي من المجموعة التالية اختر إجابة واحدة ( تصف…" at bounding box center [604, 268] width 1208 height 741
click at [204, 282] on span "Select an option" at bounding box center [200, 277] width 17 height 17
click at [204, 282] on input "Select an option" at bounding box center [200, 277] width 17 height 17
click at [464, 624] on html "السابق Development Assessment التالي من المجموعة التالية اختر إجابة واحدة ( تصف…" at bounding box center [604, 268] width 1208 height 881
click at [411, 217] on span "Select an option" at bounding box center [412, 212] width 17 height 17
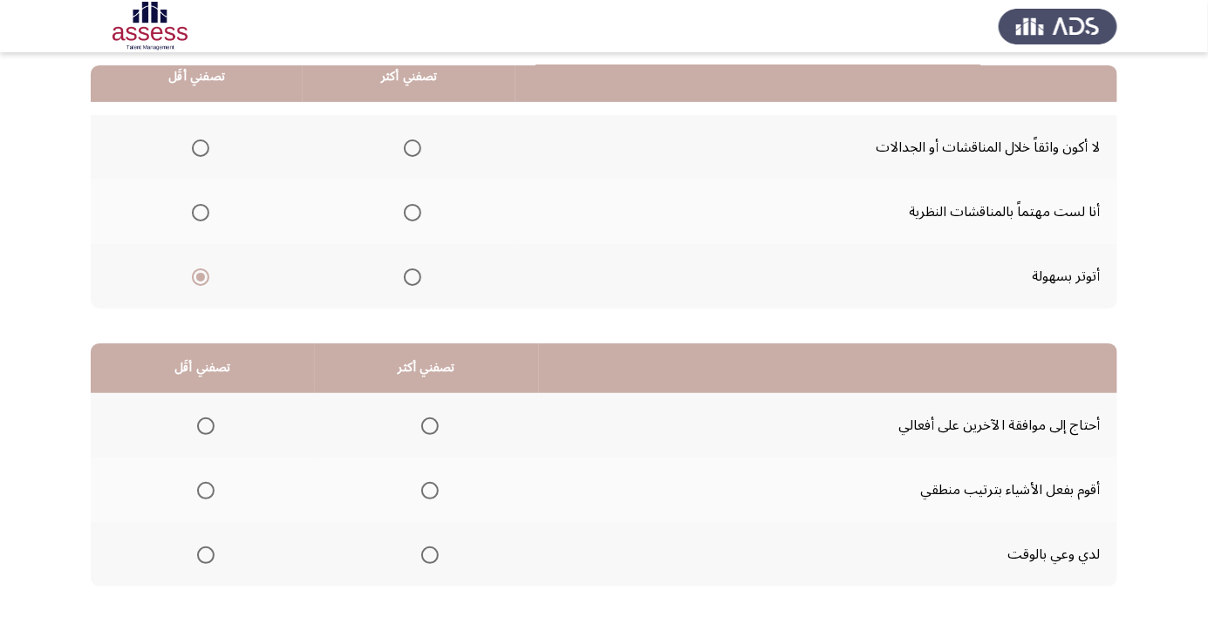
click at [411, 217] on input "Select an option" at bounding box center [412, 212] width 17 height 17
click at [427, 554] on span "Select an option" at bounding box center [429, 555] width 17 height 17
click at [427, 554] on input "Select an option" at bounding box center [429, 555] width 17 height 17
click at [205, 425] on span "Select an option" at bounding box center [205, 426] width 17 height 17
click at [205, 425] on input "Select an option" at bounding box center [205, 426] width 17 height 17
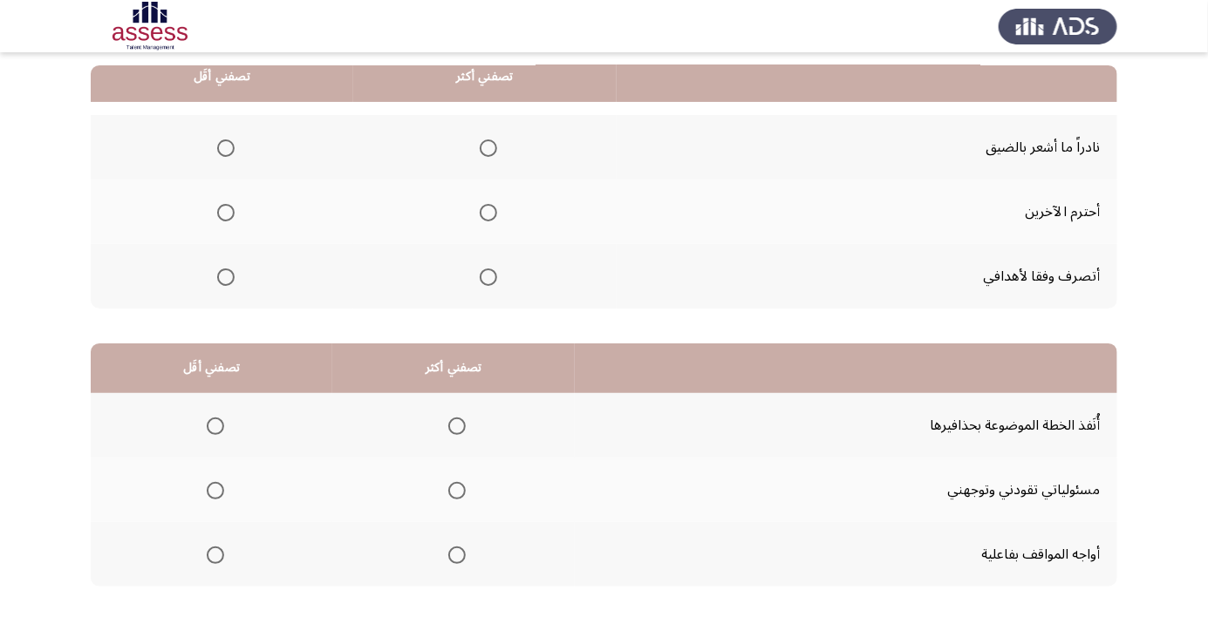
click at [503, 222] on th at bounding box center [484, 212] width 263 height 65
click at [488, 213] on span "Select an option" at bounding box center [488, 213] width 0 height 0
click at [484, 211] on input "Select an option" at bounding box center [488, 212] width 17 height 17
click at [224, 153] on span "Select an option" at bounding box center [225, 148] width 17 height 17
click at [224, 153] on input "Select an option" at bounding box center [225, 148] width 17 height 17
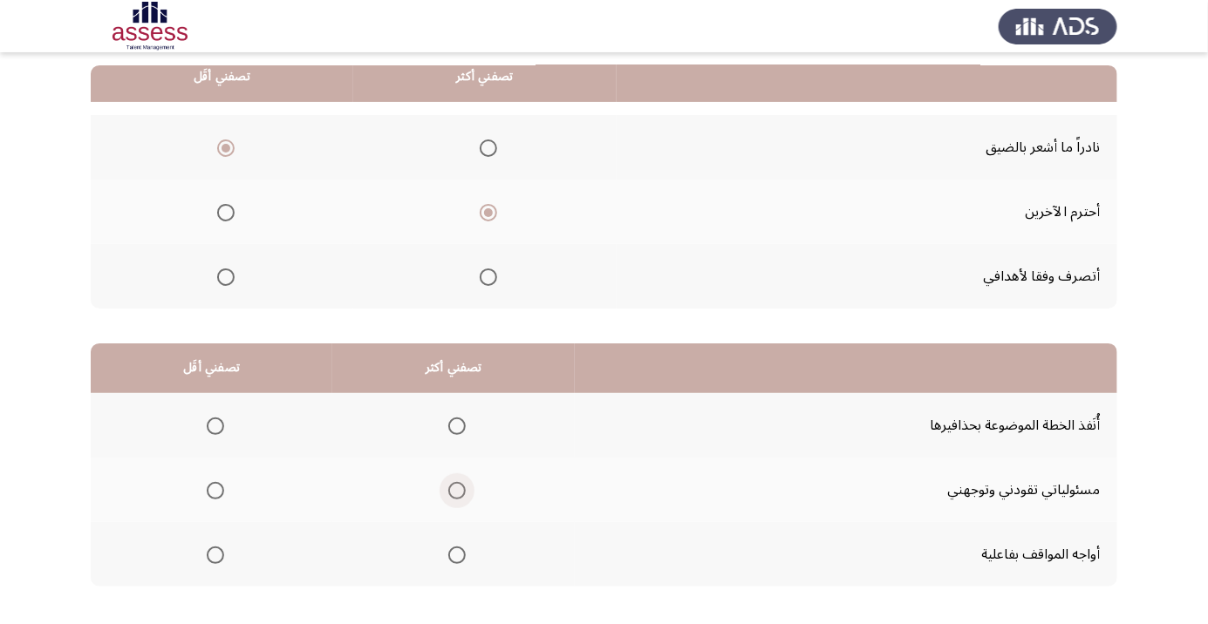
click at [452, 489] on span "Select an option" at bounding box center [456, 490] width 17 height 17
click at [452, 489] on input "Select an option" at bounding box center [456, 490] width 17 height 17
click at [215, 426] on span "Select an option" at bounding box center [215, 426] width 0 height 0
click at [213, 425] on input "Select an option" at bounding box center [215, 426] width 17 height 17
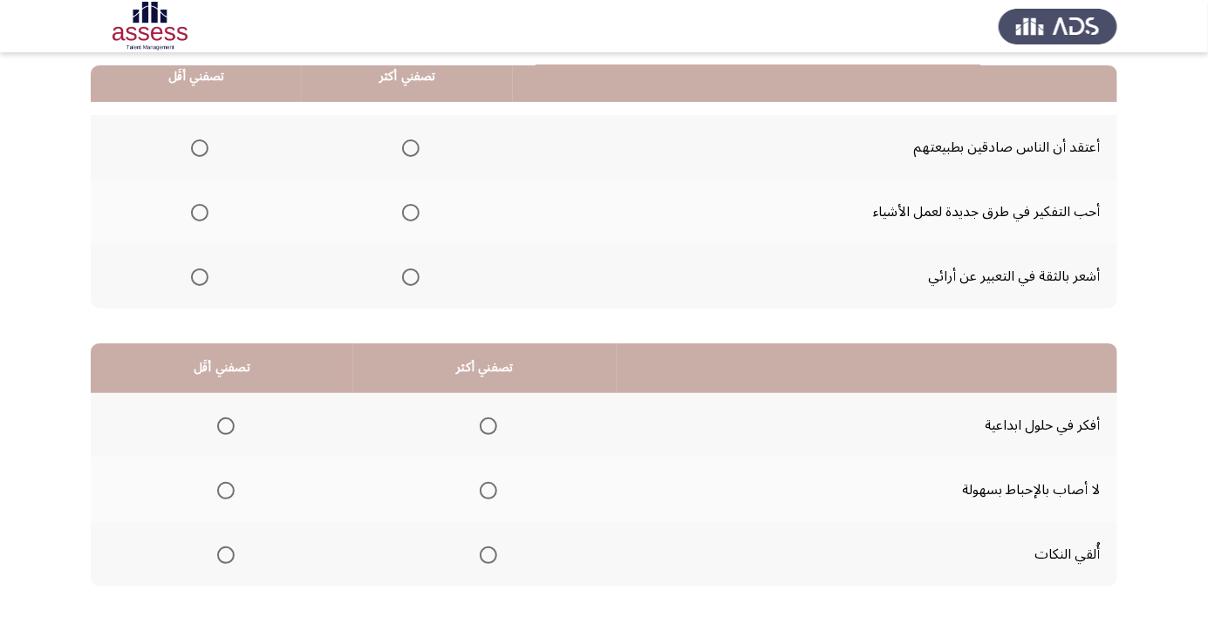
click at [226, 556] on span "Select an option" at bounding box center [226, 556] width 0 height 0
click at [223, 554] on input "Select an option" at bounding box center [225, 555] width 17 height 17
click at [488, 491] on span "Select an option" at bounding box center [488, 491] width 0 height 0
click at [484, 489] on input "Select an option" at bounding box center [488, 490] width 17 height 17
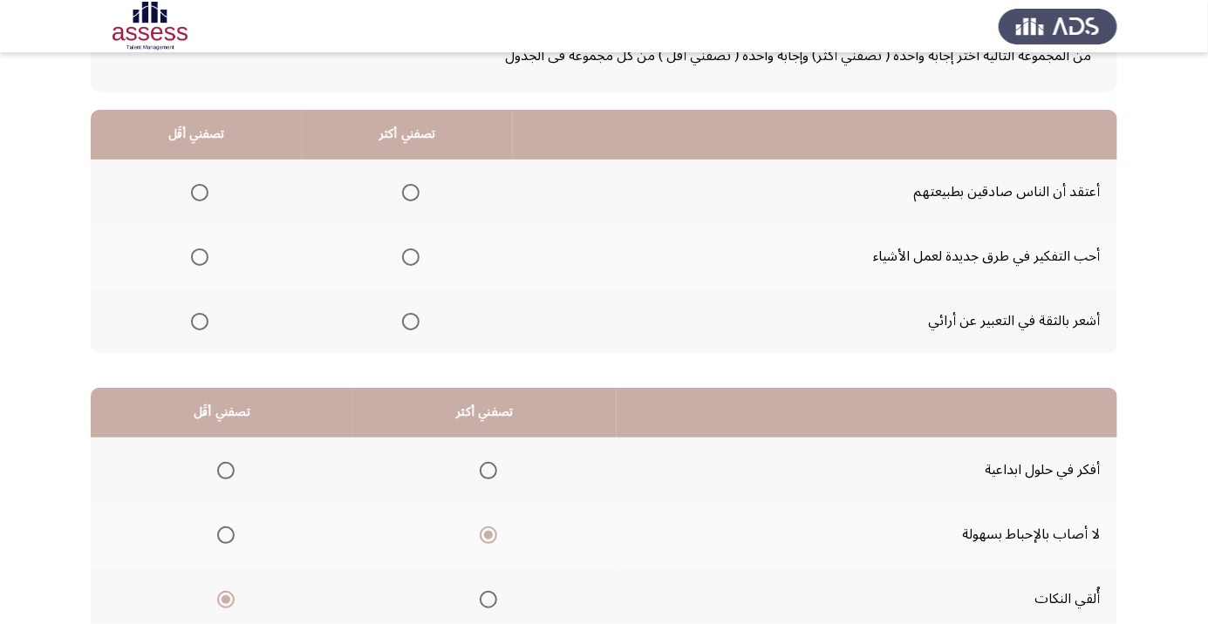
scroll to position [126, 0]
click at [199, 198] on span "Select an option" at bounding box center [199, 194] width 17 height 17
click at [199, 198] on input "Select an option" at bounding box center [199, 194] width 17 height 17
click at [414, 324] on span "Select an option" at bounding box center [410, 323] width 17 height 17
click at [414, 324] on input "Select an option" at bounding box center [410, 323] width 17 height 17
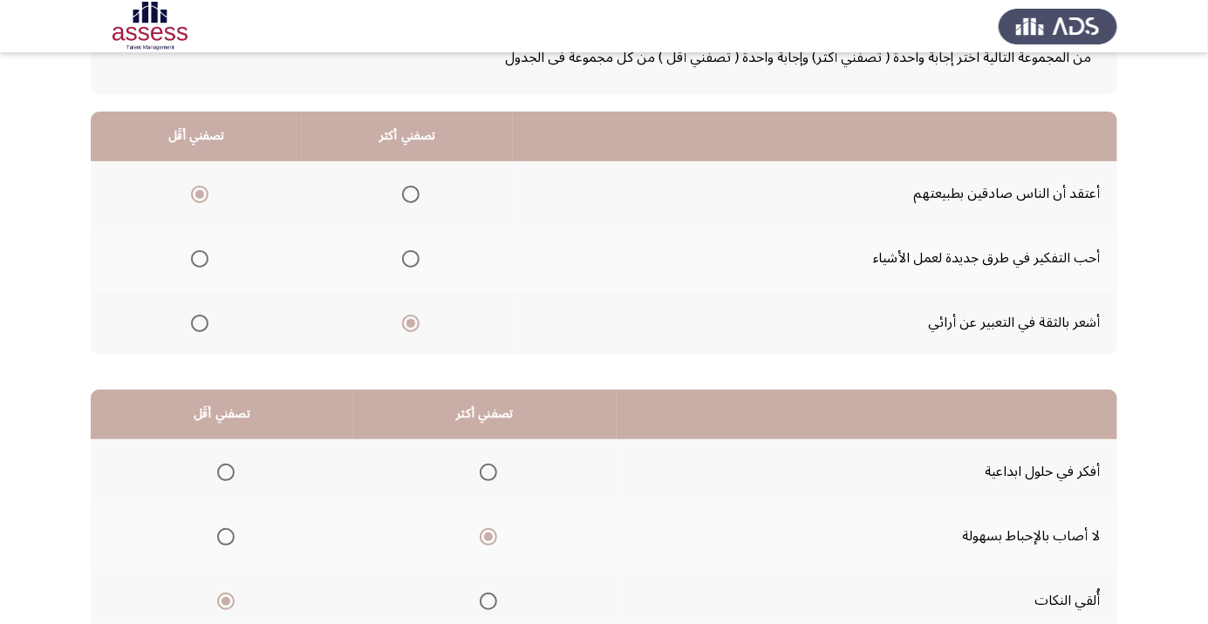
scroll to position [172, 0]
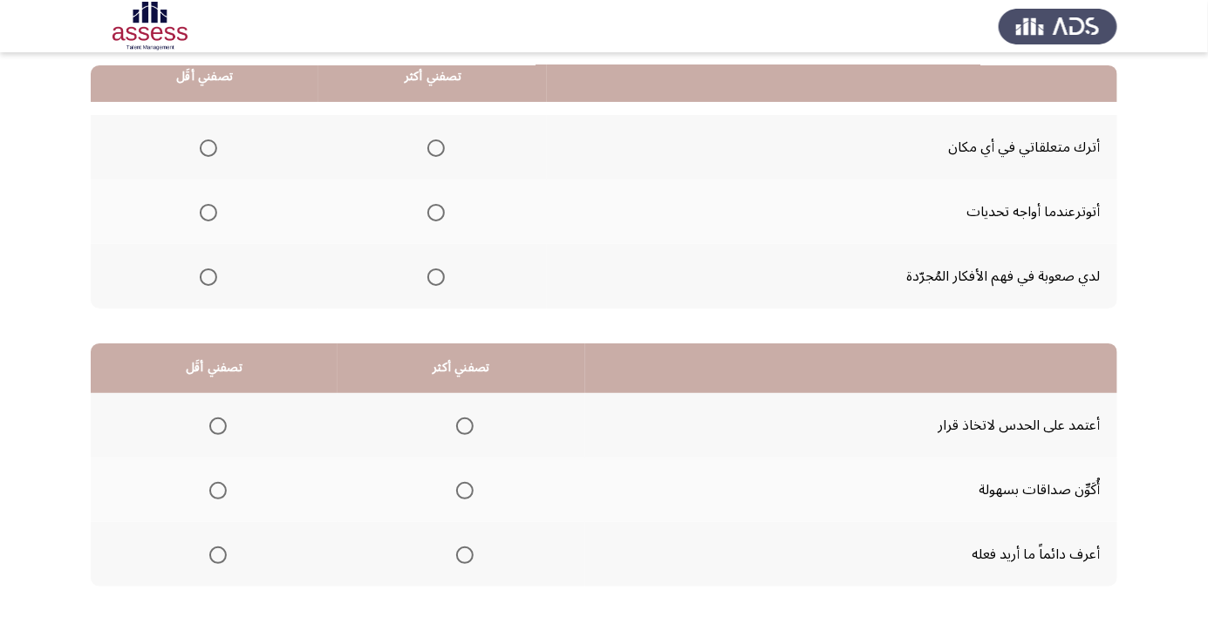
click at [201, 152] on span "Select an option" at bounding box center [208, 148] width 17 height 17
click at [201, 152] on input "Select an option" at bounding box center [208, 148] width 17 height 17
click at [440, 283] on span "Select an option" at bounding box center [435, 277] width 17 height 17
click at [440, 283] on input "Select an option" at bounding box center [435, 277] width 17 height 17
click at [218, 491] on span "Select an option" at bounding box center [218, 491] width 0 height 0
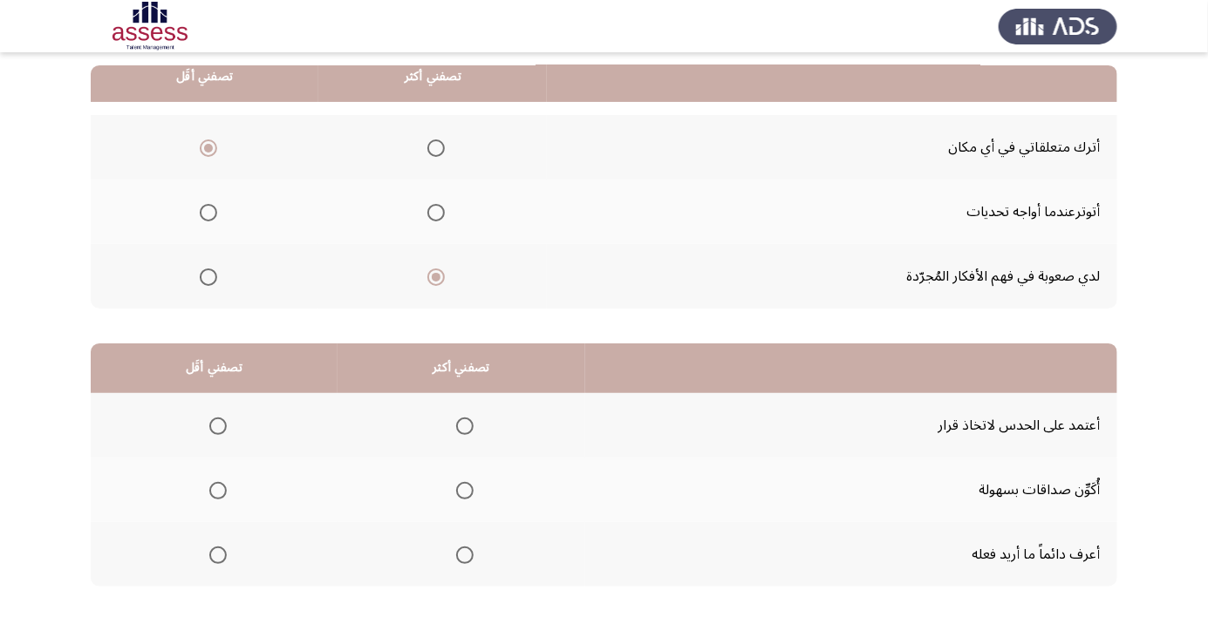
click at [217, 489] on input "Select an option" at bounding box center [217, 490] width 17 height 17
click at [465, 426] on span "Select an option" at bounding box center [465, 426] width 0 height 0
click at [464, 425] on input "Select an option" at bounding box center [464, 426] width 17 height 17
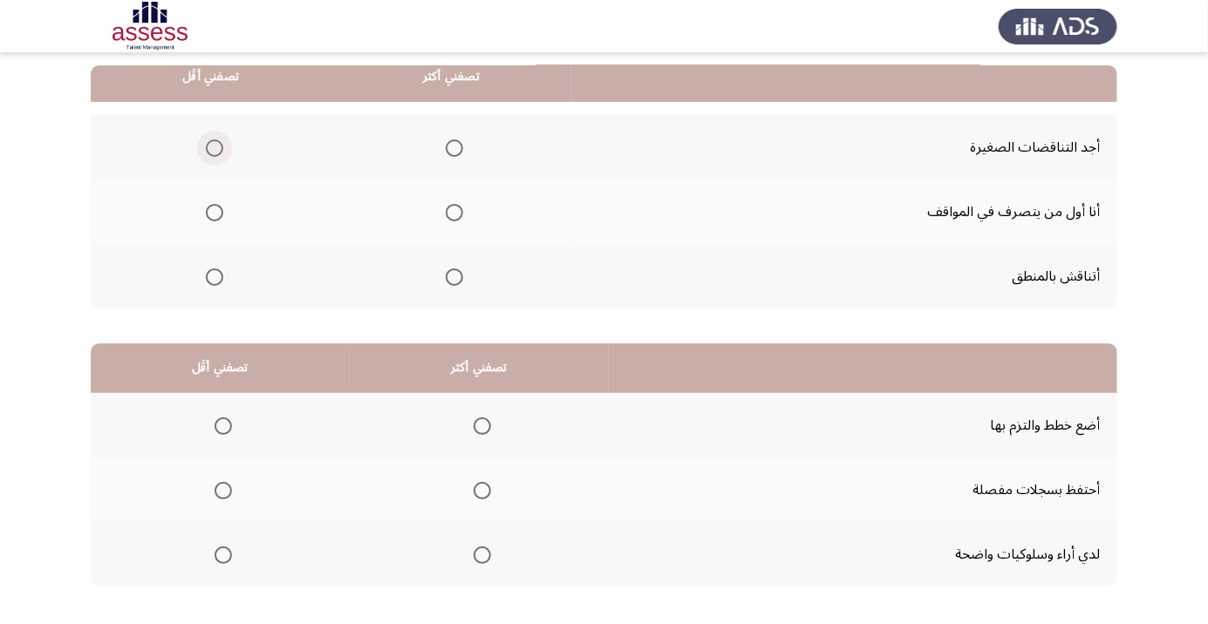
click at [213, 147] on span "Select an option" at bounding box center [214, 148] width 17 height 17
click at [213, 147] on input "Select an option" at bounding box center [214, 148] width 17 height 17
click at [454, 213] on span "Select an option" at bounding box center [454, 213] width 0 height 0
click at [453, 211] on input "Select an option" at bounding box center [454, 212] width 17 height 17
click at [479, 425] on span "Select an option" at bounding box center [482, 426] width 17 height 17
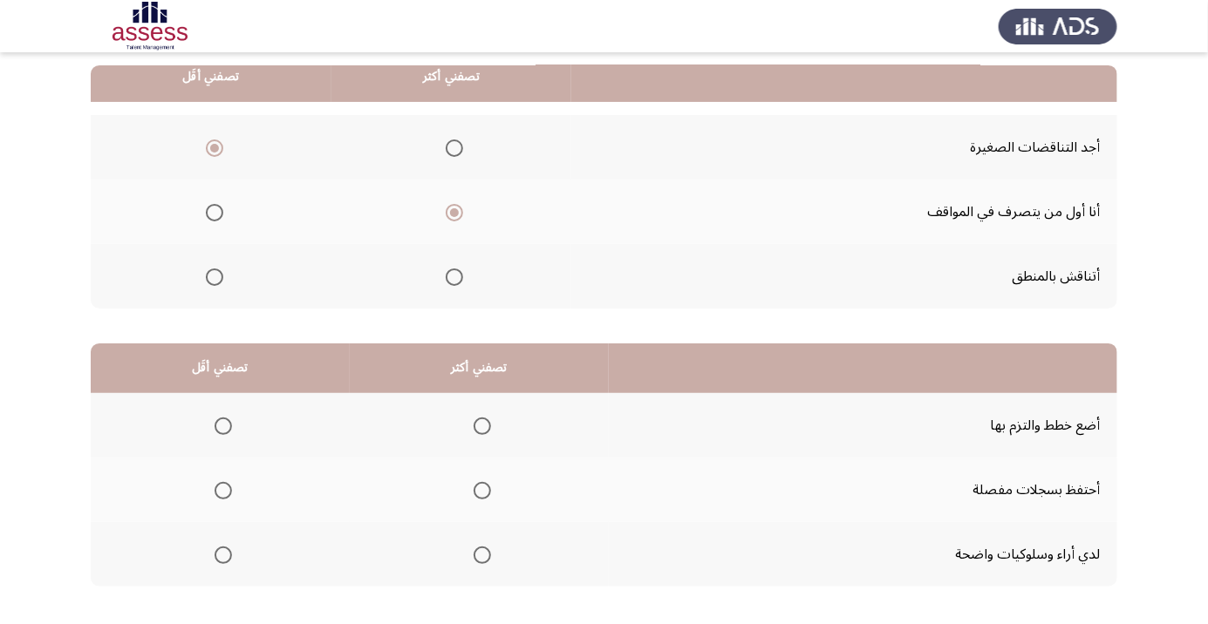
click at [479, 425] on input "Select an option" at bounding box center [482, 426] width 17 height 17
click at [223, 491] on span "Select an option" at bounding box center [223, 491] width 0 height 0
click at [222, 489] on input "Select an option" at bounding box center [223, 490] width 17 height 17
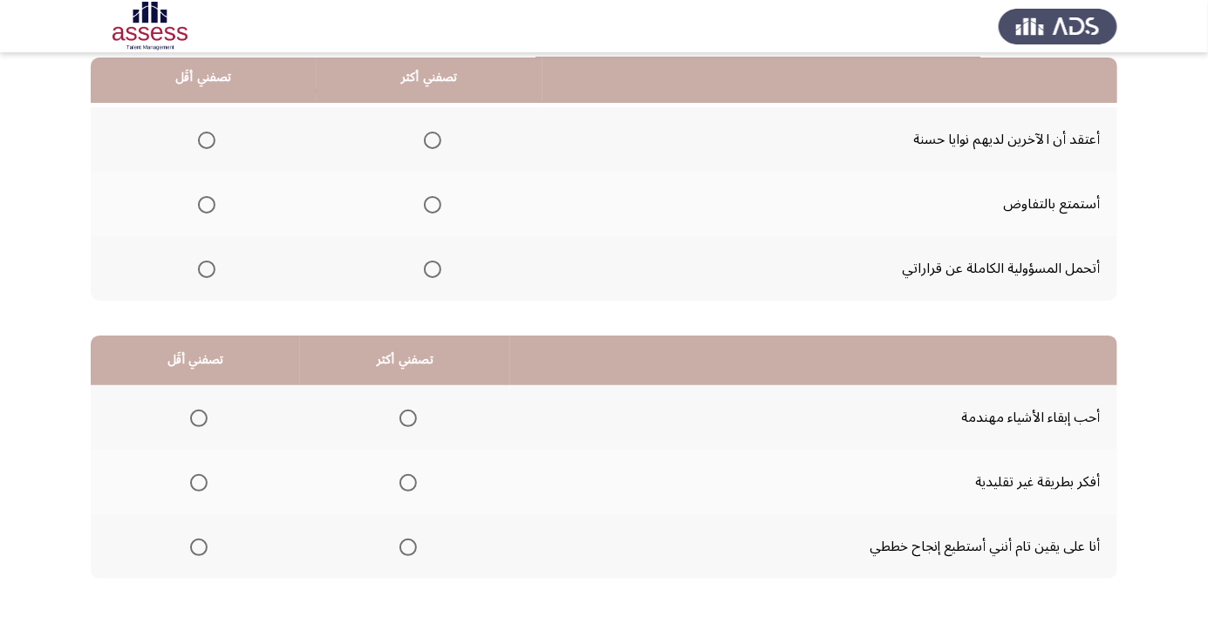
scroll to position [179, 0]
click at [433, 270] on span "Select an option" at bounding box center [433, 270] width 0 height 0
click at [431, 269] on input "Select an option" at bounding box center [432, 270] width 17 height 17
click at [201, 143] on span "Select an option" at bounding box center [206, 141] width 17 height 17
click at [201, 143] on input "Select an option" at bounding box center [206, 141] width 17 height 17
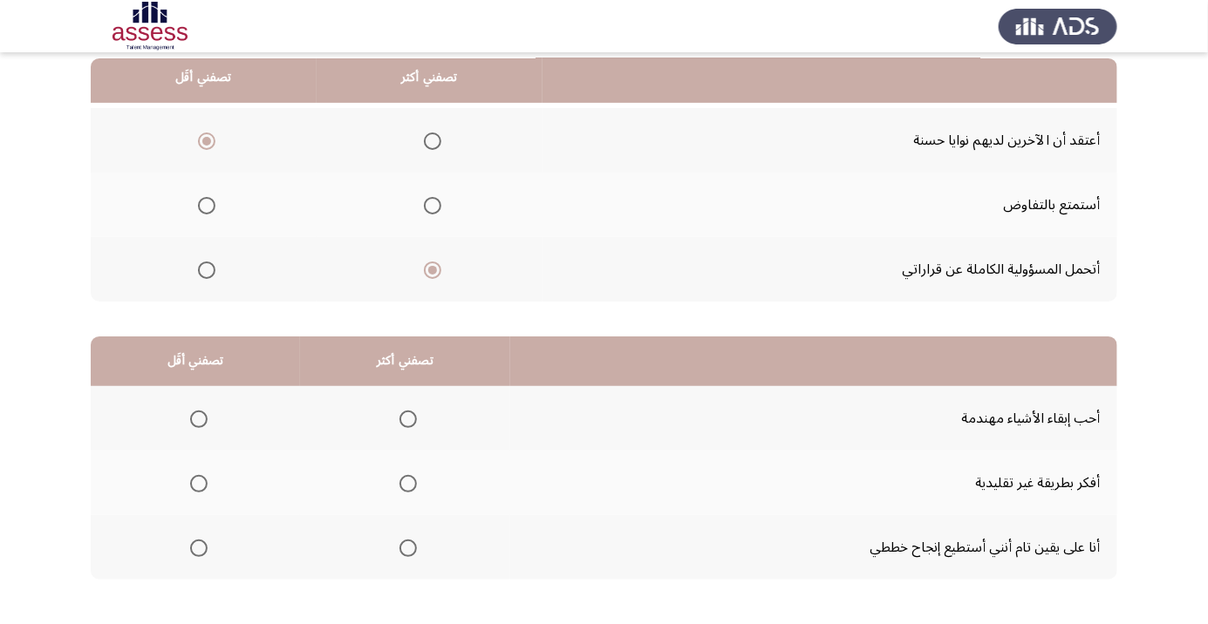
scroll to position [172, 0]
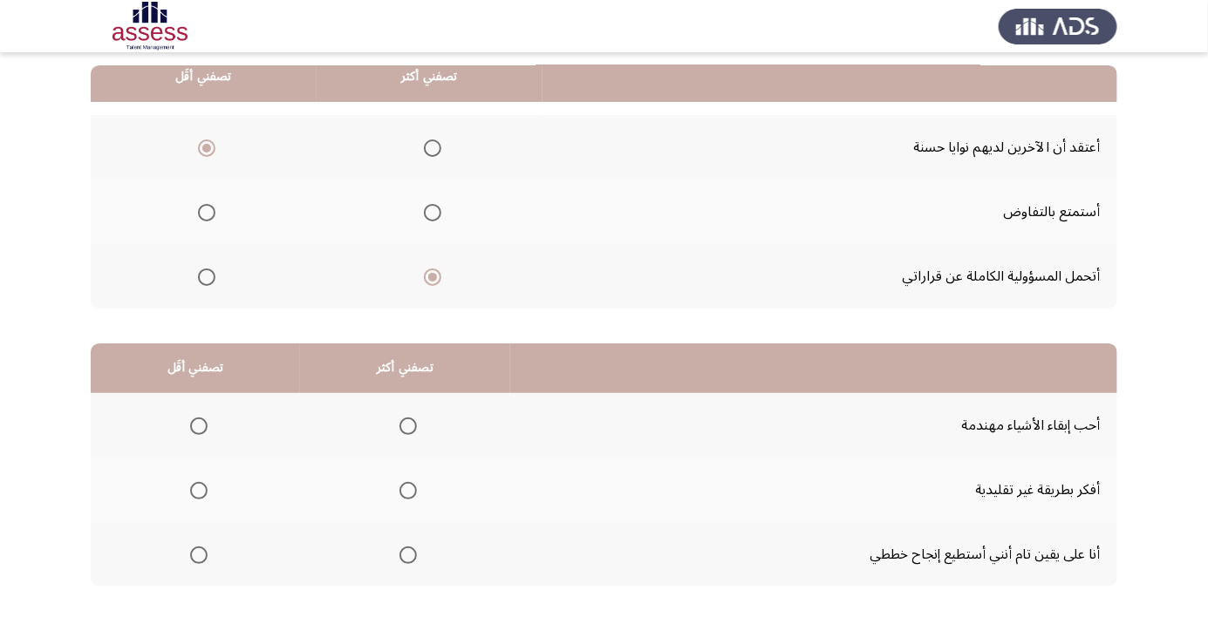
click at [408, 556] on span "Select an option" at bounding box center [408, 556] width 0 height 0
click at [405, 554] on input "Select an option" at bounding box center [407, 555] width 17 height 17
click at [190, 507] on th at bounding box center [195, 490] width 209 height 65
click at [217, 486] on th at bounding box center [195, 490] width 209 height 65
click at [191, 492] on span "Select an option" at bounding box center [198, 490] width 17 height 17
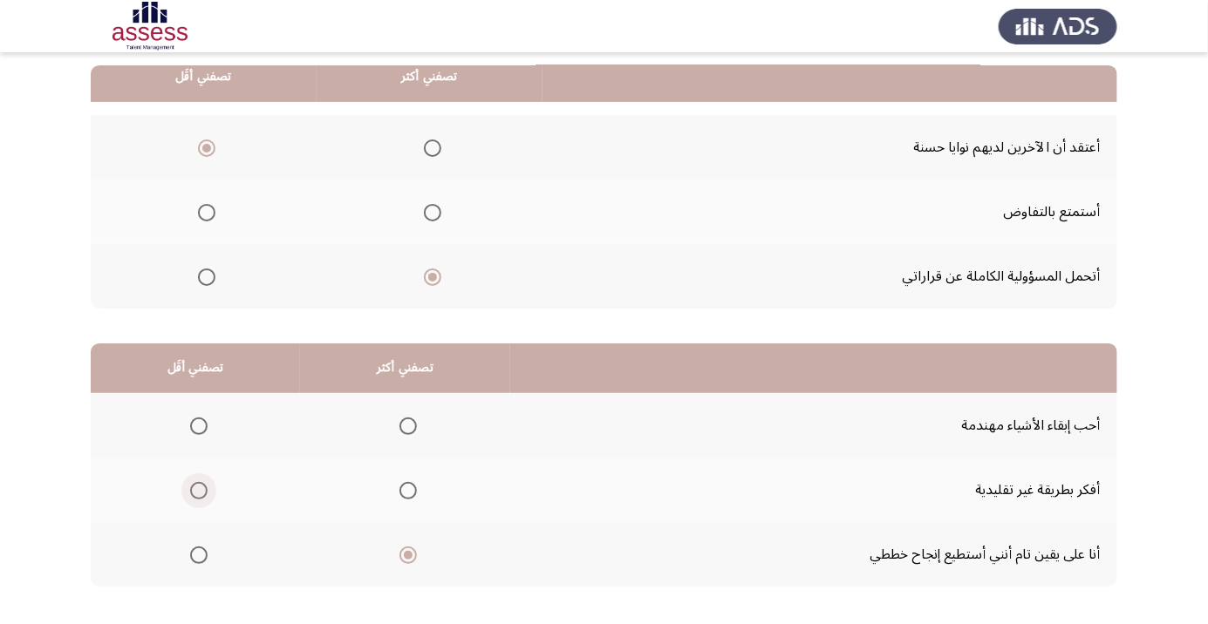
click at [191, 492] on input "Select an option" at bounding box center [198, 490] width 17 height 17
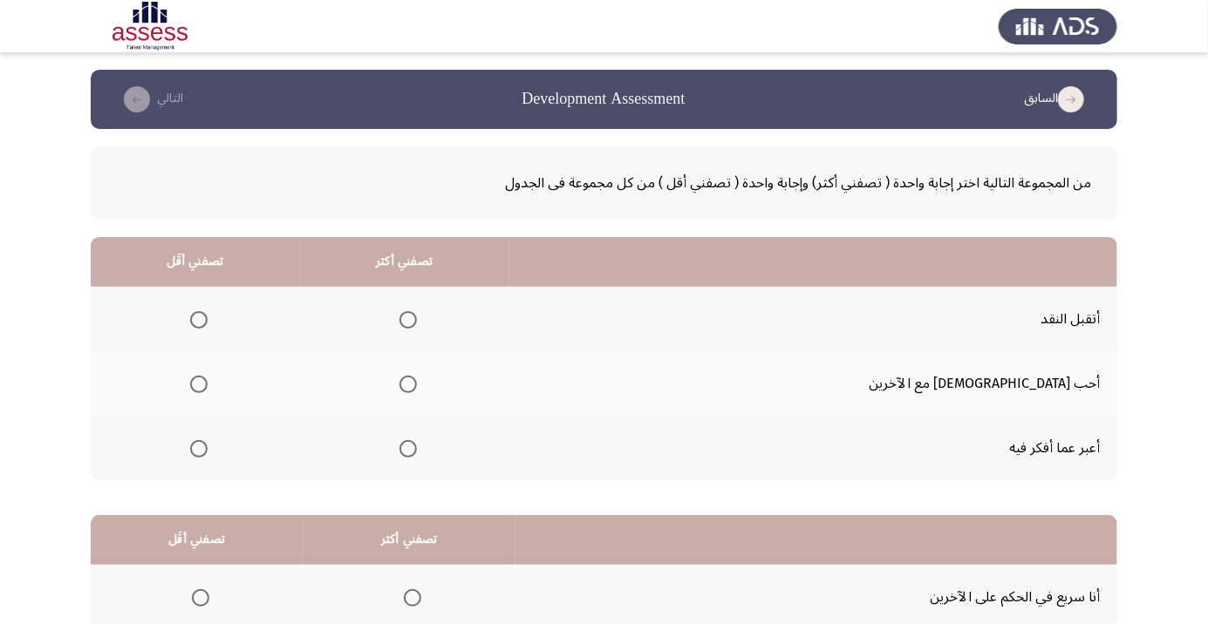
click at [1203, 624] on app-assessment-container "السابق Development Assessment التالي من المجموعة التالية اختر إجابة واحدة ( تصف…" at bounding box center [604, 440] width 1208 height 741
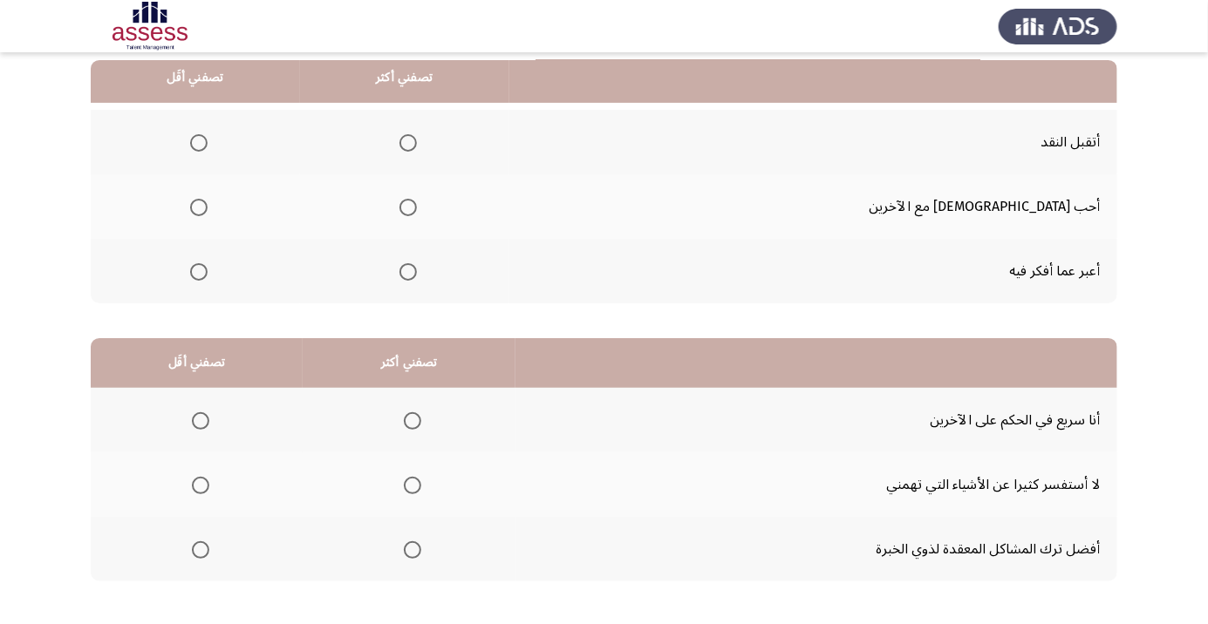
scroll to position [163, 0]
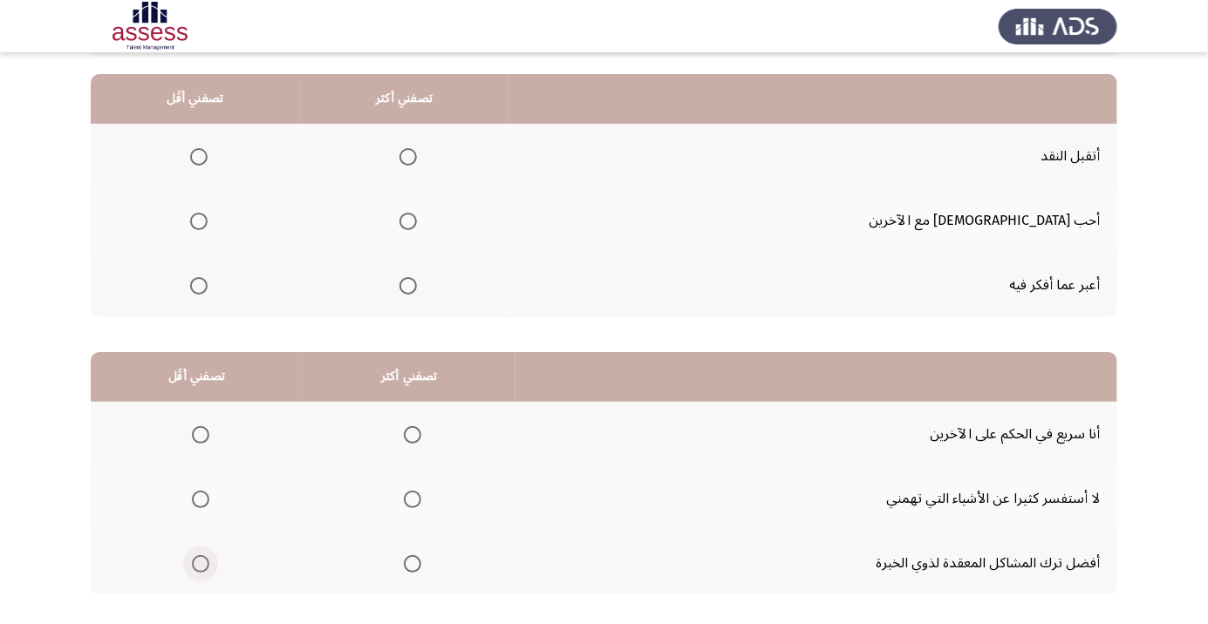
click at [199, 562] on span "Select an option" at bounding box center [200, 564] width 17 height 17
click at [199, 562] on input "Select an option" at bounding box center [200, 564] width 17 height 17
click at [412, 440] on span "Select an option" at bounding box center [412, 434] width 17 height 17
click at [412, 440] on input "Select an option" at bounding box center [412, 434] width 17 height 17
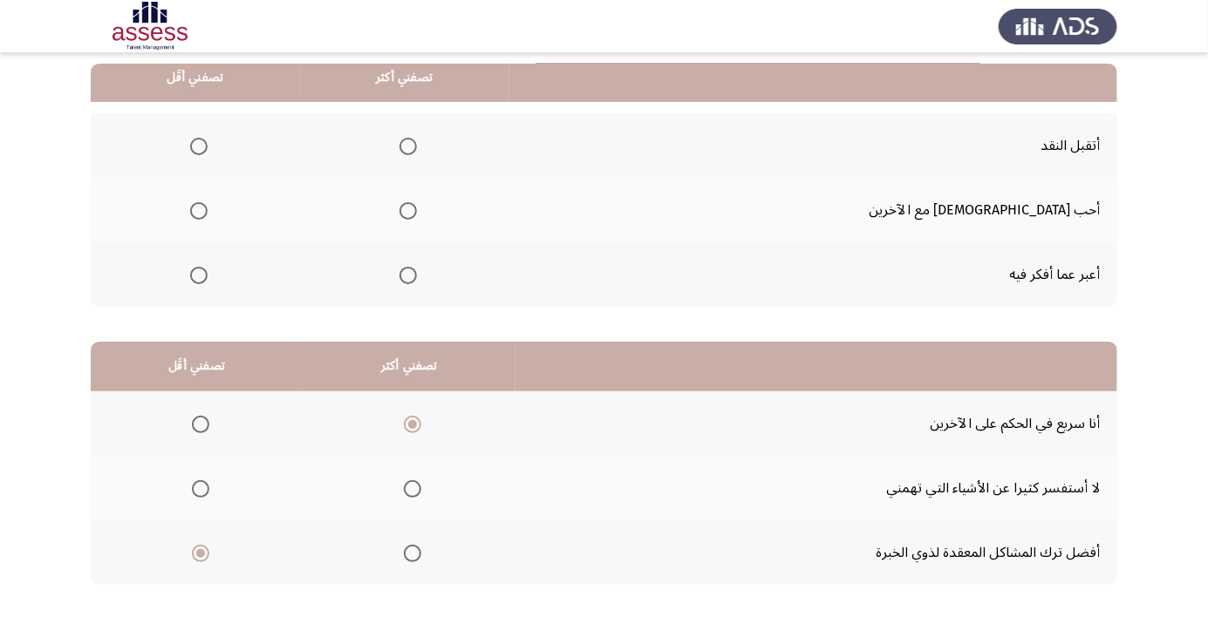
click at [417, 141] on span "Select an option" at bounding box center [407, 146] width 17 height 17
click at [417, 141] on input "Select an option" at bounding box center [407, 146] width 17 height 17
click at [1197, 264] on app-assessment-container "السابق Development Assessment التالي من المجموعة التالية اختر إجابة واحدة ( تصف…" at bounding box center [604, 266] width 1208 height 741
click at [199, 276] on span "Select an option" at bounding box center [199, 276] width 0 height 0
click at [208, 274] on input "Select an option" at bounding box center [198, 275] width 17 height 17
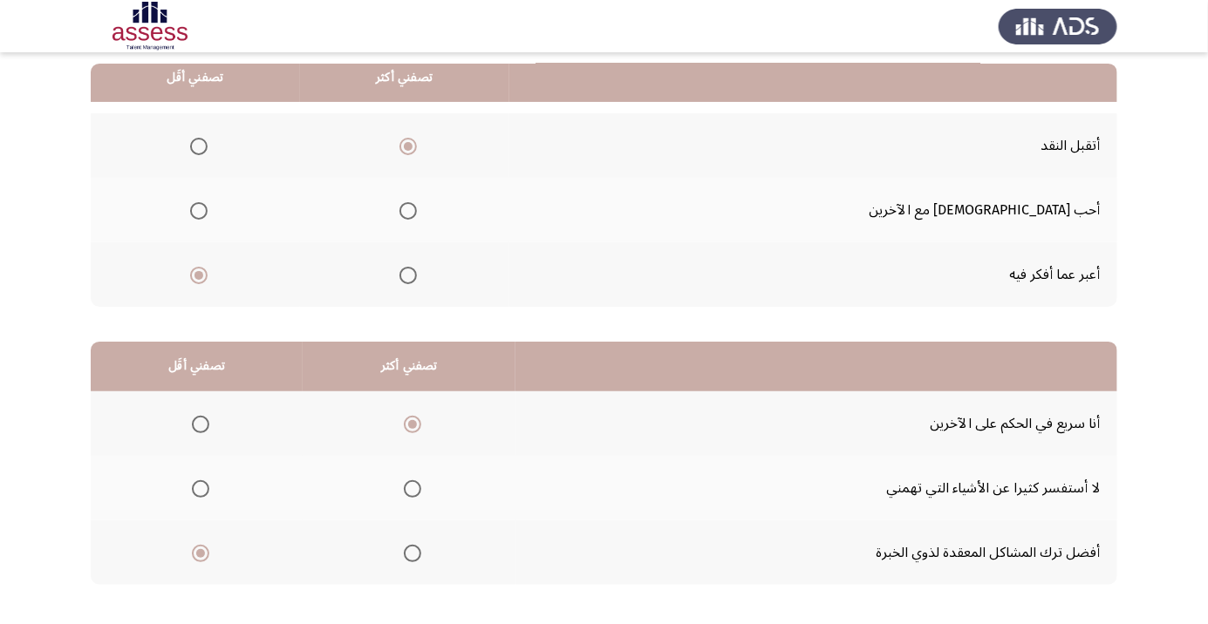
scroll to position [172, 0]
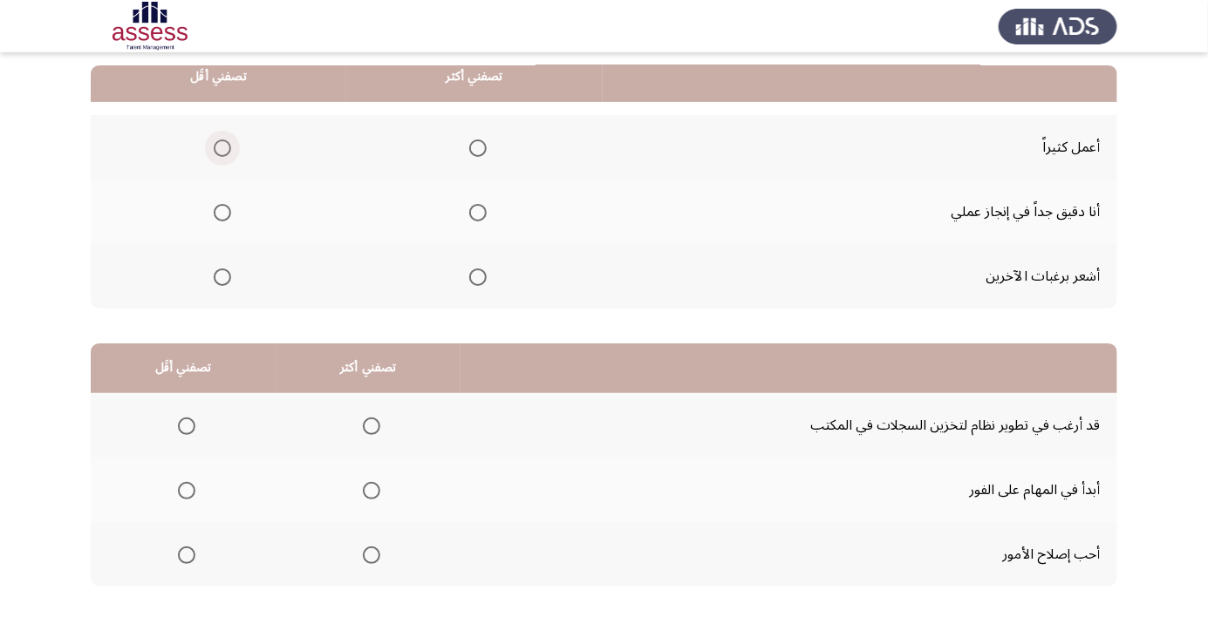
click at [222, 148] on span "Select an option" at bounding box center [222, 148] width 0 height 0
click at [221, 147] on input "Select an option" at bounding box center [222, 148] width 17 height 17
click at [222, 277] on span "Select an option" at bounding box center [222, 277] width 0 height 0
click at [221, 276] on input "Select an option" at bounding box center [222, 277] width 17 height 17
click at [17, 264] on app-assessment-container "السابق Development Assessment التالي من المجموعة التالية اختر إجابة واحدة ( تصف…" at bounding box center [604, 268] width 1208 height 741
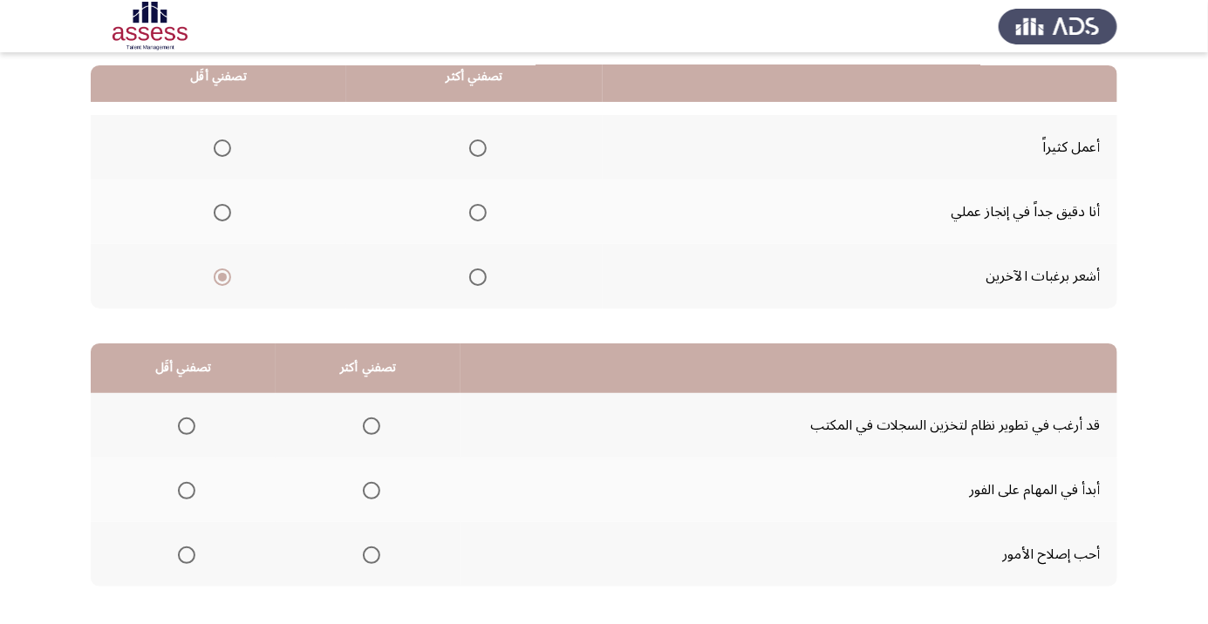
click at [478, 148] on span "Select an option" at bounding box center [478, 148] width 0 height 0
click at [474, 147] on input "Select an option" at bounding box center [477, 148] width 17 height 17
click at [372, 556] on span "Select an option" at bounding box center [371, 555] width 17 height 17
click at [372, 556] on input "Select an option" at bounding box center [371, 555] width 17 height 17
click at [192, 487] on span "Select an option" at bounding box center [186, 490] width 17 height 17
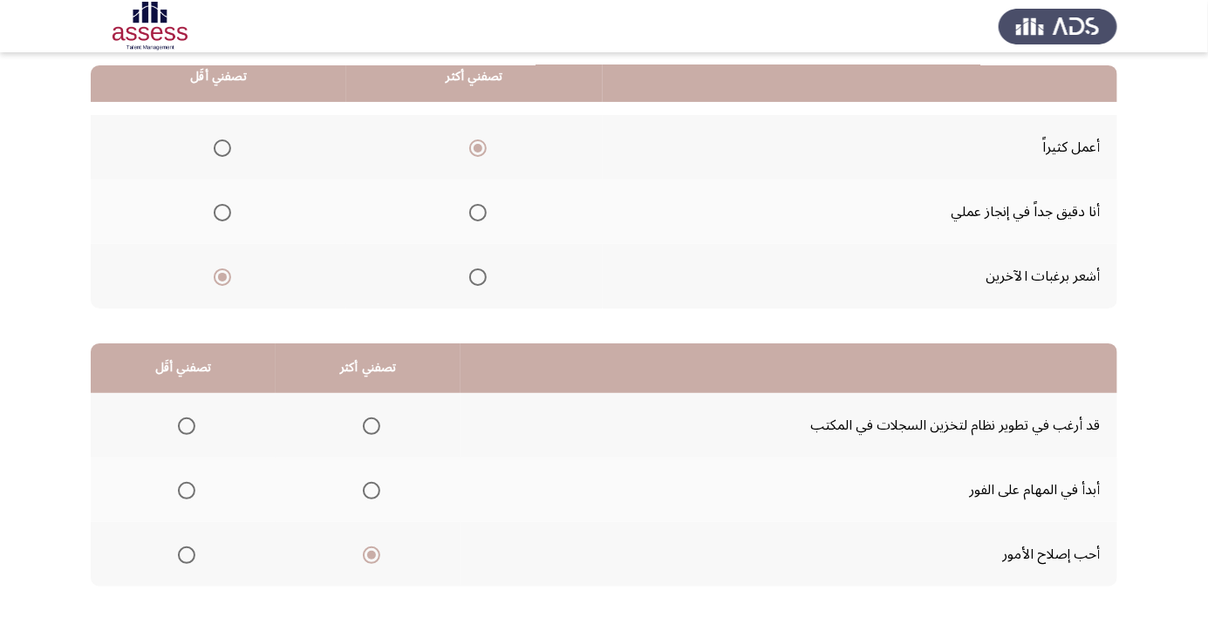
click at [192, 487] on input "Select an option" at bounding box center [186, 490] width 17 height 17
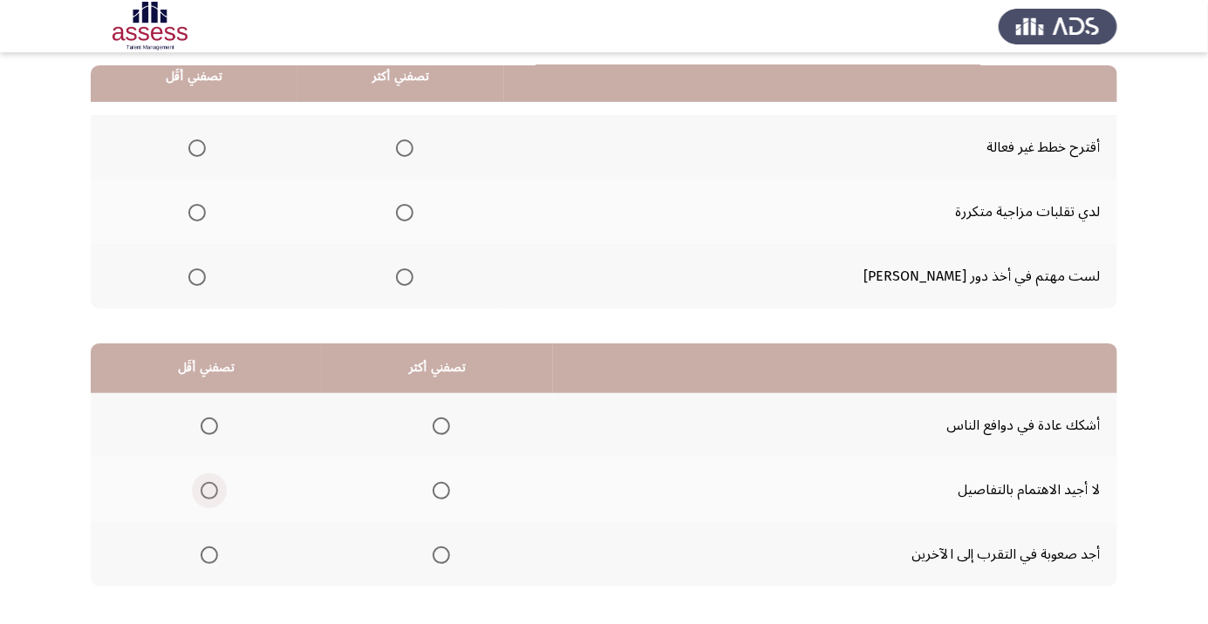
click at [203, 492] on span "Select an option" at bounding box center [209, 490] width 17 height 17
click at [203, 492] on input "Select an option" at bounding box center [209, 490] width 17 height 17
click at [440, 426] on span "Select an option" at bounding box center [440, 426] width 0 height 0
click at [438, 425] on input "Select an option" at bounding box center [441, 426] width 17 height 17
click at [206, 274] on span "Select an option" at bounding box center [196, 277] width 17 height 17
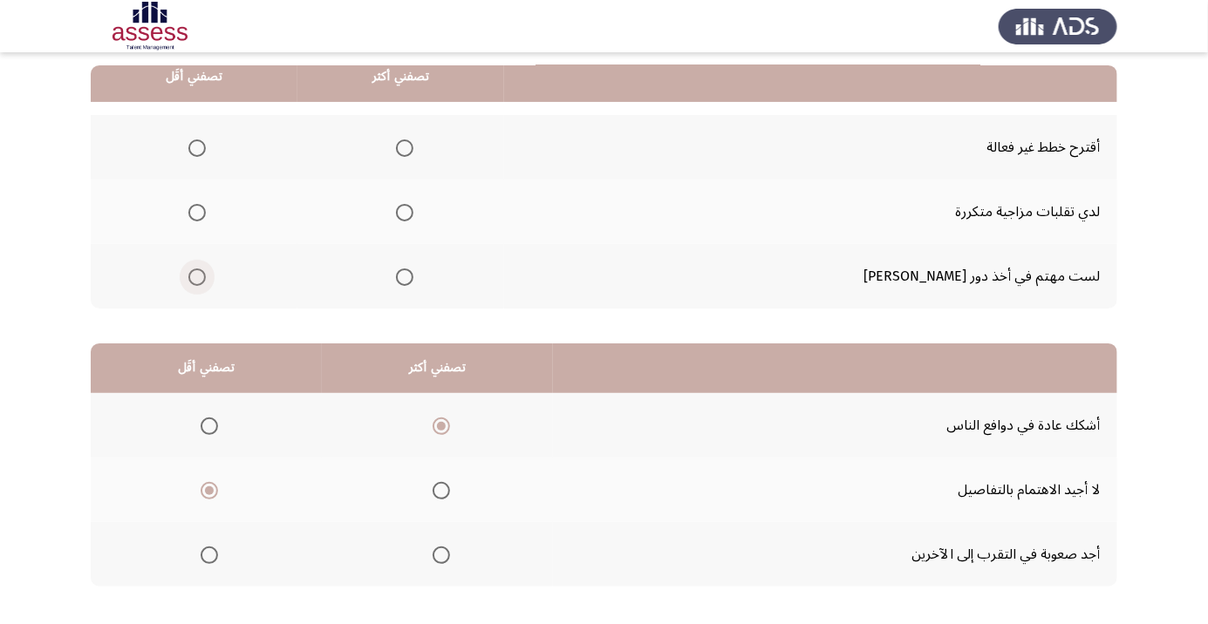
click at [206, 274] on input "Select an option" at bounding box center [196, 277] width 17 height 17
click at [413, 211] on span "Select an option" at bounding box center [404, 212] width 17 height 17
click at [413, 211] on input "Select an option" at bounding box center [404, 212] width 17 height 17
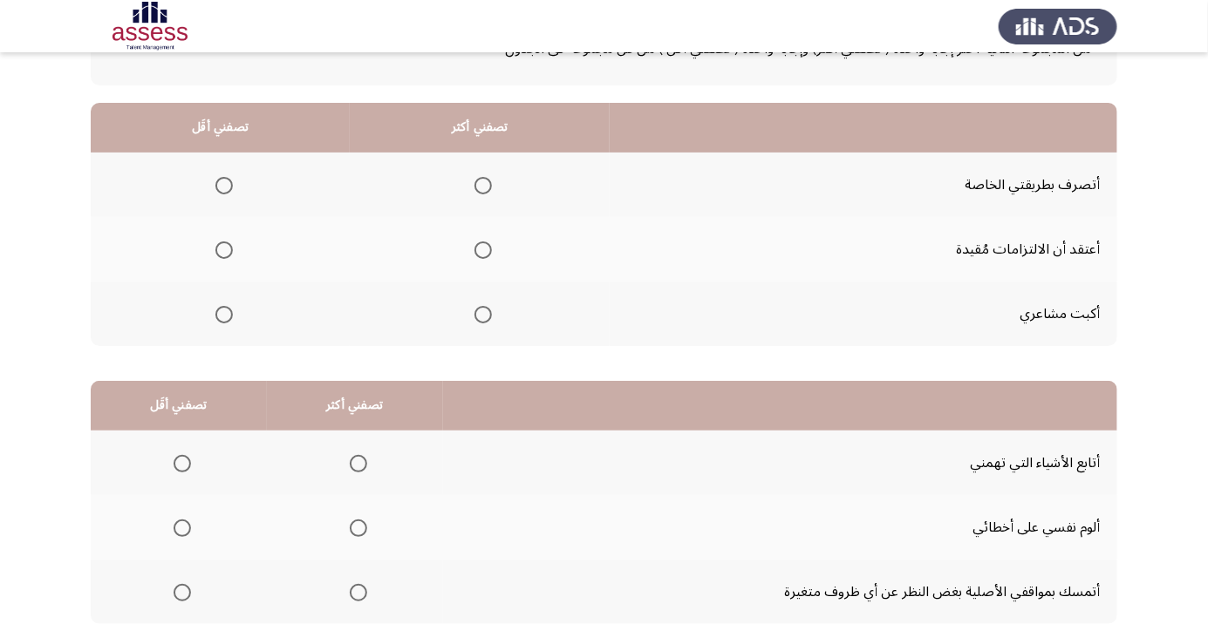
scroll to position [138, 0]
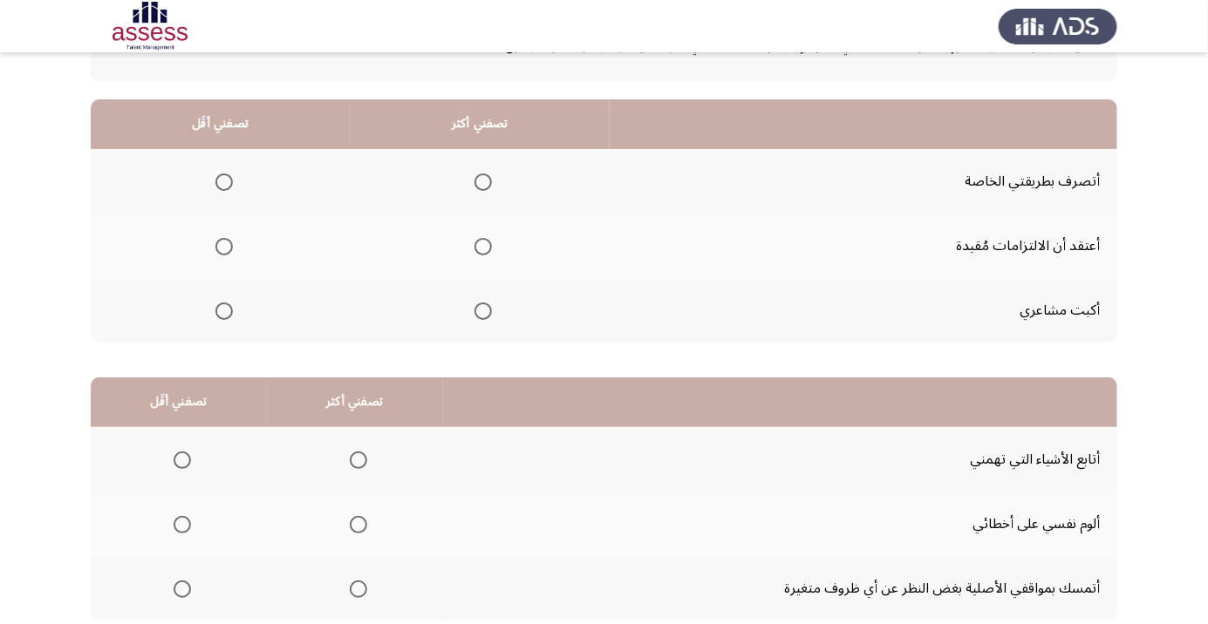
click at [488, 312] on span "Select an option" at bounding box center [482, 311] width 17 height 17
click at [488, 312] on input "Select an option" at bounding box center [482, 311] width 17 height 17
click at [223, 245] on span "Select an option" at bounding box center [223, 246] width 17 height 17
click at [223, 245] on input "Select an option" at bounding box center [223, 246] width 17 height 17
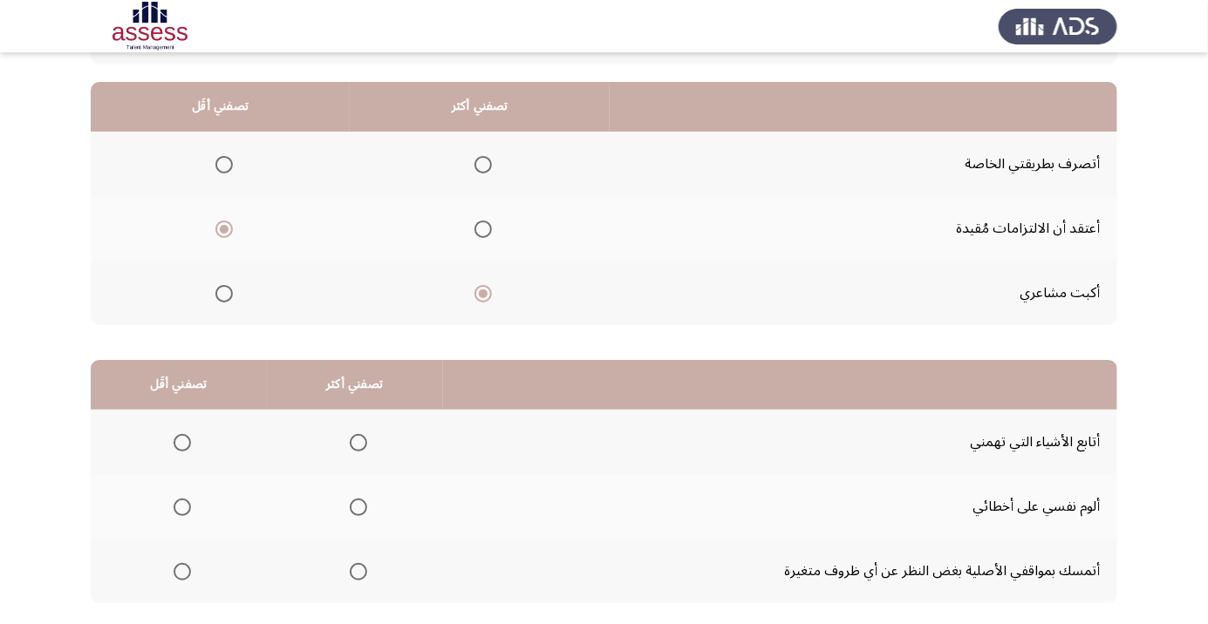
scroll to position [172, 0]
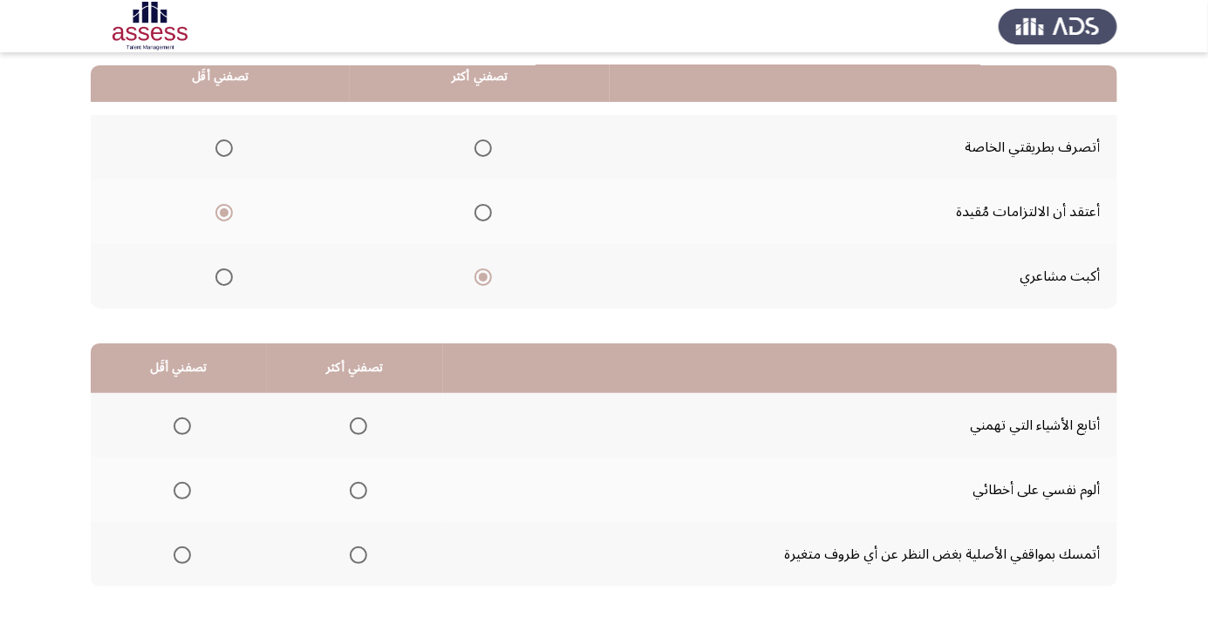
click at [358, 491] on span "Select an option" at bounding box center [358, 491] width 0 height 0
click at [356, 489] on input "Select an option" at bounding box center [358, 490] width 17 height 17
click at [182, 556] on span "Select an option" at bounding box center [182, 556] width 0 height 0
click at [181, 554] on input "Select an option" at bounding box center [182, 555] width 17 height 17
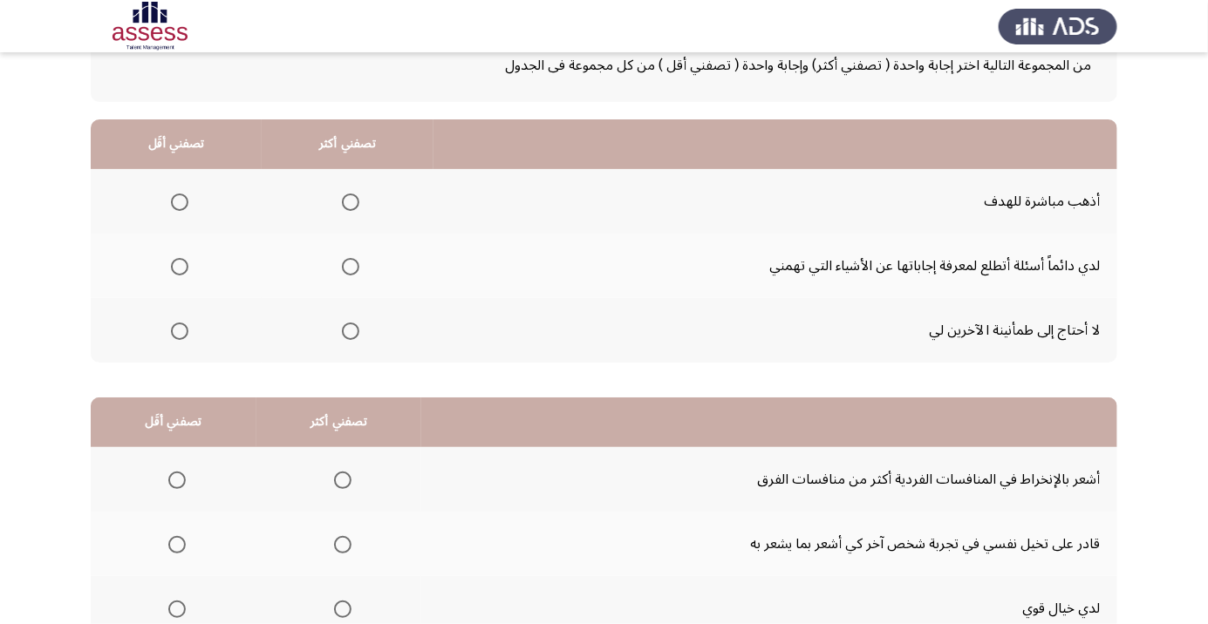
scroll to position [120, 0]
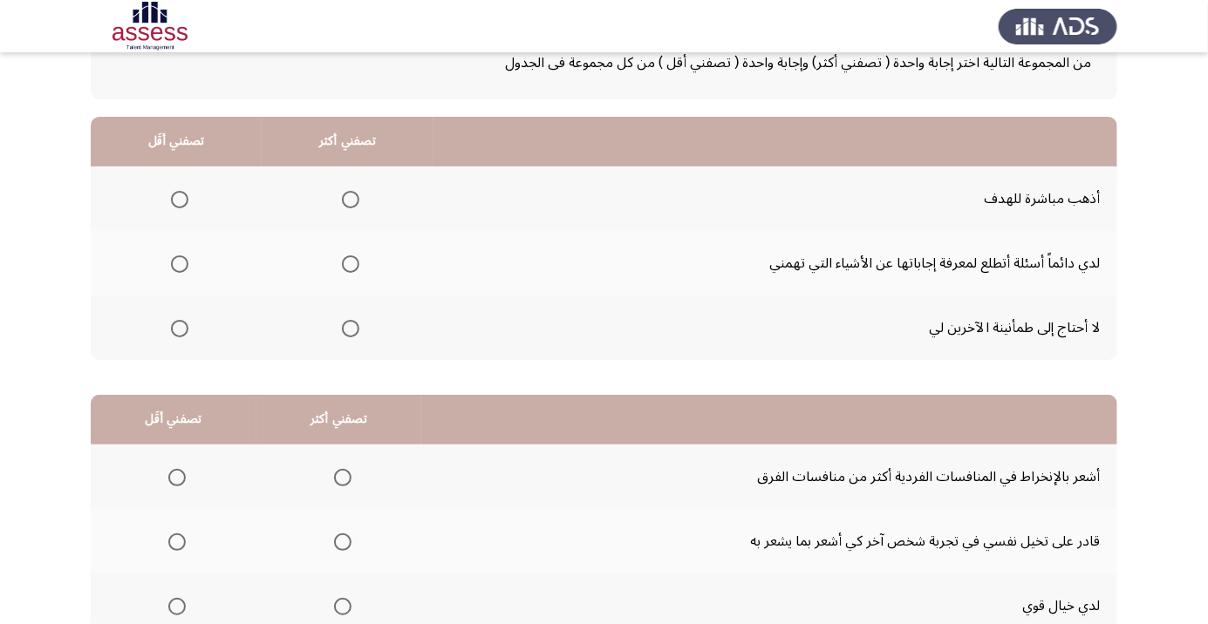
click at [178, 332] on span "Select an option" at bounding box center [179, 328] width 17 height 17
click at [178, 332] on input "Select an option" at bounding box center [179, 328] width 17 height 17
click at [351, 200] on span "Select an option" at bounding box center [351, 200] width 0 height 0
click at [349, 198] on input "Select an option" at bounding box center [350, 199] width 17 height 17
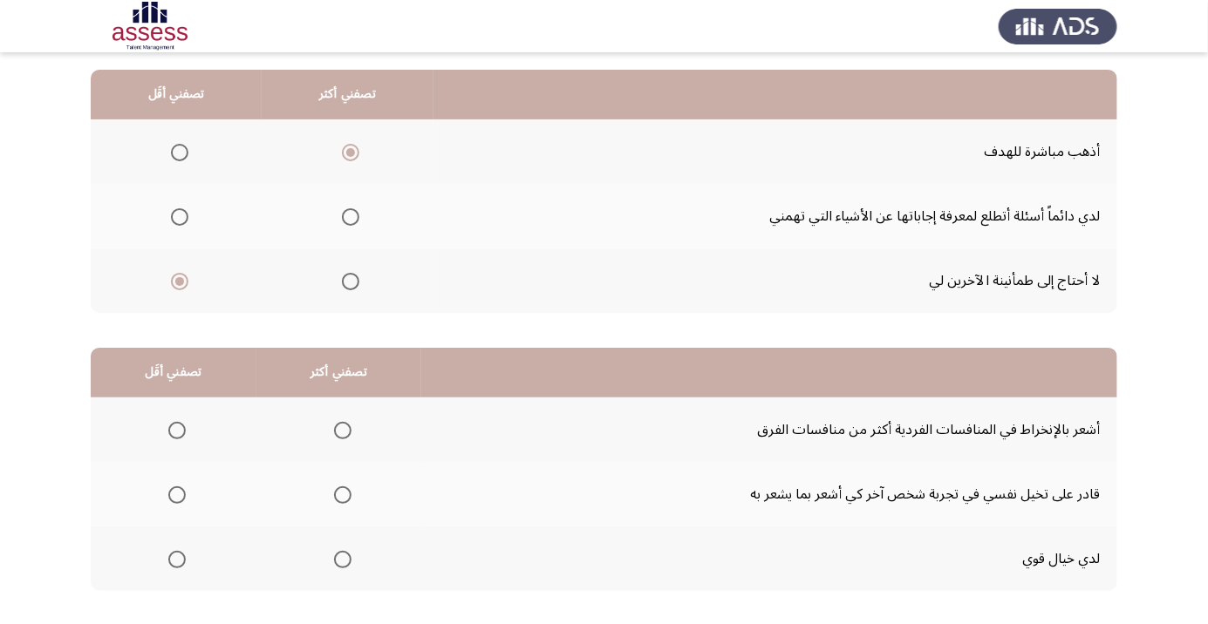
scroll to position [172, 0]
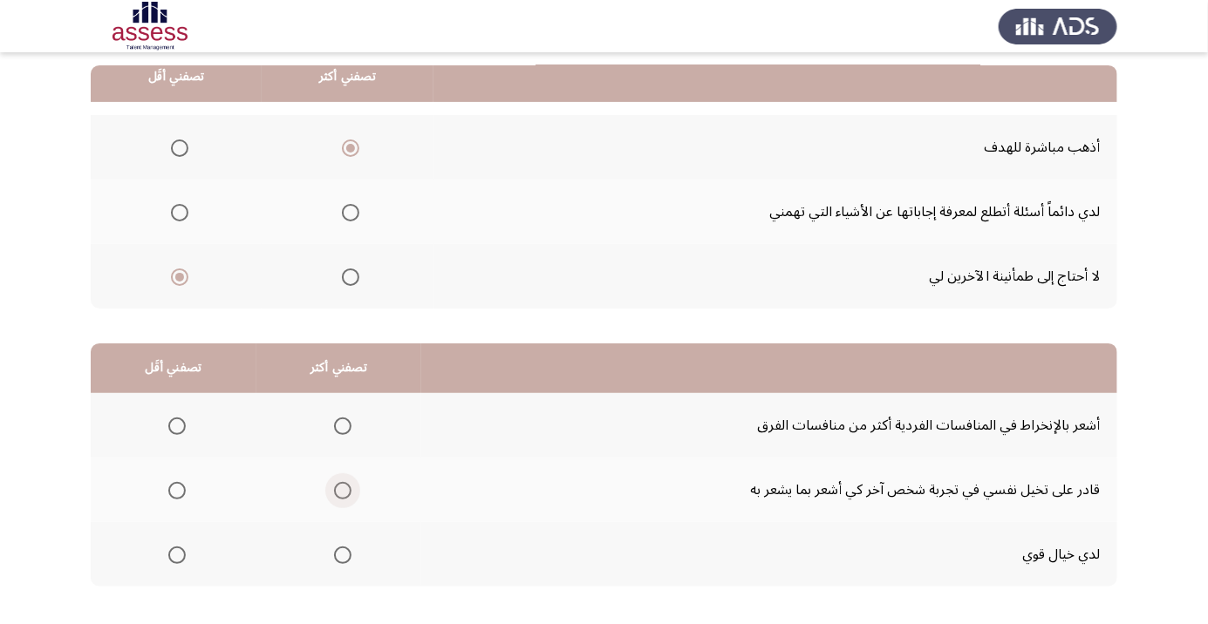
click at [342, 491] on span "Select an option" at bounding box center [342, 491] width 0 height 0
click at [339, 489] on input "Select an option" at bounding box center [342, 490] width 17 height 17
click at [177, 426] on span "Select an option" at bounding box center [177, 426] width 0 height 0
click at [175, 425] on input "Select an option" at bounding box center [176, 426] width 17 height 17
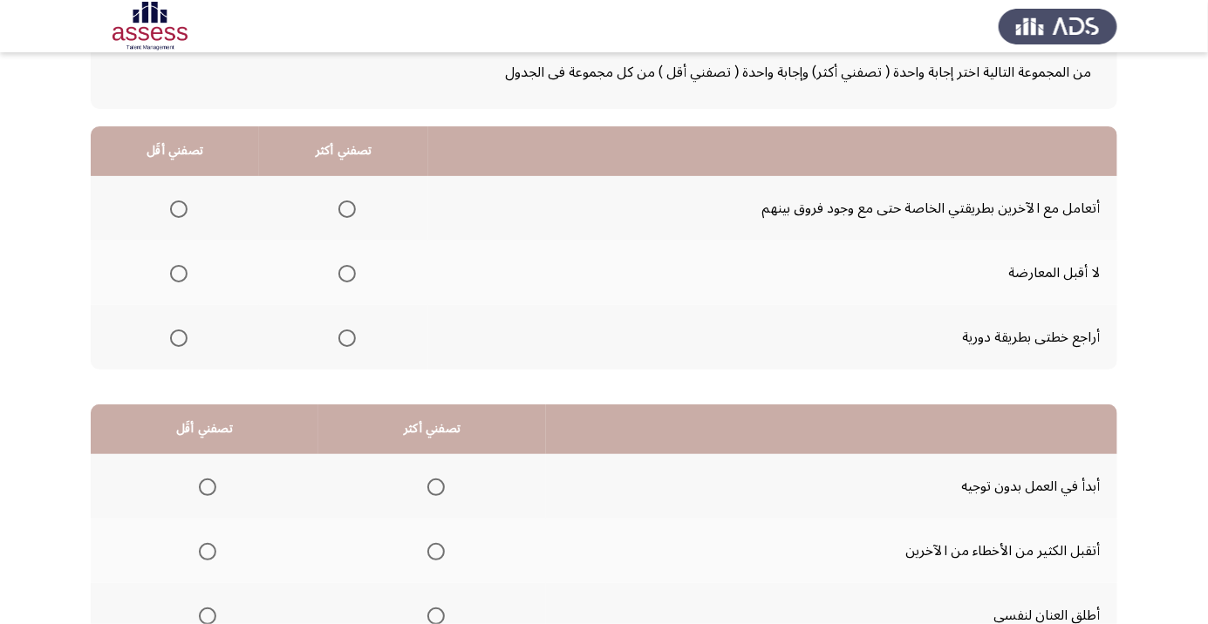
scroll to position [117, 0]
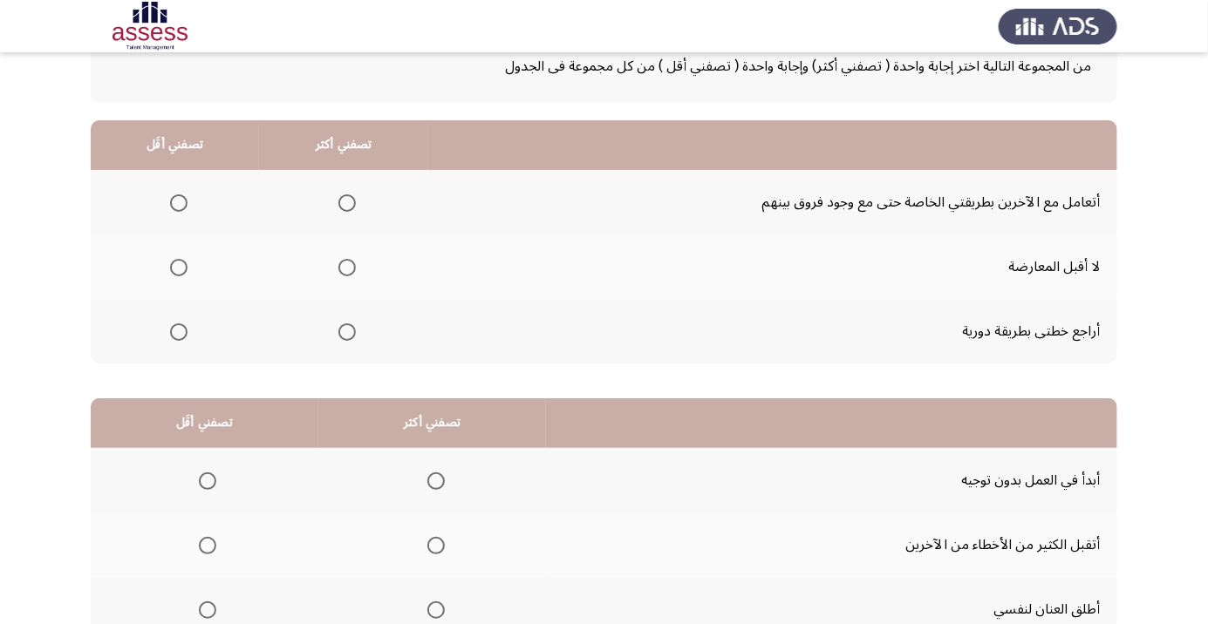
click at [179, 268] on span "Select an option" at bounding box center [179, 268] width 0 height 0
click at [178, 266] on input "Select an option" at bounding box center [178, 267] width 17 height 17
click at [354, 203] on span "Select an option" at bounding box center [346, 202] width 17 height 17
click at [354, 203] on input "Select an option" at bounding box center [346, 202] width 17 height 17
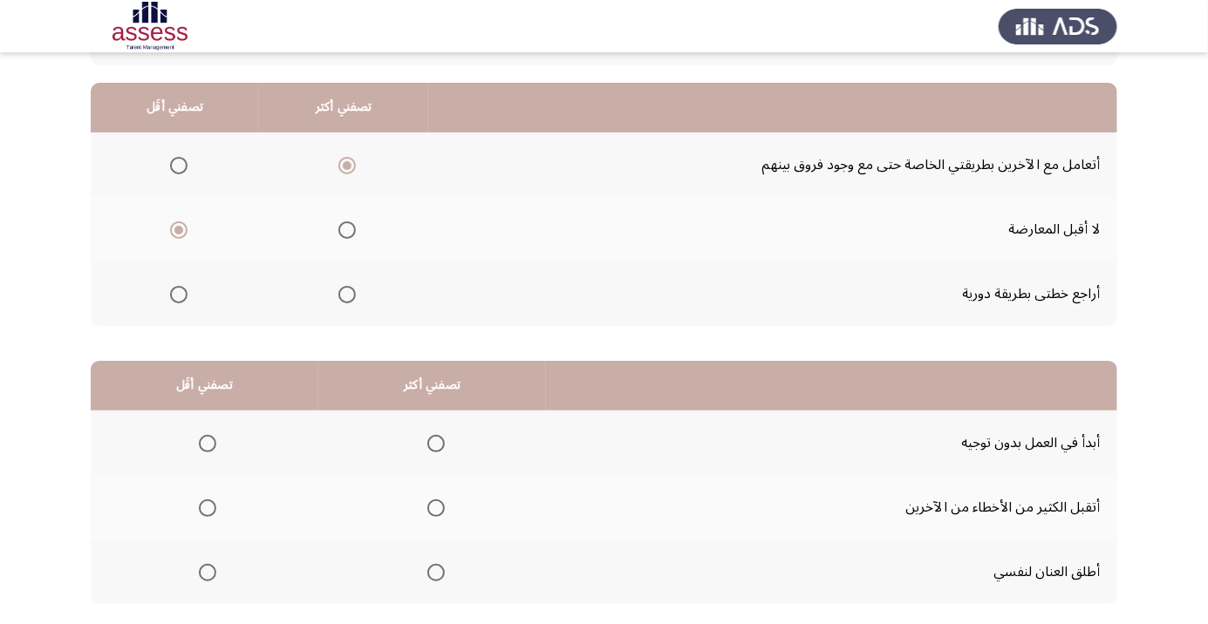
scroll to position [172, 0]
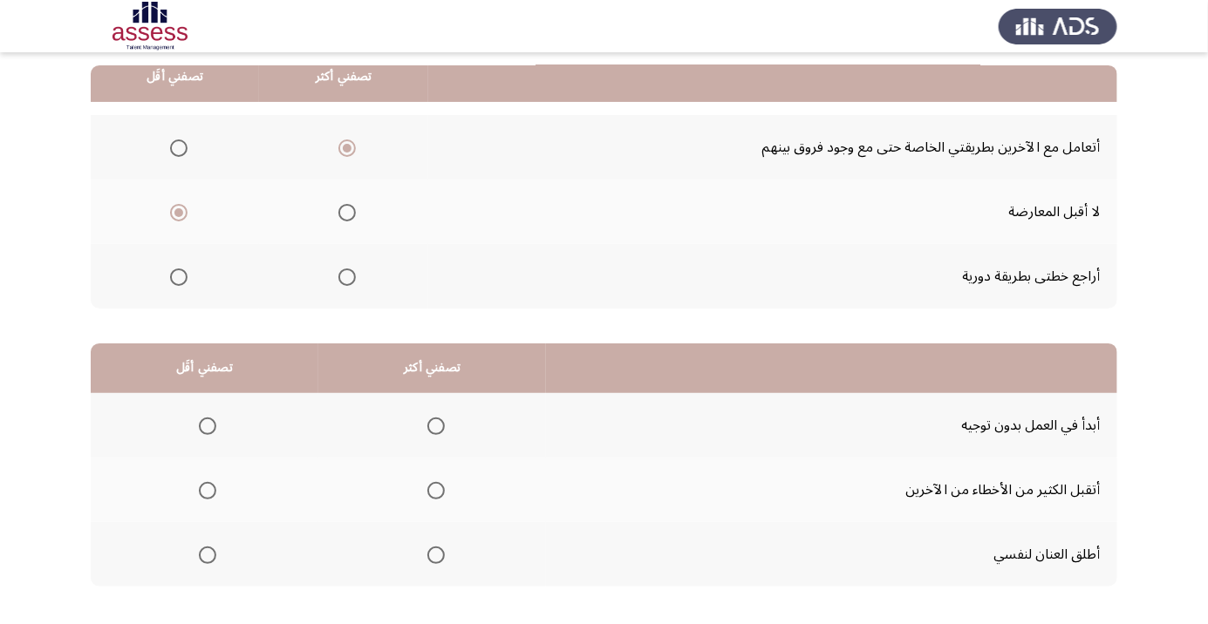
click at [1203, 600] on app-assessment-container "السابق Development Assessment التالي من المجموعة التالية اختر إجابة واحدة ( تصف…" at bounding box center [604, 268] width 1208 height 741
click at [208, 491] on span "Select an option" at bounding box center [208, 491] width 0 height 0
click at [207, 489] on input "Select an option" at bounding box center [207, 490] width 17 height 17
click at [439, 489] on span "Select an option" at bounding box center [435, 490] width 17 height 17
click at [439, 489] on input "Select an option" at bounding box center [435, 490] width 17 height 17
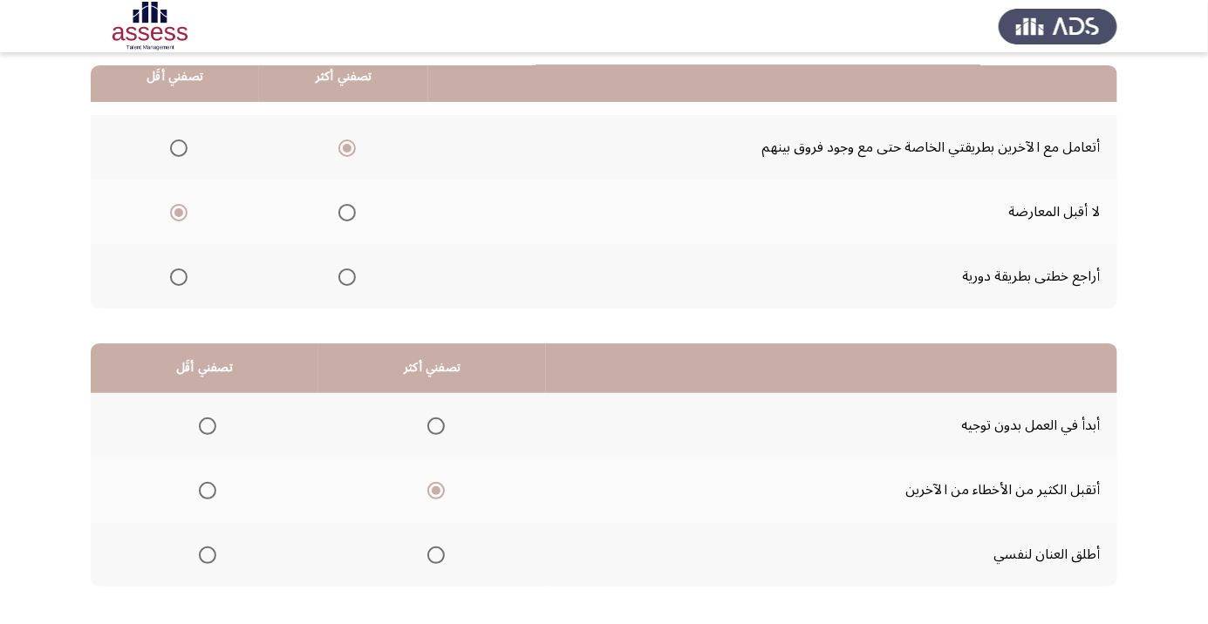
click at [208, 426] on span "Select an option" at bounding box center [208, 426] width 0 height 0
click at [207, 425] on input "Select an option" at bounding box center [207, 426] width 17 height 17
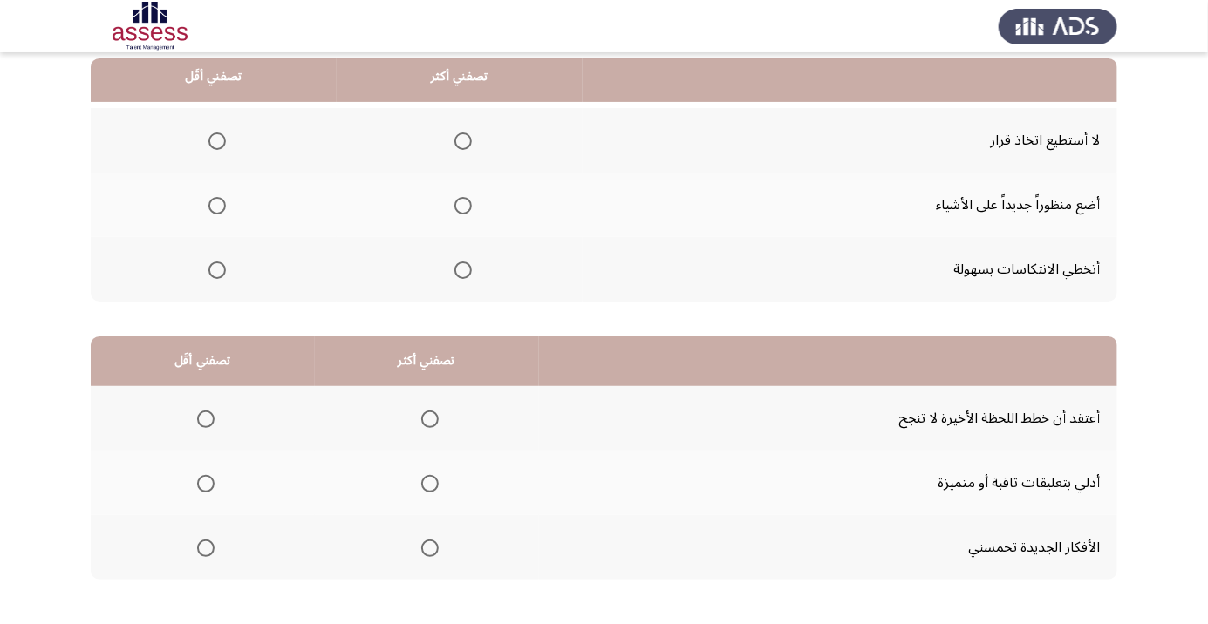
scroll to position [181, 0]
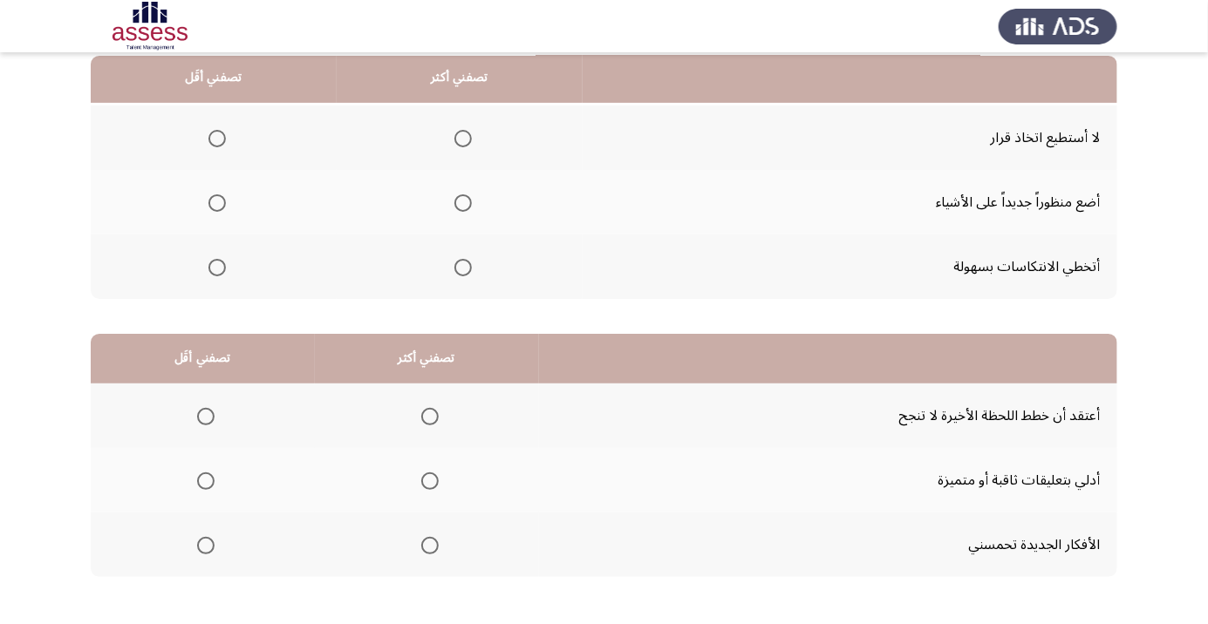
click at [463, 268] on span "Select an option" at bounding box center [463, 268] width 0 height 0
click at [459, 265] on input "Select an option" at bounding box center [462, 267] width 17 height 17
click at [210, 208] on span "Select an option" at bounding box center [216, 202] width 17 height 17
click at [210, 208] on input "Select an option" at bounding box center [216, 202] width 17 height 17
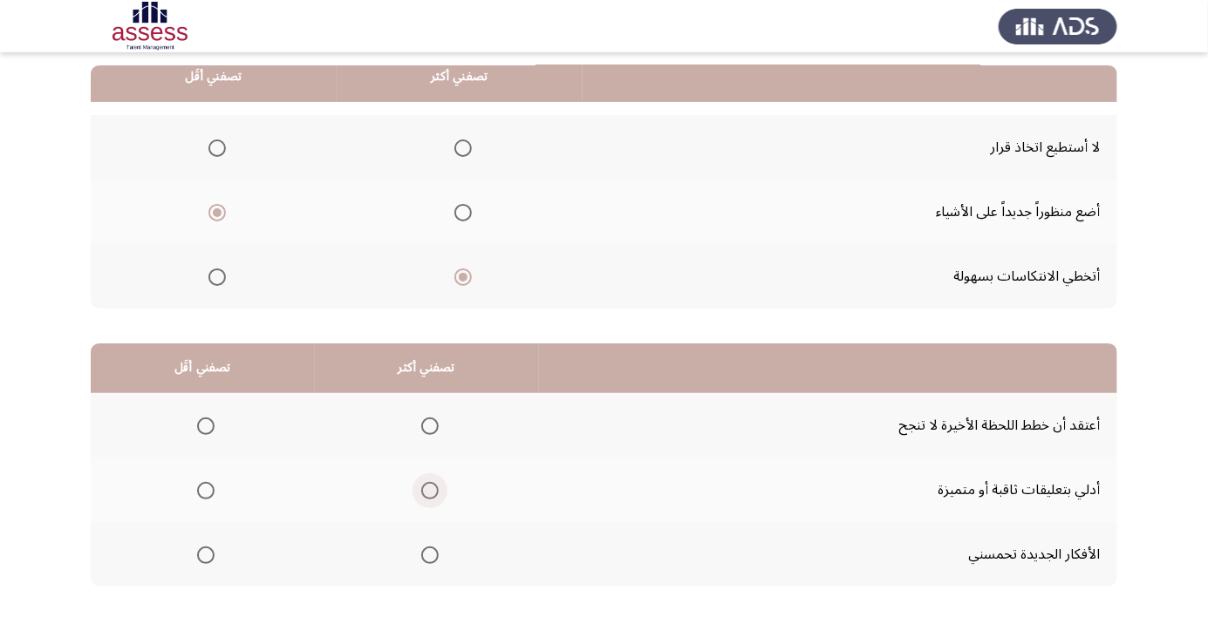
click at [421, 492] on span "Select an option" at bounding box center [429, 490] width 17 height 17
click at [421, 492] on input "Select an option" at bounding box center [429, 490] width 17 height 17
click at [206, 426] on span "Select an option" at bounding box center [206, 426] width 0 height 0
click at [204, 425] on input "Select an option" at bounding box center [205, 426] width 17 height 17
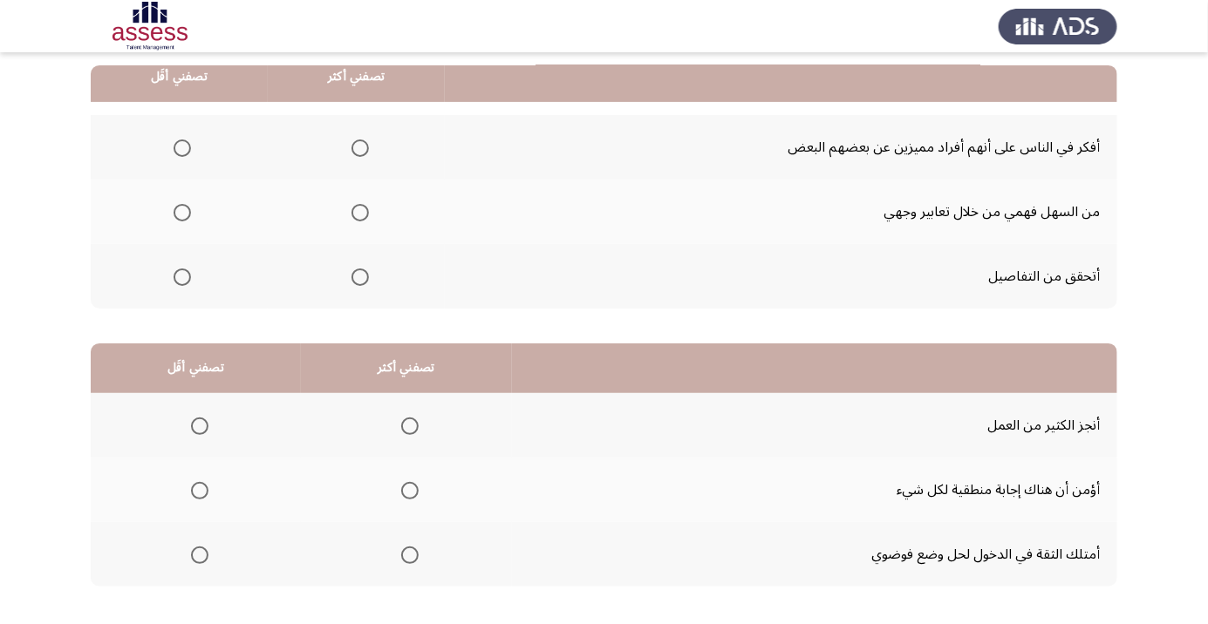
click at [410, 556] on span "Select an option" at bounding box center [410, 556] width 0 height 0
click at [406, 554] on input "Select an option" at bounding box center [409, 555] width 17 height 17
click at [191, 484] on span "Select an option" at bounding box center [199, 490] width 17 height 17
click at [191, 484] on input "Select an option" at bounding box center [199, 490] width 17 height 17
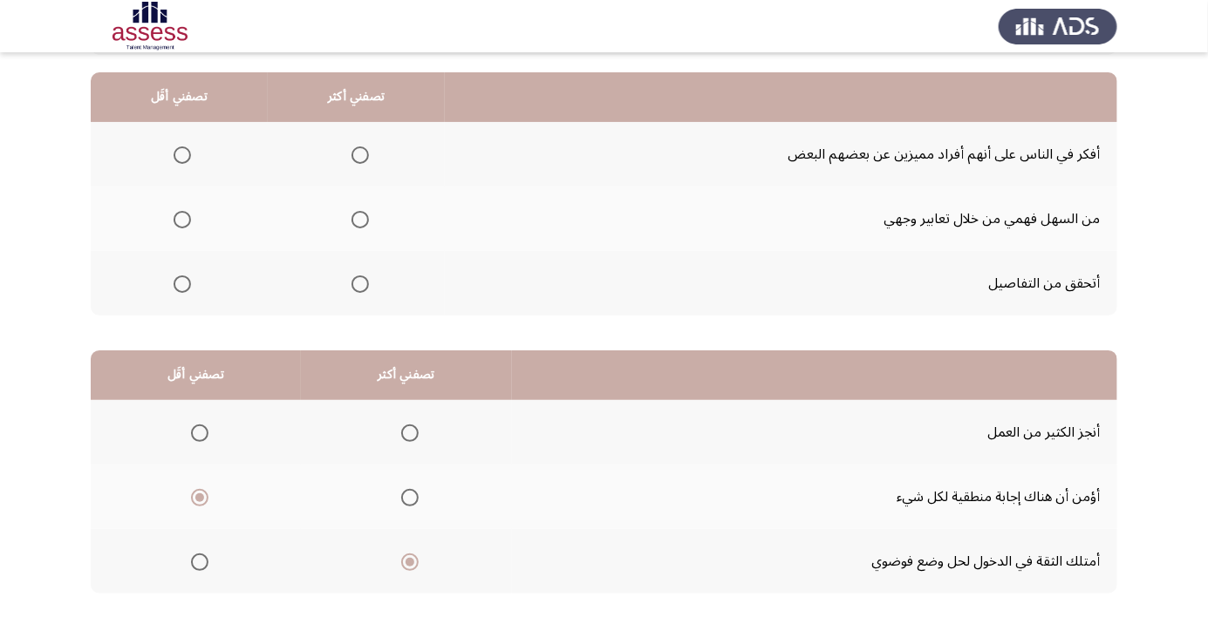
scroll to position [120, 0]
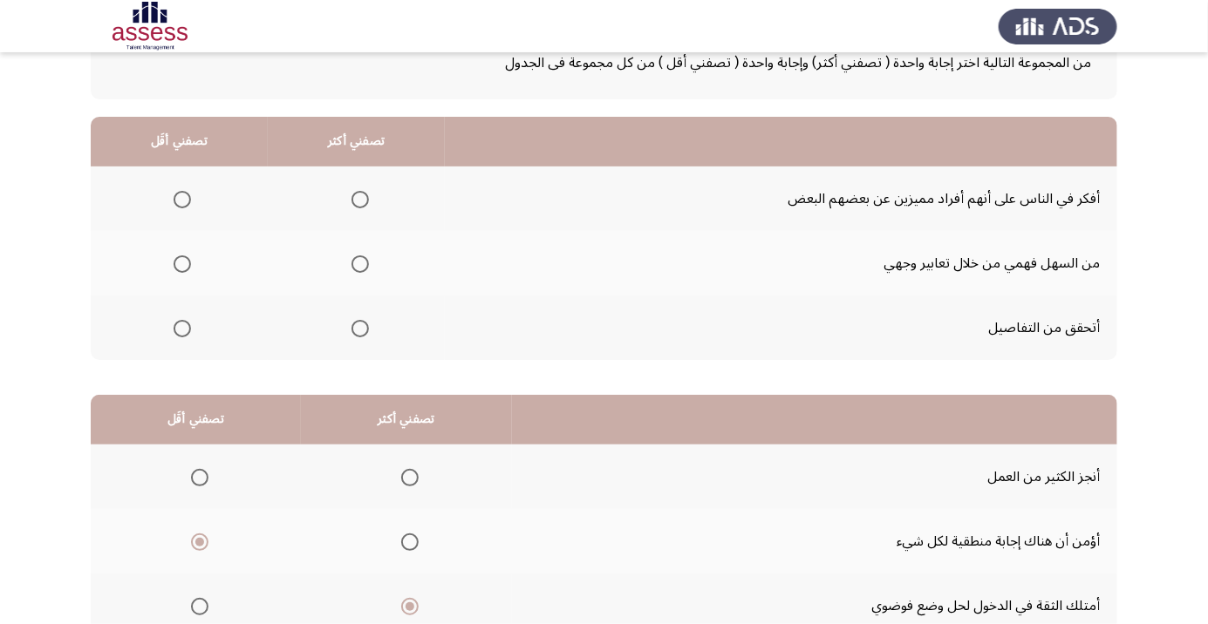
click at [360, 329] on span "Select an option" at bounding box center [360, 329] width 0 height 0
click at [358, 327] on input "Select an option" at bounding box center [359, 328] width 17 height 17
click at [181, 262] on span "Select an option" at bounding box center [182, 264] width 17 height 17
click at [181, 262] on input "Select an option" at bounding box center [182, 264] width 17 height 17
click at [1195, 528] on app-assessment-container "السابق Development Assessment إنهاء من المجموعة التالية اختر إجابة واحدة ( تصفن…" at bounding box center [604, 319] width 1208 height 741
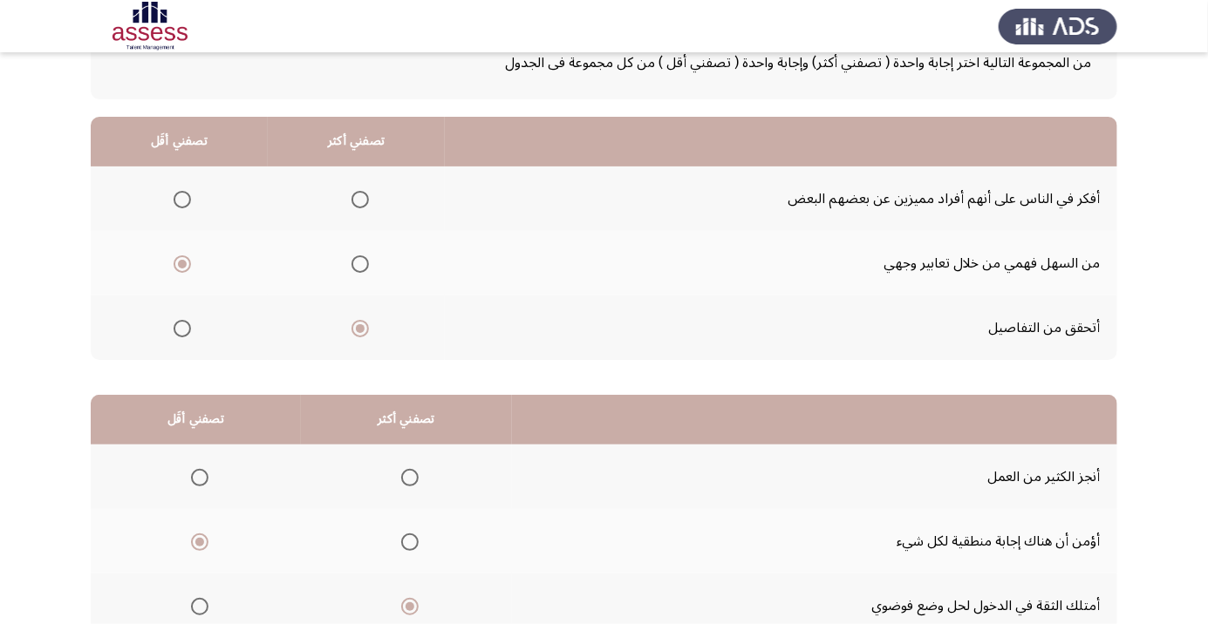
scroll to position [172, 0]
